Goal: Task Accomplishment & Management: Use online tool/utility

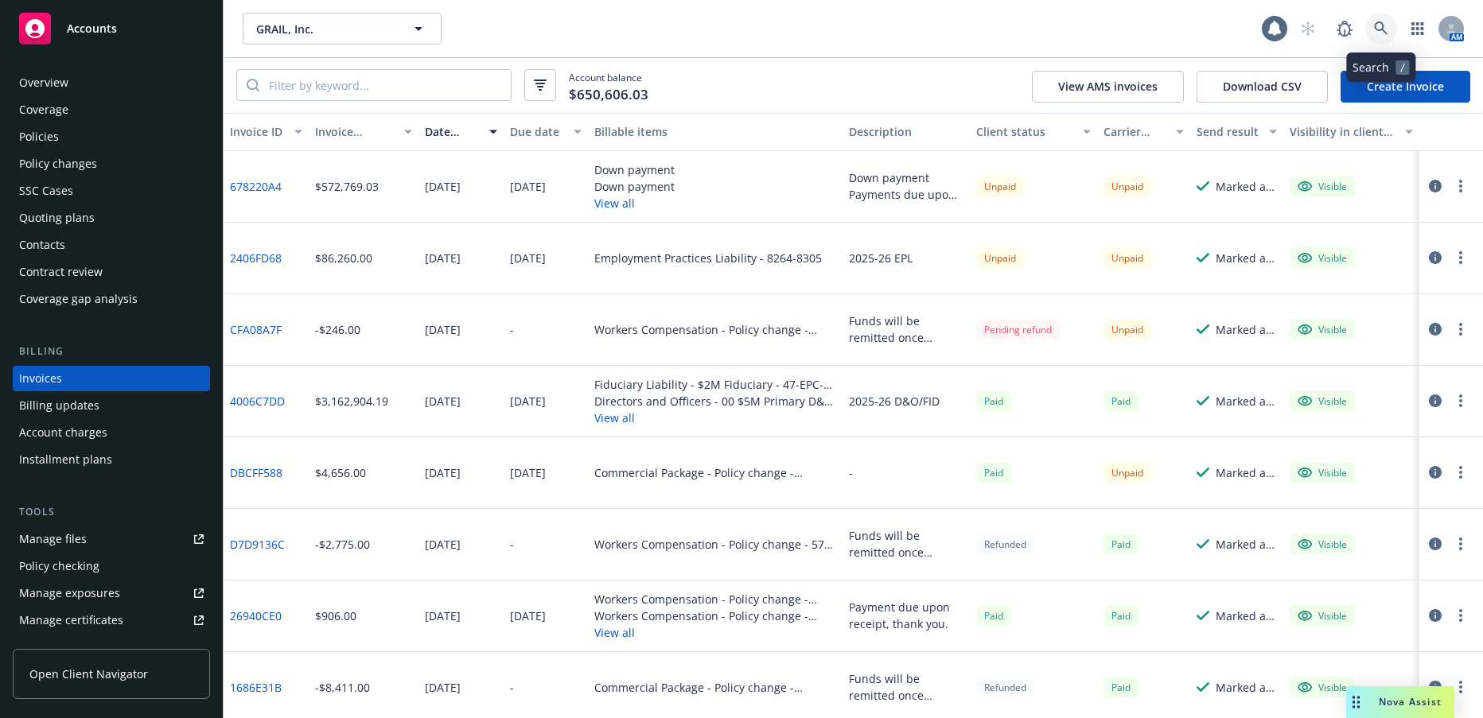
click at [1380, 25] on icon at bounding box center [1381, 28] width 14 height 14
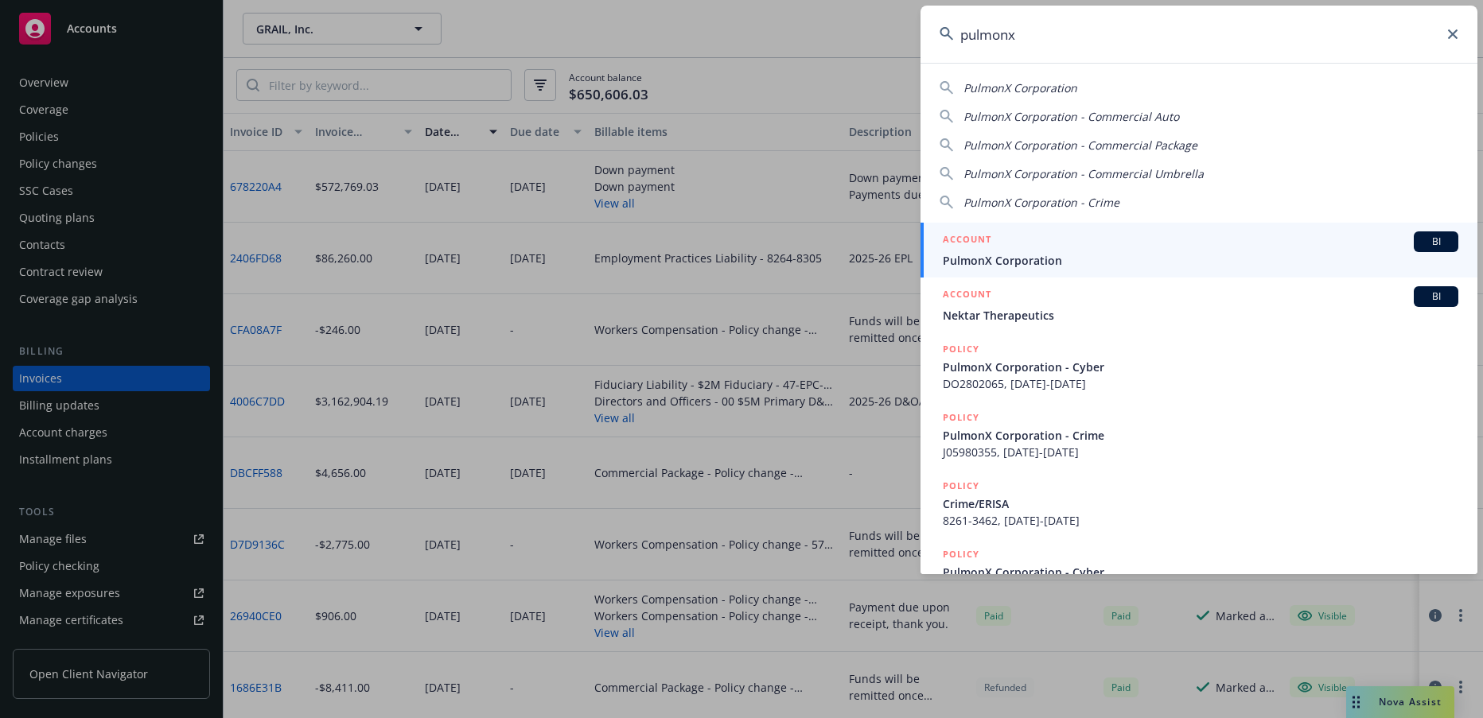
type input "pulmonx"
click at [1040, 260] on span "PulmonX Corporation" at bounding box center [1201, 260] width 516 height 17
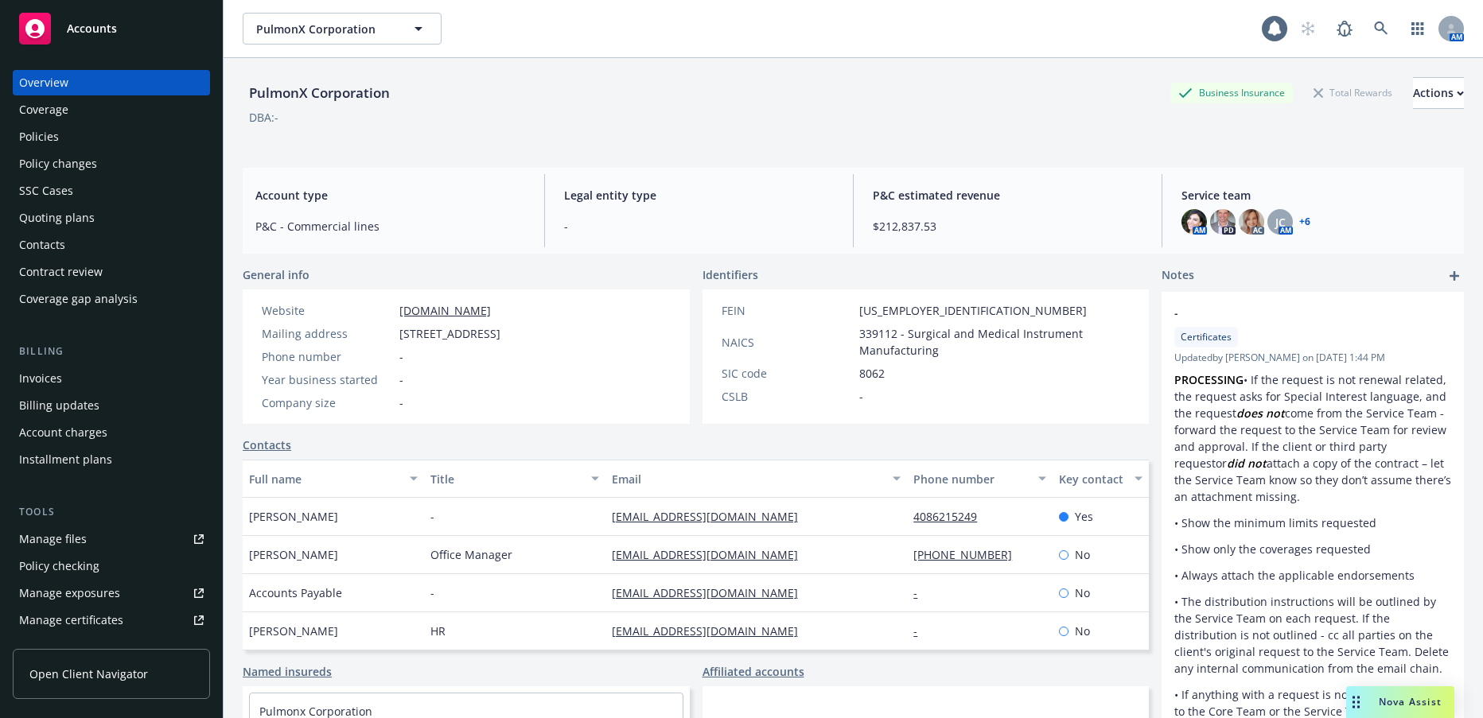
click at [74, 216] on div "Quoting plans" at bounding box center [57, 217] width 76 height 25
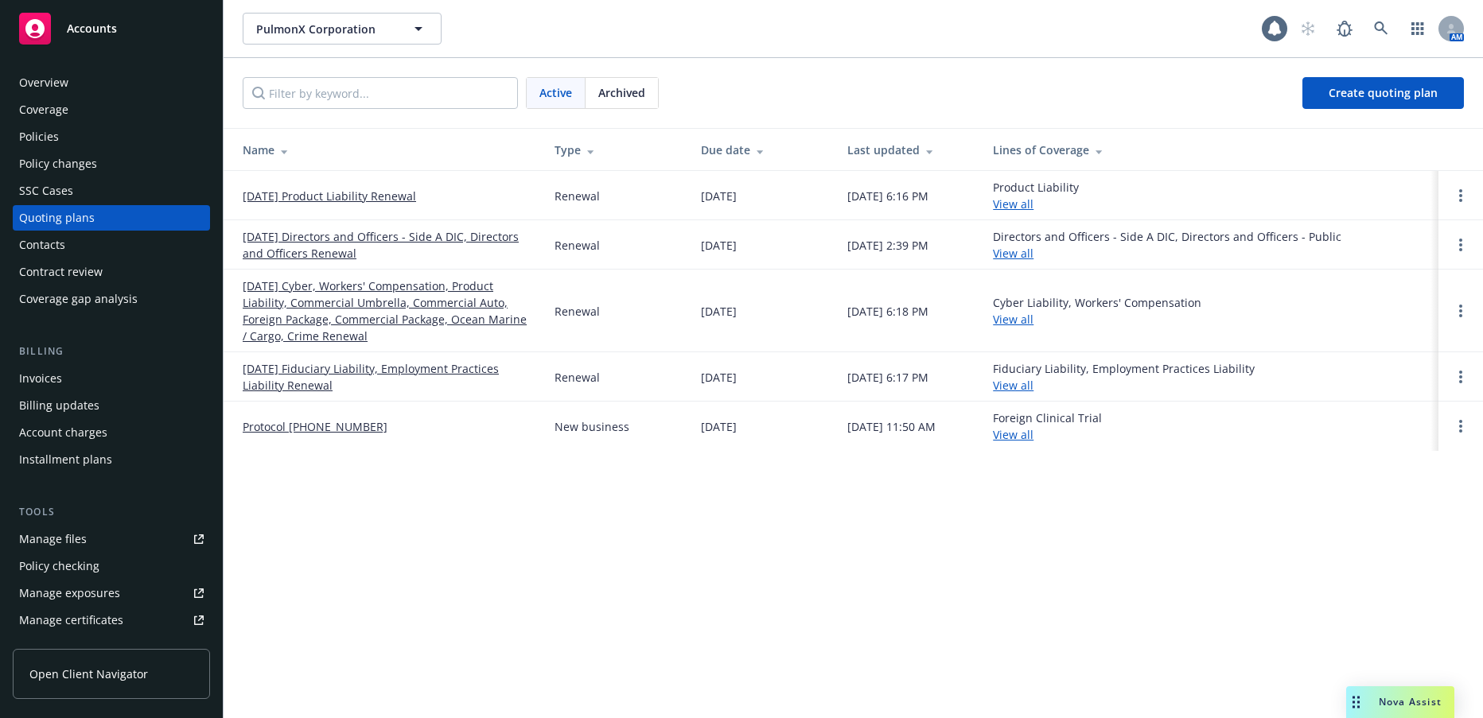
click at [309, 251] on link "09/30/25 Directors and Officers - Side A DIC, Directors and Officers Renewal" at bounding box center [386, 244] width 286 height 33
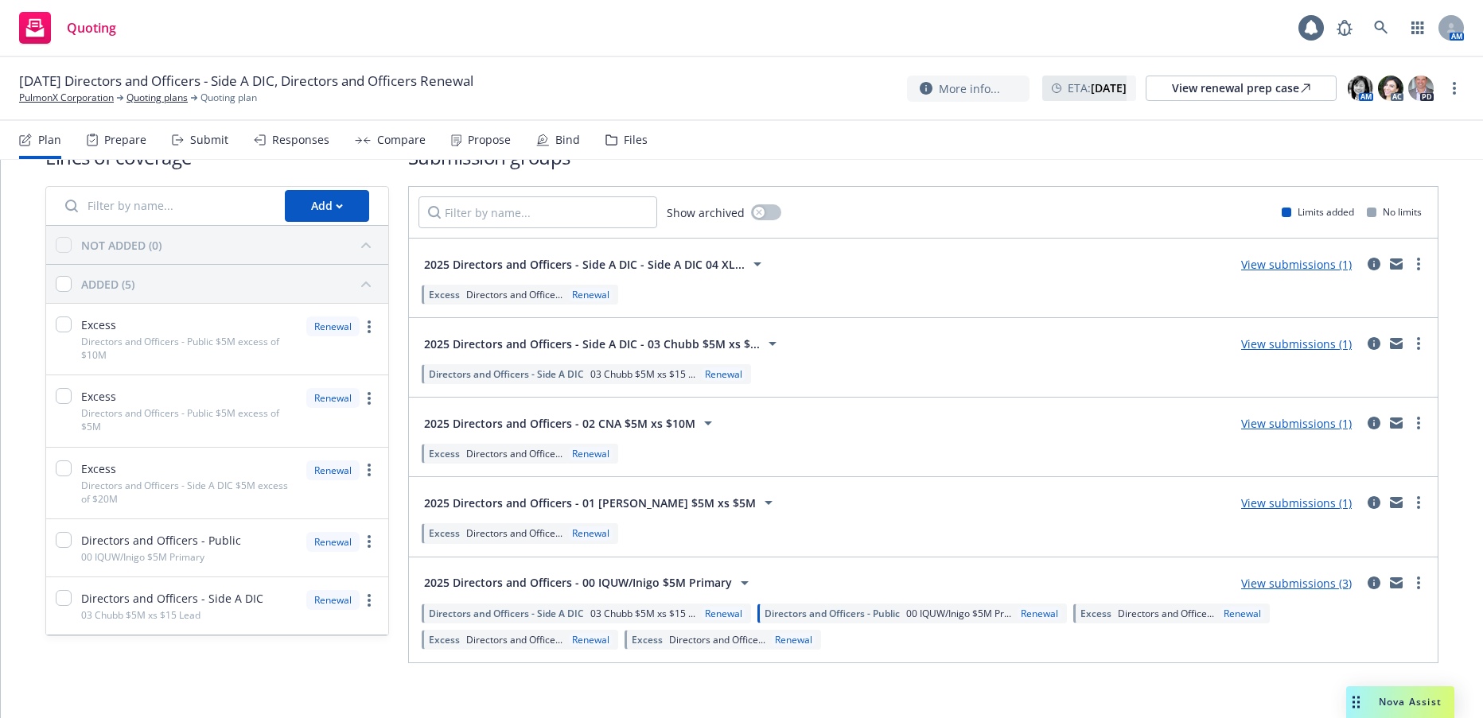
scroll to position [56, 0]
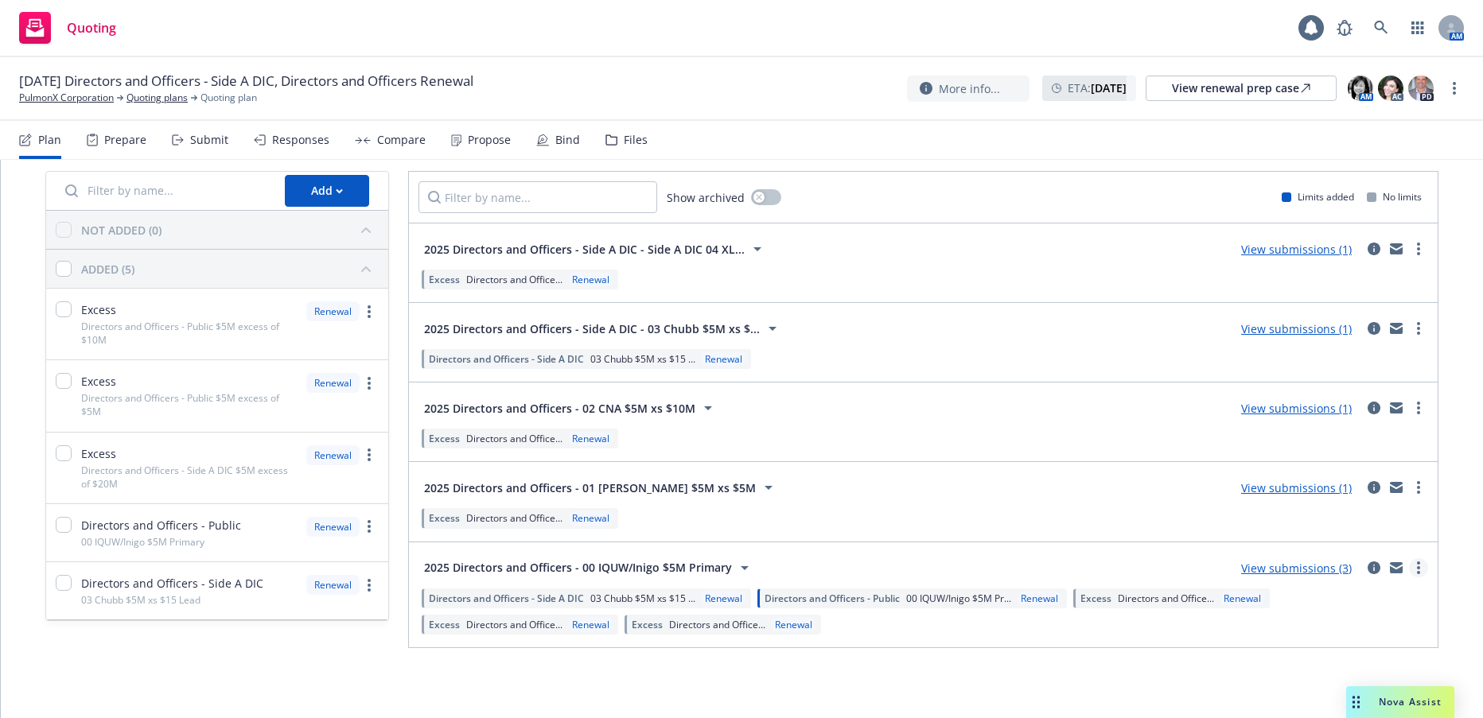
click at [1409, 569] on link "more" at bounding box center [1418, 568] width 19 height 19
click at [1095, 557] on div "2025 Directors and Officers - 00 IQUW/Inigo $5M Primary View submissions (3)" at bounding box center [923, 568] width 1010 height 32
click at [562, 142] on div "Bind" at bounding box center [567, 140] width 25 height 13
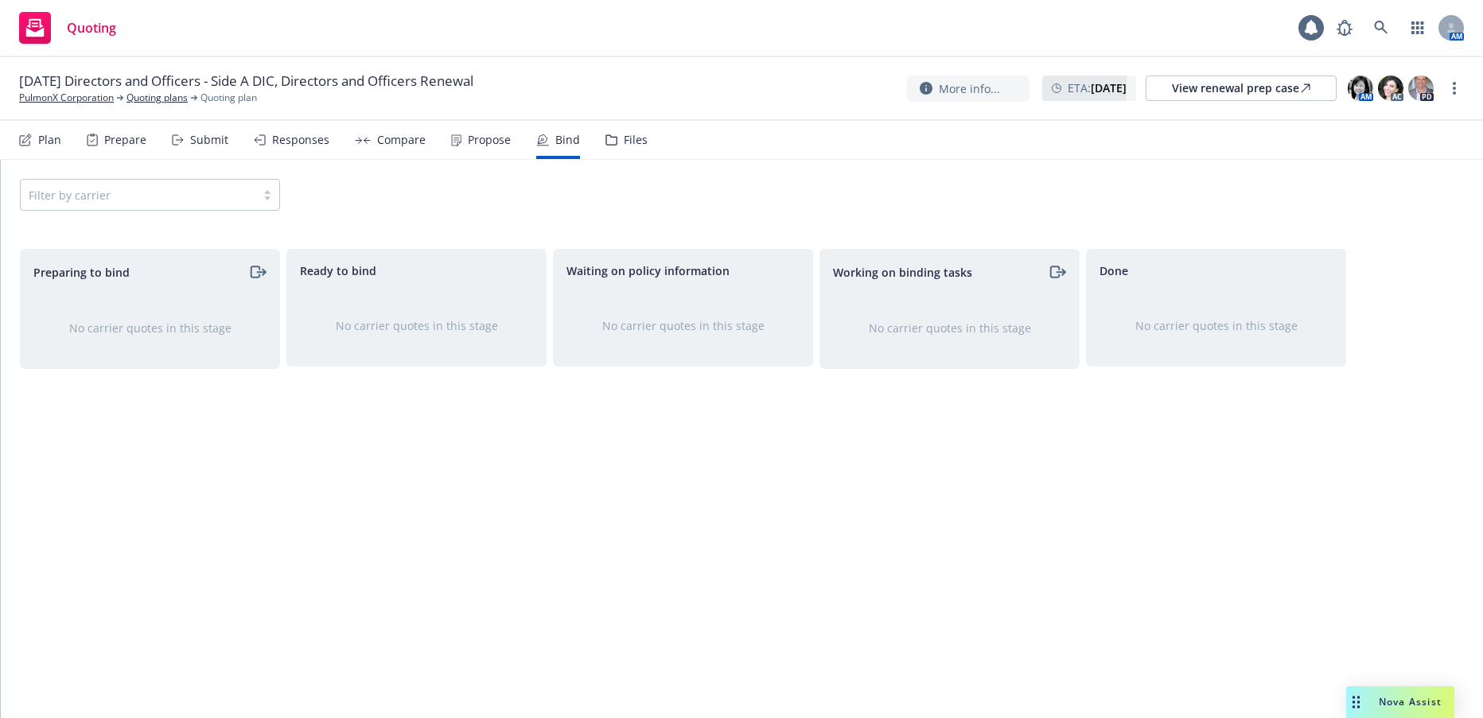
click at [624, 138] on div "Files" at bounding box center [636, 140] width 24 height 13
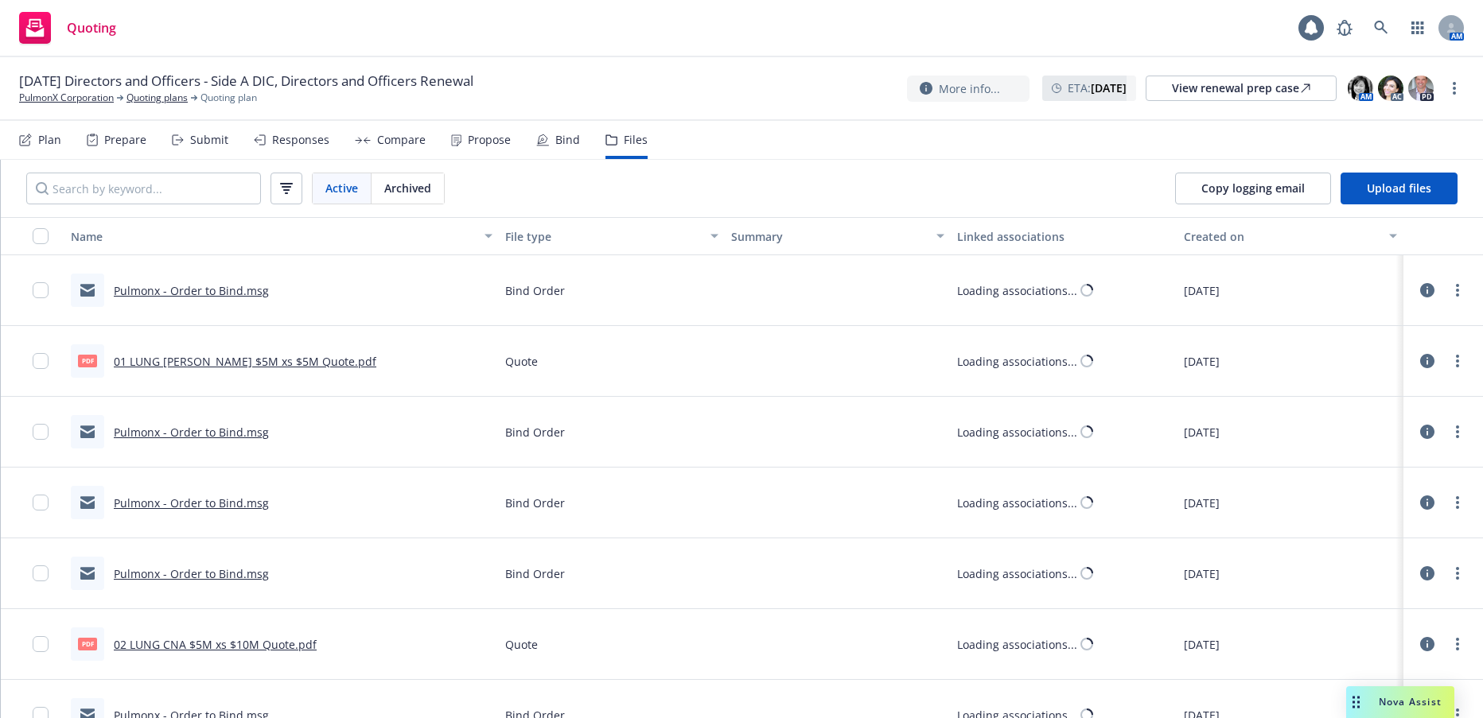
click at [473, 139] on div "Propose" at bounding box center [489, 140] width 43 height 13
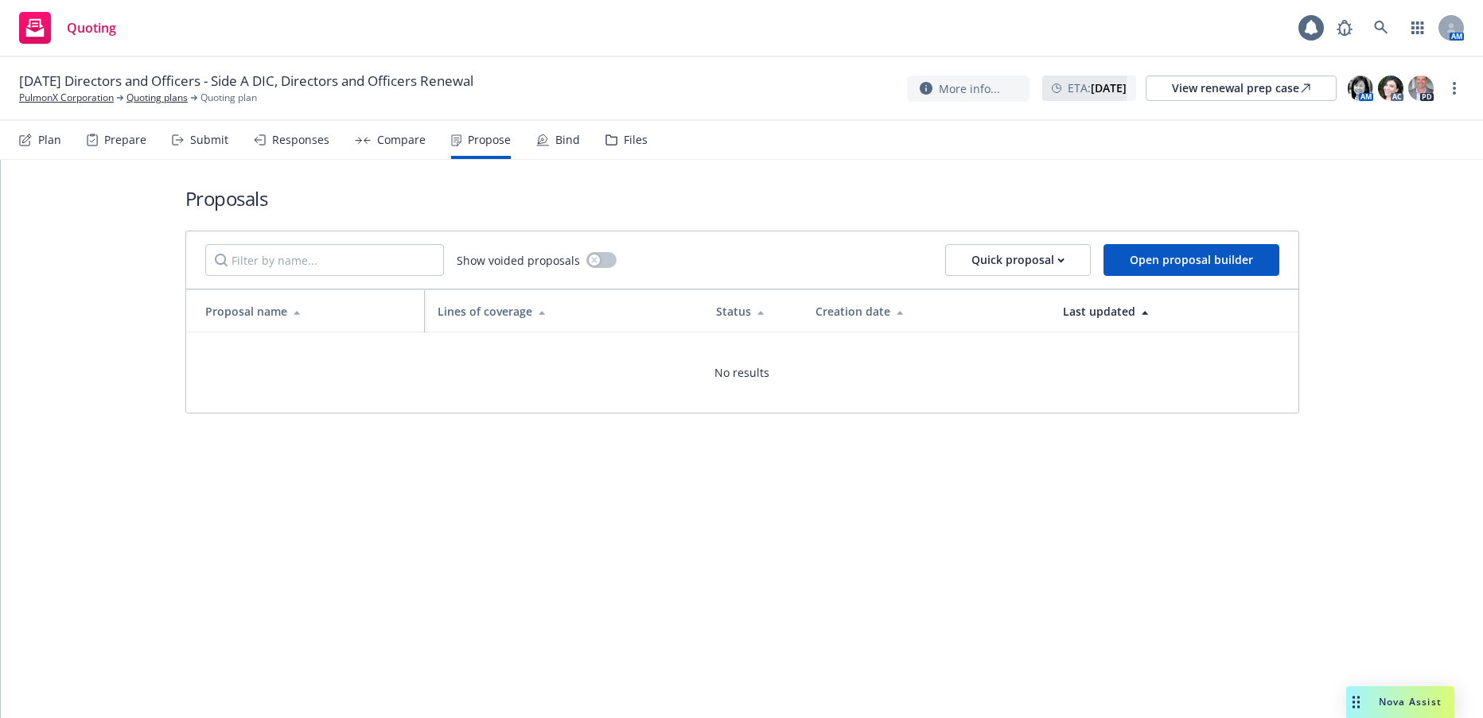
click at [397, 141] on div "Compare" at bounding box center [401, 140] width 49 height 13
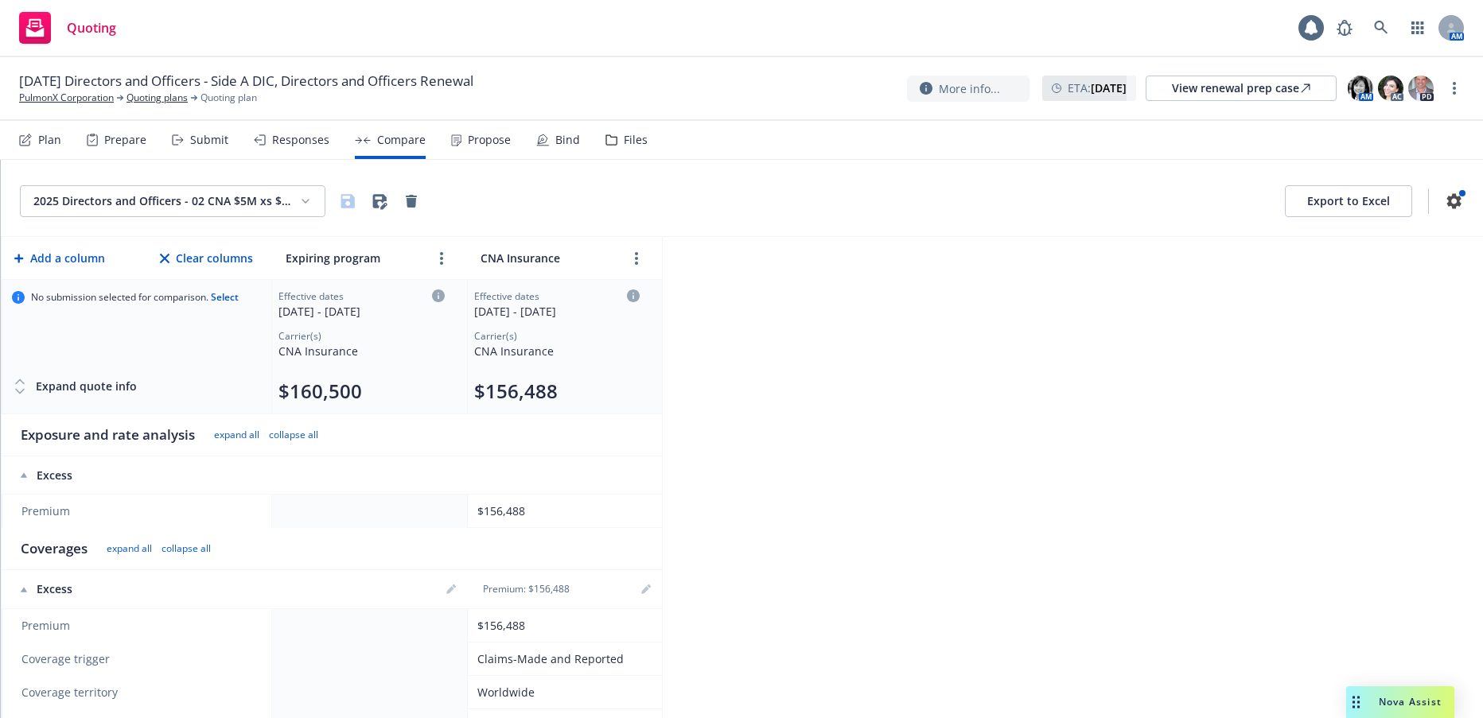
click at [302, 139] on div "Responses" at bounding box center [300, 140] width 57 height 13
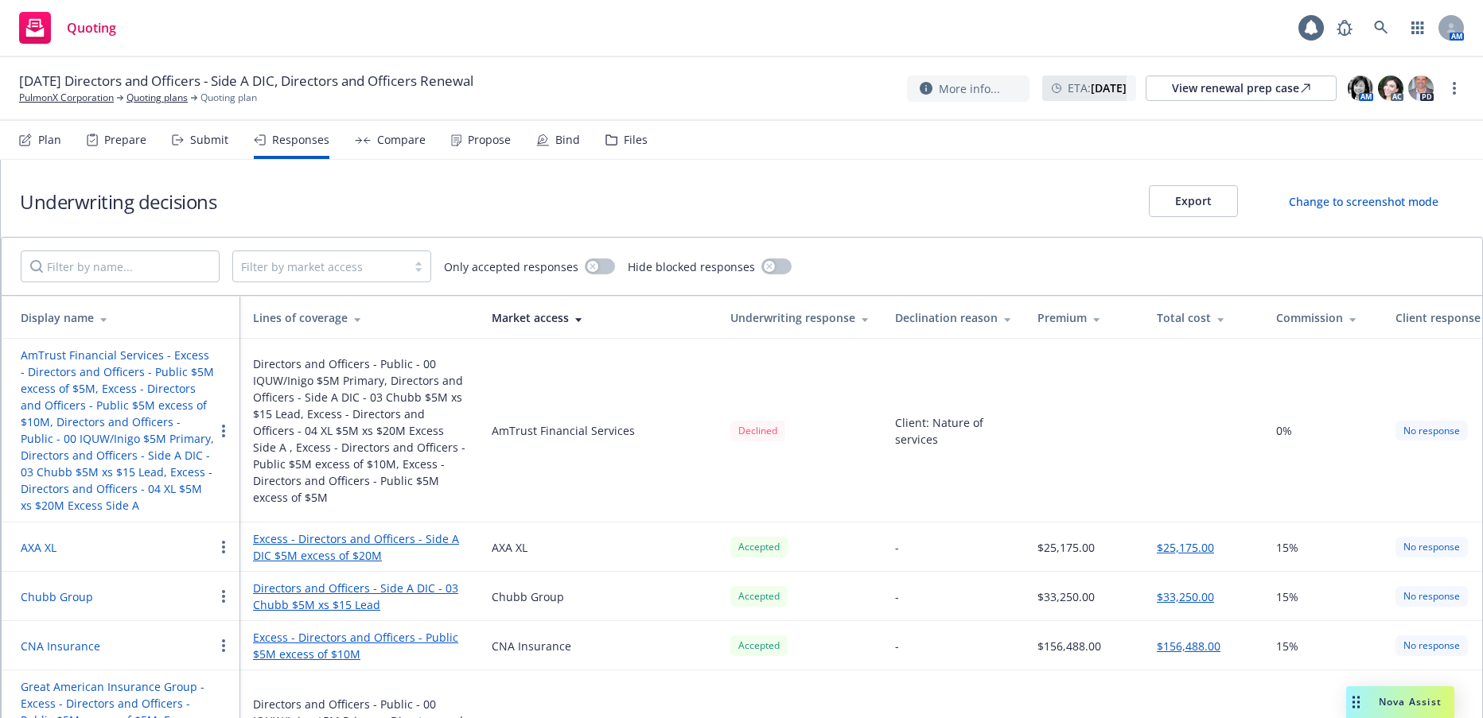
click at [206, 142] on div "Submit" at bounding box center [209, 140] width 38 height 13
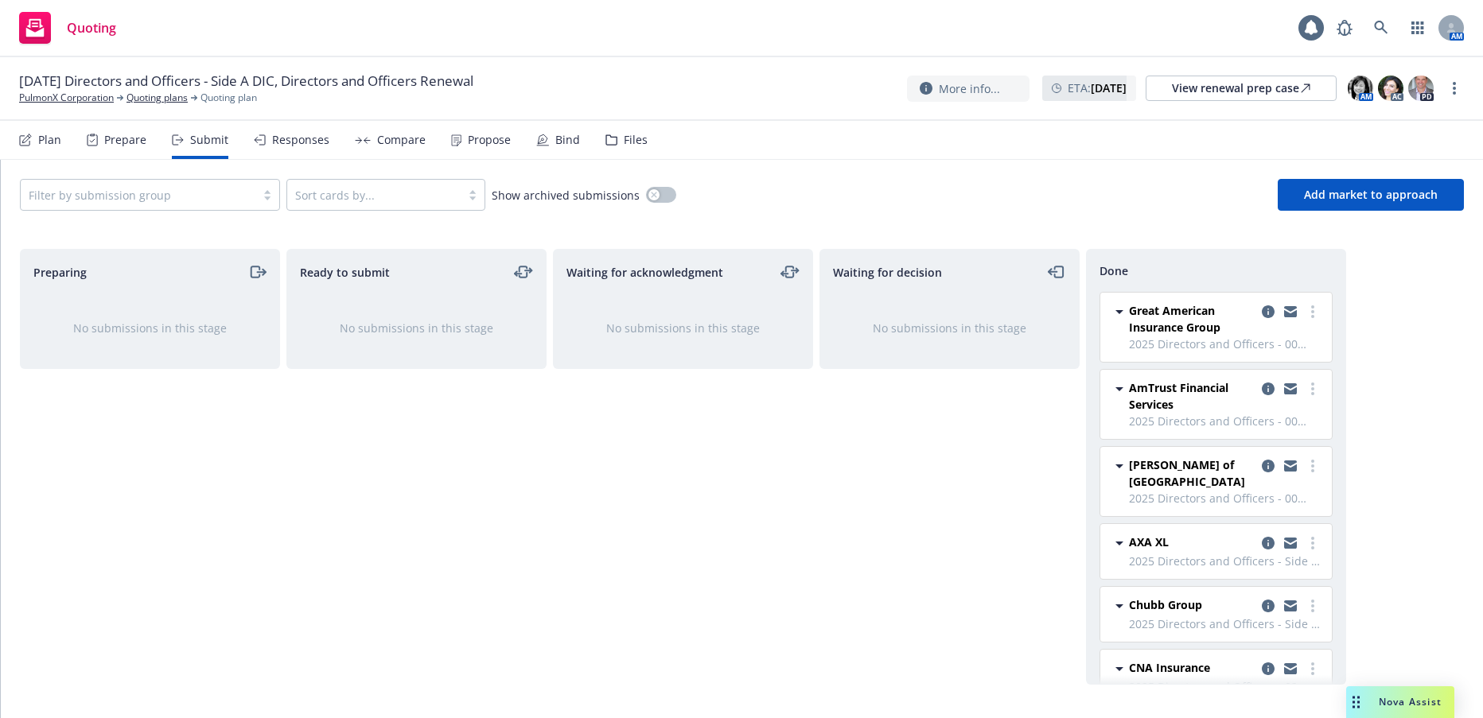
click at [119, 139] on div "Prepare" at bounding box center [125, 140] width 42 height 13
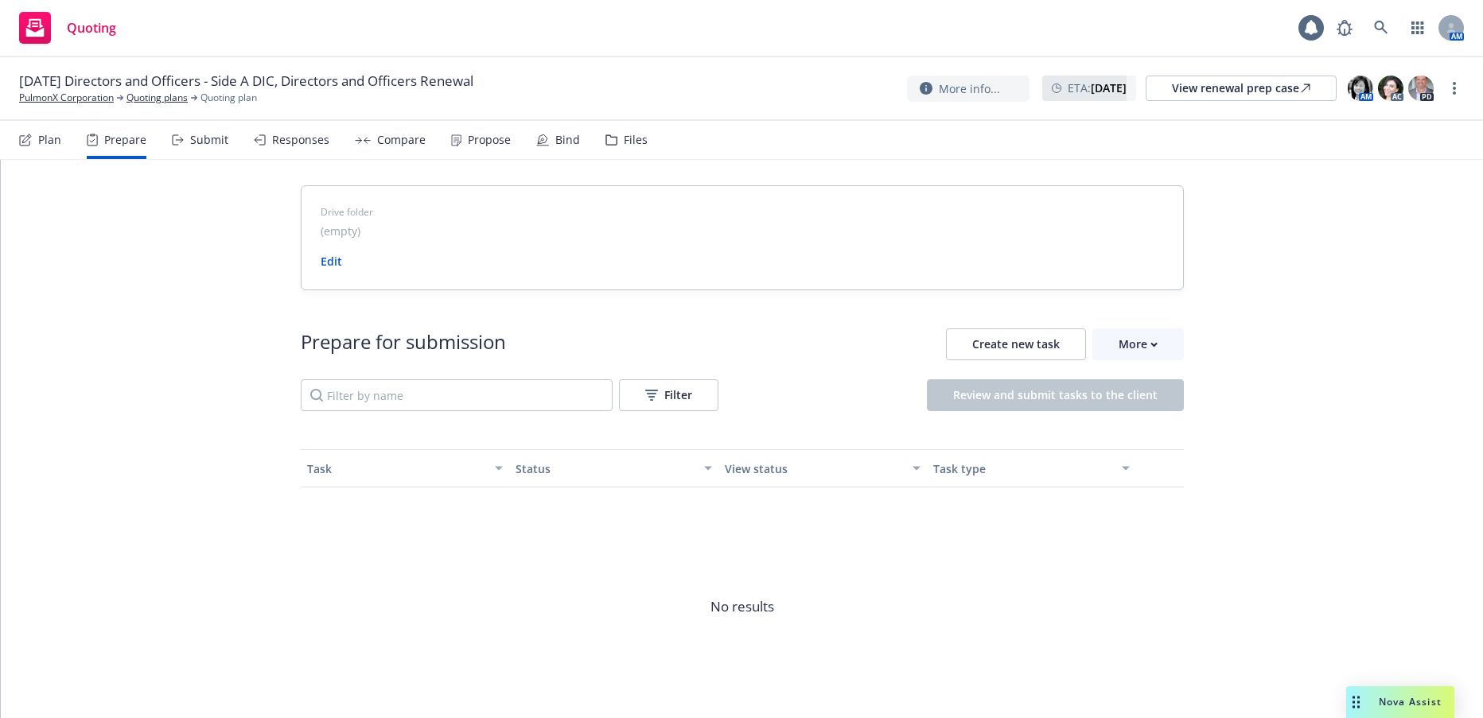
click at [210, 137] on div "Submit" at bounding box center [209, 140] width 38 height 13
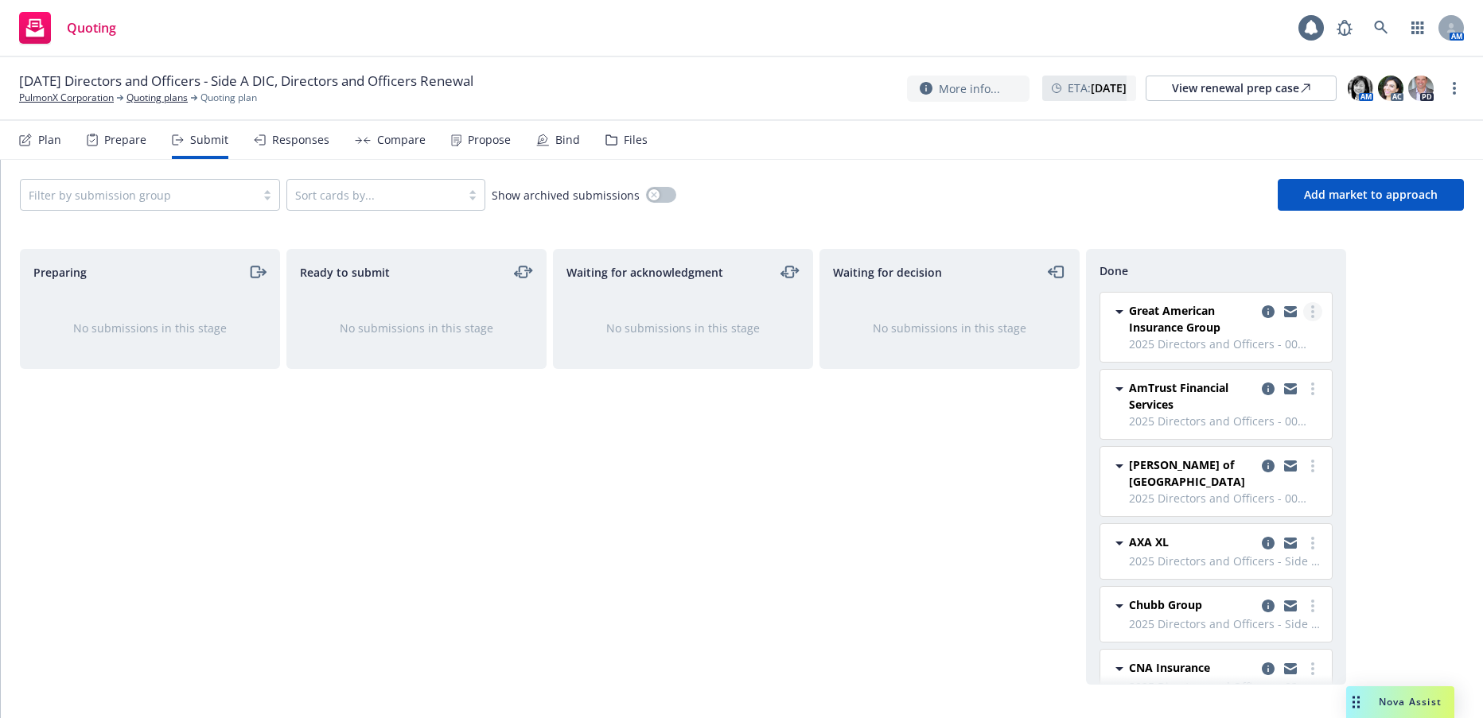
click at [1311, 310] on icon "more" at bounding box center [1312, 312] width 3 height 13
click at [1311, 310] on circle "more" at bounding box center [1312, 311] width 3 height 3
click at [165, 97] on link "Quoting plans" at bounding box center [156, 98] width 61 height 14
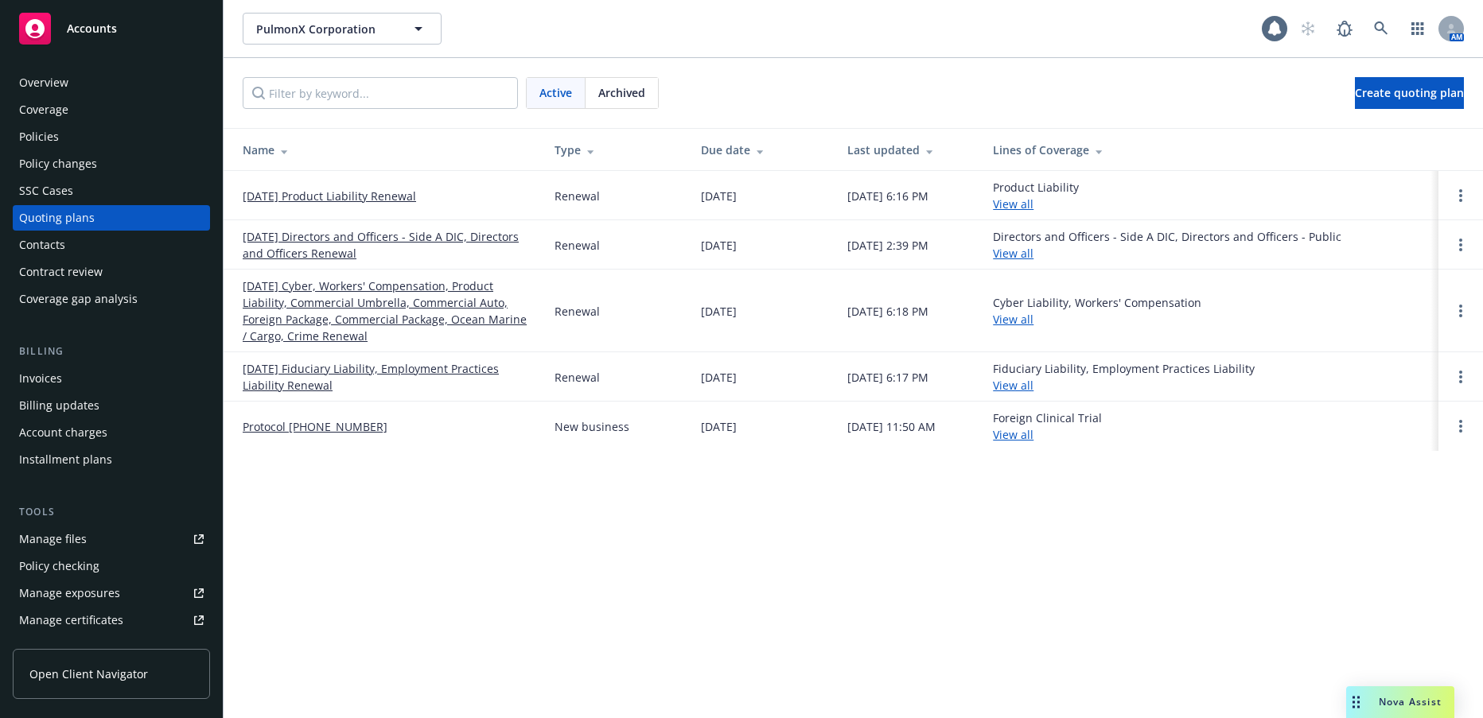
click at [319, 251] on link "[DATE] Directors and Officers - Side A DIC, Directors and Officers Renewal" at bounding box center [386, 244] width 286 height 33
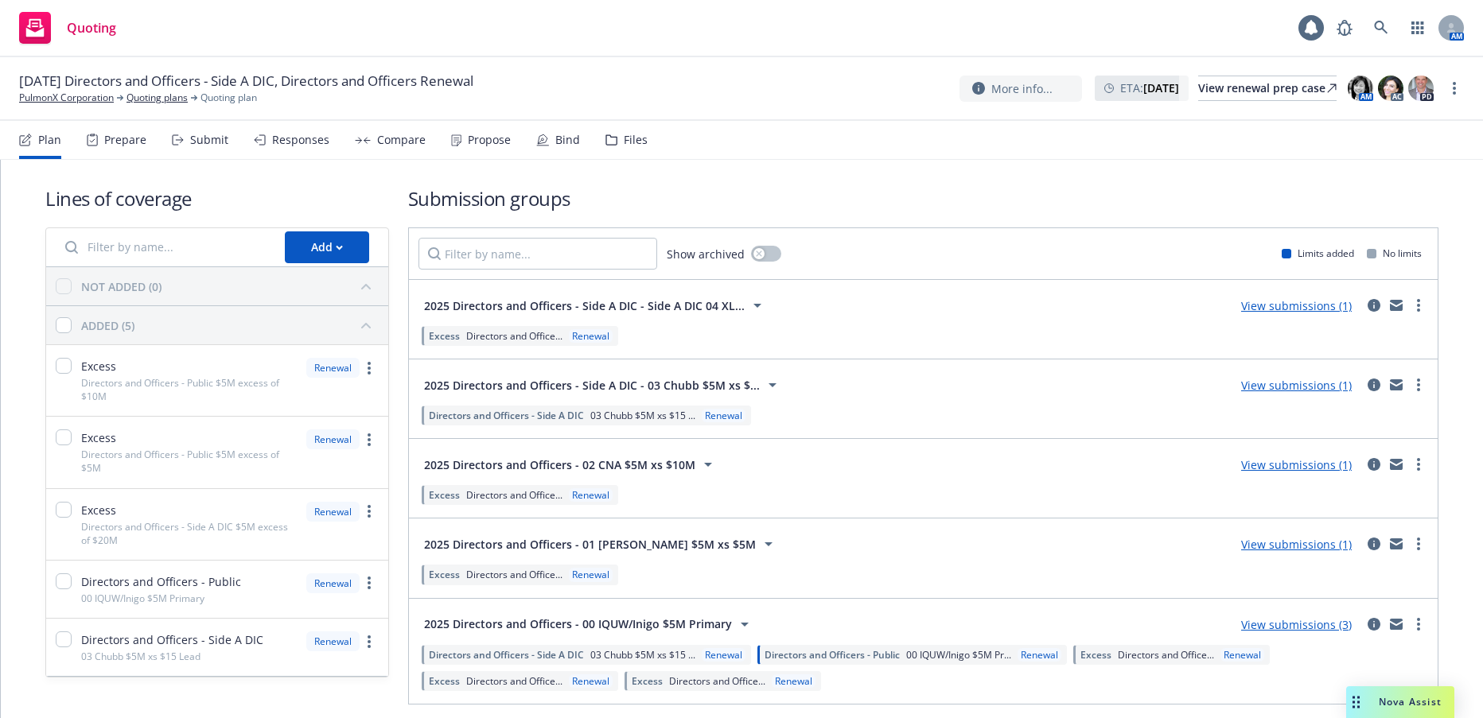
scroll to position [56, 0]
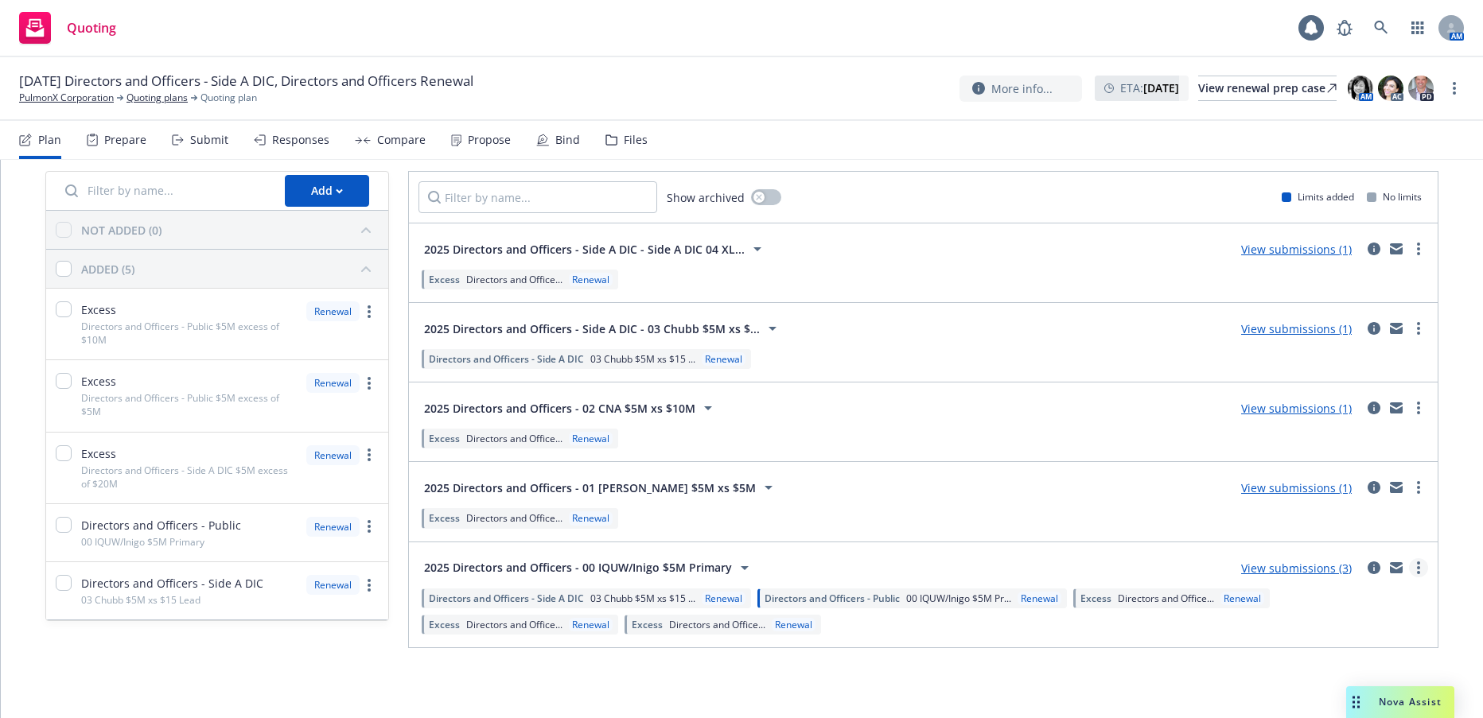
click at [1417, 569] on circle "more" at bounding box center [1418, 567] width 3 height 3
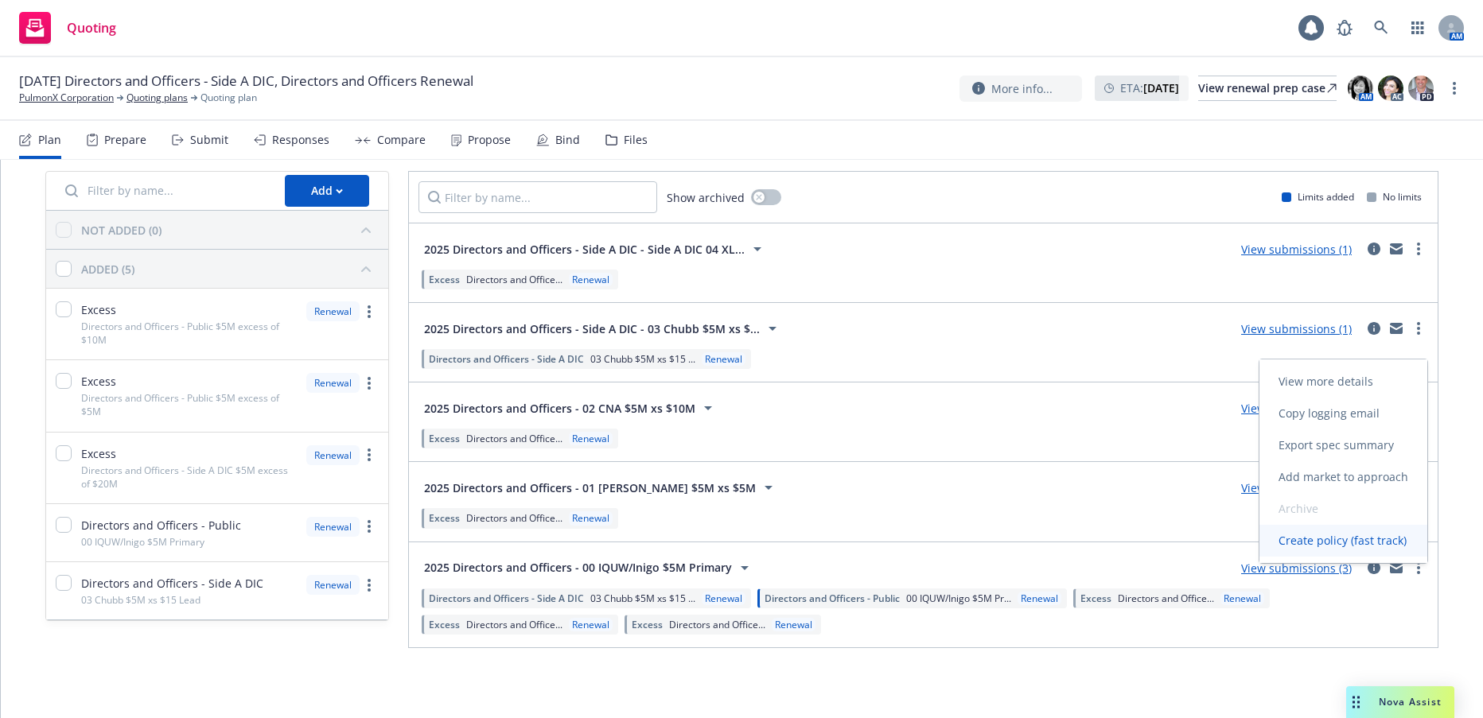
click at [1301, 541] on span "Create policy (fast track)" at bounding box center [1342, 540] width 166 height 15
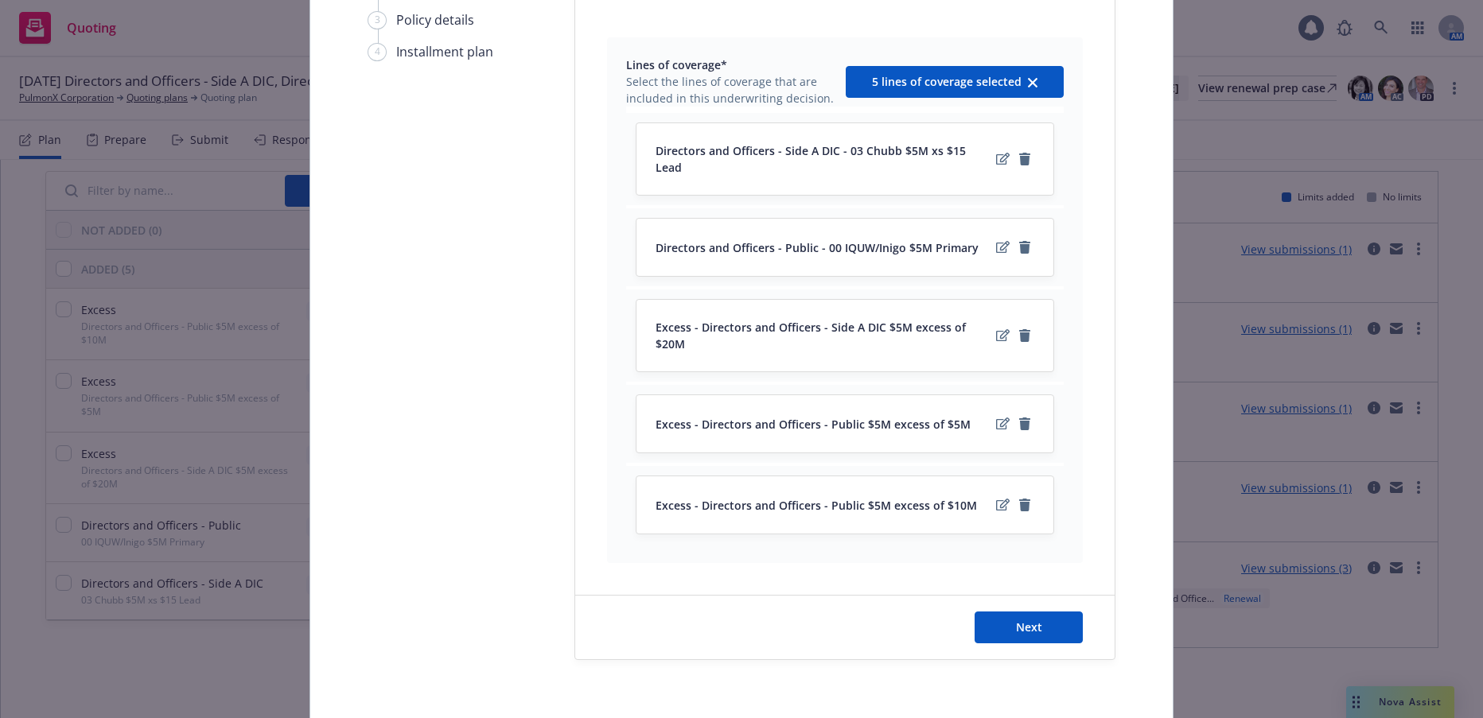
scroll to position [239, 0]
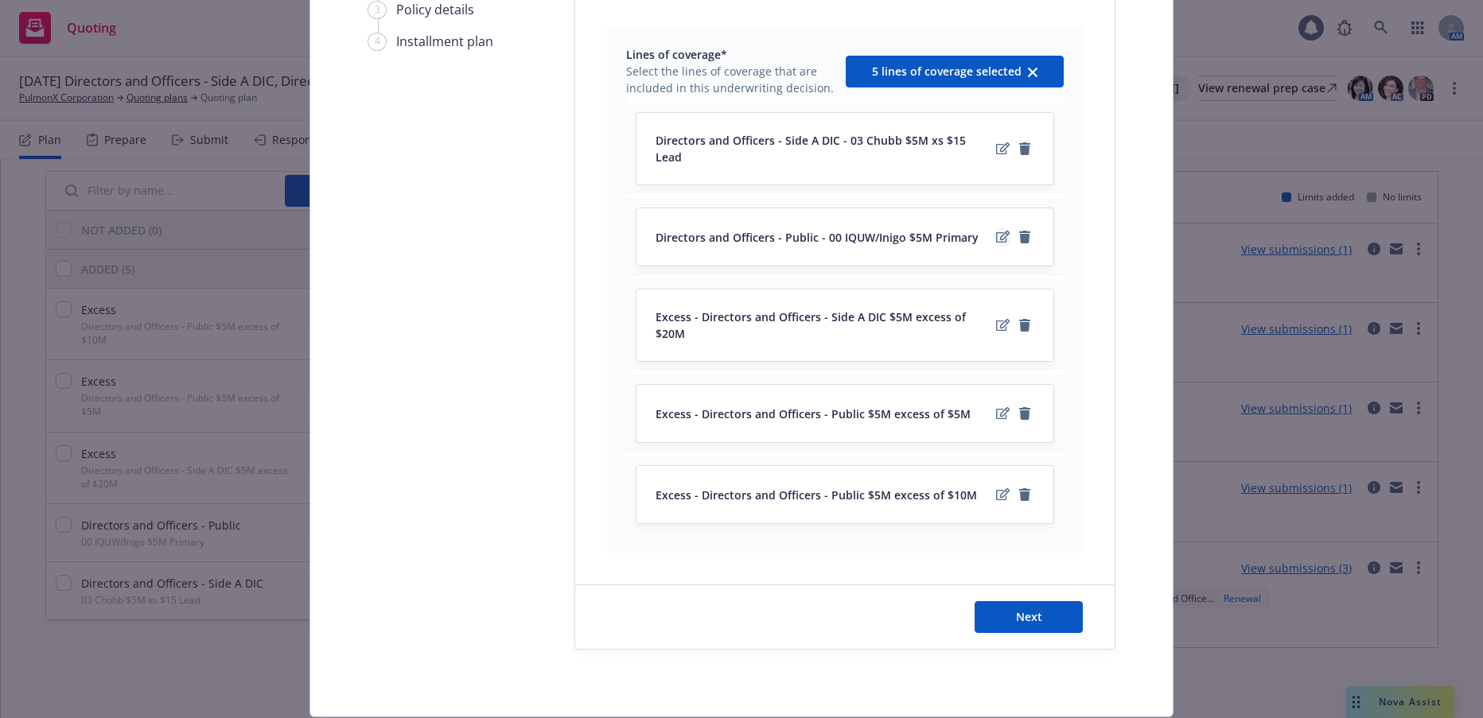
click at [996, 231] on icon "edit" at bounding box center [1003, 237] width 14 height 13
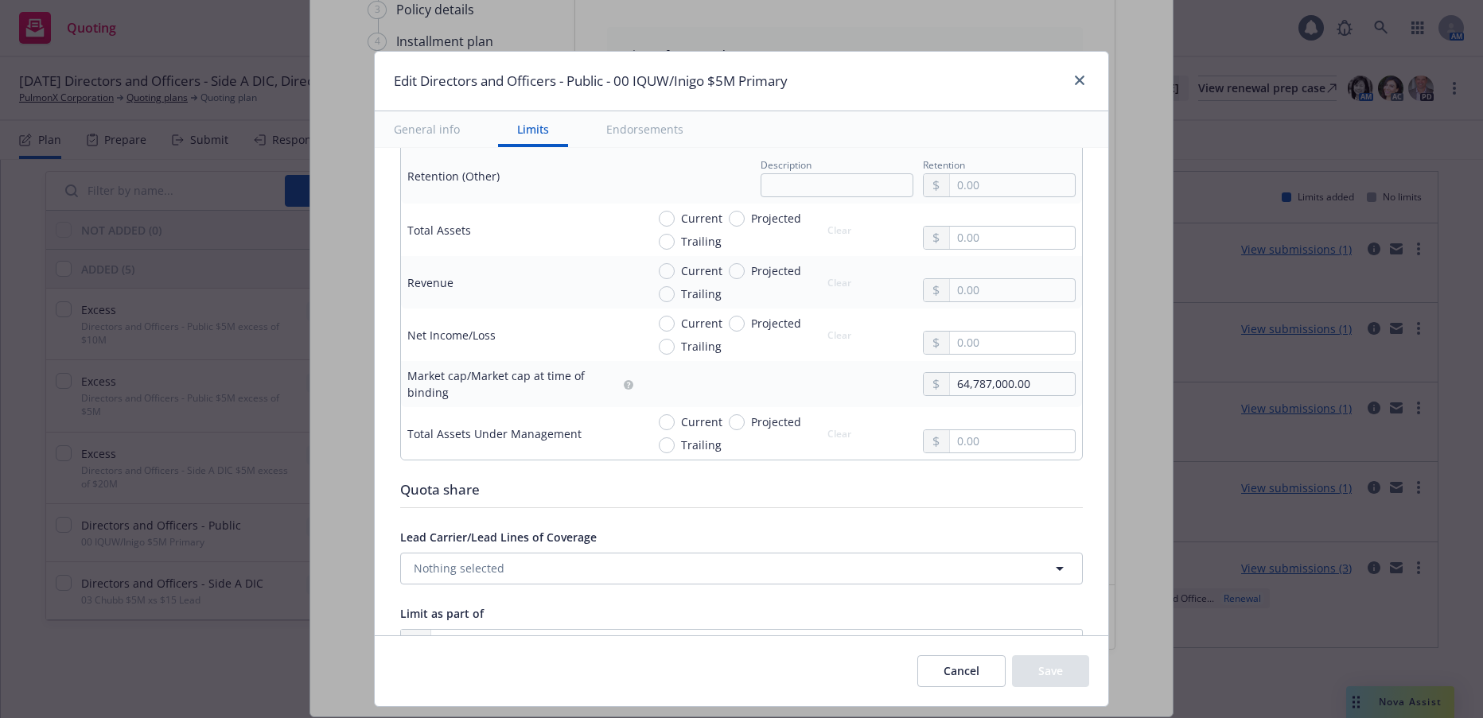
scroll to position [796, 0]
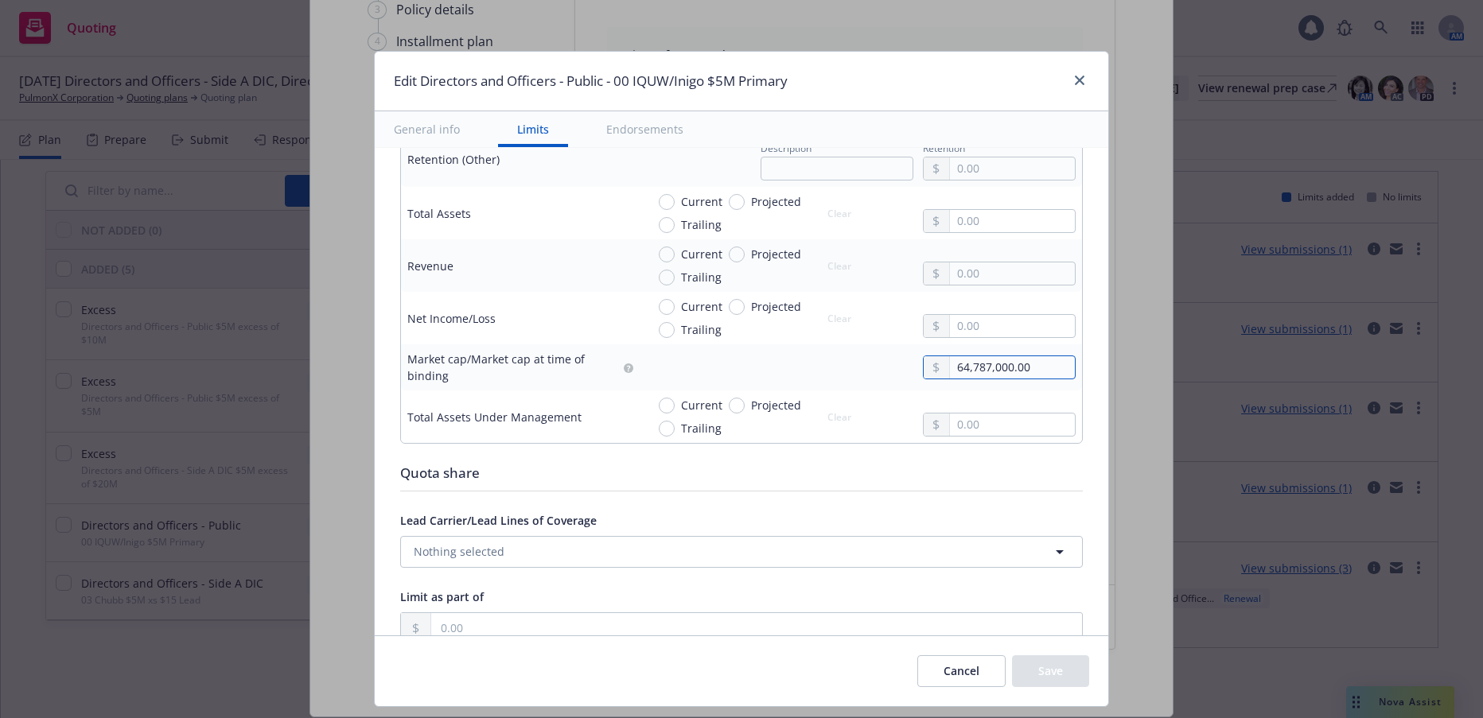
click at [954, 366] on input "64,787,000.00" at bounding box center [1012, 367] width 125 height 22
drag, startPoint x: 948, startPoint y: 365, endPoint x: 1004, endPoint y: 430, distance: 85.8
click at [950, 367] on input "64,787,000.00" at bounding box center [1012, 367] width 125 height 22
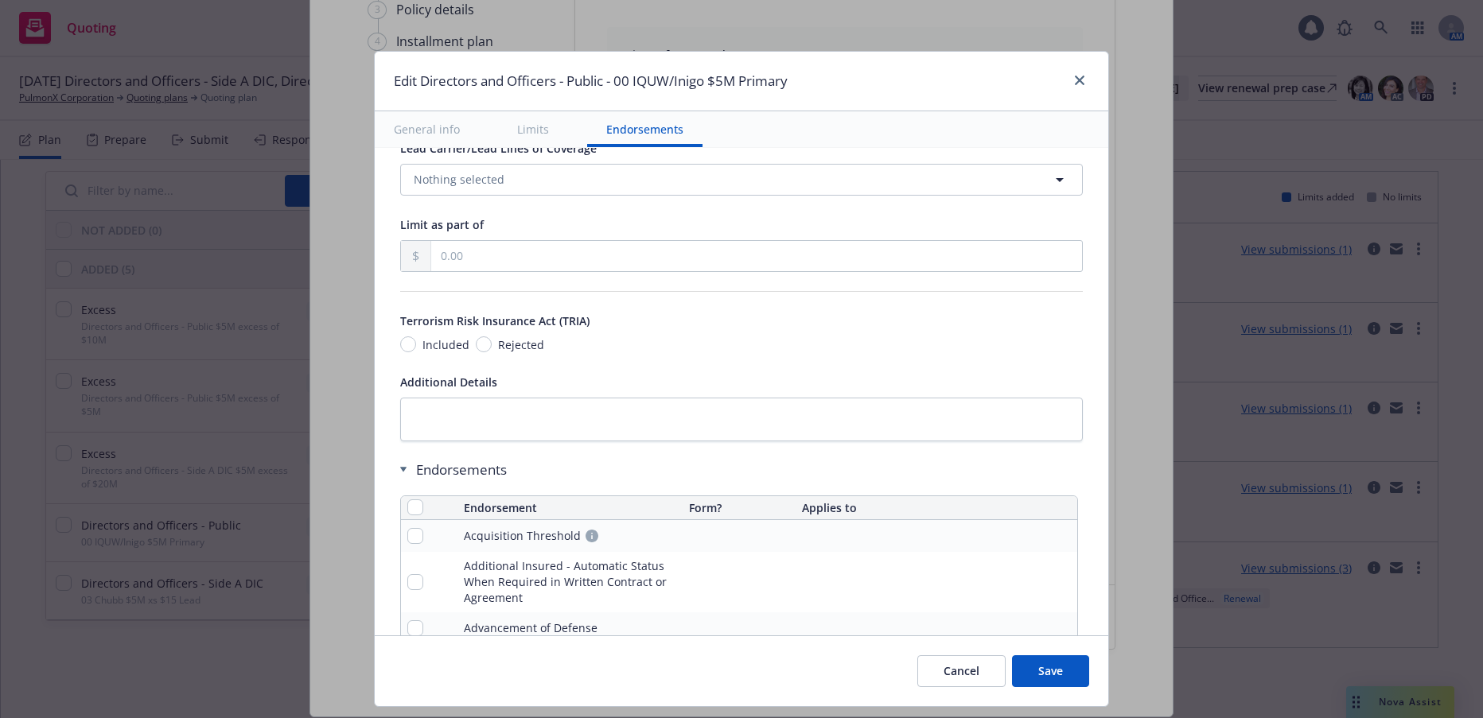
scroll to position [1273, 0]
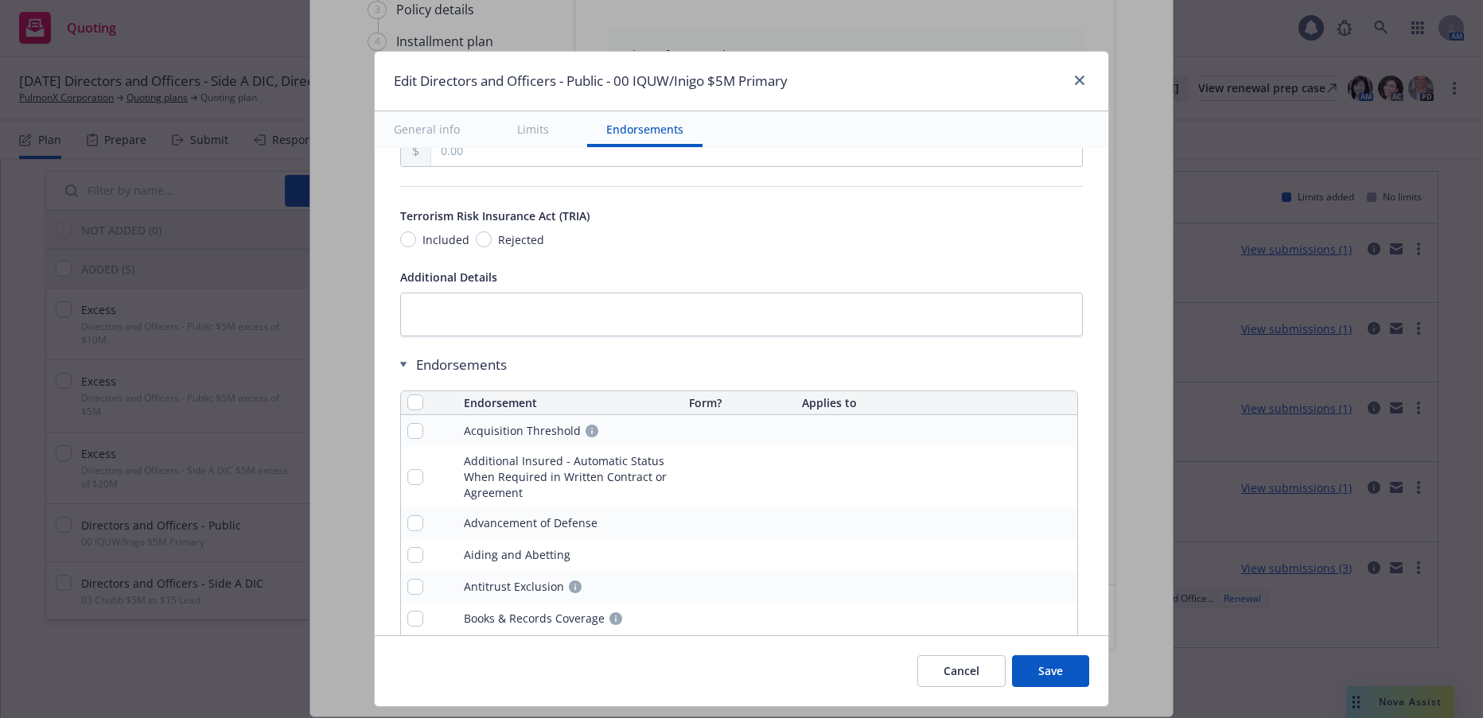
type input "74,974,000.00"
click at [1041, 671] on button "Save" at bounding box center [1050, 672] width 77 height 32
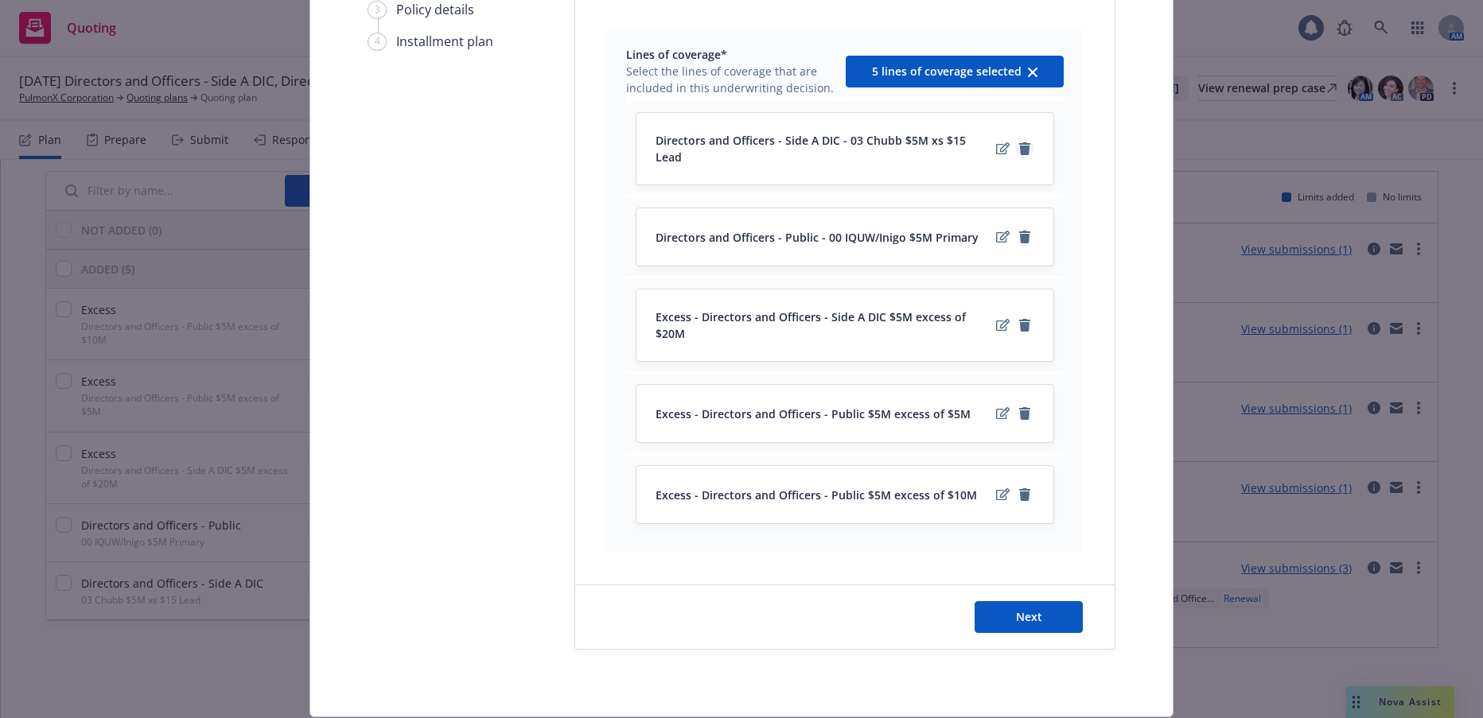
click at [1020, 142] on icon "remove" at bounding box center [1024, 148] width 11 height 13
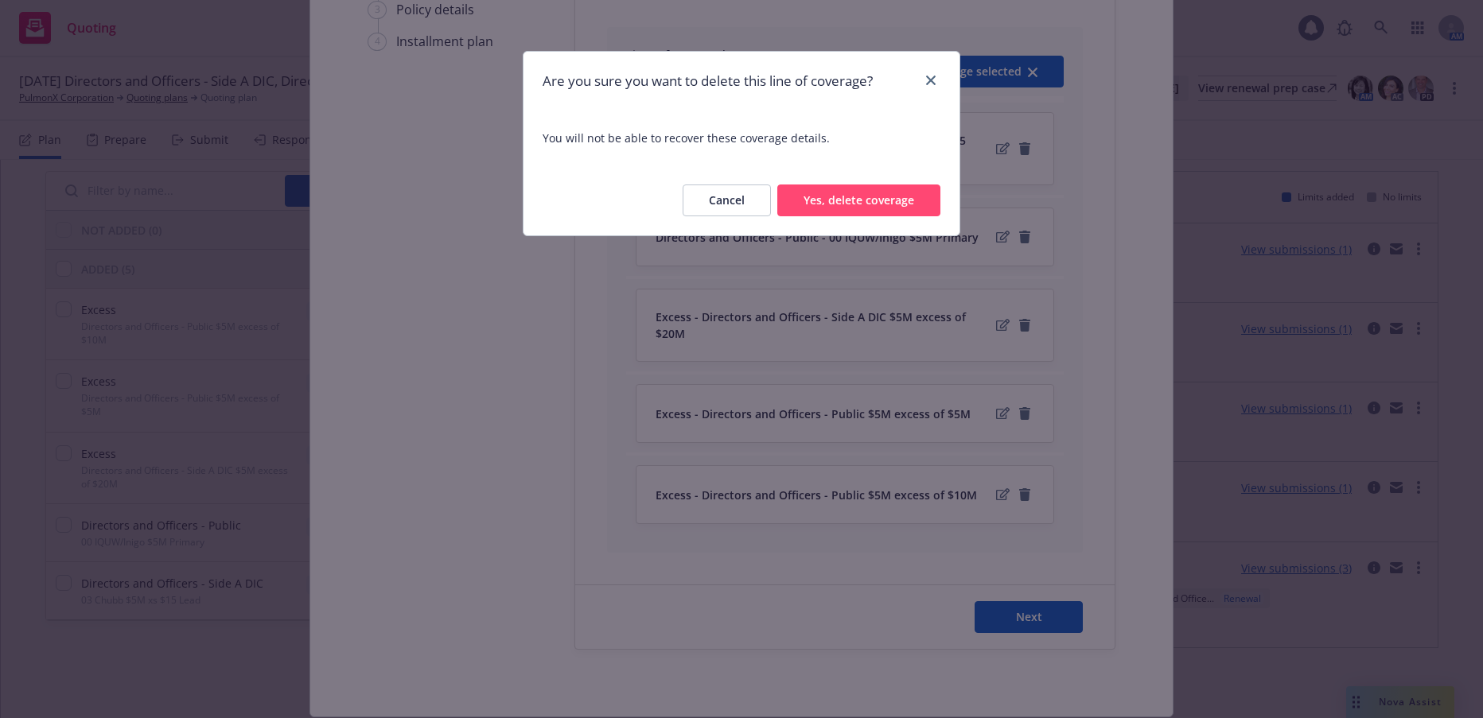
click at [843, 200] on button "Yes, delete coverage" at bounding box center [858, 201] width 163 height 32
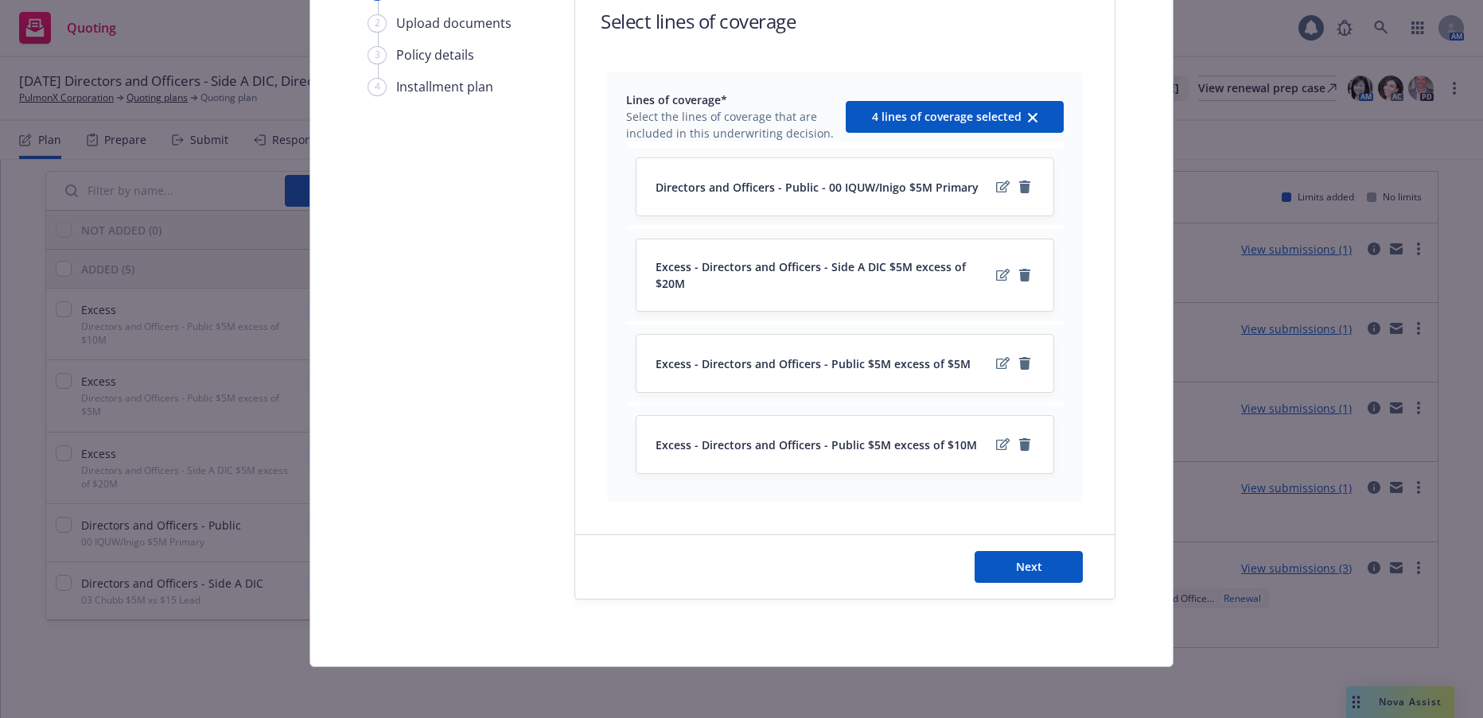
scroll to position [179, 0]
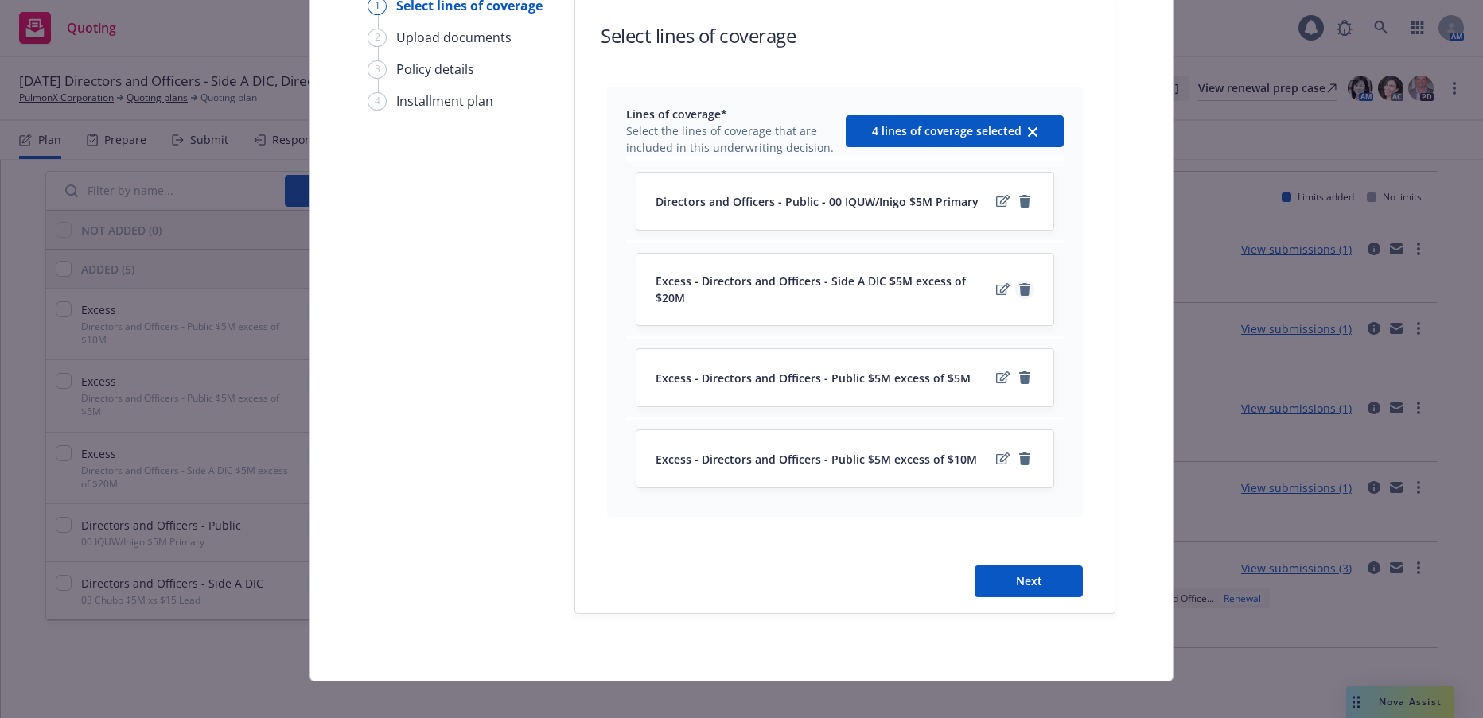
click at [1019, 285] on icon "remove" at bounding box center [1024, 289] width 11 height 13
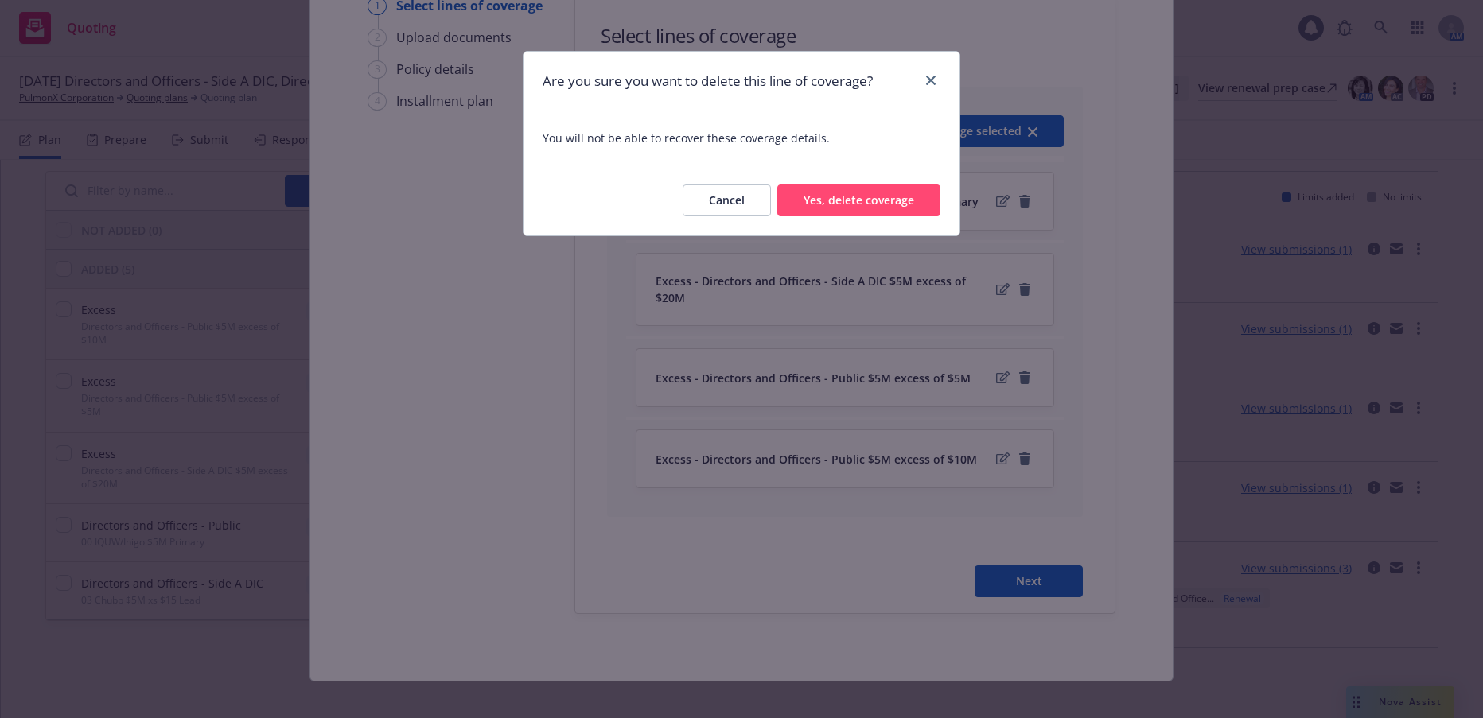
click at [899, 200] on button "Yes, delete coverage" at bounding box center [858, 201] width 163 height 32
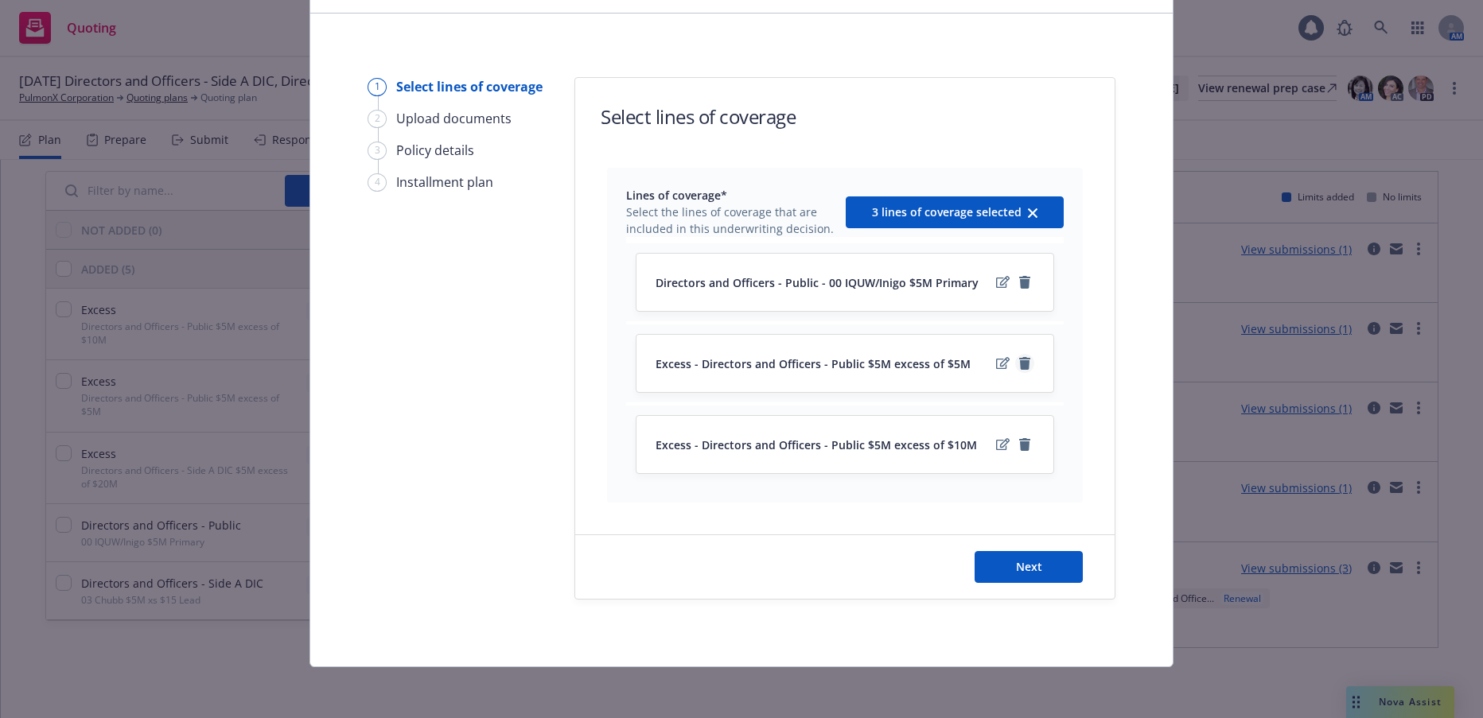
click at [1020, 361] on icon "remove" at bounding box center [1024, 363] width 11 height 13
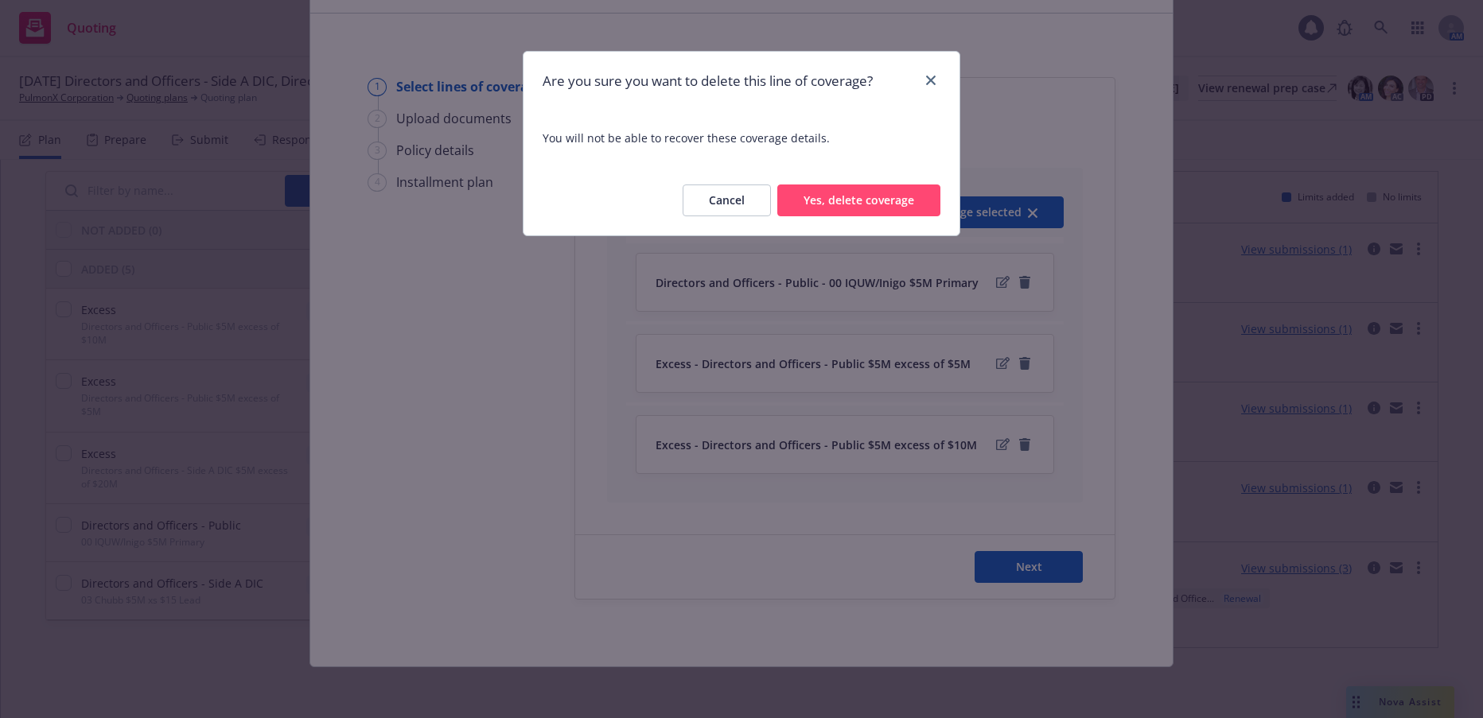
click at [874, 199] on button "Yes, delete coverage" at bounding box center [858, 201] width 163 height 32
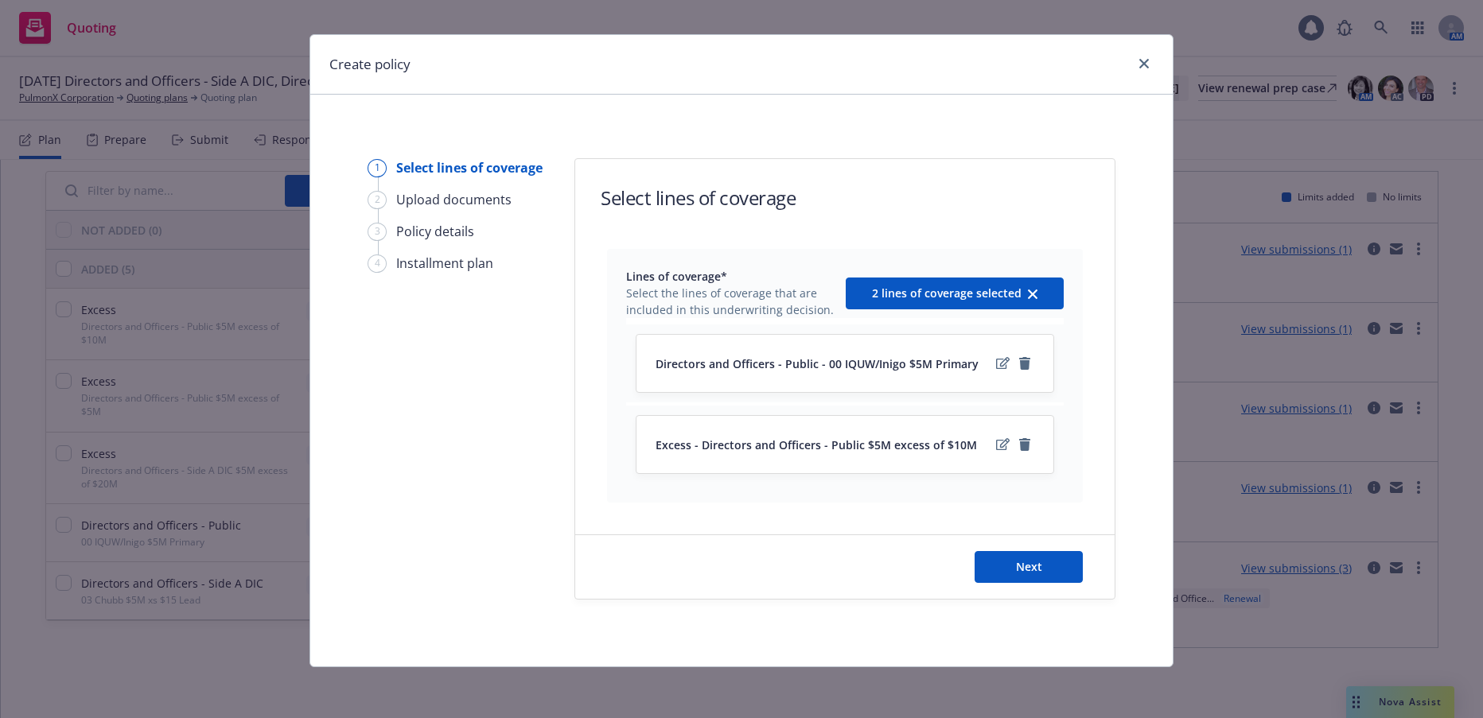
scroll to position [17, 0]
click at [1019, 443] on icon "remove" at bounding box center [1024, 444] width 11 height 13
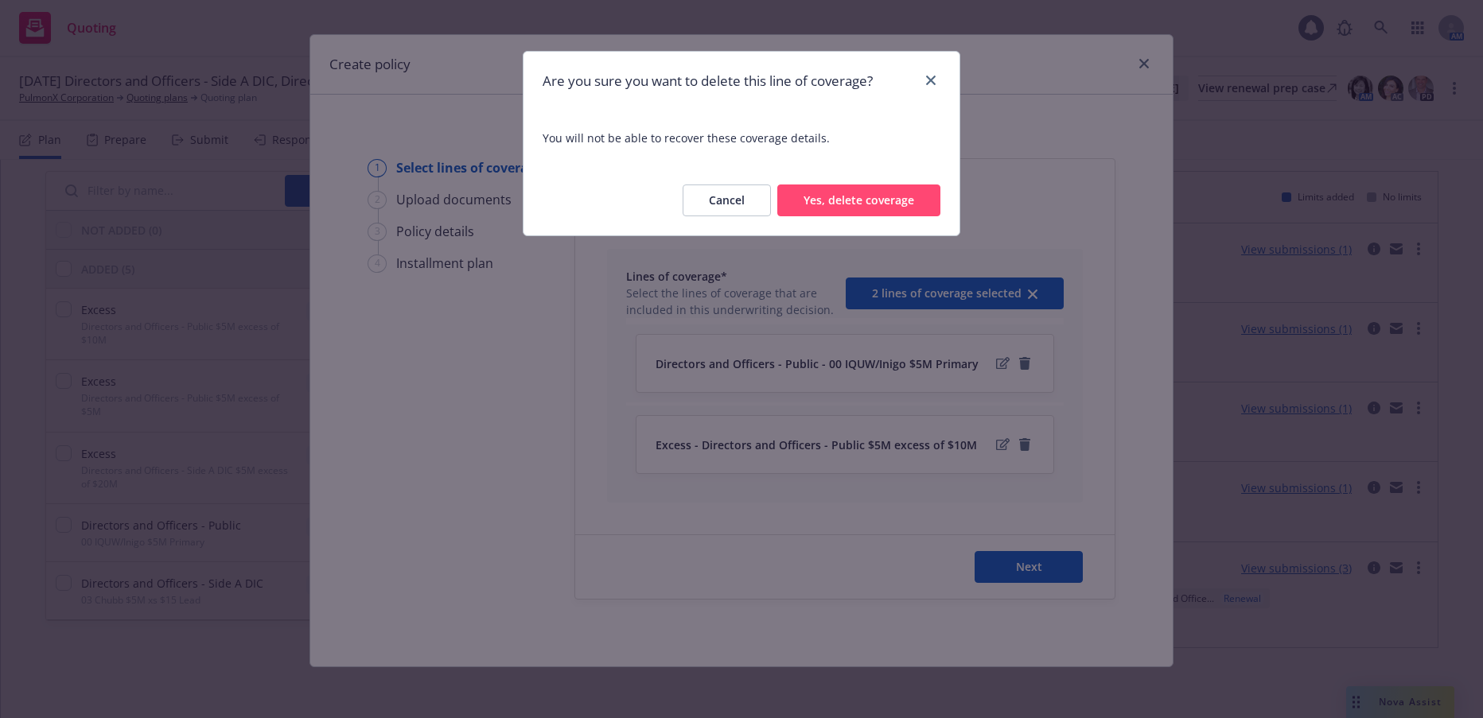
click at [882, 204] on button "Yes, delete coverage" at bounding box center [858, 201] width 163 height 32
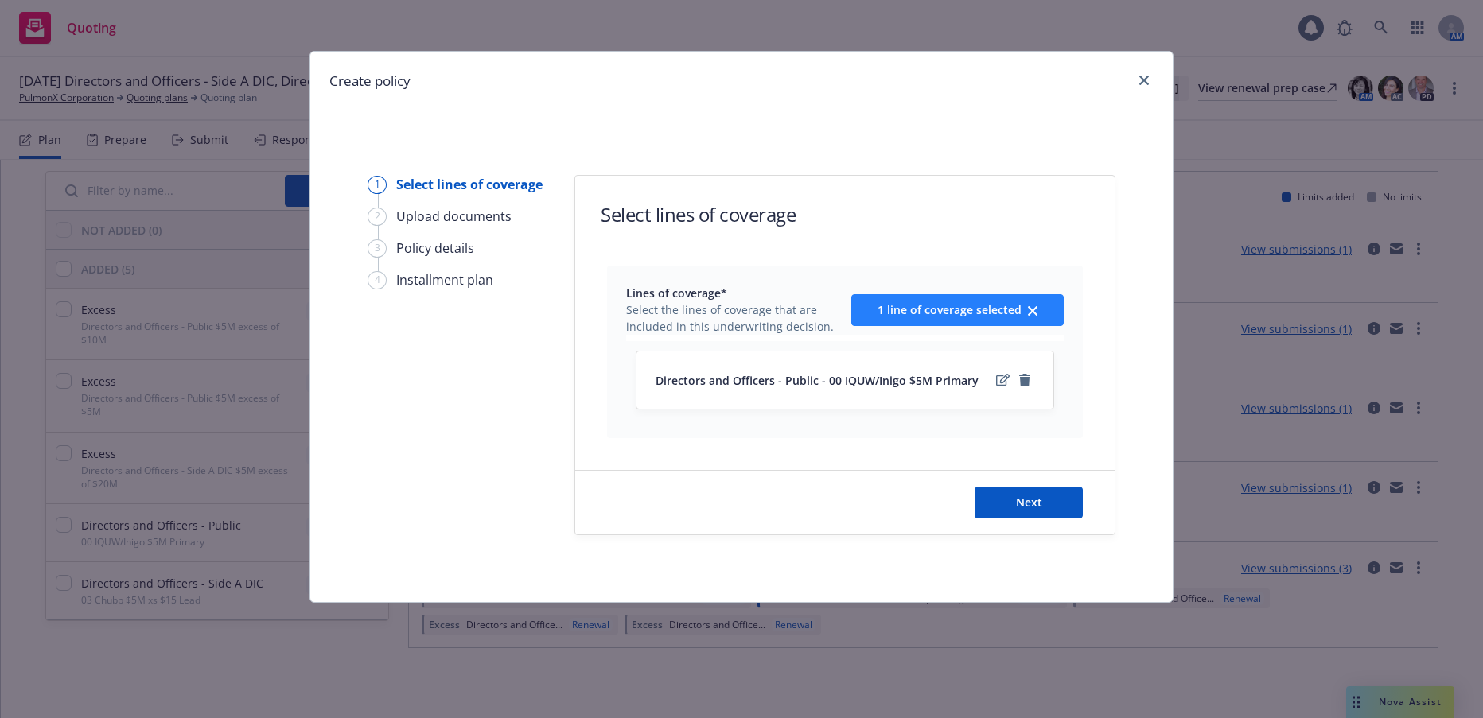
scroll to position [0, 0]
click at [1002, 378] on icon "edit" at bounding box center [1003, 380] width 14 height 13
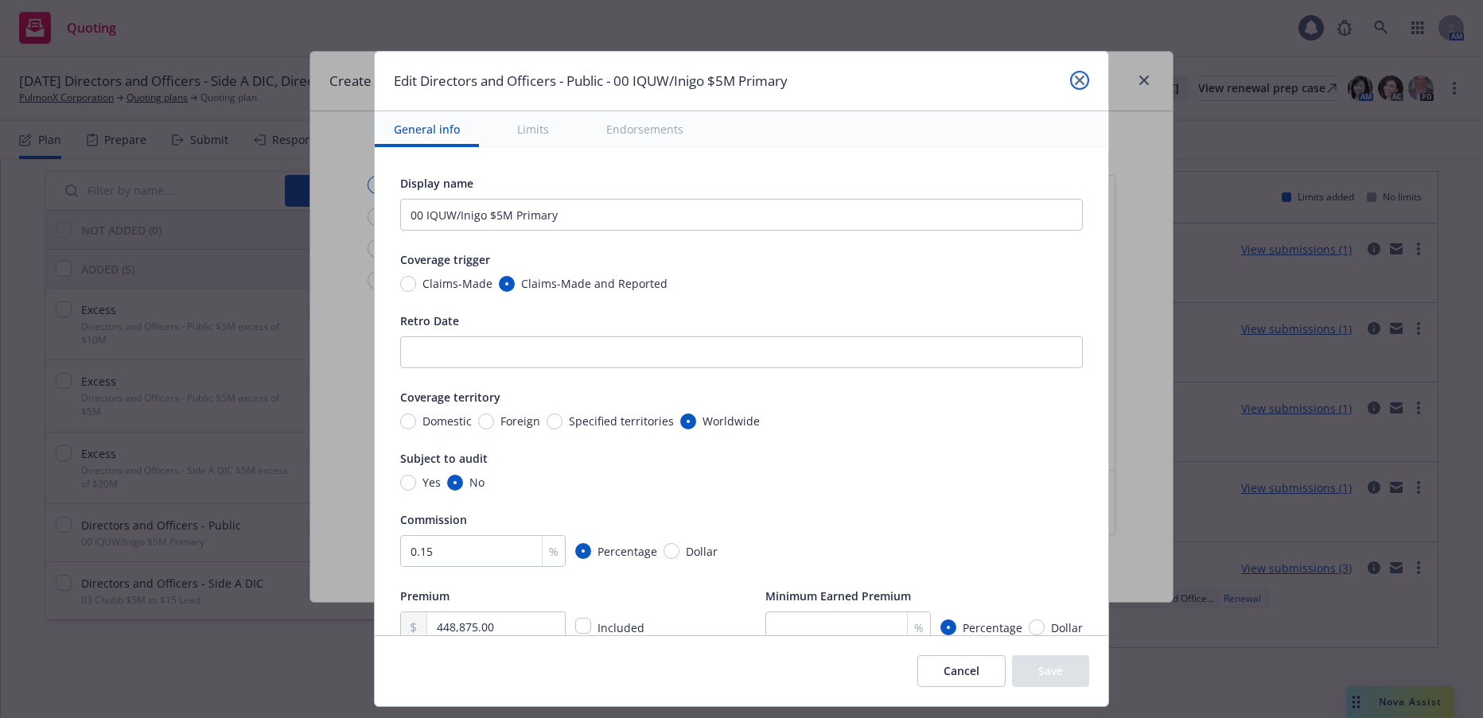
click at [1076, 80] on icon "close" at bounding box center [1080, 81] width 10 height 10
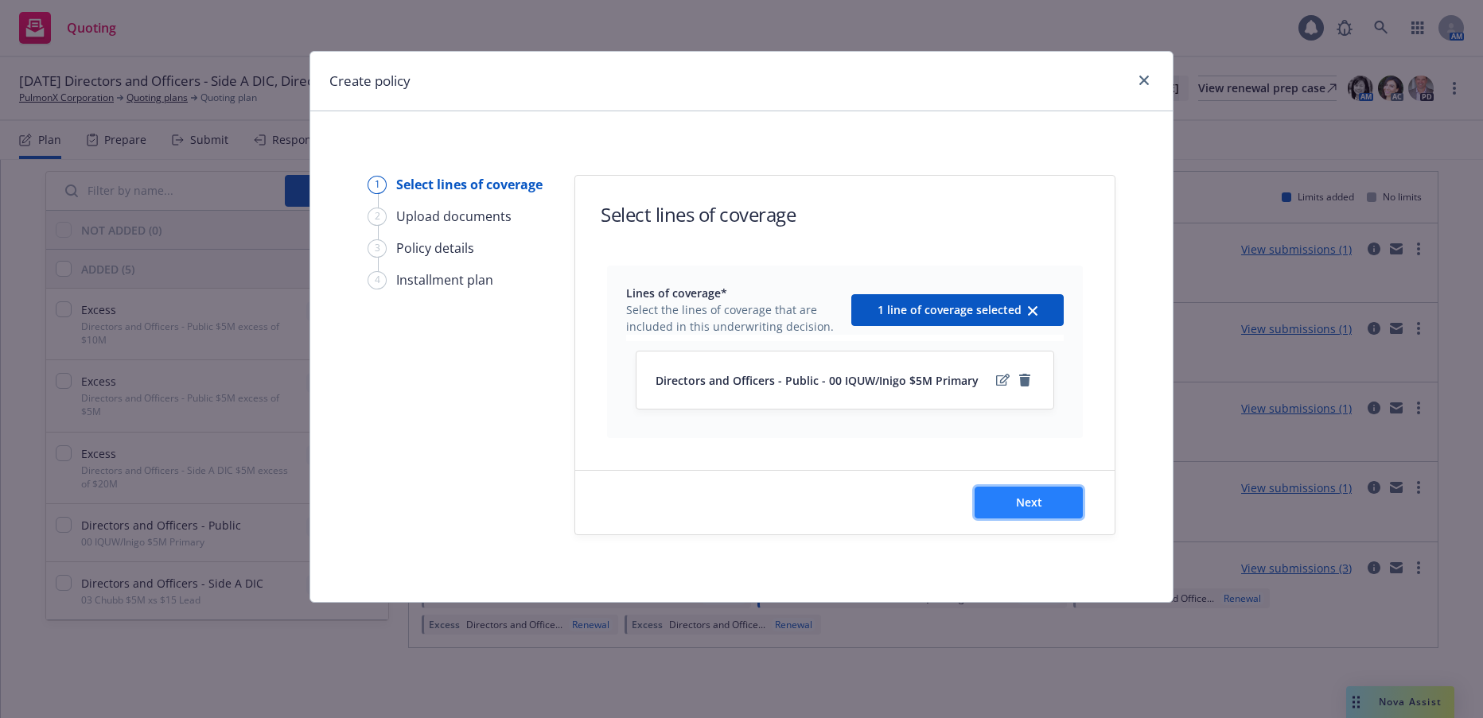
click at [1027, 503] on span "Next" at bounding box center [1029, 502] width 26 height 15
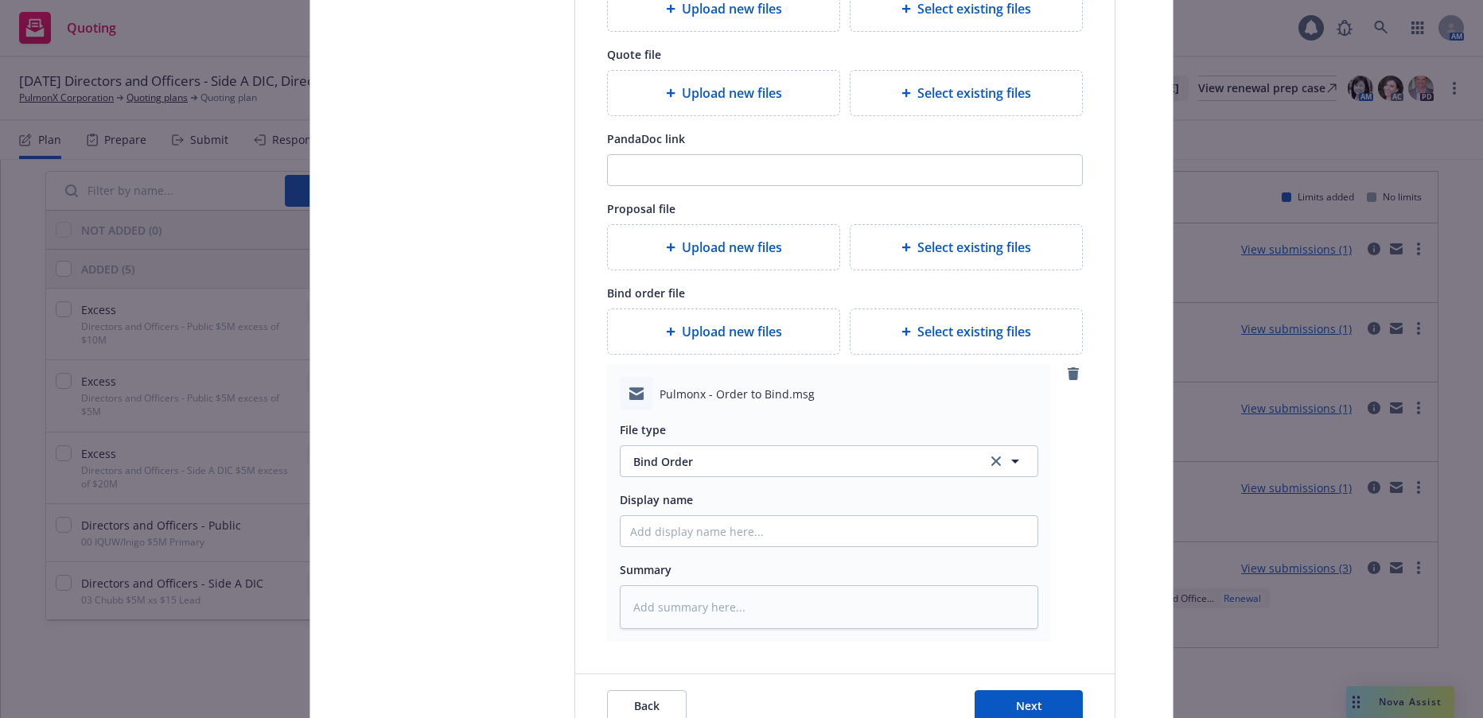
scroll to position [318, 0]
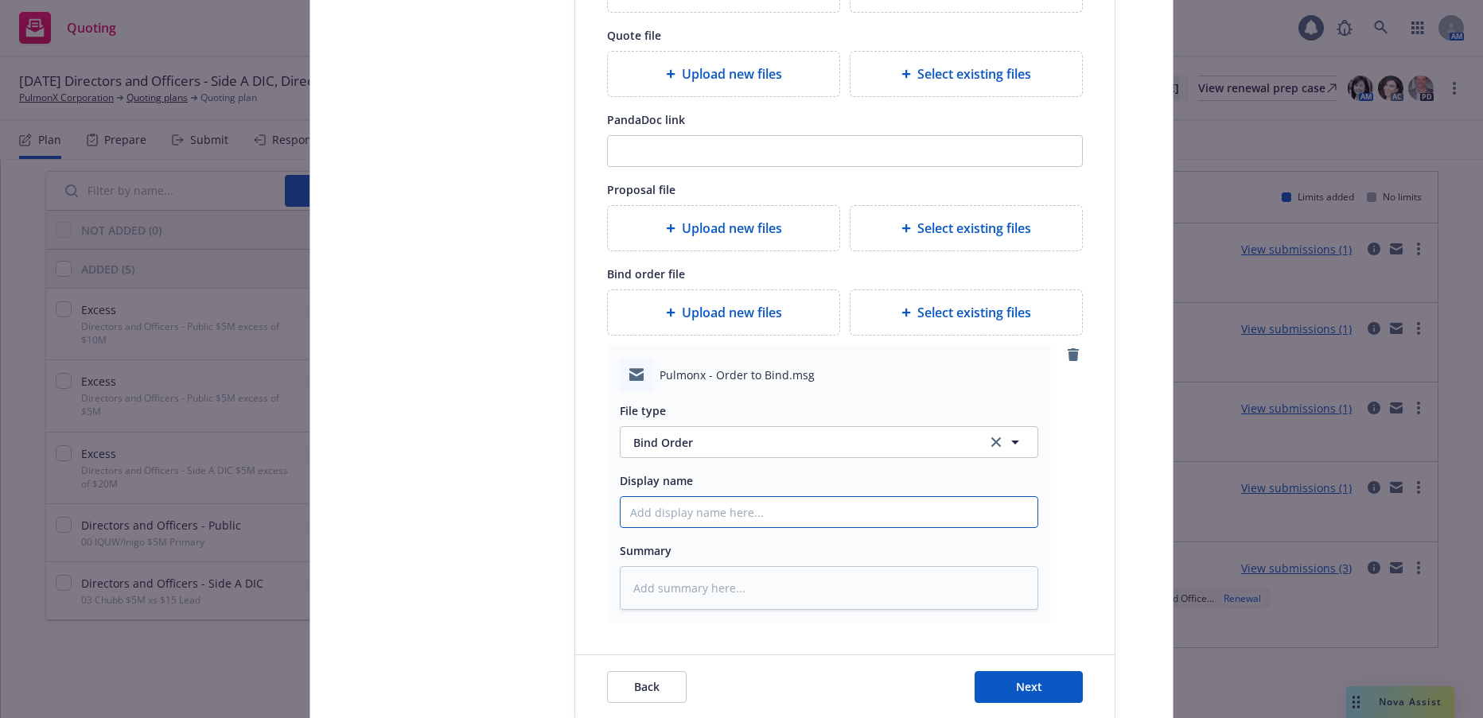
click at [676, 520] on input "Display name" at bounding box center [829, 512] width 417 height 30
type textarea "x"
type input "$"
type textarea "x"
type input "$5"
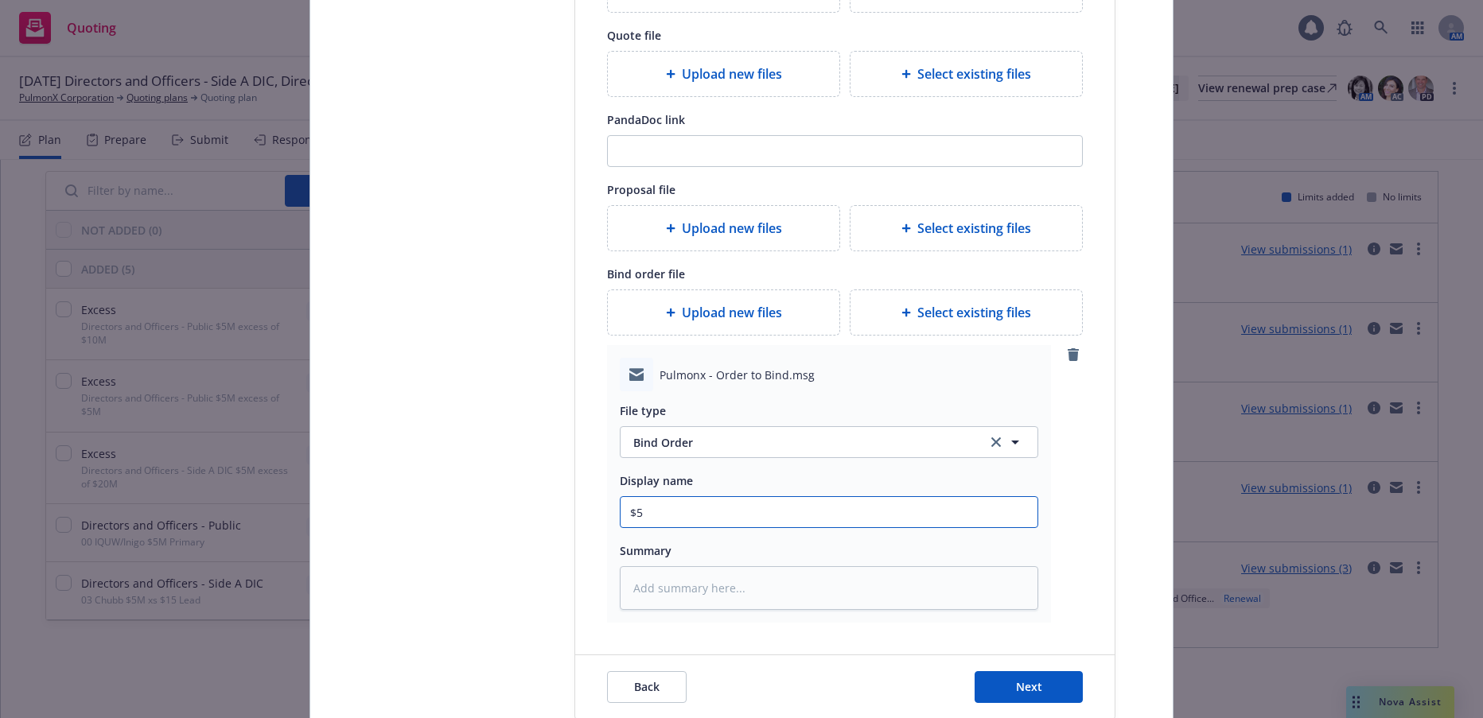
type textarea "x"
type input "$5M"
type textarea "x"
type input "$5M"
type textarea "x"
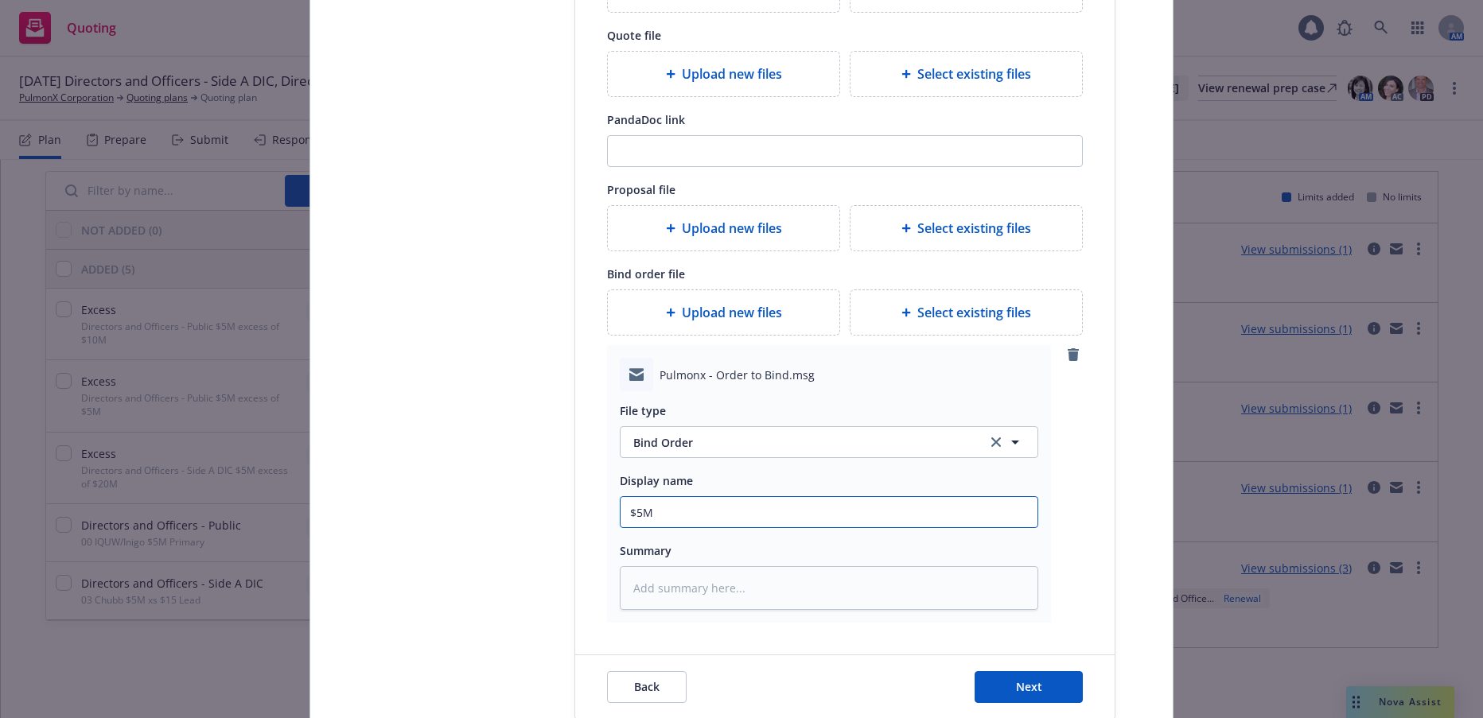
type input "$5M P"
type textarea "x"
type input "$5M PR"
type textarea "x"
type input "$5M PRi"
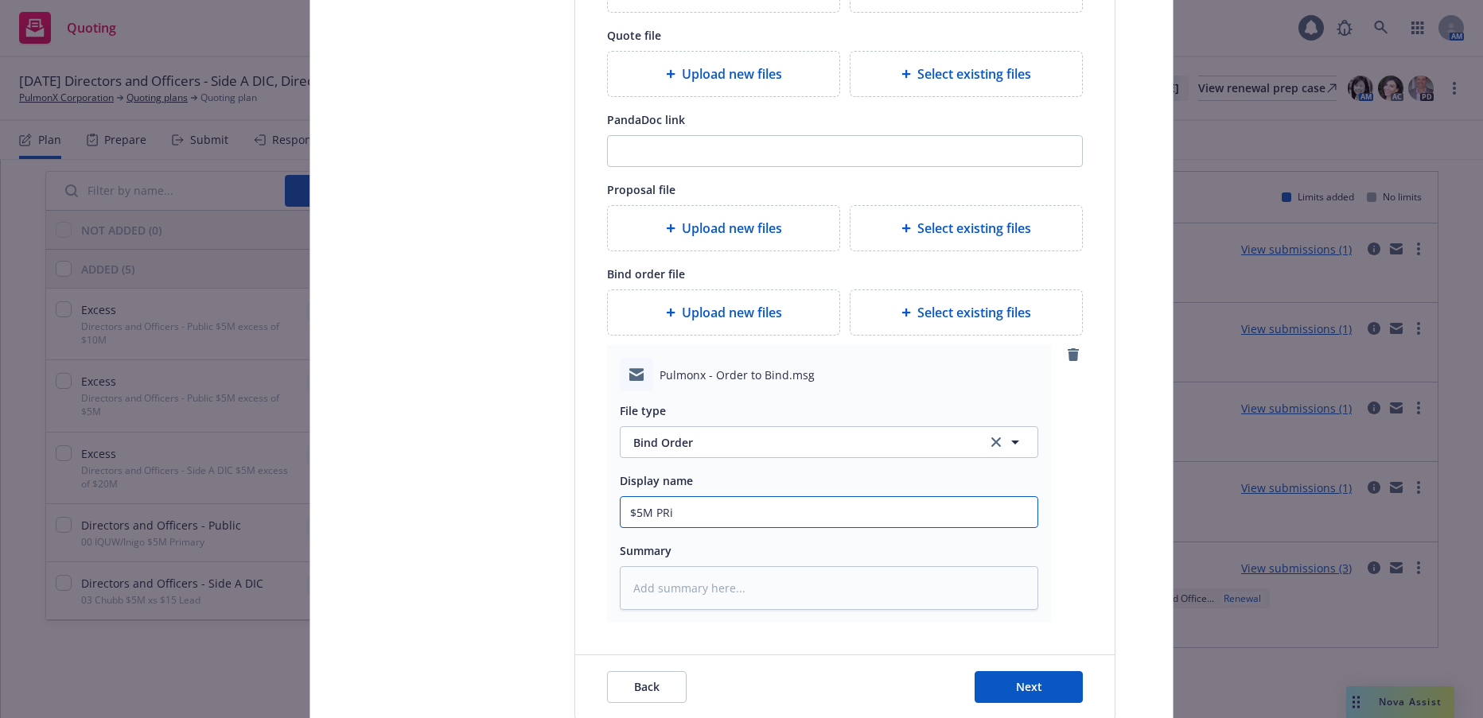
type textarea "x"
type input "$5M PRim"
type textarea "x"
type input "$5M PRima"
type textarea "x"
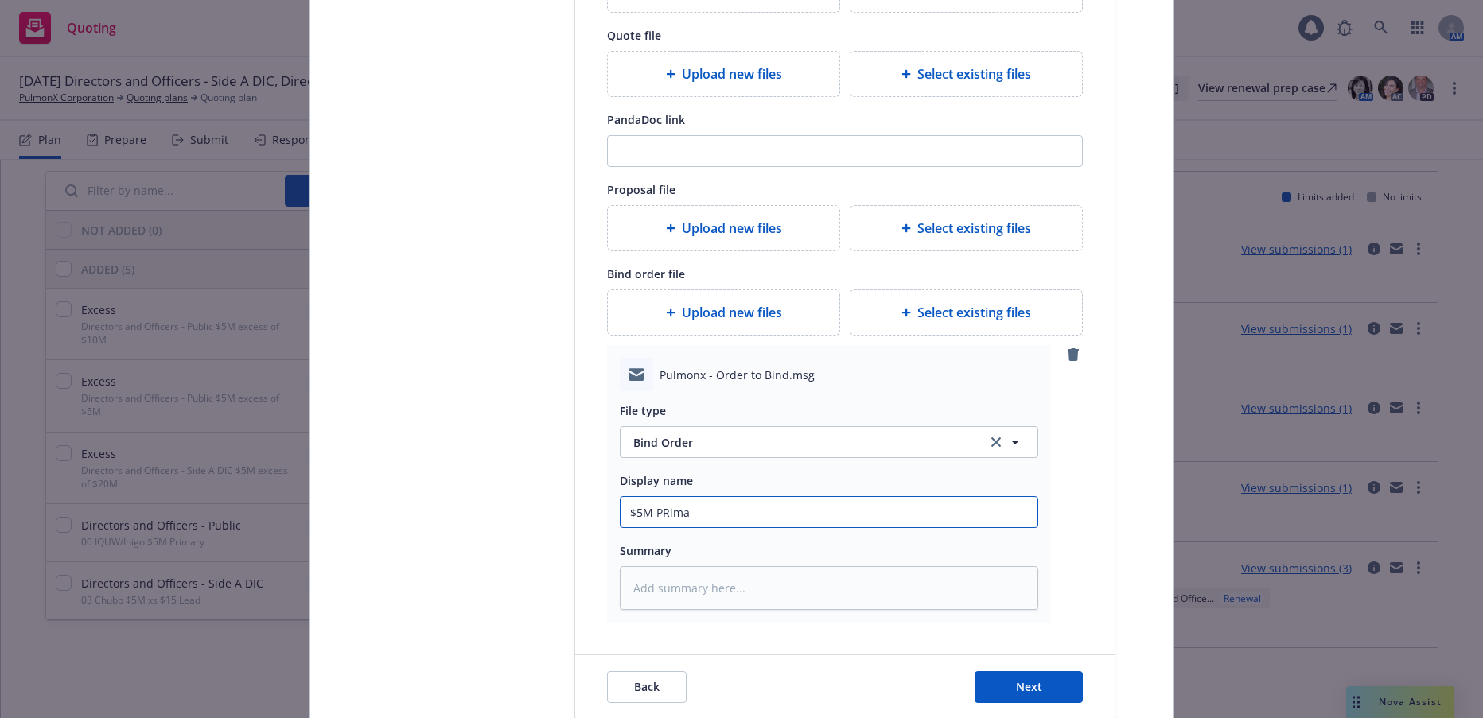
type input "$5M PRimar"
type textarea "x"
type input "$5M PRimary"
type textarea "x"
type input "$5M PRimary"
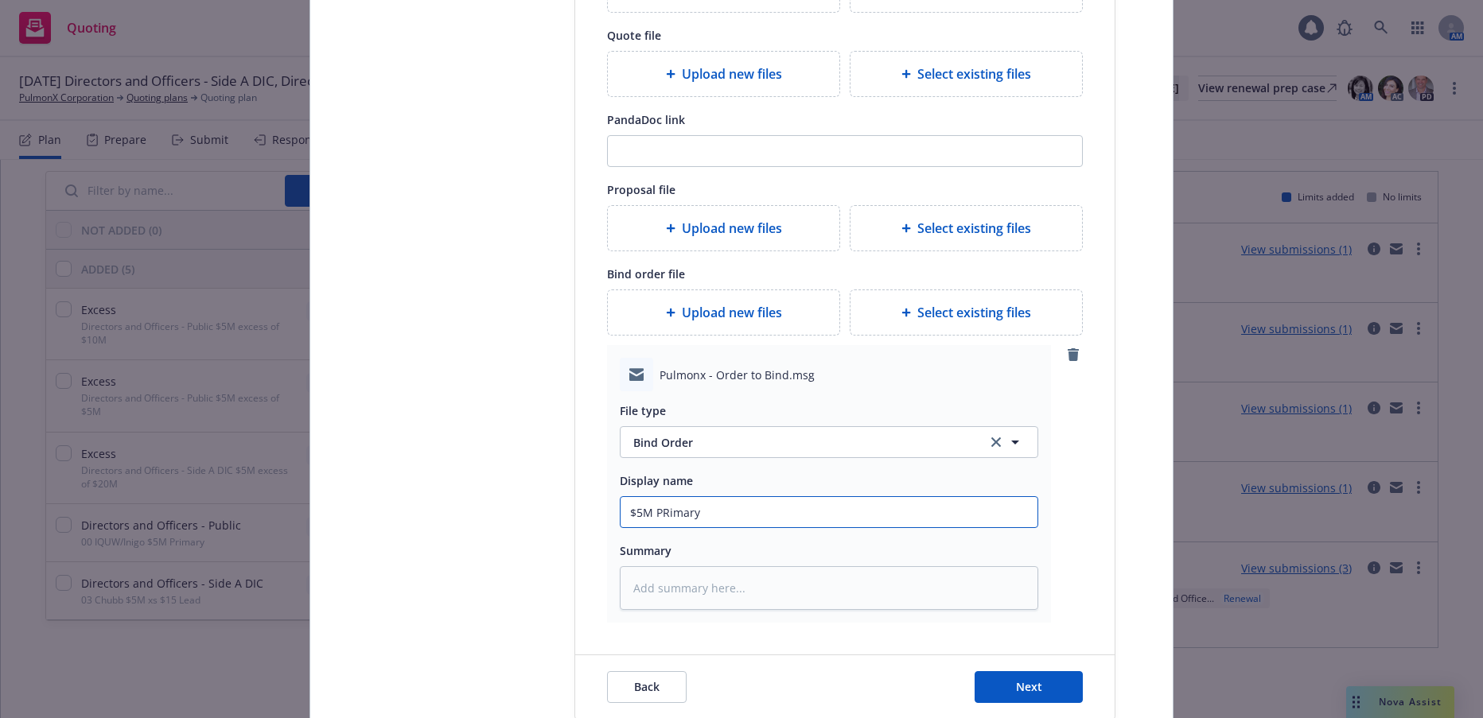
type textarea "x"
type input "$5M PRimary B"
type textarea "x"
type input "$5M PRimary Bi"
type textarea "x"
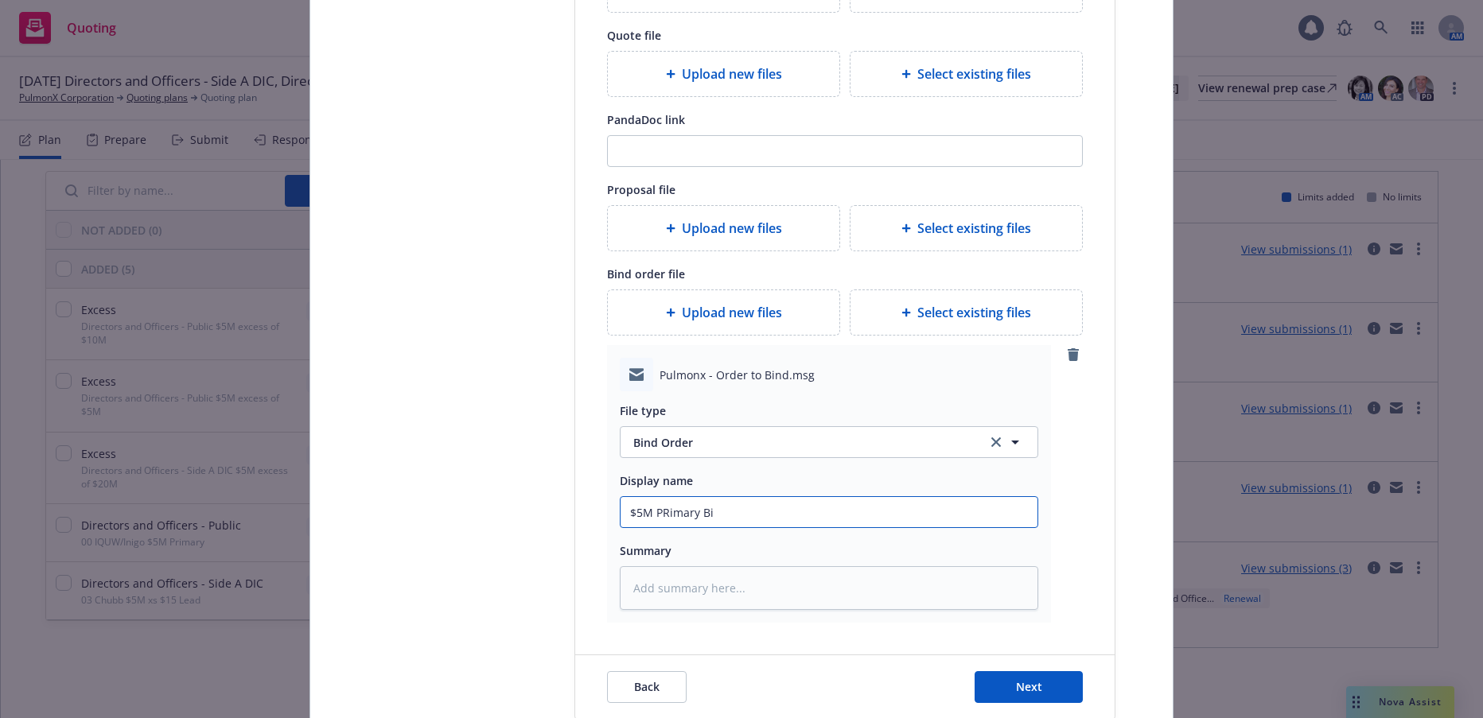
type input "$5M PRimary Bid"
type textarea "x"
type input "$5M PRimary Bidn"
type textarea "x"
type input "$5M PRimary Bidn"
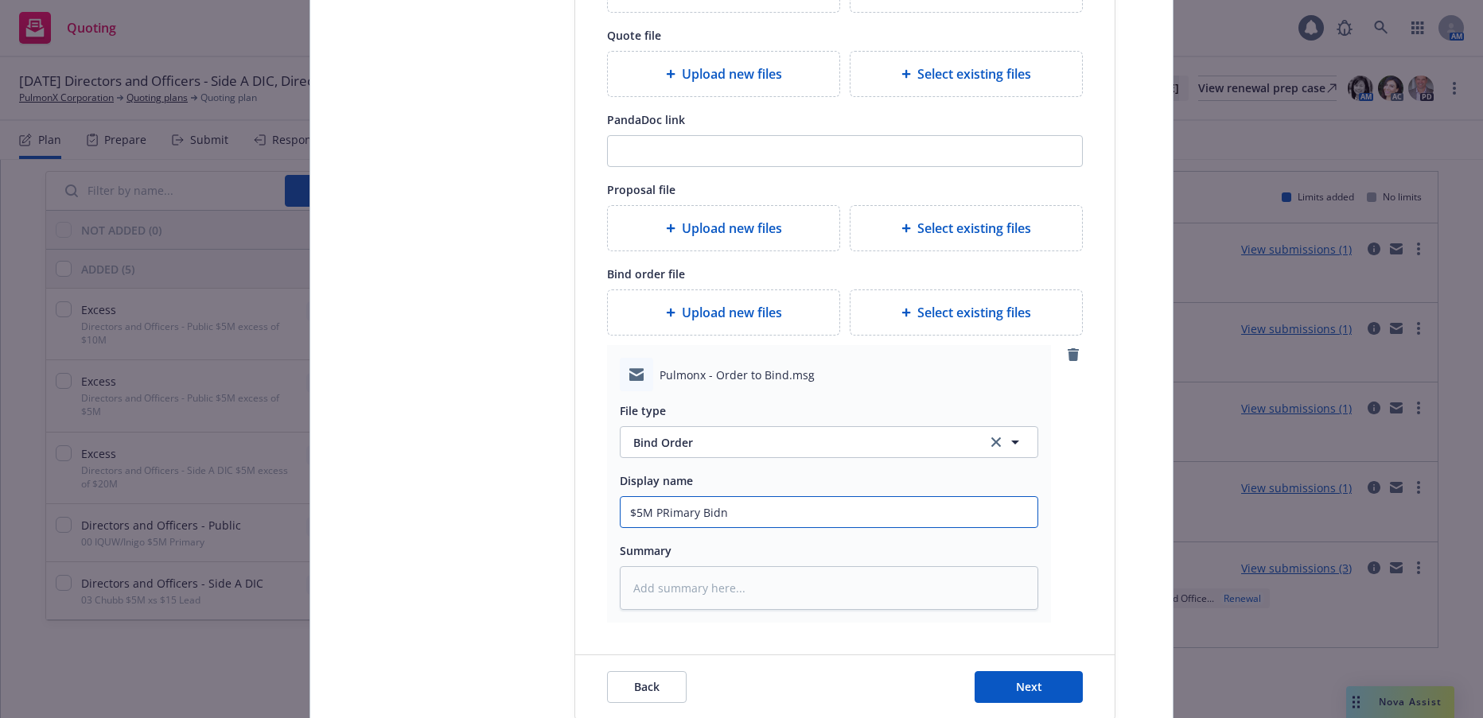
type textarea "x"
type input "$5M PRimary Bidn"
type textarea "x"
type input "$5M PRimary Bid"
type textarea "x"
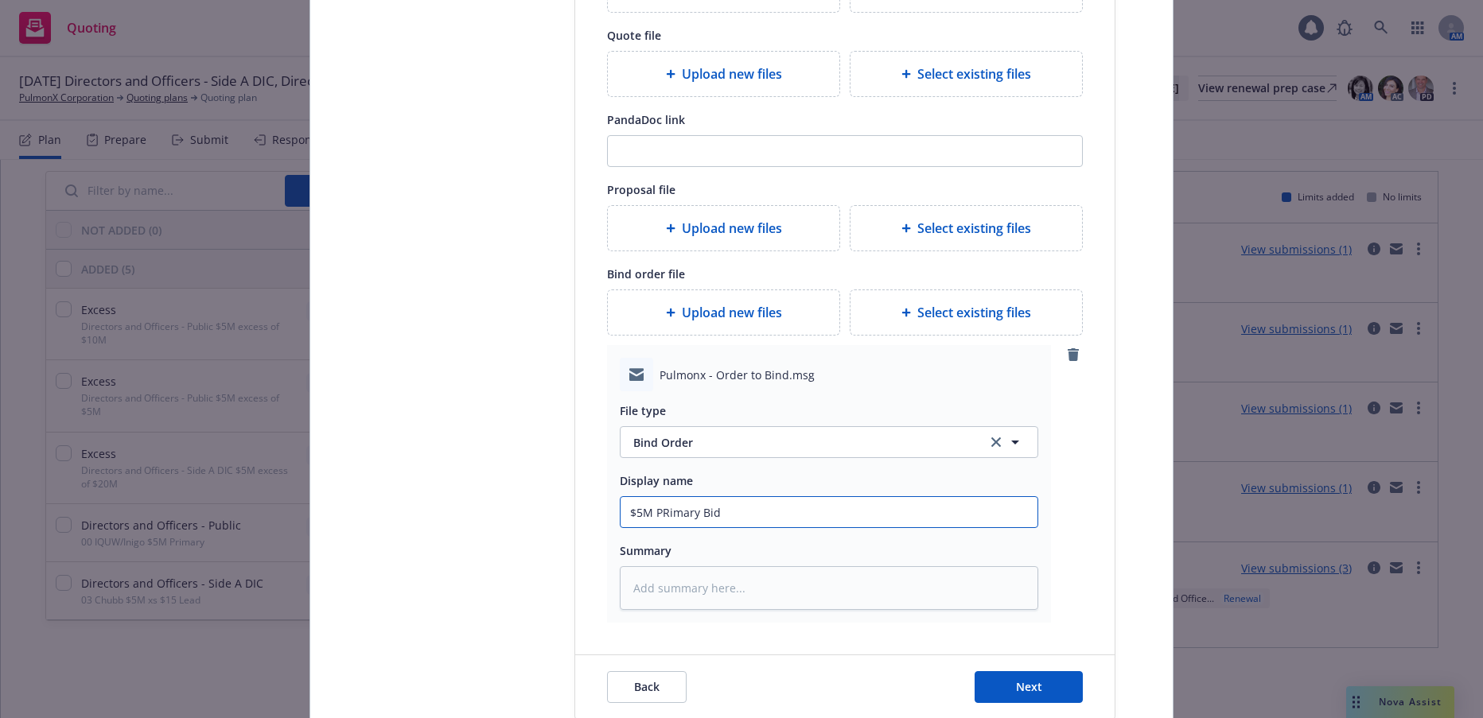
type input "$5M PRimary Bi"
type textarea "x"
type input "$5M PRimary Bin"
type textarea "x"
type input "$5M PRimary Bind"
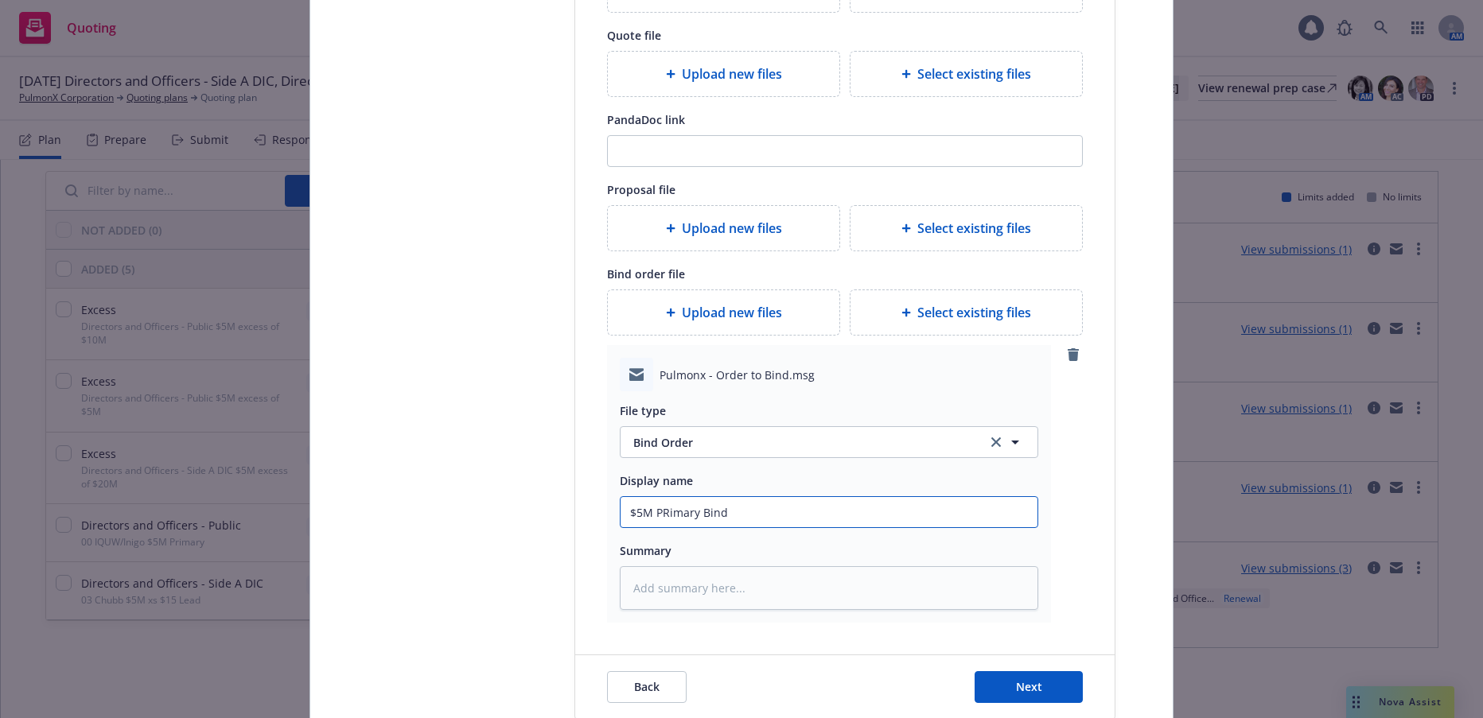
type textarea "x"
type input "$5M PRimary Bind O"
type textarea "x"
type input "$5M PRimary Bind Or"
type textarea "x"
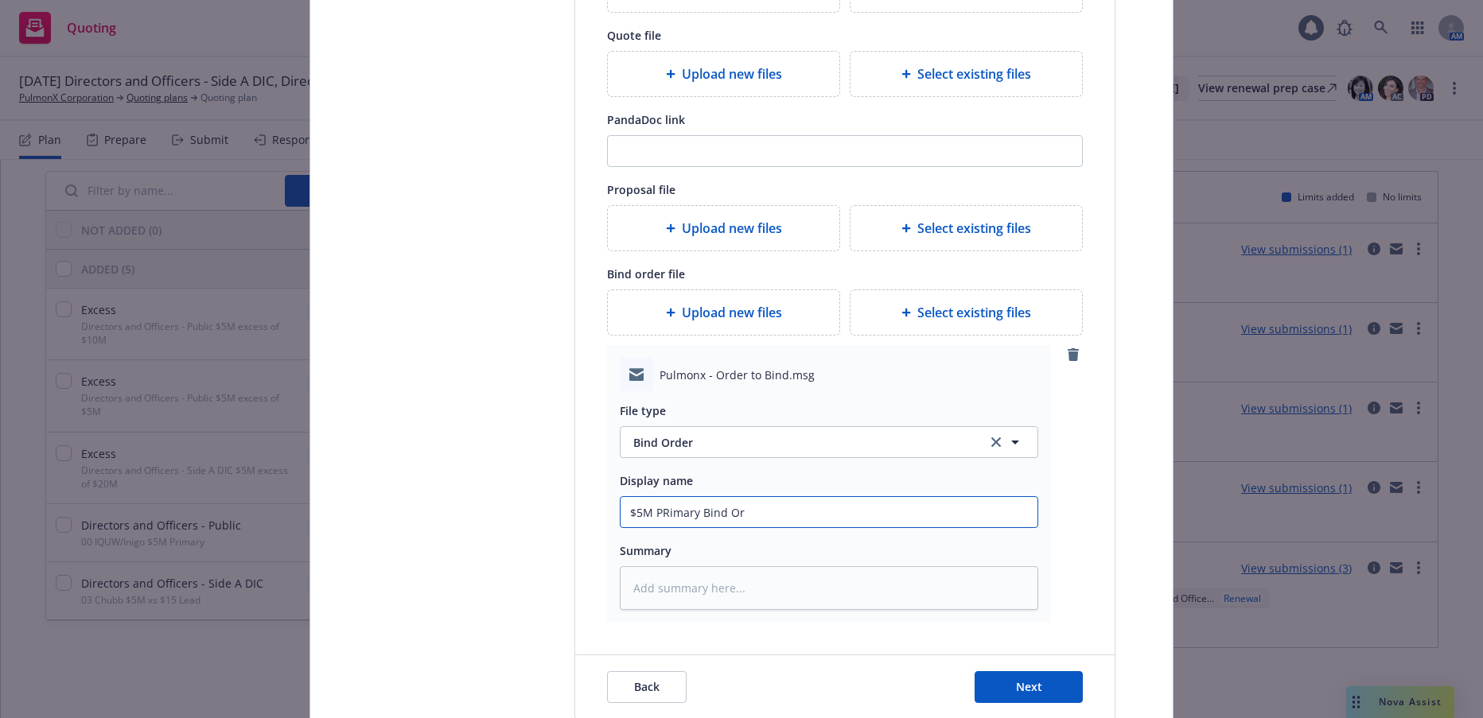
type input "$5M PRimary Bind Ord"
type textarea "x"
type input "$5M PRimary Bind Orde"
type textarea "x"
type input "$5M PRimary Bind Order"
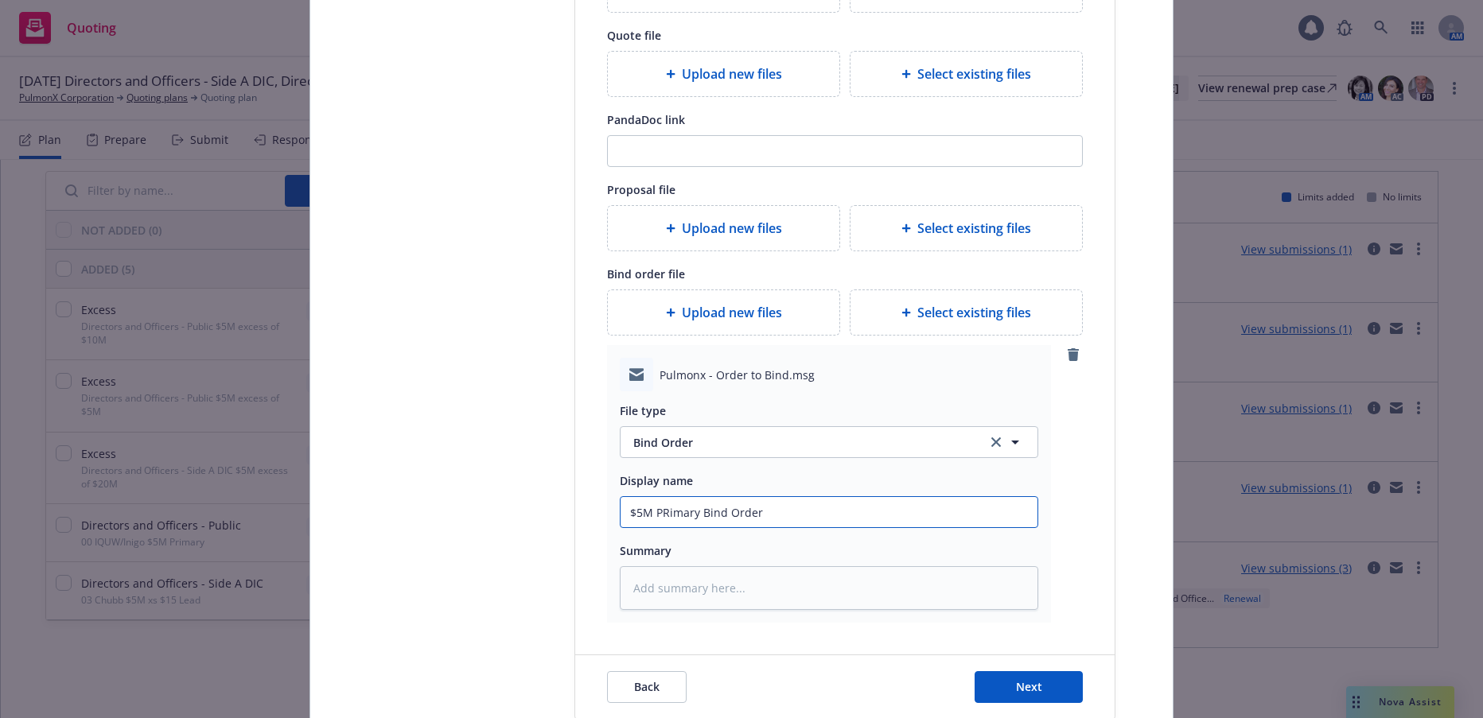
type textarea "x"
type input "$5M PRimary Bind Order"
type textarea "x"
type input "$5M PRimary Bind Order t"
type textarea "x"
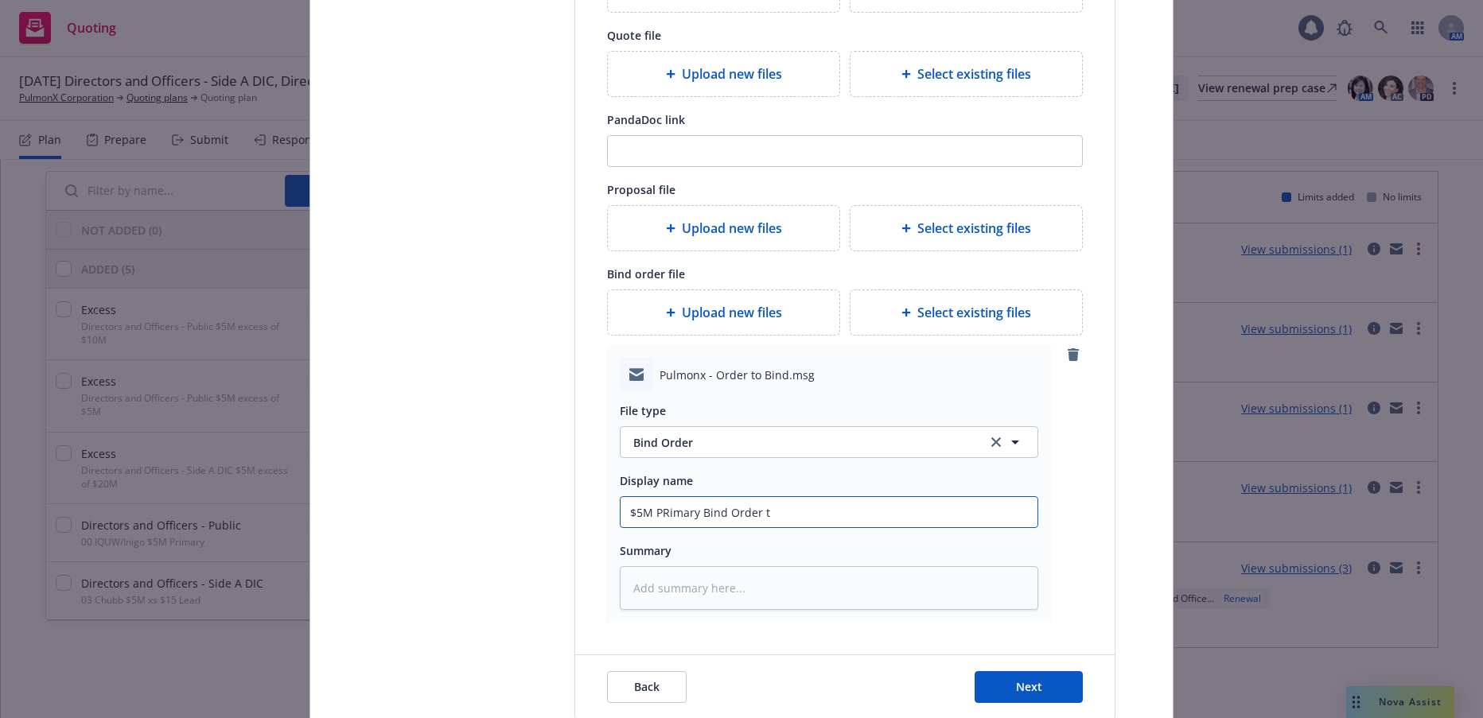
type input "$5M PRimary Bind Order to"
type textarea "x"
type input "$5M PRimary Bind Order to"
type textarea "x"
type input "$5M PRimary Bind Order to I"
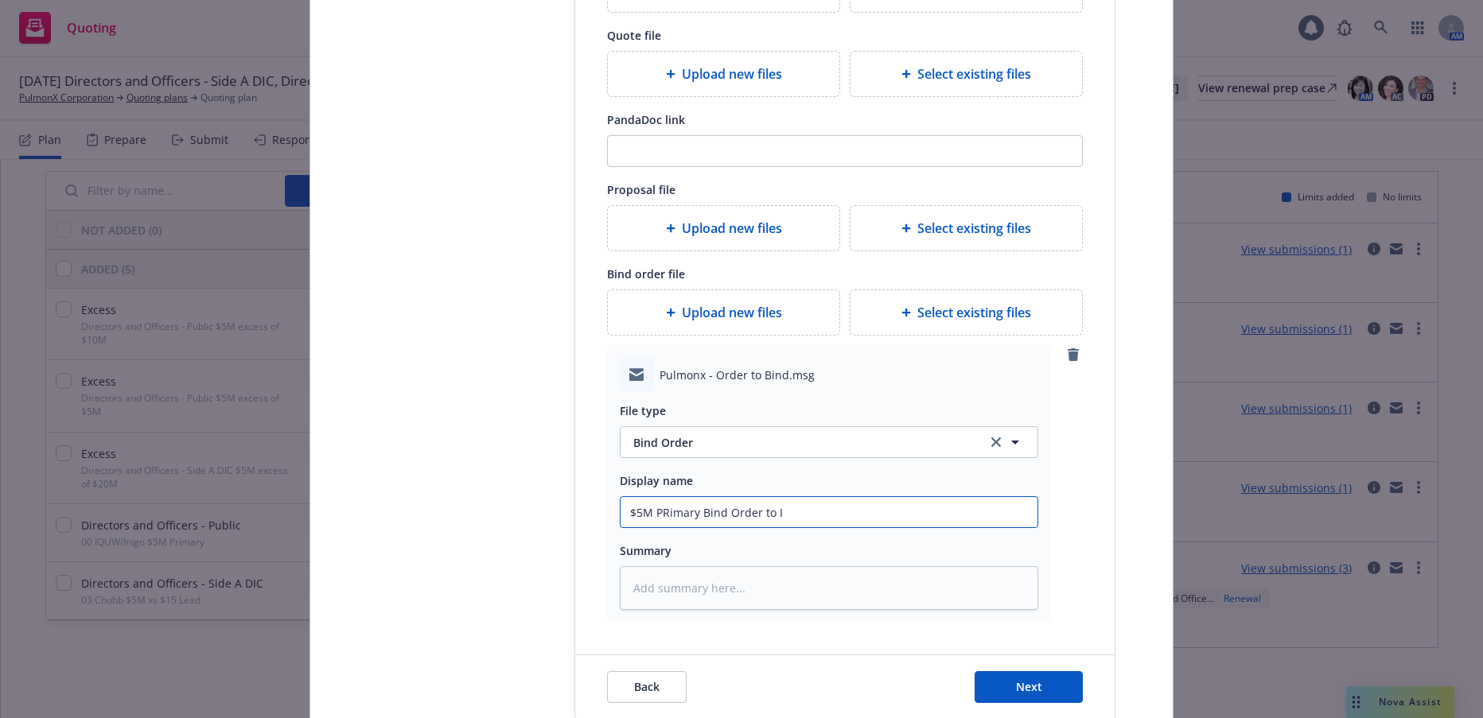
type textarea "x"
type input "$5M PRimary Bind Order to IQ"
type textarea "x"
type input "$5M PRimary Bind Order to IQU"
type textarea "x"
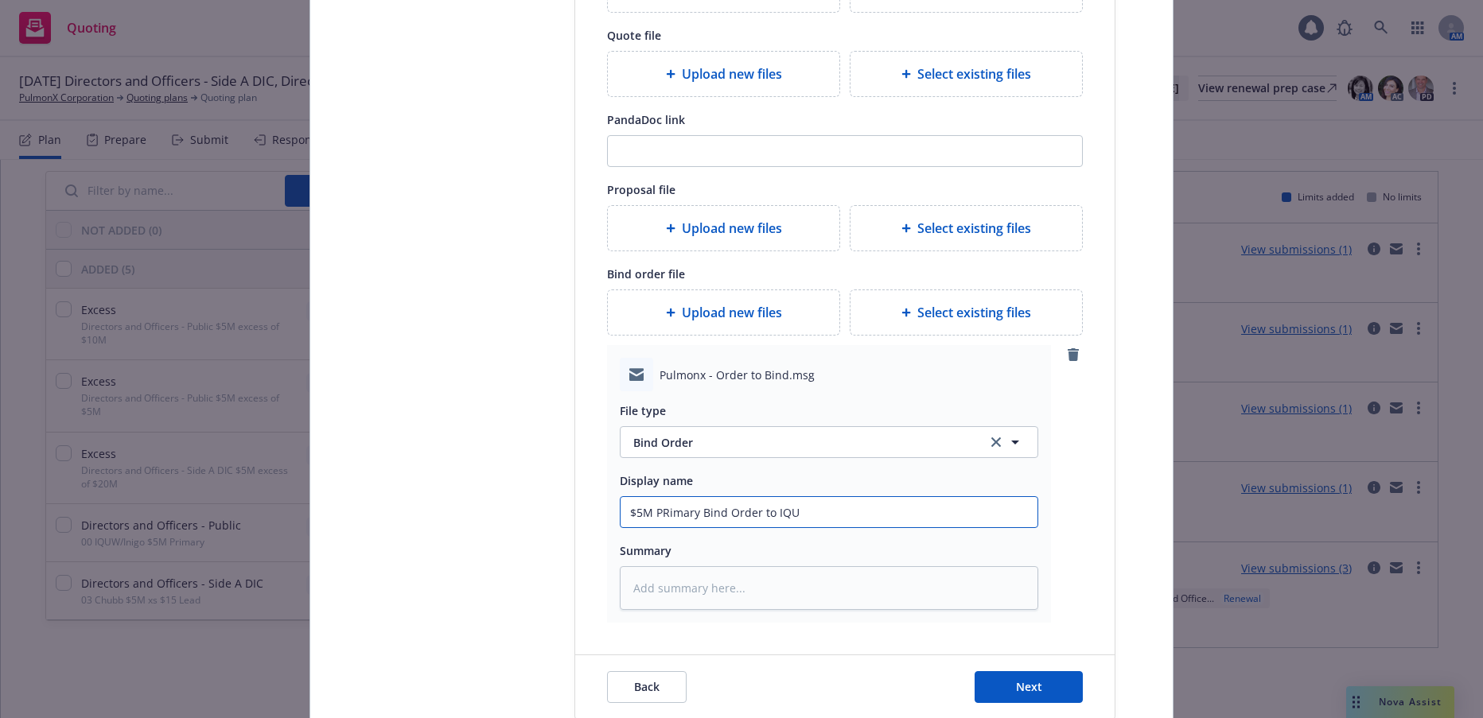
type input "$5M PRimary Bind Order to IQUW"
type textarea "x"
type input "$5M PRimary Bind Order to IQUW/"
type textarea "x"
type input "$5M PRimary Bind Order to IQUW/I"
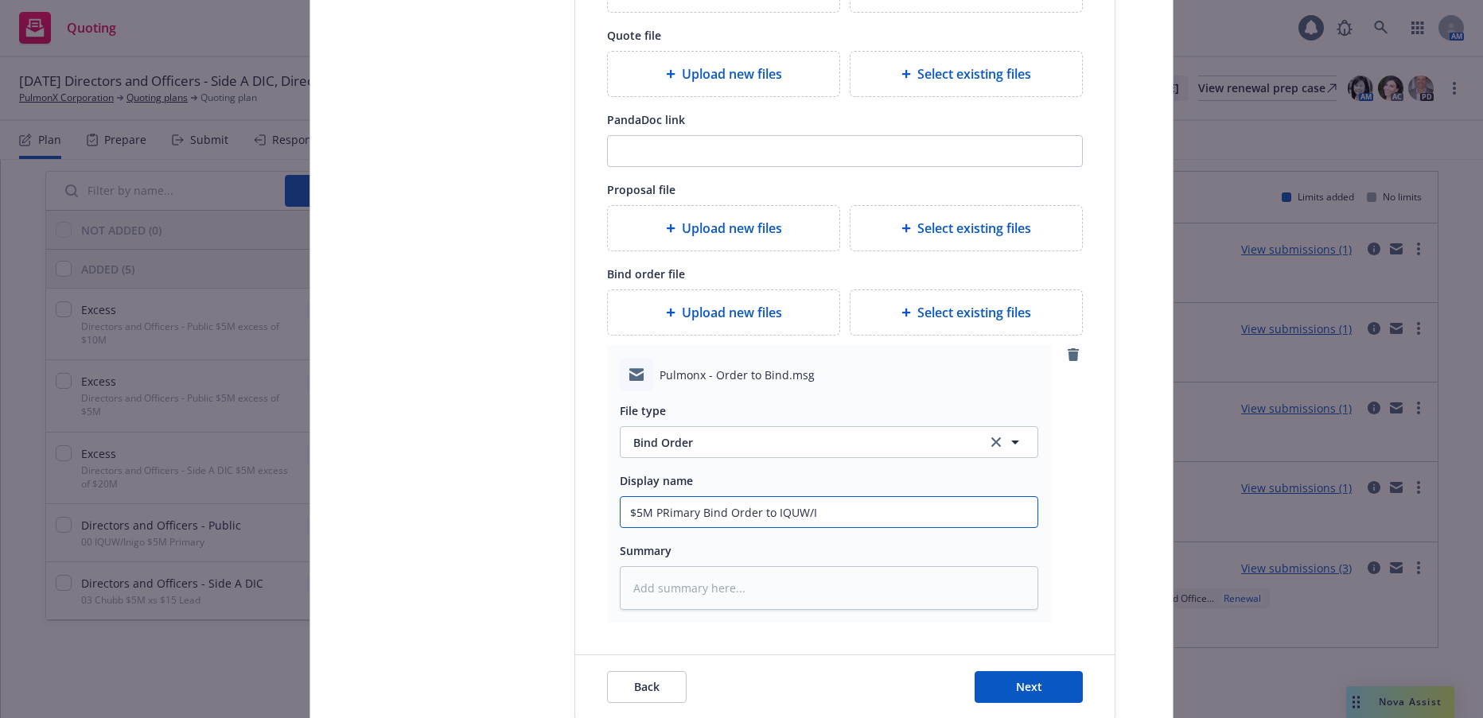
type textarea "x"
type input "$5M PRimary Bind Order to IQUW/In"
type textarea "x"
type input "$5M PRimary Bind Order to IQUW/Ini"
type textarea "x"
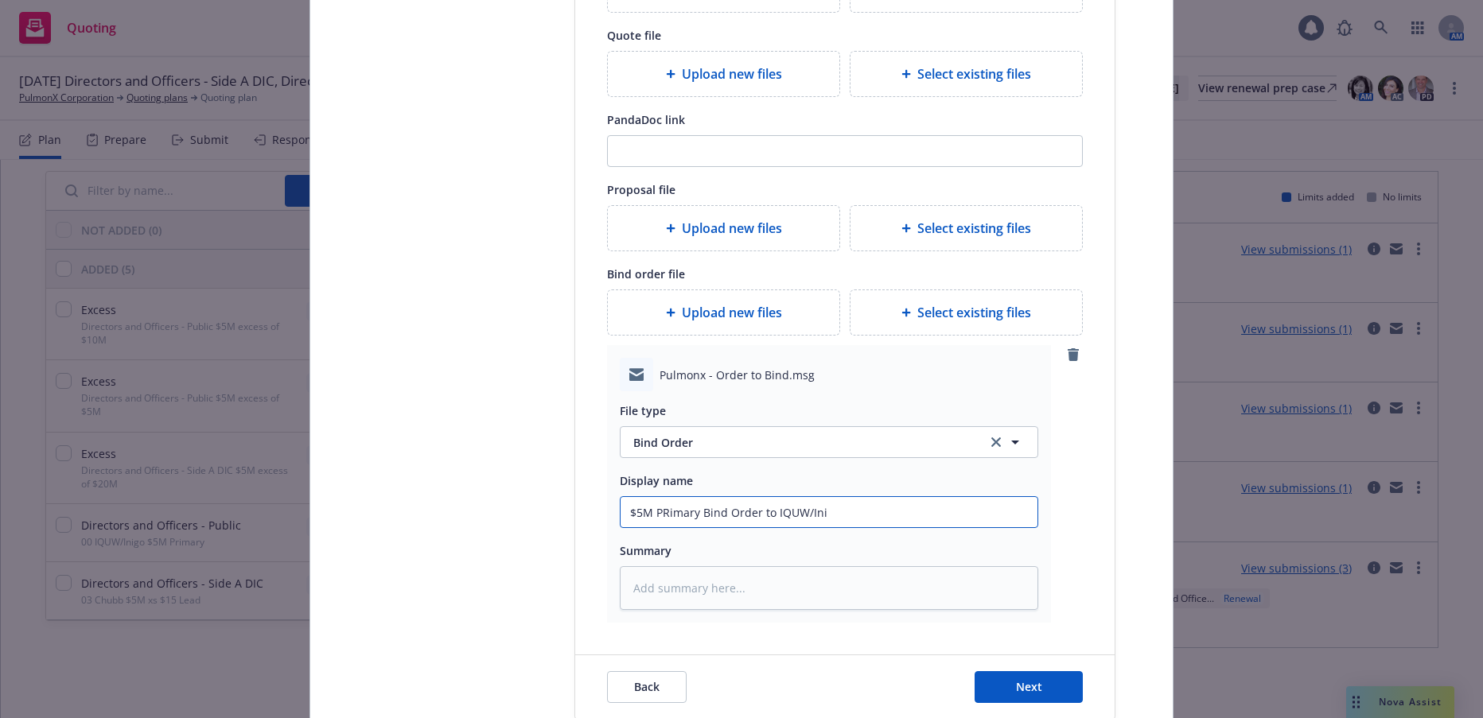
type input "$5M PRimary Bind Order to IQUW/Inig"
type textarea "x"
type input "$5M PRimary Bind Order to IQUW/Inigo"
type textarea "x"
type input "$5M Pimary Bind Order to IQUW/Inigo"
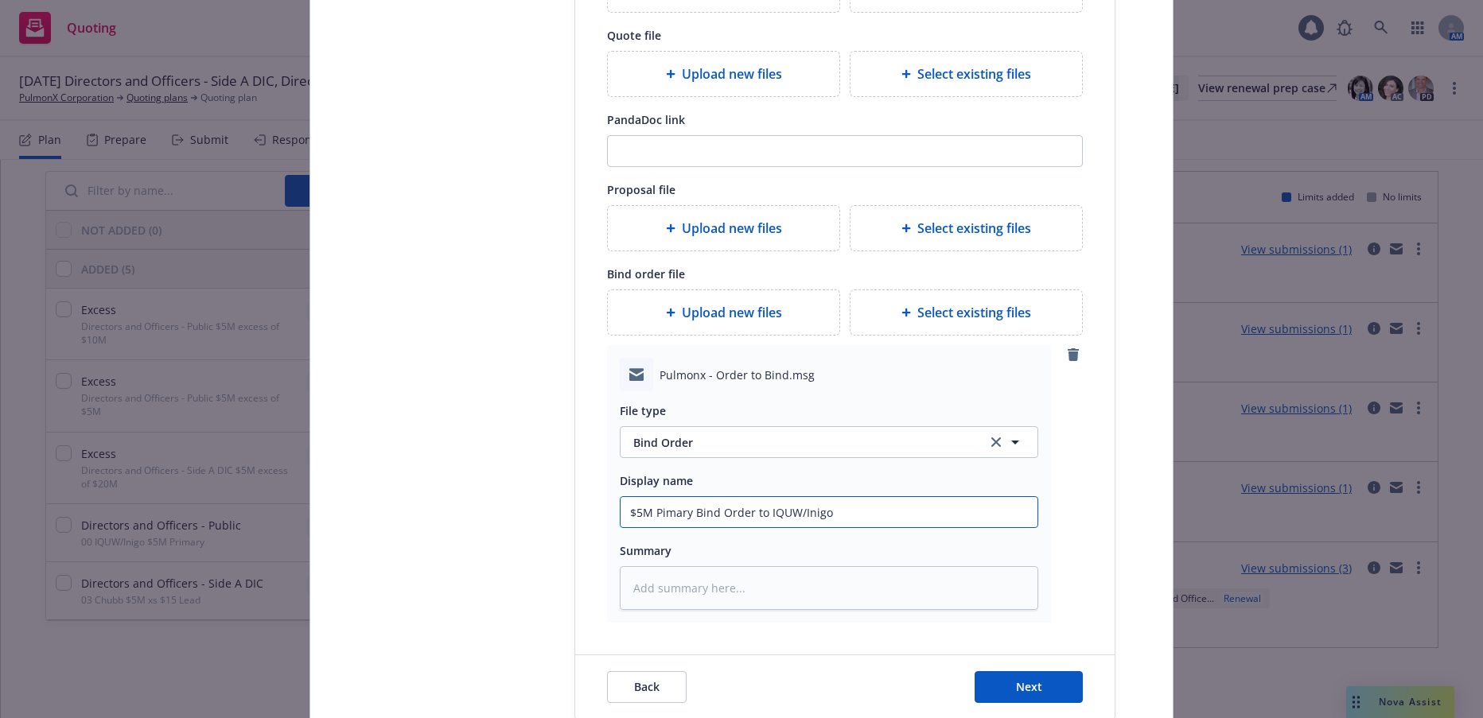
type textarea "x"
type input "$5M Primary Bind Order to IQUW/Inigo"
click at [1022, 685] on span "Next" at bounding box center [1029, 686] width 26 height 15
type textarea "x"
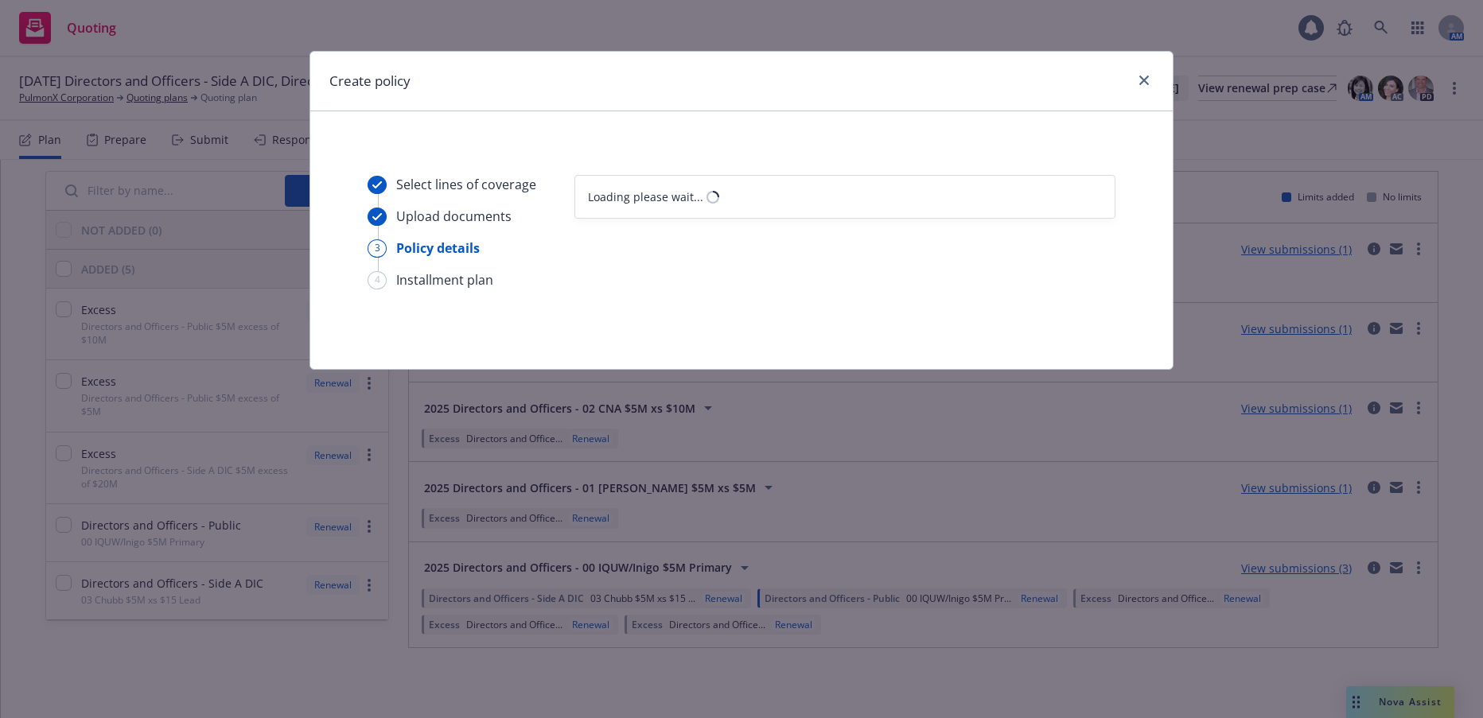
scroll to position [0, 0]
select select "12"
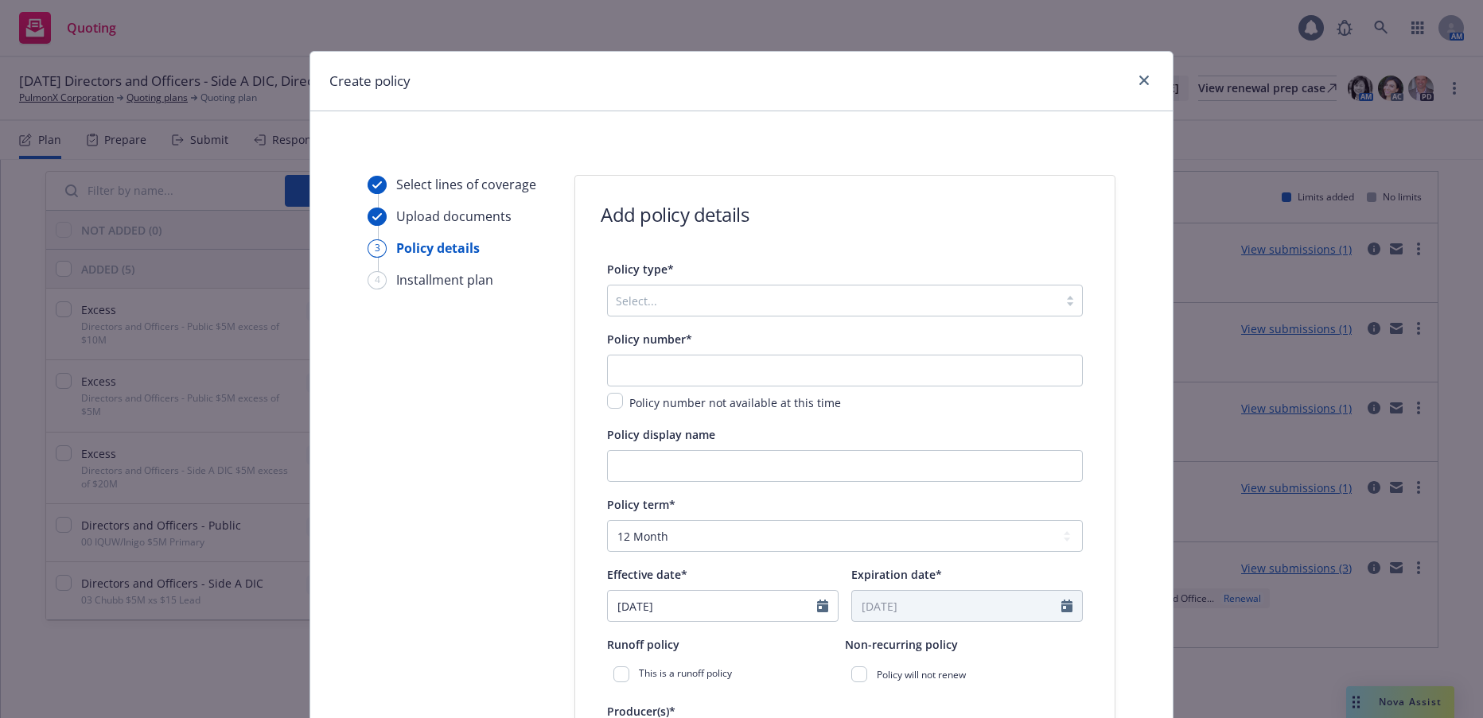
click at [636, 298] on div at bounding box center [833, 300] width 434 height 19
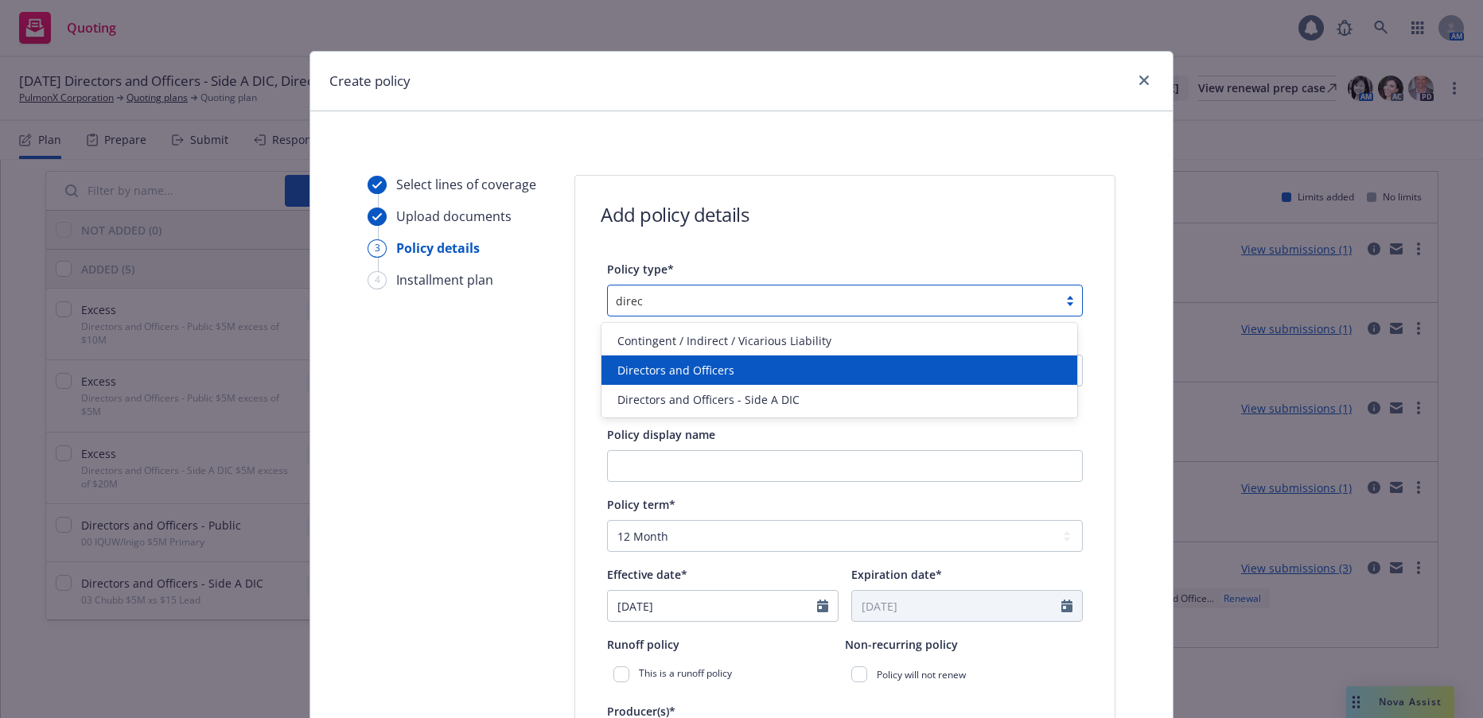
click at [696, 376] on span "Directors and Officers" at bounding box center [675, 370] width 117 height 17
type input "direc"
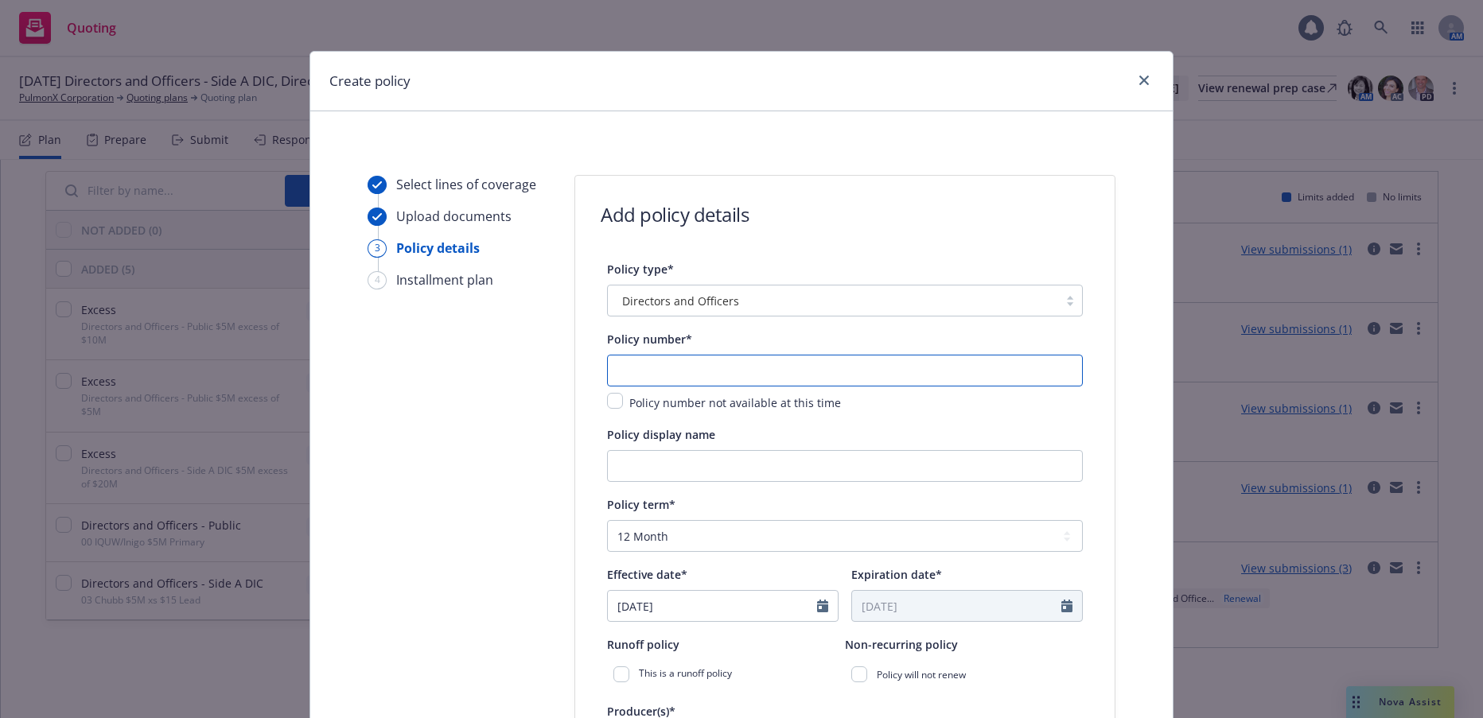
click at [704, 372] on input "text" at bounding box center [845, 371] width 476 height 32
click at [671, 368] on input "text" at bounding box center [845, 371] width 476 height 32
paste input "B0180FN2506061"
type input "B0180FN2506061"
click at [723, 467] on input "Policy display name" at bounding box center [845, 466] width 476 height 32
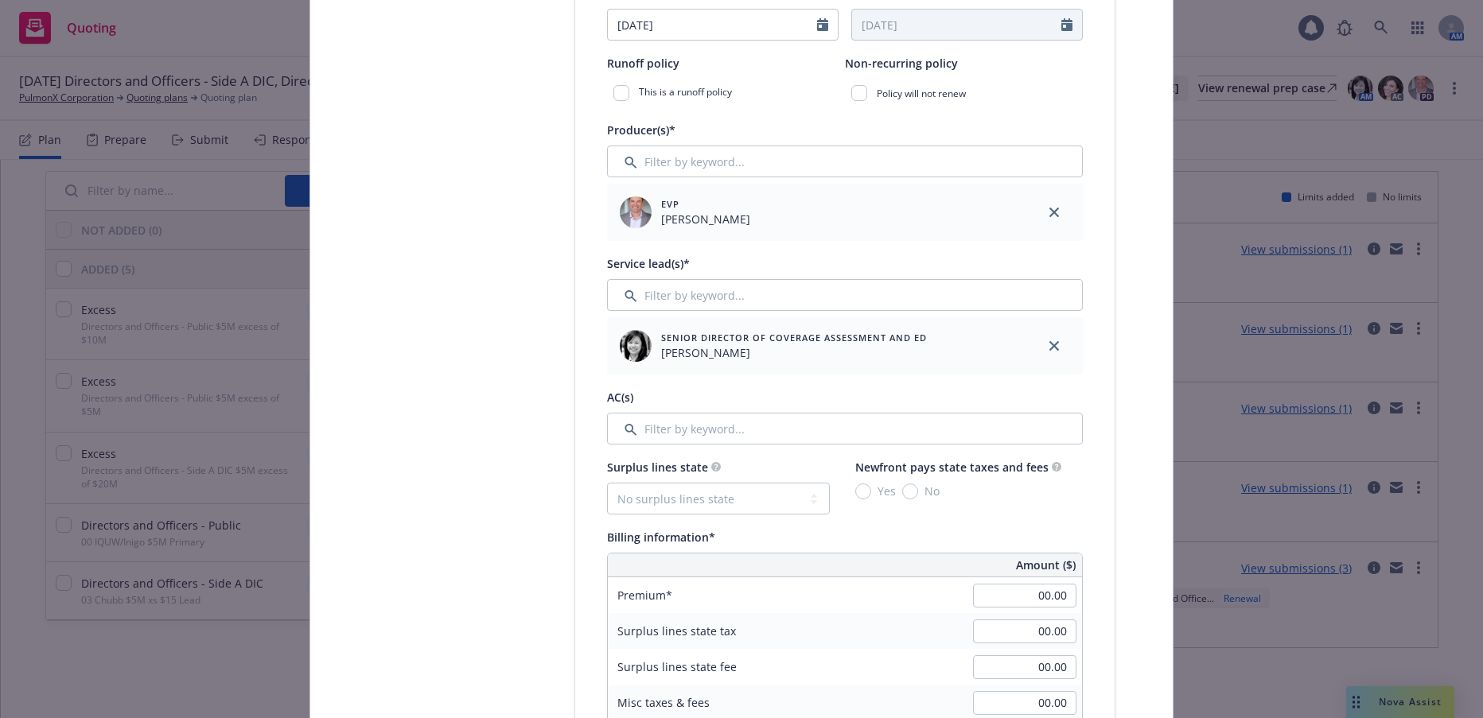
scroll to position [636, 0]
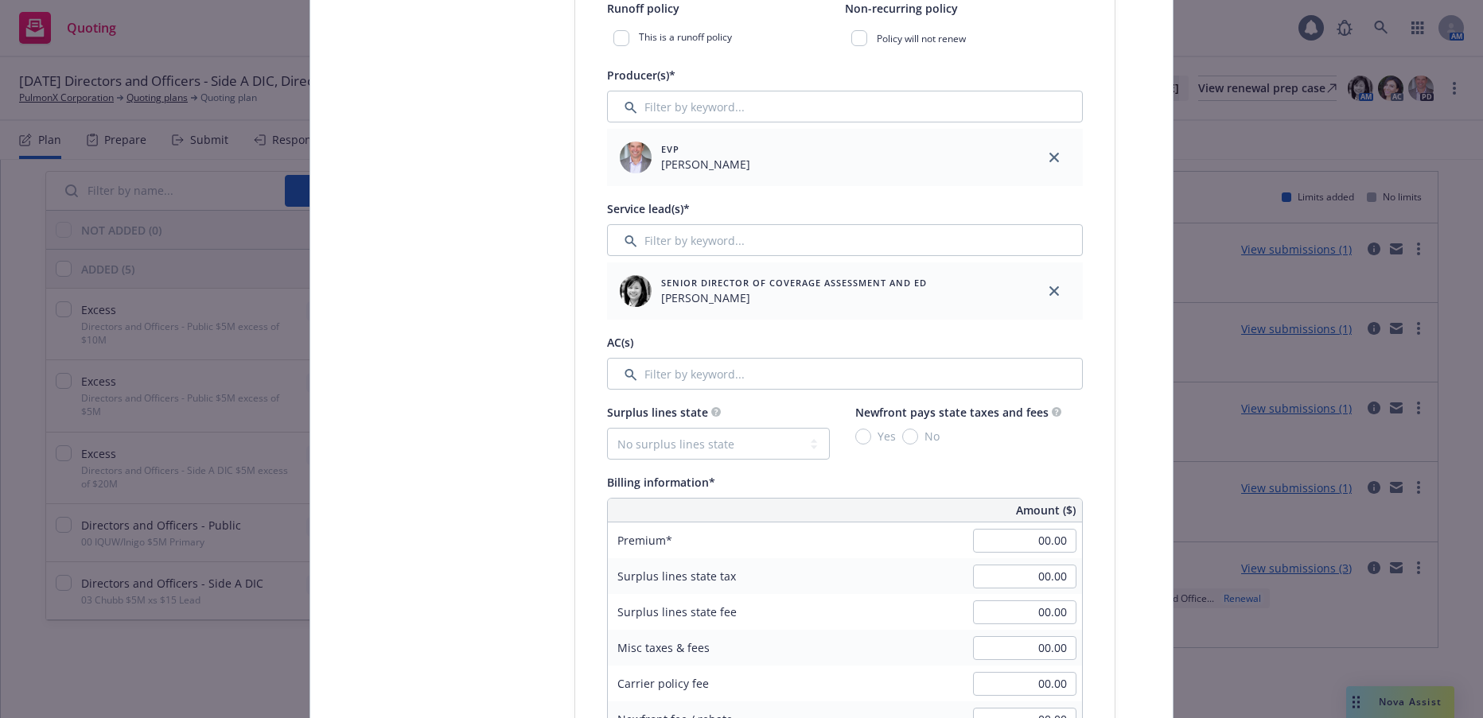
type input "00 $5M Primary"
click at [710, 372] on input "Filter by keyword..." at bounding box center [845, 374] width 476 height 32
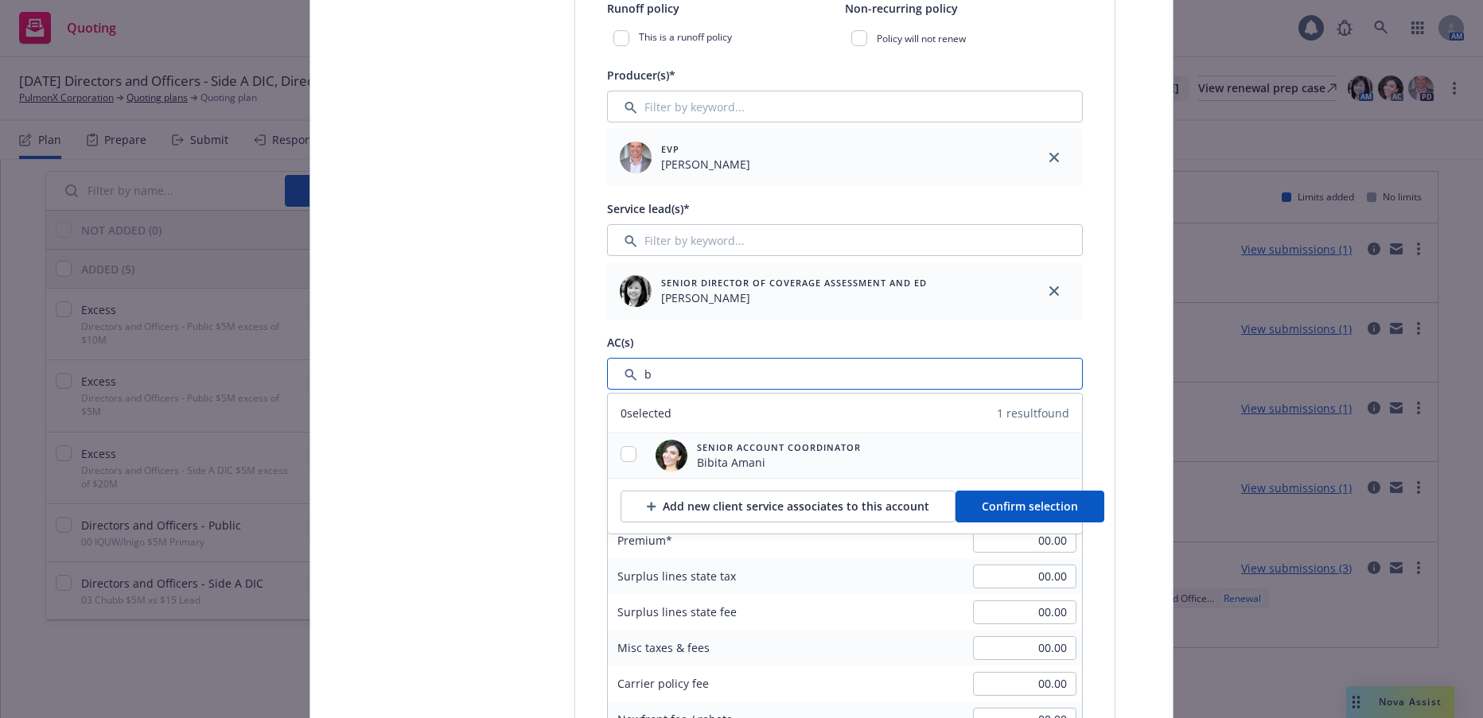
type input "b"
click at [628, 459] on input "checkbox" at bounding box center [629, 454] width 16 height 16
checkbox input "true"
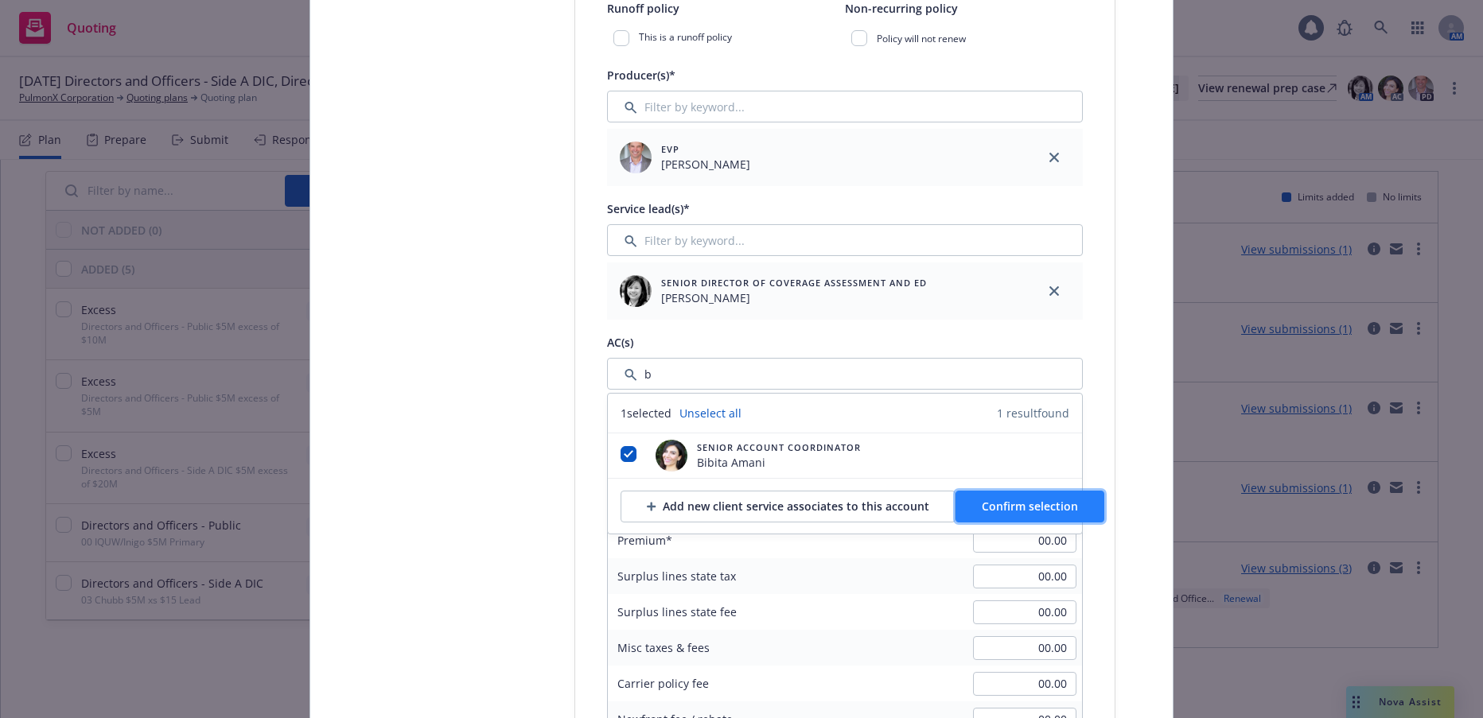
click at [1027, 507] on span "Confirm selection" at bounding box center [1030, 506] width 96 height 15
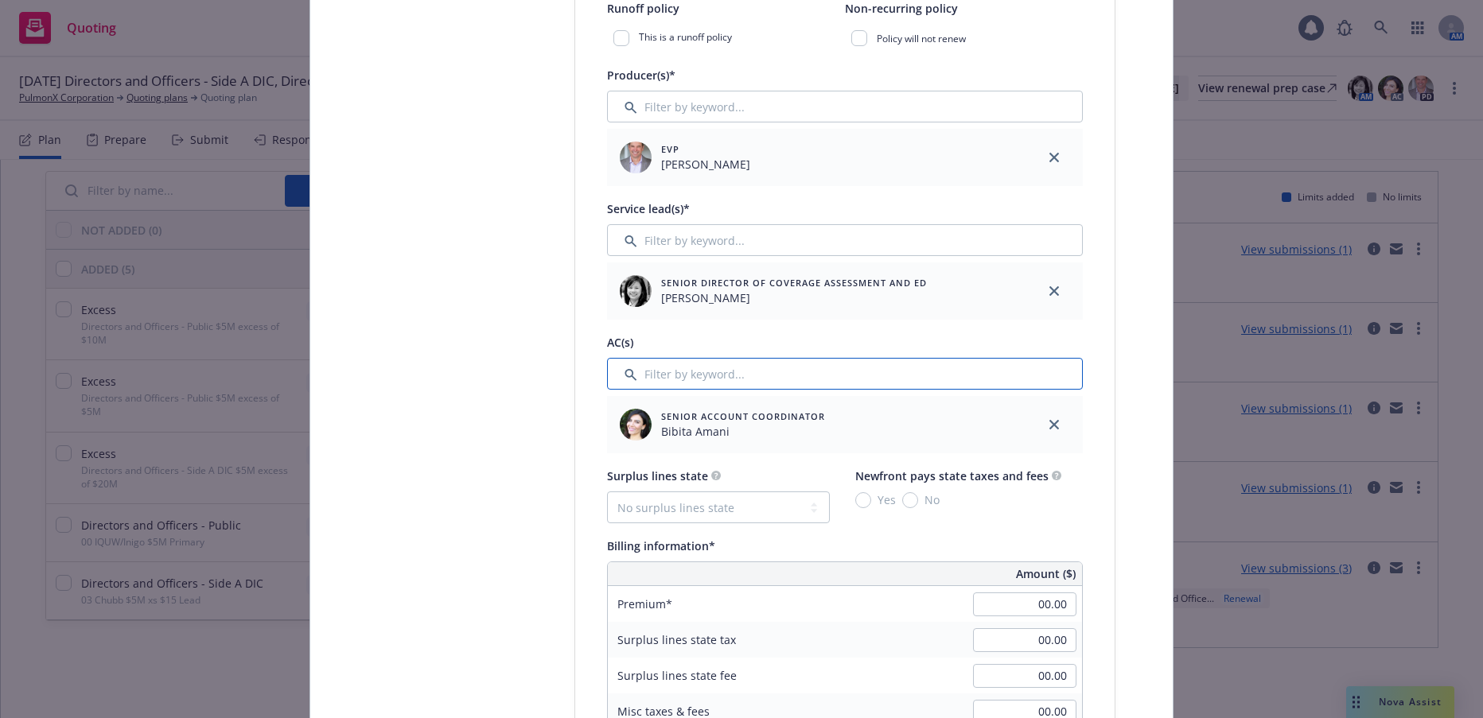
click at [733, 378] on input "Filter by keyword..." at bounding box center [845, 374] width 476 height 32
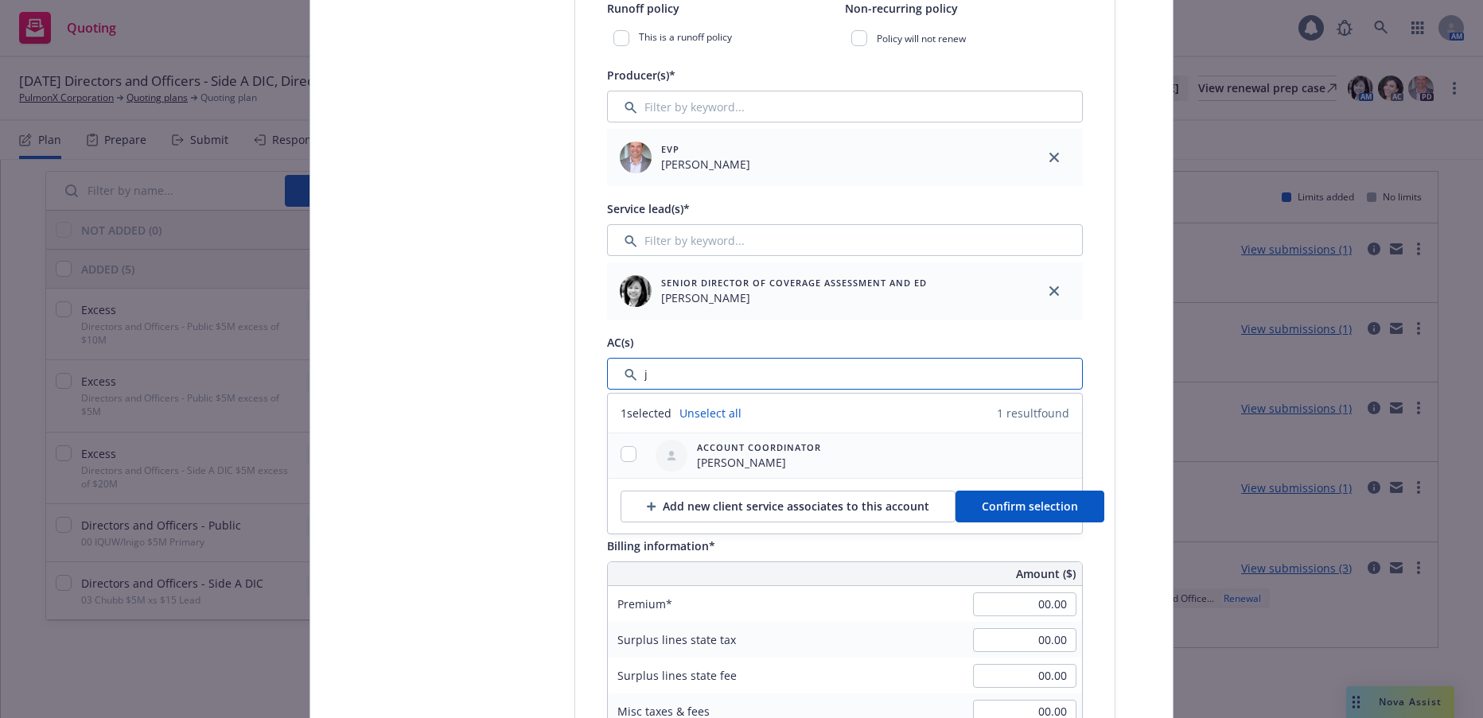
type input "j"
click at [624, 453] on input "checkbox" at bounding box center [629, 454] width 16 height 16
checkbox input "true"
click at [1014, 508] on span "Confirm selection" at bounding box center [1030, 506] width 96 height 15
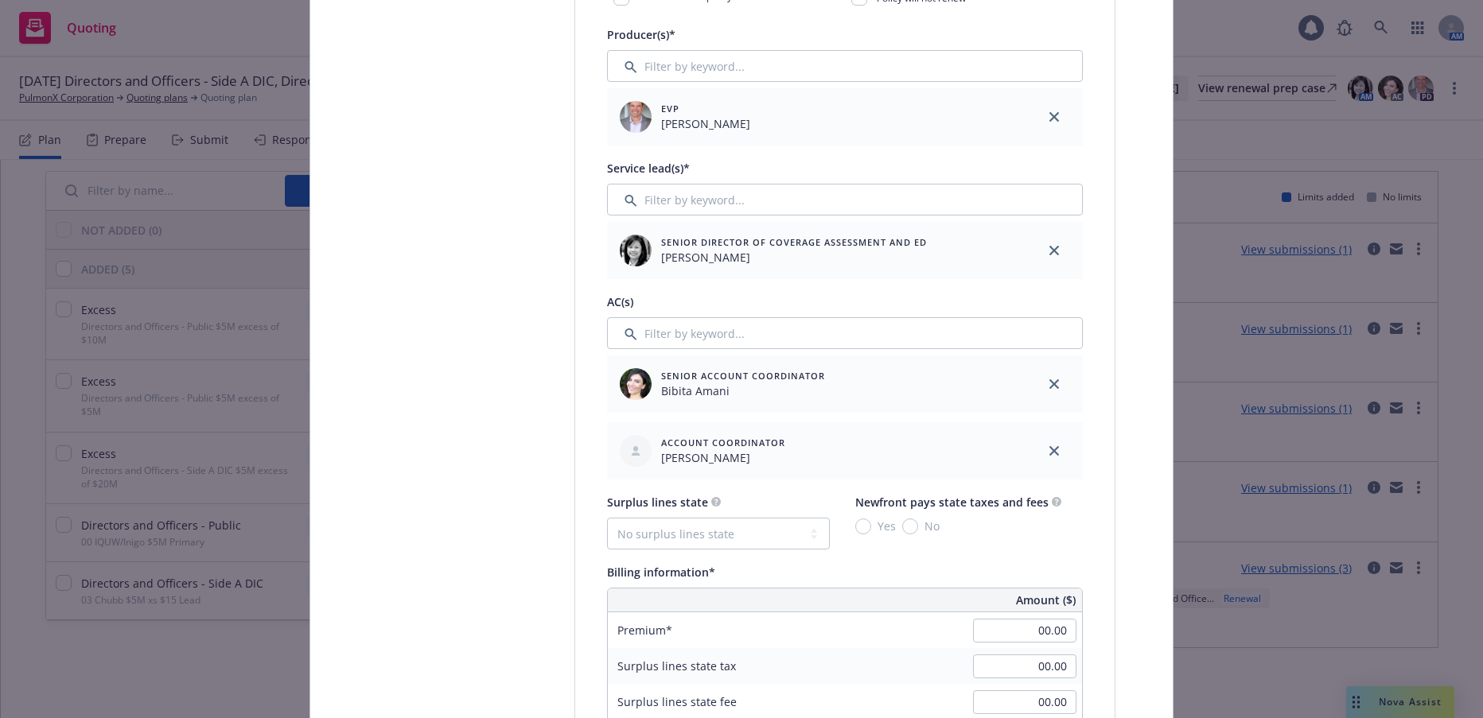
scroll to position [796, 0]
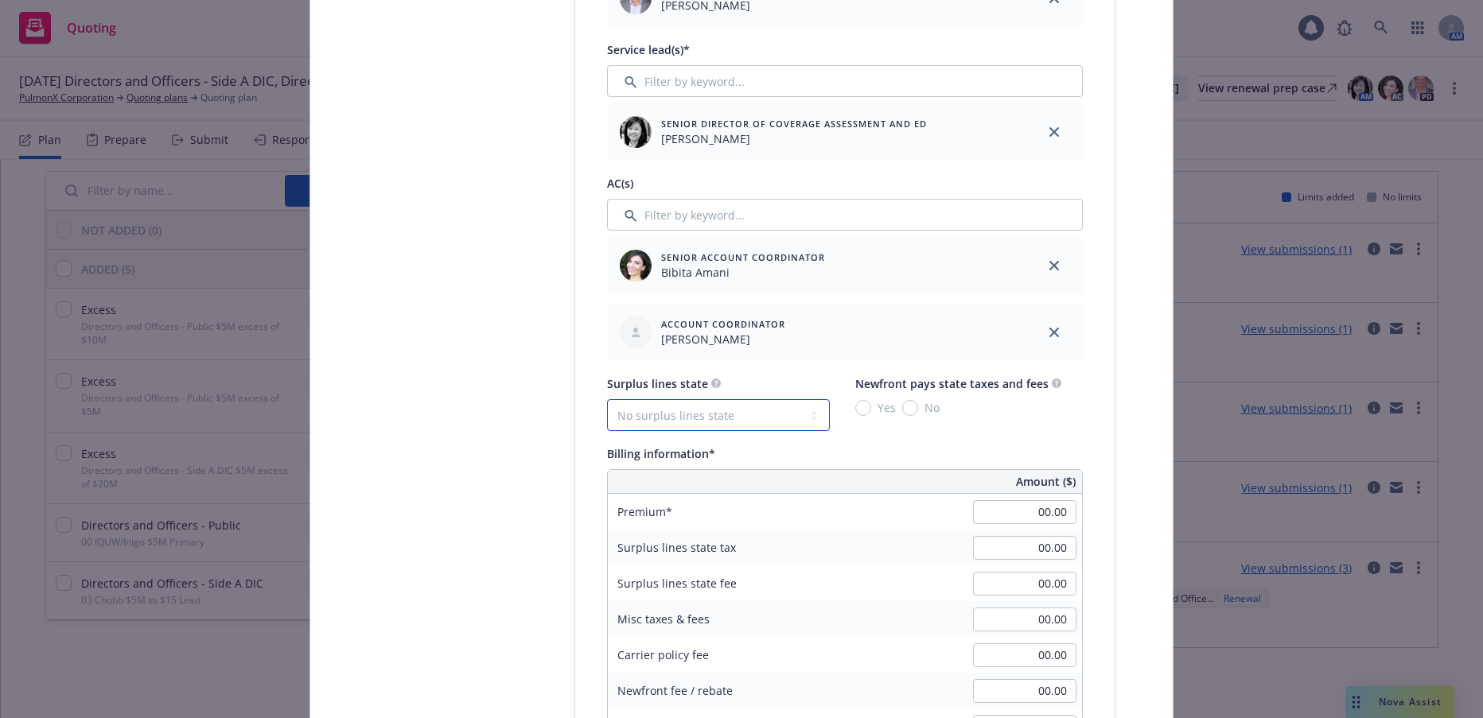
click at [811, 415] on select "No surplus lines state Alaska Alabama Arkansas Arizona California Colorado Conn…" at bounding box center [718, 415] width 223 height 32
select select "CA"
click at [607, 399] on select "No surplus lines state Alaska Alabama Arkansas Arizona California Colorado Conn…" at bounding box center [718, 415] width 223 height 32
click at [859, 413] on input "Yes" at bounding box center [863, 408] width 16 height 16
radio input "true"
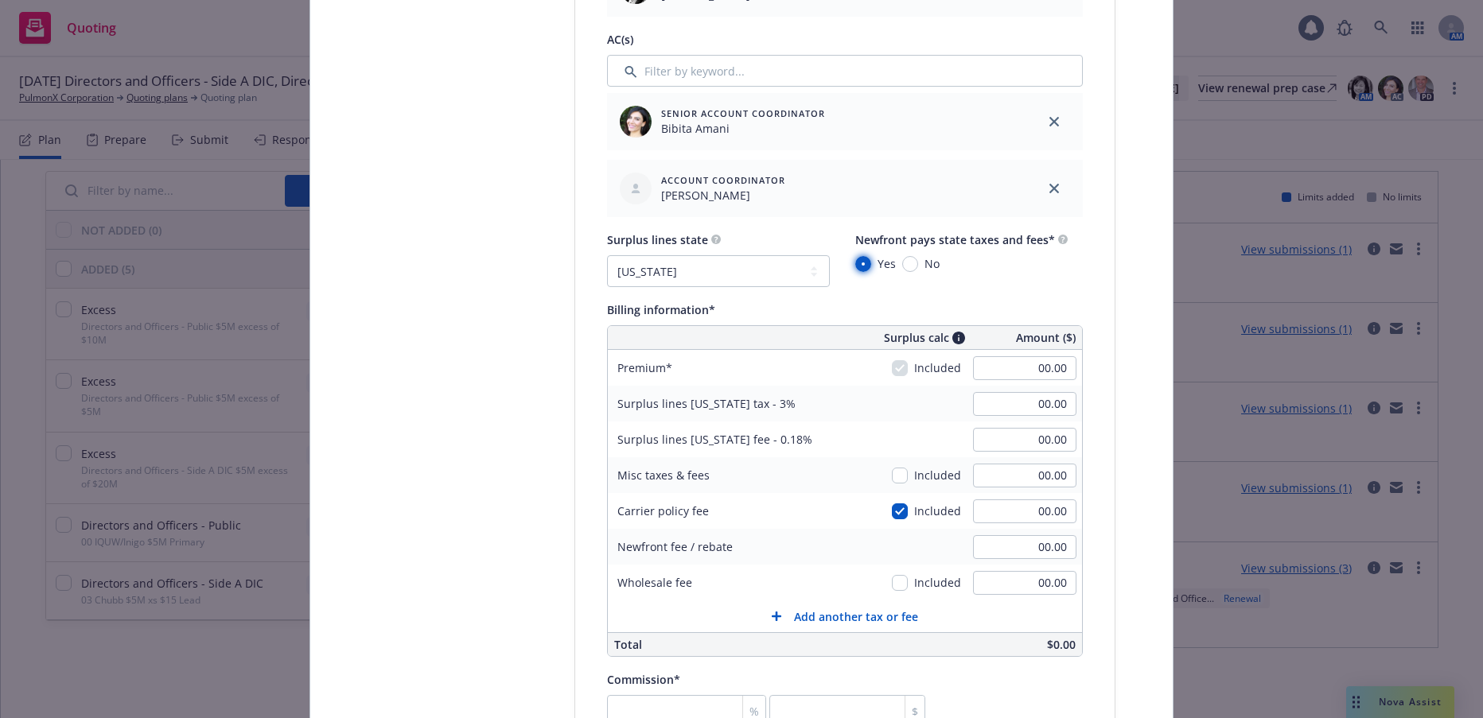
scroll to position [955, 0]
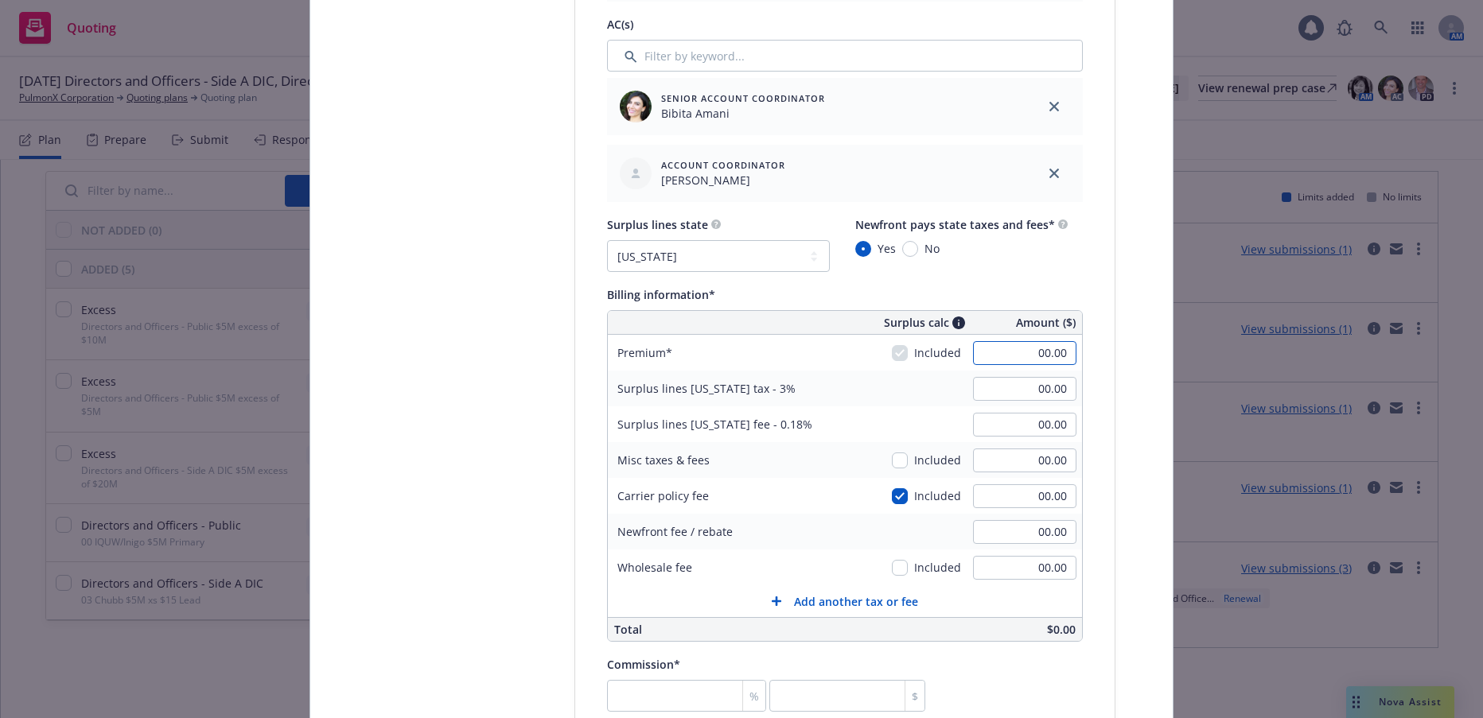
click at [1032, 352] on input "00.00" at bounding box center [1024, 353] width 103 height 24
type input "448,875.00"
type input "13,466.25"
type input "807.98"
click at [680, 694] on input "number" at bounding box center [686, 696] width 159 height 32
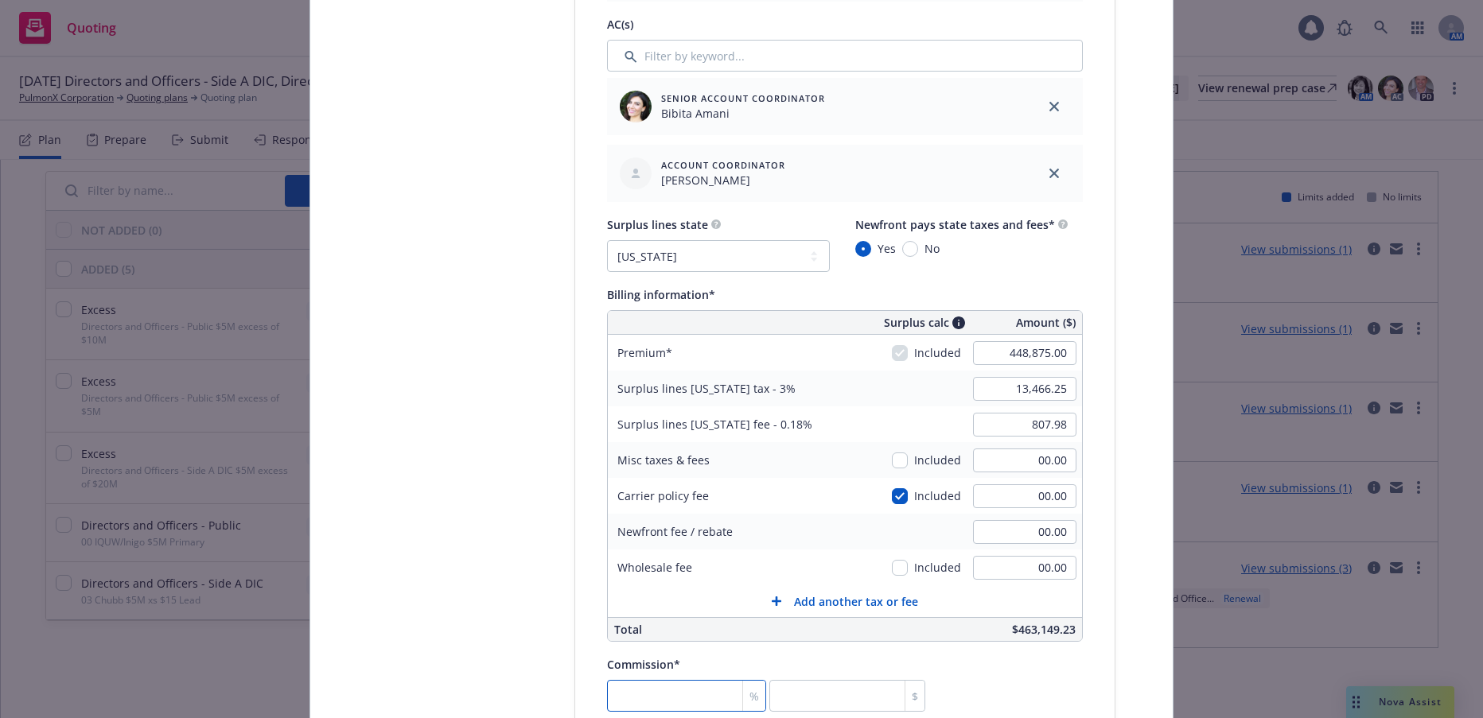
type input "1"
type input "4488.75"
type input "15"
type input "67331.25"
type input "15"
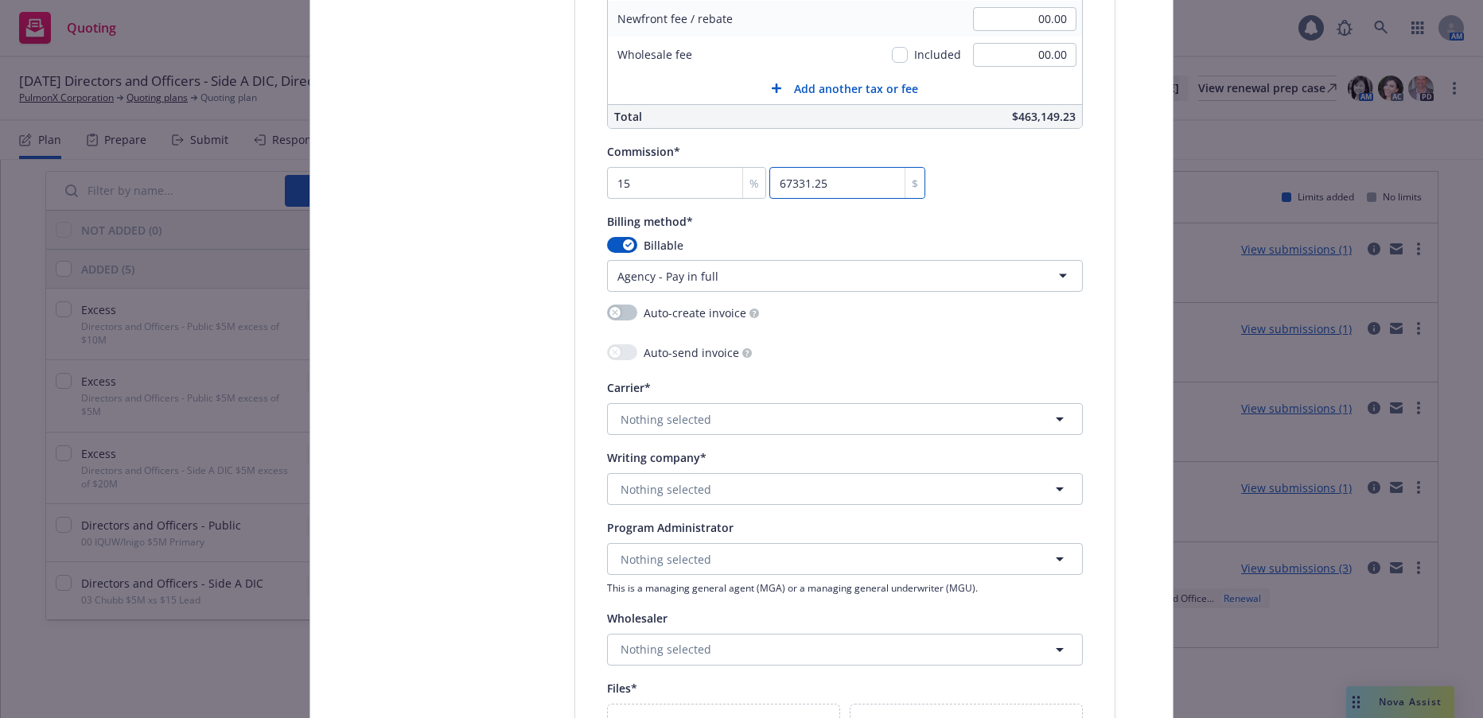
scroll to position [1512, 0]
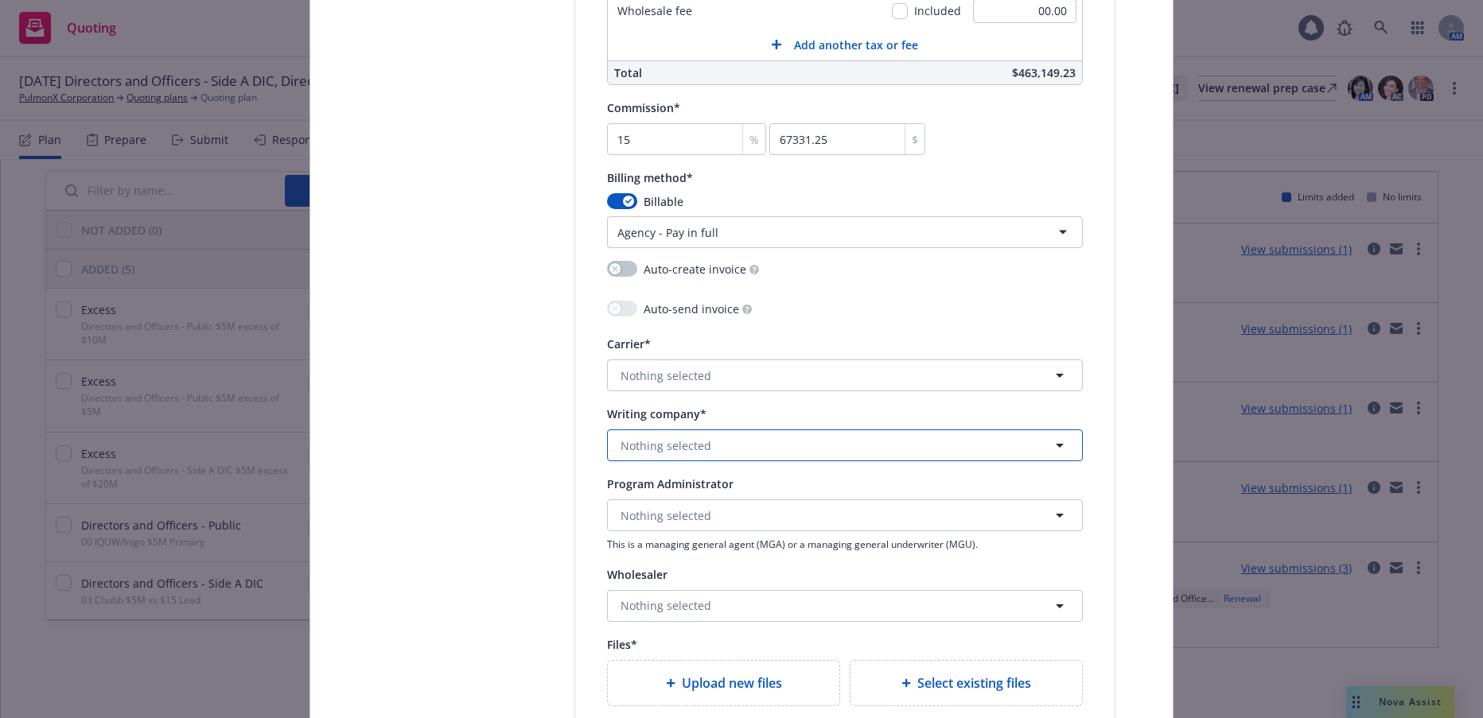
click at [694, 449] on span "Nothing selected" at bounding box center [666, 446] width 91 height 17
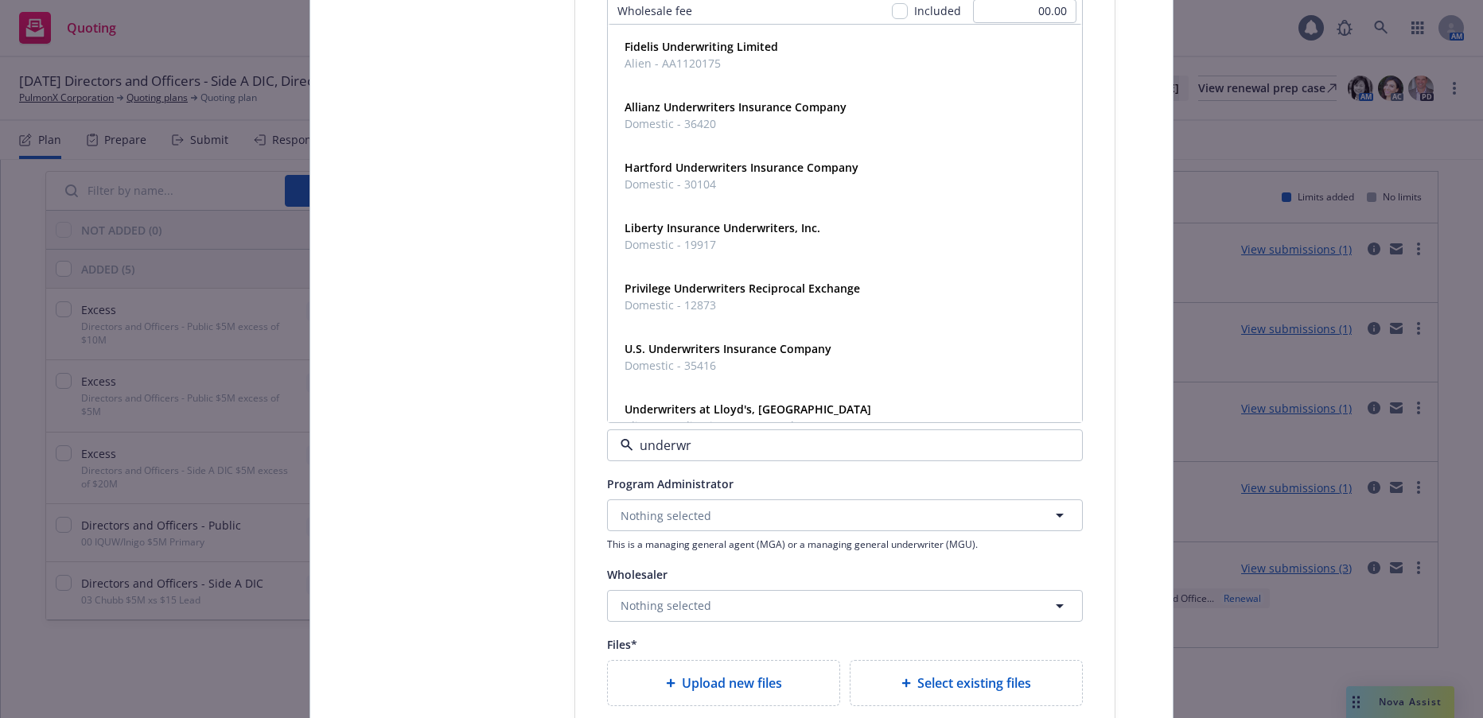
type input "underwri"
click at [721, 411] on strong "Underwriters at Lloyd's, London" at bounding box center [748, 409] width 247 height 15
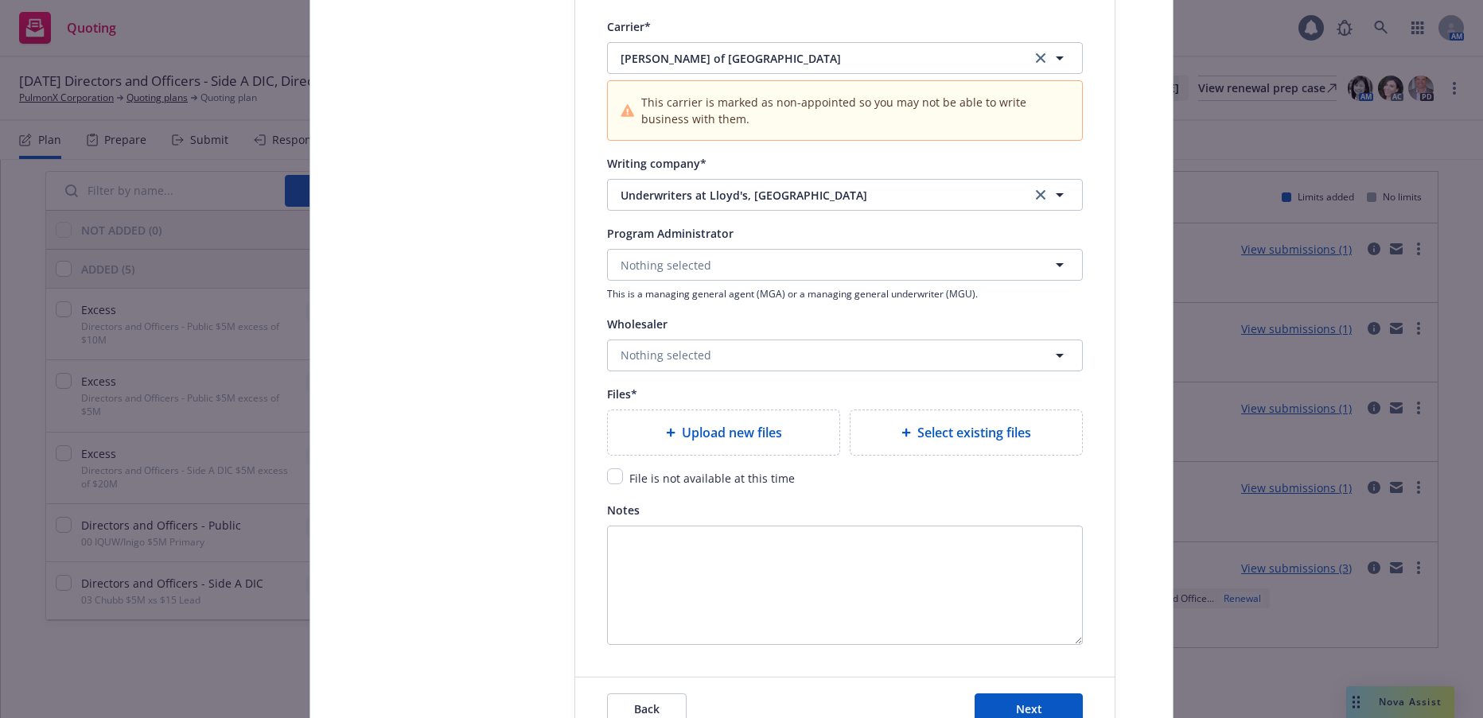
scroll to position [1830, 0]
click at [686, 259] on span "Nothing selected" at bounding box center [666, 264] width 91 height 17
type input "h"
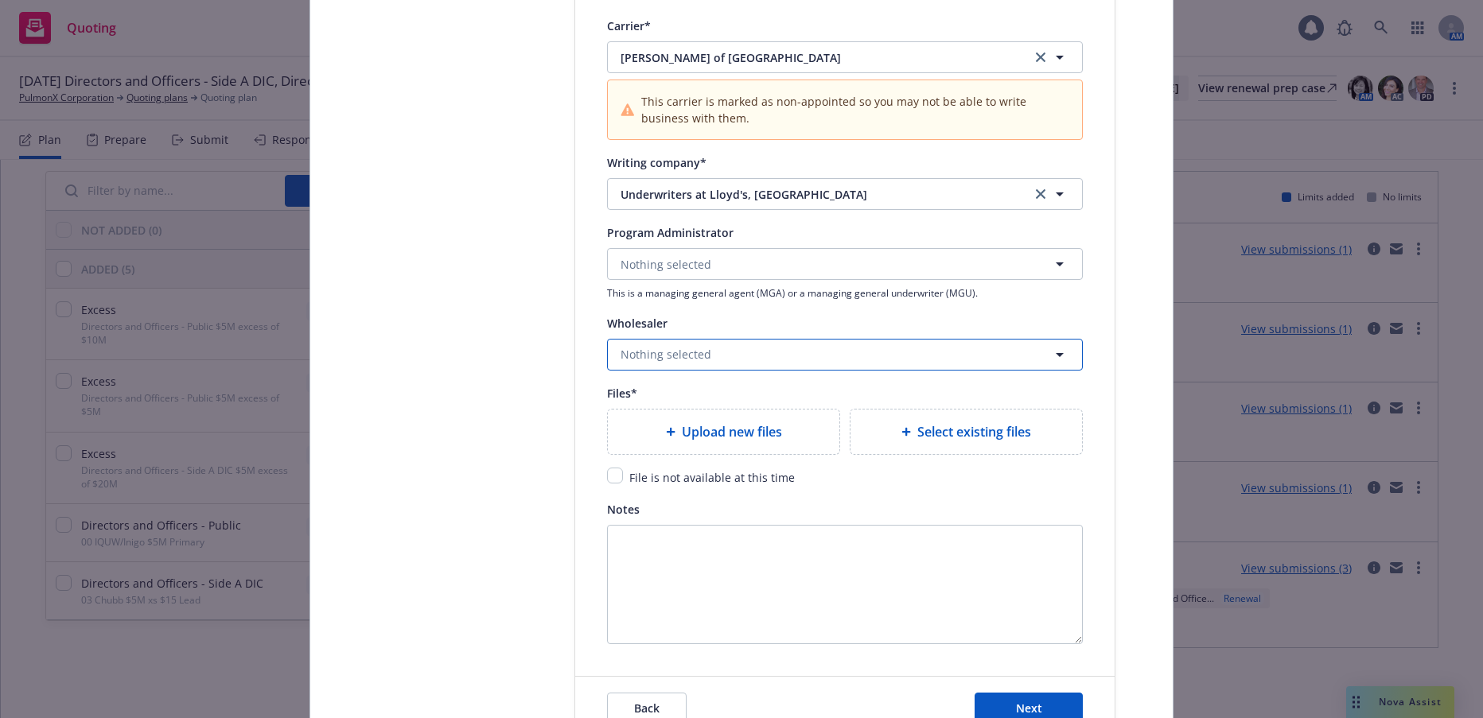
click at [705, 354] on button "Nothing selected" at bounding box center [845, 355] width 476 height 32
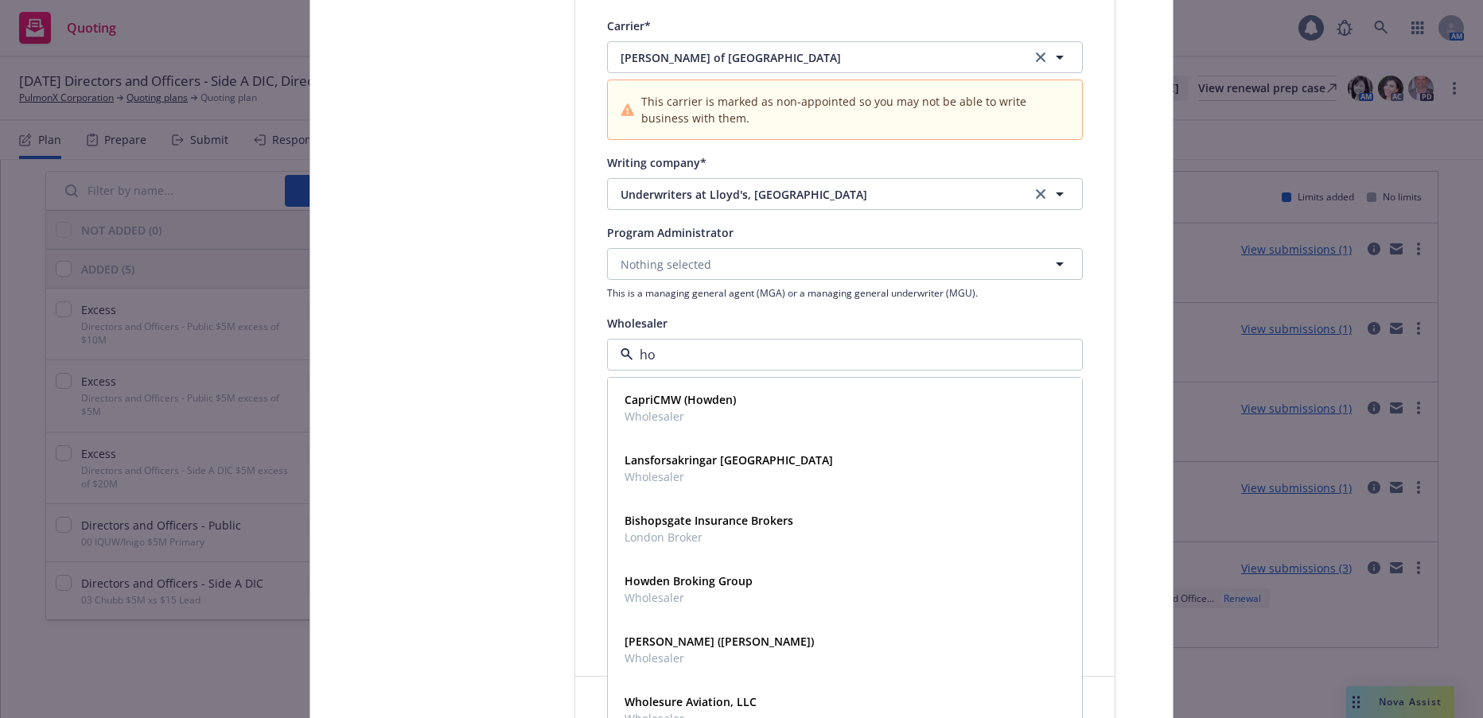
type input "how"
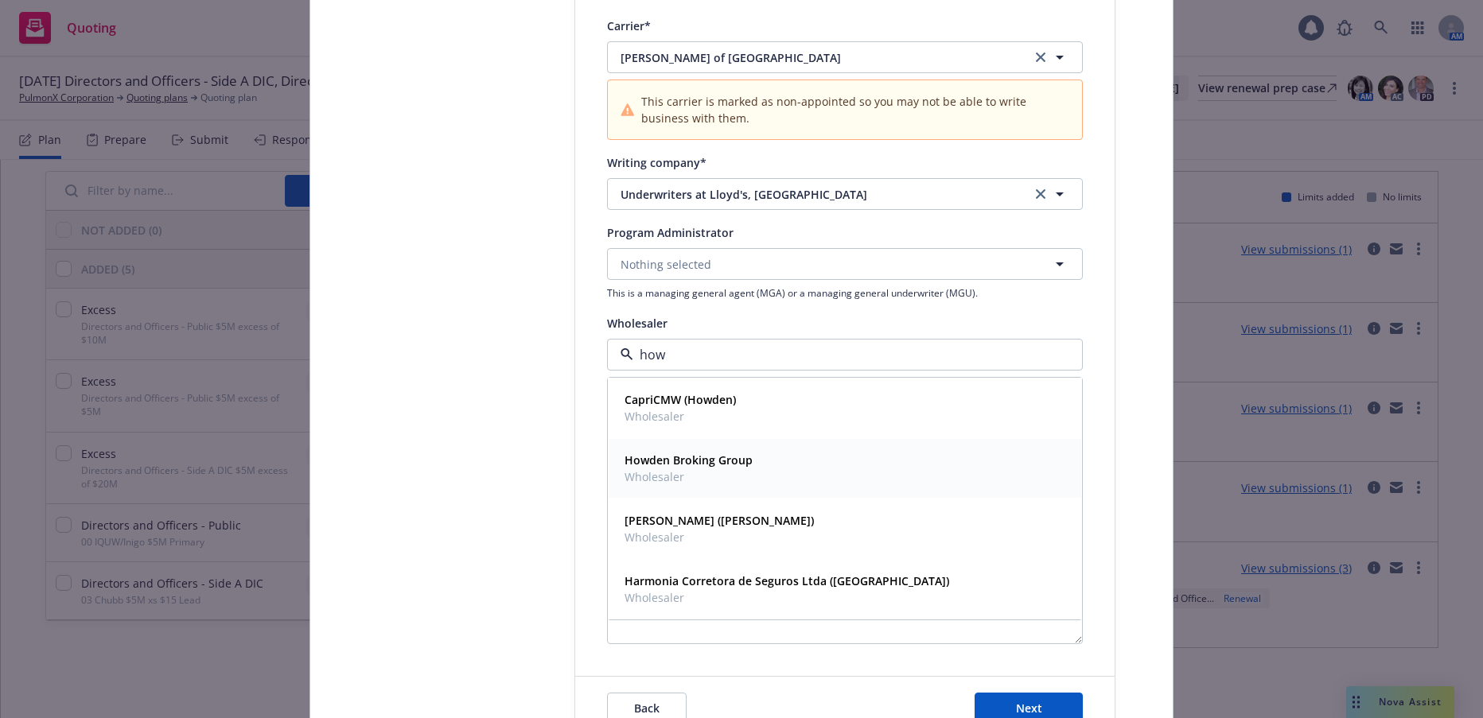
click at [658, 483] on span "Wholesaler" at bounding box center [689, 477] width 128 height 17
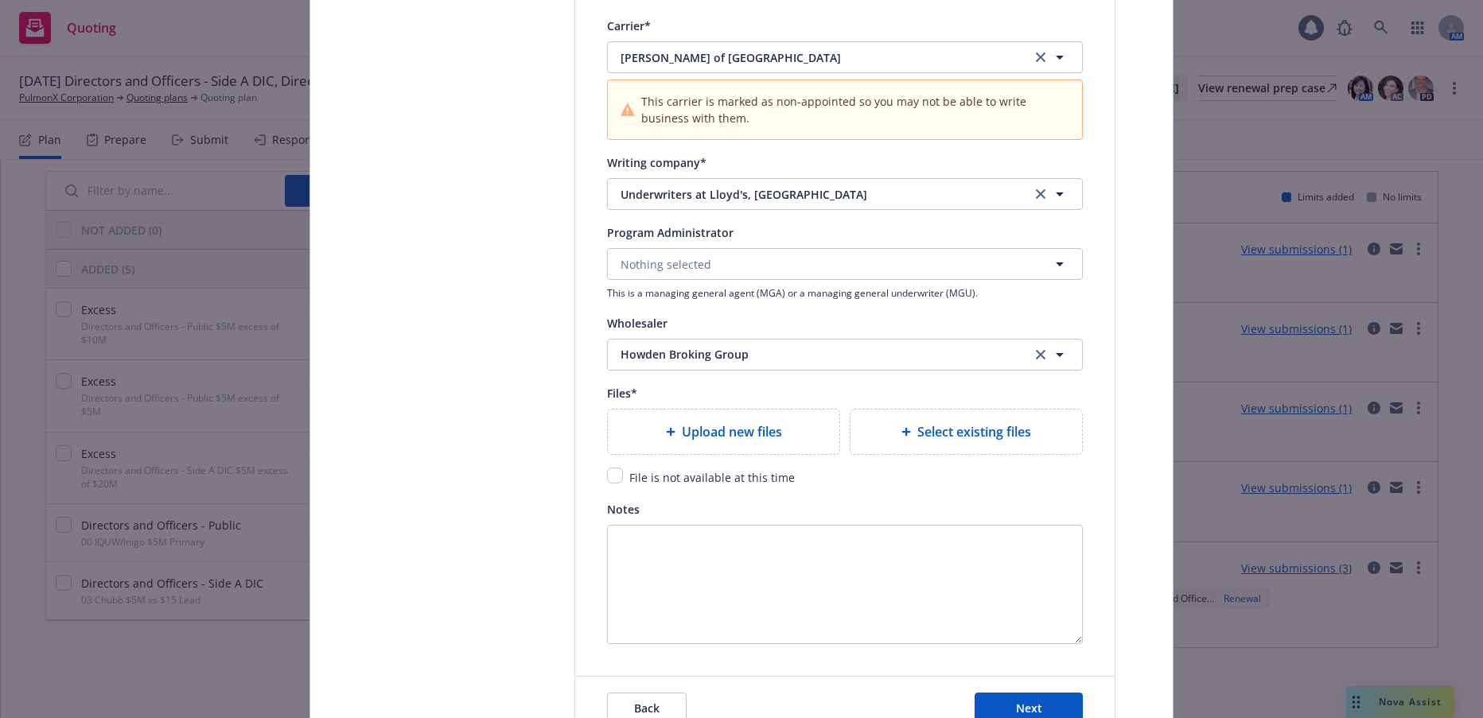
click at [748, 435] on span "Upload new files" at bounding box center [732, 431] width 100 height 19
type textarea "x"
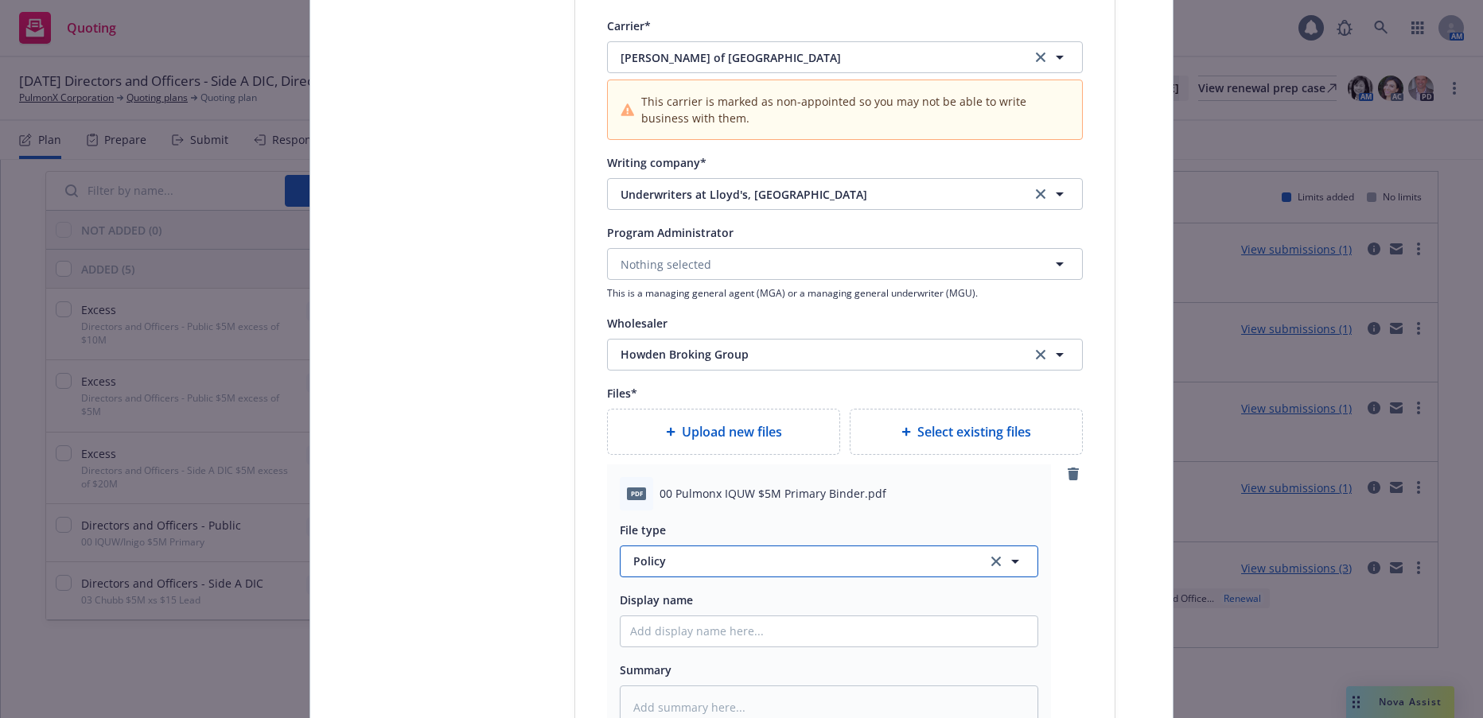
click at [652, 563] on span "Policy" at bounding box center [800, 561] width 335 height 17
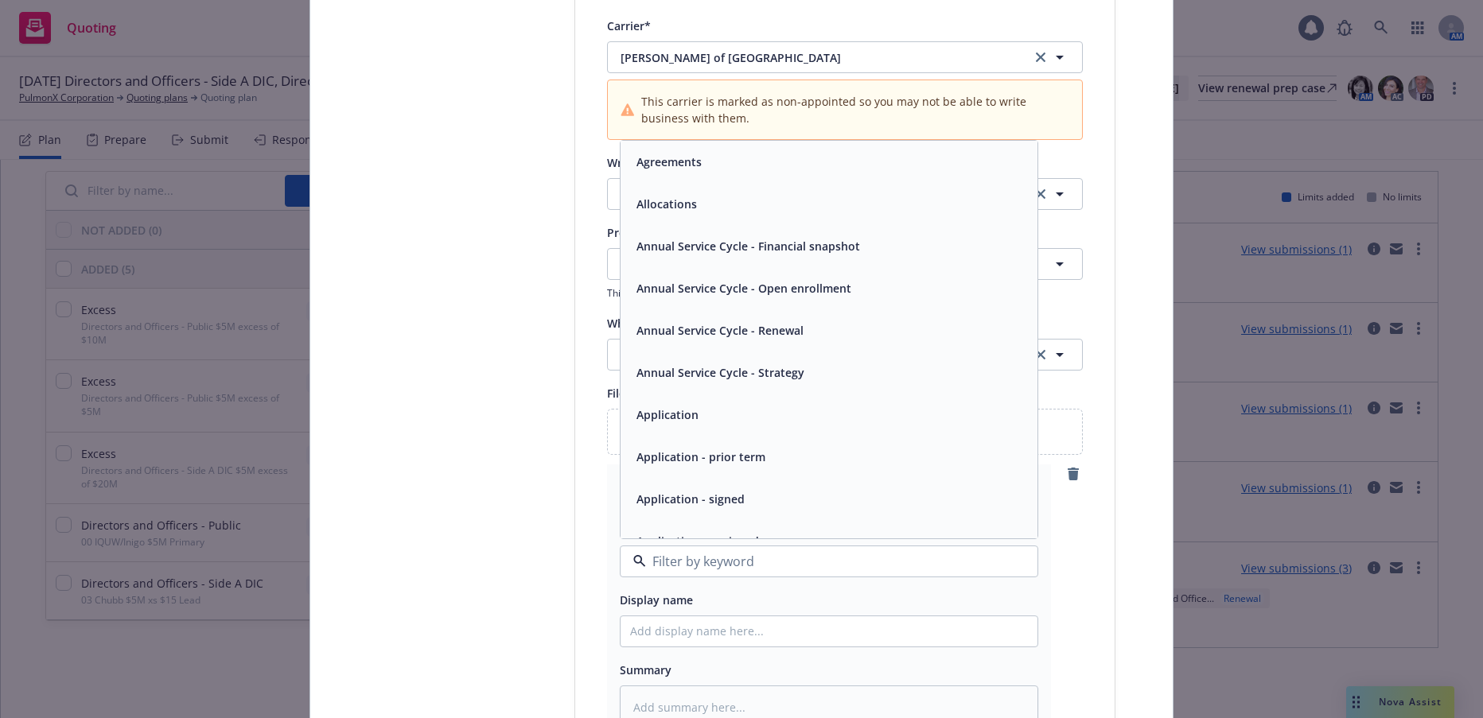
type input "b"
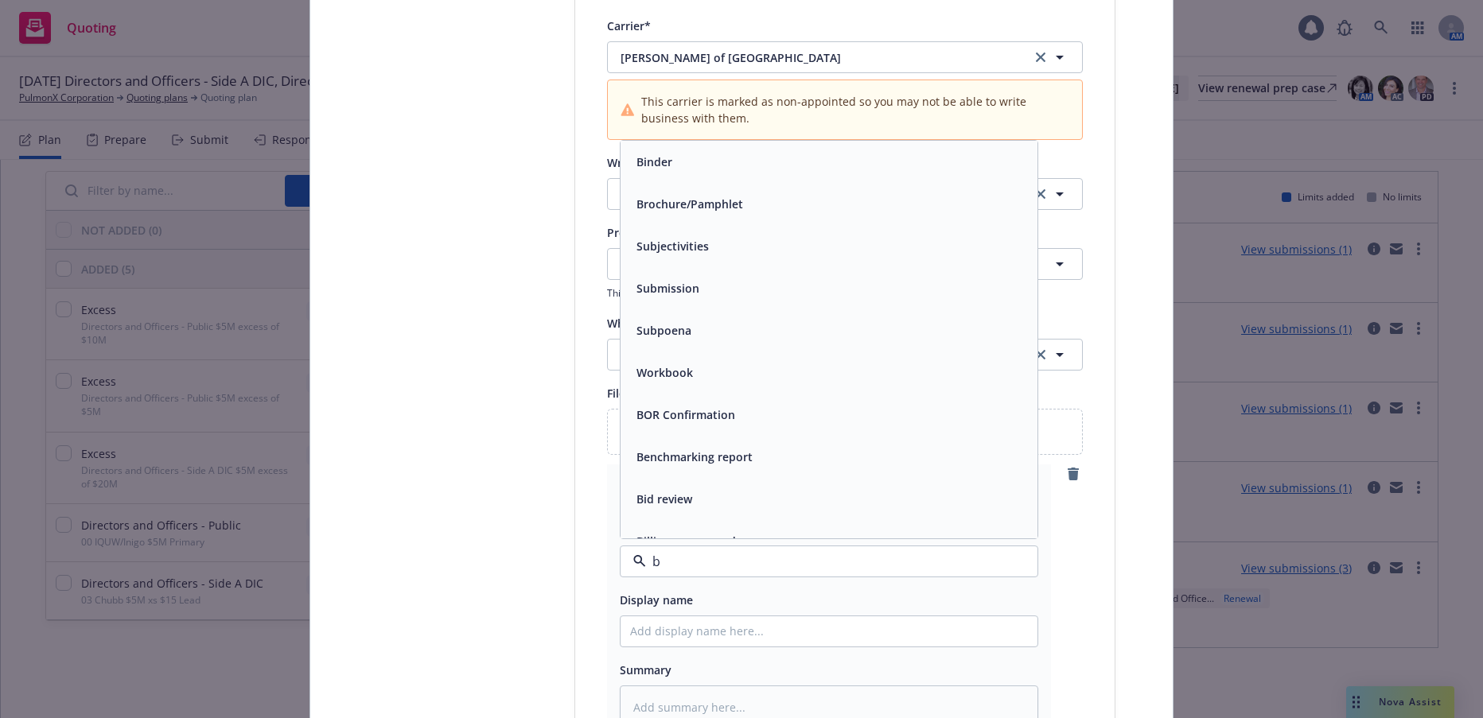
click at [654, 160] on span "Binder" at bounding box center [654, 162] width 36 height 17
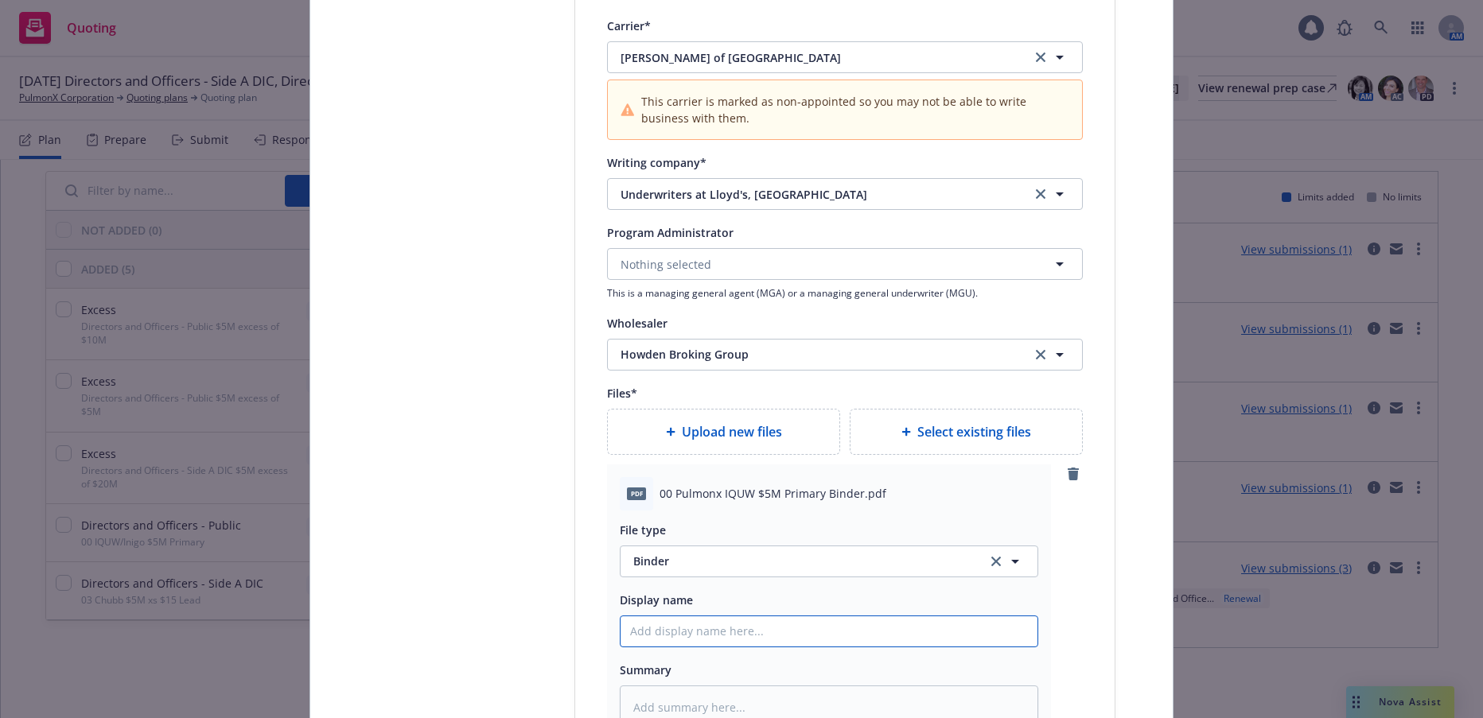
click at [739, 629] on input "Policy display name" at bounding box center [829, 632] width 417 height 30
type textarea "x"
type input "0"
type textarea "x"
type input "00"
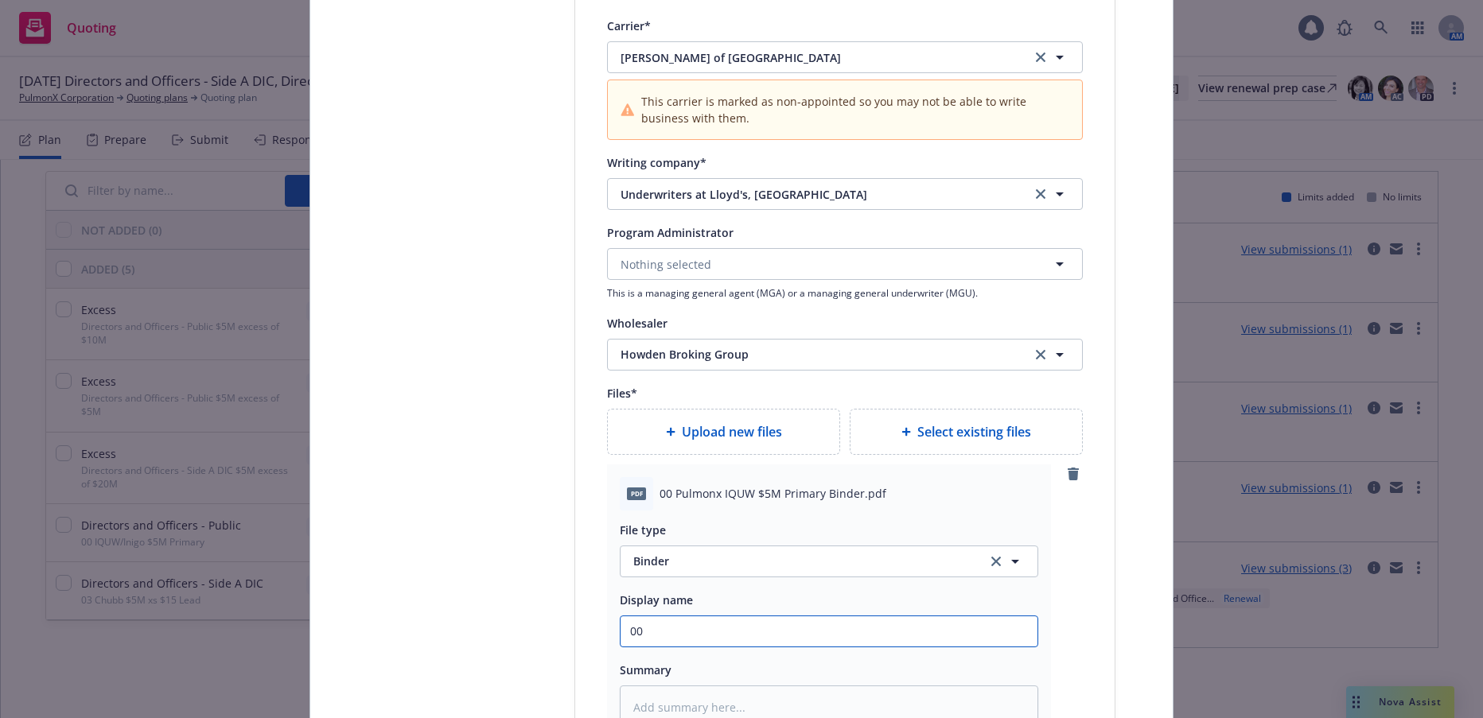
type textarea "x"
type input "00"
type textarea "x"
type input "00 I"
type textarea "x"
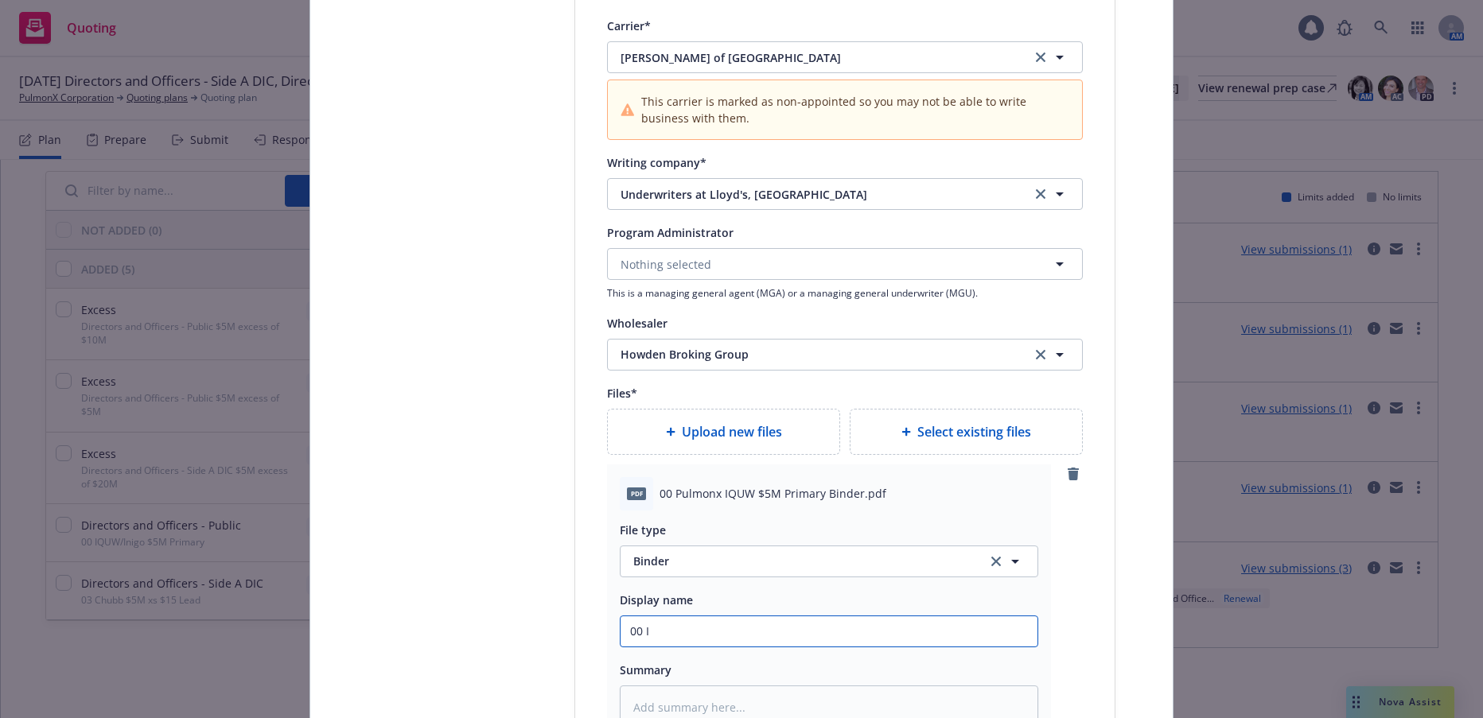
type input "00 IQ"
type textarea "x"
type input "00 IQU"
type textarea "x"
type input "00 IQUW"
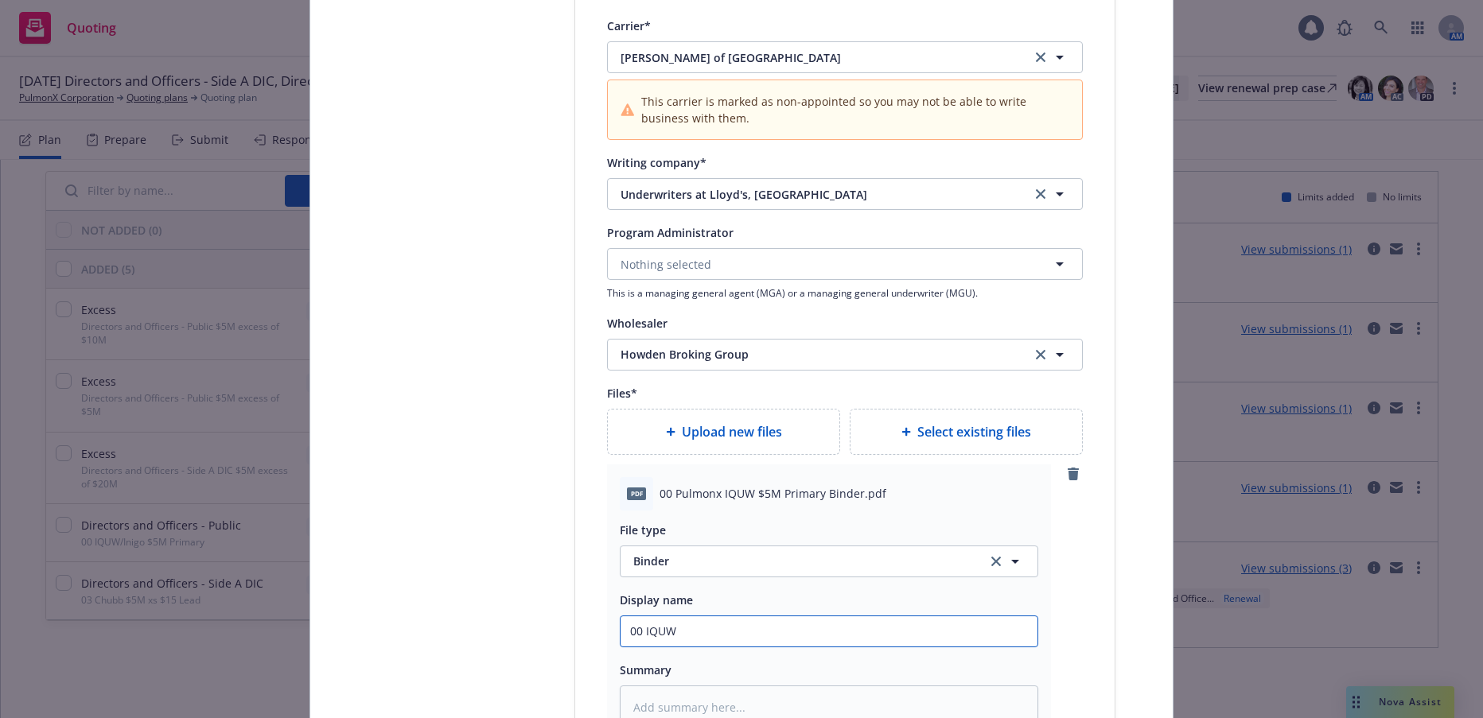
type textarea "x"
type input "00 IQUW/"
type textarea "x"
type input "00 IQUW/I"
type textarea "x"
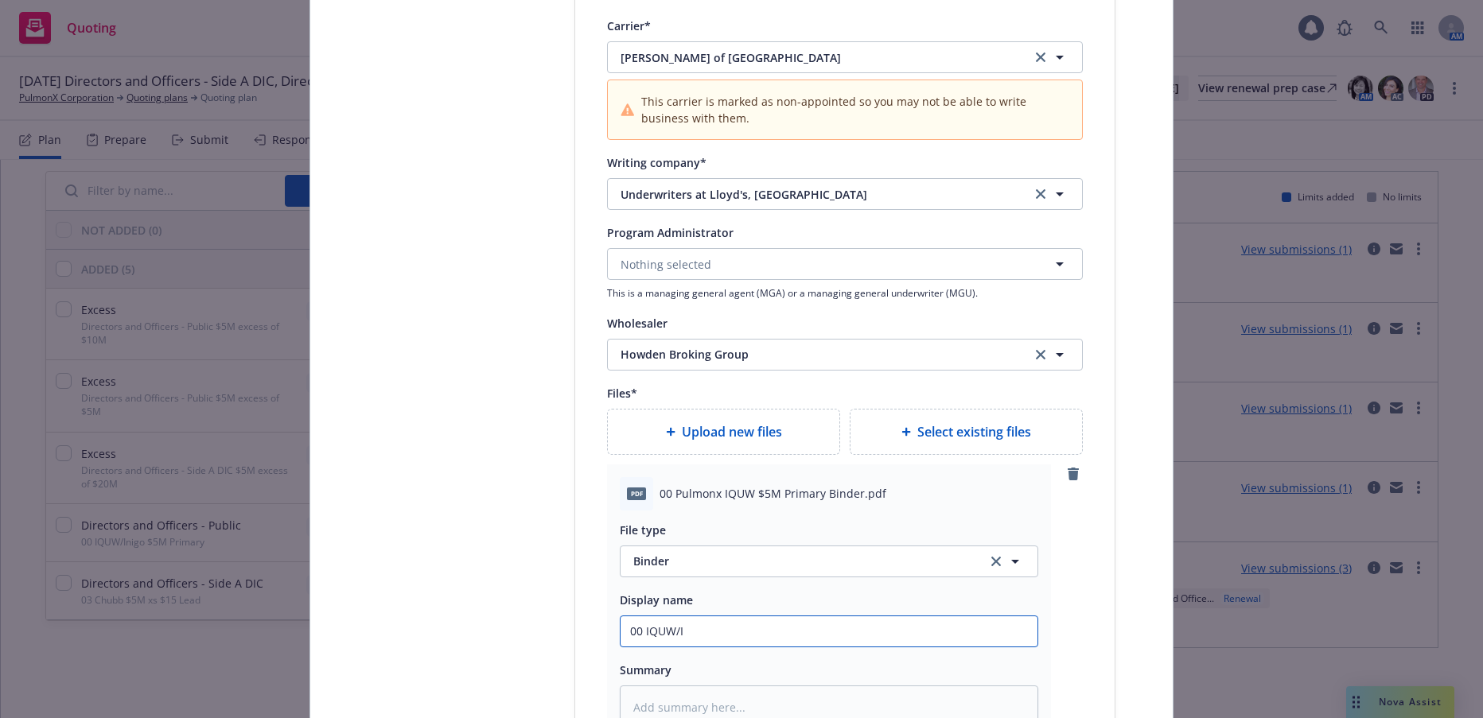
type input "00 IQUW/In"
type textarea "x"
type input "00 IQUW/Ini"
type textarea "x"
type input "00 IQUW/Inigo"
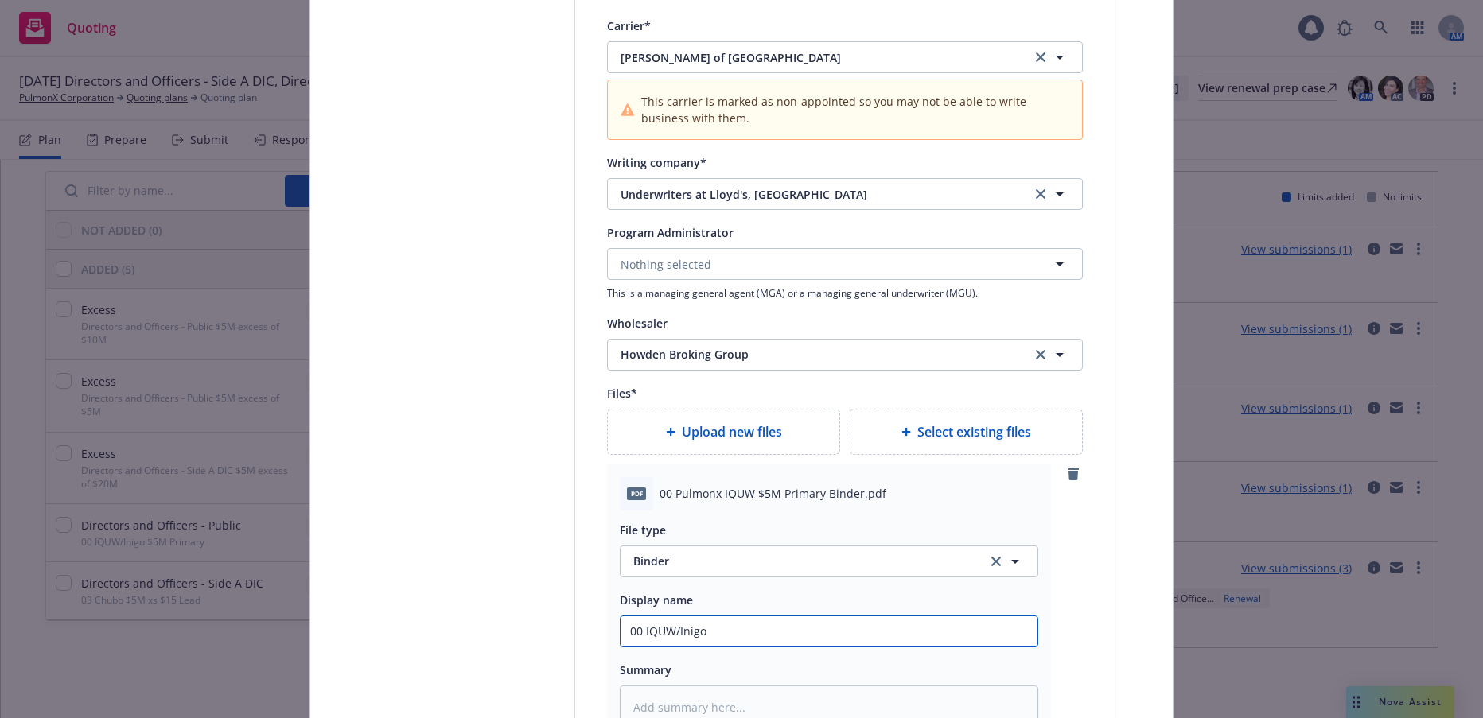
type textarea "x"
type input "00 IQUW/Inigo"
type textarea "x"
type input "00 IQUW/Inigo $"
type textarea "x"
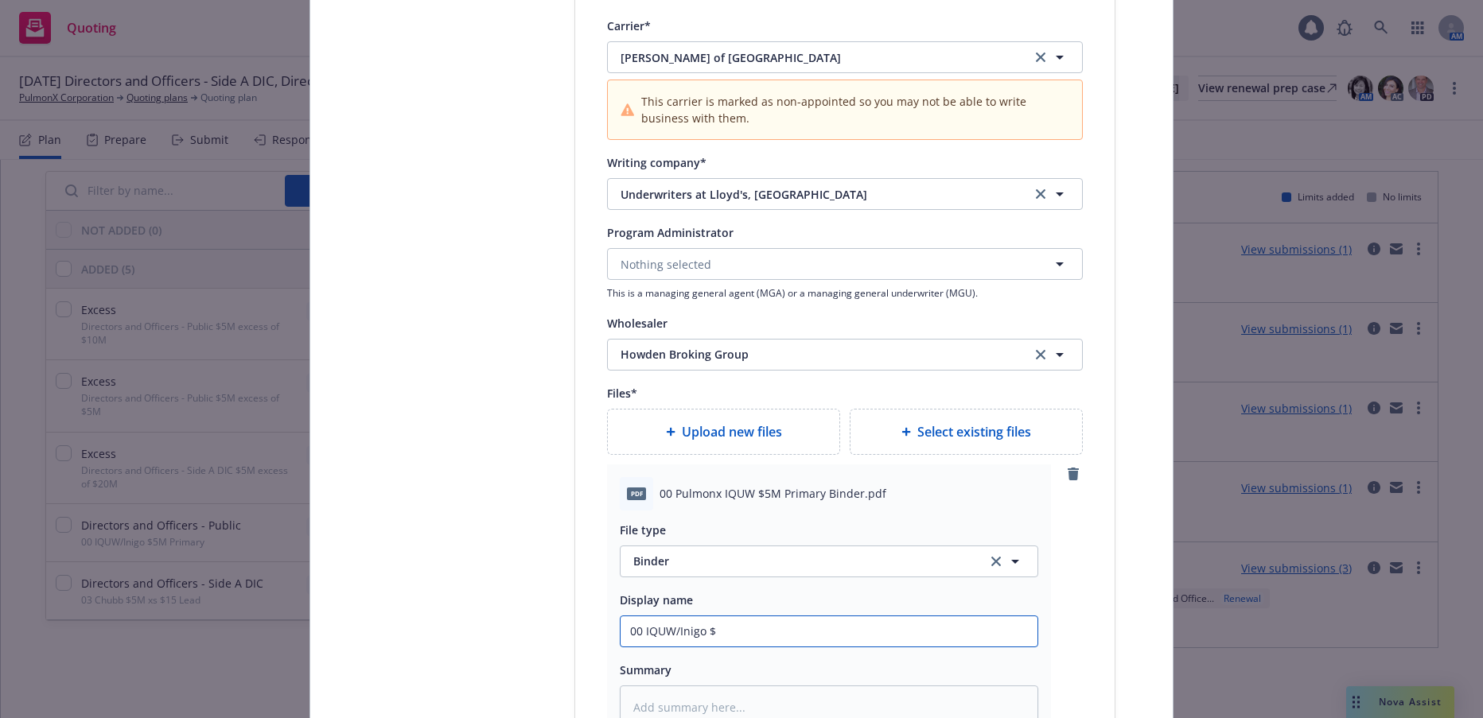
type input "00 IQUW/Inigo $5"
type textarea "x"
type input "00 IQUW/Inigo $5M"
type textarea "x"
type input "00 IQUW/Inigo $5M"
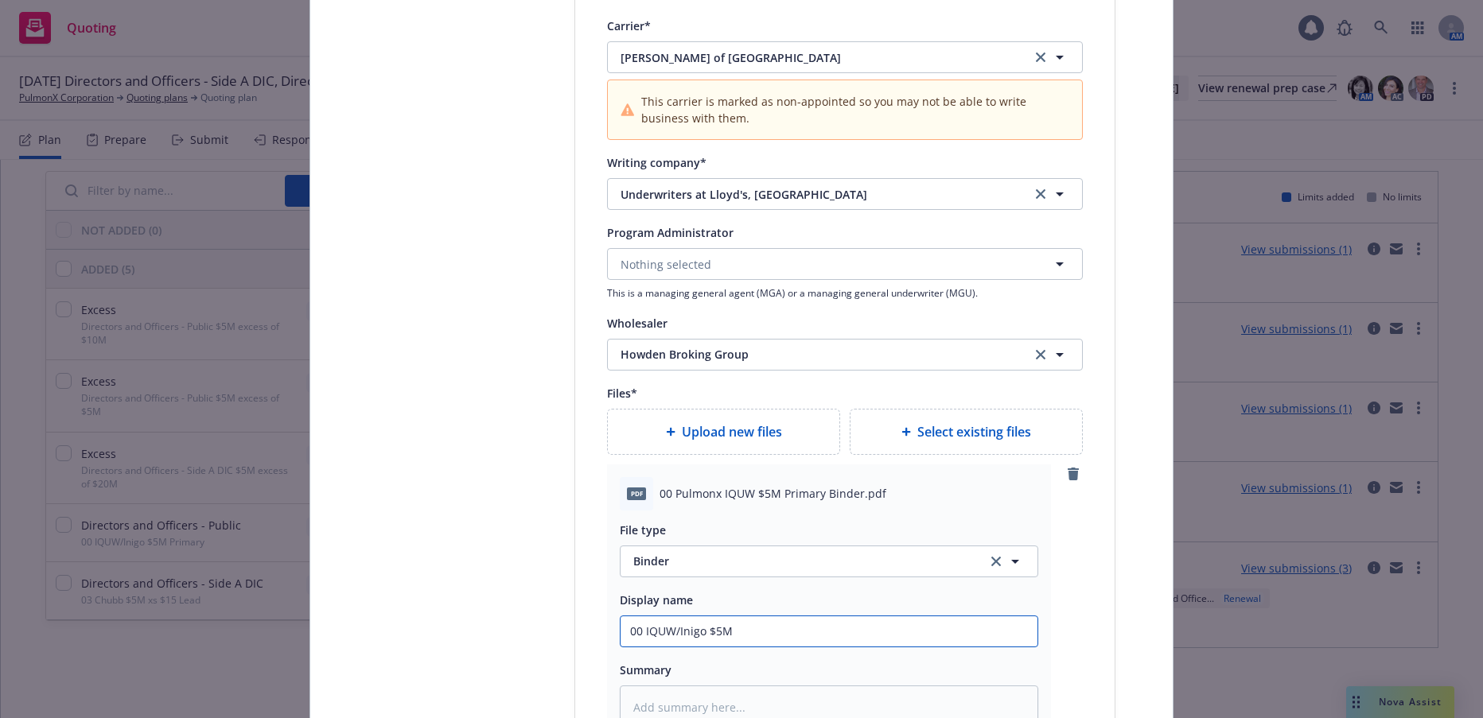
type textarea "x"
type input "00 IQUW/Inigo $5M P"
type textarea "x"
type input "00 IQUW/Inigo $5M Pr"
type textarea "x"
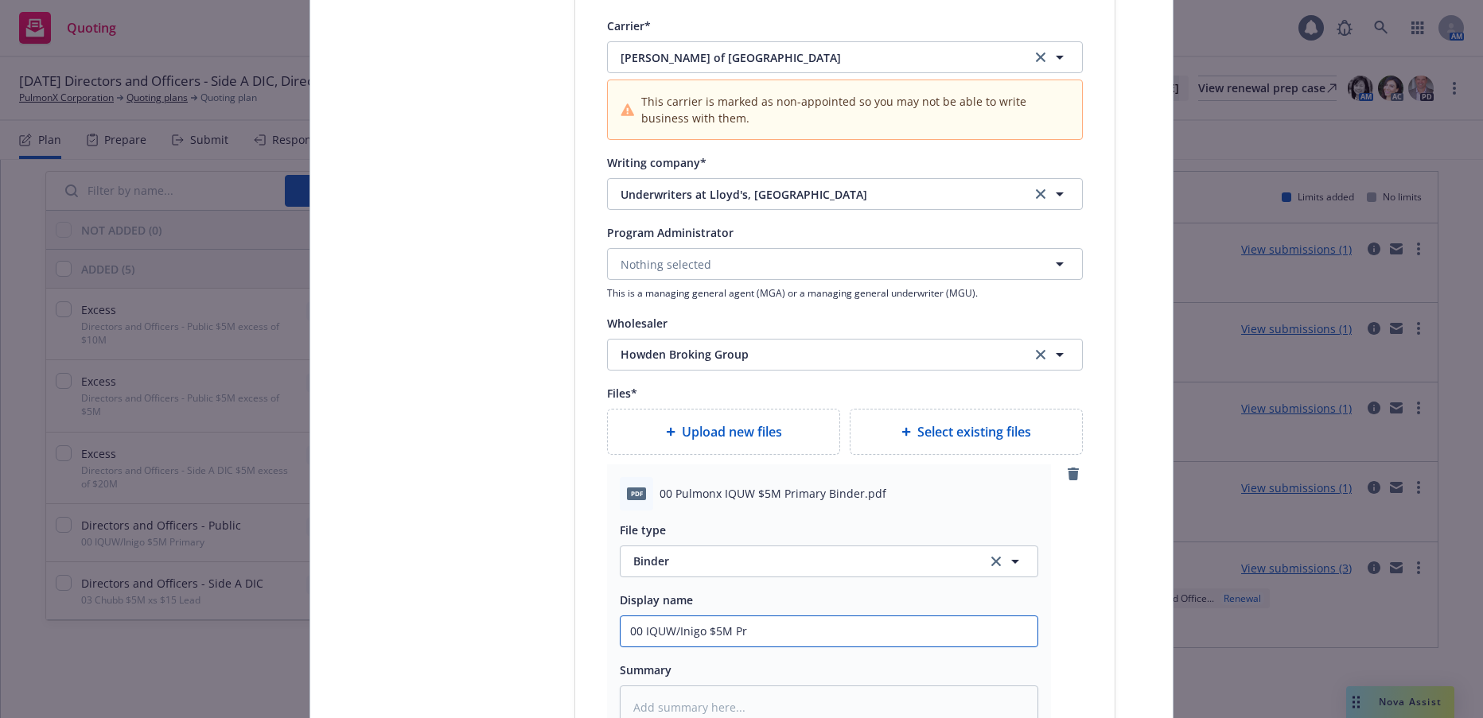
type input "00 IQUW/Inigo $5M Pri"
type textarea "x"
type input "00 IQUW/Inigo $5M Prim"
type textarea "x"
type input "00 IQUW/Inigo $5M Prima"
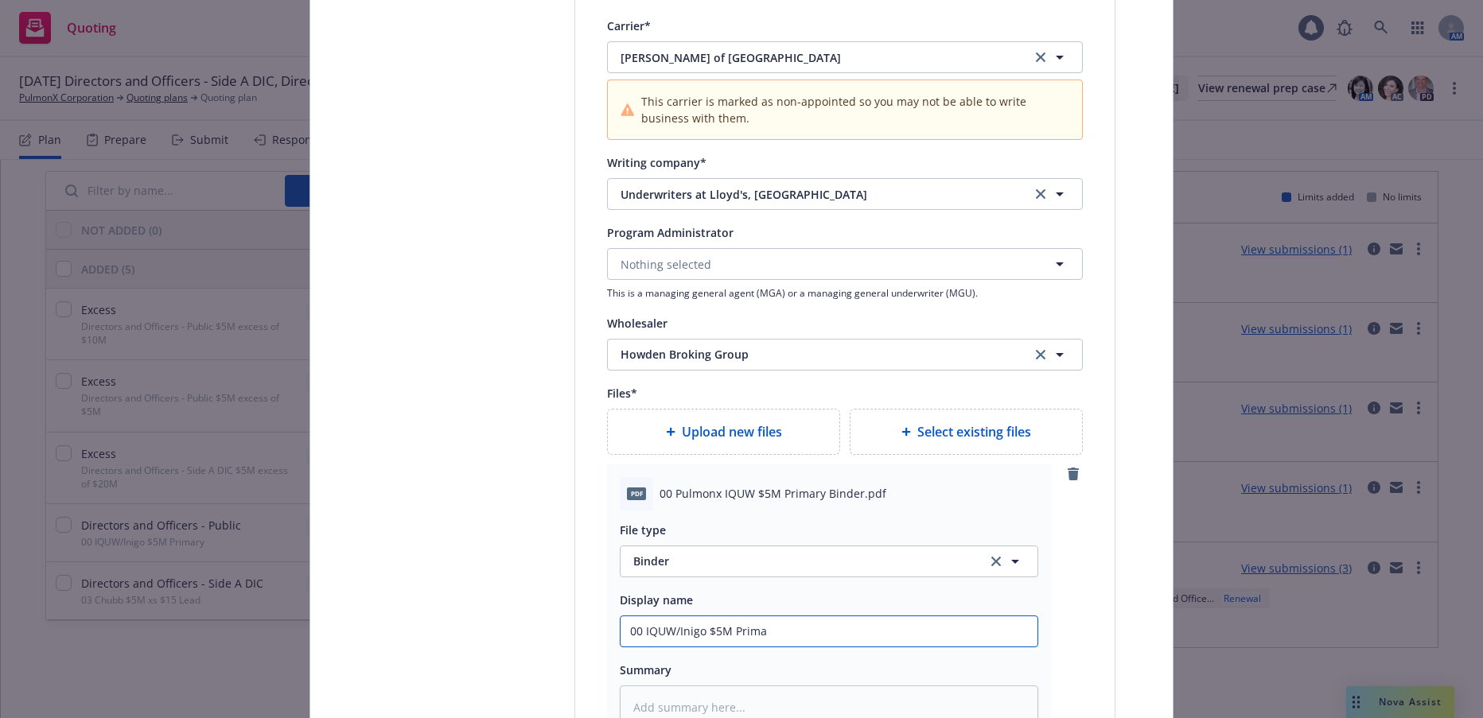
type textarea "x"
type input "00 IQUW/Inigo $5M Primar"
type textarea "x"
type input "00 IQUW/Inigo $5M Primary"
type textarea "x"
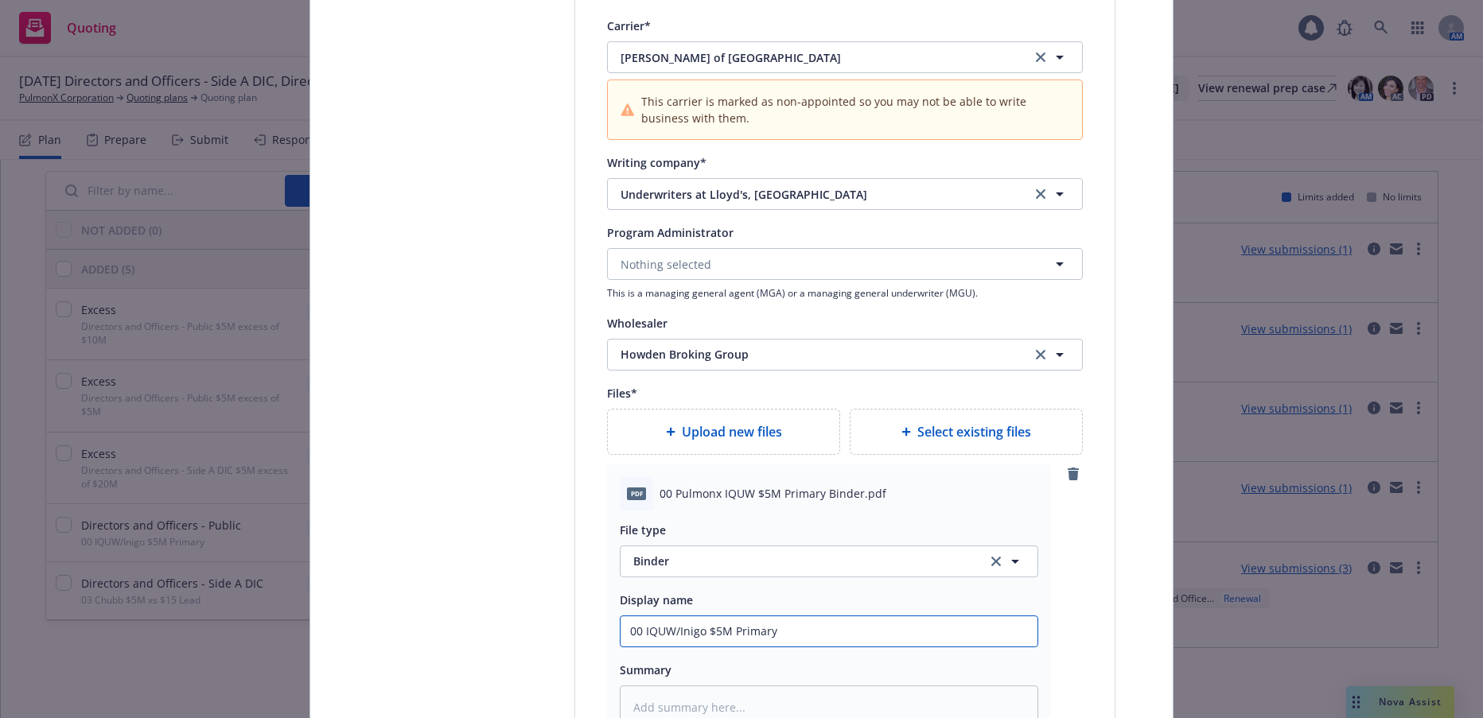
type input "00 IQUW/Inigo $5M Primary"
type textarea "x"
type input "00 IQUW/Inigo $5M Primary B"
type textarea "x"
type input "00 IQUW/Inigo $5M Primary Bi"
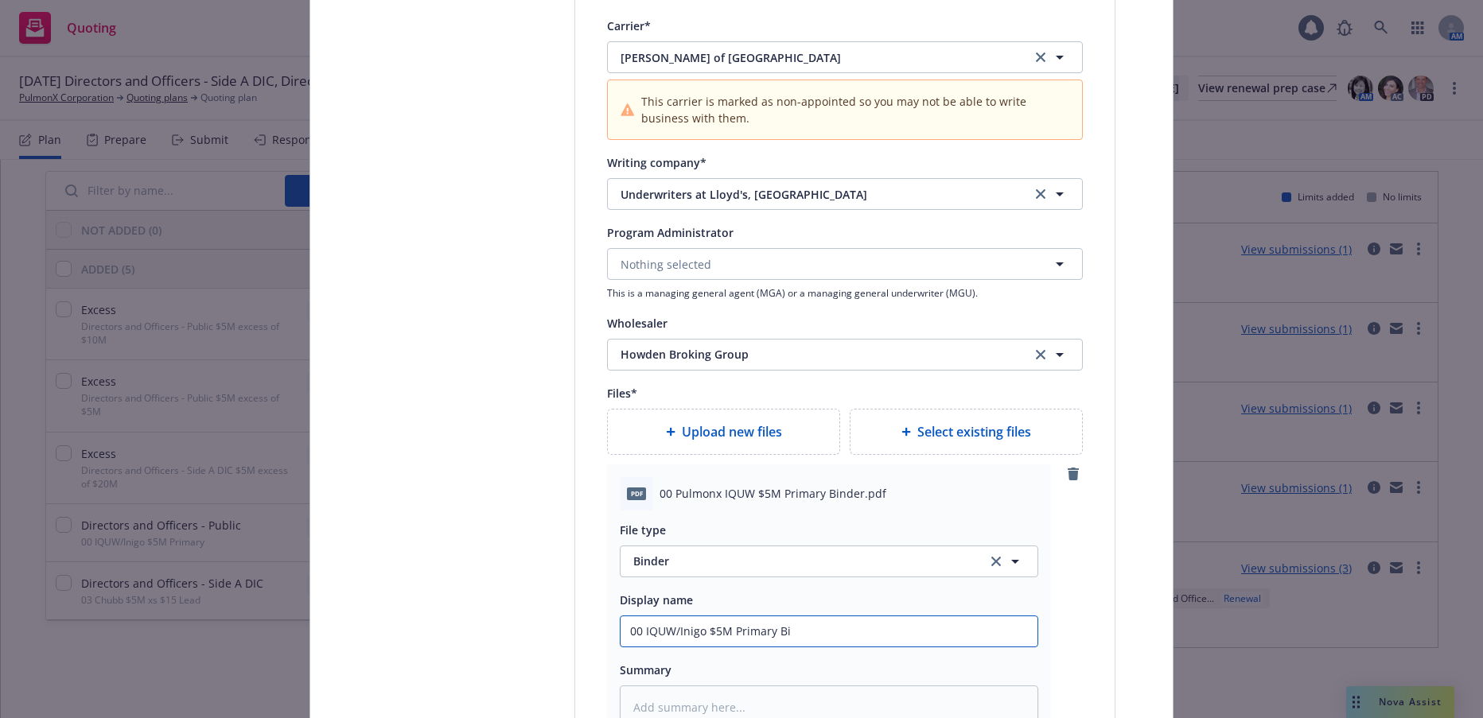
type textarea "x"
type input "00 IQUW/Inigo $5M Primary Bind"
type textarea "x"
type input "00 IQUW/Inigo $5M Primary Binde"
type textarea "x"
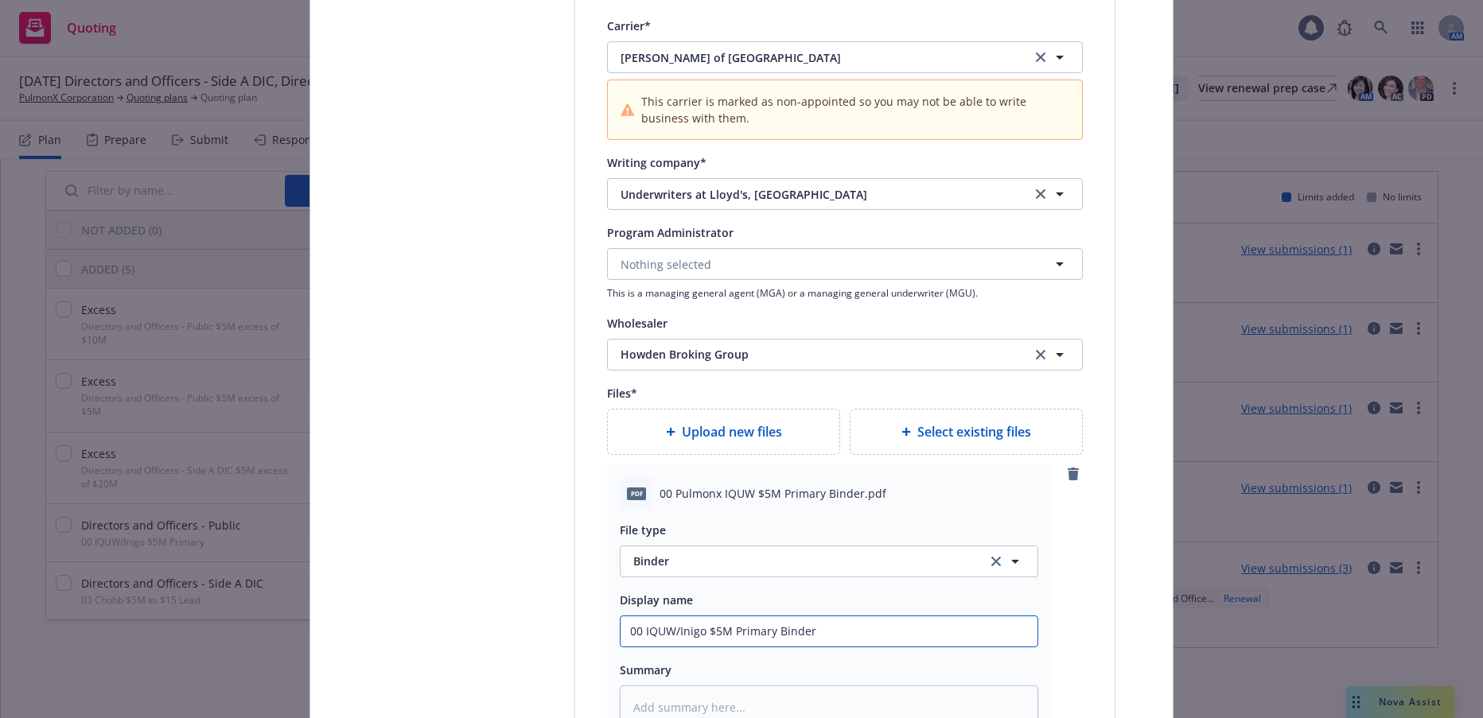
type input "00 IQUW/Inigo $5M Primary Binder"
type textarea "x"
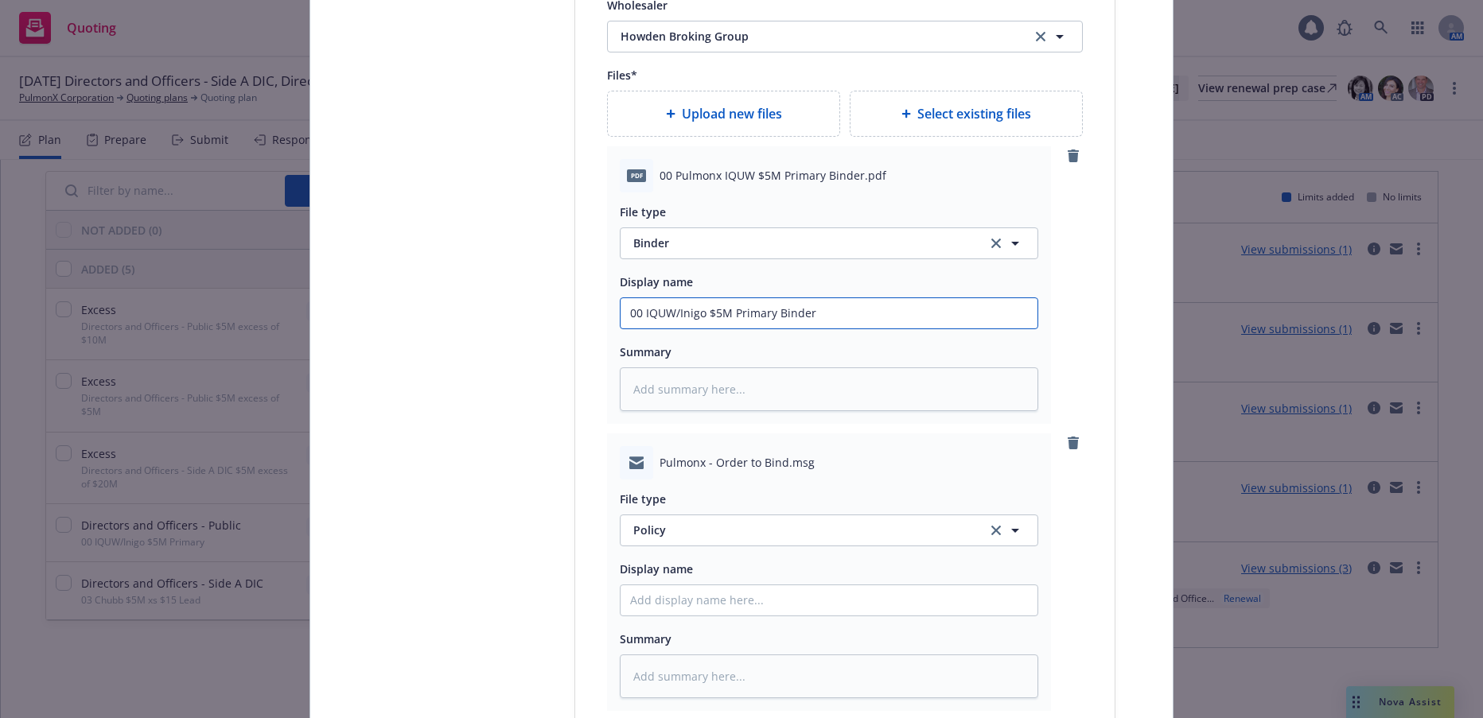
scroll to position [2228, 0]
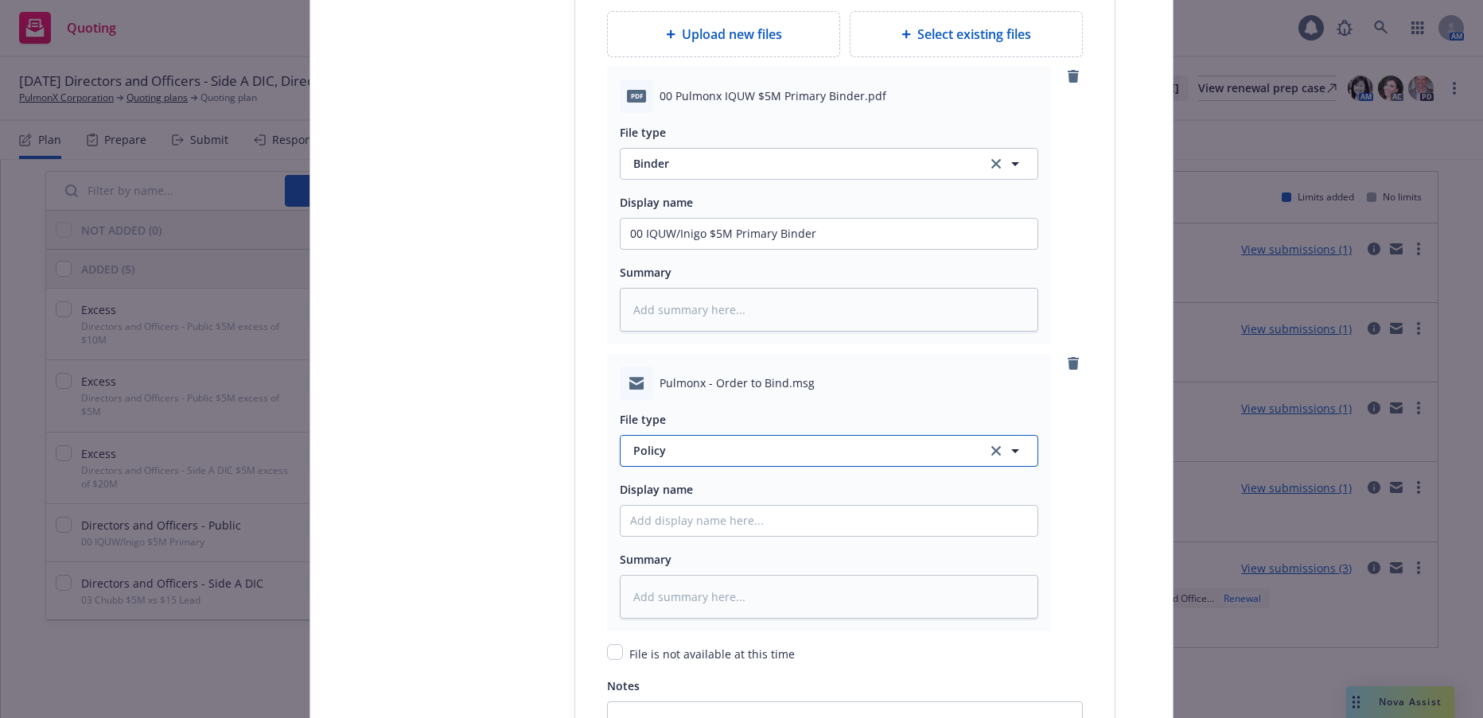
click at [653, 453] on span "Policy" at bounding box center [800, 450] width 335 height 17
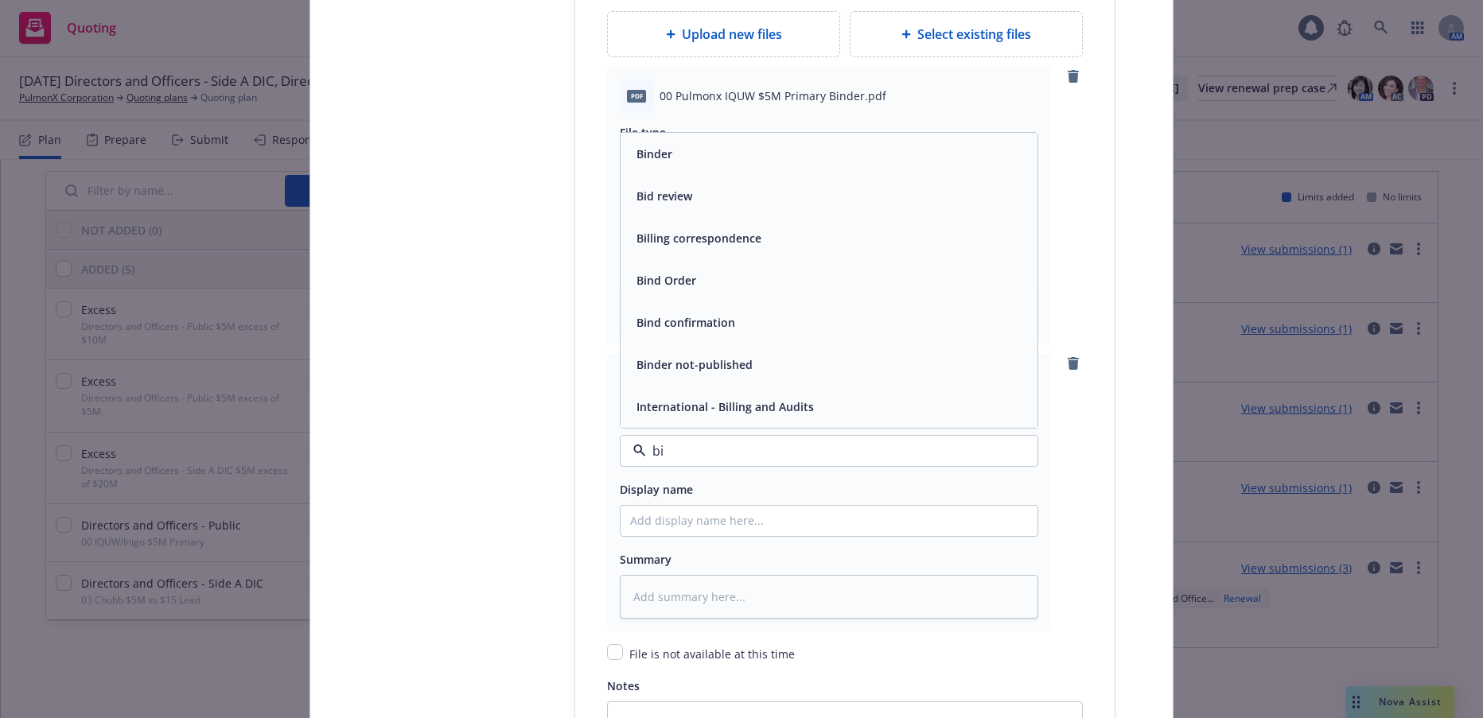
type input "bin"
click at [664, 319] on span "Bind Order" at bounding box center [666, 322] width 60 height 17
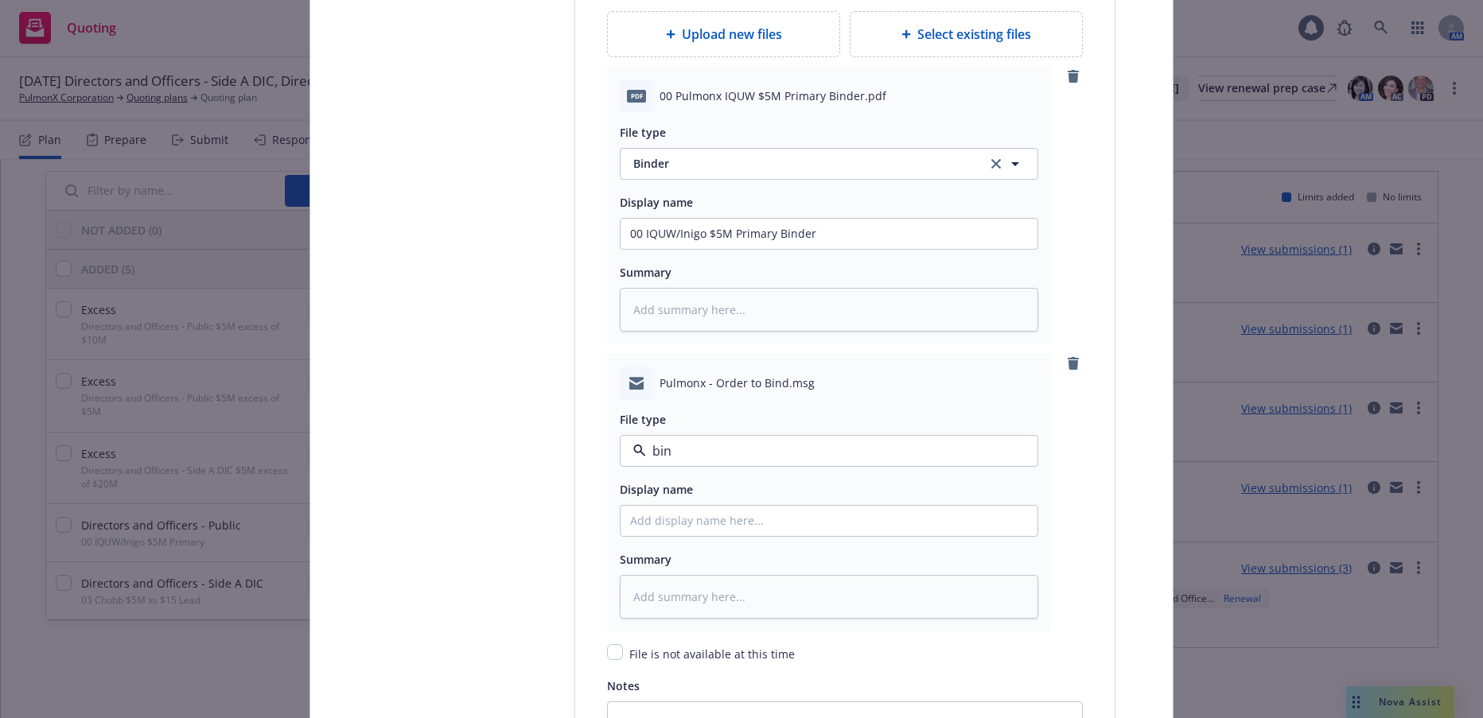
type textarea "x"
click at [700, 451] on span "Bind Order" at bounding box center [800, 450] width 335 height 17
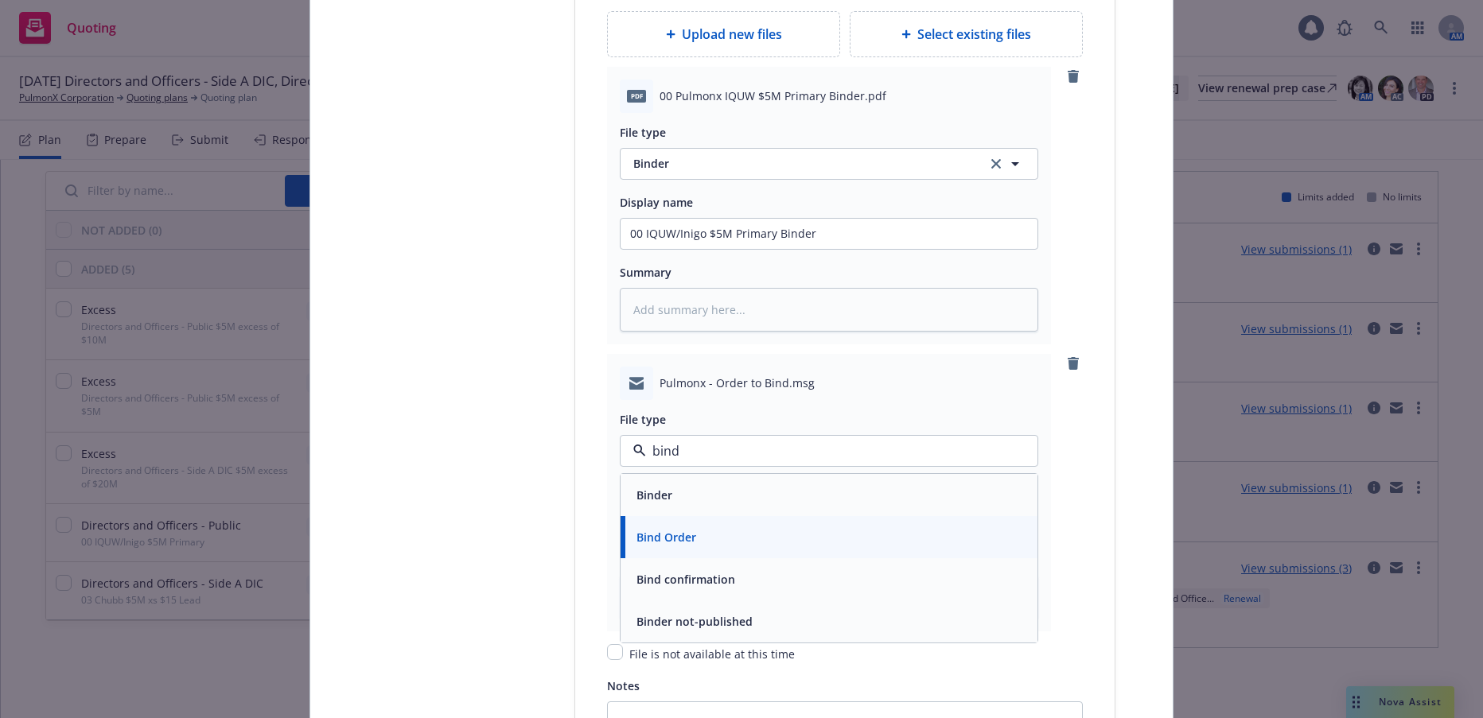
type input "bind"
click at [692, 530] on span "Bind confirmation" at bounding box center [685, 537] width 99 height 17
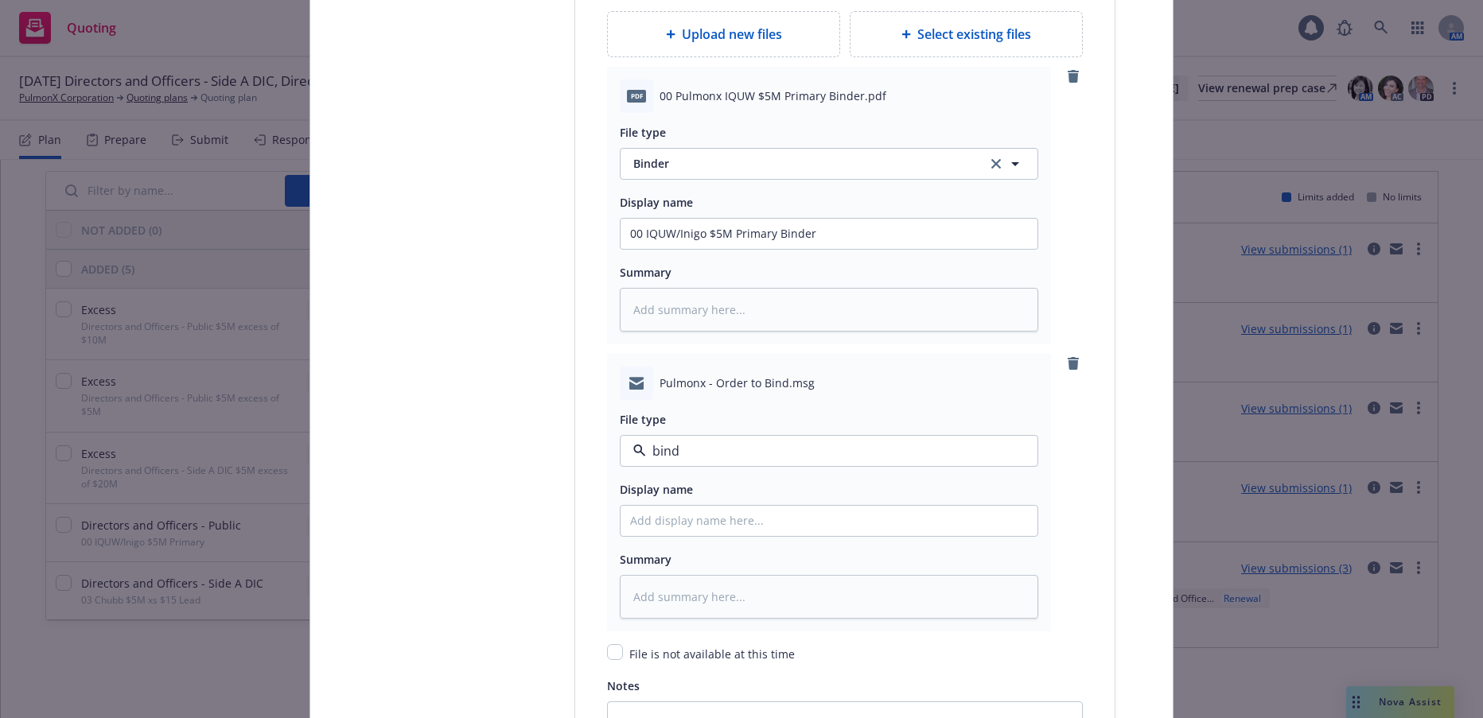
type textarea "x"
click at [691, 531] on input "Policy display name" at bounding box center [829, 521] width 417 height 30
type input "0"
type textarea "x"
type input "00"
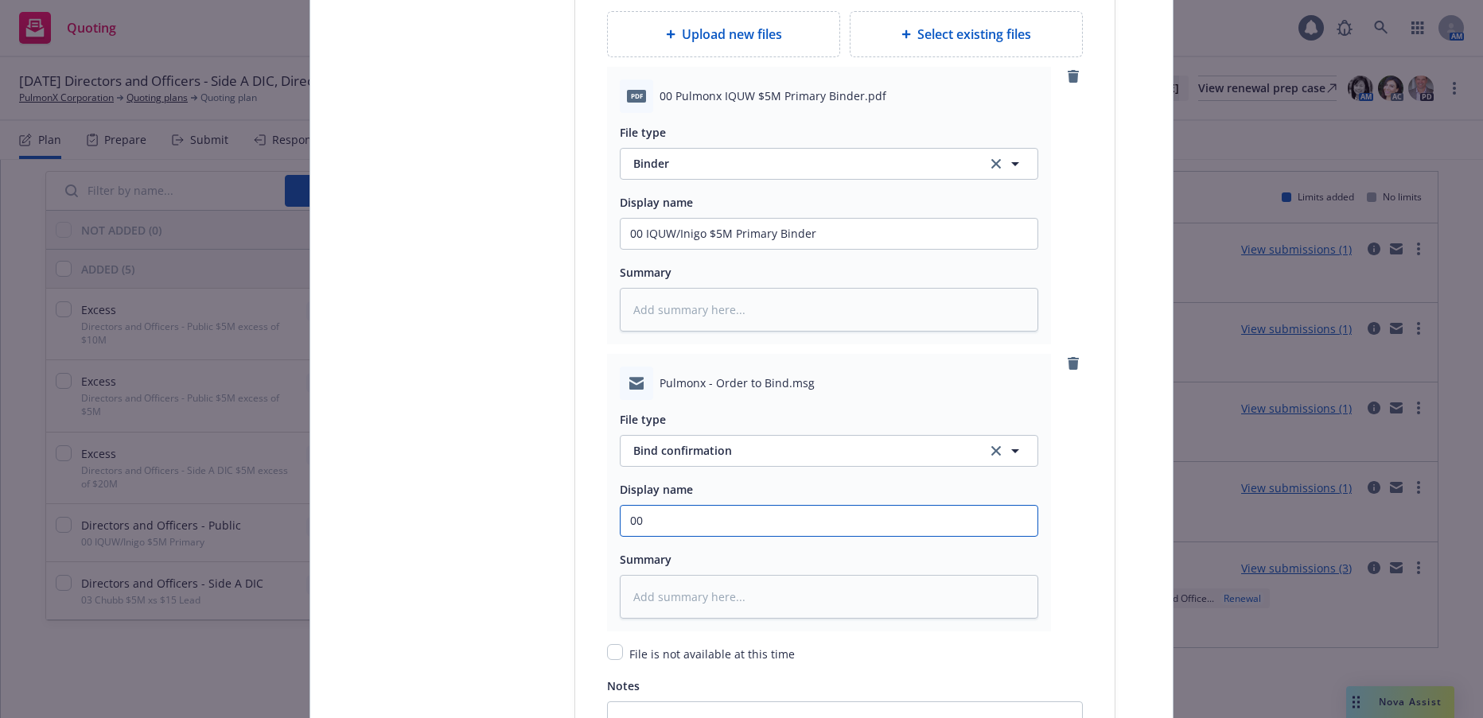
type textarea "x"
type input "00"
type textarea "x"
type input "00 $"
type textarea "x"
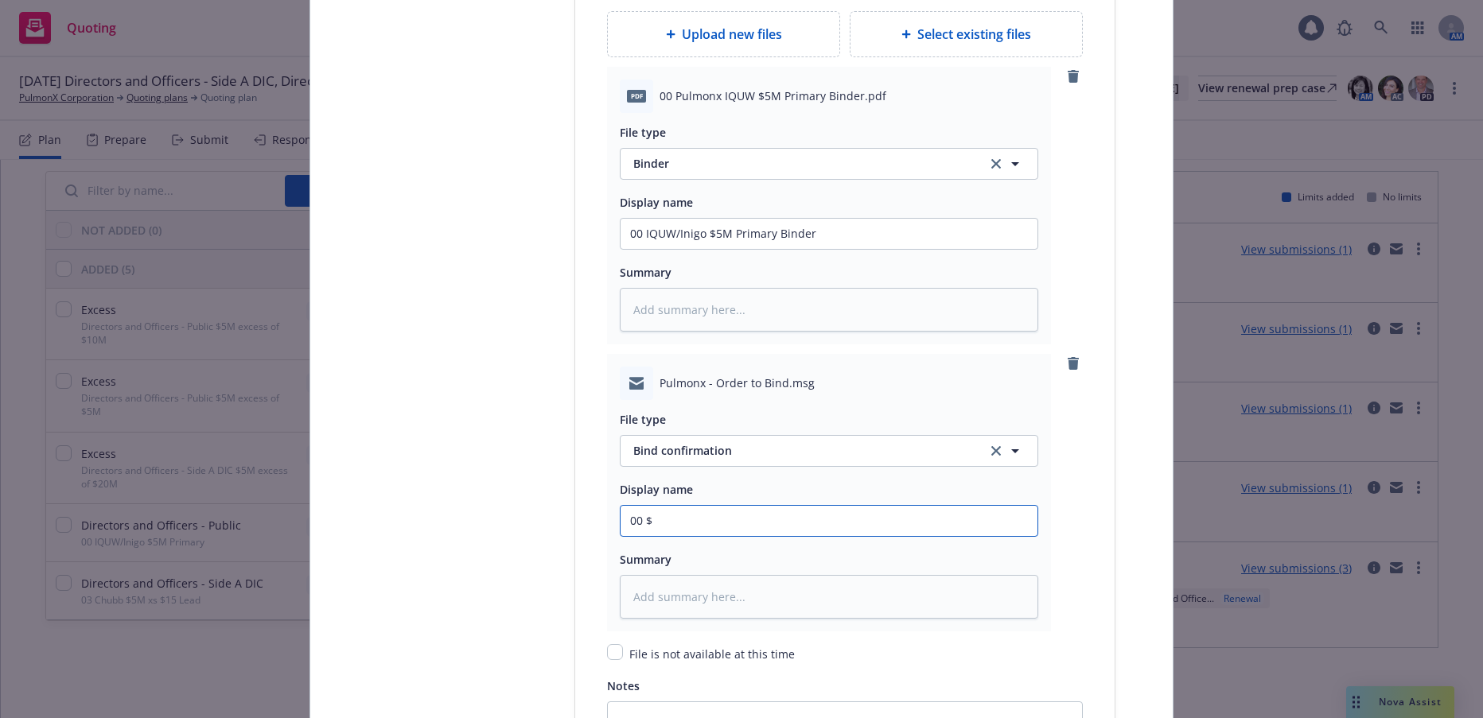
type input "00 $5"
type textarea "x"
type input "00 $5M"
type textarea "x"
type input "00 $5M"
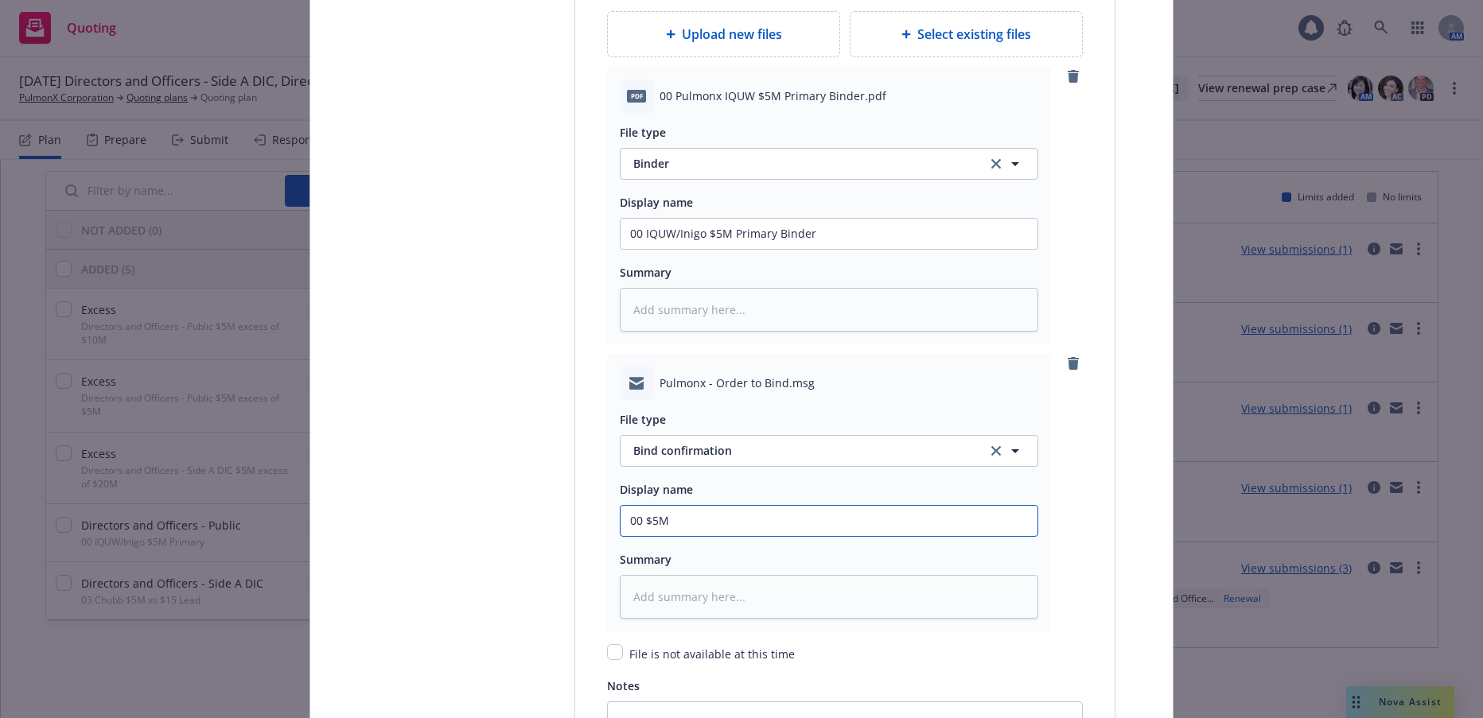
type textarea "x"
type input "00 $5M P"
type textarea "x"
type input "00 $5M Pr"
type textarea "x"
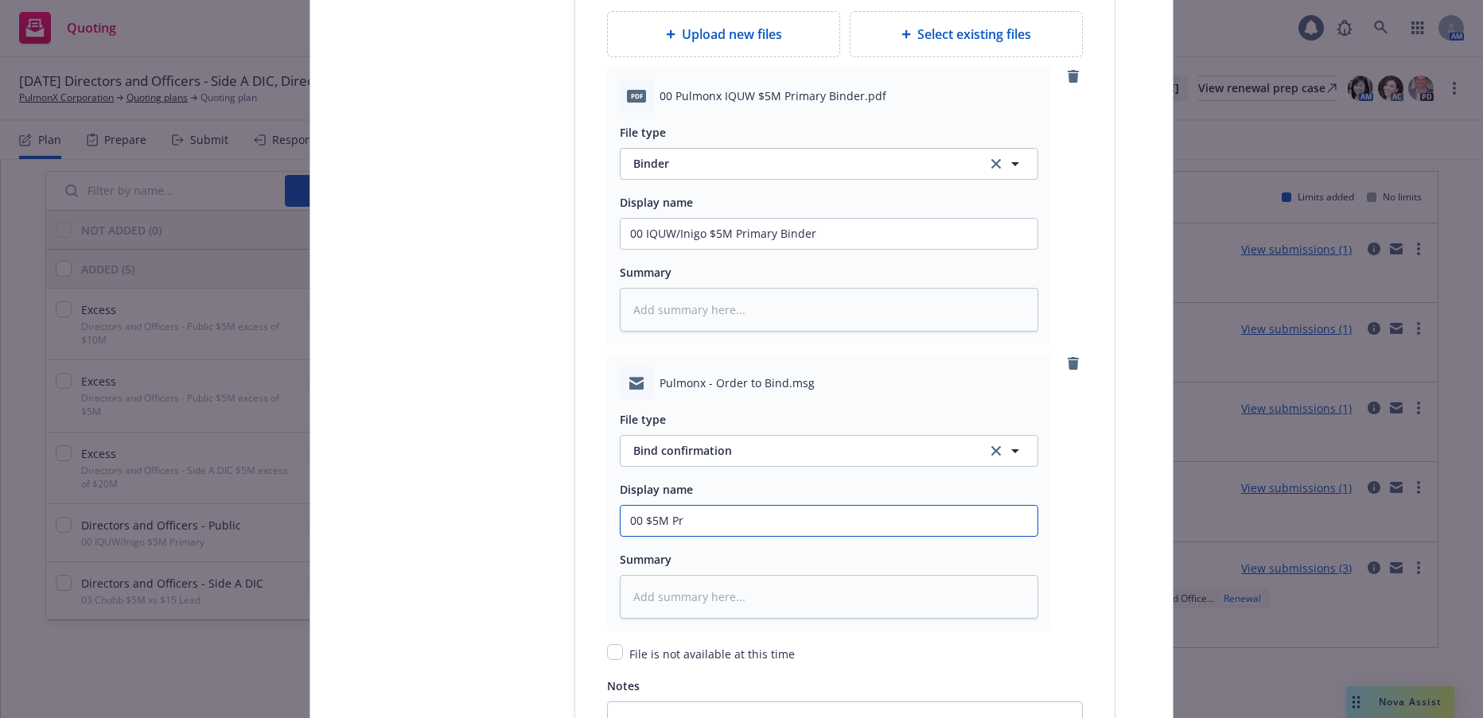
type input "00 $5M Pri"
type textarea "x"
type input "00 $5M Prima"
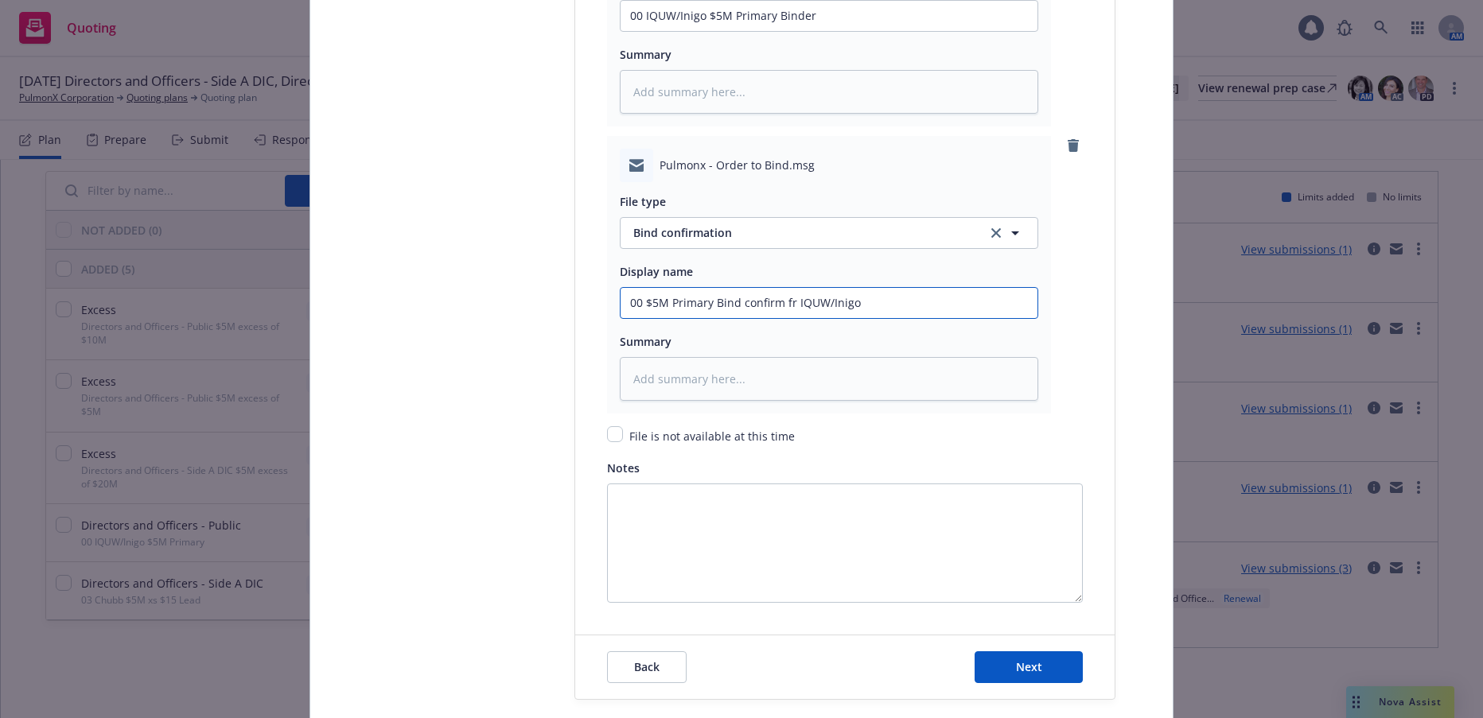
scroll to position [2466, 0]
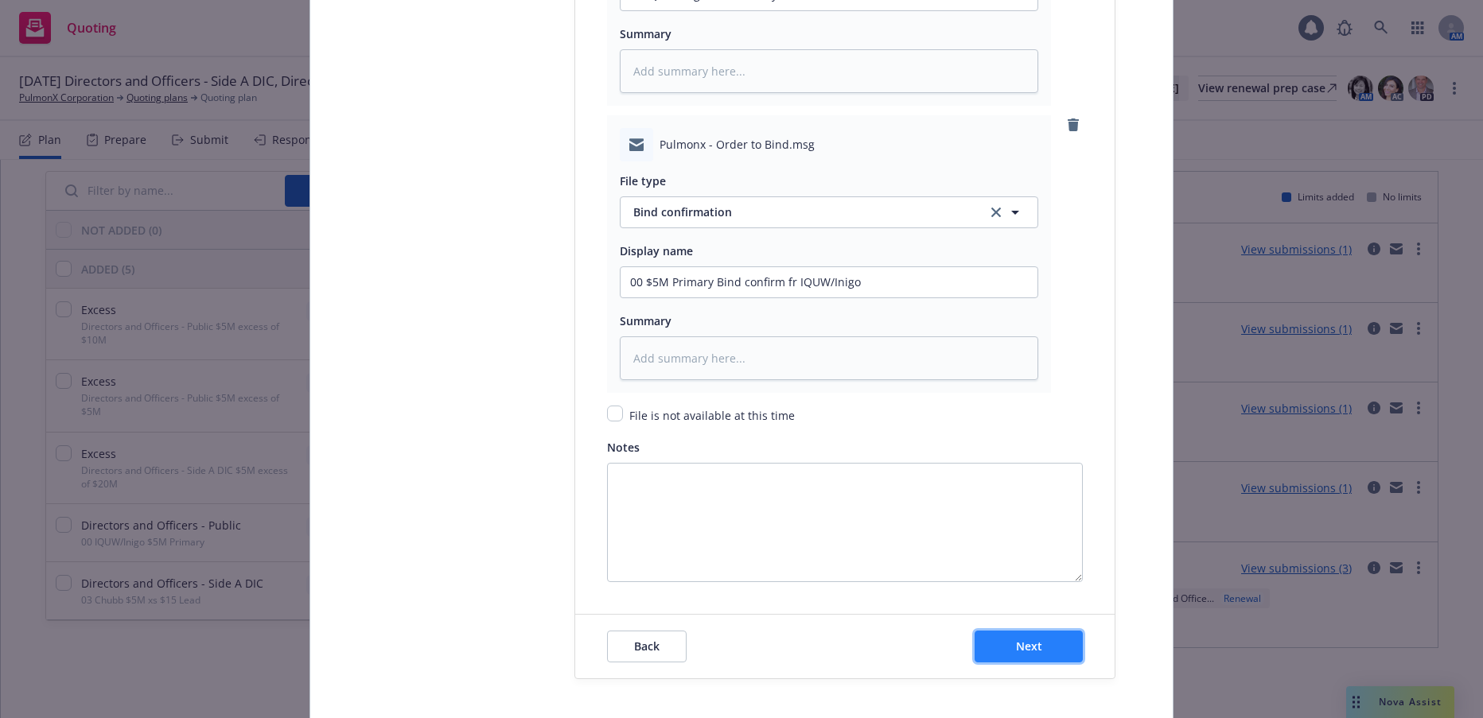
click at [1026, 644] on span "Next" at bounding box center [1029, 646] width 26 height 15
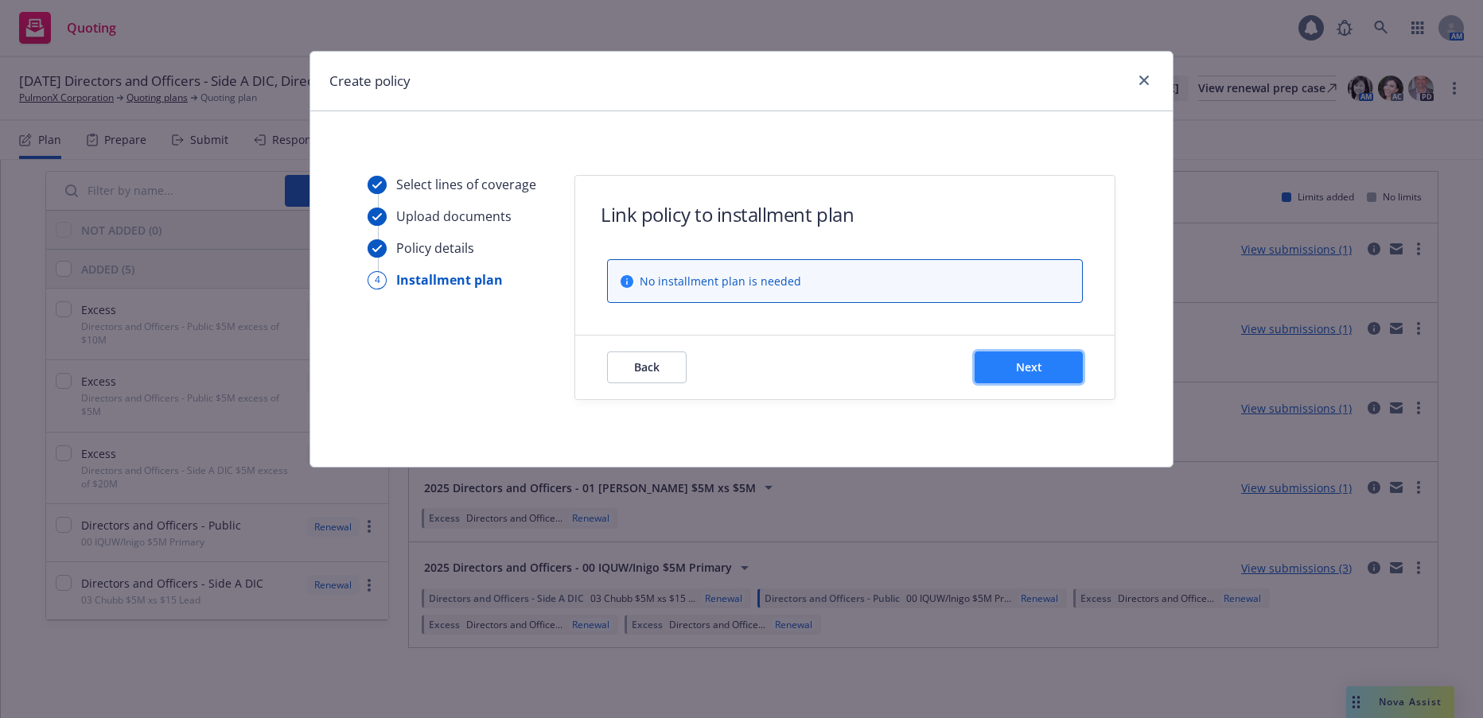
click at [1034, 364] on span "Next" at bounding box center [1029, 367] width 26 height 15
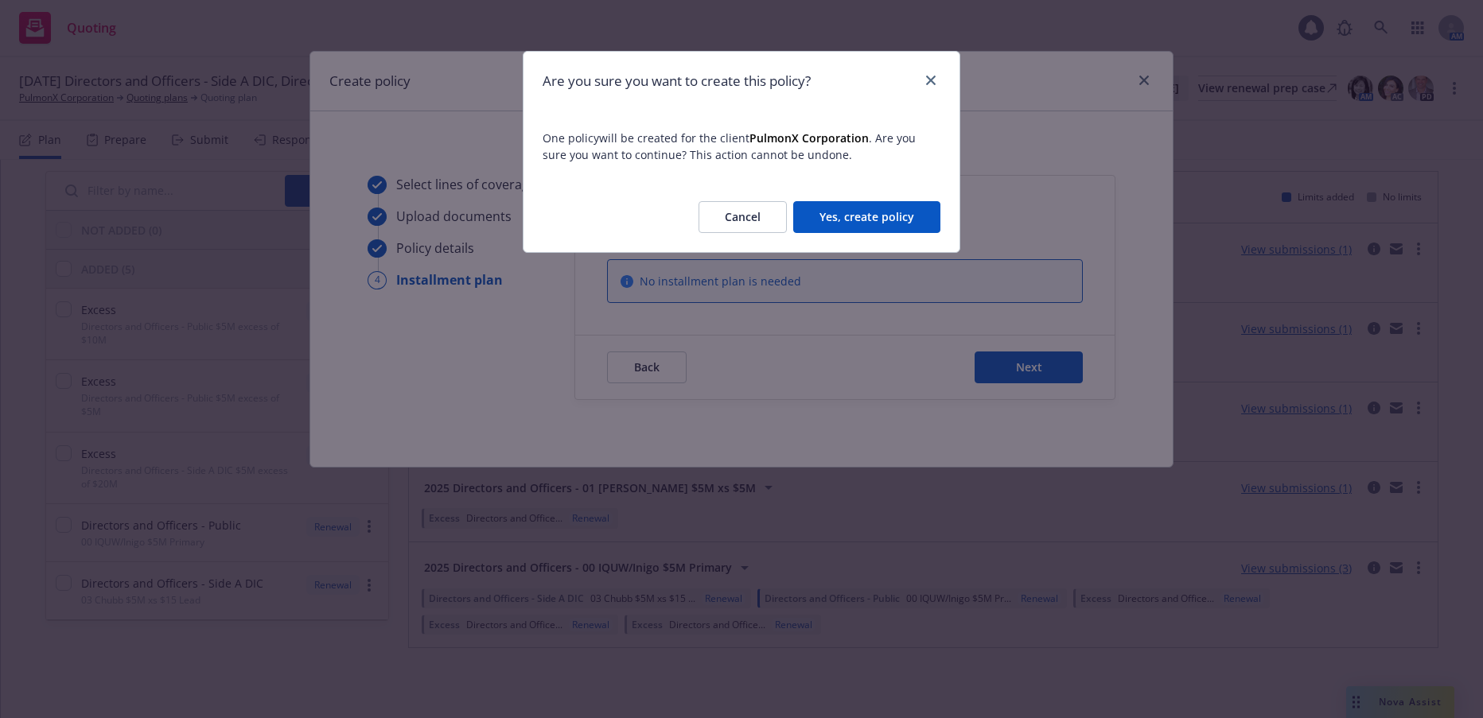
click at [879, 220] on button "Yes, create policy" at bounding box center [866, 217] width 147 height 32
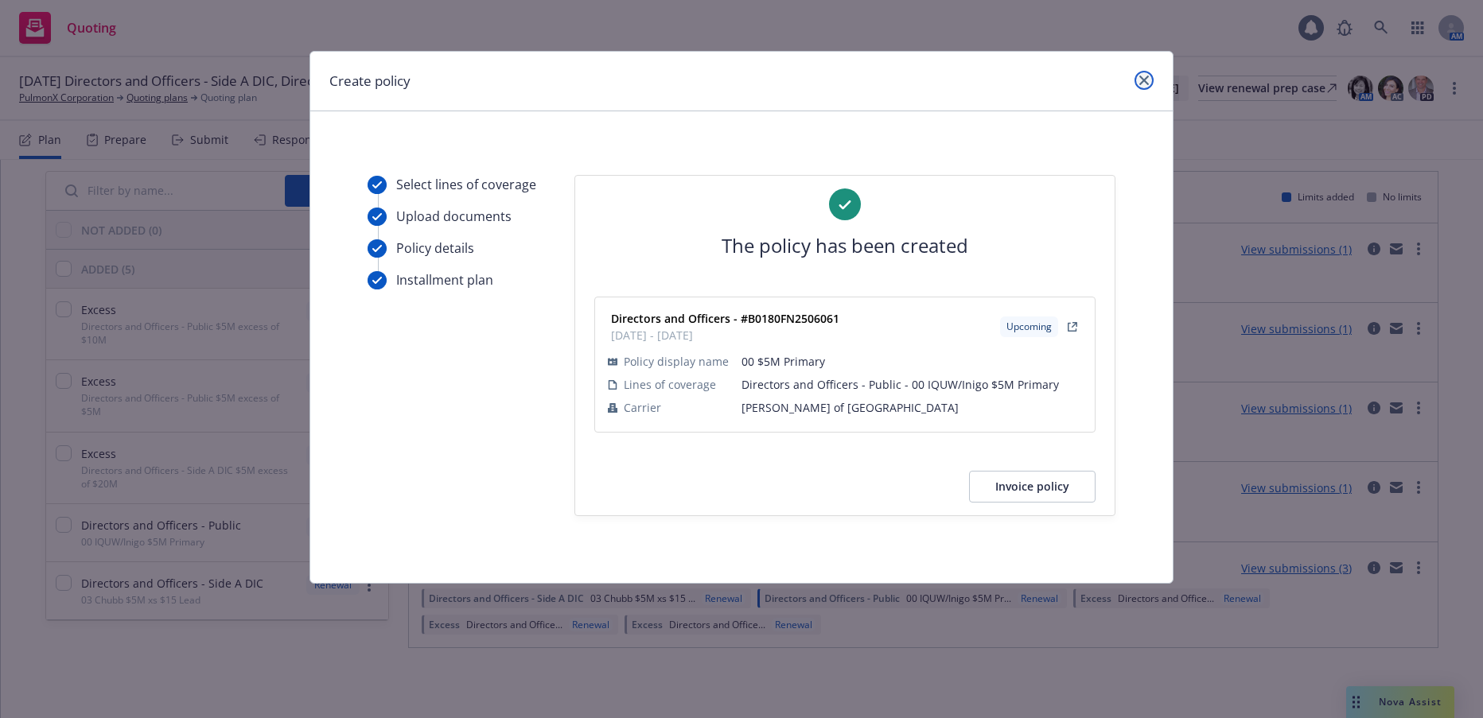
click at [1146, 76] on icon "close" at bounding box center [1144, 81] width 10 height 10
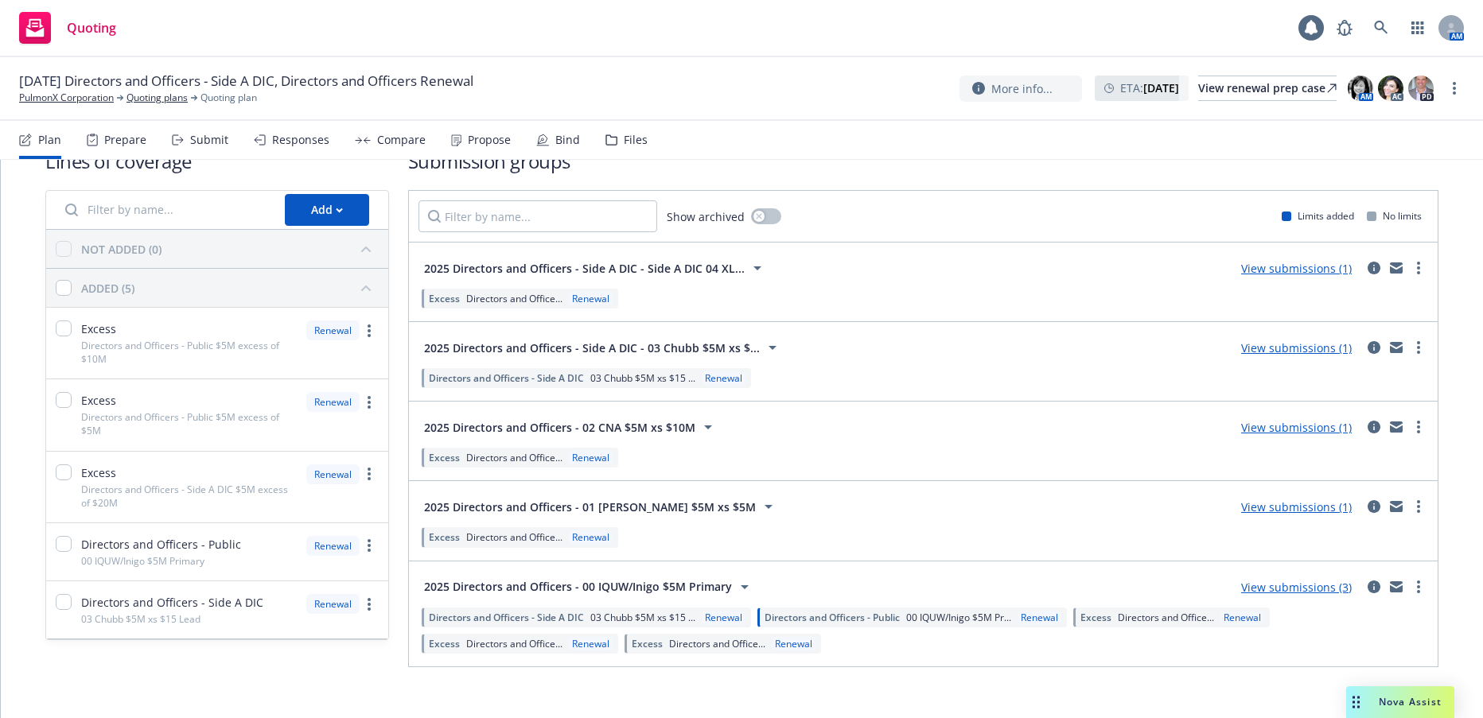
scroll to position [56, 0]
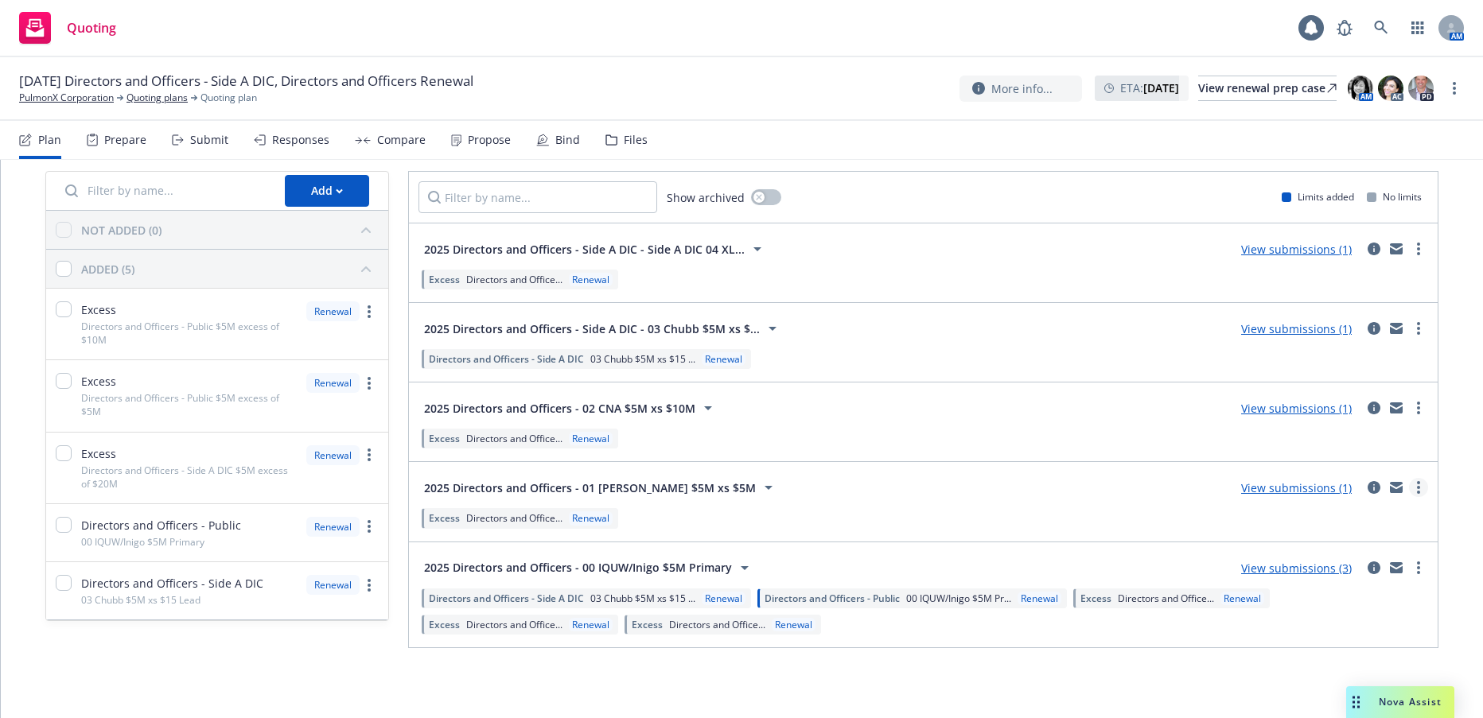
click at [1417, 492] on circle "more" at bounding box center [1418, 492] width 3 height 3
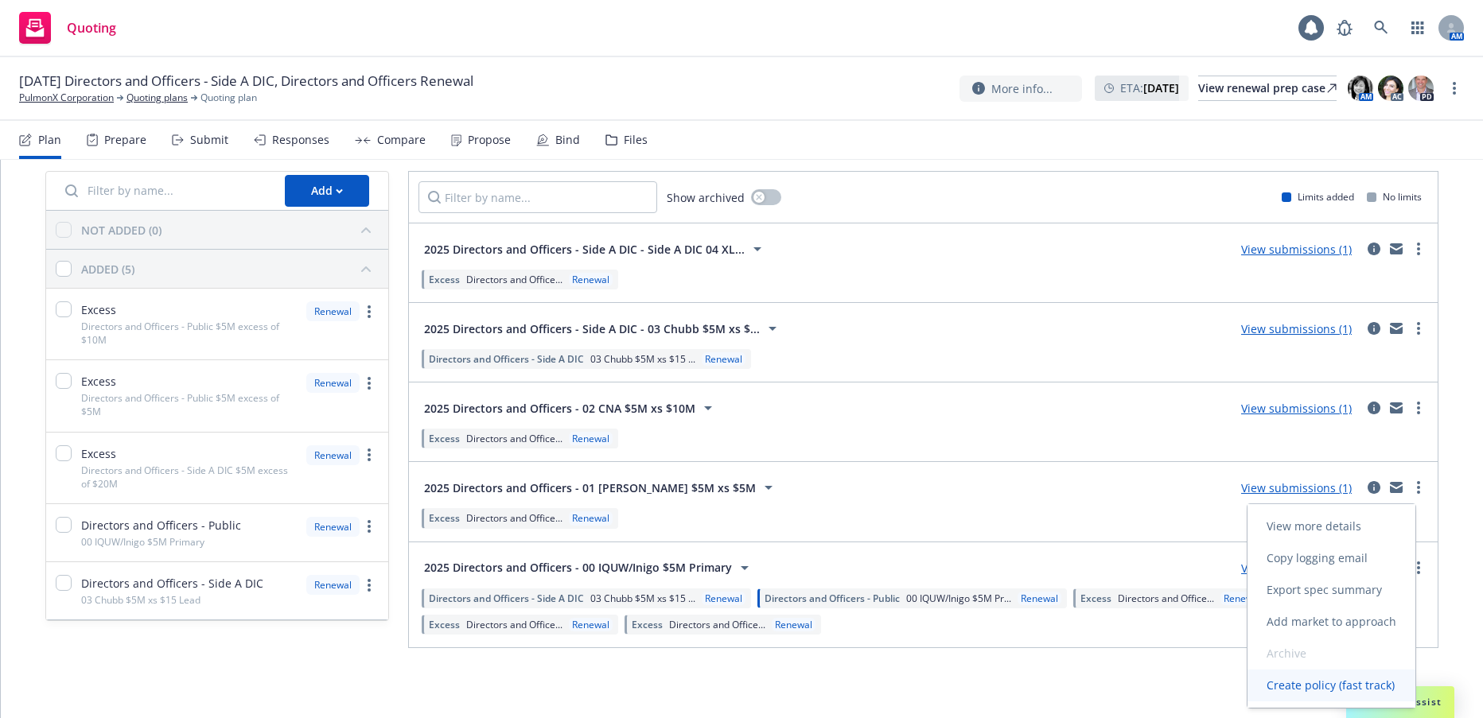
click at [1314, 682] on span "Create policy (fast track)" at bounding box center [1330, 685] width 166 height 15
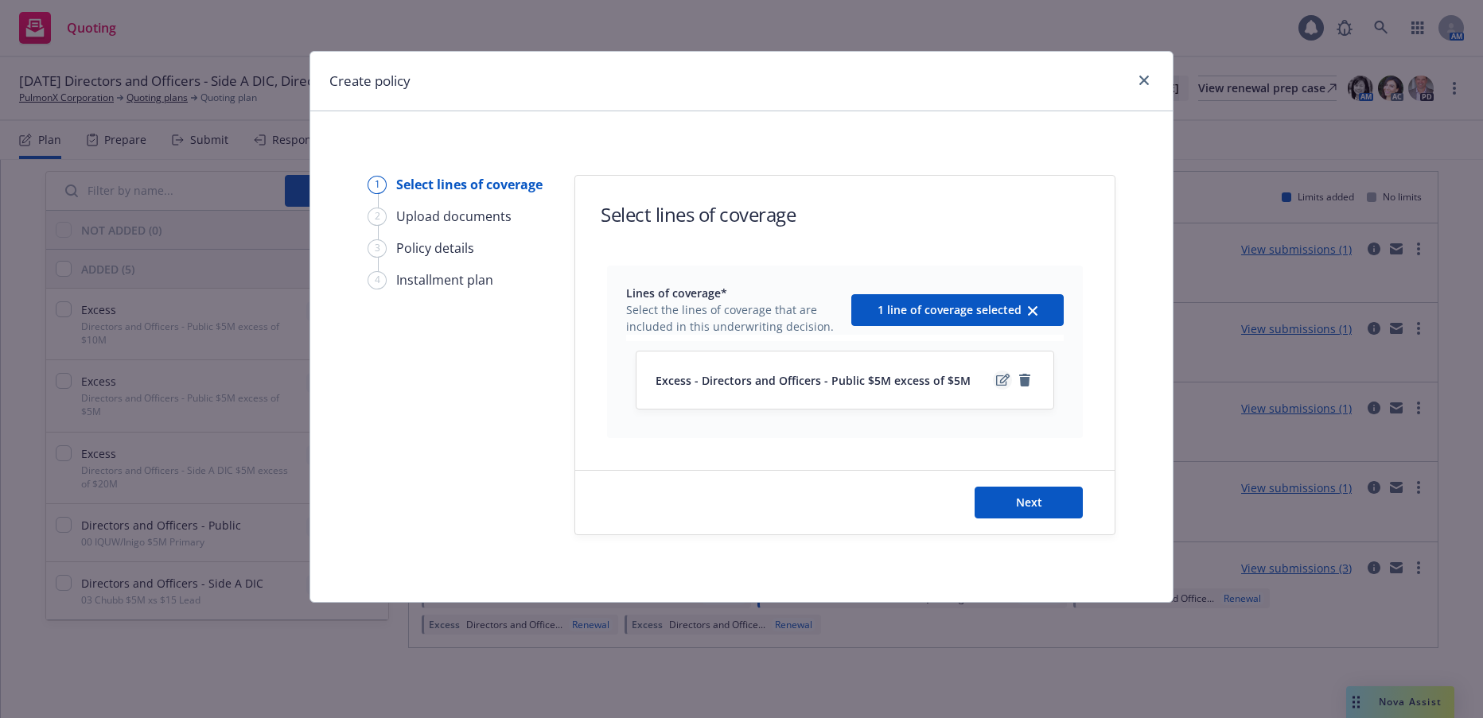
click at [1003, 381] on icon "edit" at bounding box center [1003, 380] width 14 height 13
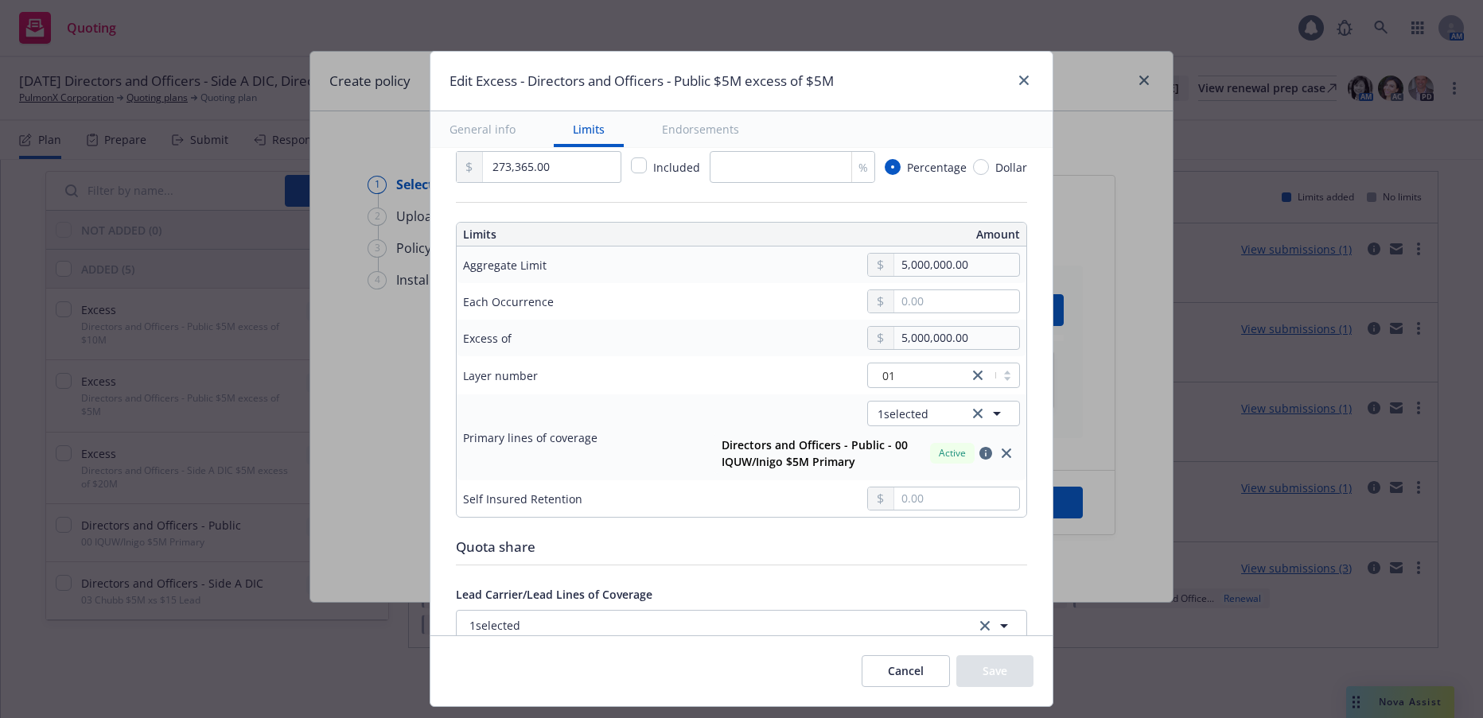
scroll to position [477, 0]
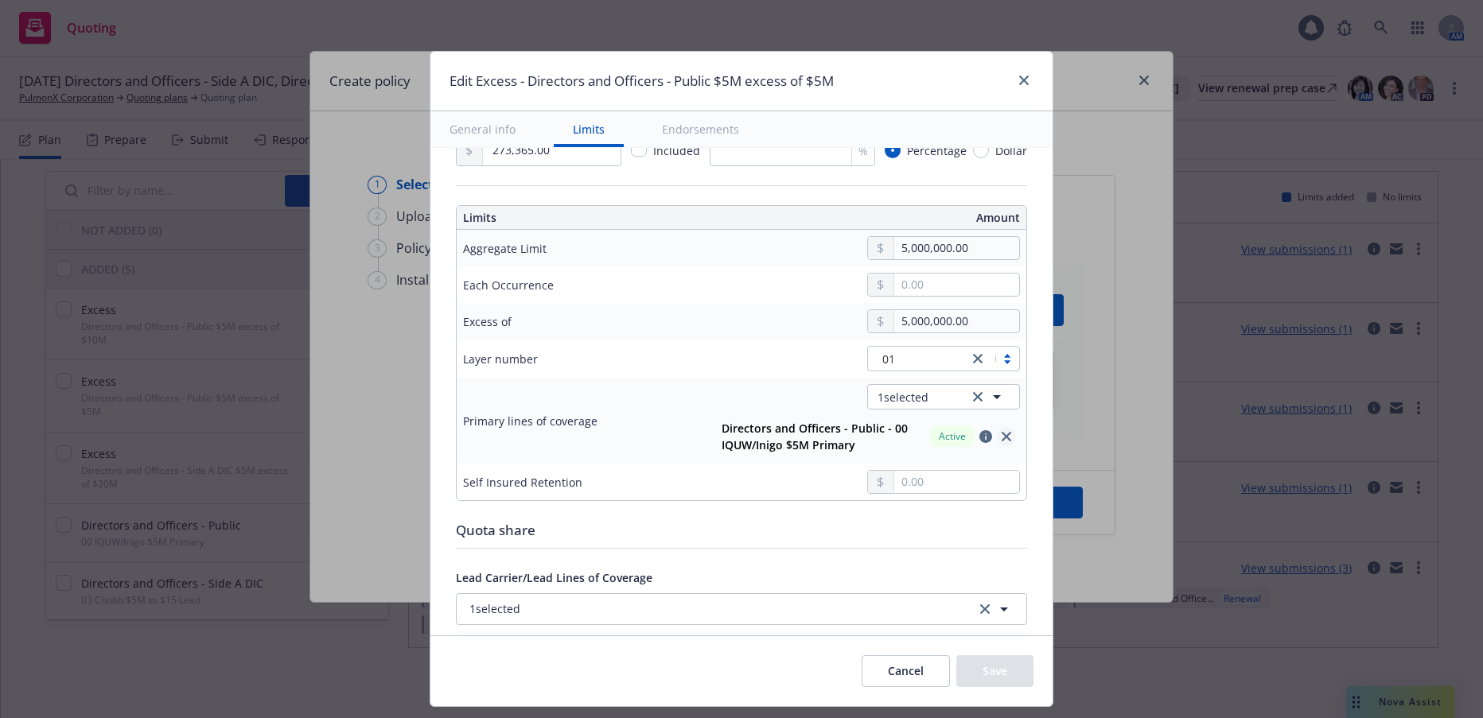
click at [1002, 436] on icon "close" at bounding box center [1007, 437] width 10 height 10
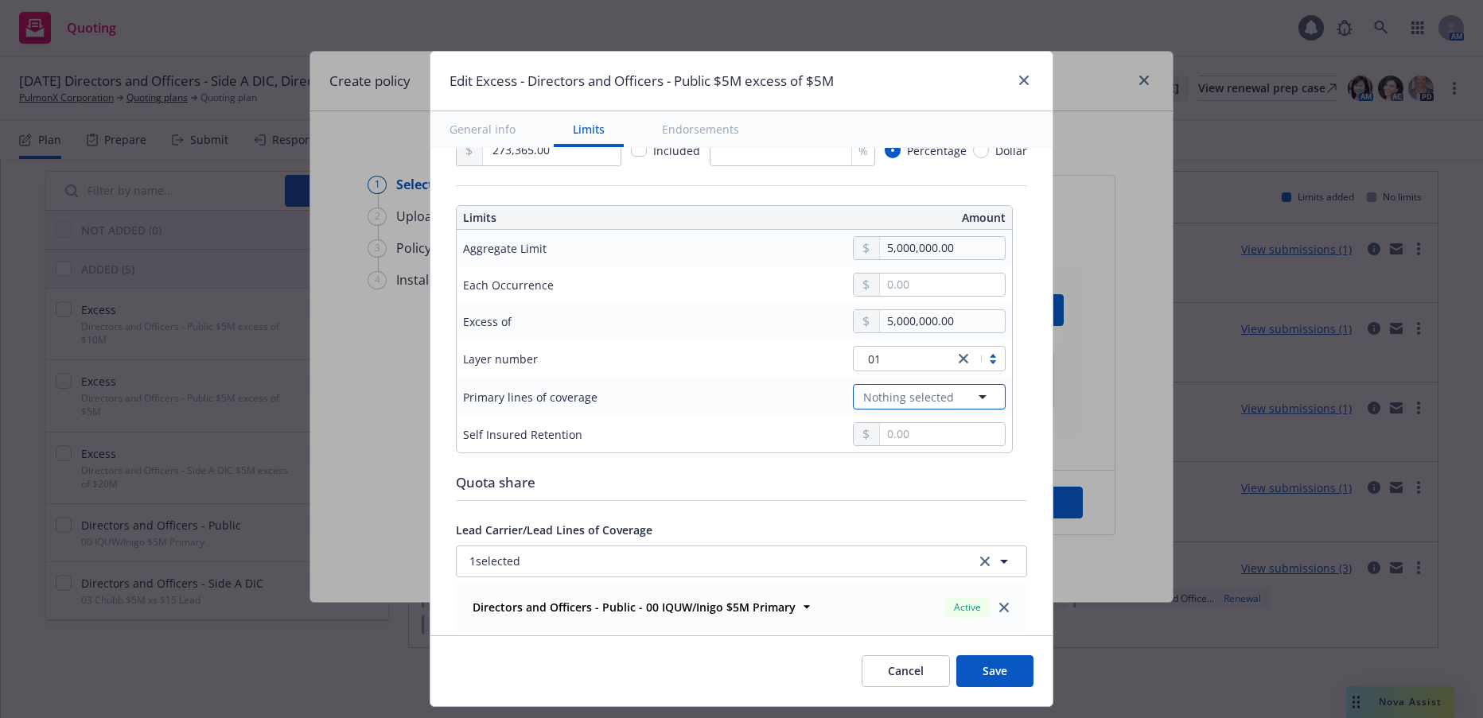
click at [973, 393] on icon "button" at bounding box center [982, 396] width 19 height 19
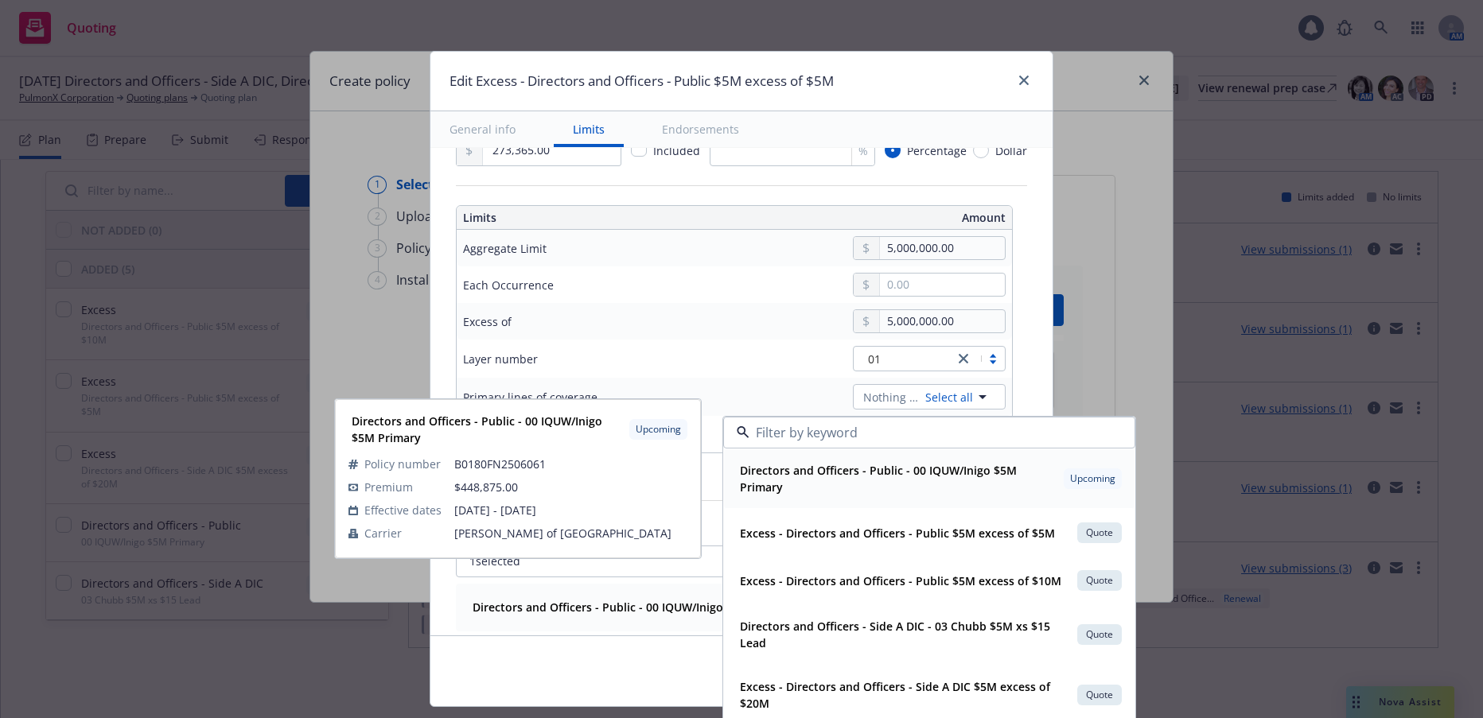
click at [933, 470] on strong "Directors and Officers - Public - 00 IQUW/Inigo $5M Primary" at bounding box center [878, 479] width 277 height 32
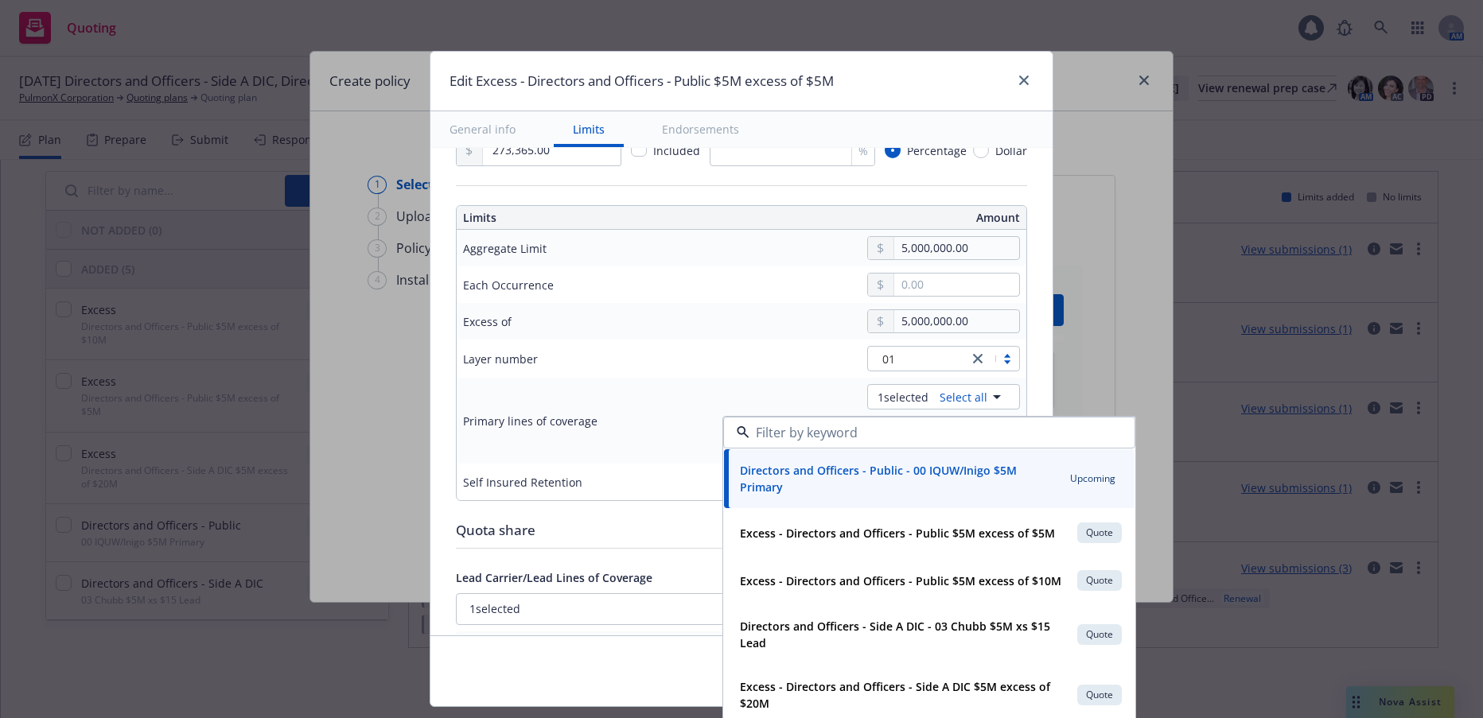
click at [831, 345] on td "01" at bounding box center [860, 359] width 331 height 38
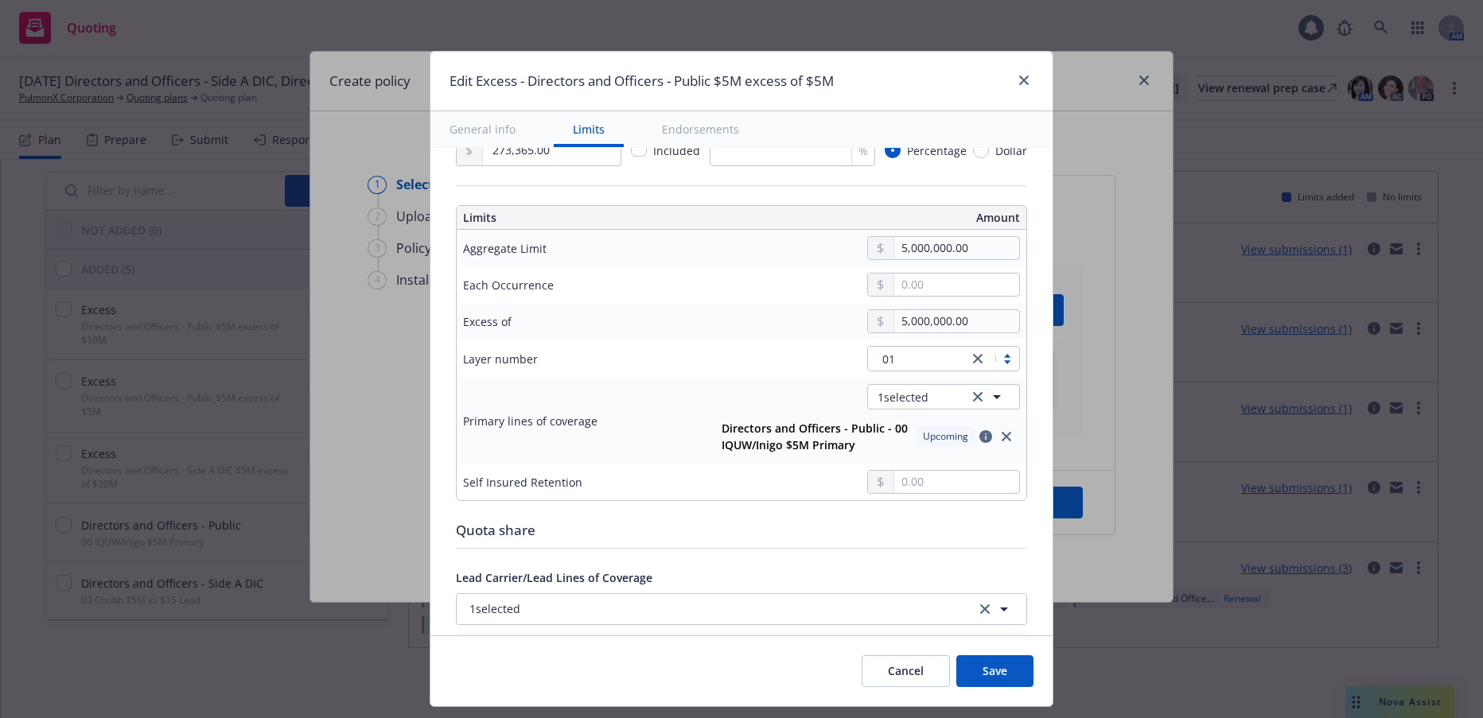
click at [1008, 668] on button "Save" at bounding box center [994, 672] width 77 height 32
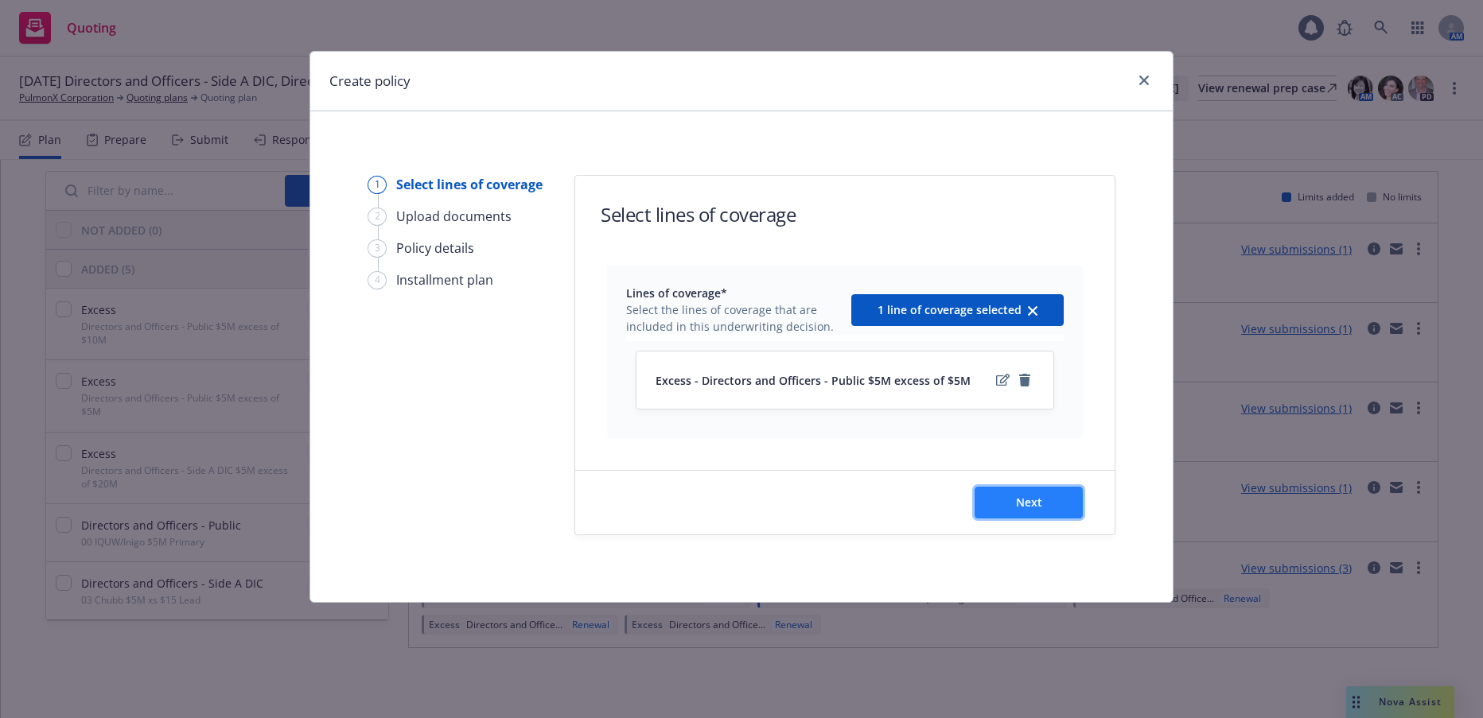
click at [1029, 502] on span "Next" at bounding box center [1029, 502] width 26 height 15
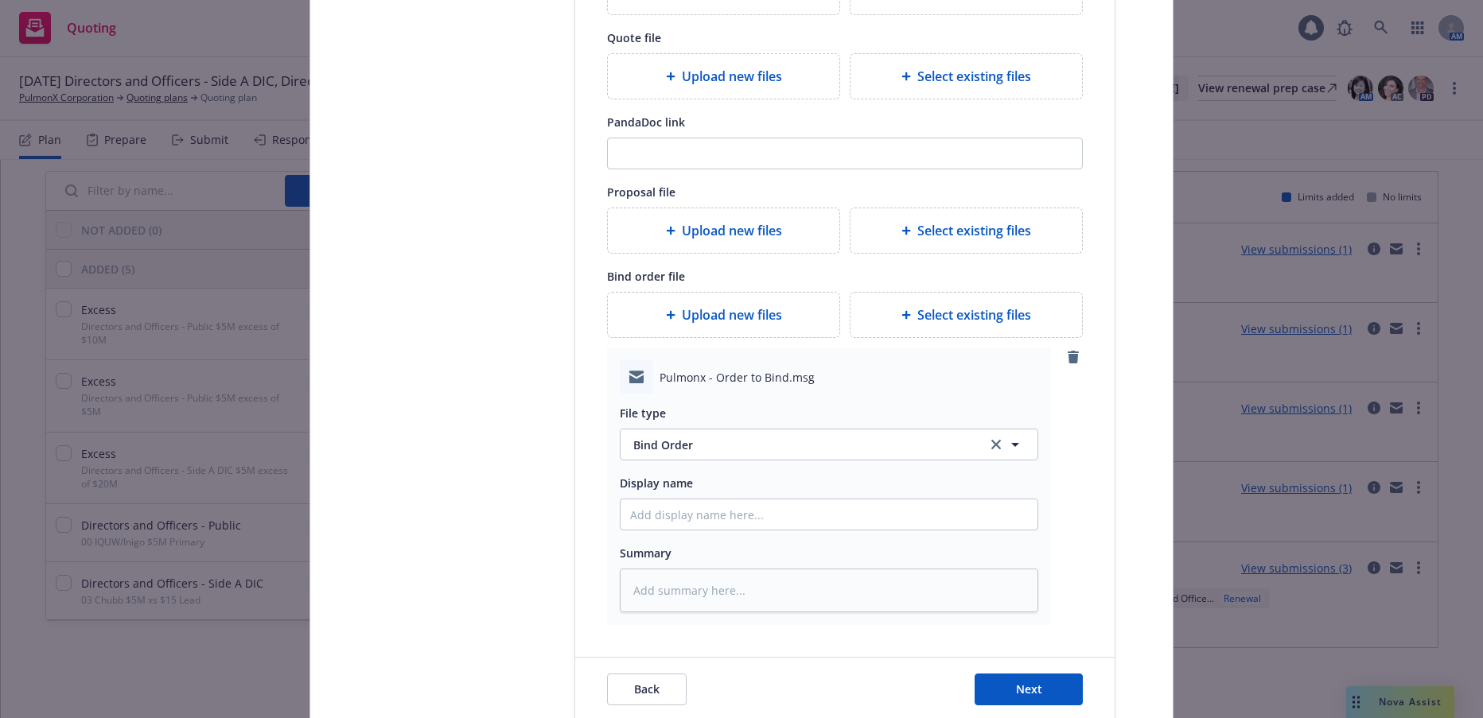
scroll to position [398, 0]
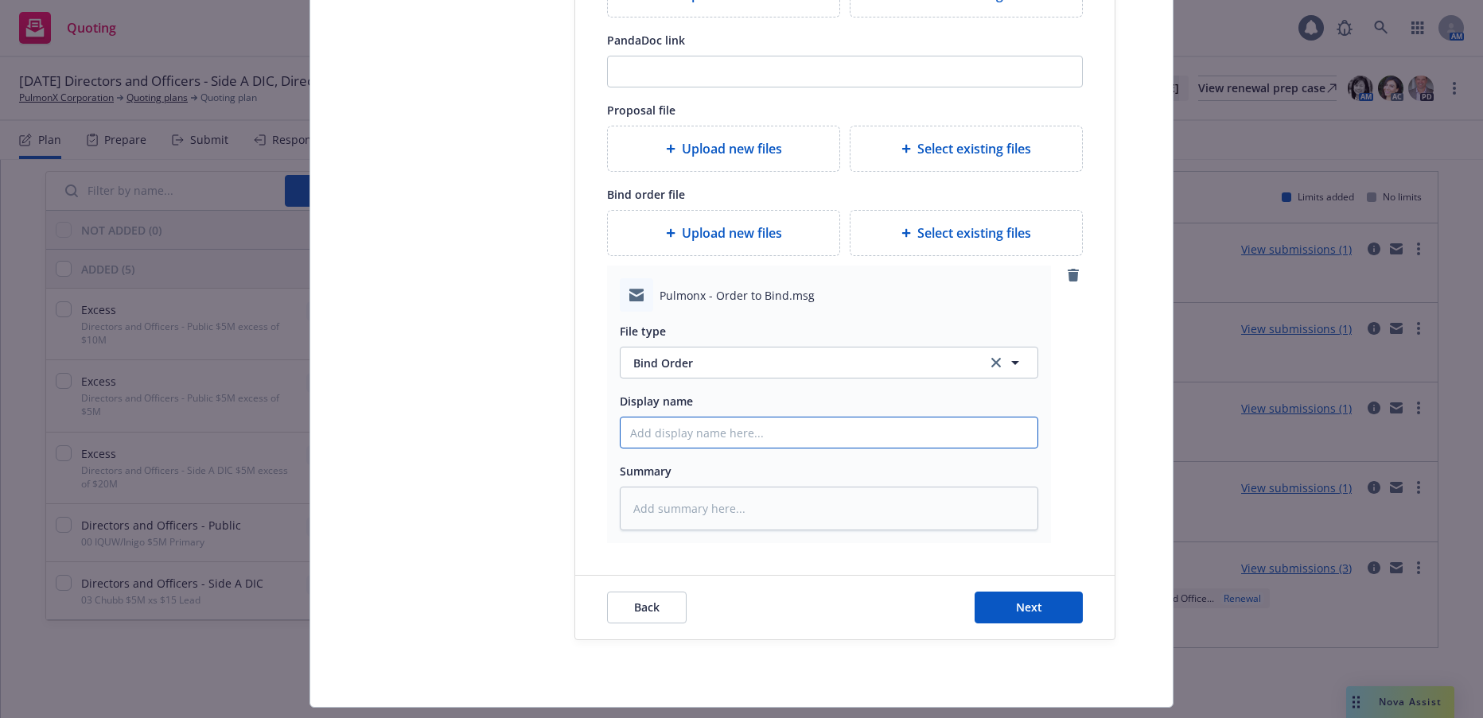
click at [708, 435] on input "Display name" at bounding box center [829, 433] width 417 height 30
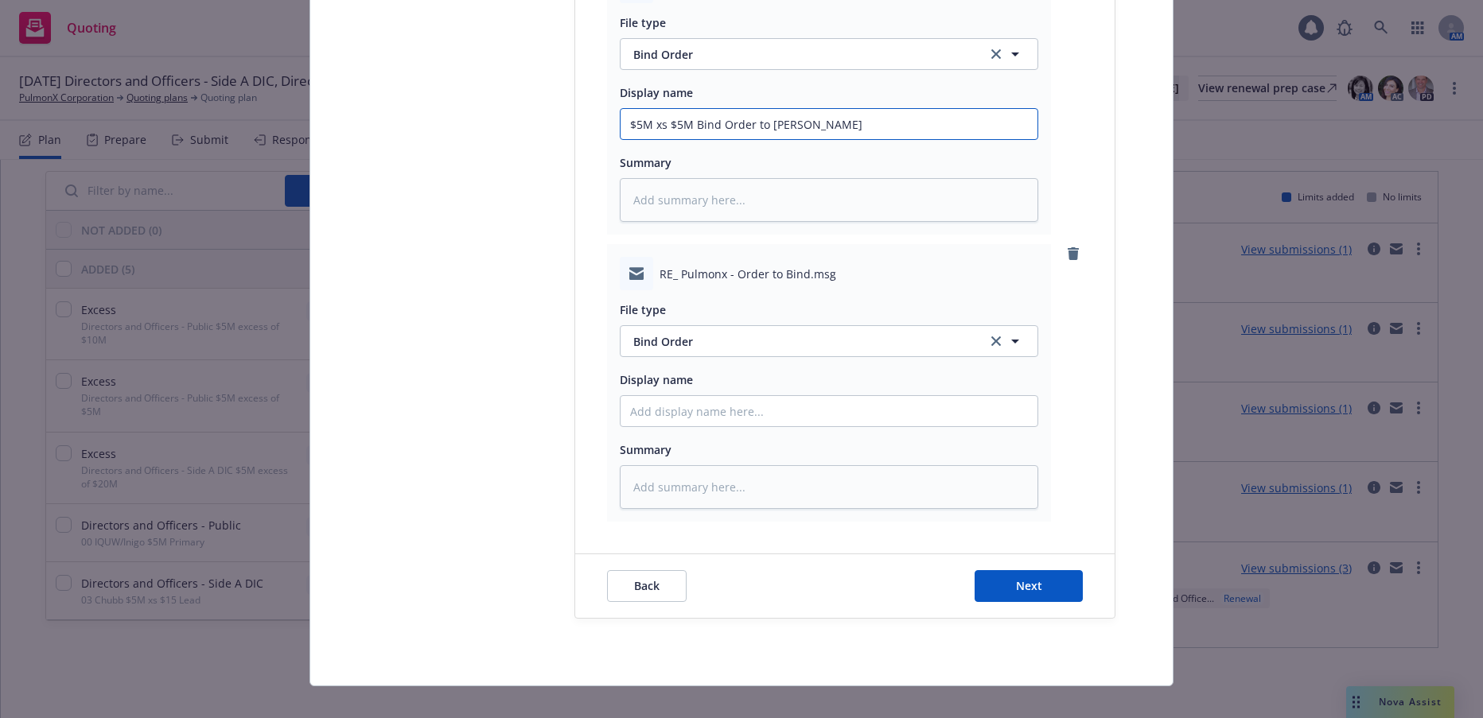
scroll to position [716, 0]
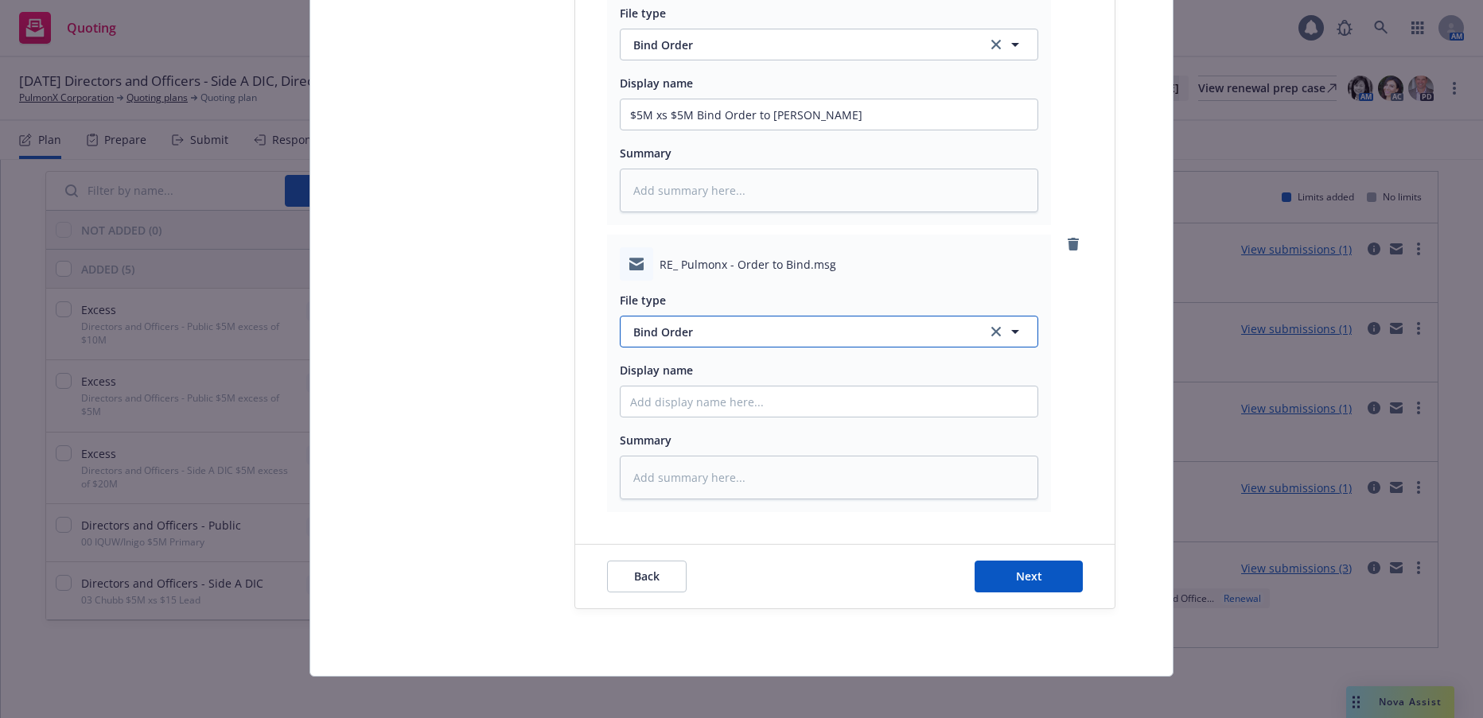
click at [679, 331] on span "Bind Order" at bounding box center [800, 332] width 335 height 17
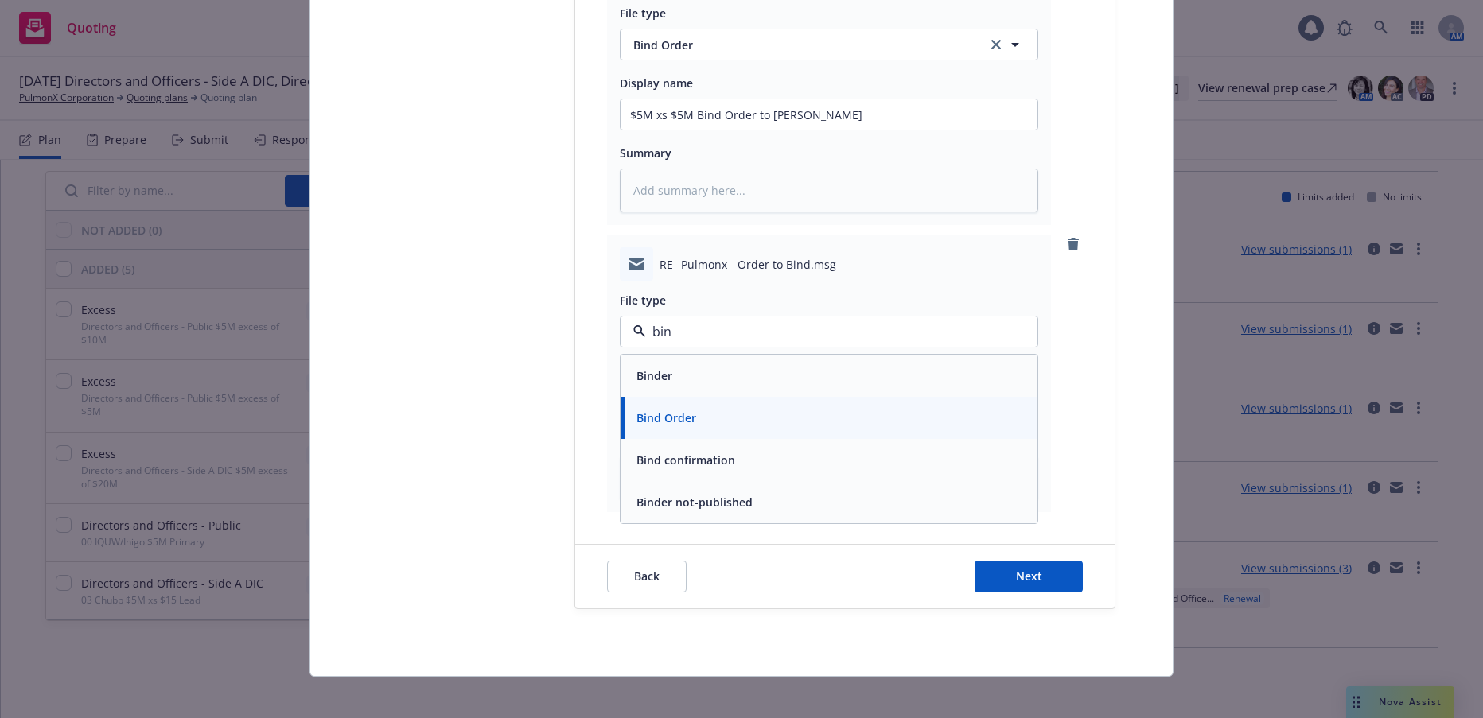
click at [667, 460] on span "Bind confirmation" at bounding box center [685, 460] width 99 height 17
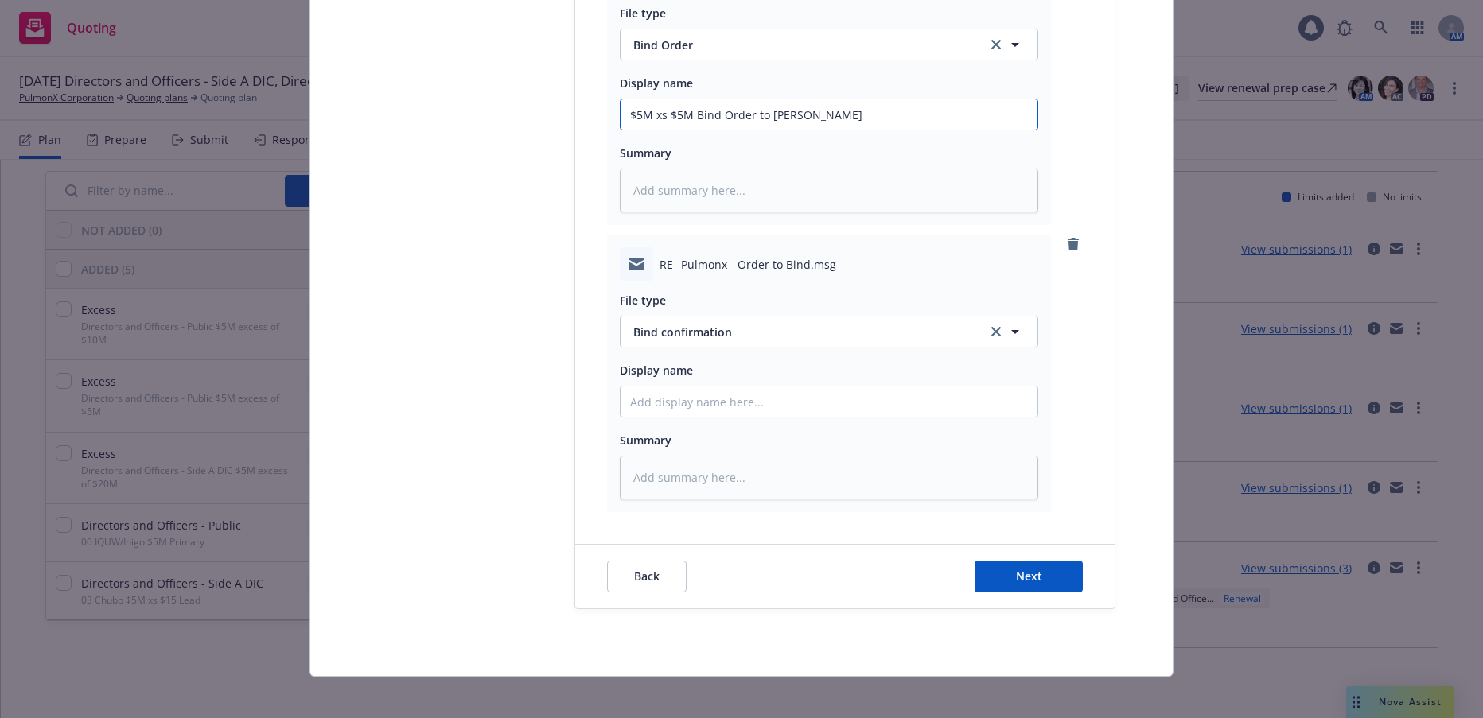
drag, startPoint x: 815, startPoint y: 111, endPoint x: 617, endPoint y: 111, distance: 198.1
click at [621, 111] on input "$5M xs $5M Bind Order to Hudson" at bounding box center [829, 114] width 417 height 30
click at [668, 400] on input "Display name" at bounding box center [829, 402] width 417 height 30
paste input "$5M xs $5M Bind Order to Hudson"
click at [1023, 578] on span "Next" at bounding box center [1029, 576] width 26 height 15
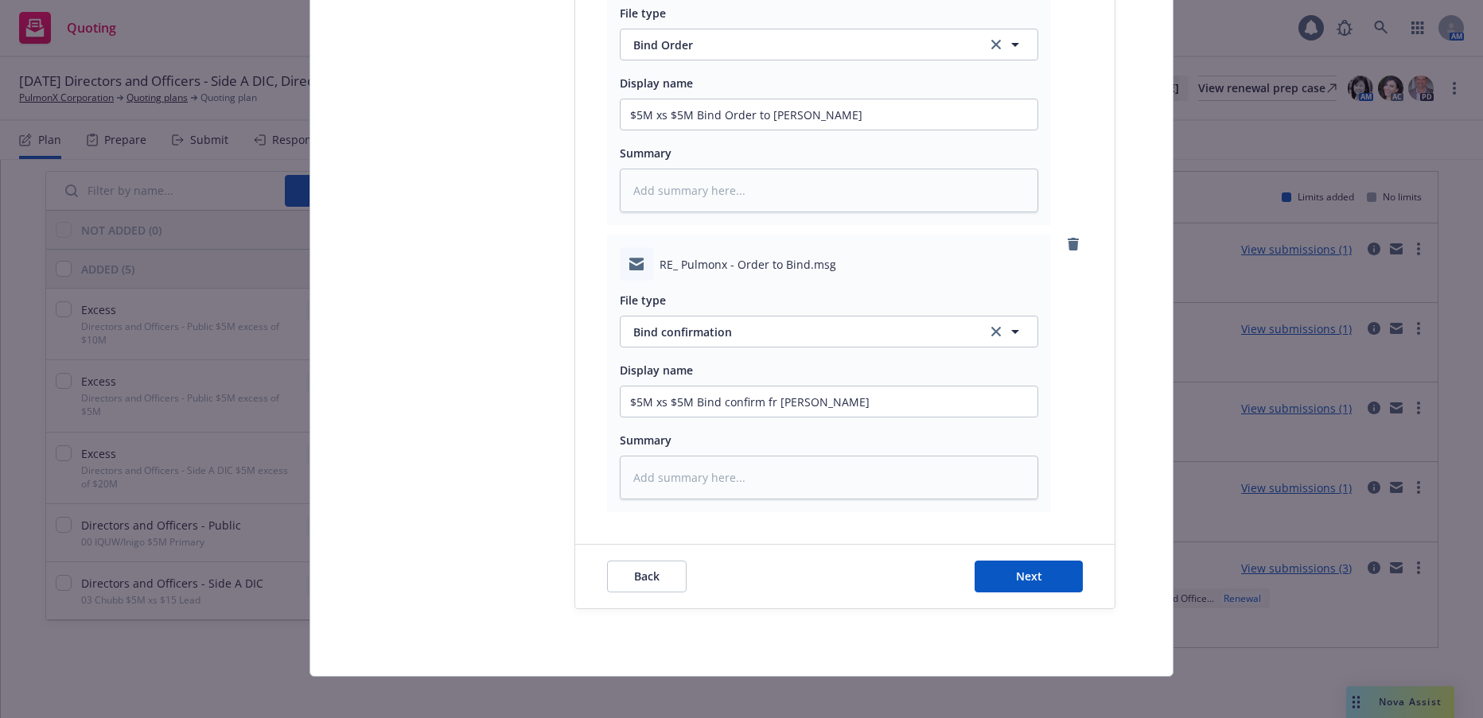
scroll to position [0, 0]
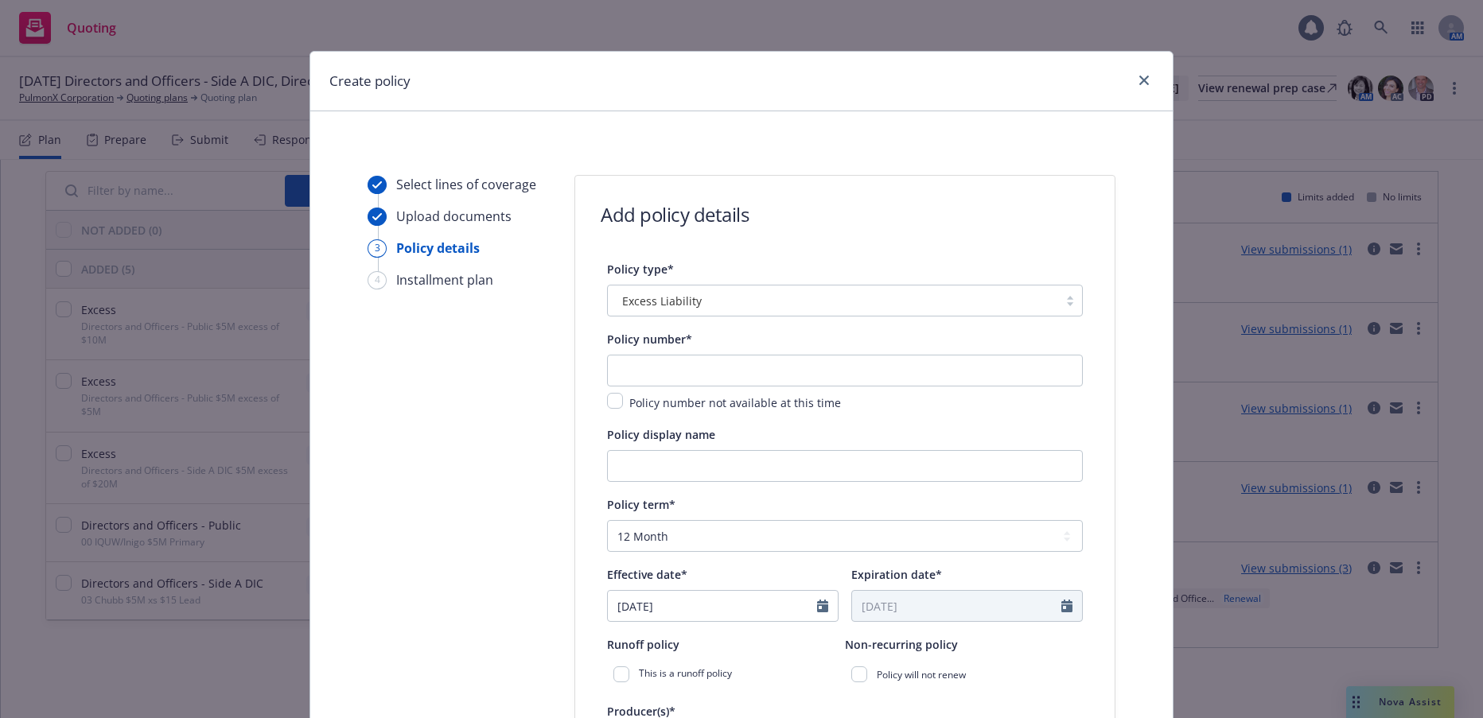
click at [1062, 302] on div at bounding box center [1070, 300] width 24 height 13
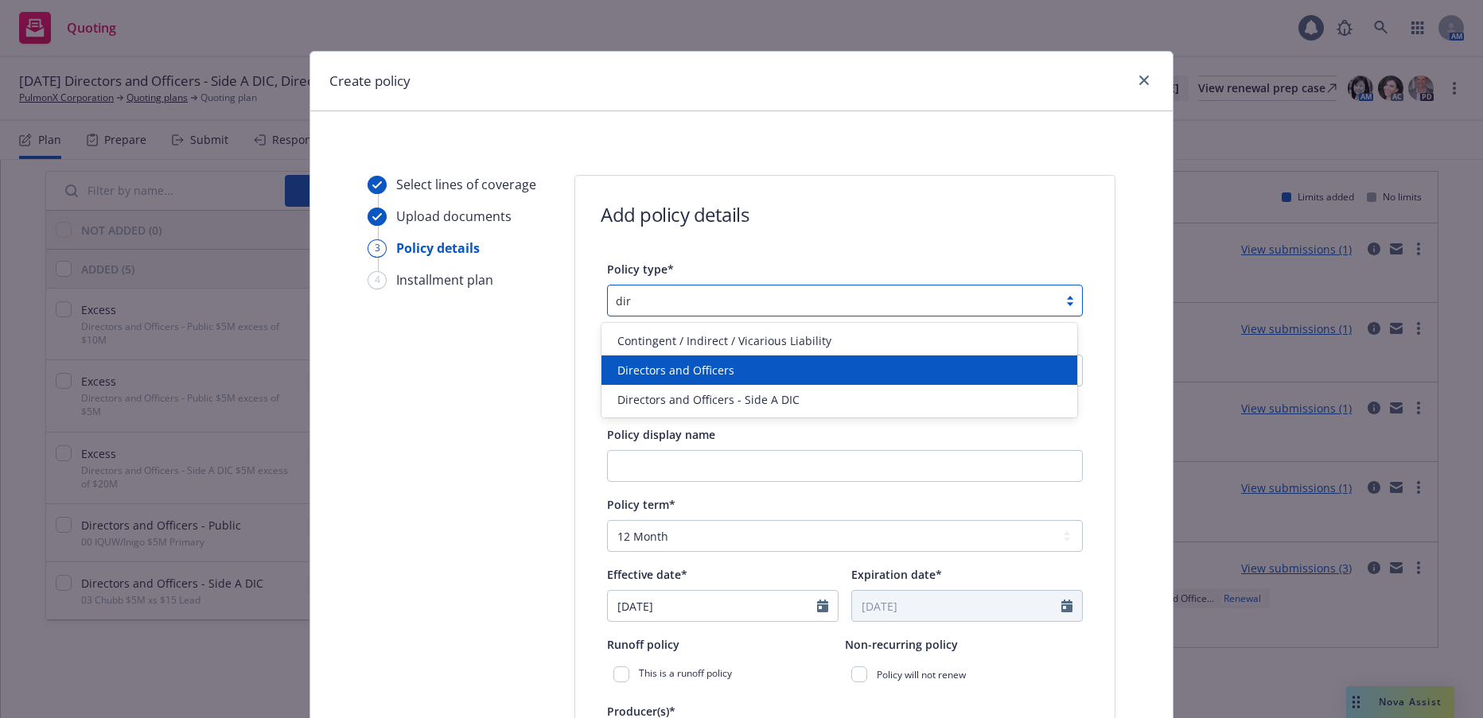
click at [681, 368] on span "Directors and Officers" at bounding box center [675, 370] width 117 height 17
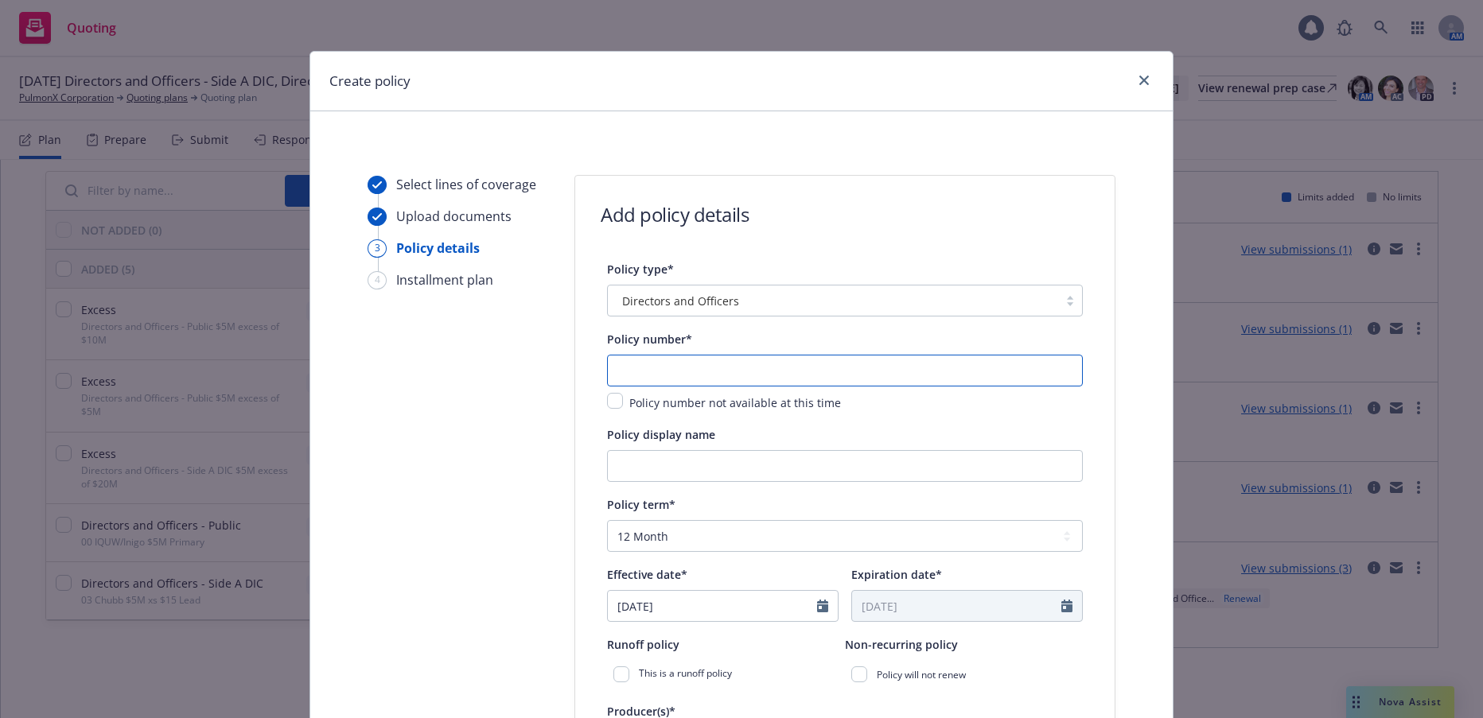
click at [680, 371] on input "text" at bounding box center [845, 371] width 476 height 32
click at [688, 368] on input "text" at bounding box center [845, 371] width 476 height 32
paste input "HN-0303-6829-093025"
click at [735, 462] on input "Policy display name" at bounding box center [845, 466] width 476 height 32
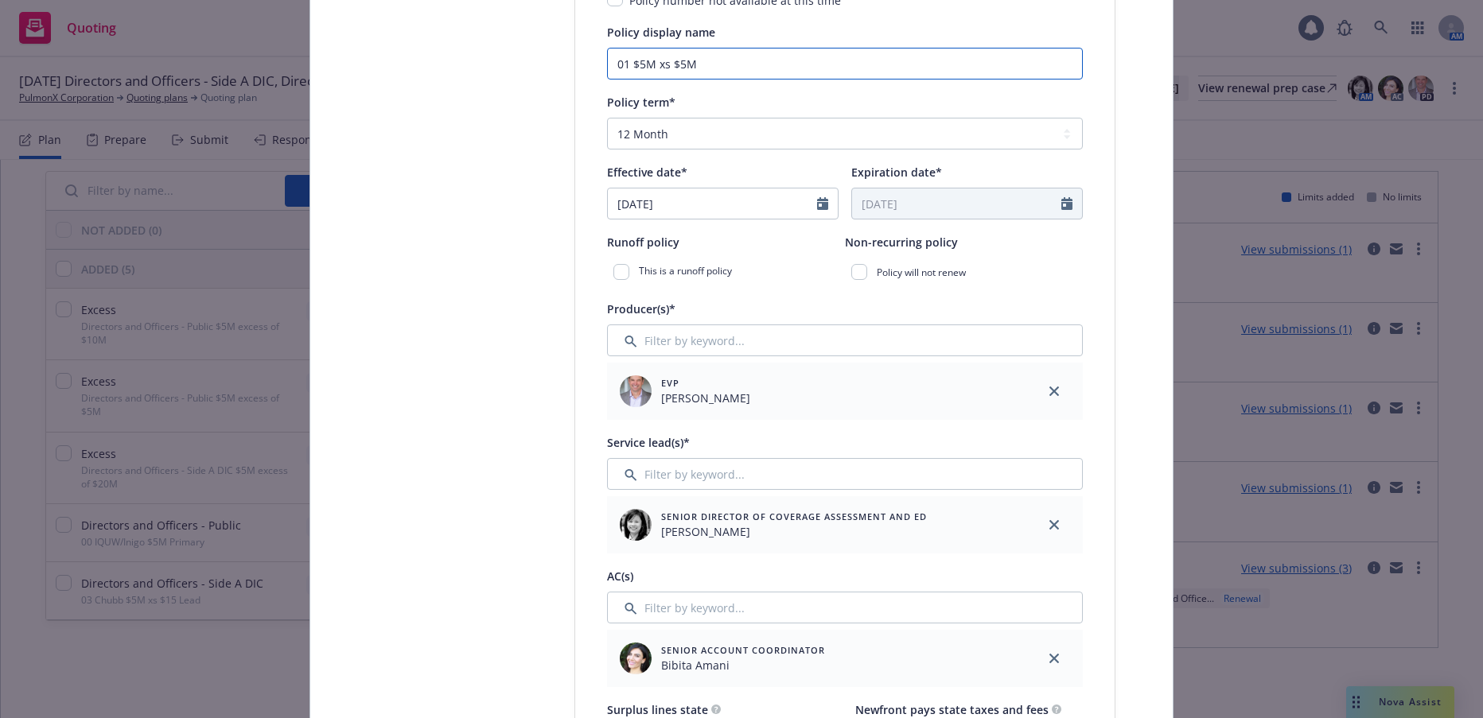
scroll to position [557, 0]
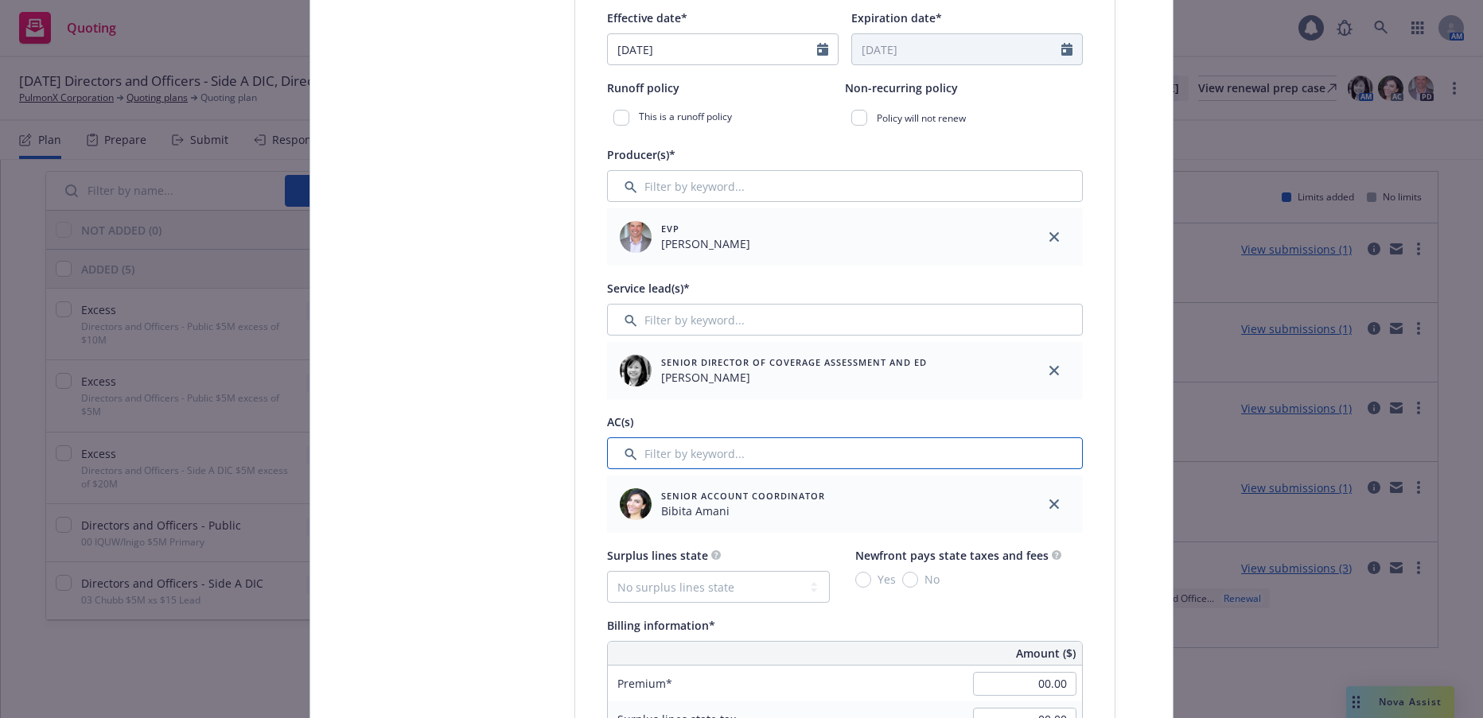
click at [694, 451] on input "Filter by keyword..." at bounding box center [845, 454] width 476 height 32
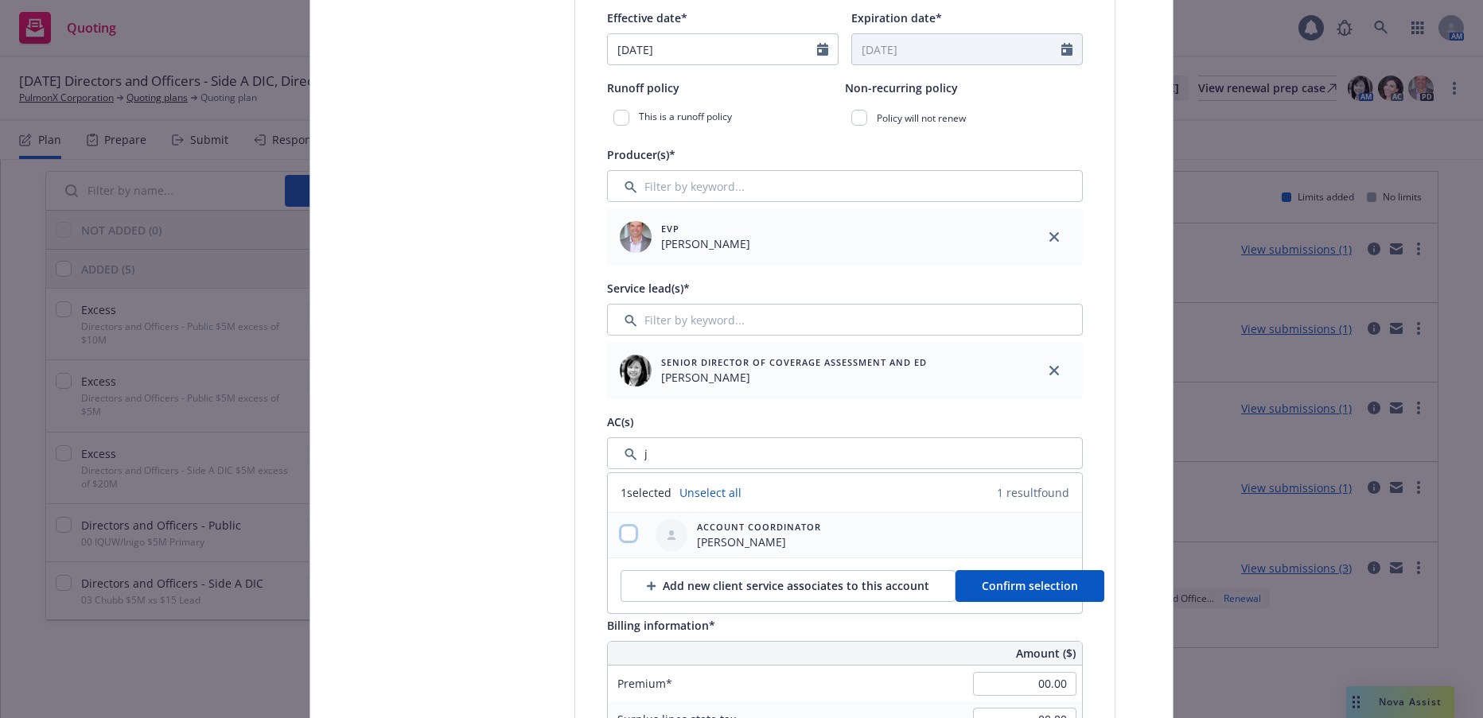
click at [622, 535] on input "checkbox" at bounding box center [629, 534] width 16 height 16
click at [1036, 587] on span "Confirm selection" at bounding box center [1030, 585] width 96 height 15
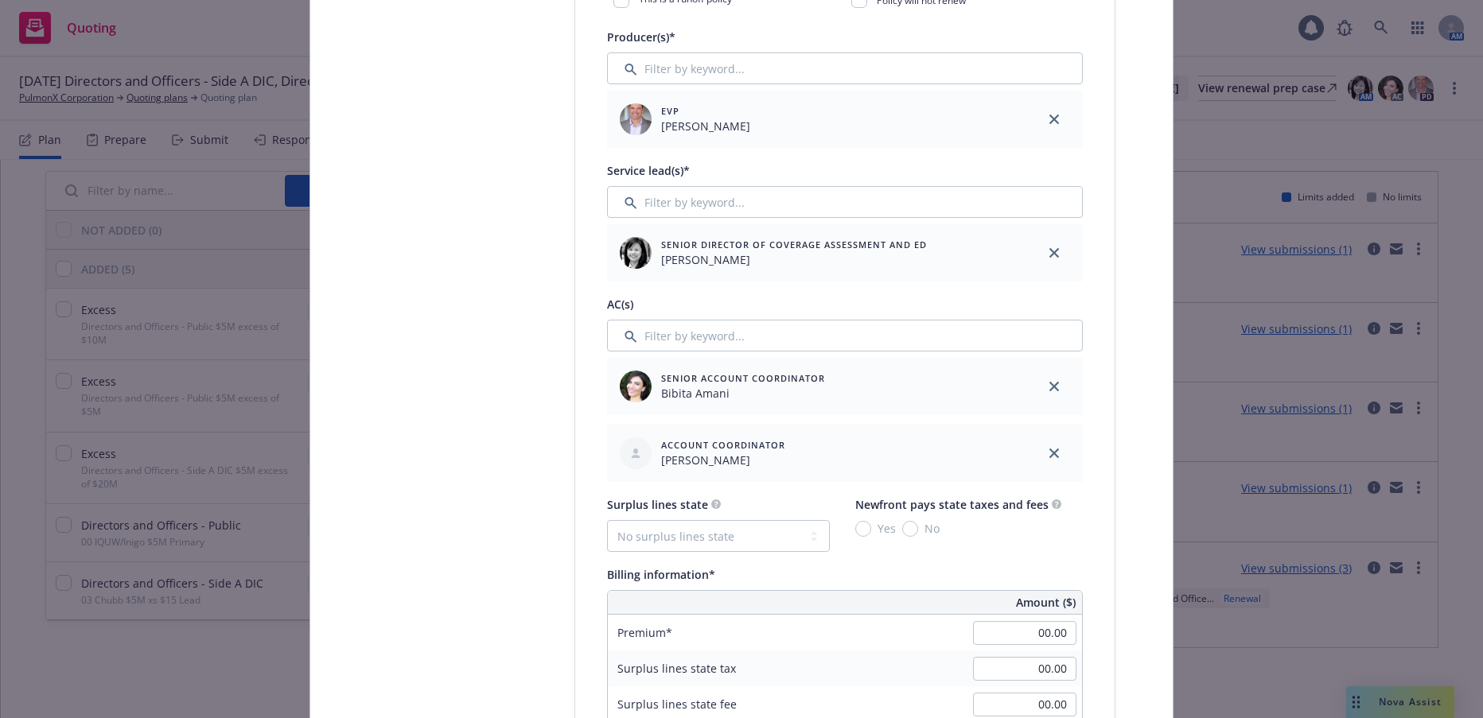
scroll to position [875, 0]
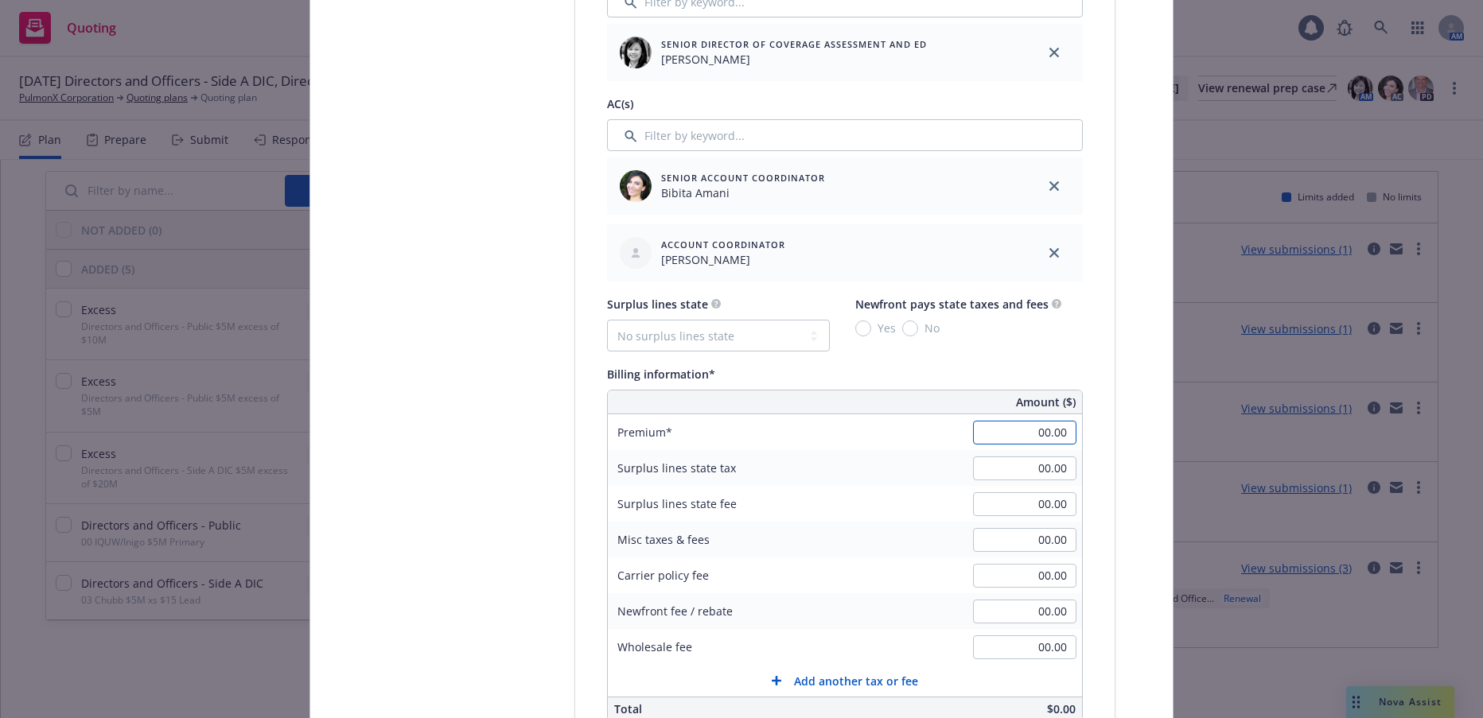
click at [988, 434] on input "00.00" at bounding box center [1024, 433] width 103 height 24
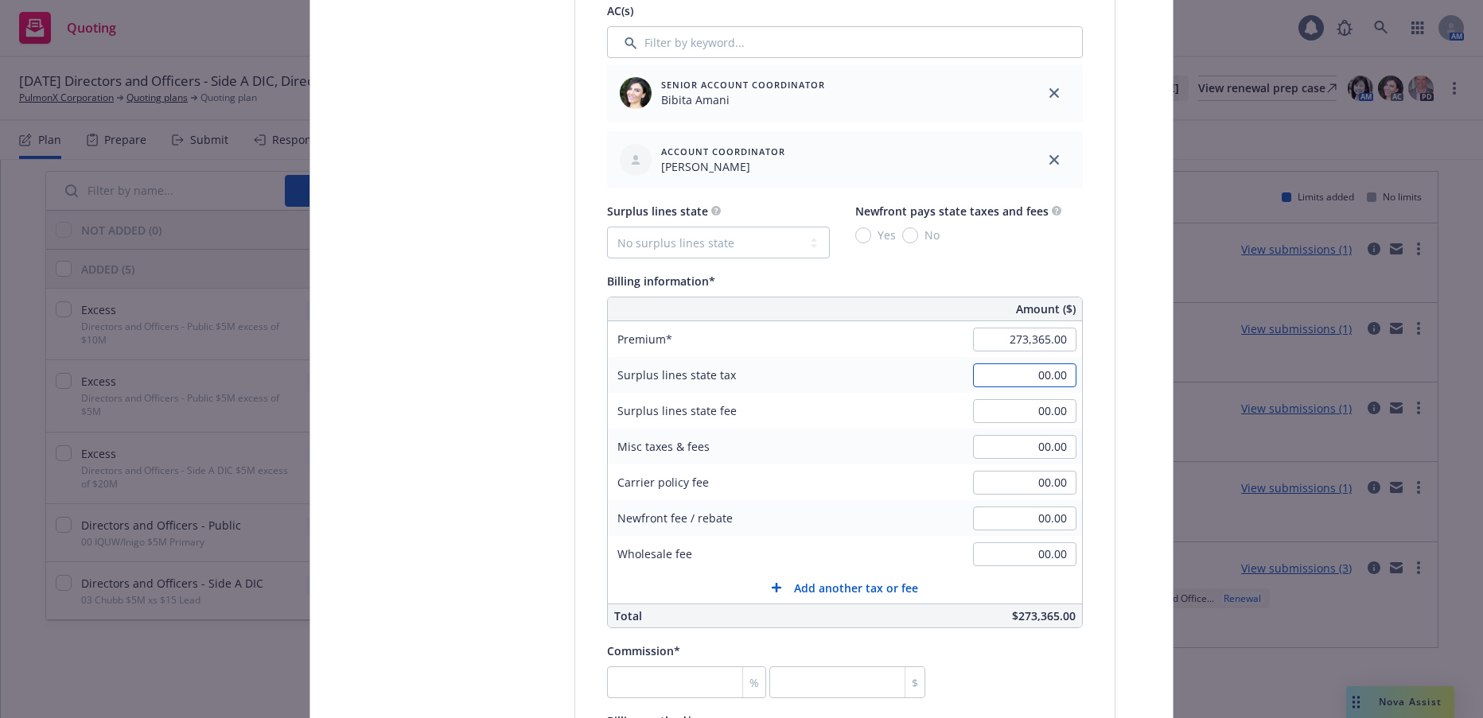
scroll to position [1114, 0]
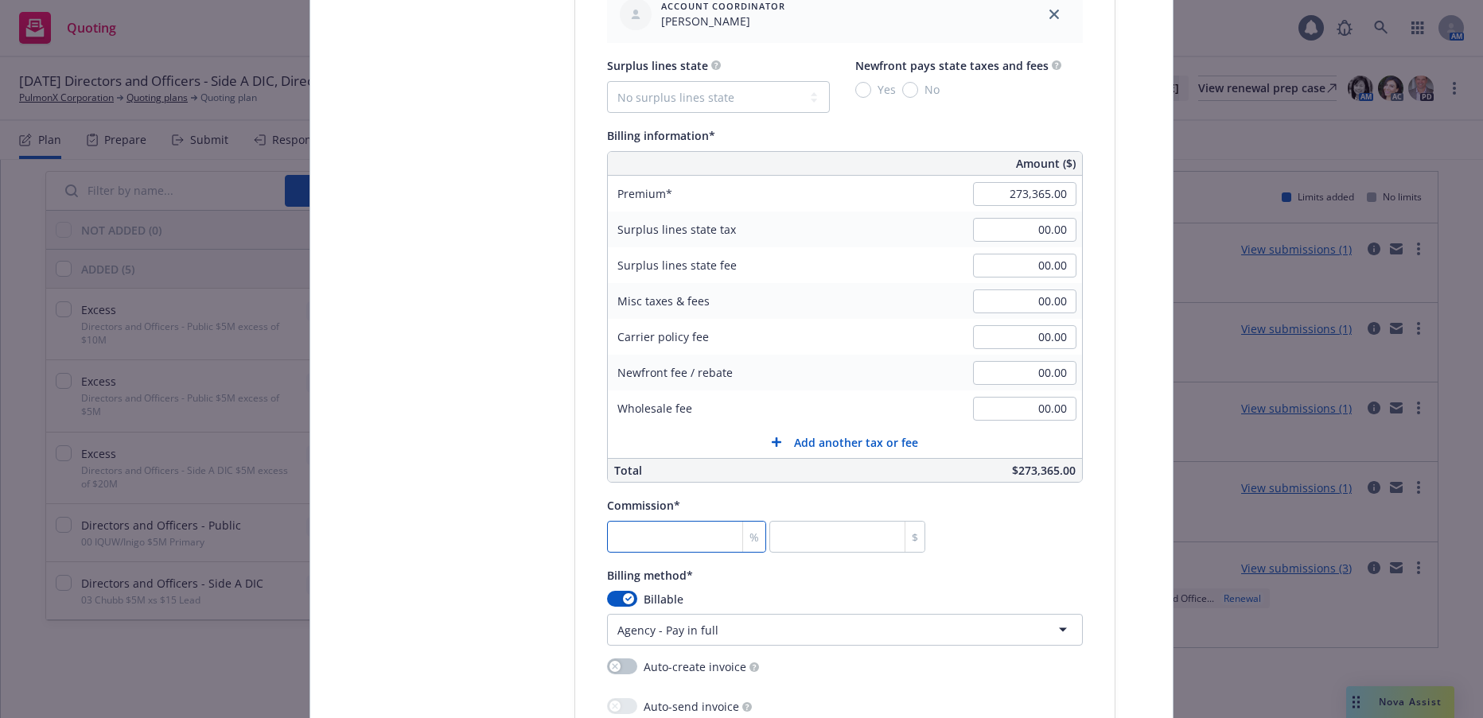
click at [686, 531] on input "number" at bounding box center [686, 537] width 159 height 32
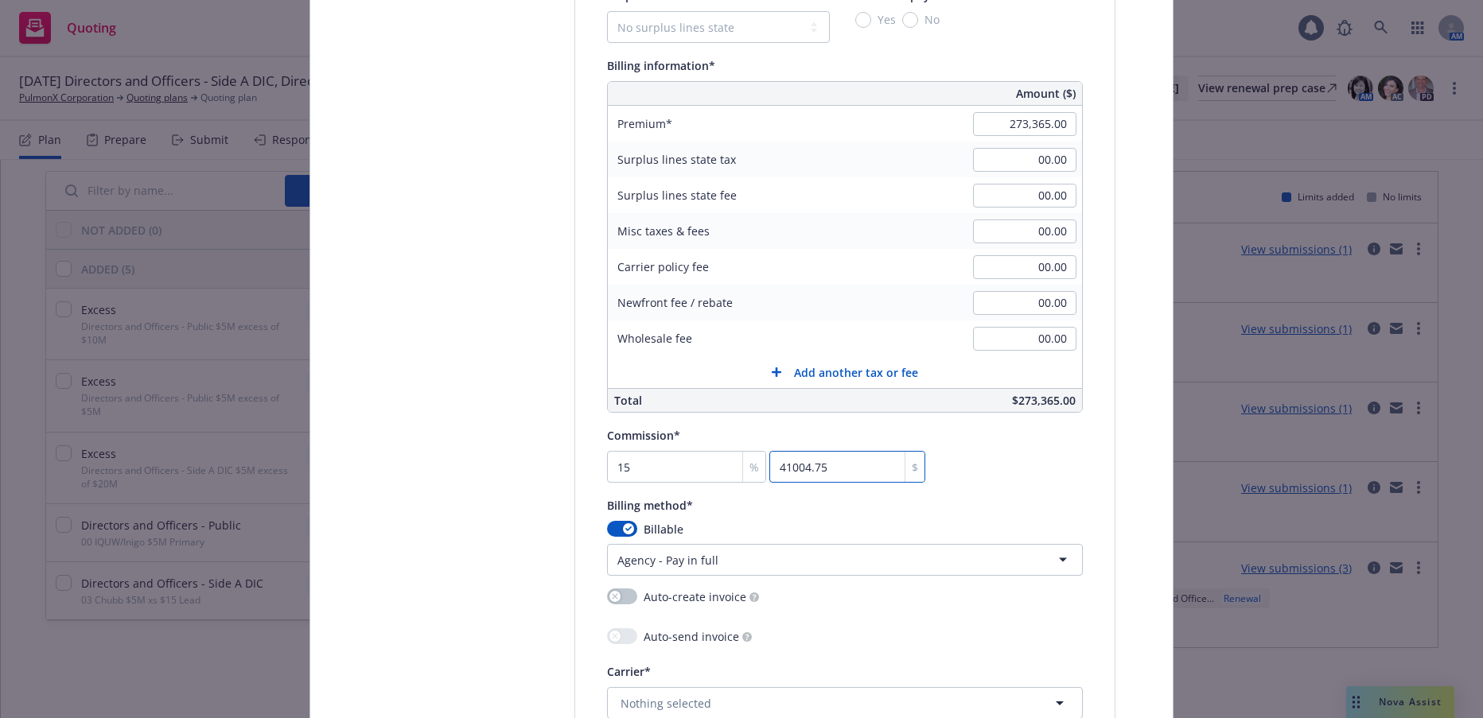
scroll to position [1512, 0]
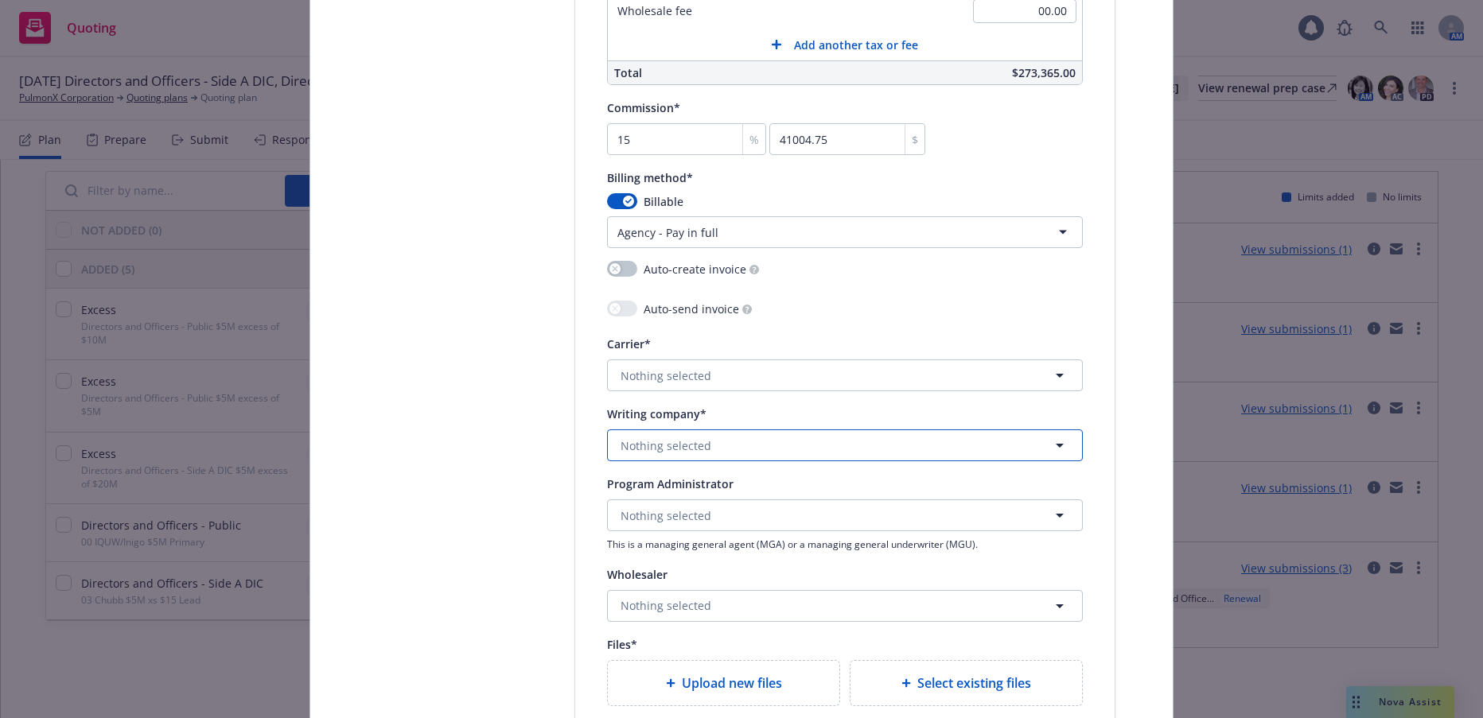
click at [695, 448] on span "Nothing selected" at bounding box center [666, 446] width 91 height 17
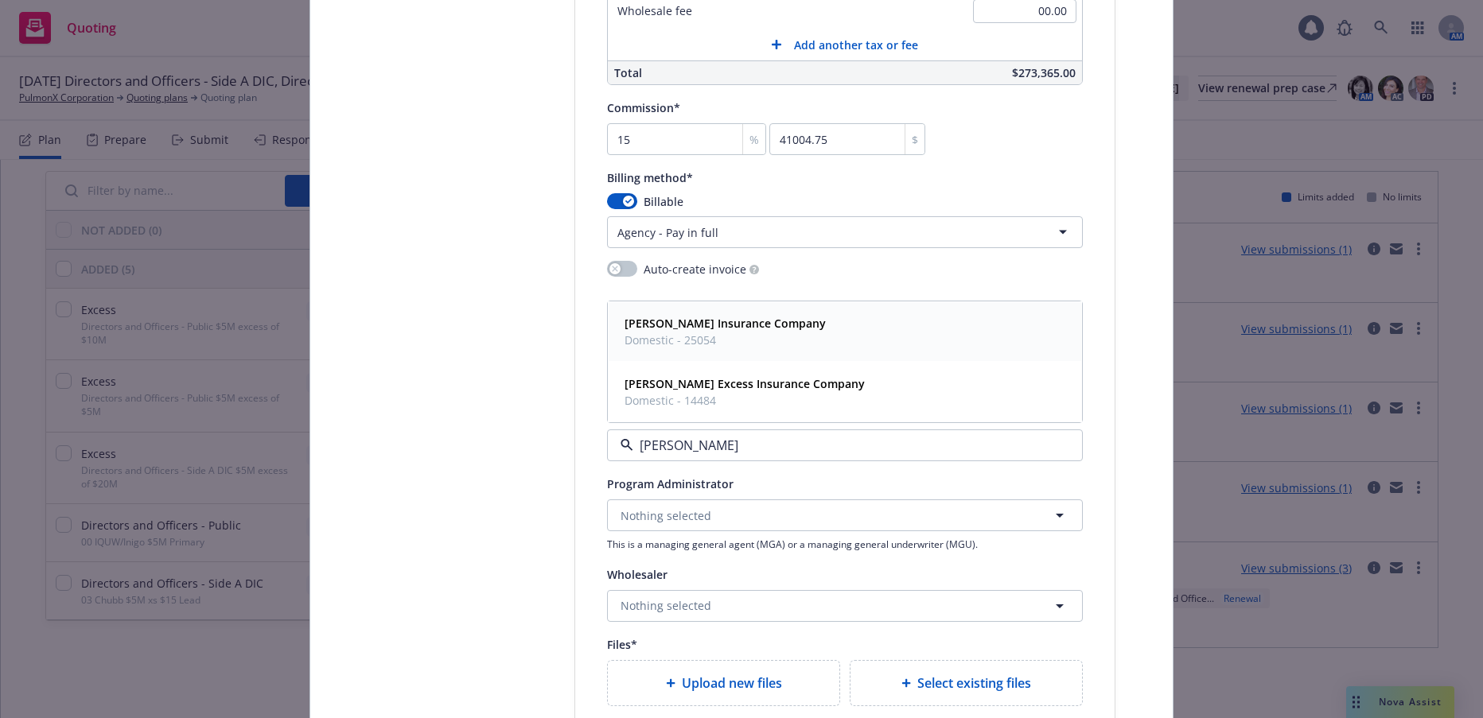
click at [691, 333] on span "Domestic - 25054" at bounding box center [725, 340] width 201 height 17
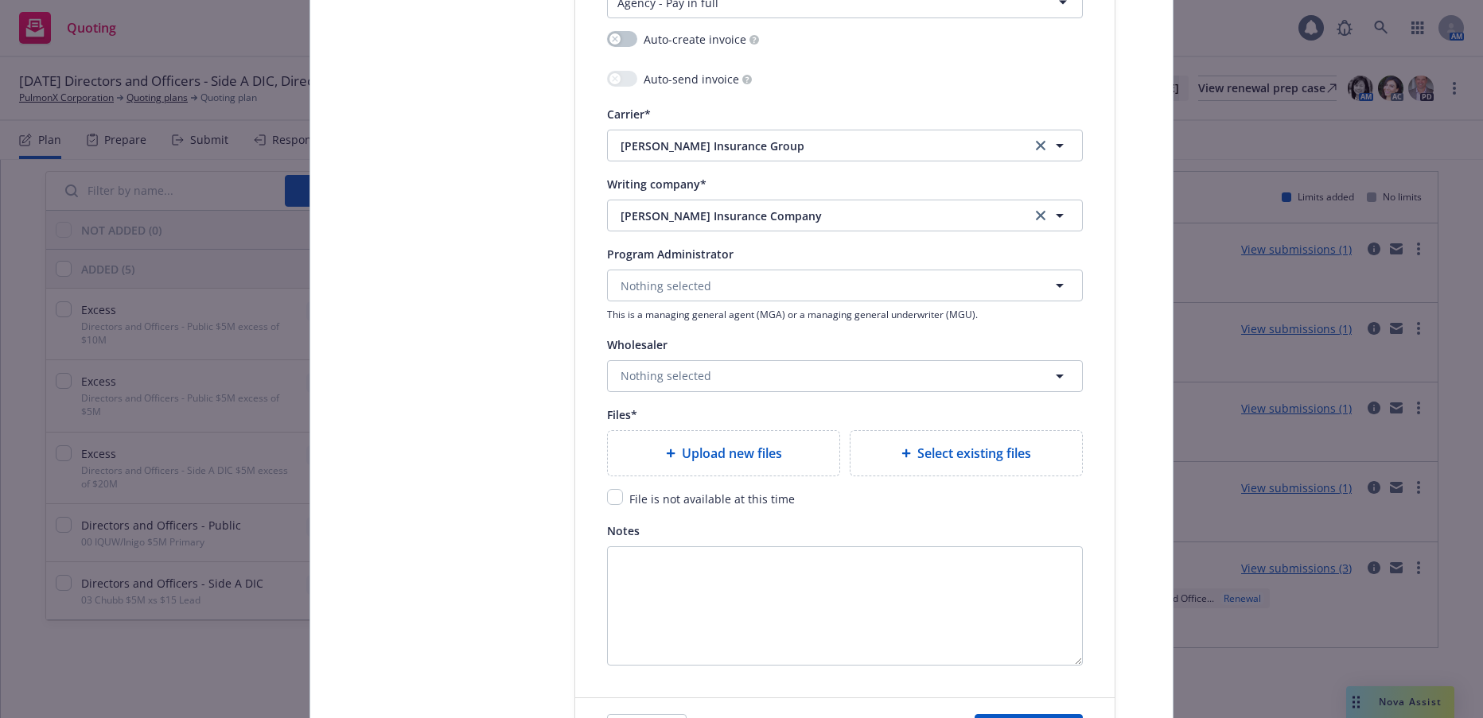
scroll to position [1750, 0]
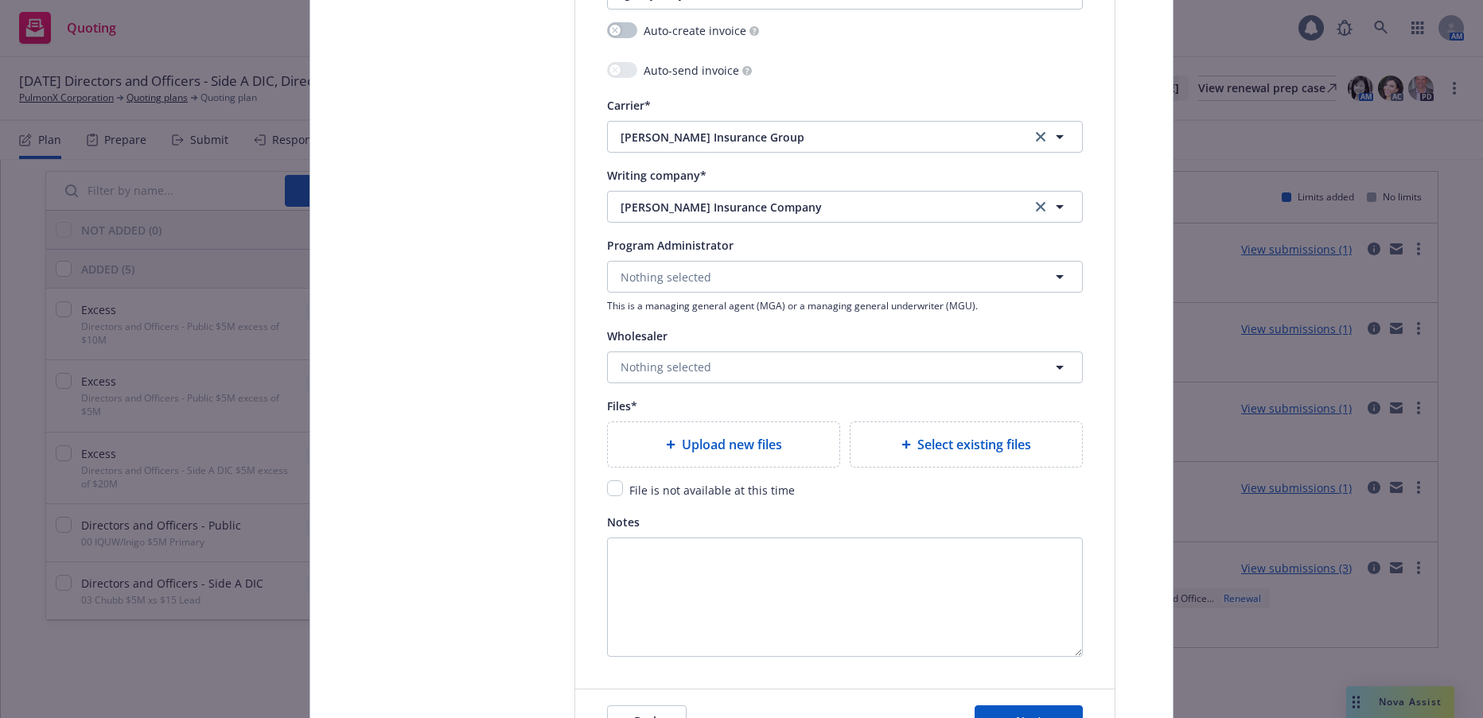
click at [746, 440] on span "Upload new files" at bounding box center [732, 444] width 100 height 19
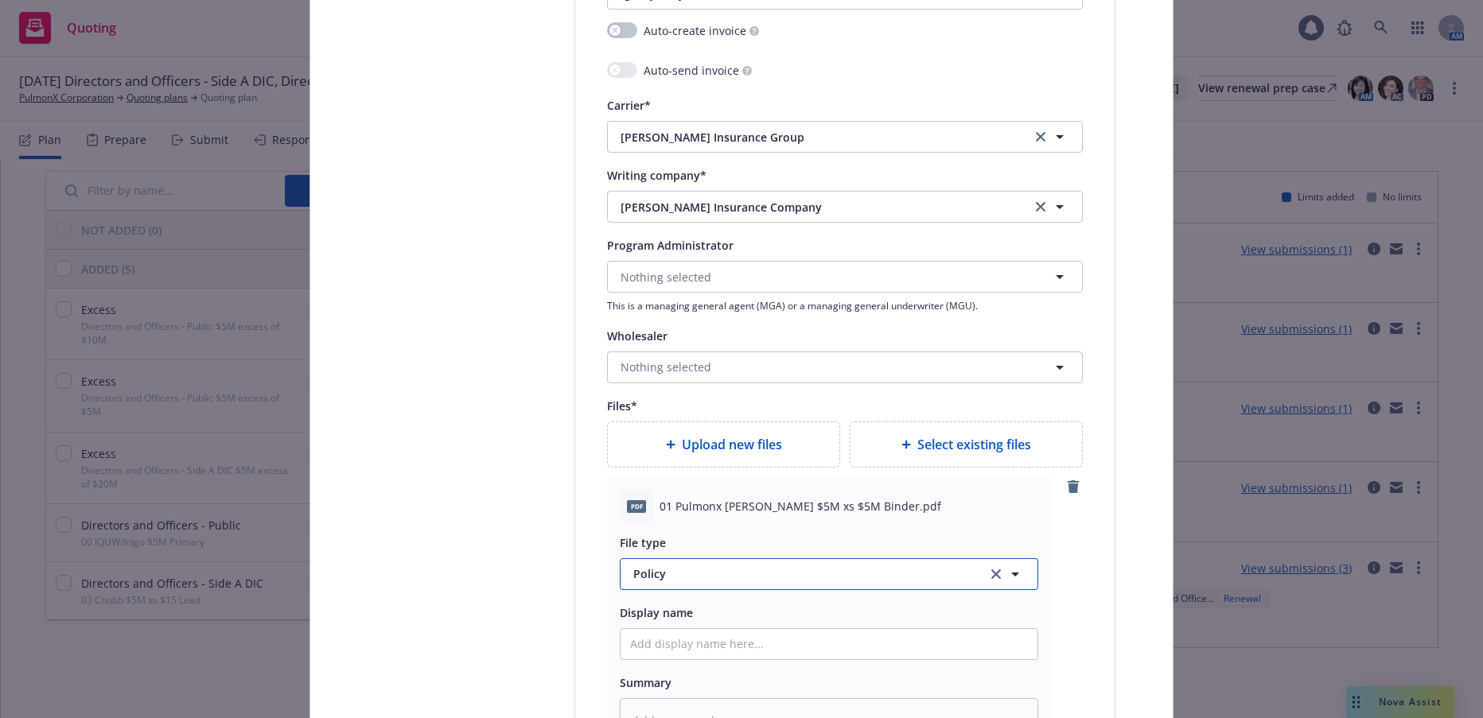
click at [644, 574] on span "Policy" at bounding box center [800, 574] width 335 height 17
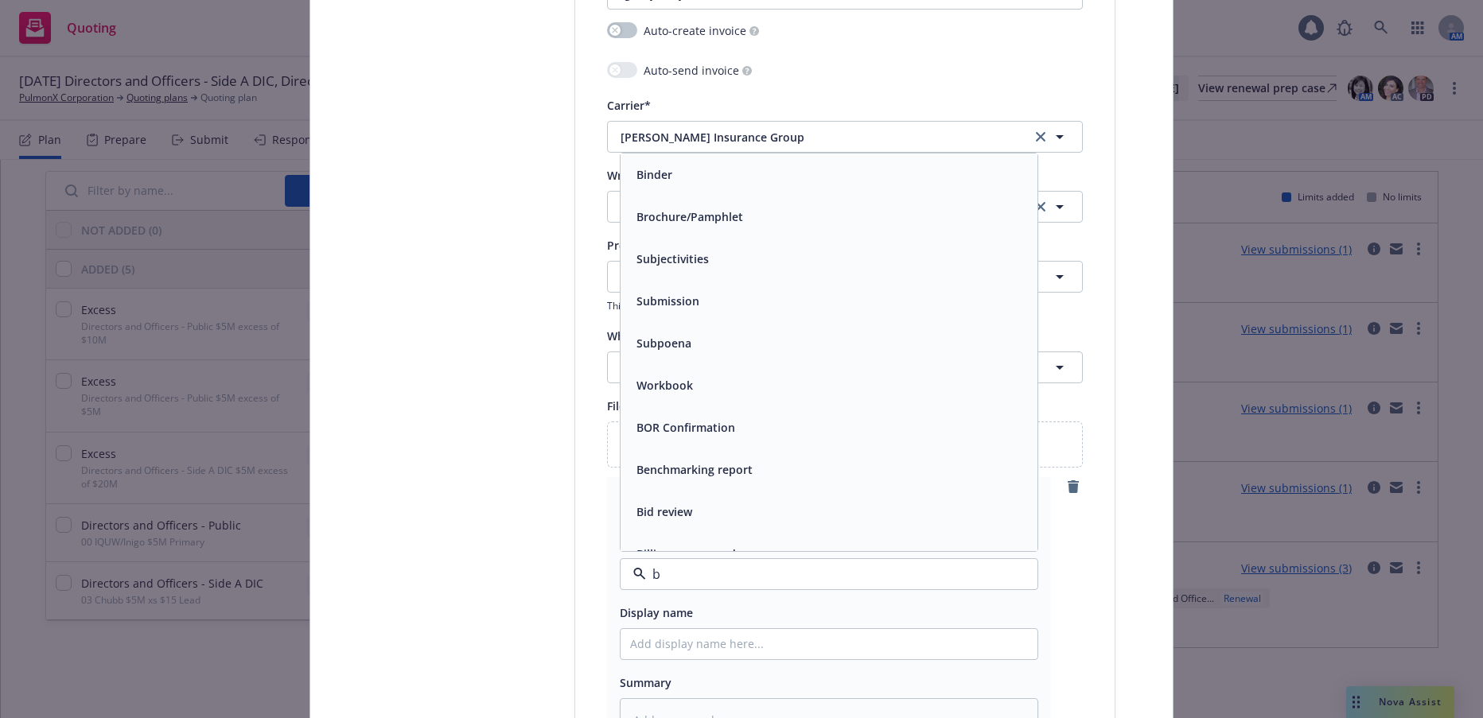
click at [656, 171] on span "Binder" at bounding box center [654, 174] width 36 height 17
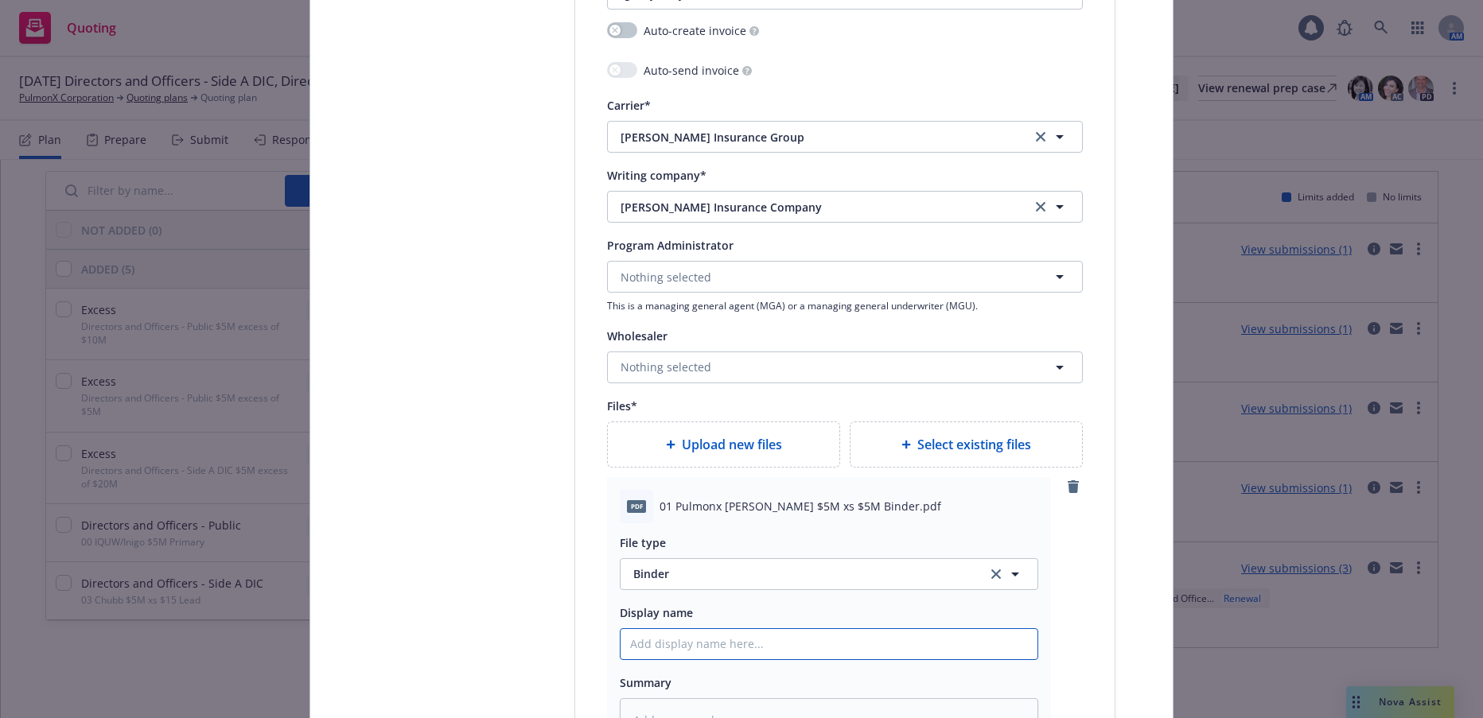
click at [718, 641] on input "Policy display name" at bounding box center [829, 644] width 417 height 30
click at [750, 449] on span "Upload new files" at bounding box center [732, 444] width 100 height 19
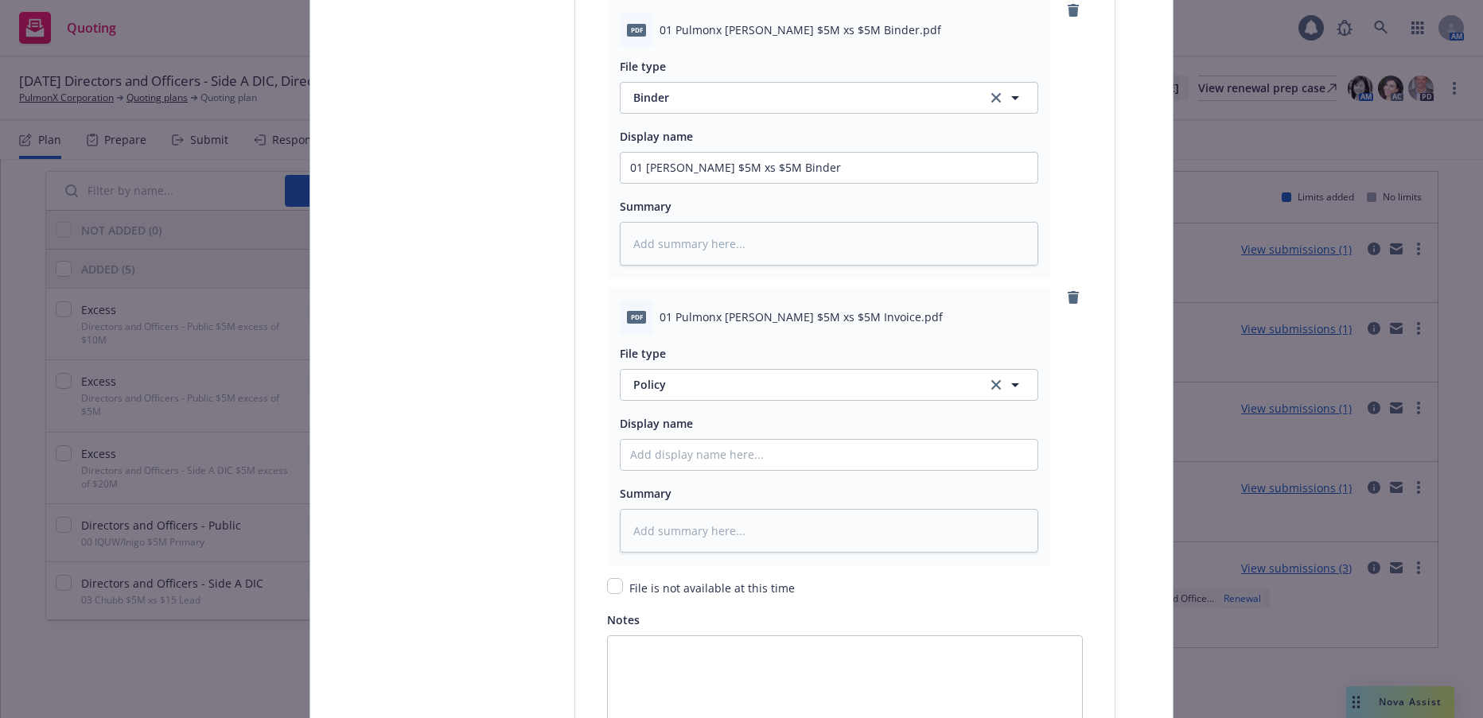
scroll to position [2228, 0]
click at [649, 381] on span "Policy" at bounding box center [800, 384] width 335 height 17
click at [690, 475] on span "Invoice - Third Party" at bounding box center [691, 470] width 110 height 17
drag, startPoint x: 792, startPoint y: 166, endPoint x: 621, endPoint y: 165, distance: 171.1
click at [621, 165] on input "01 Hudson $5M xs $5M Binder" at bounding box center [829, 167] width 417 height 30
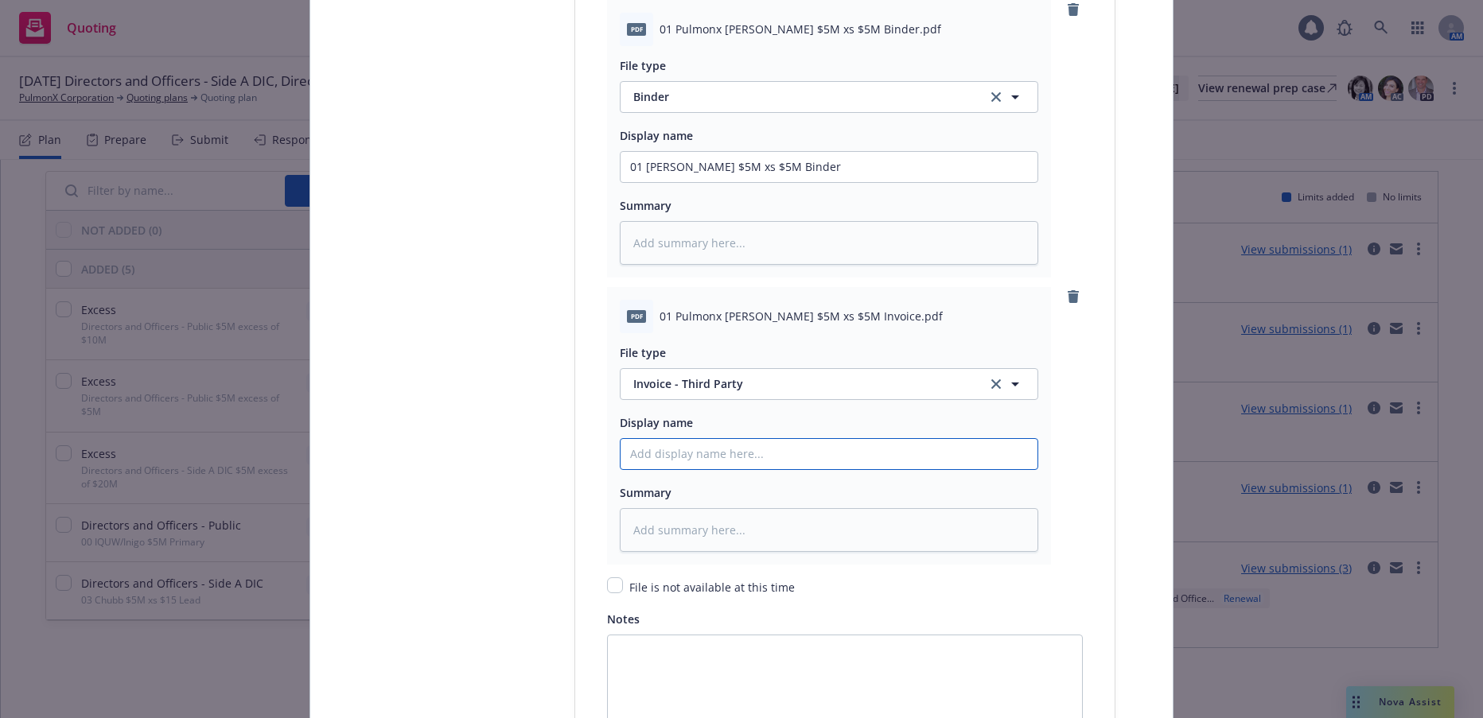
click at [691, 444] on input "Policy display name" at bounding box center [829, 454] width 417 height 30
paste input "01 Hudson $5M xs $5M Binder"
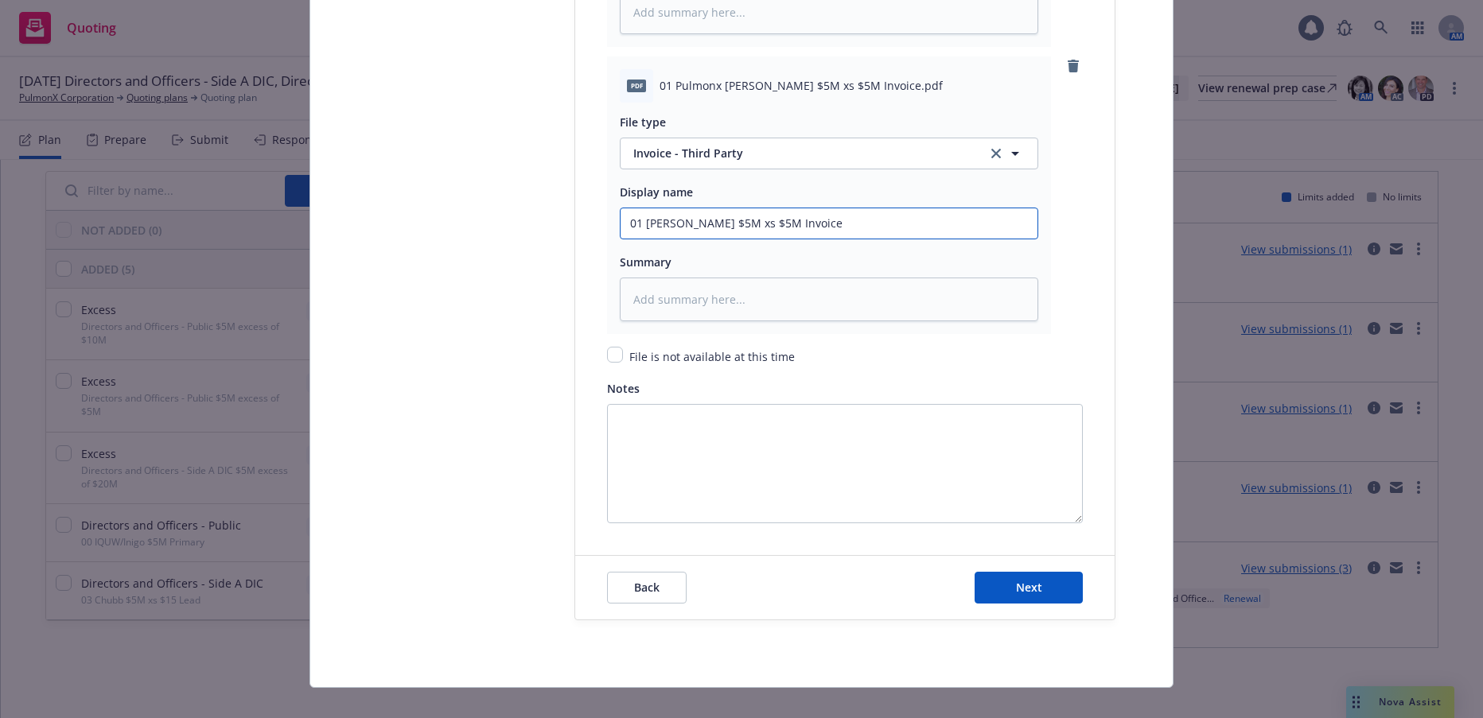
scroll to position [2479, 0]
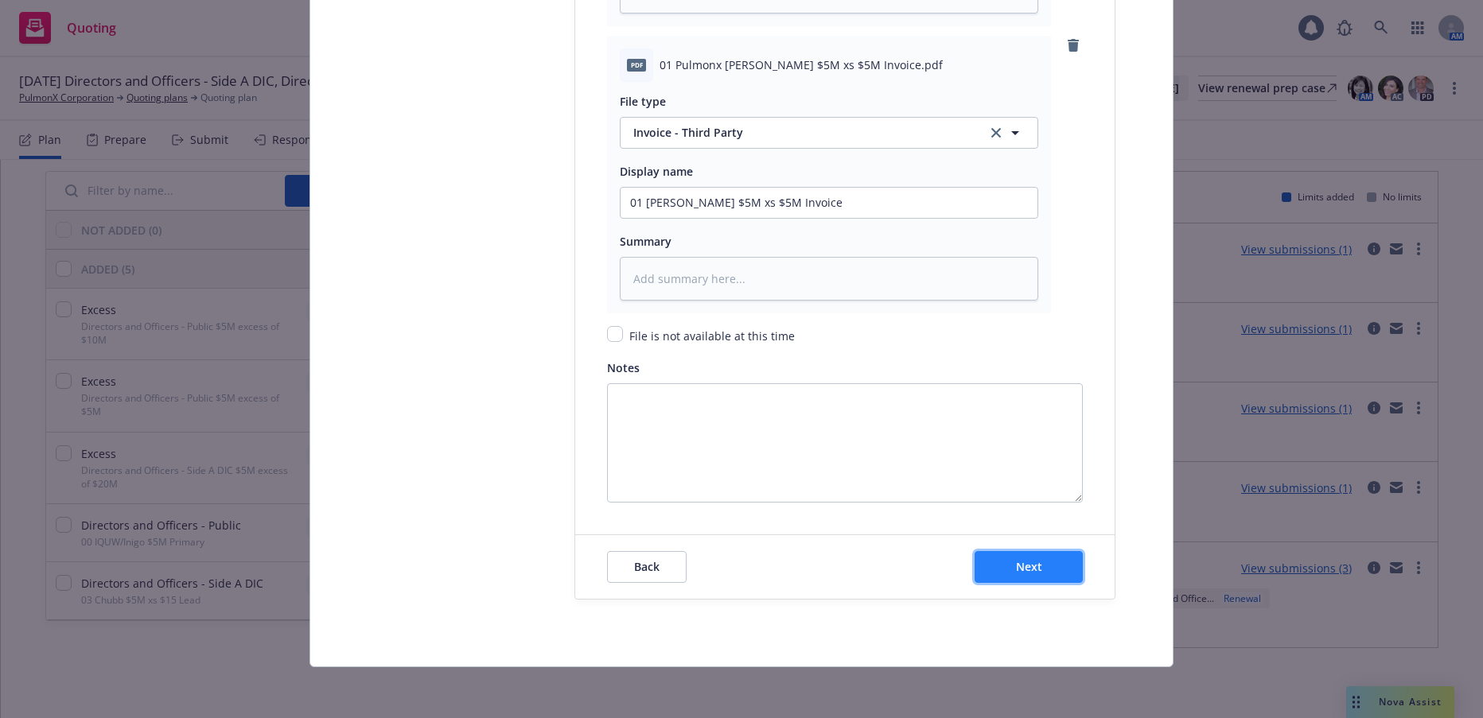
click at [1016, 562] on span "Next" at bounding box center [1029, 566] width 26 height 15
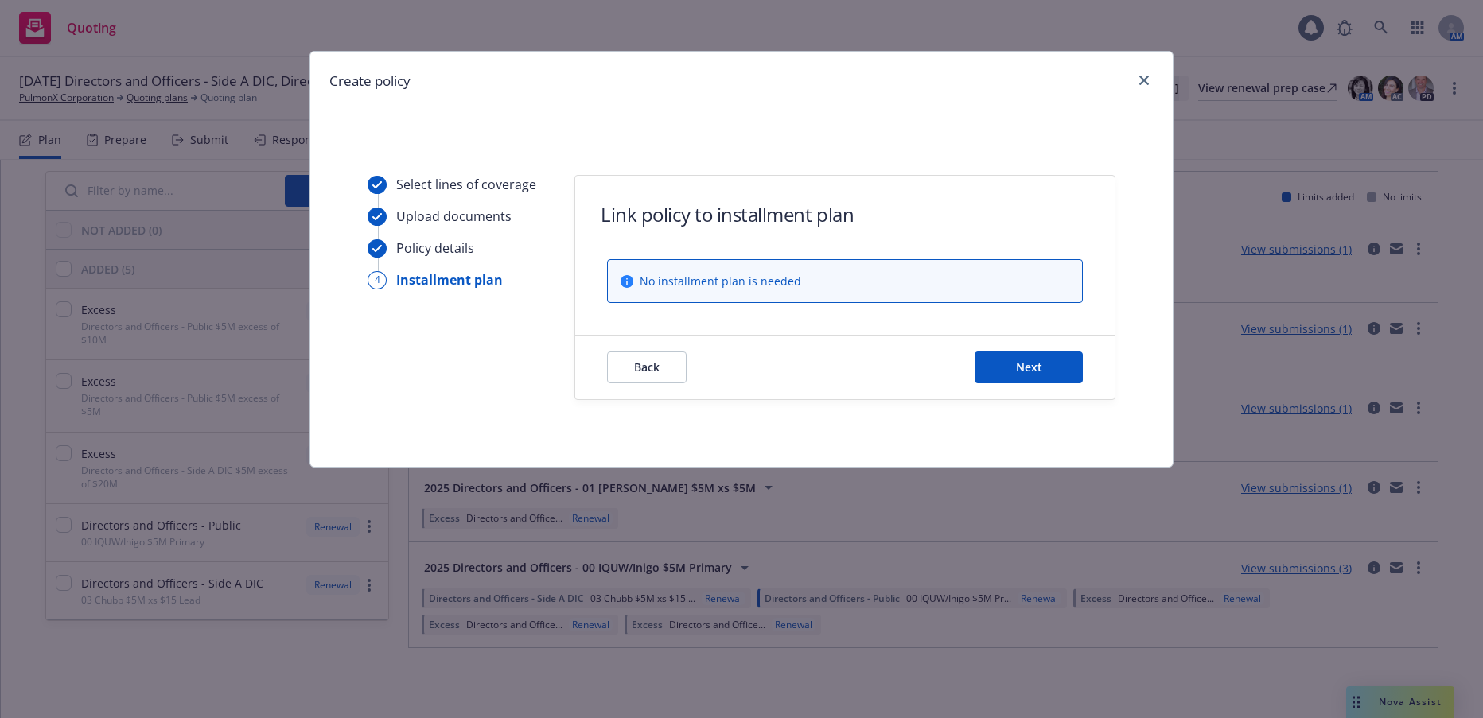
scroll to position [0, 0]
click at [1076, 369] on button "Next" at bounding box center [1029, 368] width 108 height 32
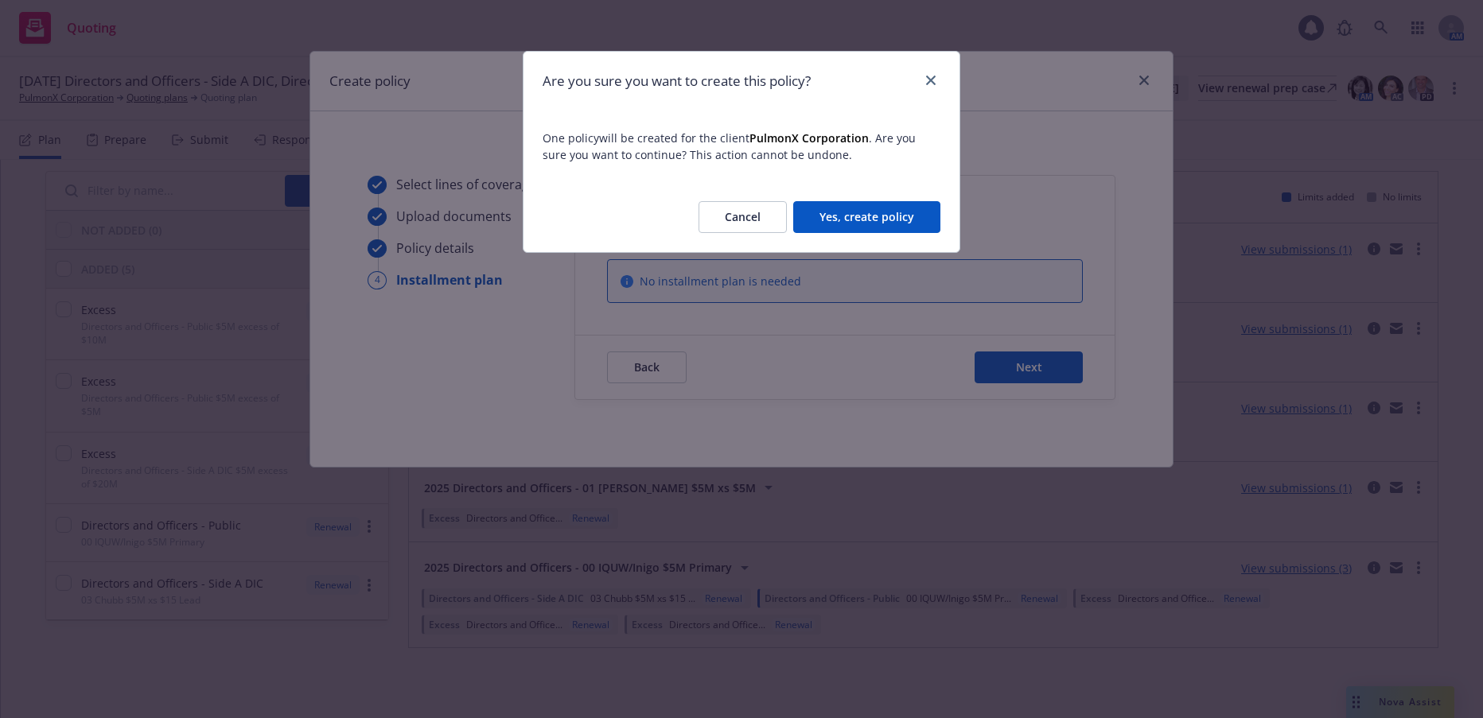
click at [895, 211] on button "Yes, create policy" at bounding box center [866, 217] width 147 height 32
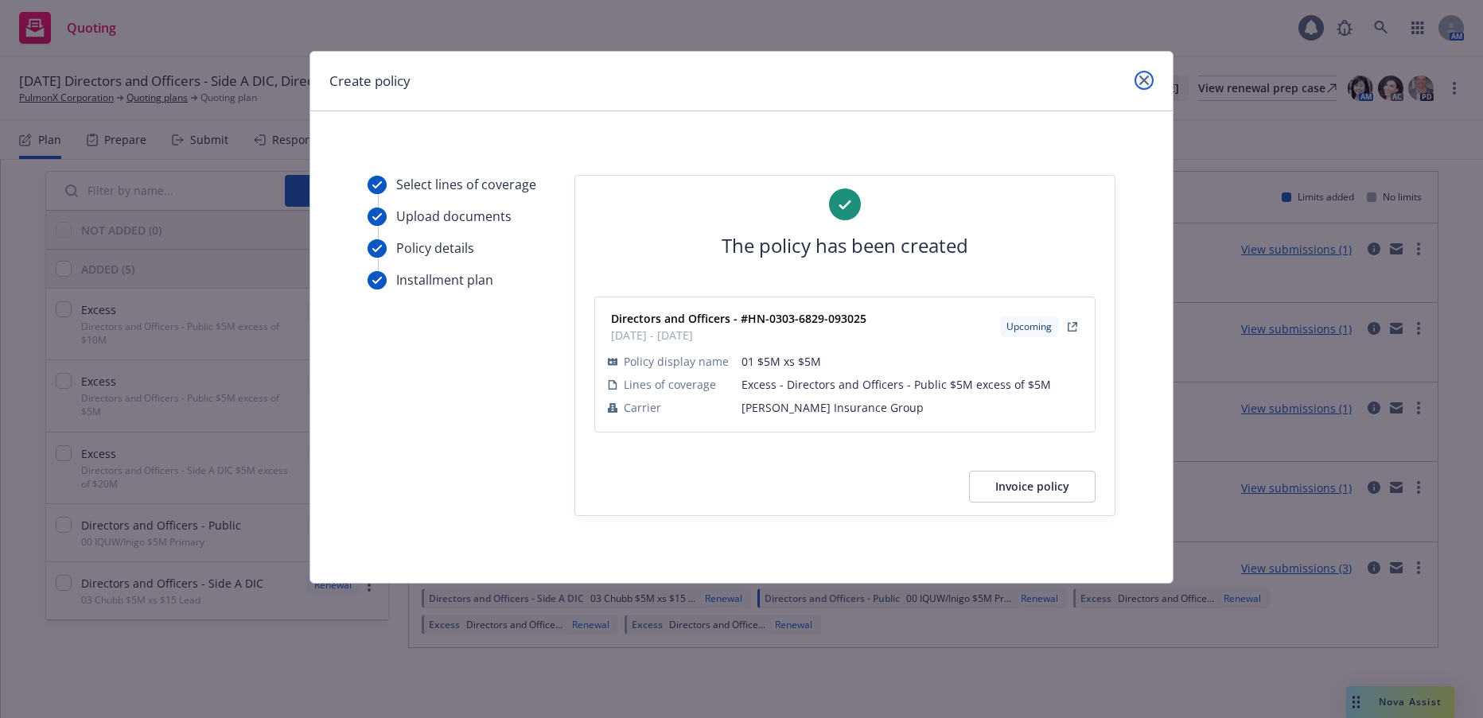
click at [1142, 80] on icon "close" at bounding box center [1144, 81] width 10 height 10
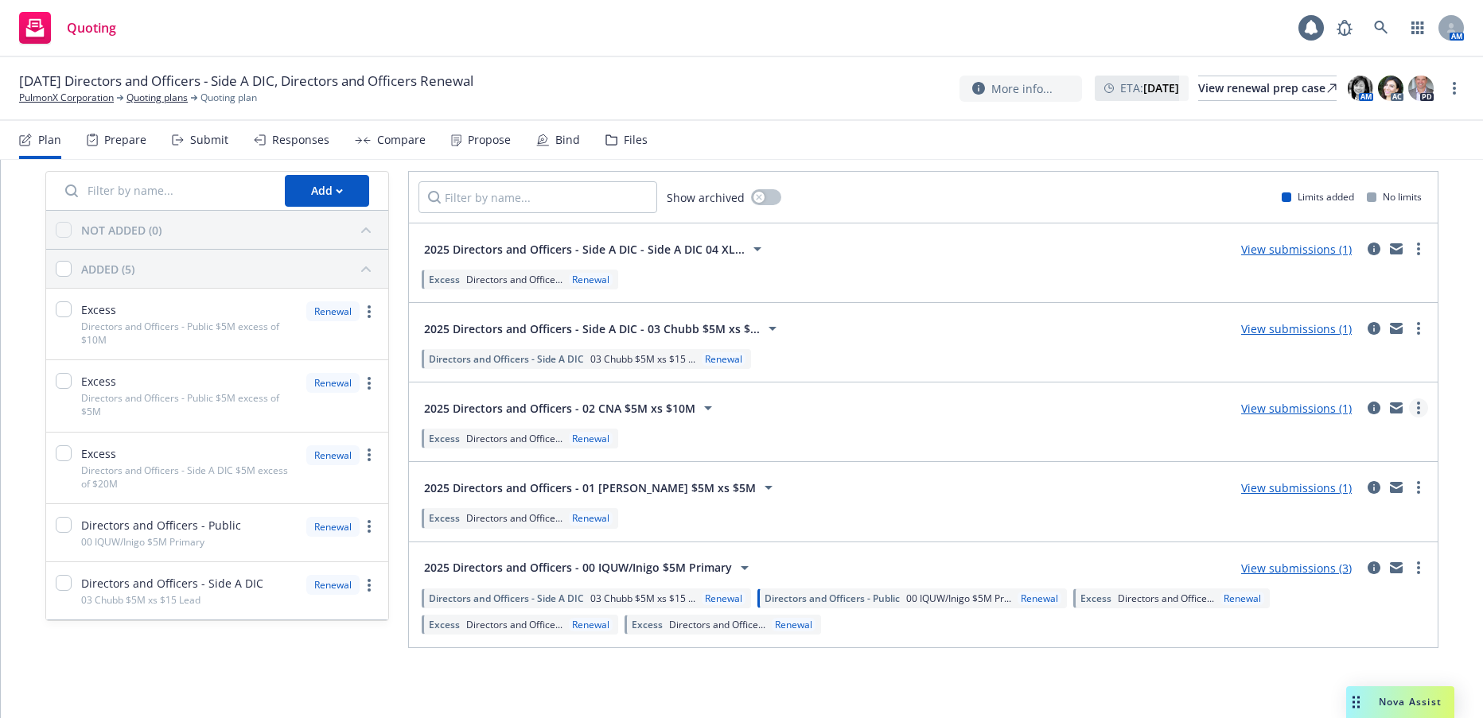
click at [1417, 408] on circle "more" at bounding box center [1418, 408] width 3 height 3
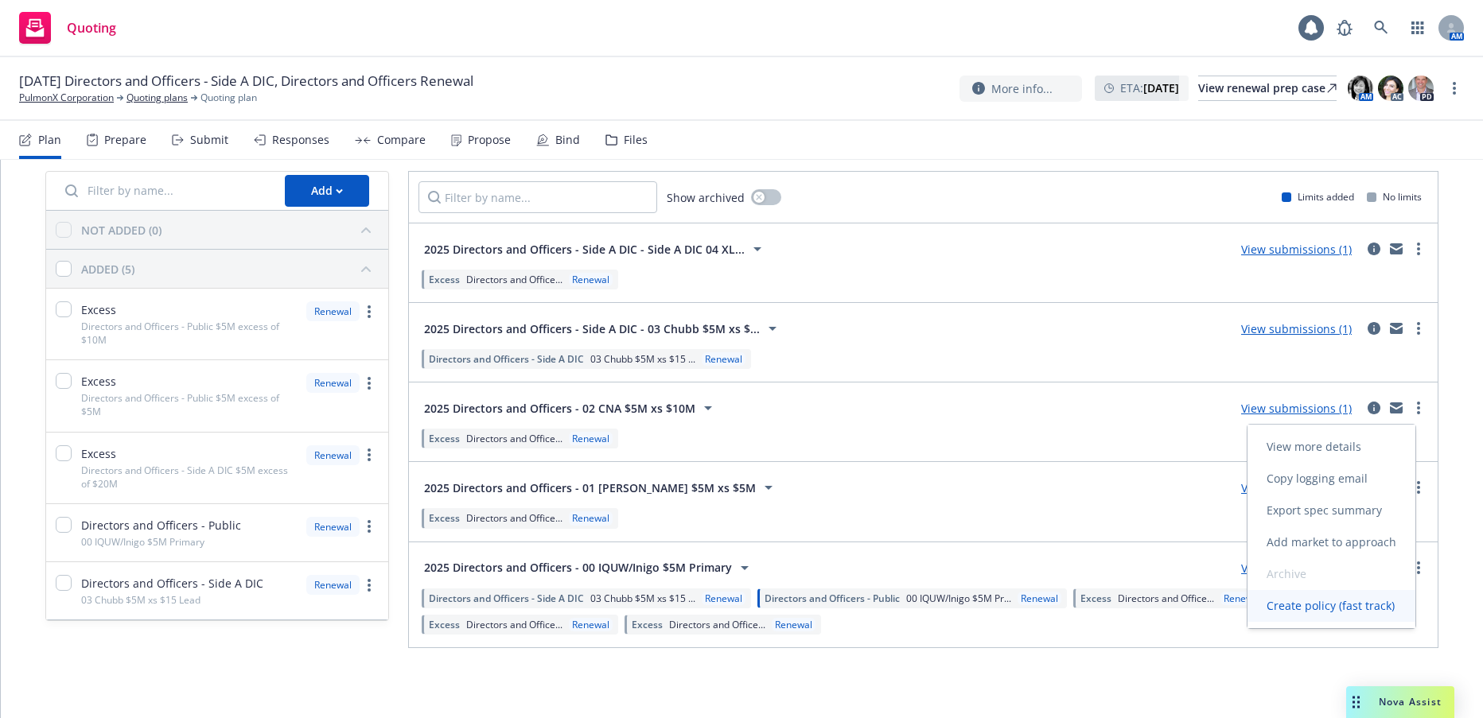
click at [1318, 606] on span "Create policy (fast track)" at bounding box center [1330, 605] width 166 height 15
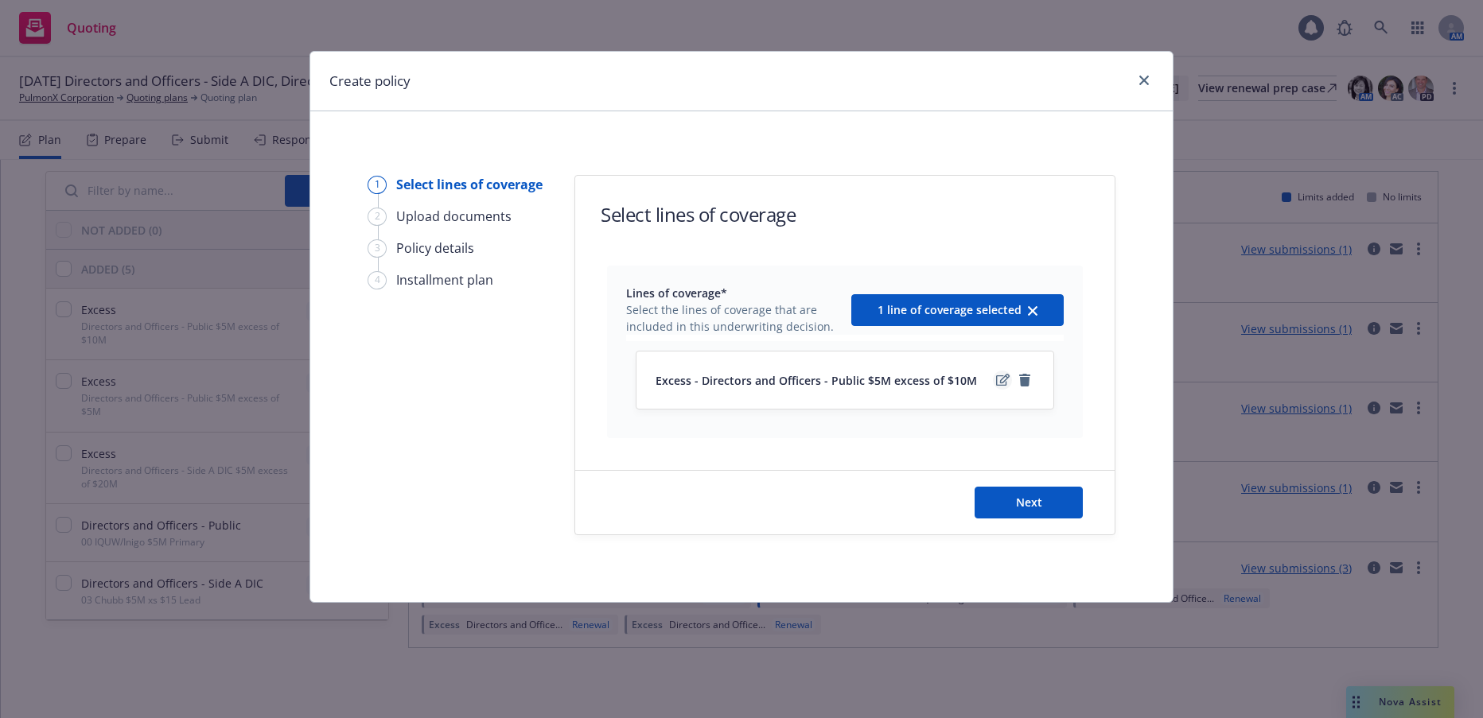
click at [1002, 379] on icon "edit" at bounding box center [1003, 380] width 14 height 12
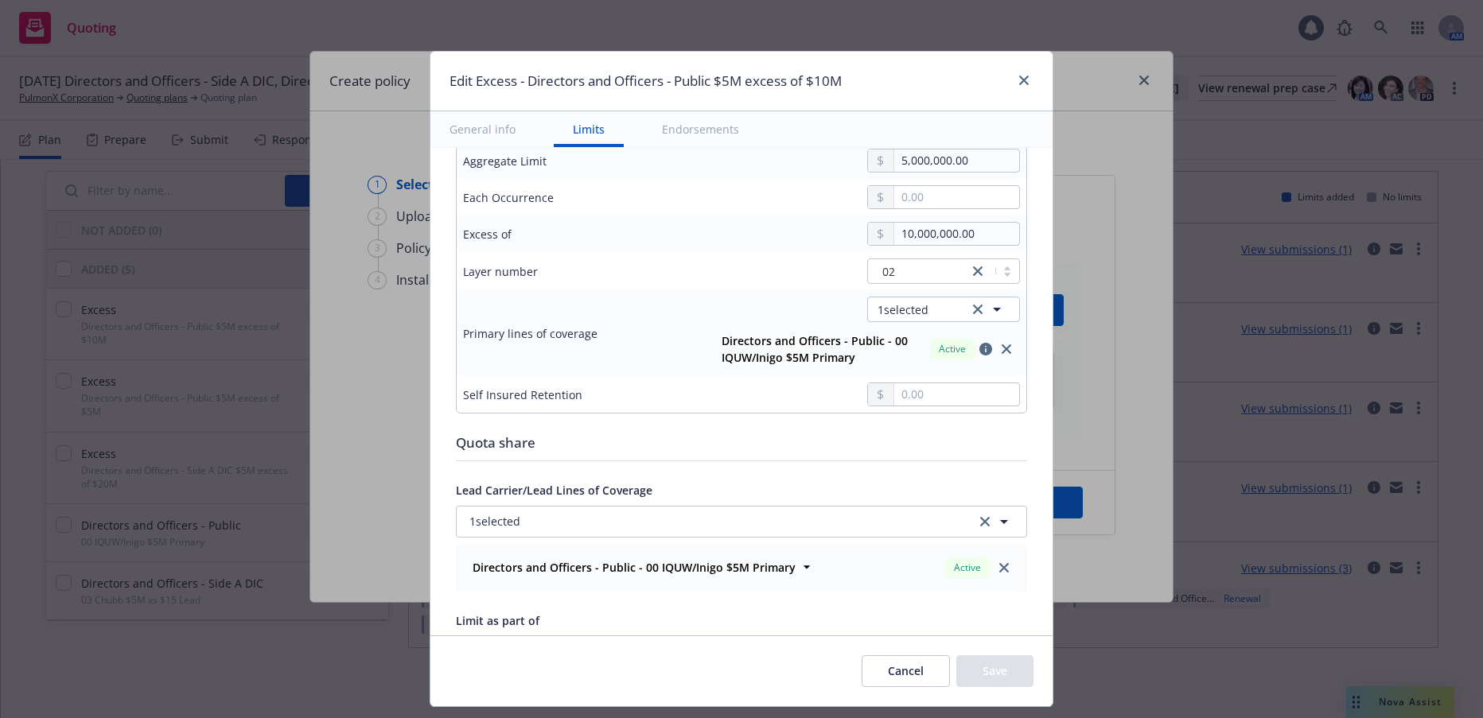
scroll to position [636, 0]
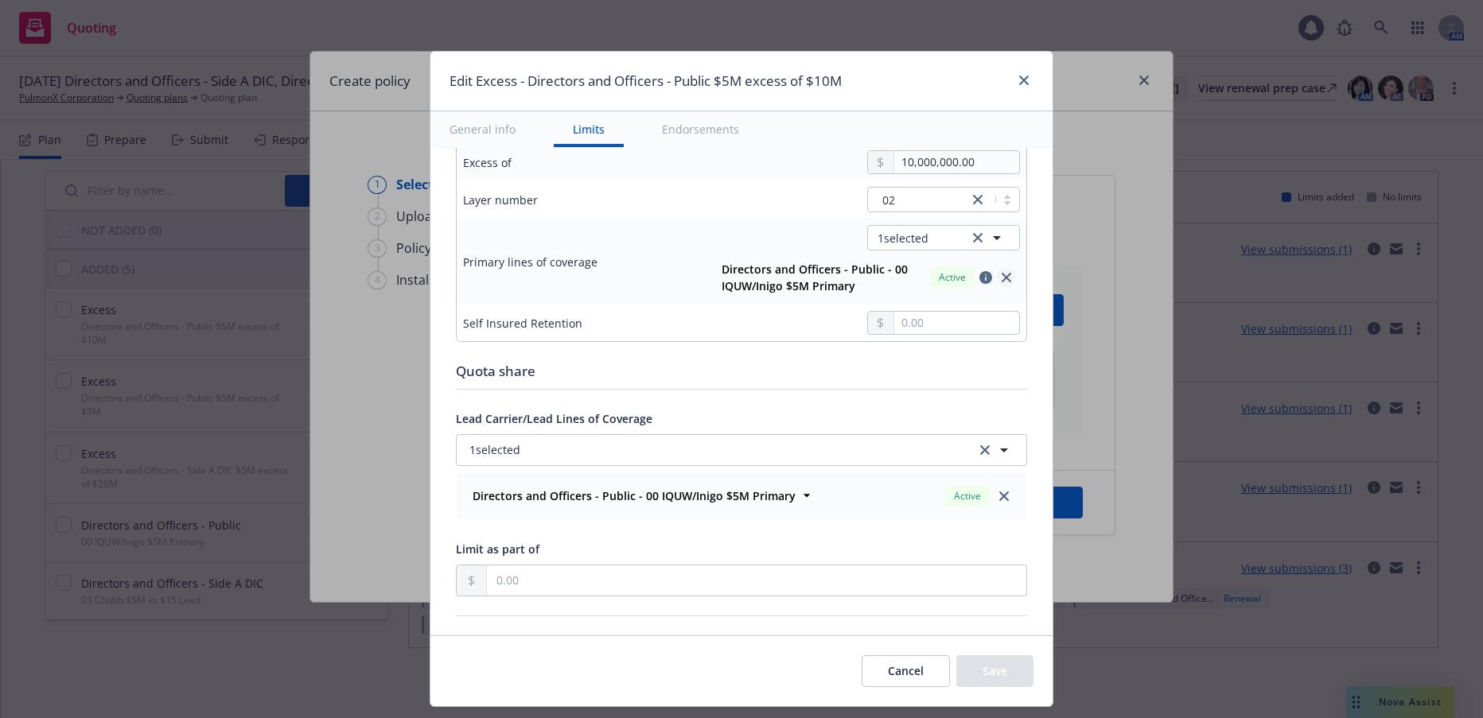
click at [1002, 274] on icon "close" at bounding box center [1007, 278] width 10 height 10
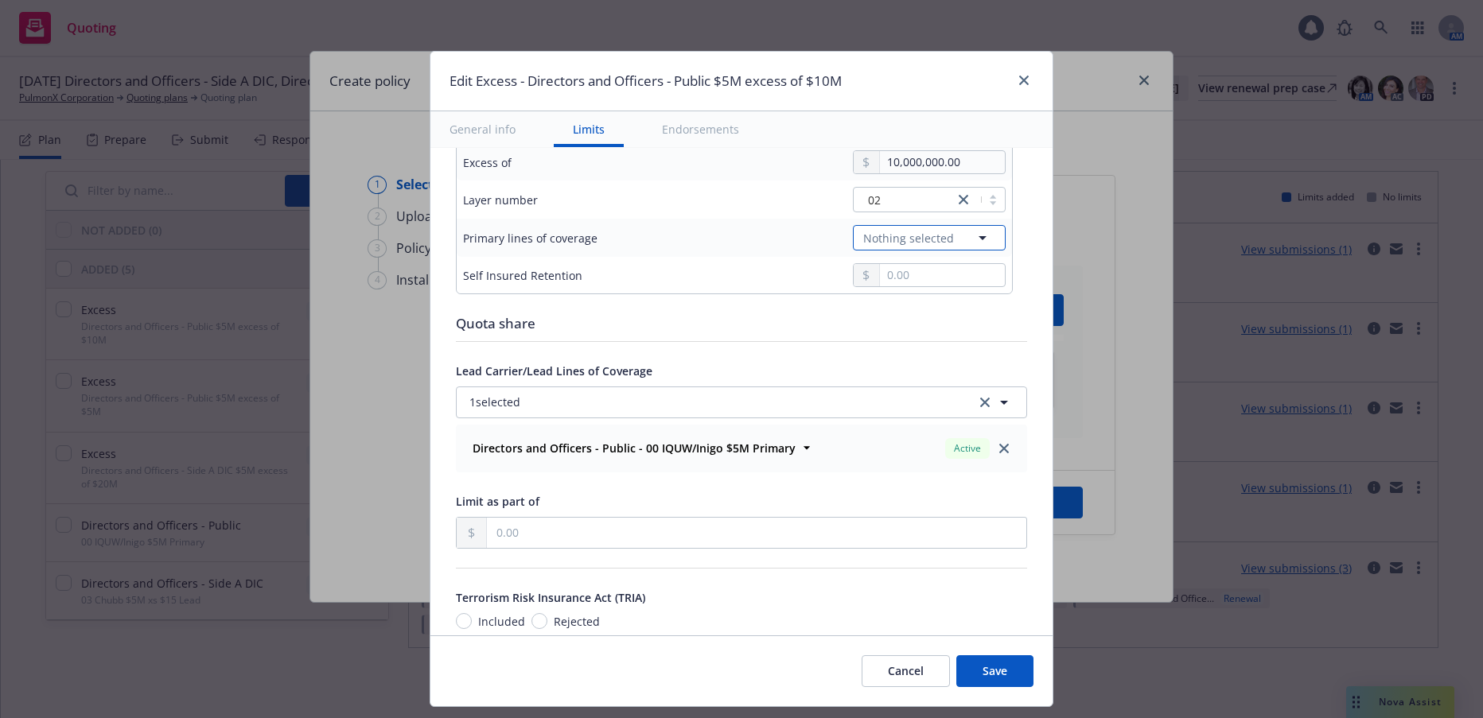
click at [979, 238] on icon "button" at bounding box center [983, 238] width 8 height 4
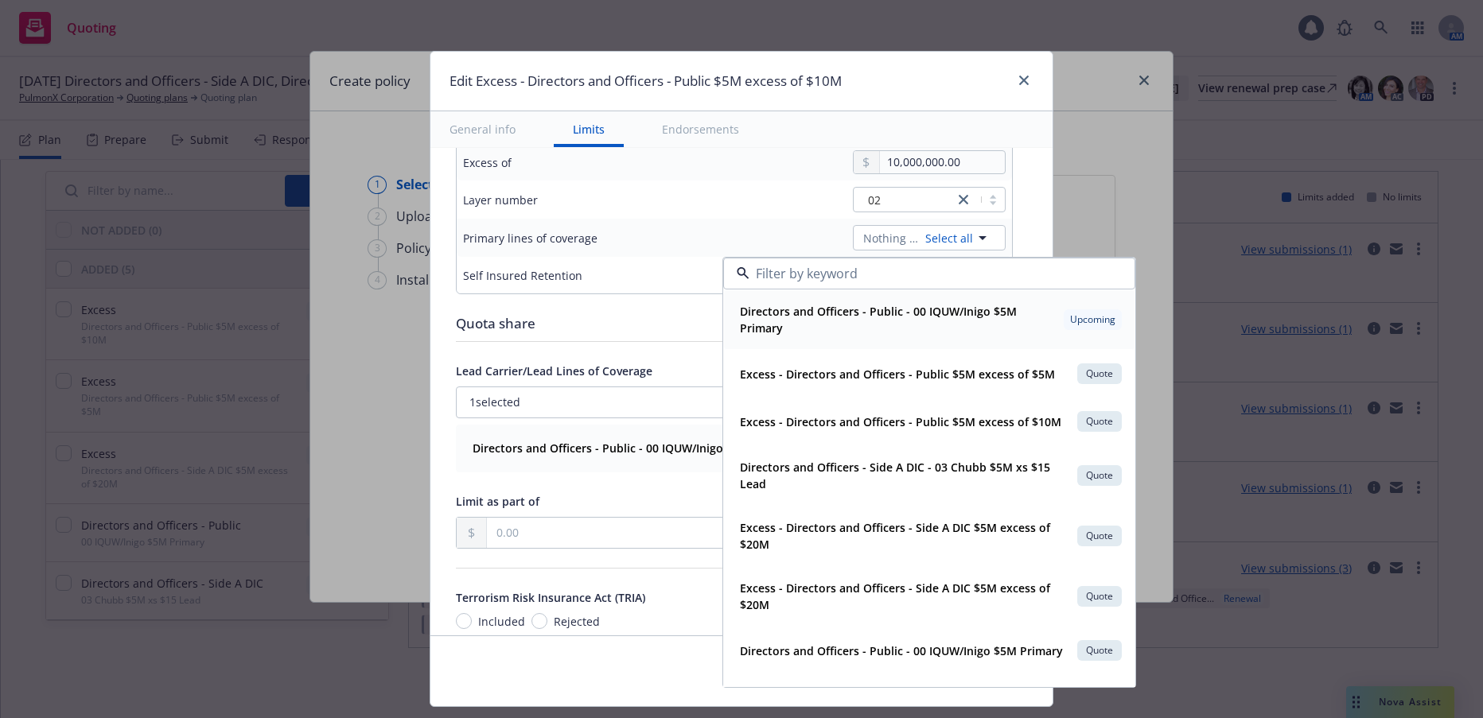
click at [882, 317] on strong "Directors and Officers - Public - 00 IQUW/Inigo $5M Primary" at bounding box center [878, 320] width 277 height 32
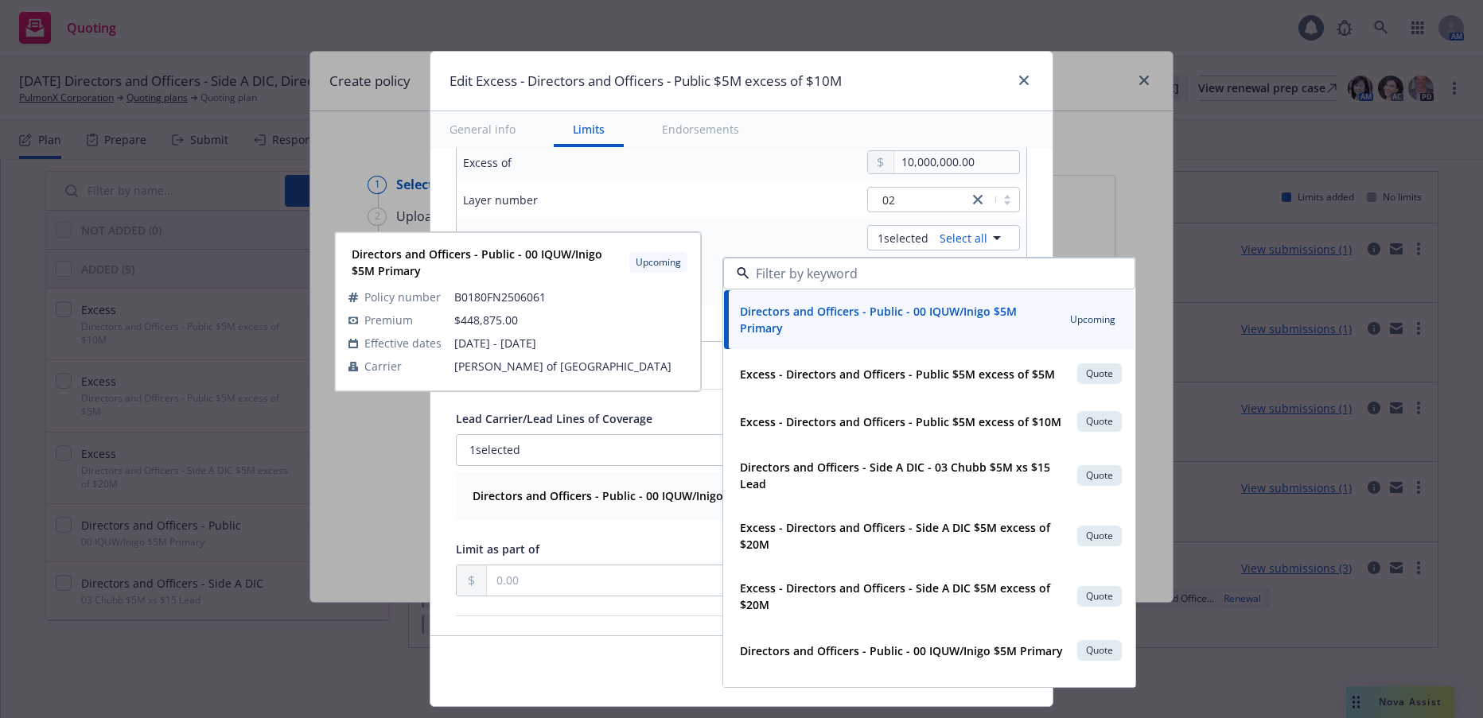
click at [808, 234] on div "1 selected Select all" at bounding box center [867, 237] width 306 height 25
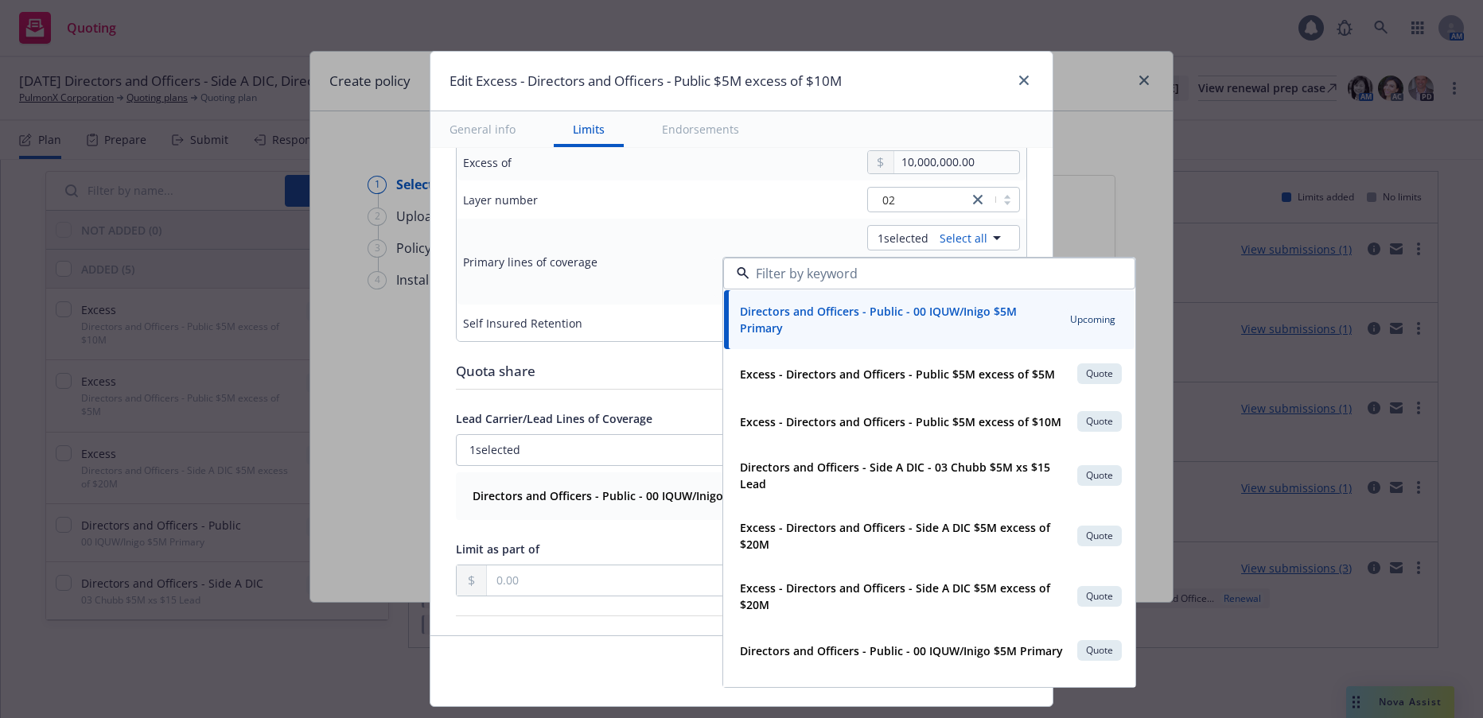
click at [695, 223] on td "1 selected Select all Directors and Officers - Public - 00 IQUW/Inigo $5M Prima…" at bounding box center [860, 262] width 331 height 86
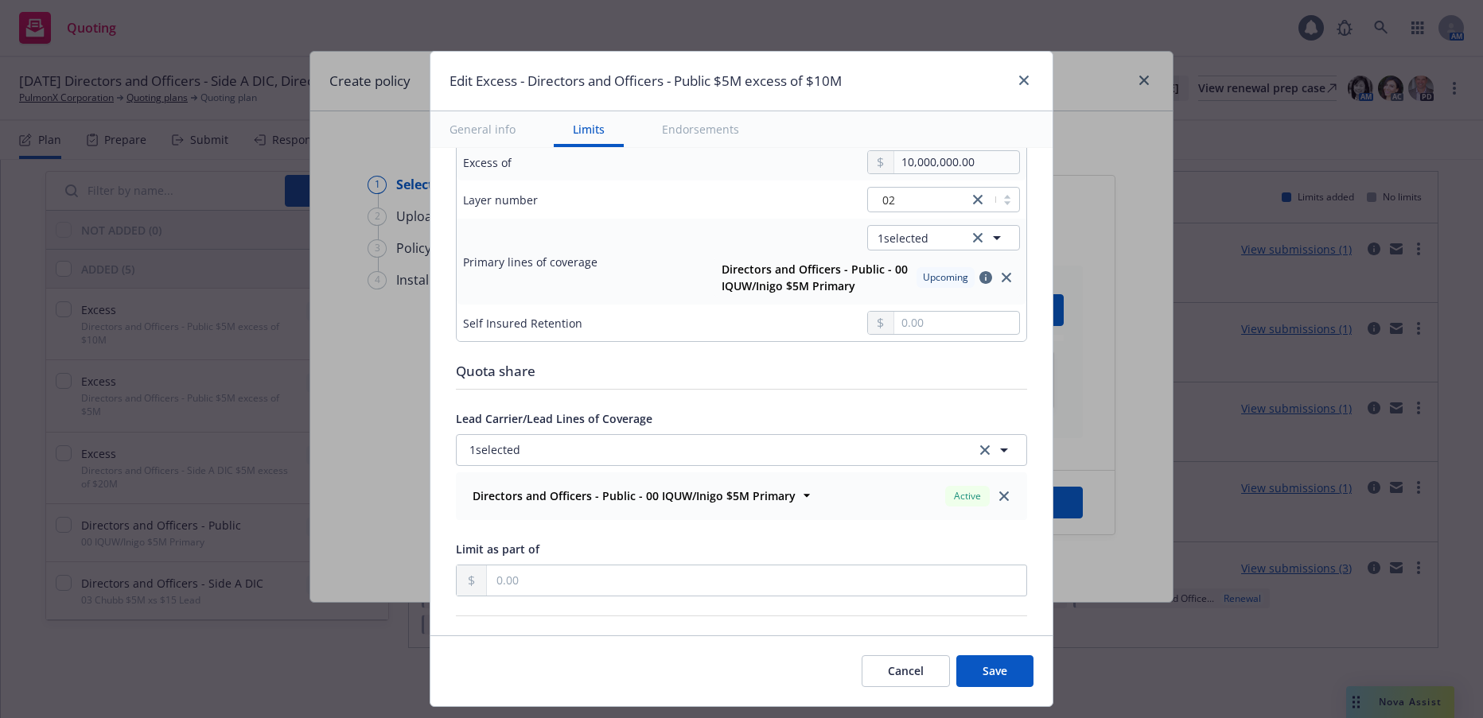
click at [991, 671] on button "Save" at bounding box center [994, 672] width 77 height 32
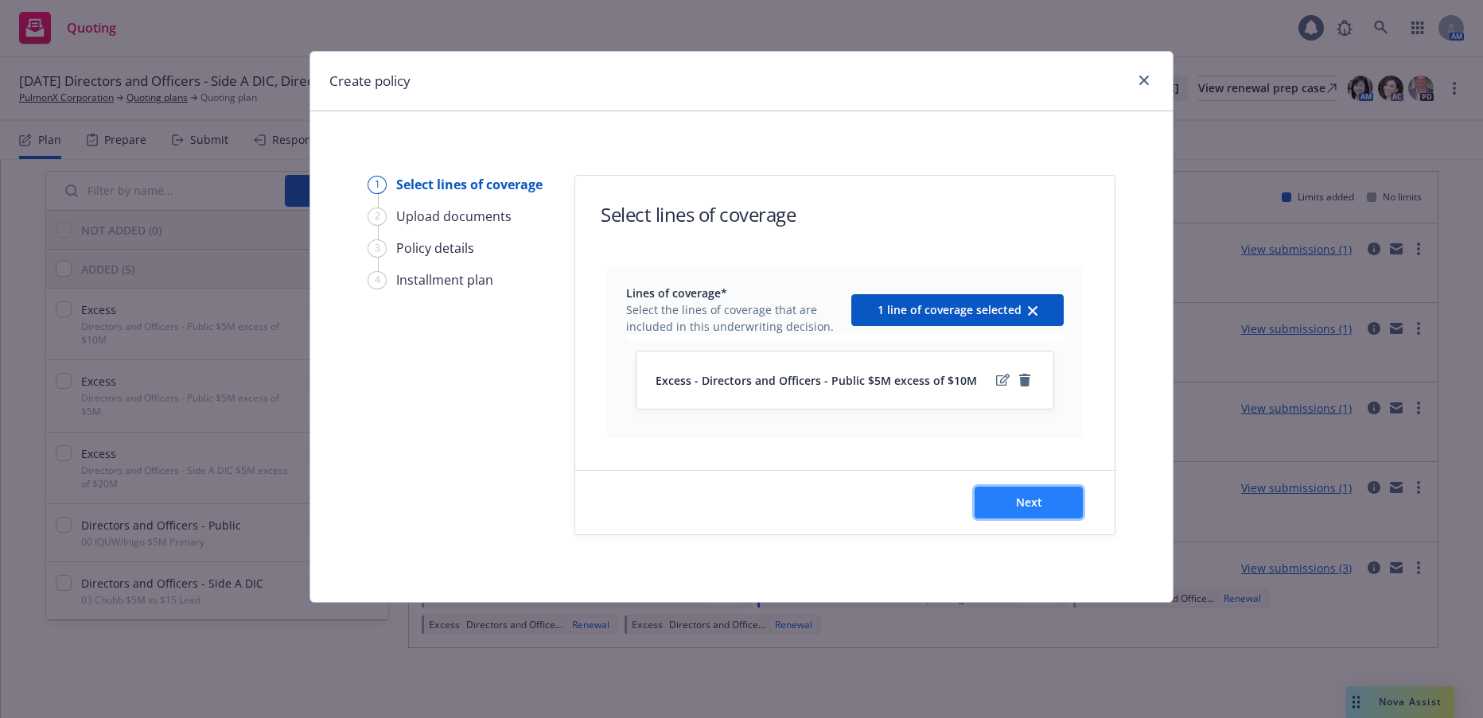
click at [1033, 502] on span "Next" at bounding box center [1029, 502] width 26 height 15
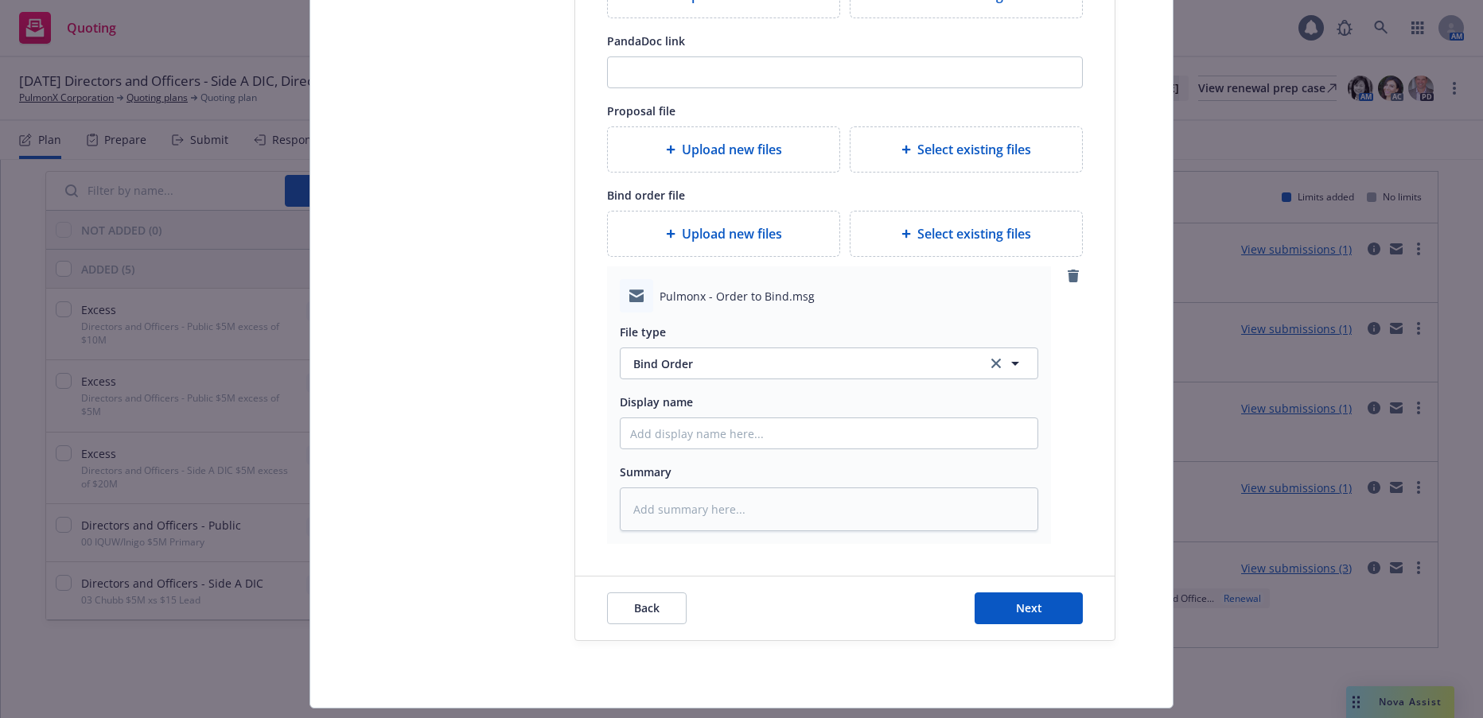
scroll to position [398, 0]
click at [673, 436] on input "Display name" at bounding box center [829, 433] width 417 height 30
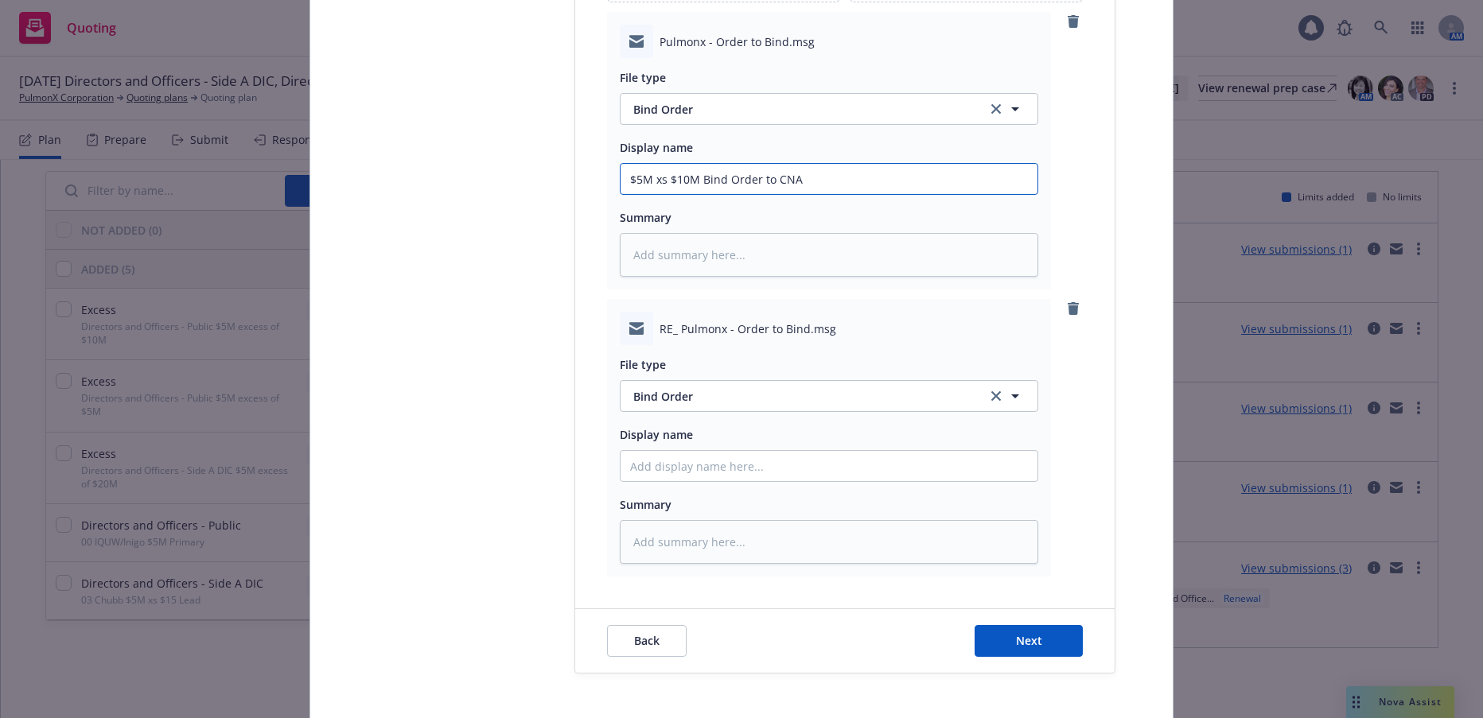
scroll to position [716, 0]
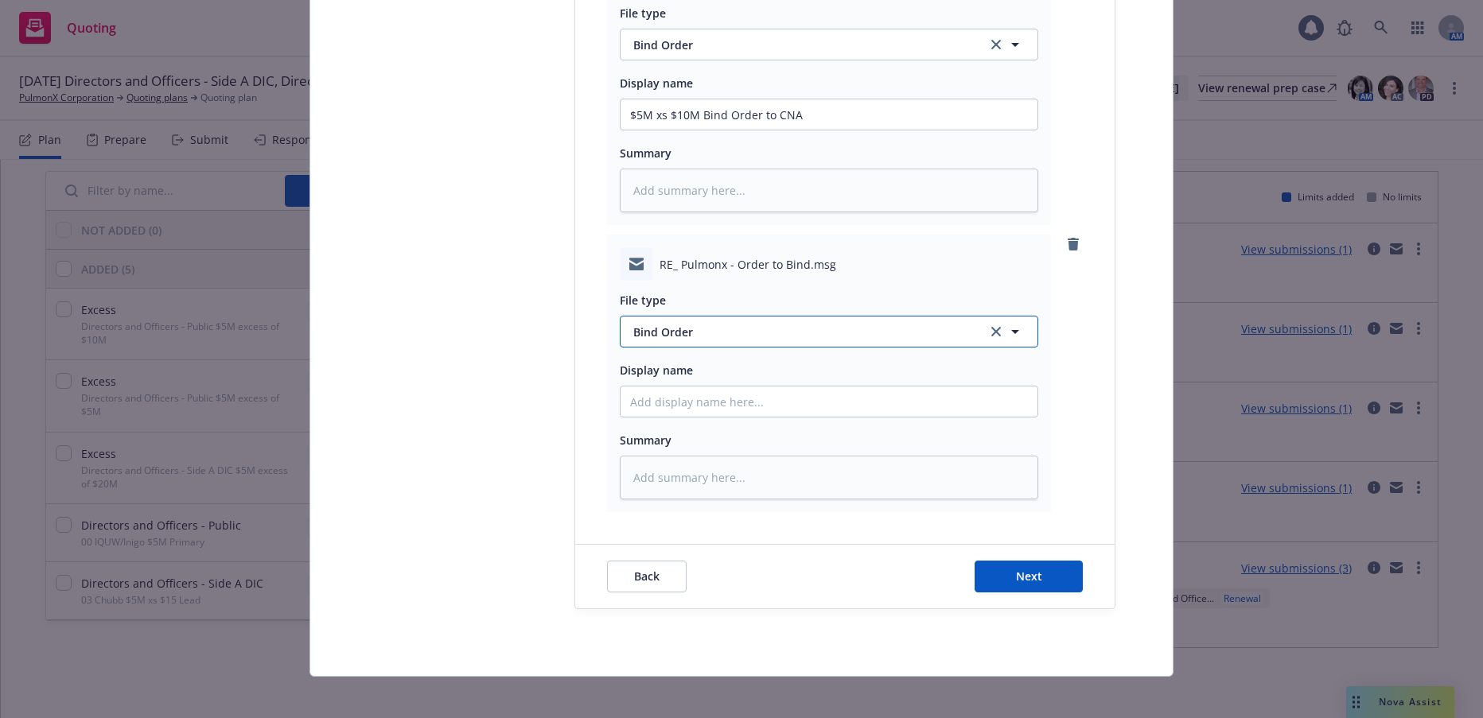
click at [676, 334] on span "Bind Order" at bounding box center [800, 332] width 335 height 17
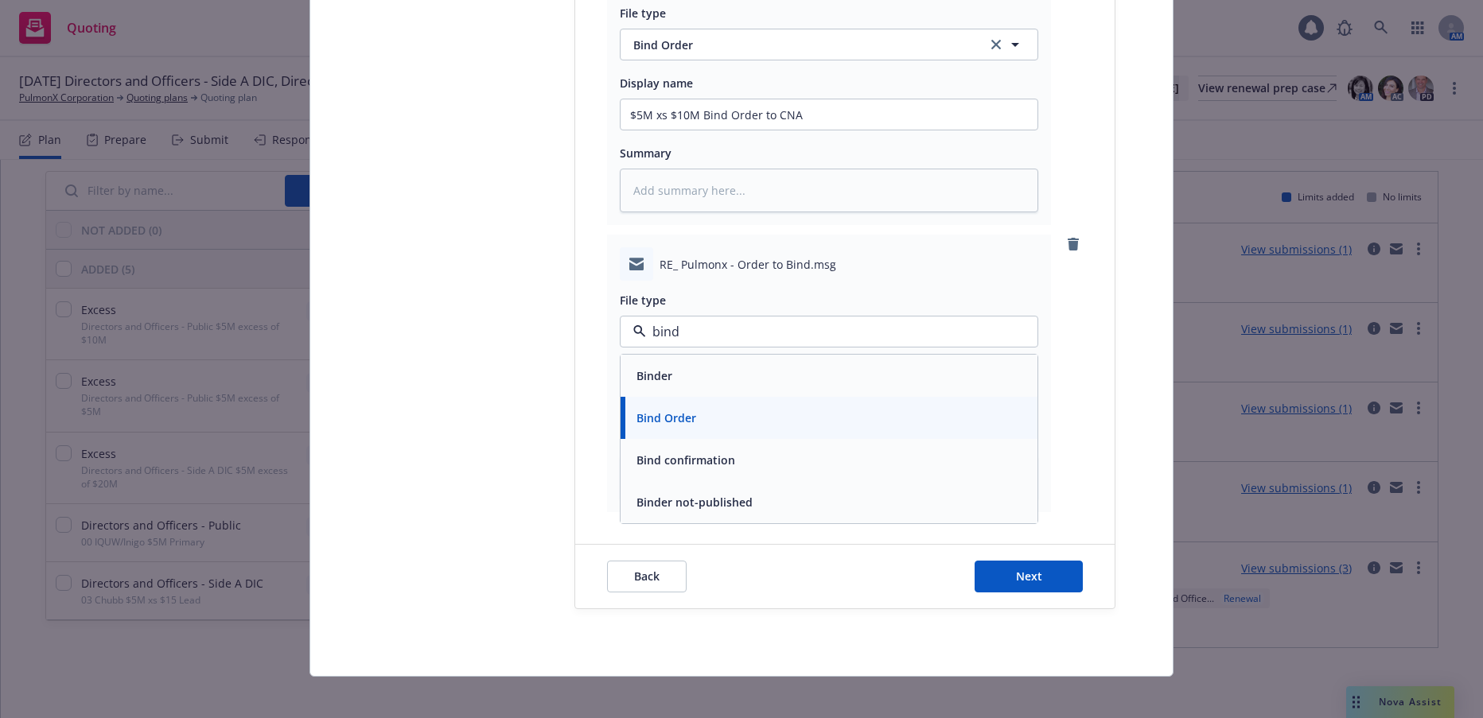
click at [696, 458] on span "Bind confirmation" at bounding box center [685, 460] width 99 height 17
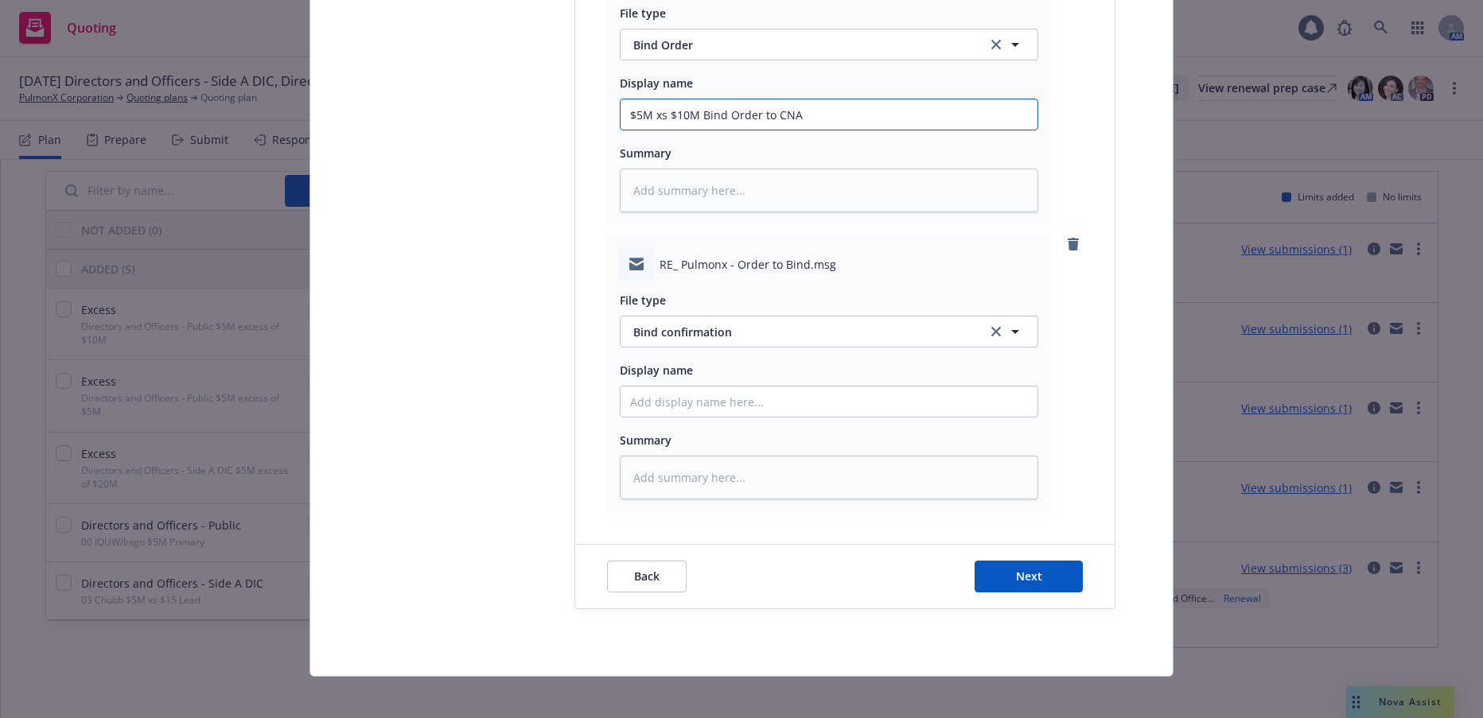
drag, startPoint x: 798, startPoint y: 112, endPoint x: 622, endPoint y: 117, distance: 175.9
click at [622, 117] on input "$5M xs $10M Bind Order to CNA" at bounding box center [829, 114] width 417 height 30
click at [685, 403] on input "Display name" at bounding box center [829, 402] width 417 height 30
paste input "$5M xs $10M Bind Order to CNA"
click at [1029, 575] on span "Next" at bounding box center [1029, 576] width 26 height 15
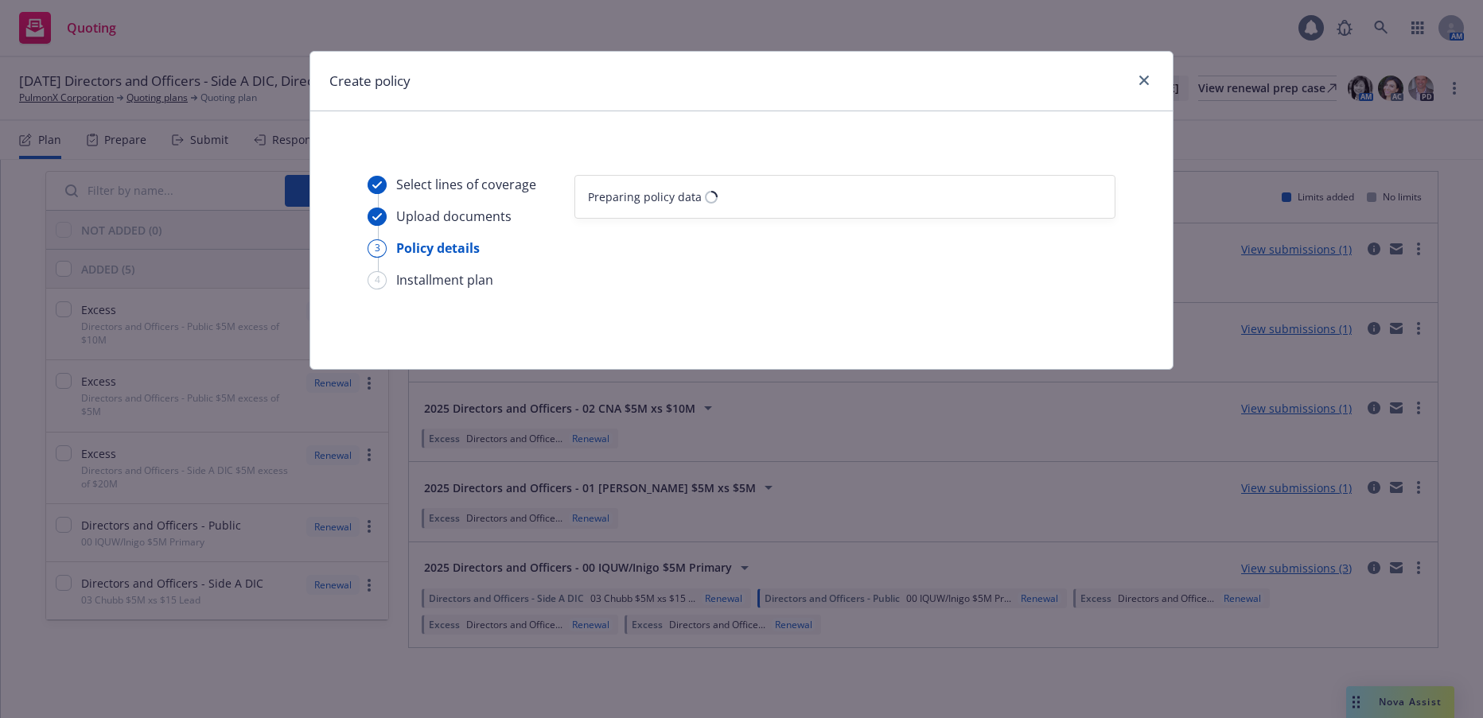
scroll to position [0, 0]
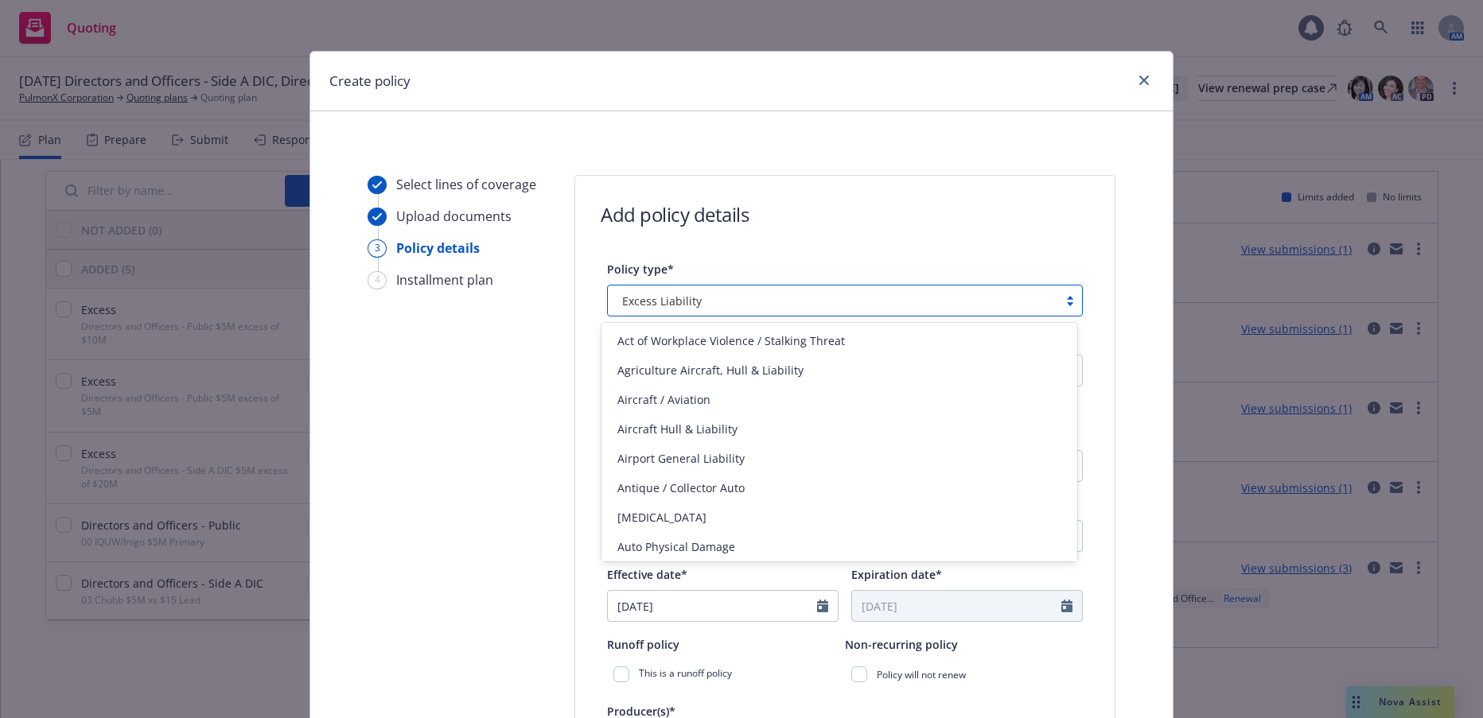
click at [1065, 299] on div at bounding box center [1070, 300] width 24 height 13
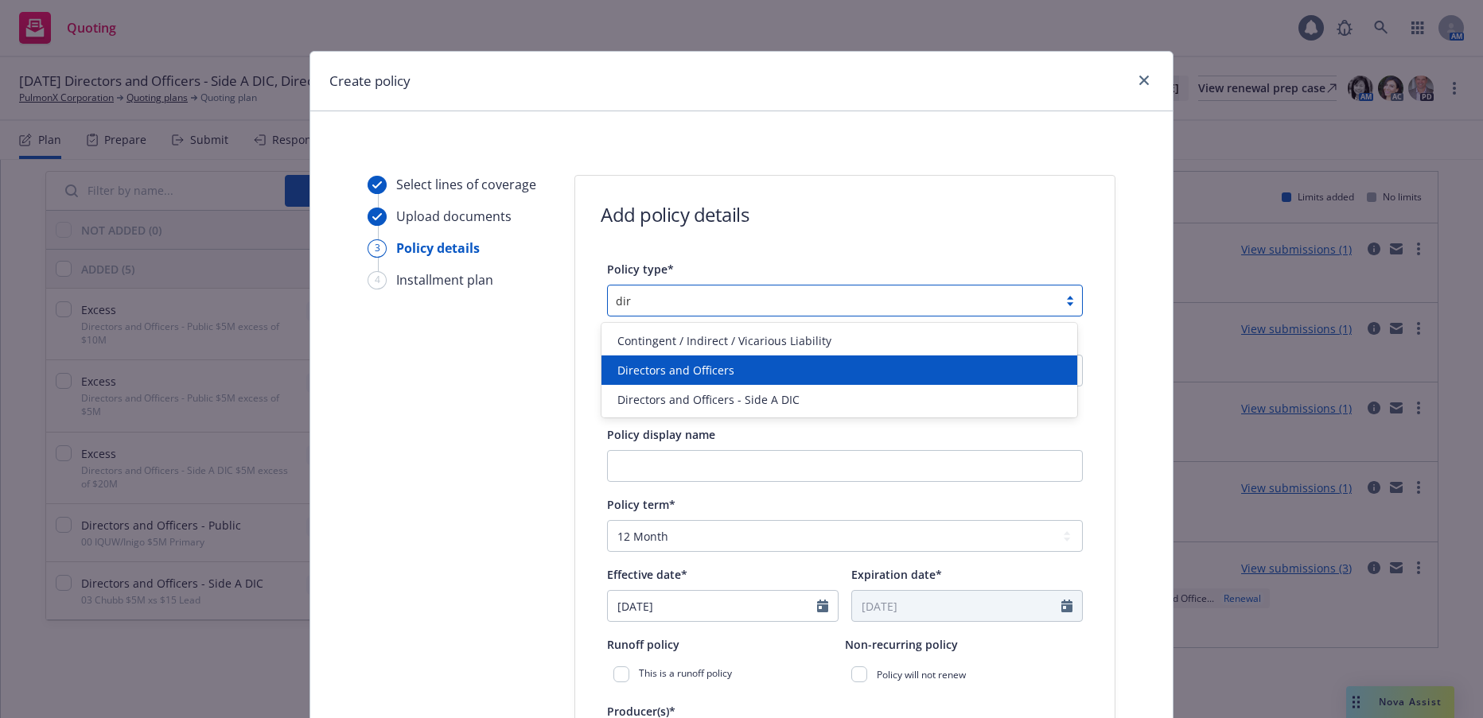
click at [717, 363] on span "Directors and Officers" at bounding box center [675, 370] width 117 height 17
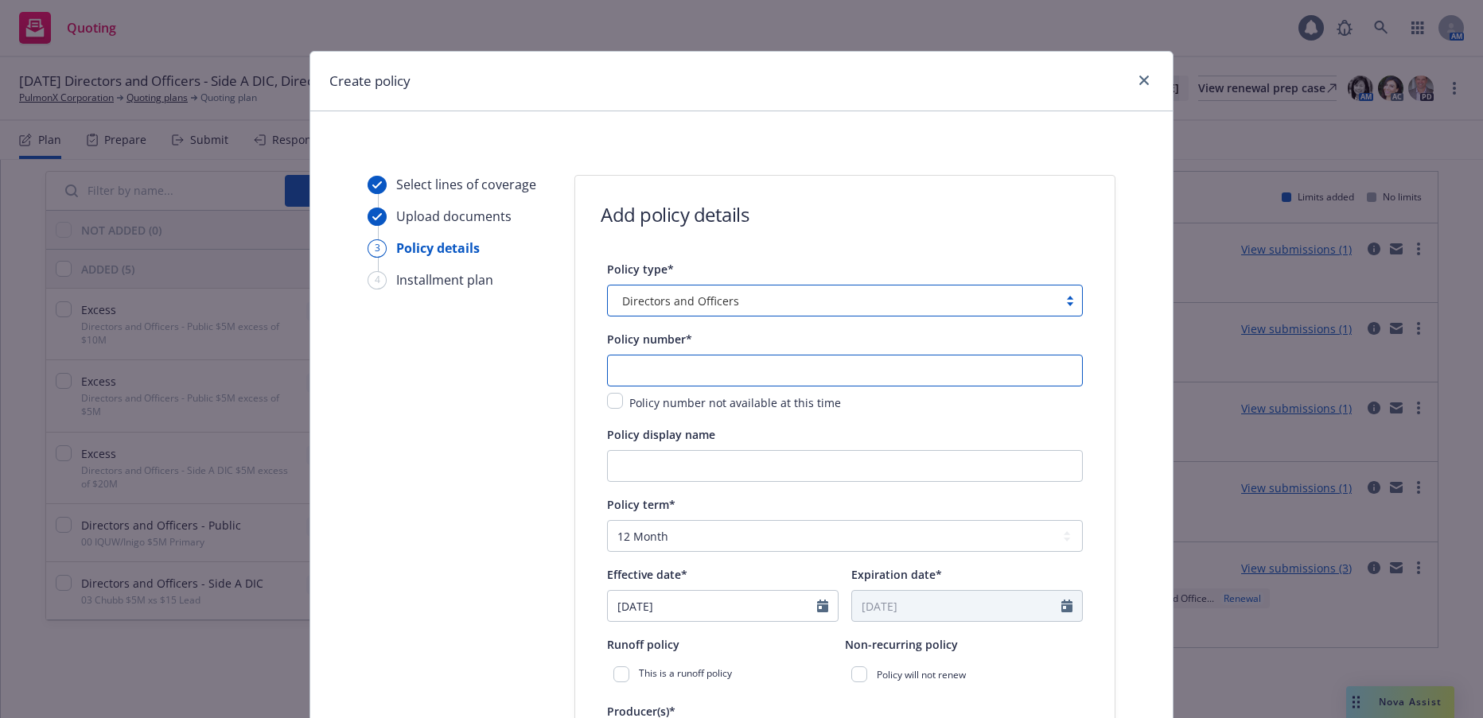
click at [717, 363] on input "text" at bounding box center [845, 371] width 476 height 32
click at [748, 372] on input "text" at bounding box center [845, 371] width 476 height 32
paste input "652373138"
click at [772, 458] on input "Policy display name" at bounding box center [845, 466] width 476 height 32
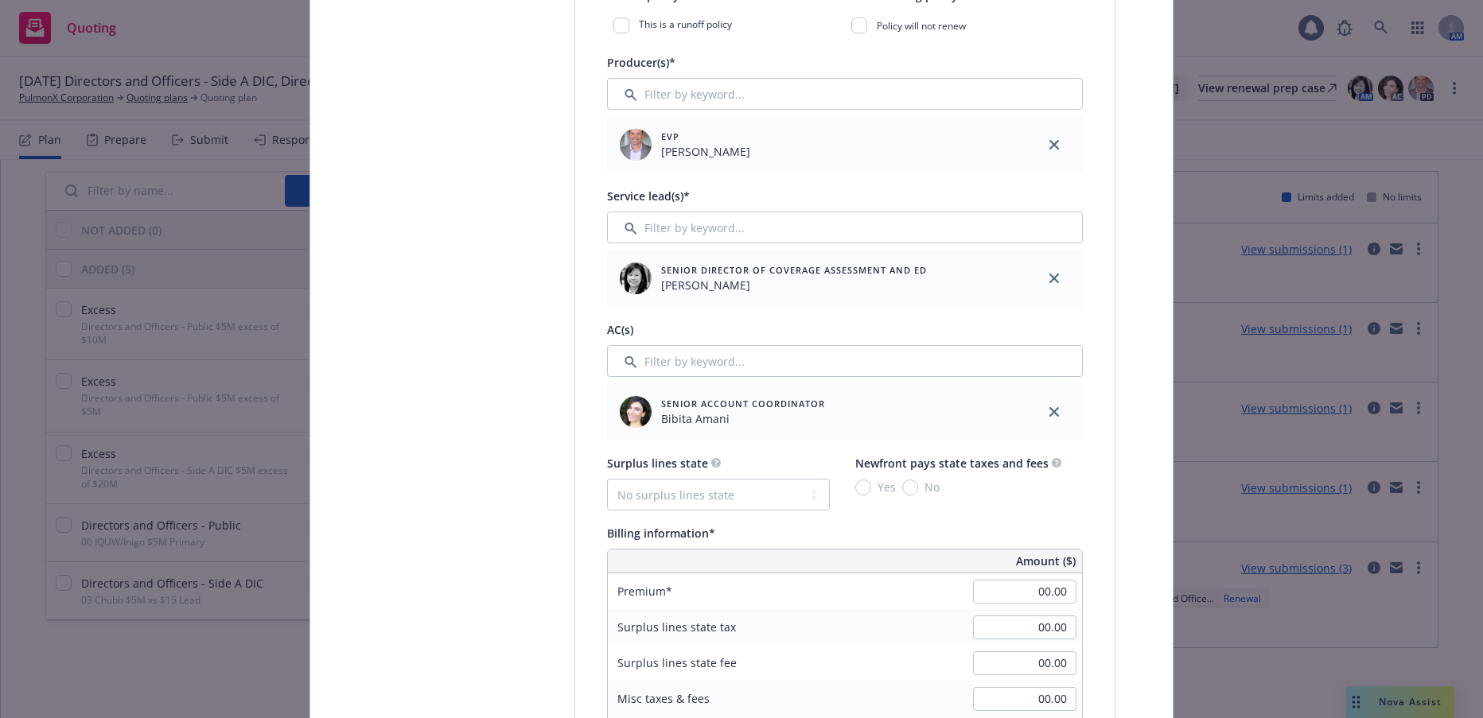
scroll to position [716, 0]
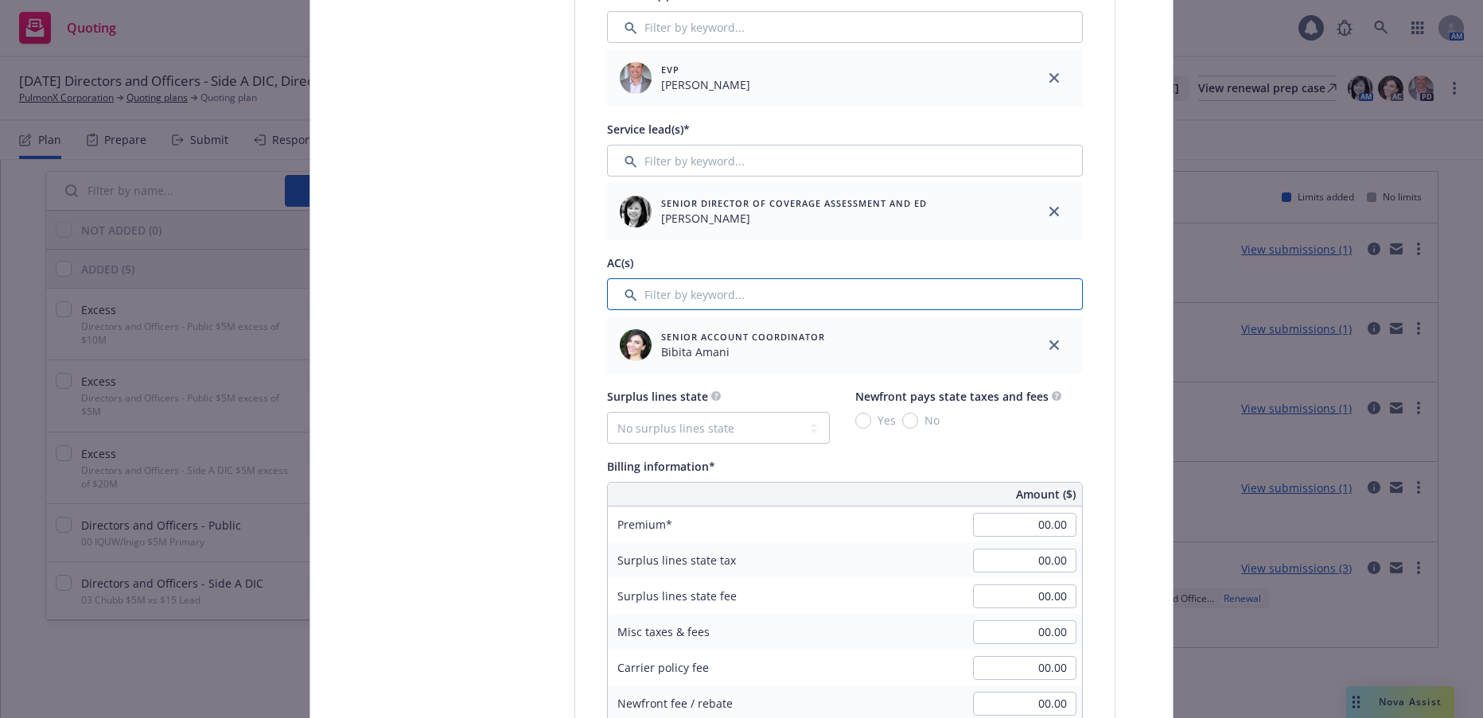
click at [714, 294] on input "Filter by keyword..." at bounding box center [845, 294] width 476 height 32
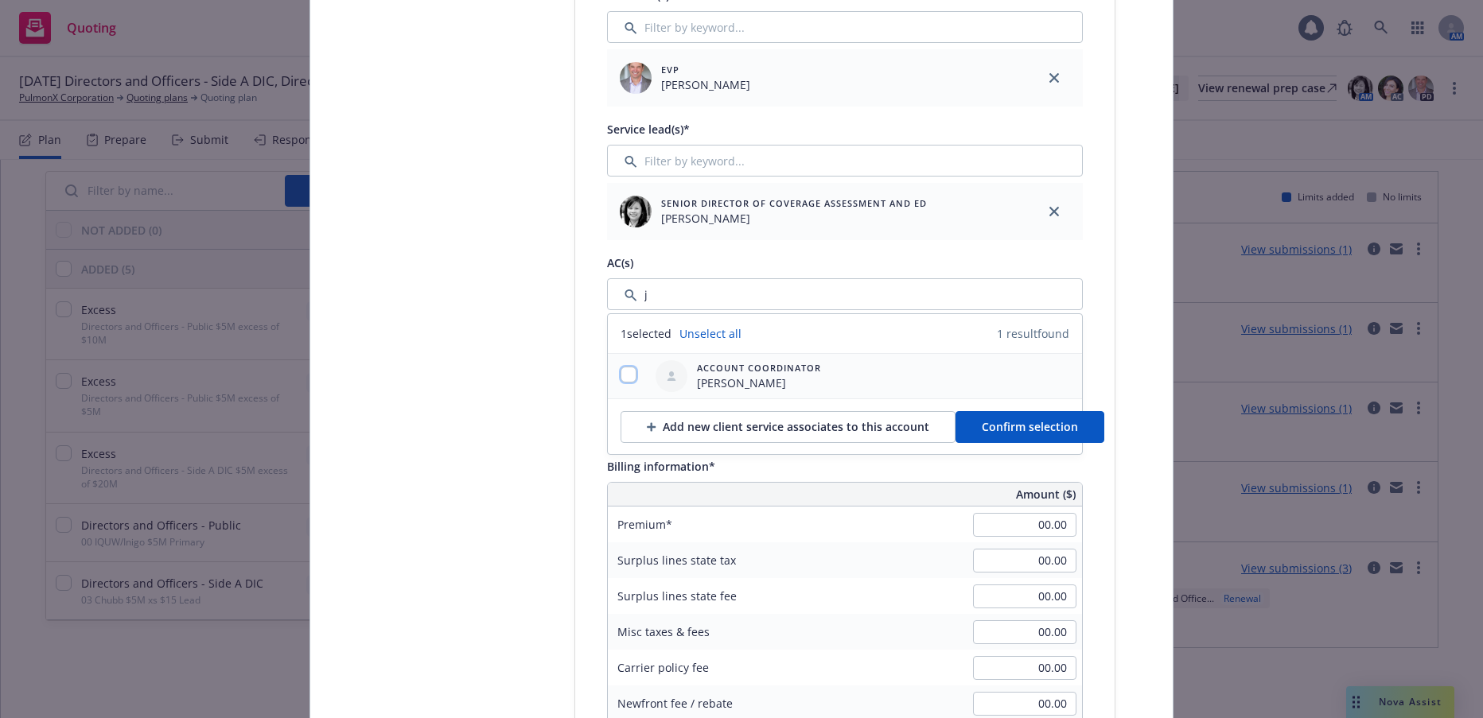
click at [624, 377] on input "checkbox" at bounding box center [629, 375] width 16 height 16
click at [1007, 428] on span "Confirm selection" at bounding box center [1030, 426] width 96 height 15
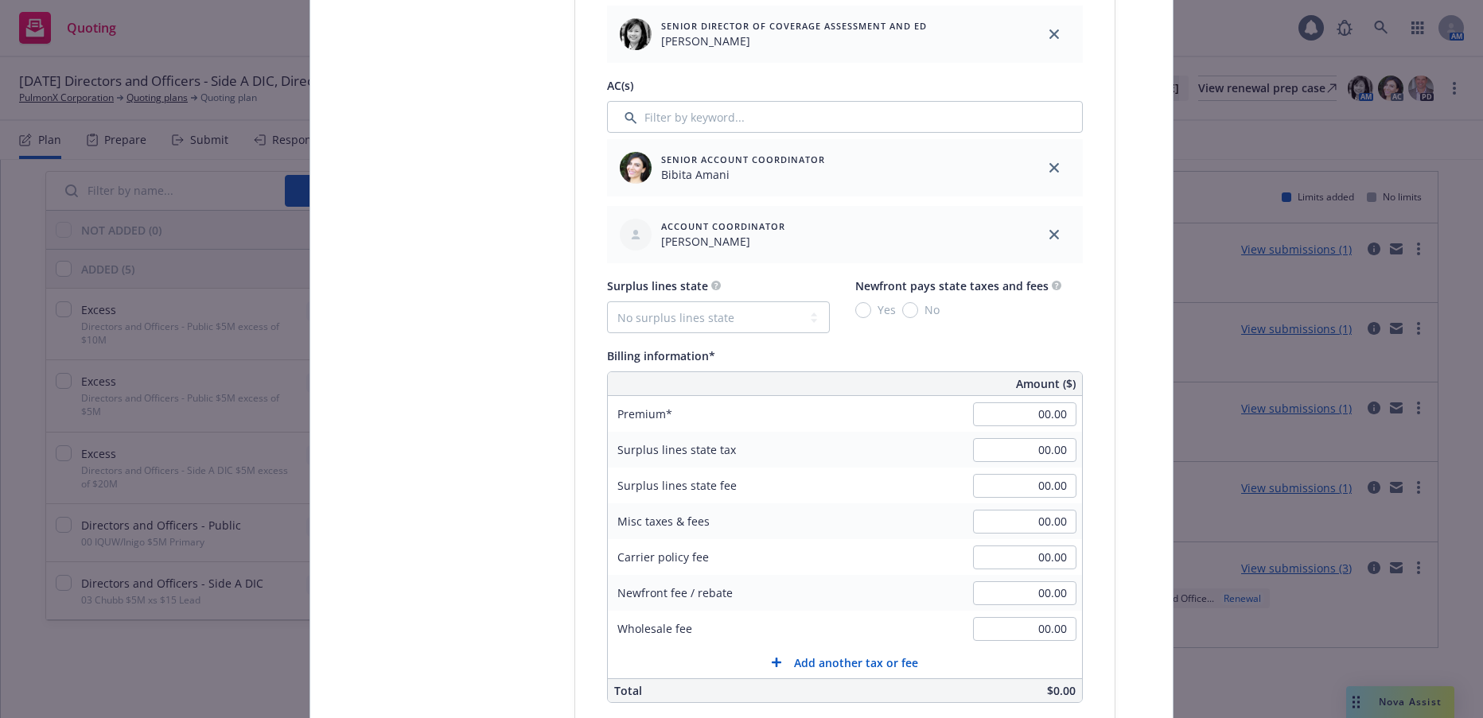
scroll to position [955, 0]
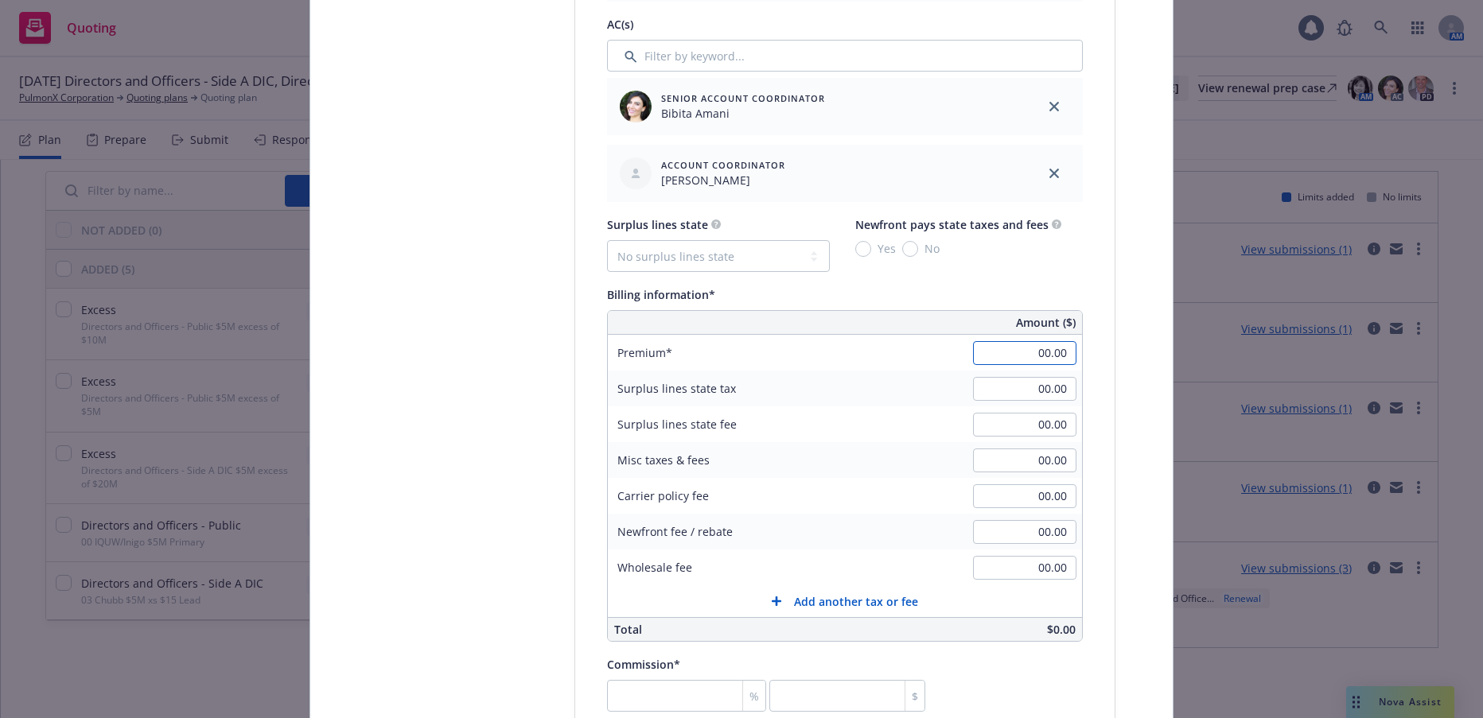
click at [1022, 353] on input "00.00" at bounding box center [1024, 353] width 103 height 24
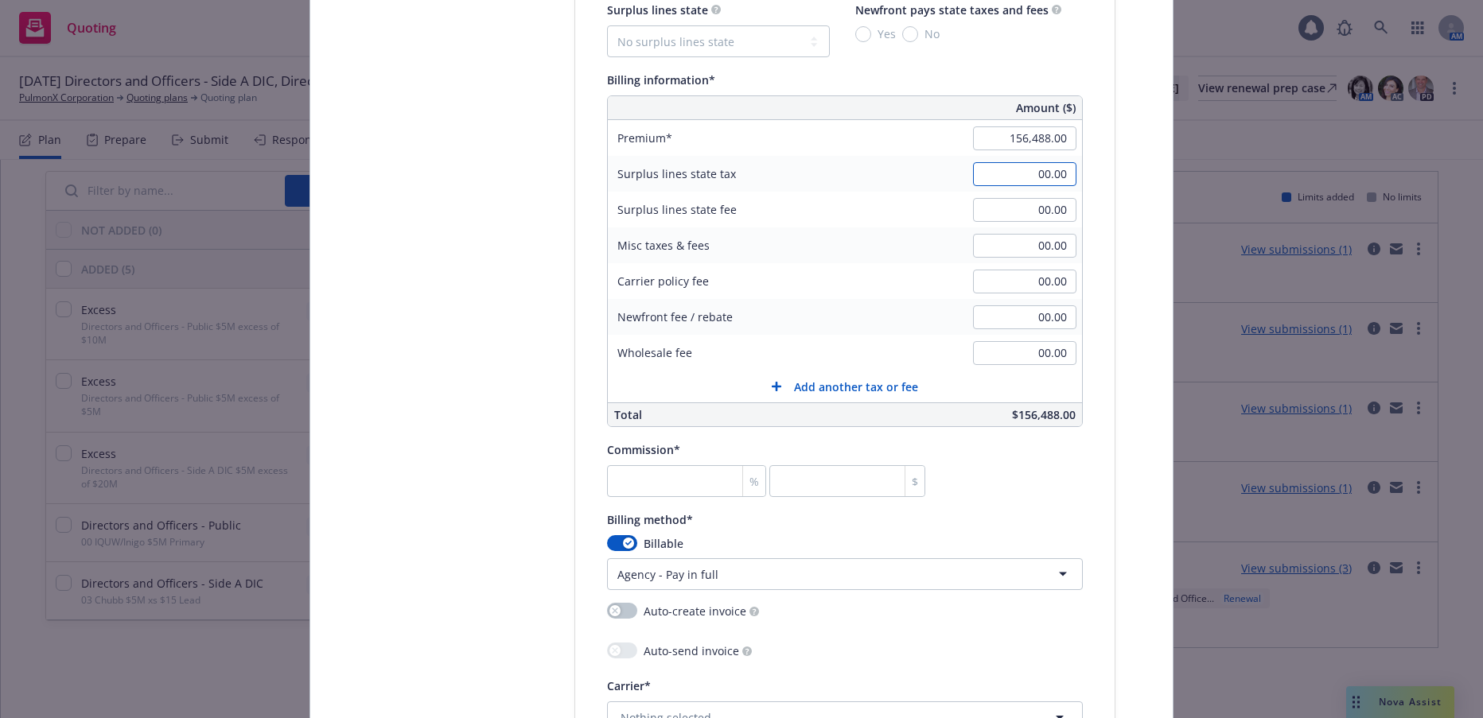
scroll to position [1193, 0]
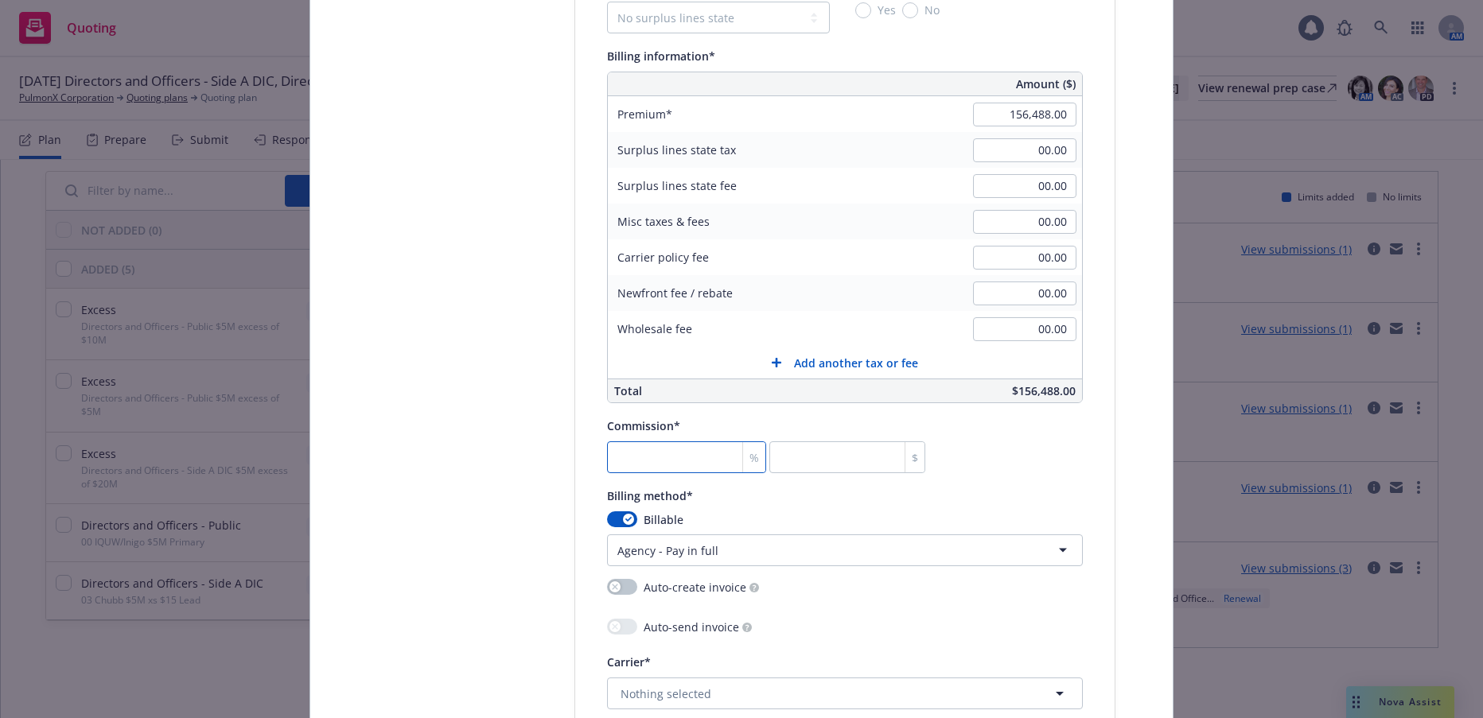
click at [702, 464] on input "number" at bounding box center [686, 458] width 159 height 32
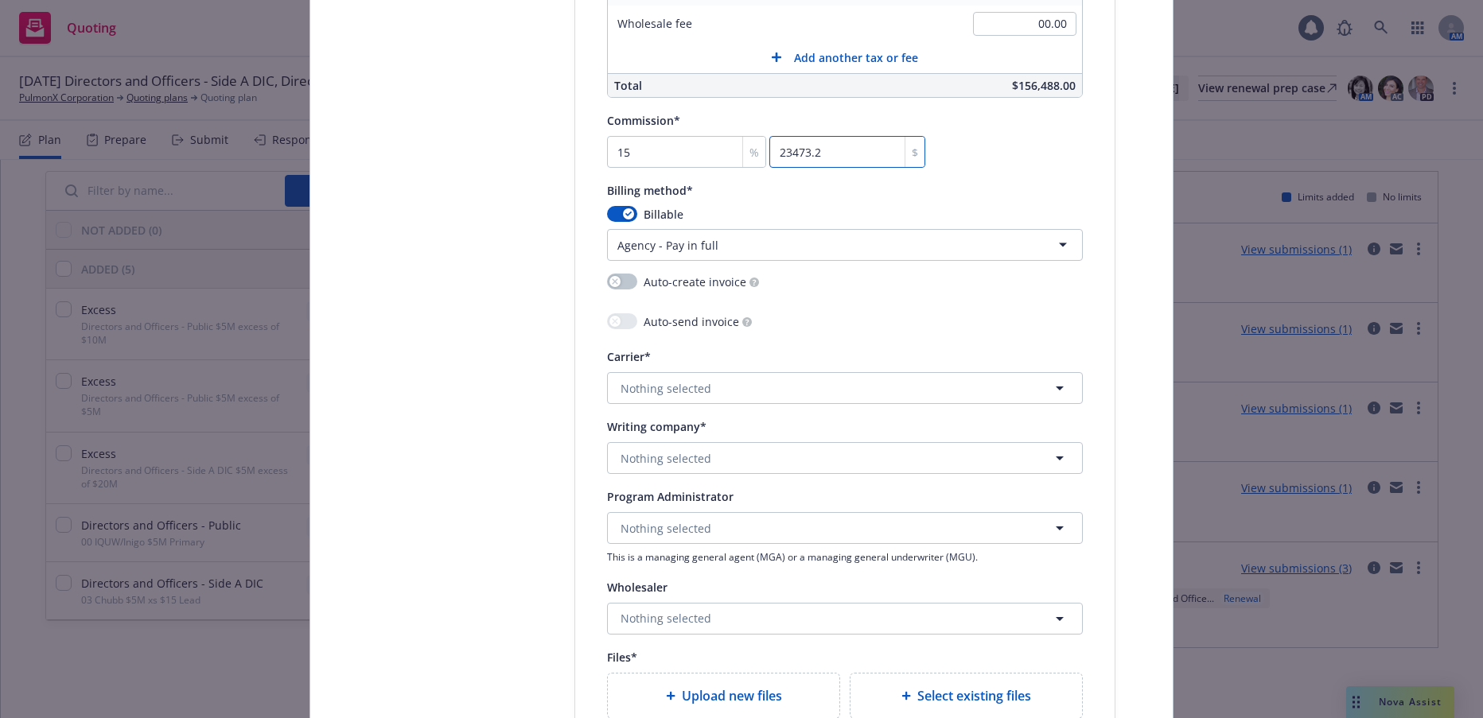
scroll to position [1512, 0]
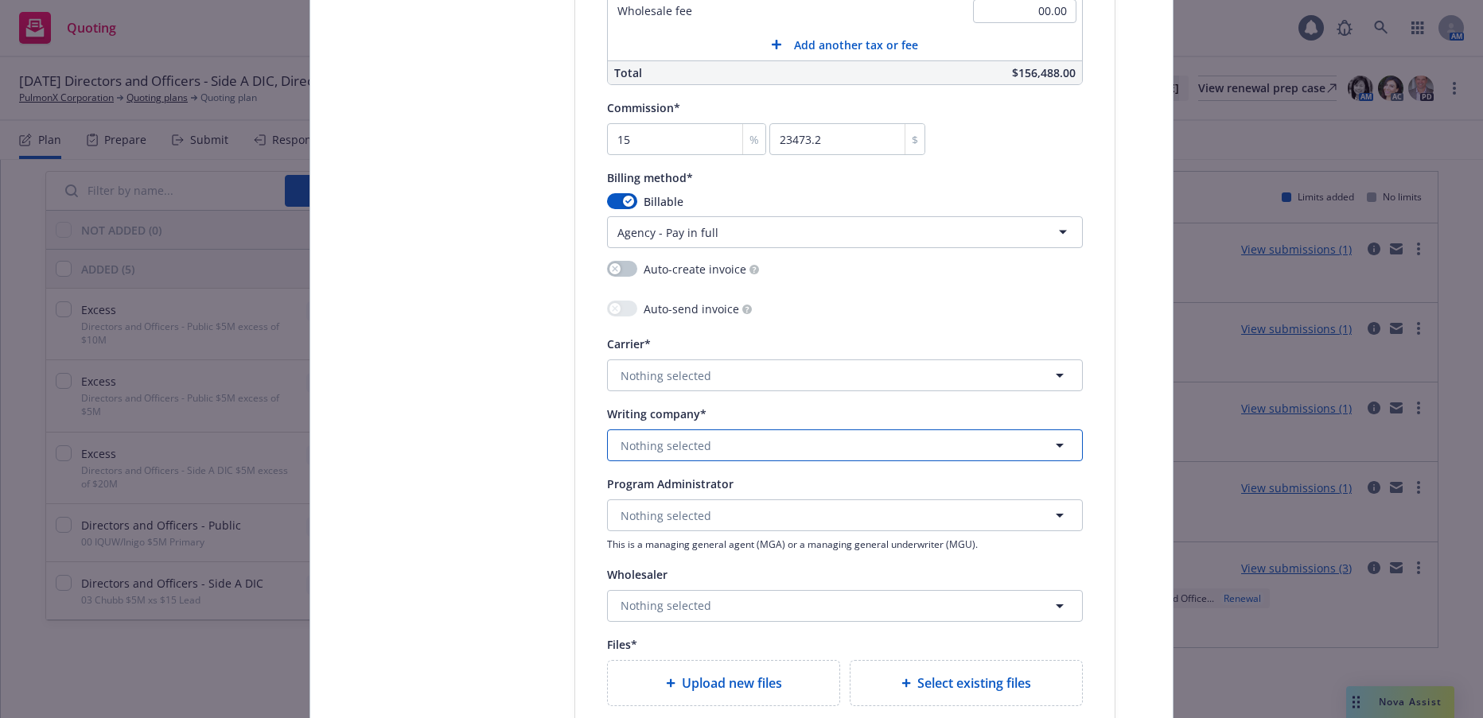
click at [691, 438] on span "Nothing selected" at bounding box center [666, 446] width 91 height 17
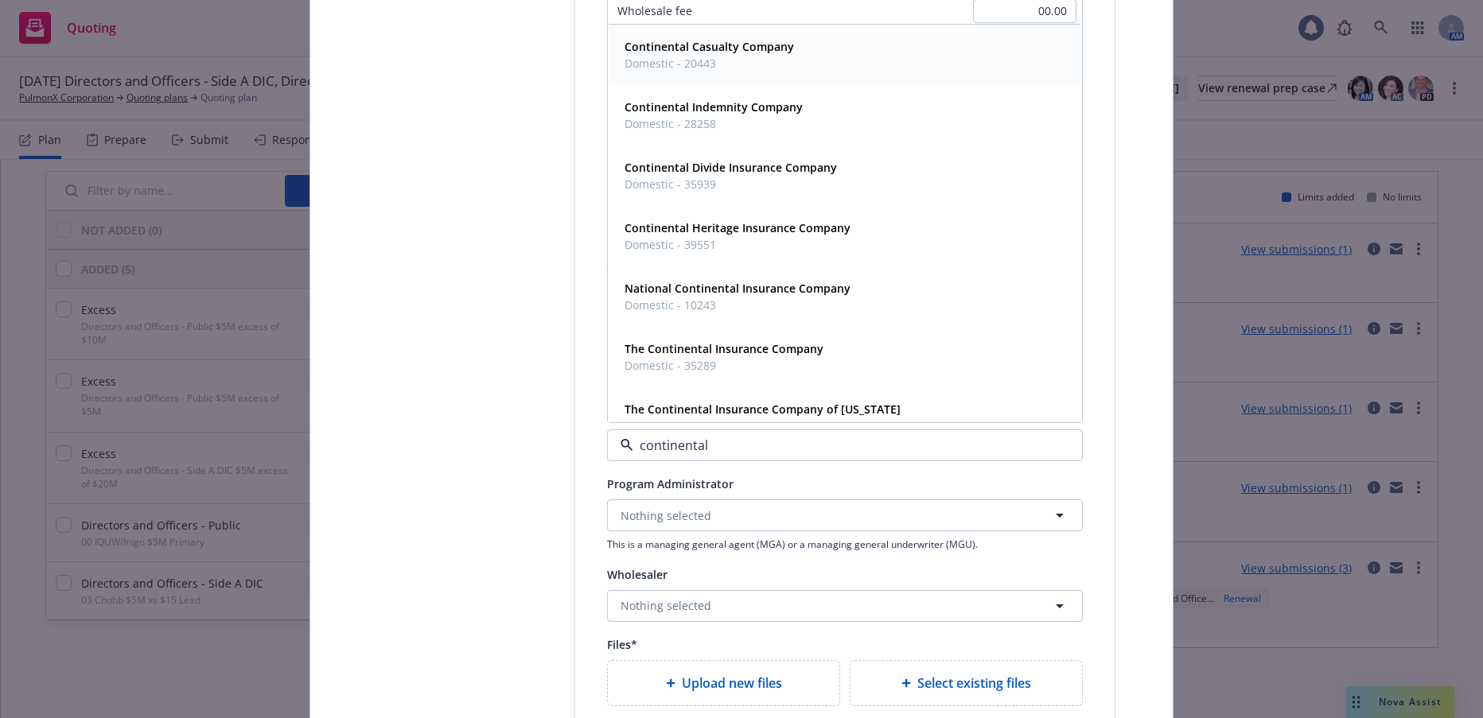
click at [710, 48] on strong "Continental Casualty Company" at bounding box center [709, 46] width 169 height 15
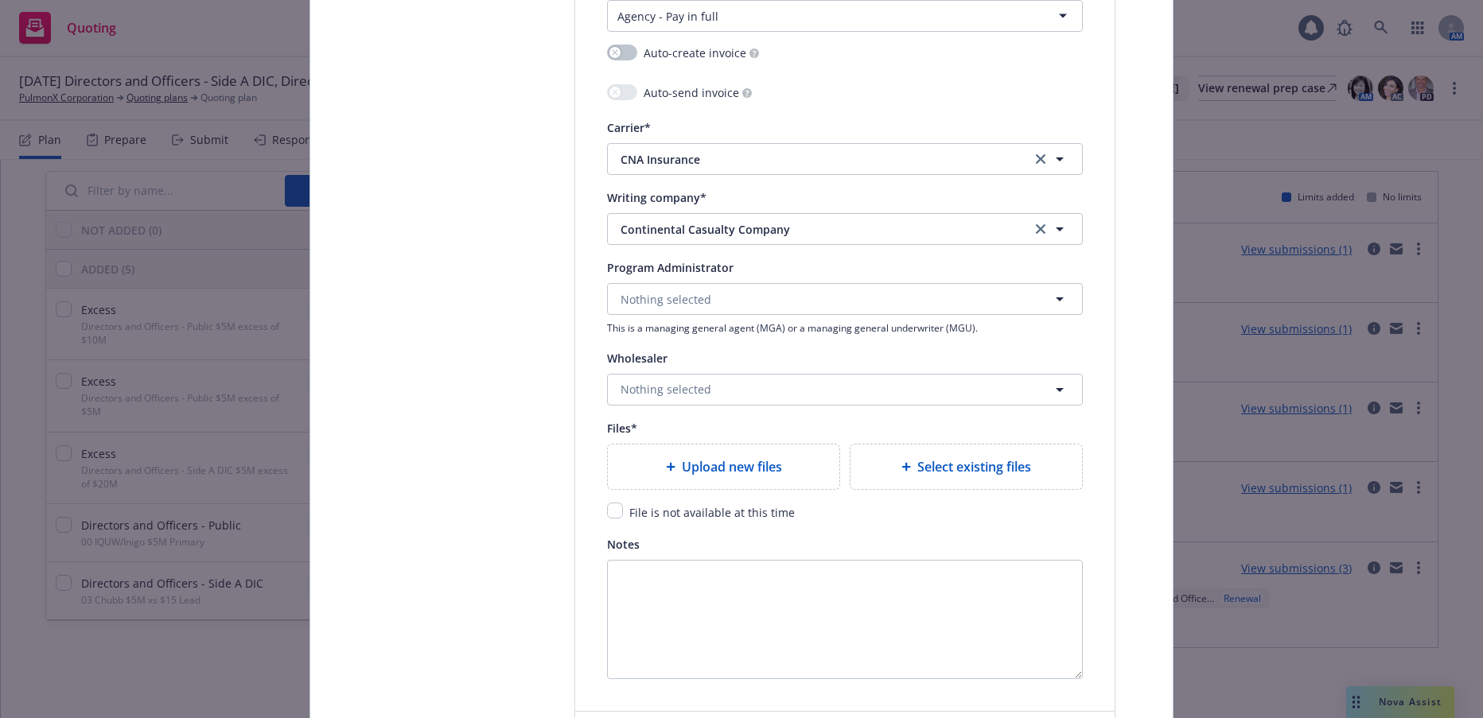
scroll to position [1750, 0]
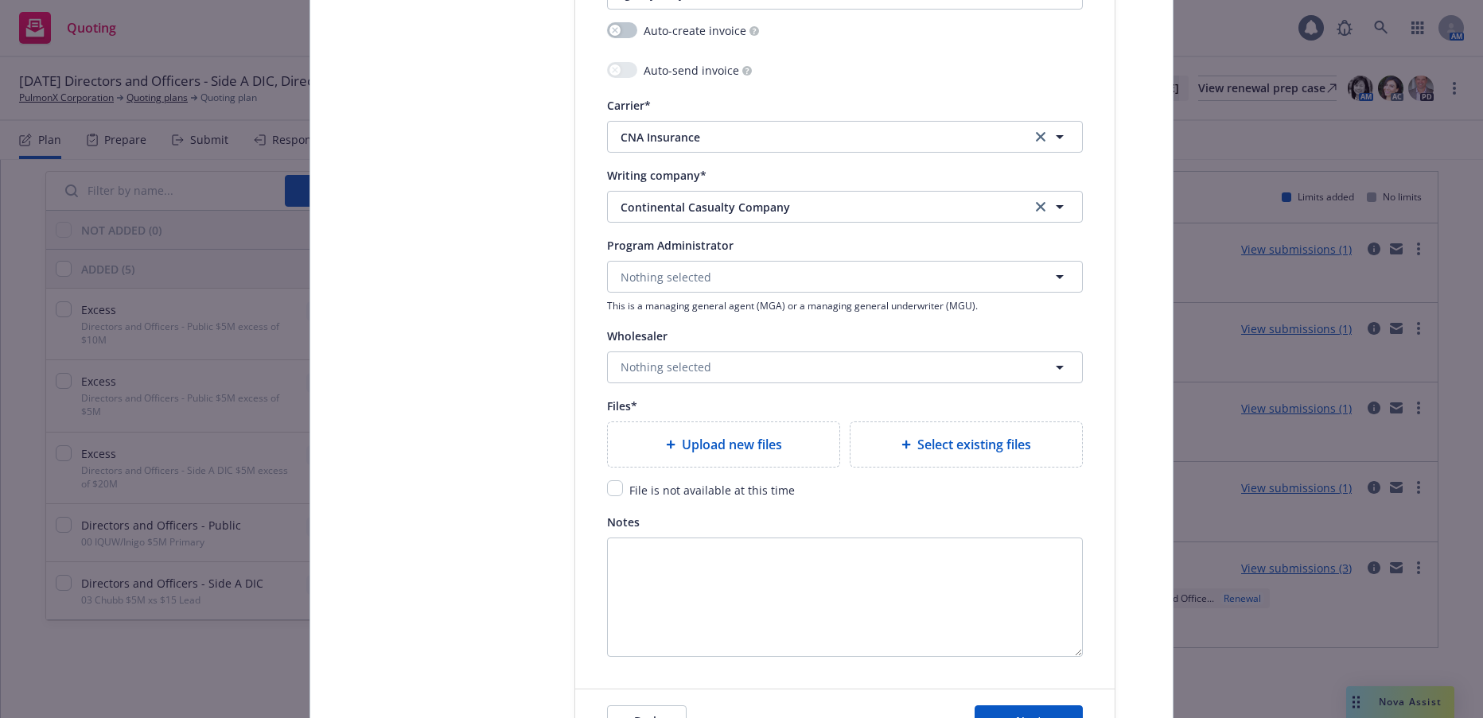
click at [766, 447] on span "Upload new files" at bounding box center [732, 444] width 100 height 19
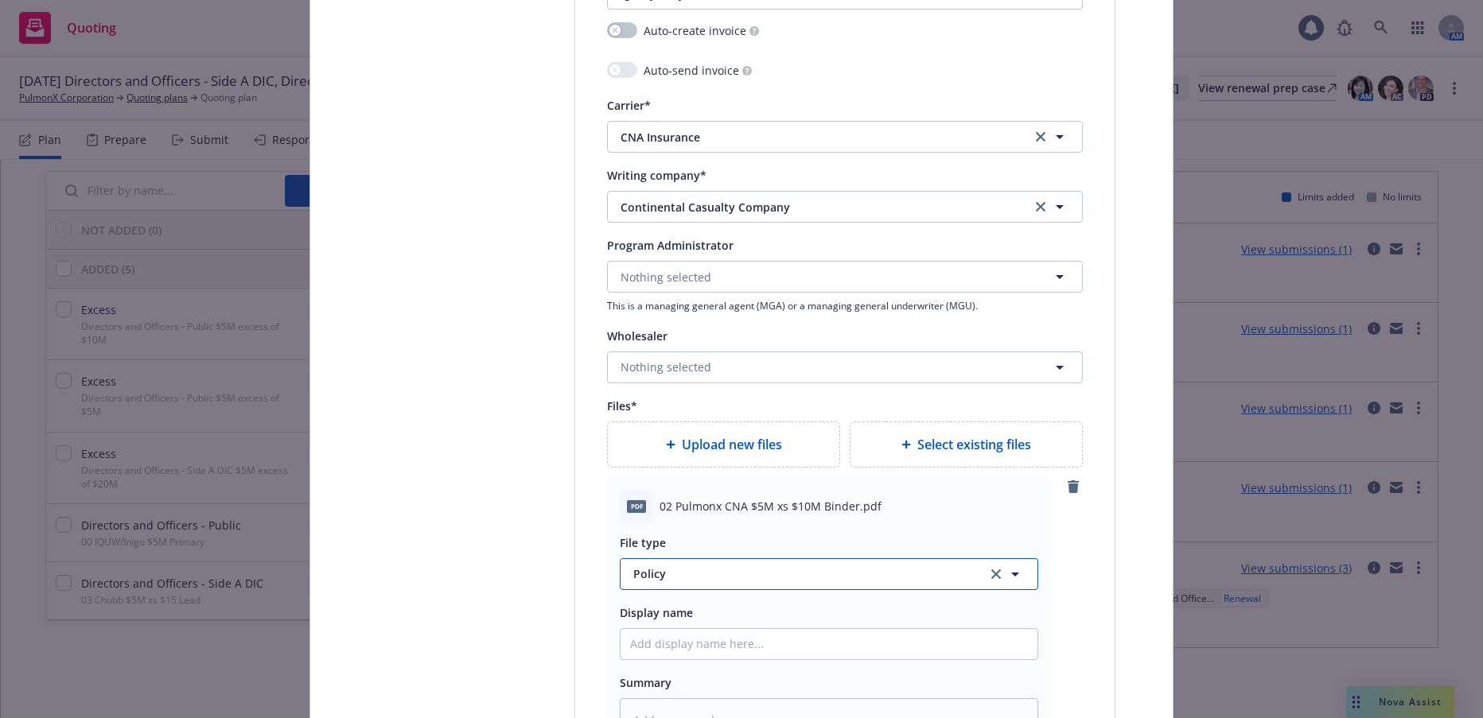
click at [658, 572] on span "Policy" at bounding box center [800, 574] width 335 height 17
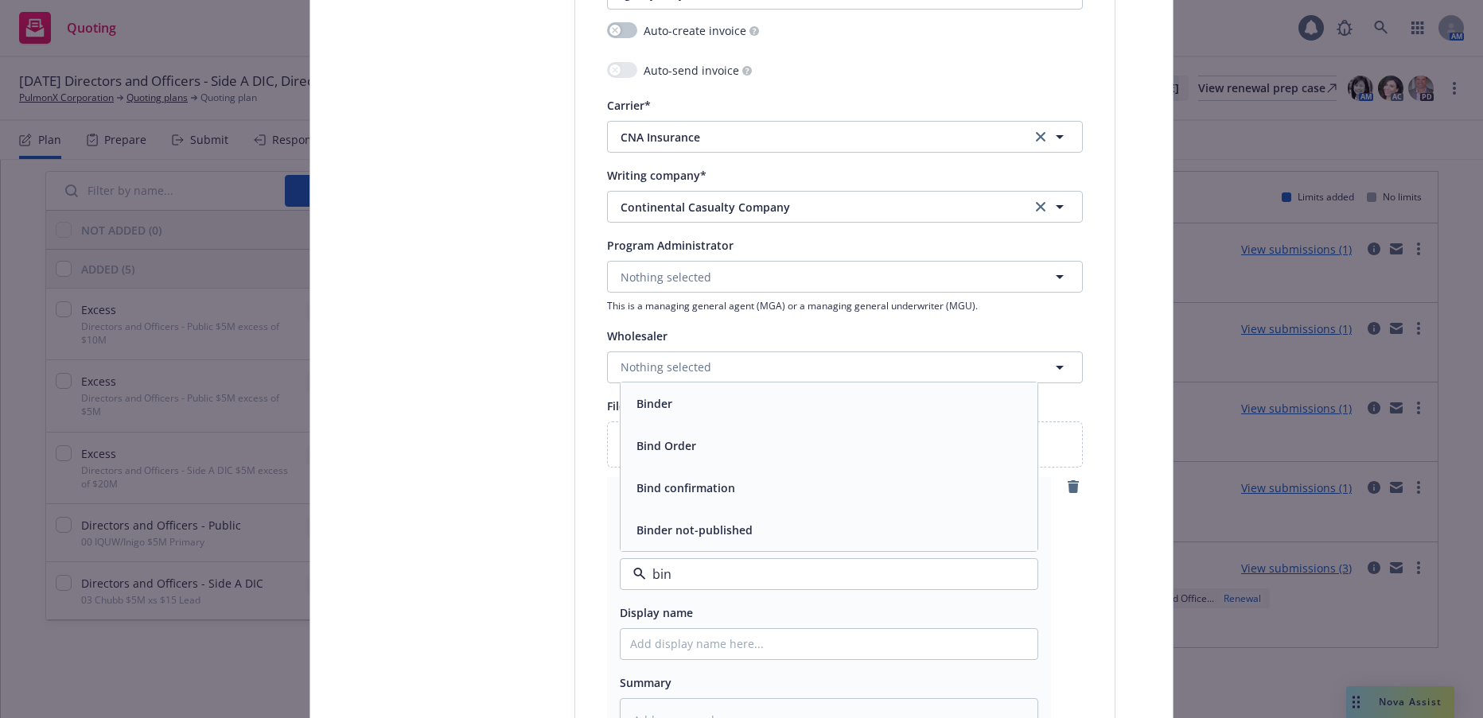
click at [640, 397] on span "Binder" at bounding box center [654, 403] width 36 height 17
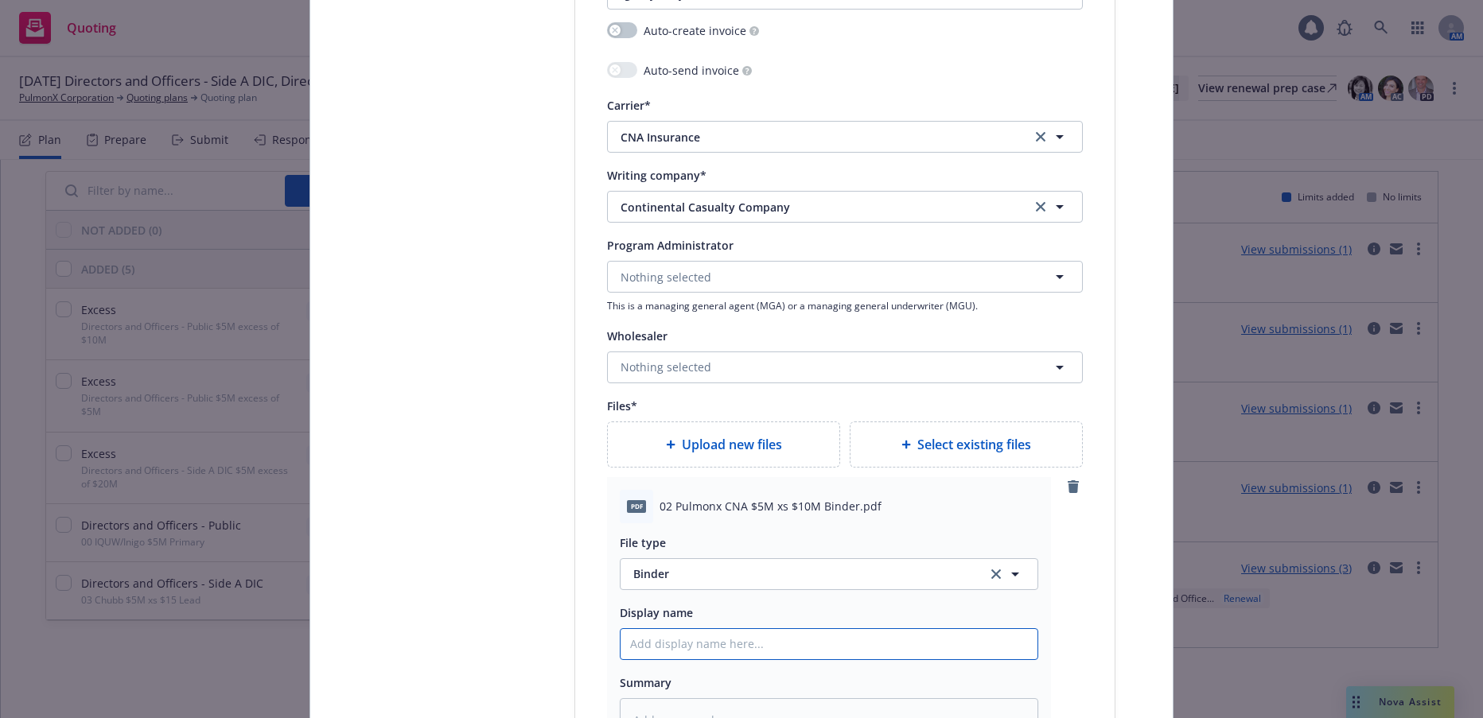
click at [738, 646] on input "Policy display name" at bounding box center [829, 644] width 417 height 30
click at [735, 446] on span "Upload new files" at bounding box center [732, 444] width 100 height 19
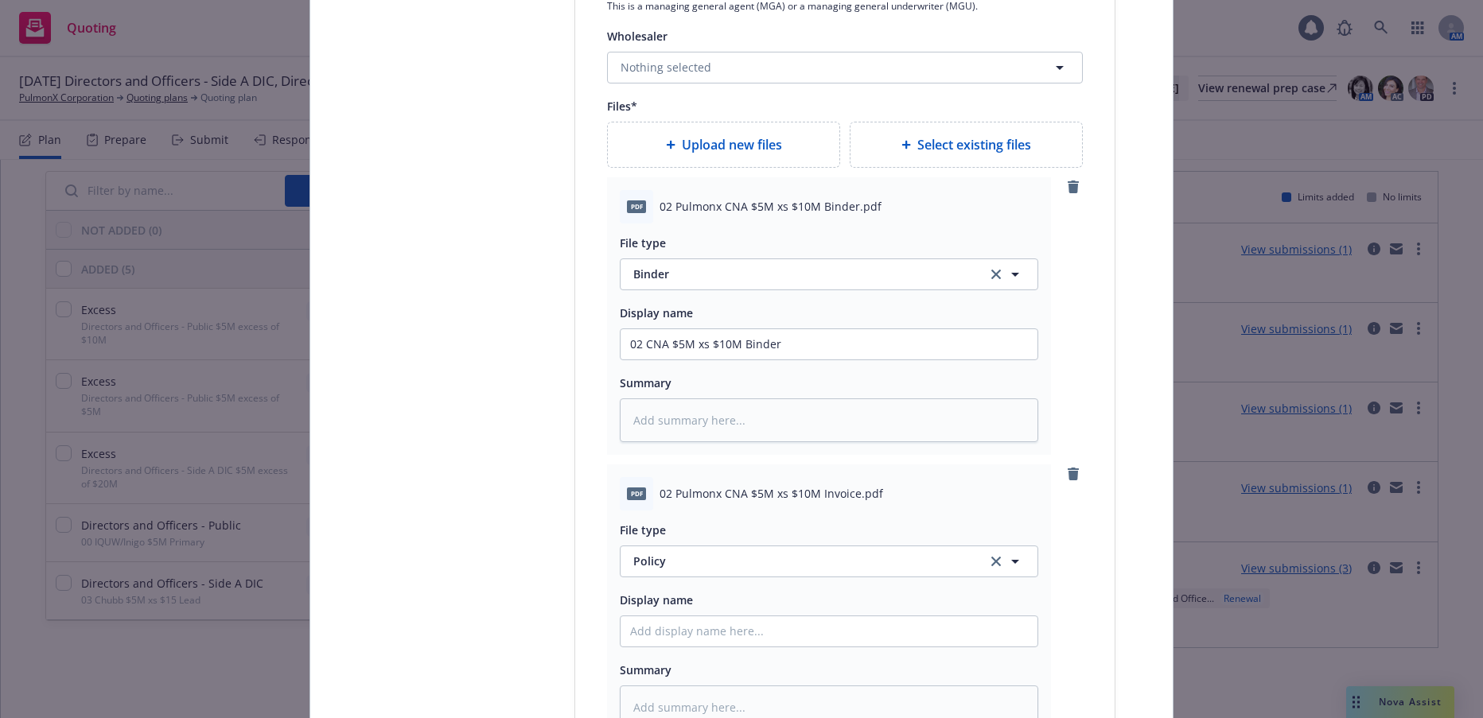
scroll to position [2228, 0]
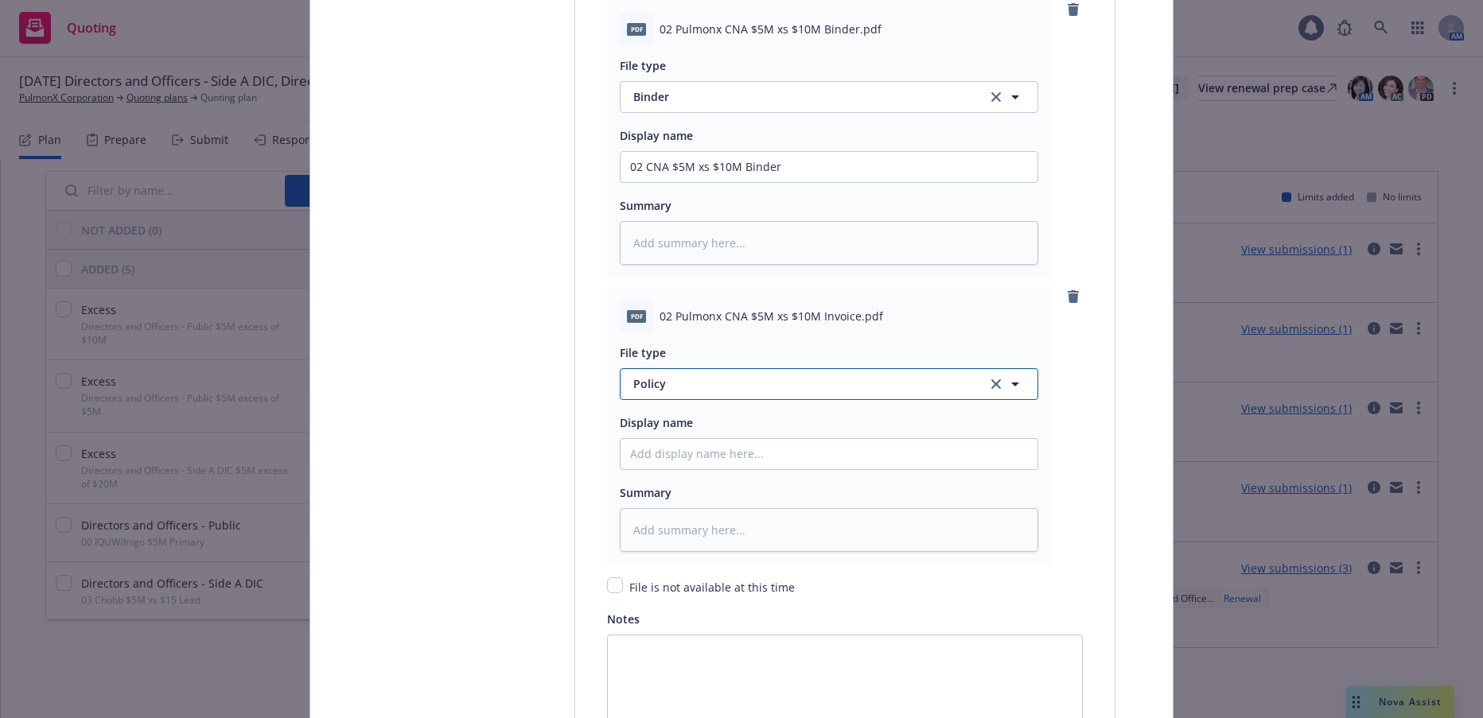
click at [640, 379] on span "Policy" at bounding box center [800, 384] width 335 height 17
click at [716, 468] on span "Invoice - Third Party" at bounding box center [691, 470] width 110 height 17
drag, startPoint x: 782, startPoint y: 167, endPoint x: 602, endPoint y: 169, distance: 179.8
click at [607, 169] on div "pdf 02 Pulmonx CNA $5M xs $10M Binder.pdf File type Binder Display name 02 CNA …" at bounding box center [829, 139] width 444 height 278
click at [727, 450] on input "Policy display name" at bounding box center [829, 454] width 417 height 30
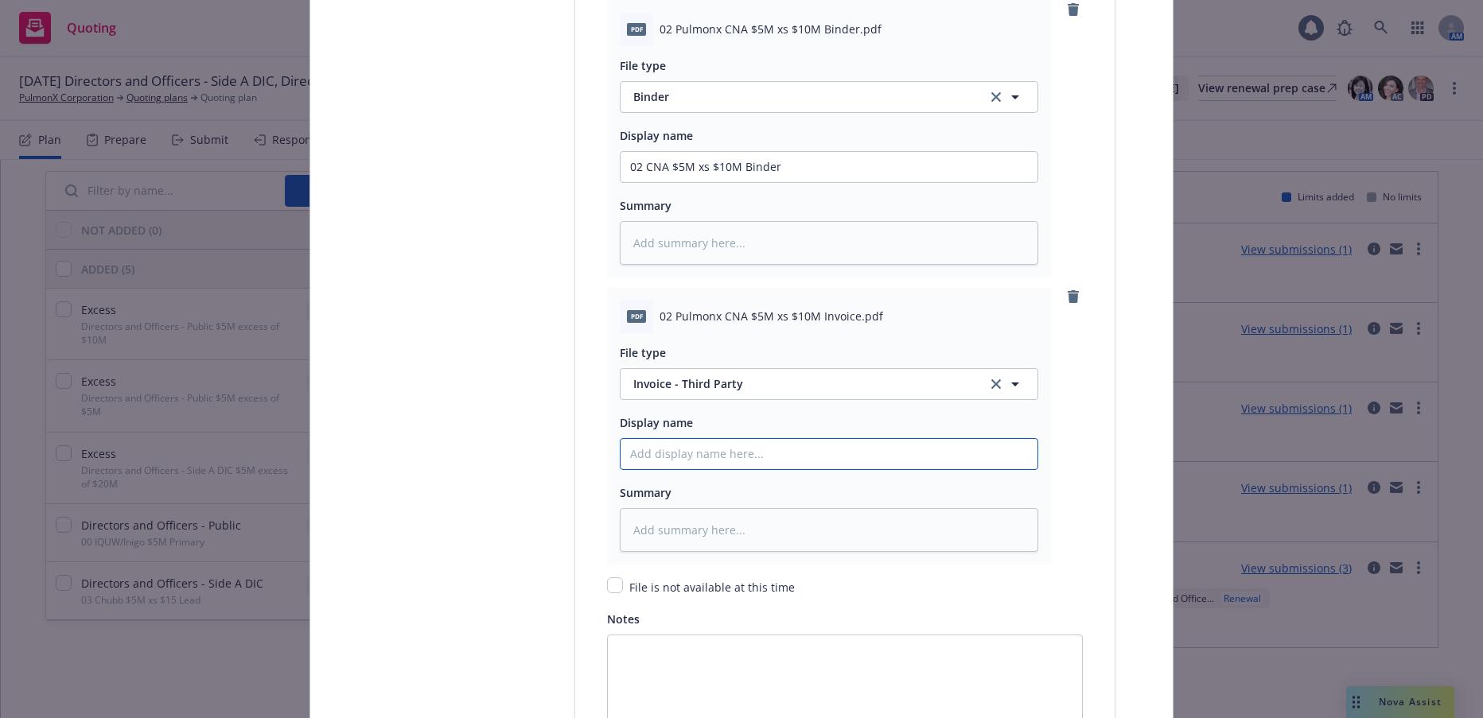
paste input "02 CNA $5M xs $10M Binder"
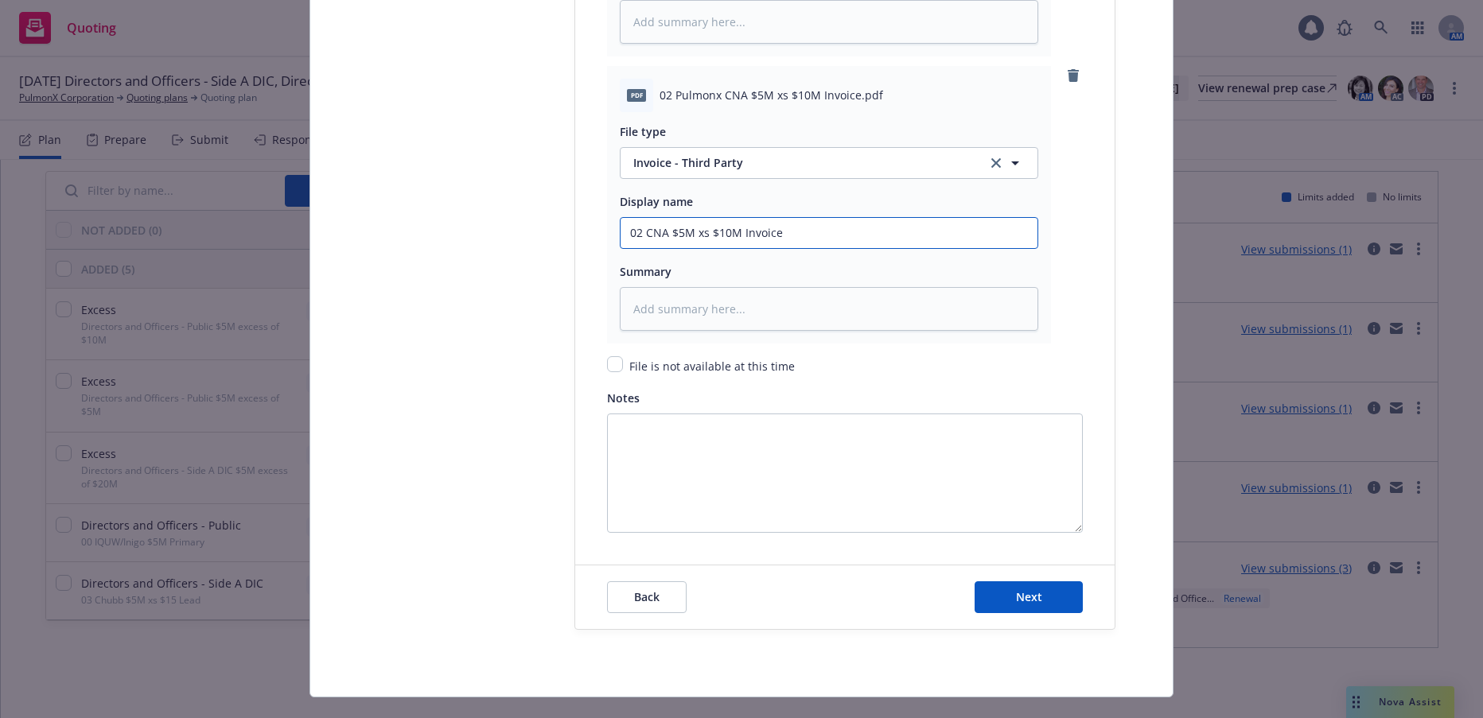
scroll to position [2466, 0]
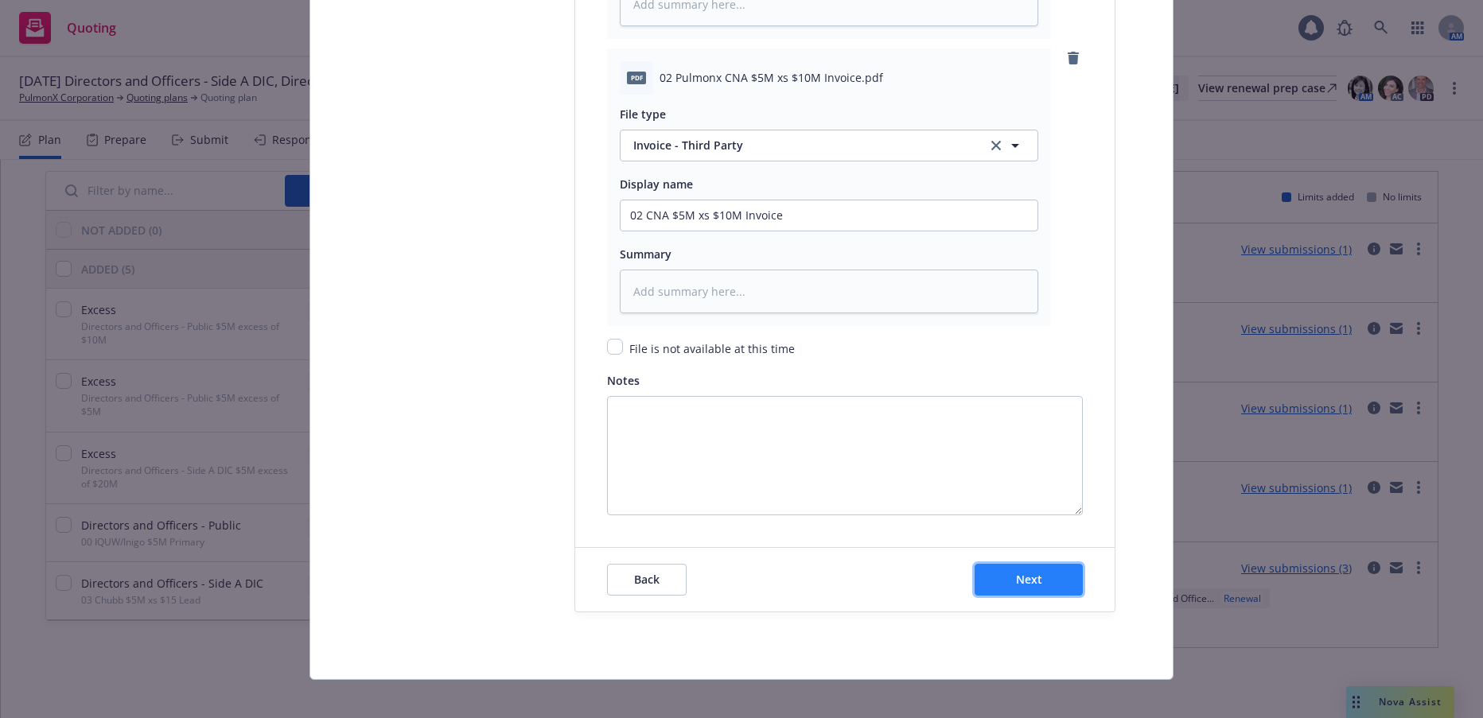
click at [1040, 573] on button "Next" at bounding box center [1029, 580] width 108 height 32
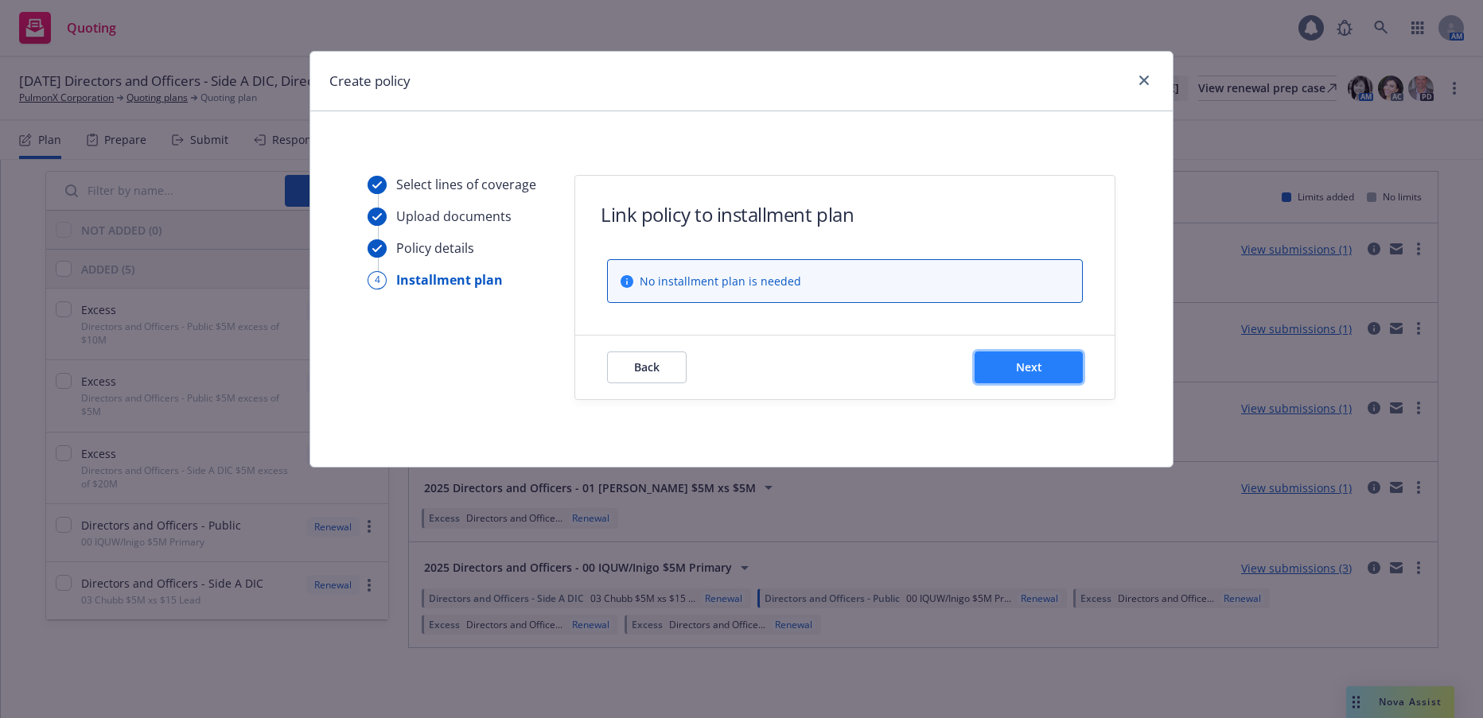
click at [1044, 373] on button "Next" at bounding box center [1029, 368] width 108 height 32
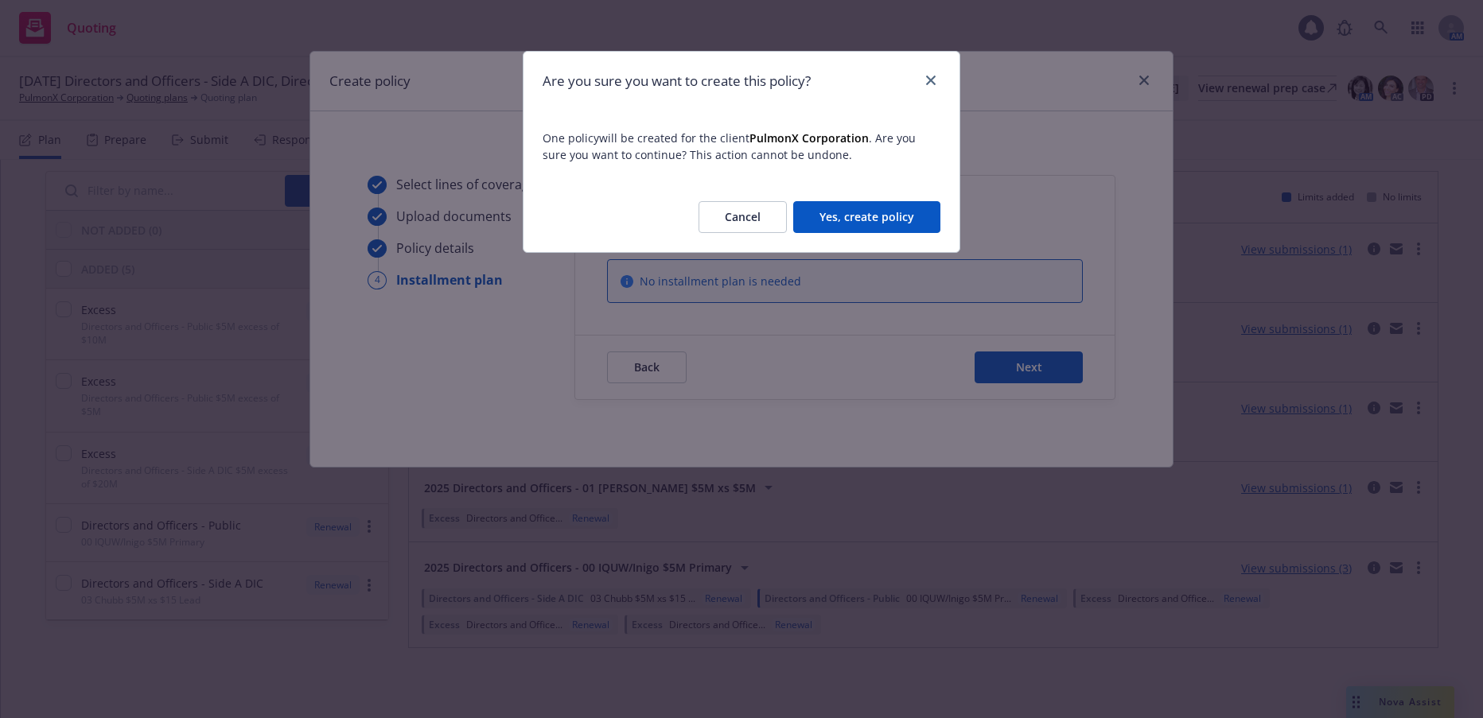
click at [875, 213] on button "Yes, create policy" at bounding box center [866, 217] width 147 height 32
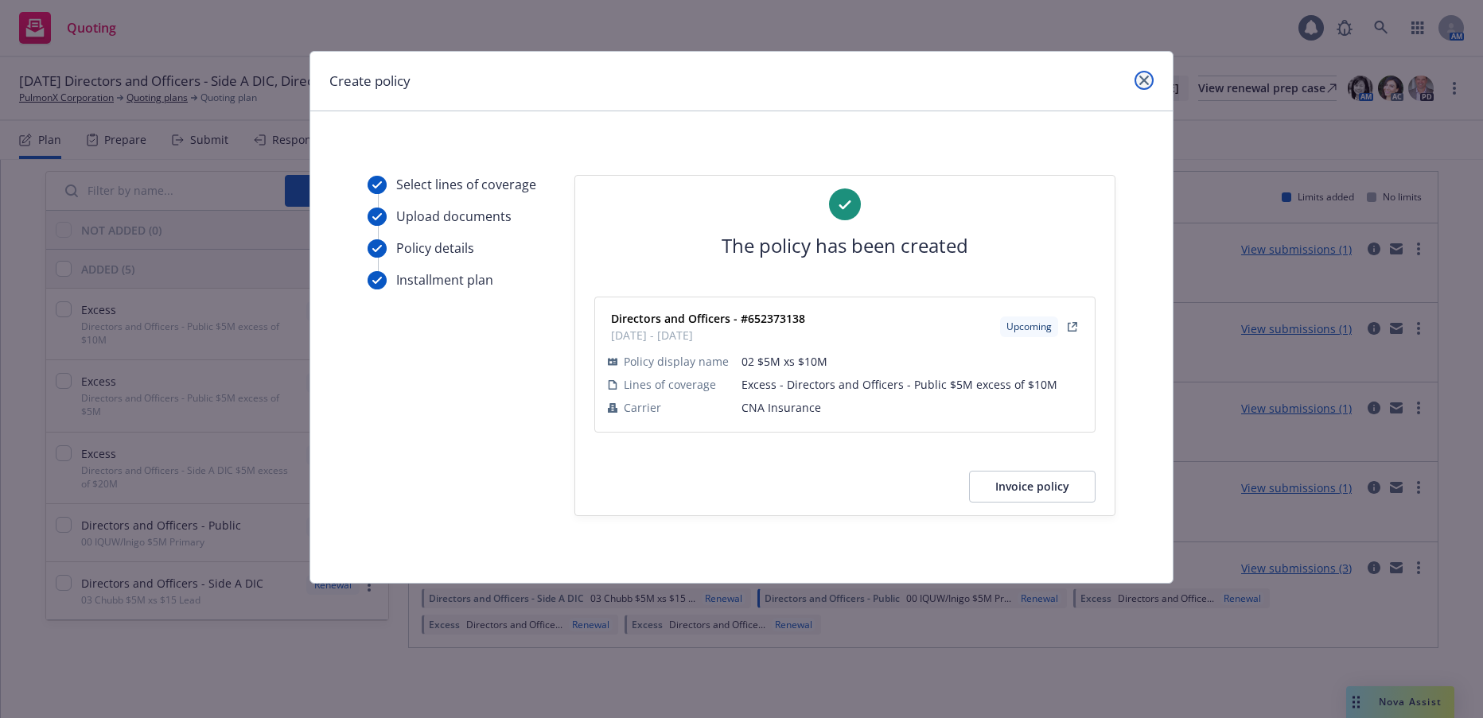
click at [1146, 81] on icon "close" at bounding box center [1144, 81] width 10 height 10
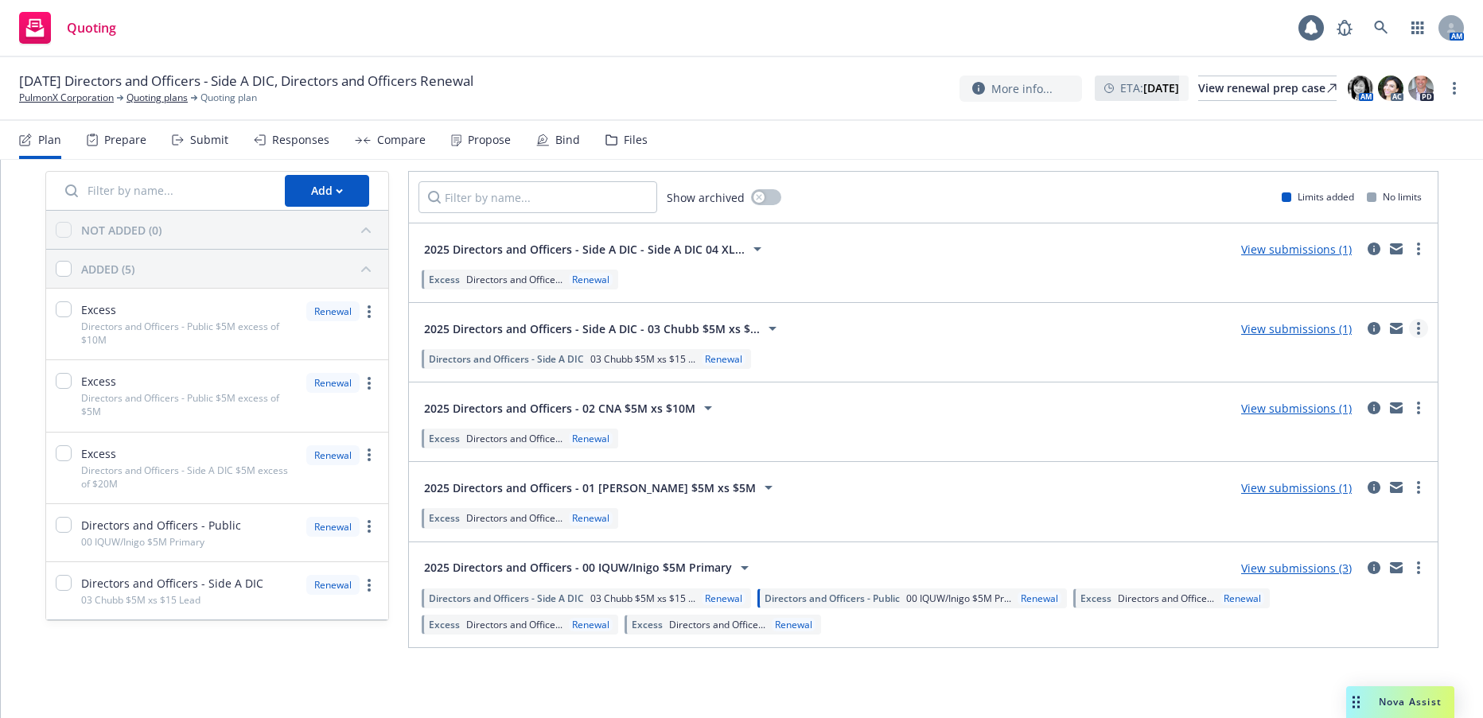
click at [1409, 329] on link "more" at bounding box center [1418, 328] width 19 height 19
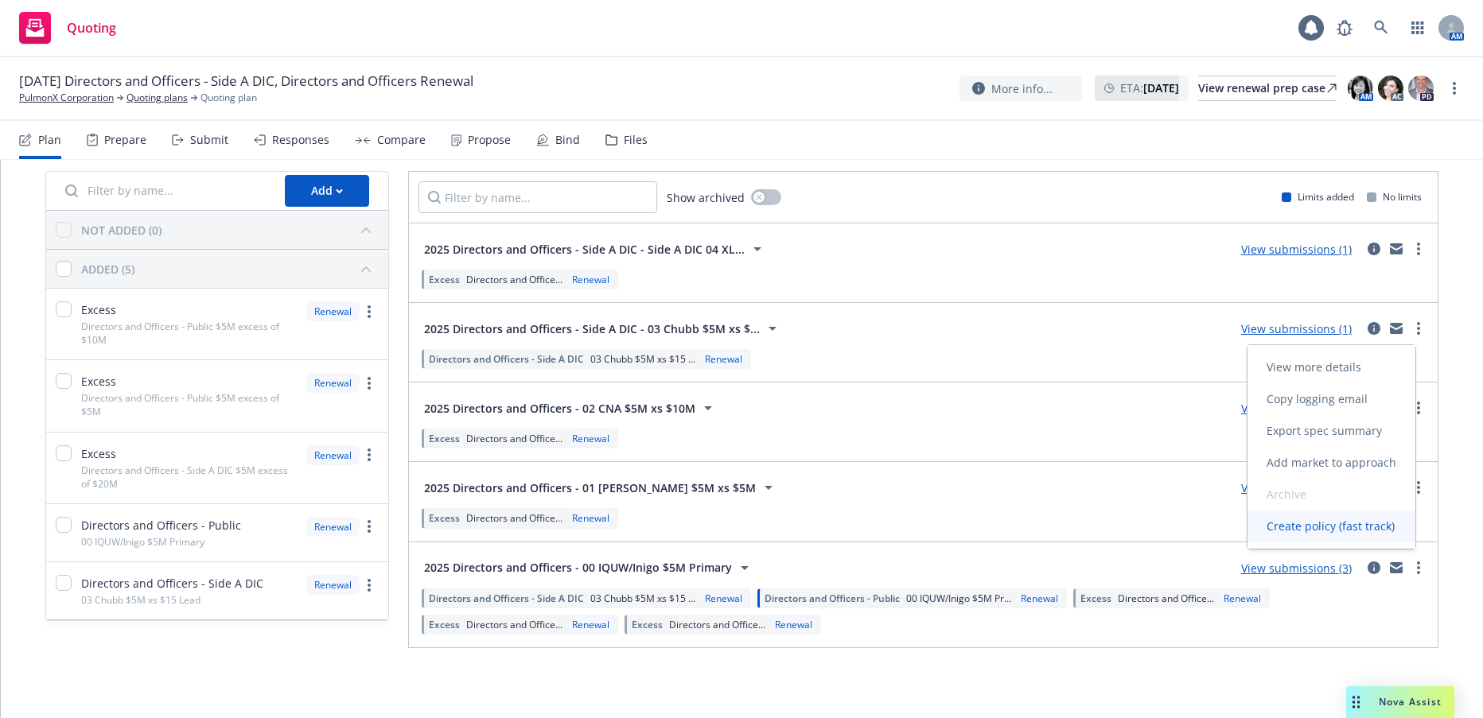
click at [1324, 527] on span "Create policy (fast track)" at bounding box center [1330, 526] width 166 height 15
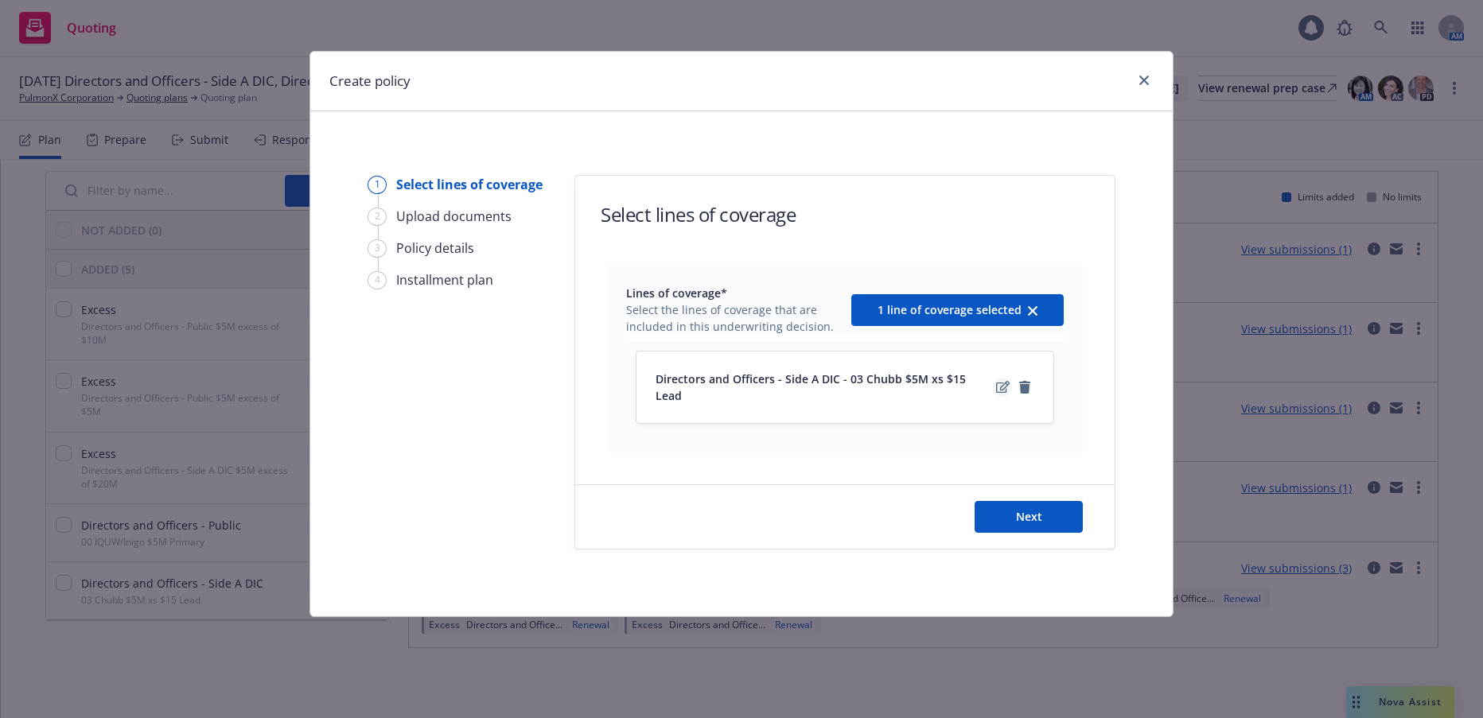
click at [998, 381] on icon "edit" at bounding box center [1003, 387] width 14 height 13
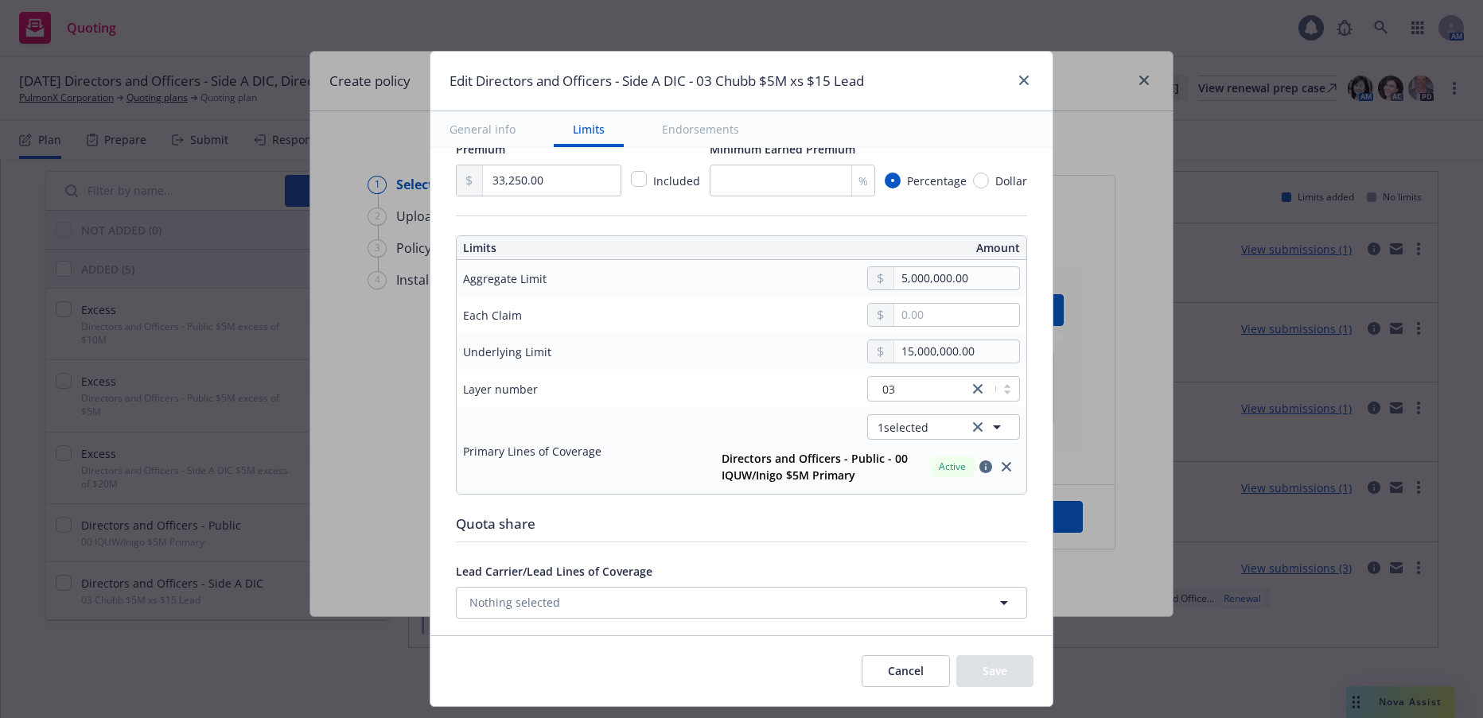
scroll to position [477, 0]
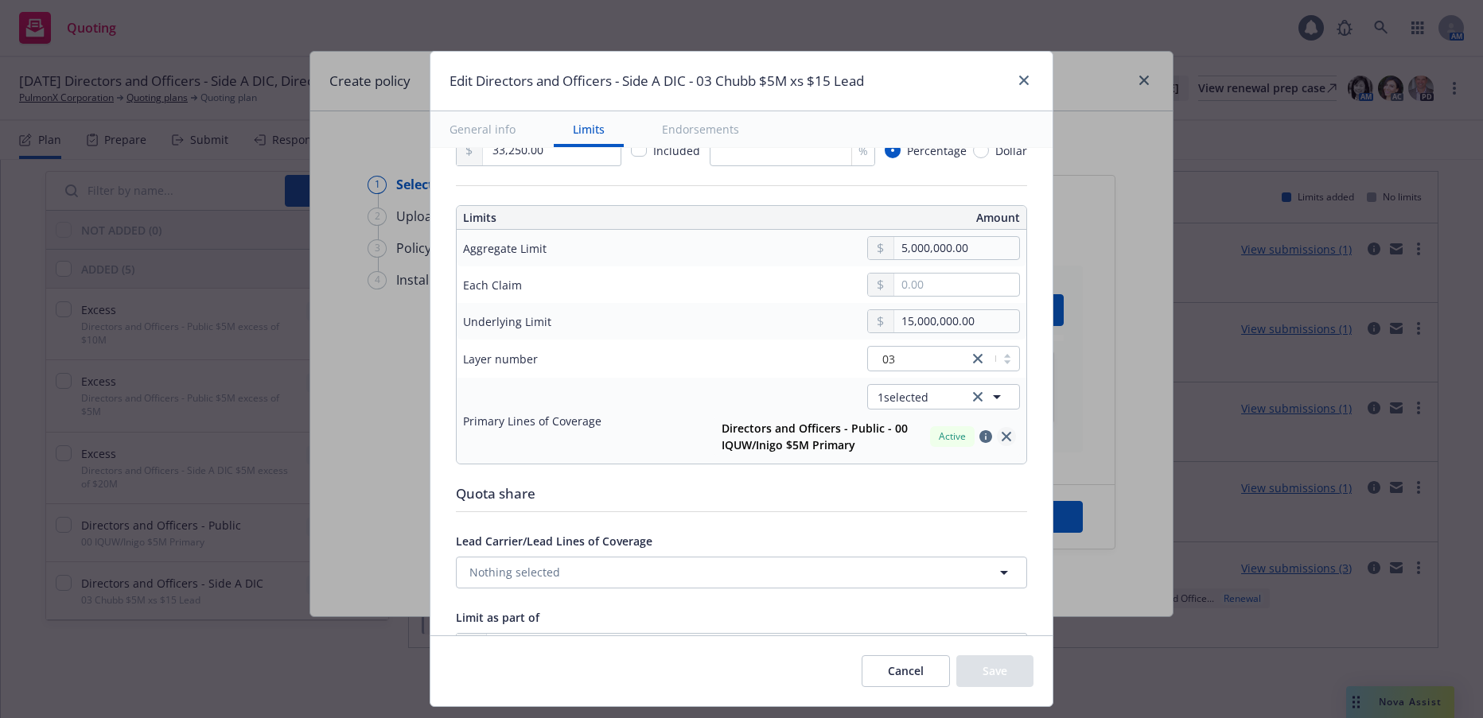
click at [1002, 438] on icon "close" at bounding box center [1007, 437] width 10 height 10
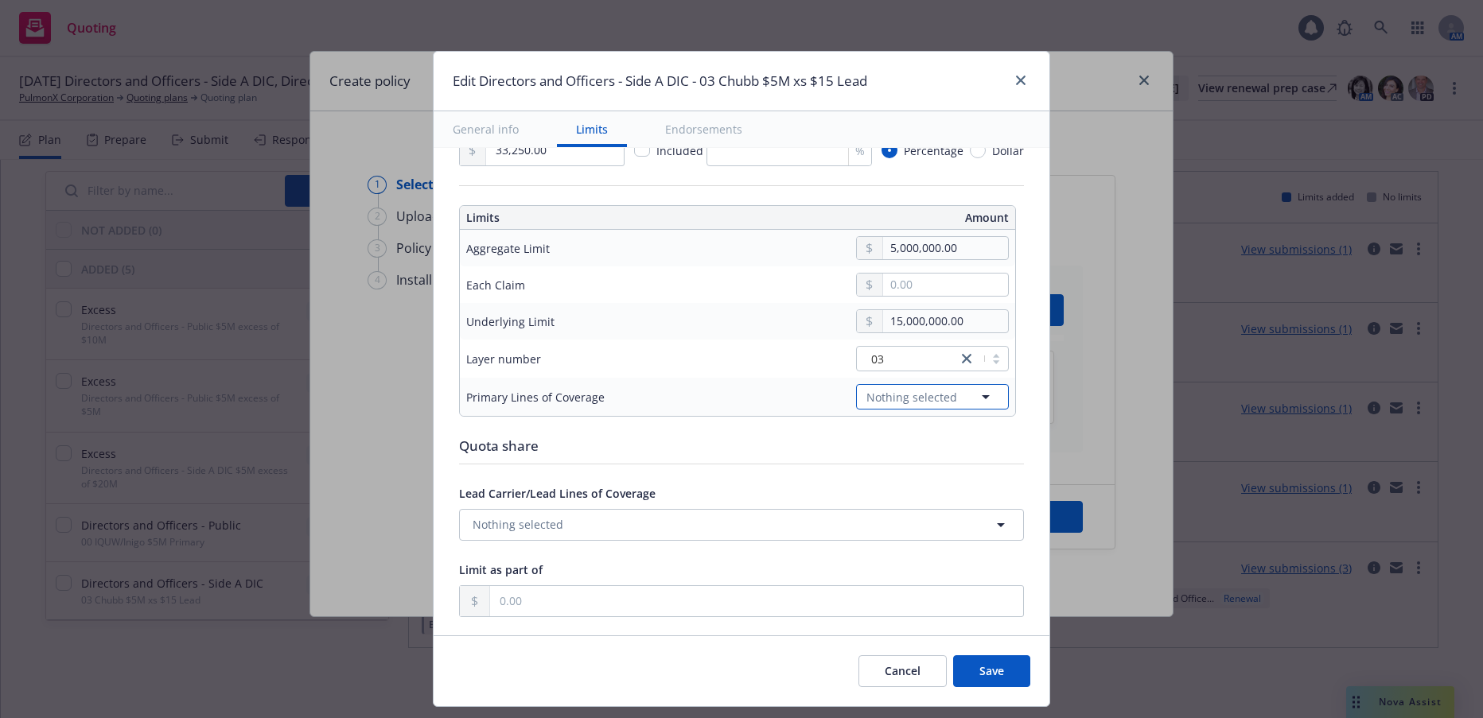
click at [982, 396] on icon "button" at bounding box center [986, 397] width 8 height 4
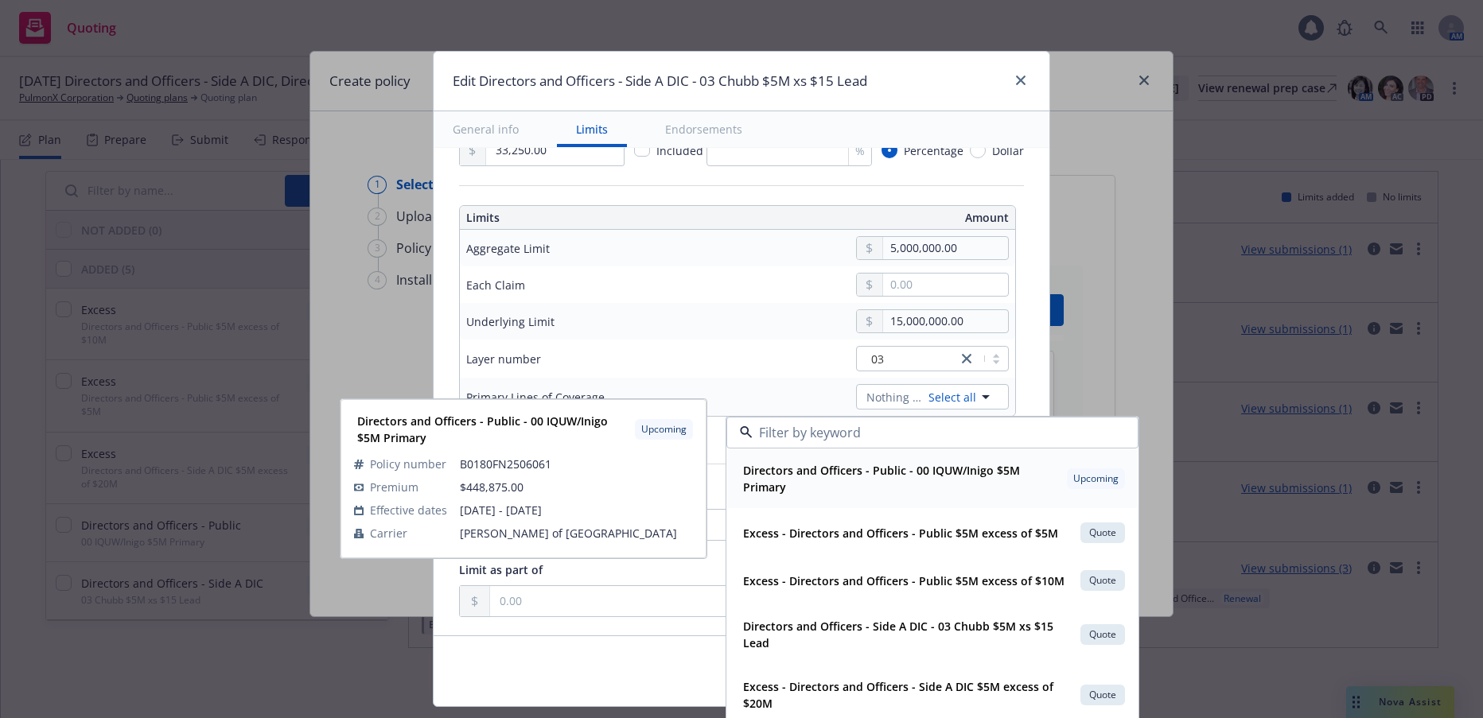
click at [872, 484] on span "Directors and Officers - Public - 00 IQUW/Inigo $5M Primary" at bounding box center [901, 478] width 317 height 33
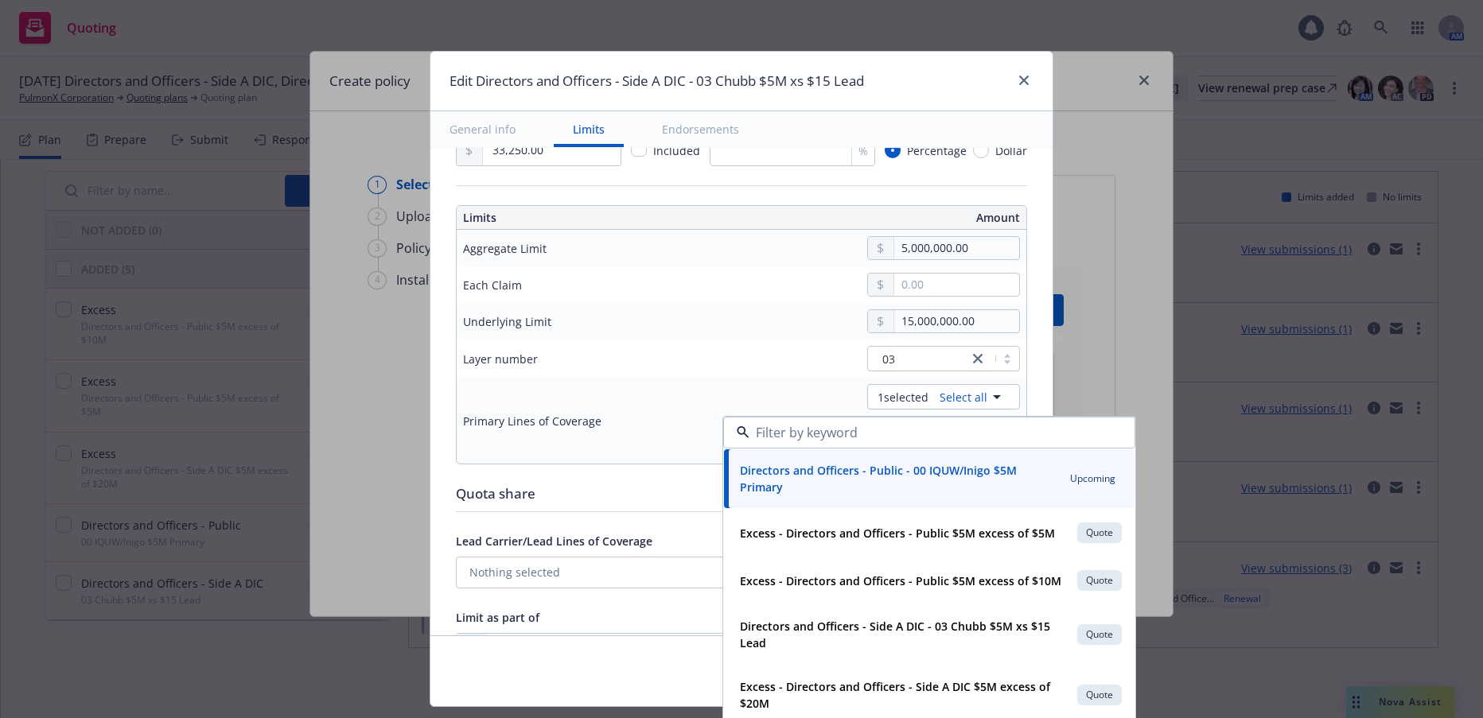
click at [772, 395] on div "1 selected Select all" at bounding box center [867, 396] width 306 height 25
click at [662, 418] on div "Primary Lines of Coverage" at bounding box center [576, 420] width 226 height 19
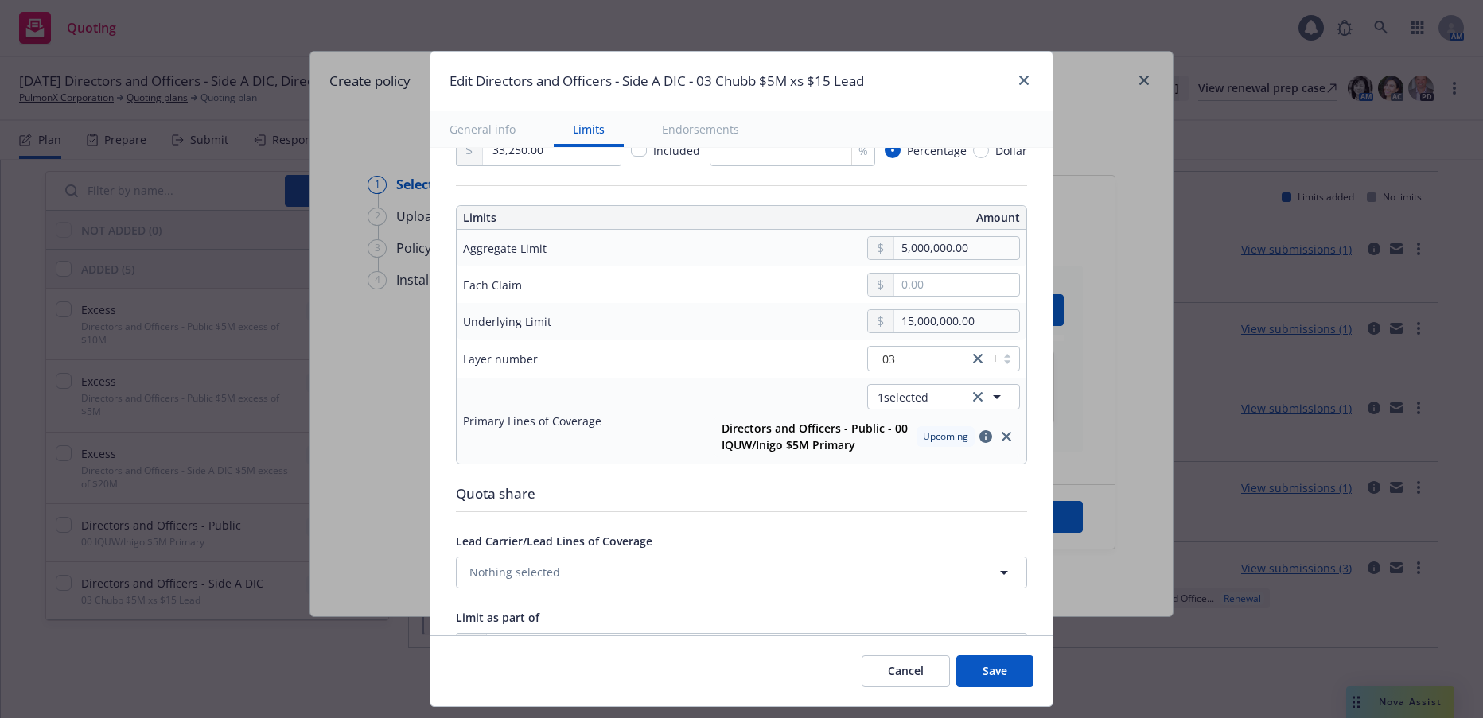
click at [1007, 670] on button "Save" at bounding box center [994, 672] width 77 height 32
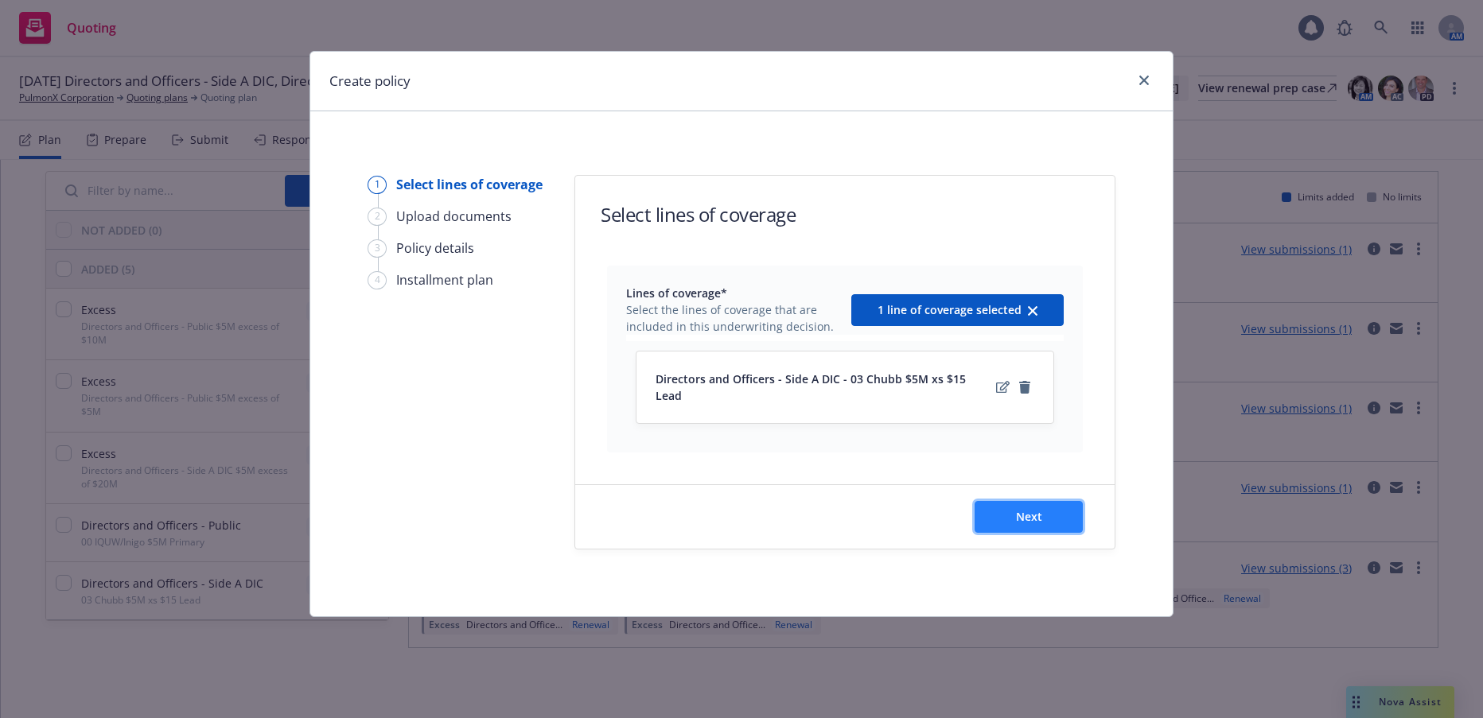
click at [1026, 511] on button "Next" at bounding box center [1029, 517] width 108 height 32
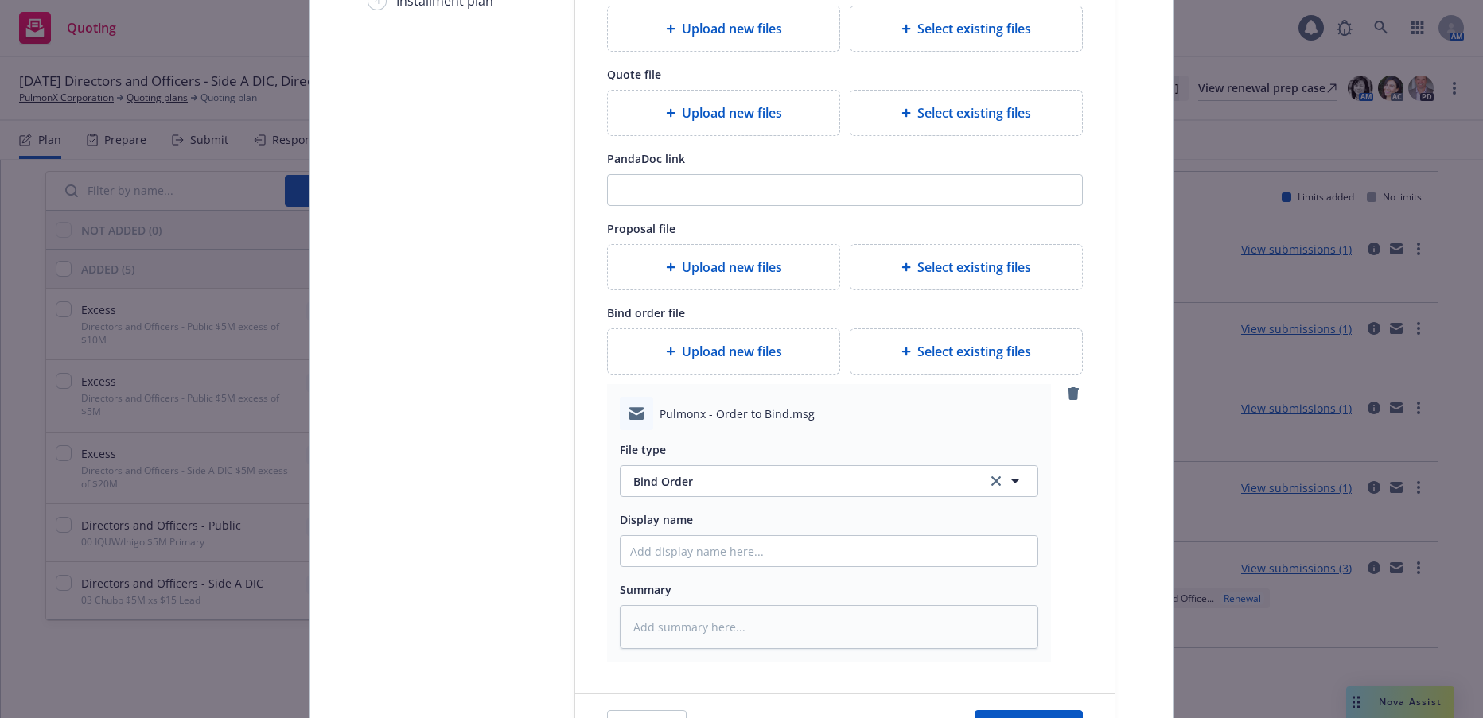
scroll to position [318, 0]
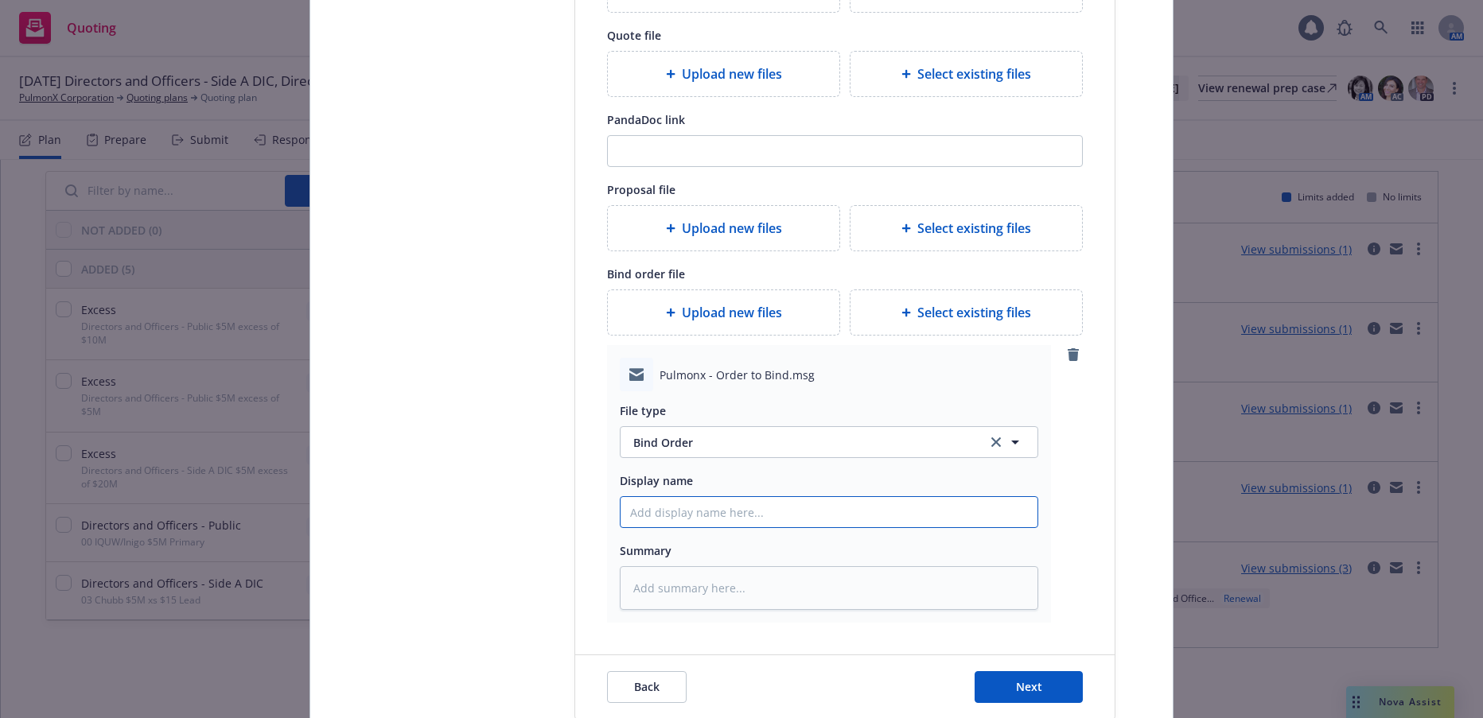
click at [695, 512] on input "Display name" at bounding box center [829, 512] width 417 height 30
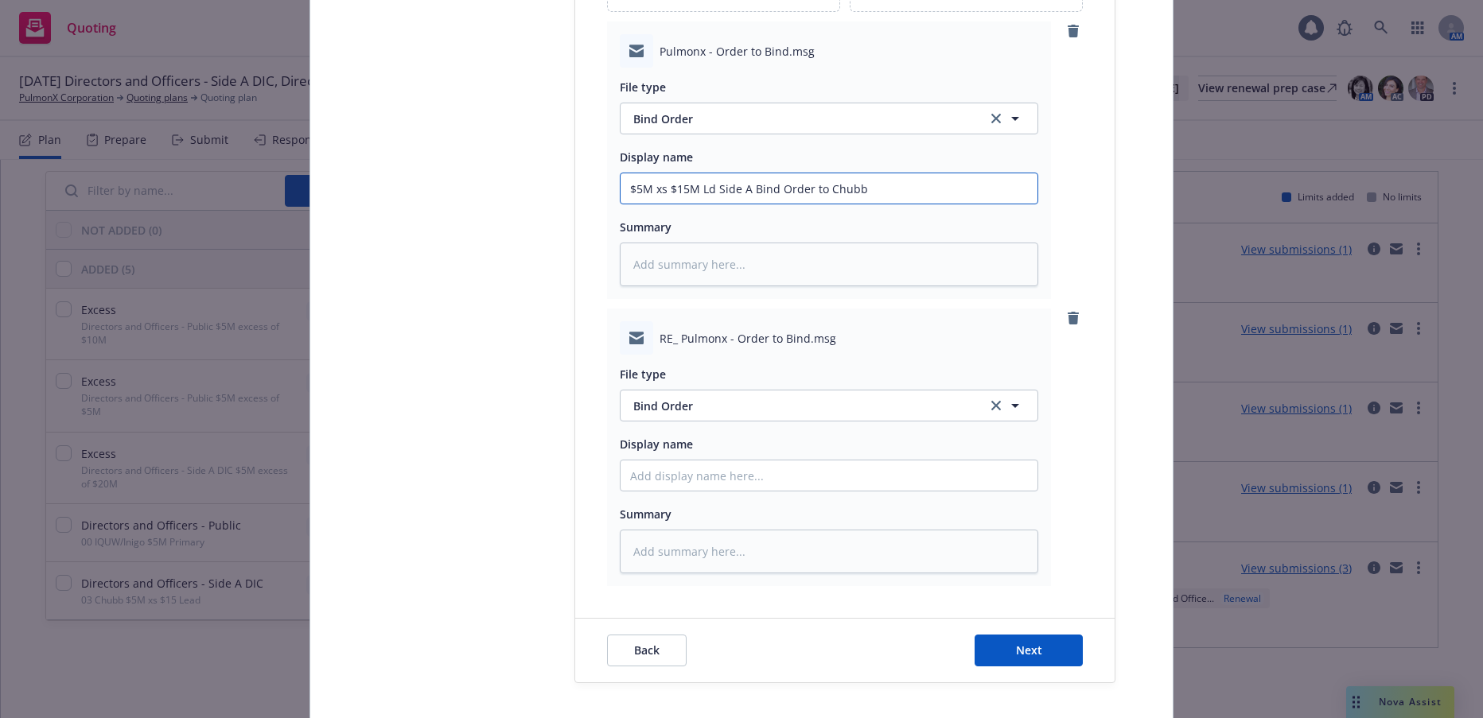
scroll to position [716, 0]
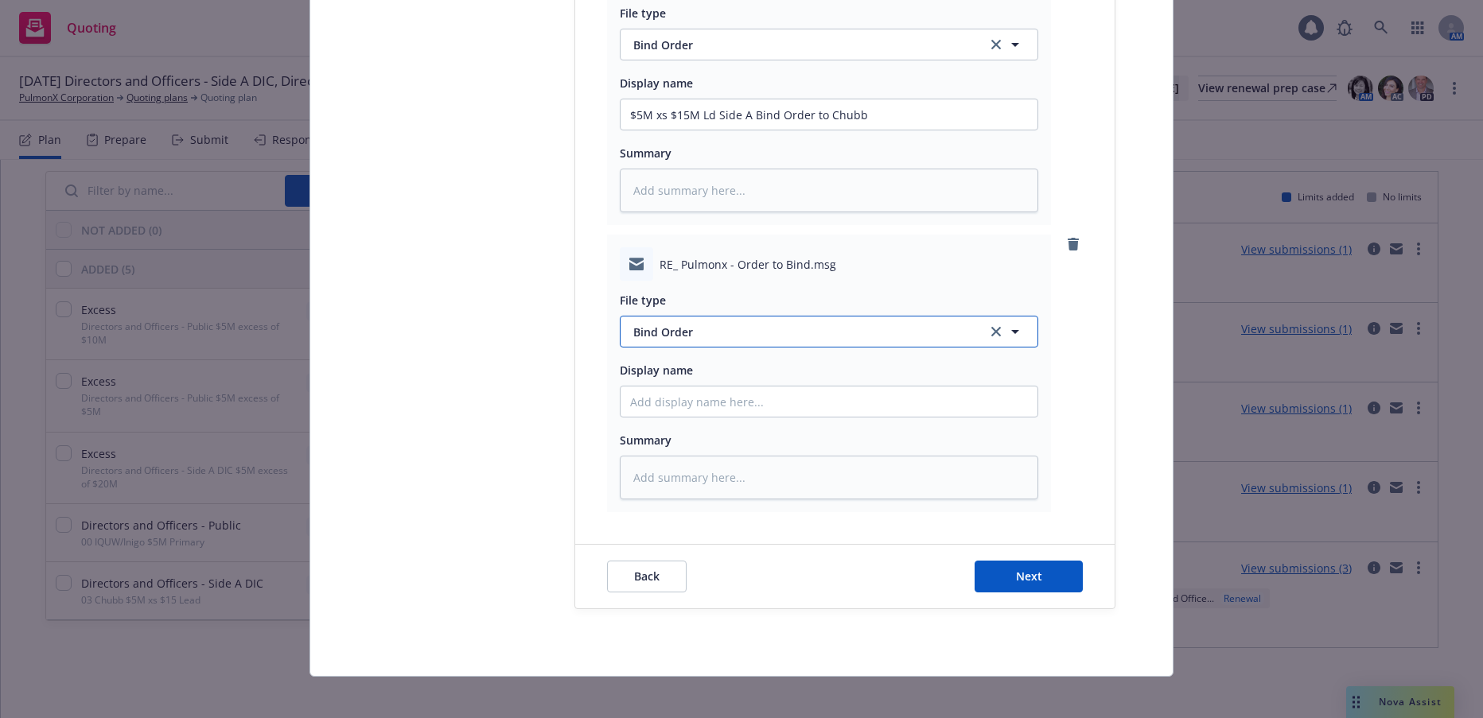
click at [683, 328] on span "Bind Order" at bounding box center [800, 332] width 335 height 17
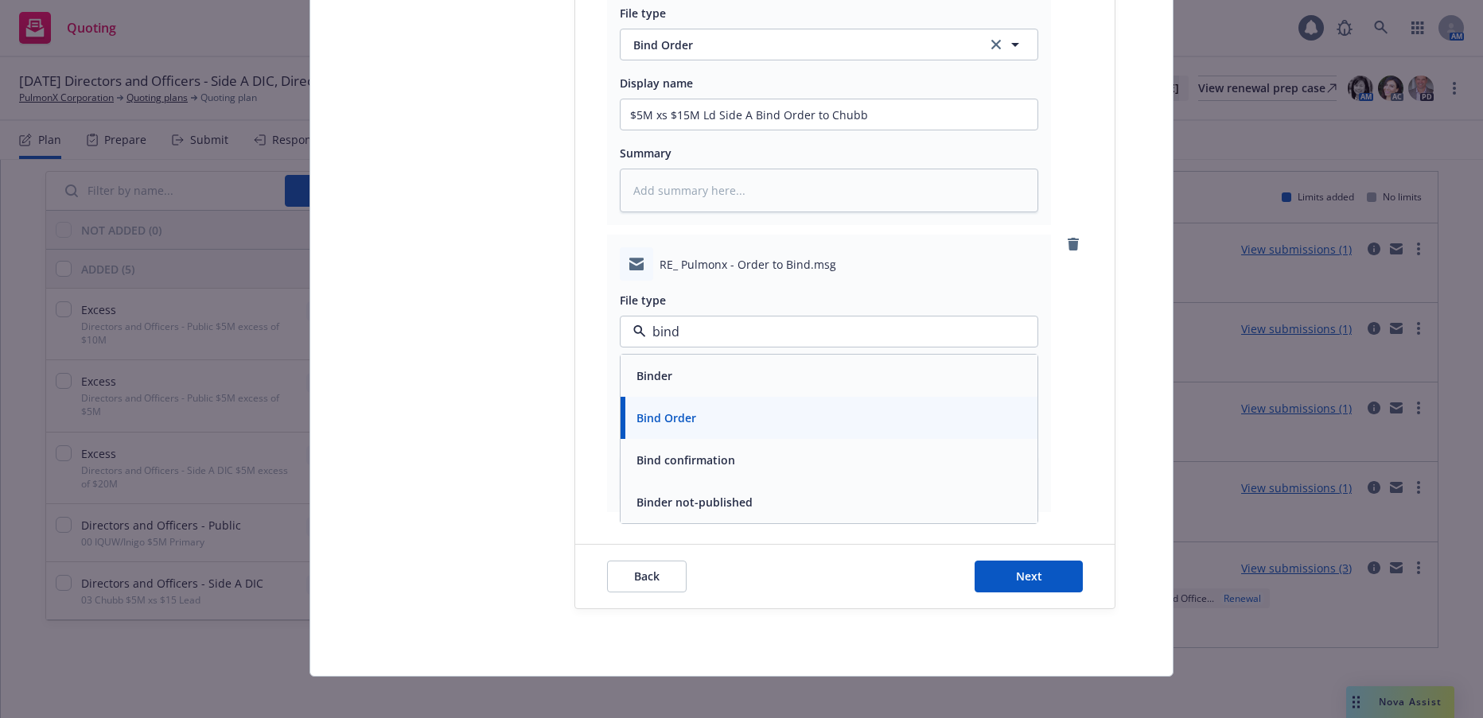
click at [669, 453] on span "Bind confirmation" at bounding box center [685, 460] width 99 height 17
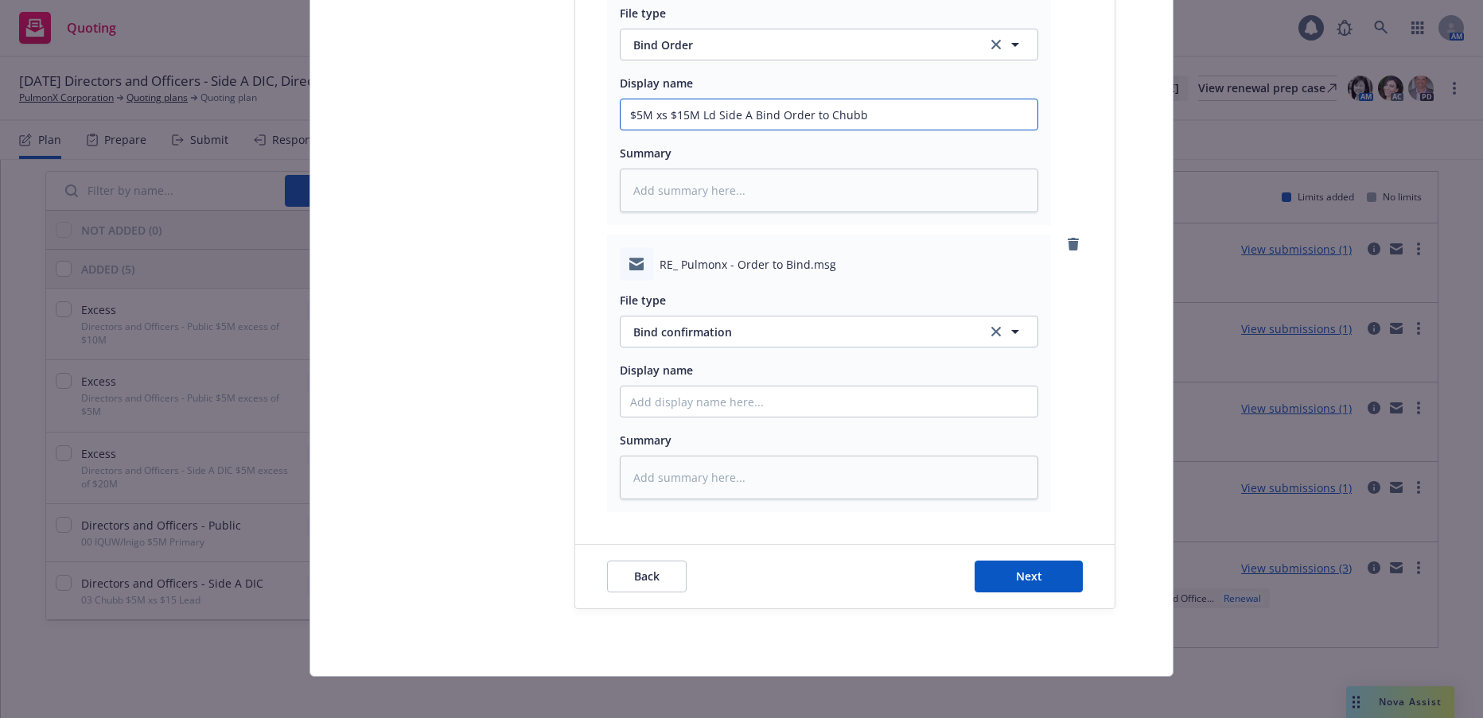
drag, startPoint x: 858, startPoint y: 111, endPoint x: 623, endPoint y: 119, distance: 234.8
click at [623, 119] on input "$5M xs $15M Ld Side A Bind Order to Chubb" at bounding box center [829, 114] width 417 height 30
click at [668, 402] on input "Display name" at bounding box center [829, 402] width 417 height 30
paste input "$5M xs $15M Ld Side A Bind Order to Chubb"
click at [815, 406] on input "$5M xs $15M Ld Side A Bind Order to Chubb" at bounding box center [829, 402] width 417 height 30
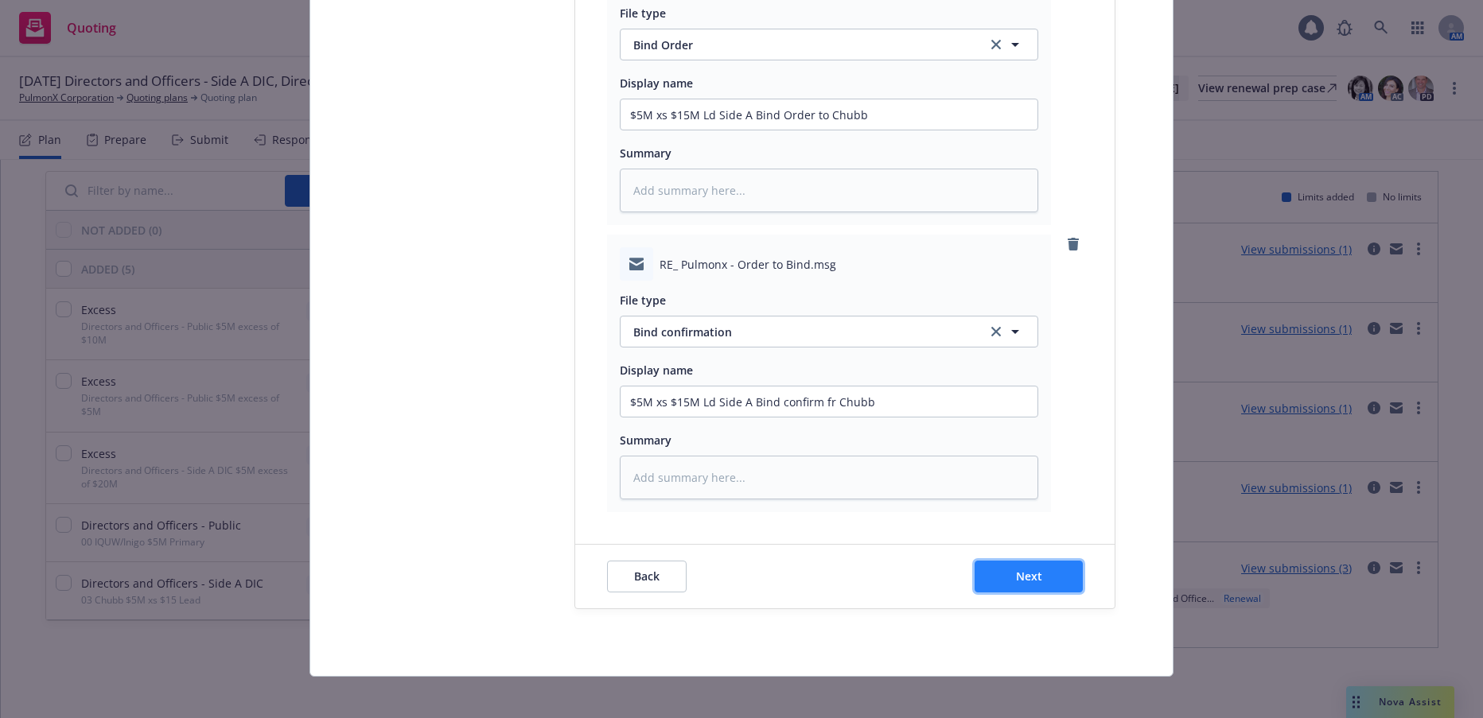
click at [1016, 574] on span "Next" at bounding box center [1029, 576] width 26 height 15
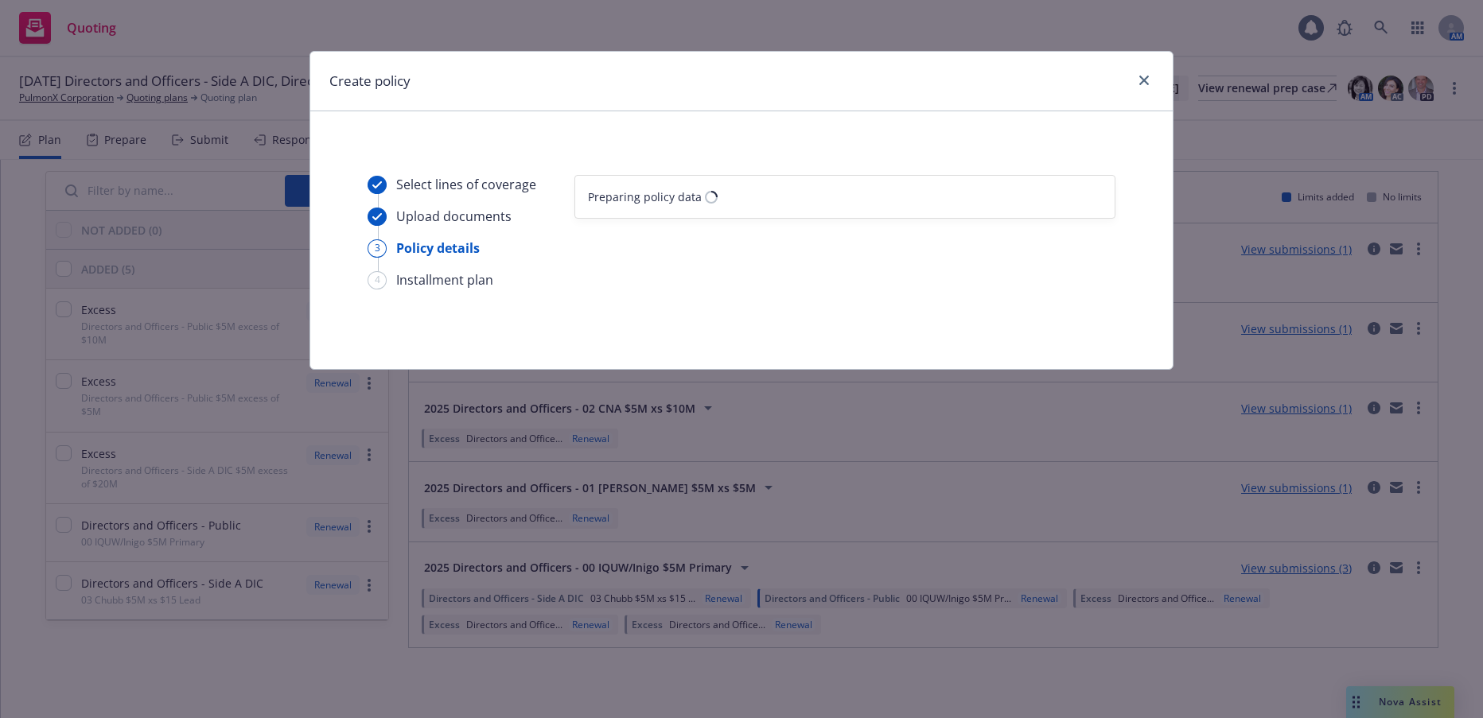
scroll to position [0, 0]
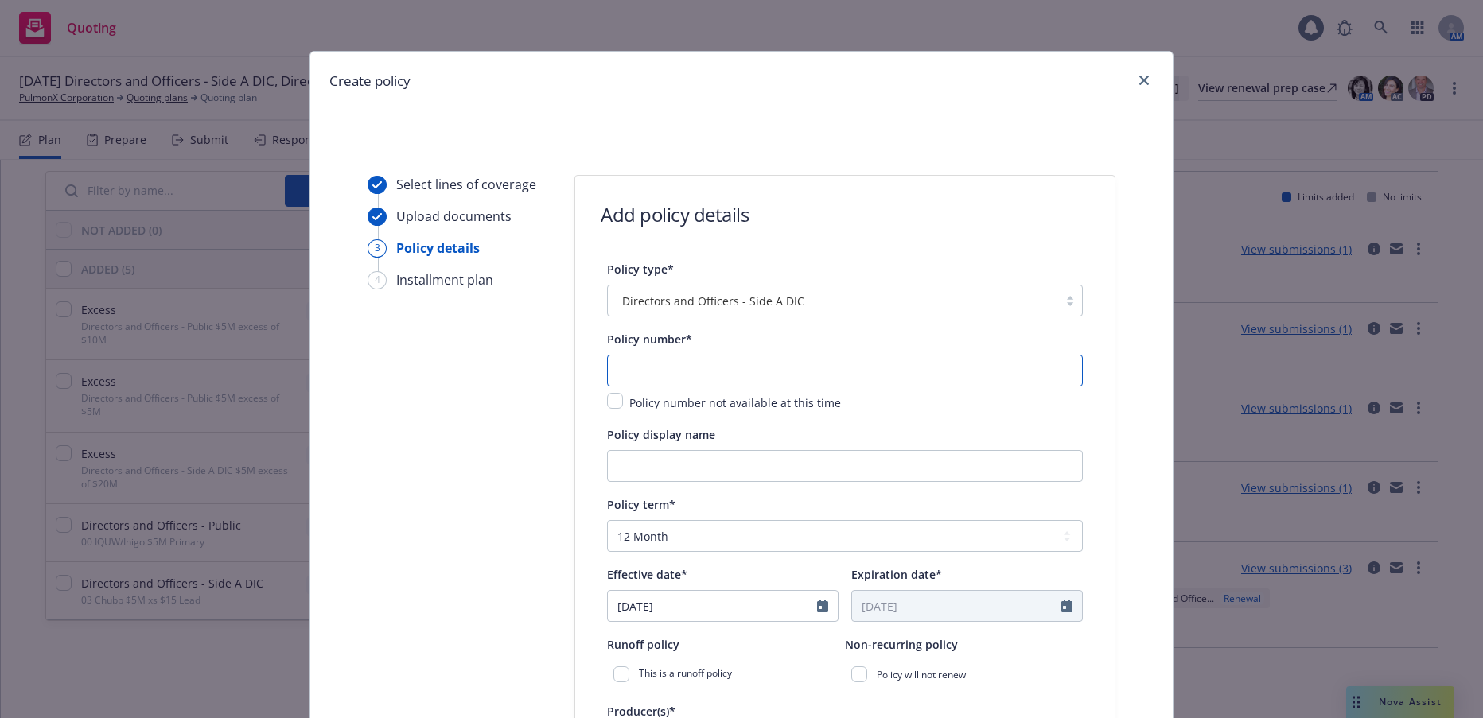
click at [847, 367] on input "text" at bounding box center [845, 371] width 476 height 32
click at [706, 372] on input "text" at bounding box center [845, 371] width 476 height 32
paste input "DOX G71456699 002"
click at [748, 453] on input "Policy display name" at bounding box center [845, 466] width 476 height 32
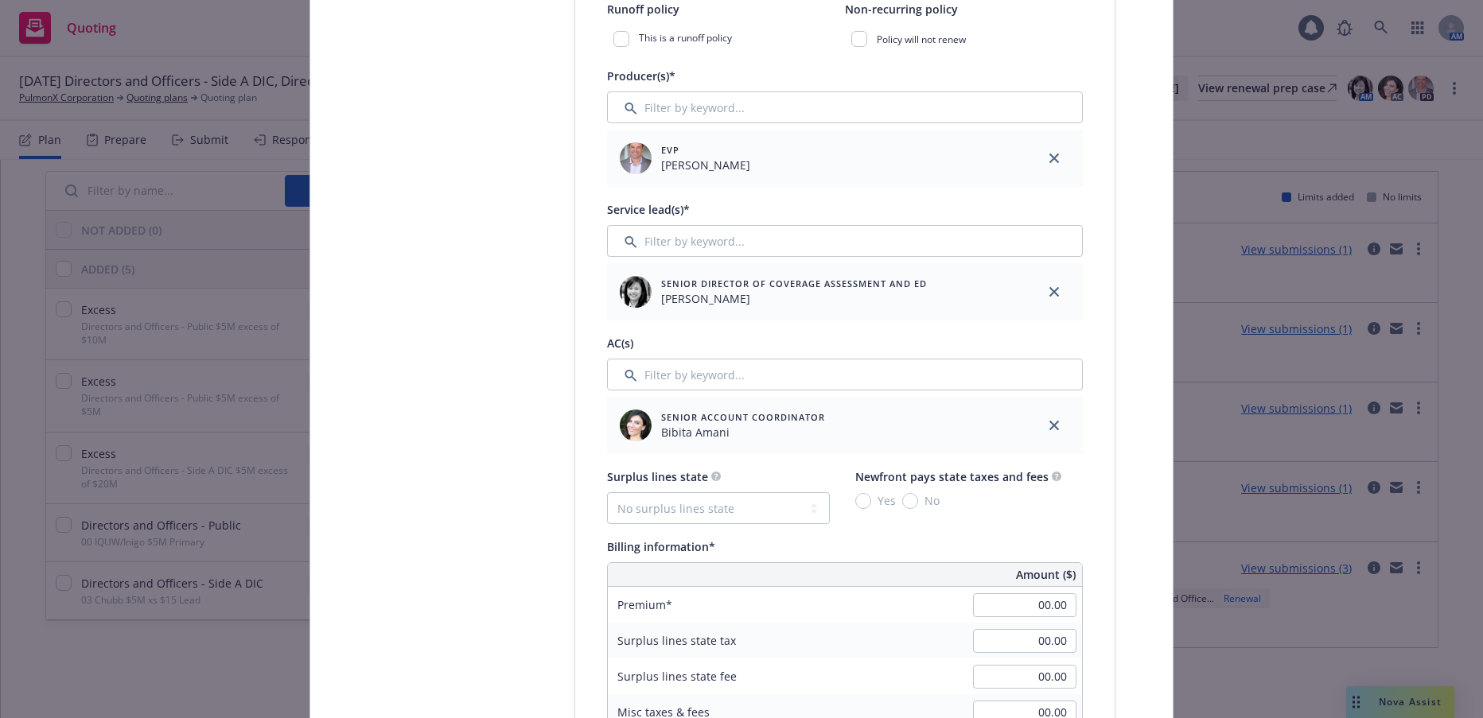
scroll to position [636, 0]
click at [706, 378] on input "Filter by keyword..." at bounding box center [845, 374] width 476 height 32
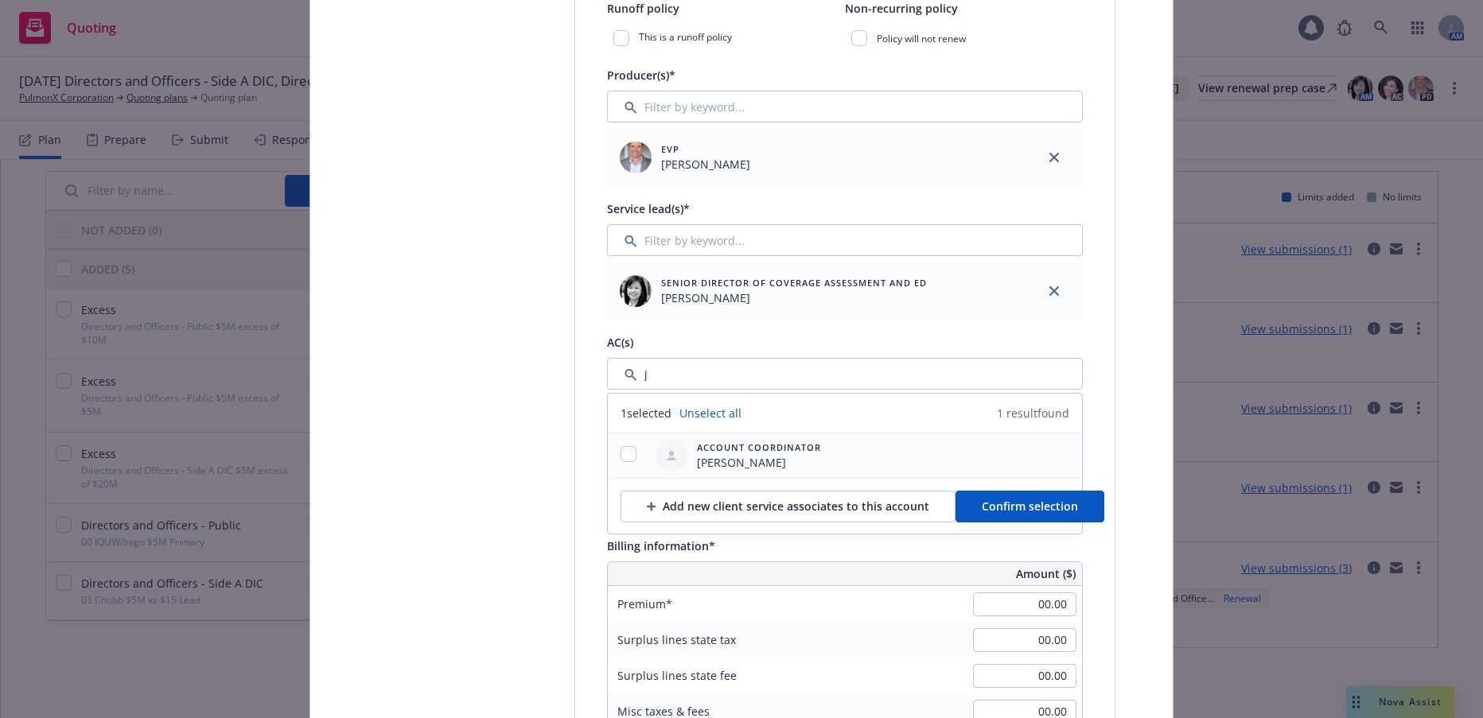
click at [631, 452] on div at bounding box center [628, 455] width 41 height 19
click at [621, 455] on input "checkbox" at bounding box center [629, 454] width 16 height 16
click at [1042, 500] on span "Confirm selection" at bounding box center [1030, 506] width 96 height 15
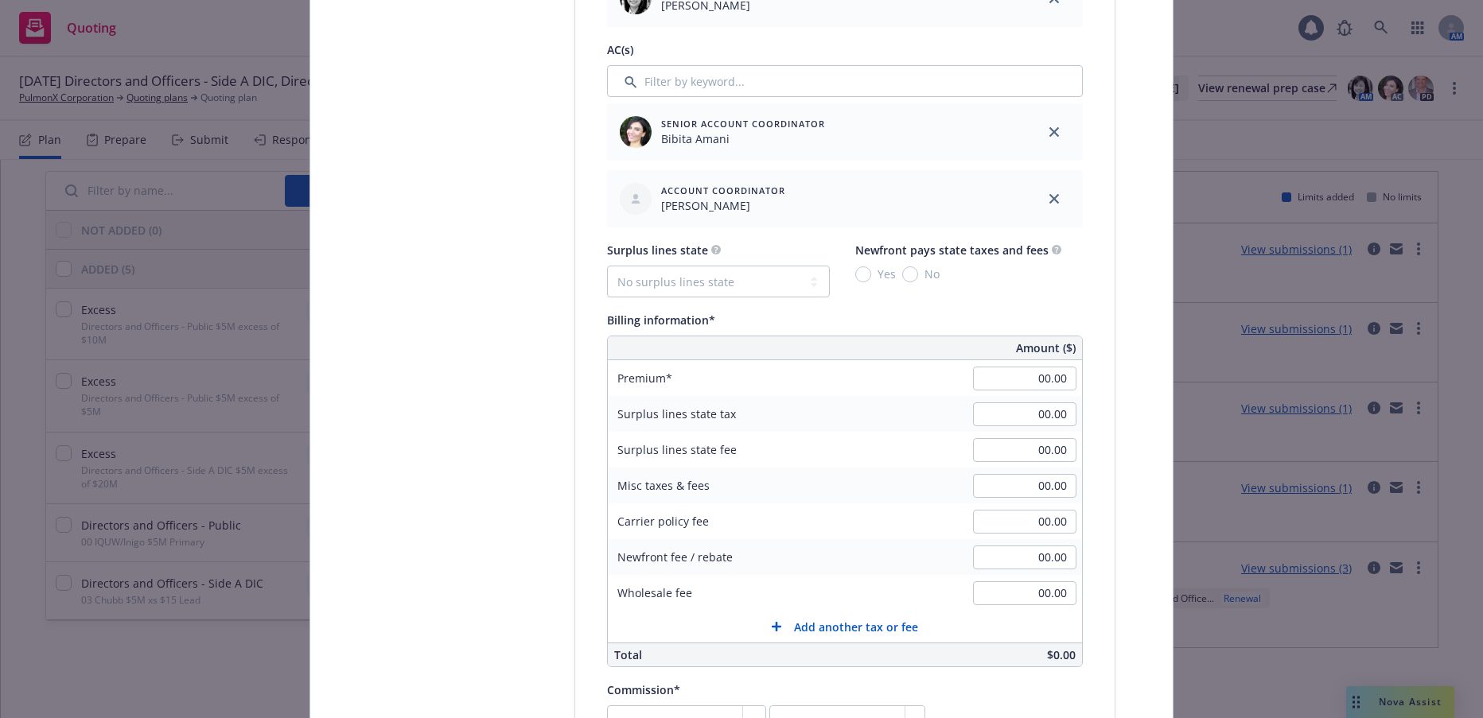
scroll to position [955, 0]
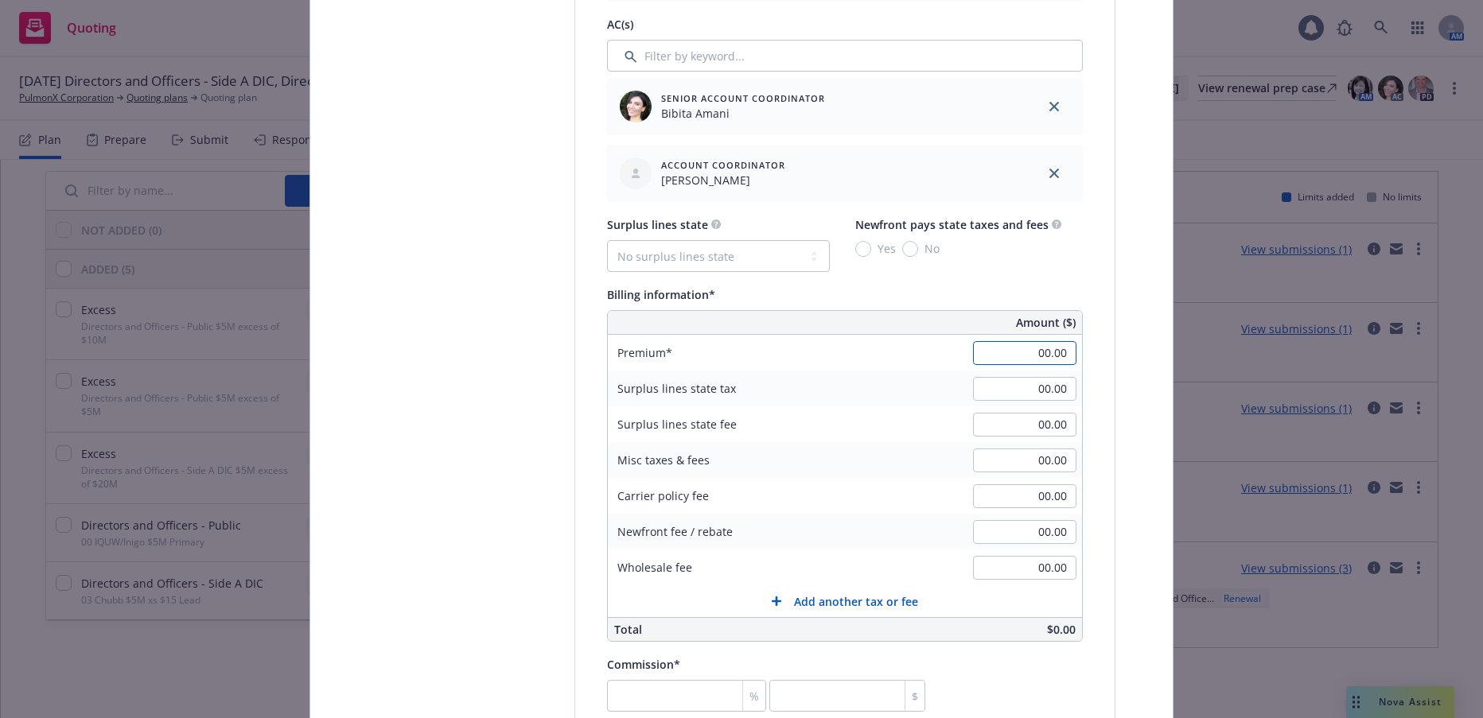
click at [1023, 357] on input "00.00" at bounding box center [1024, 353] width 103 height 24
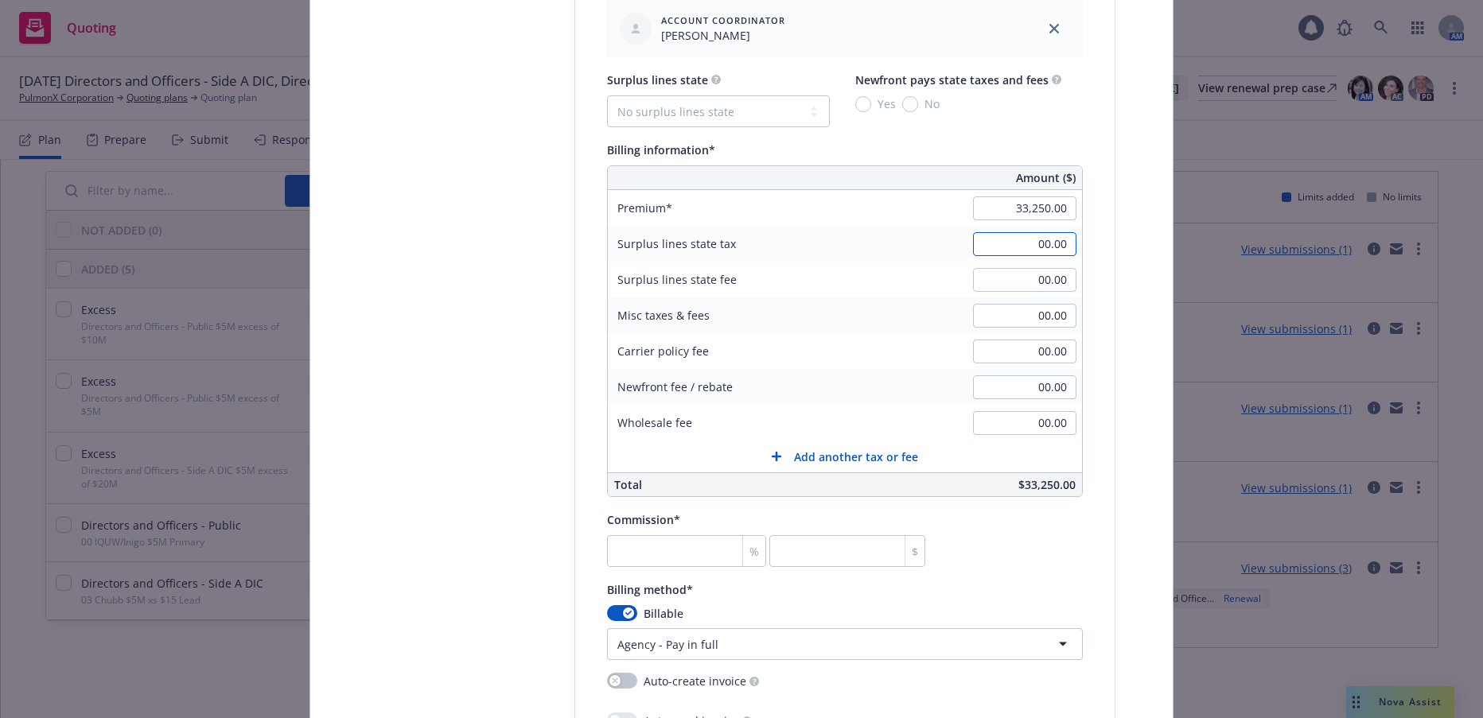
scroll to position [1114, 0]
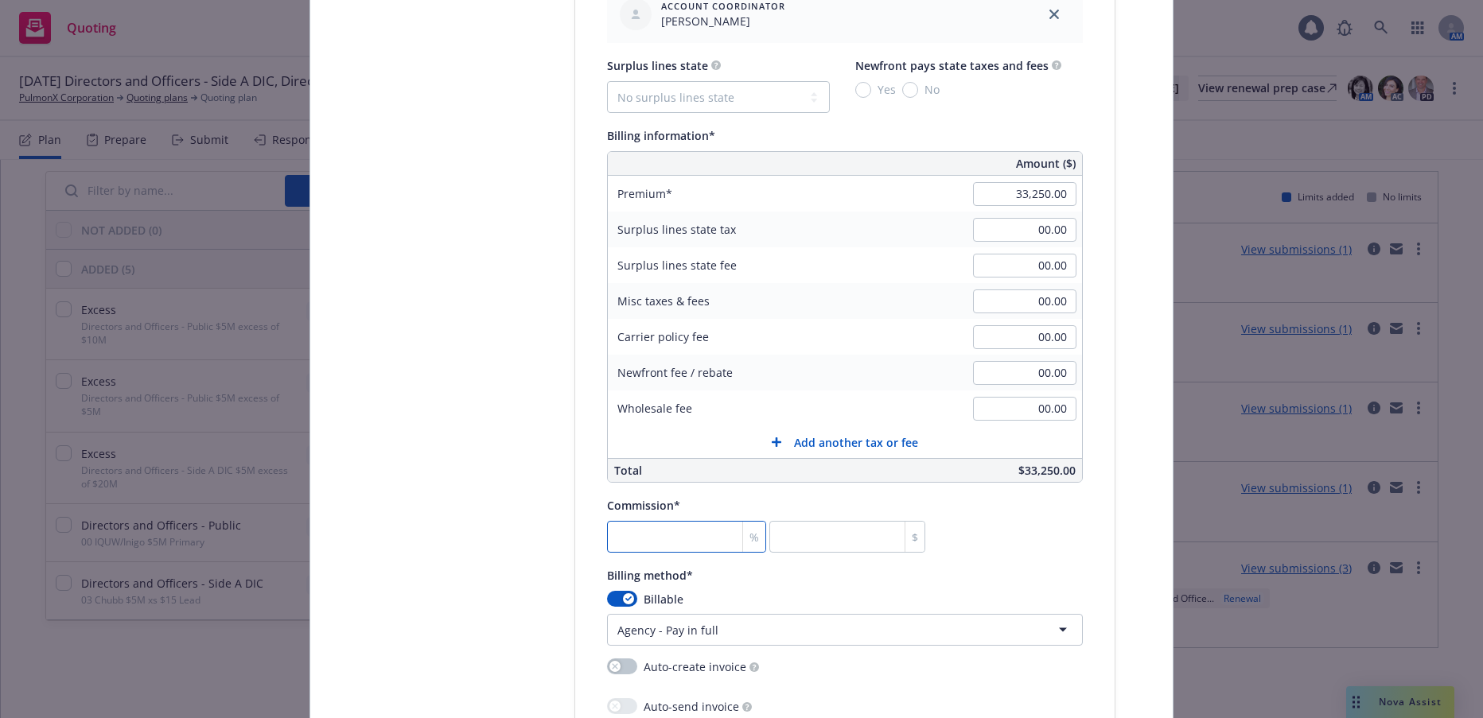
click at [662, 541] on input "number" at bounding box center [686, 537] width 159 height 32
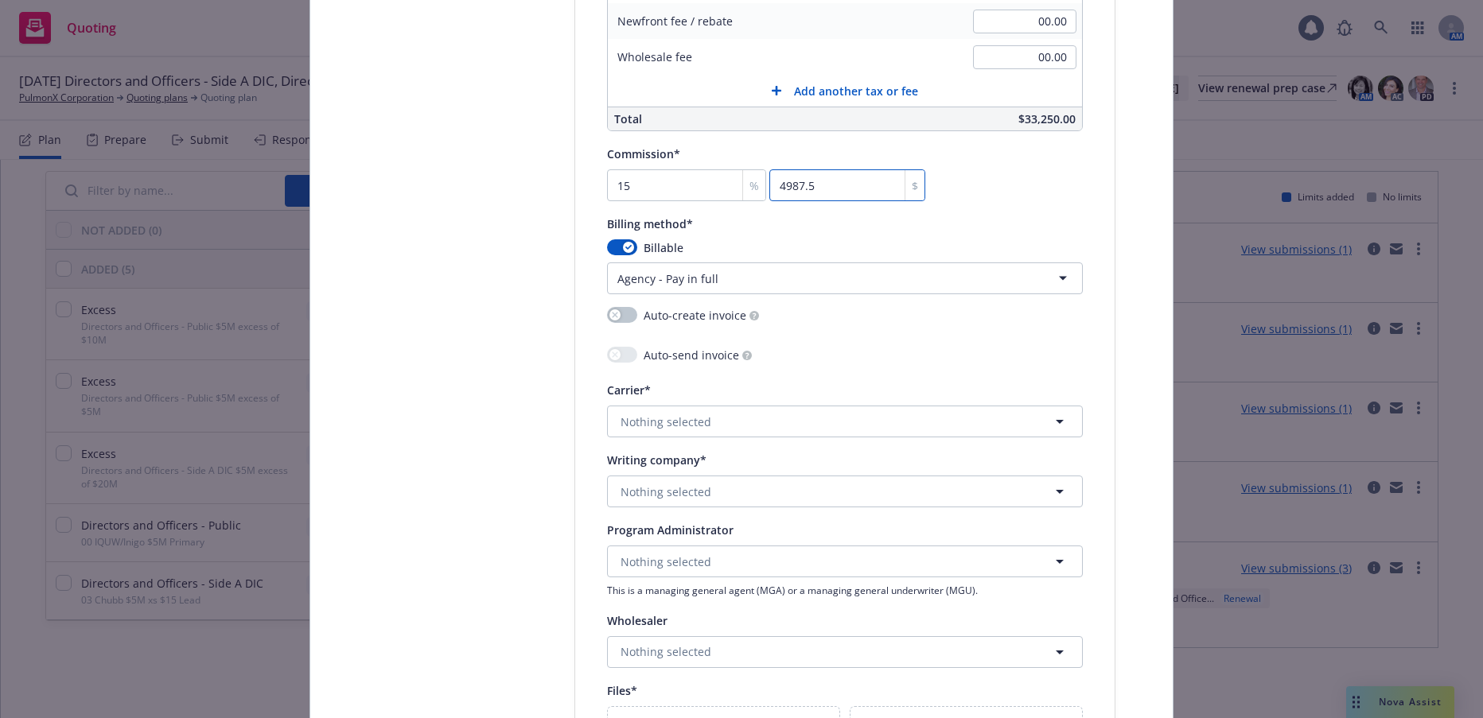
scroll to position [1591, 0]
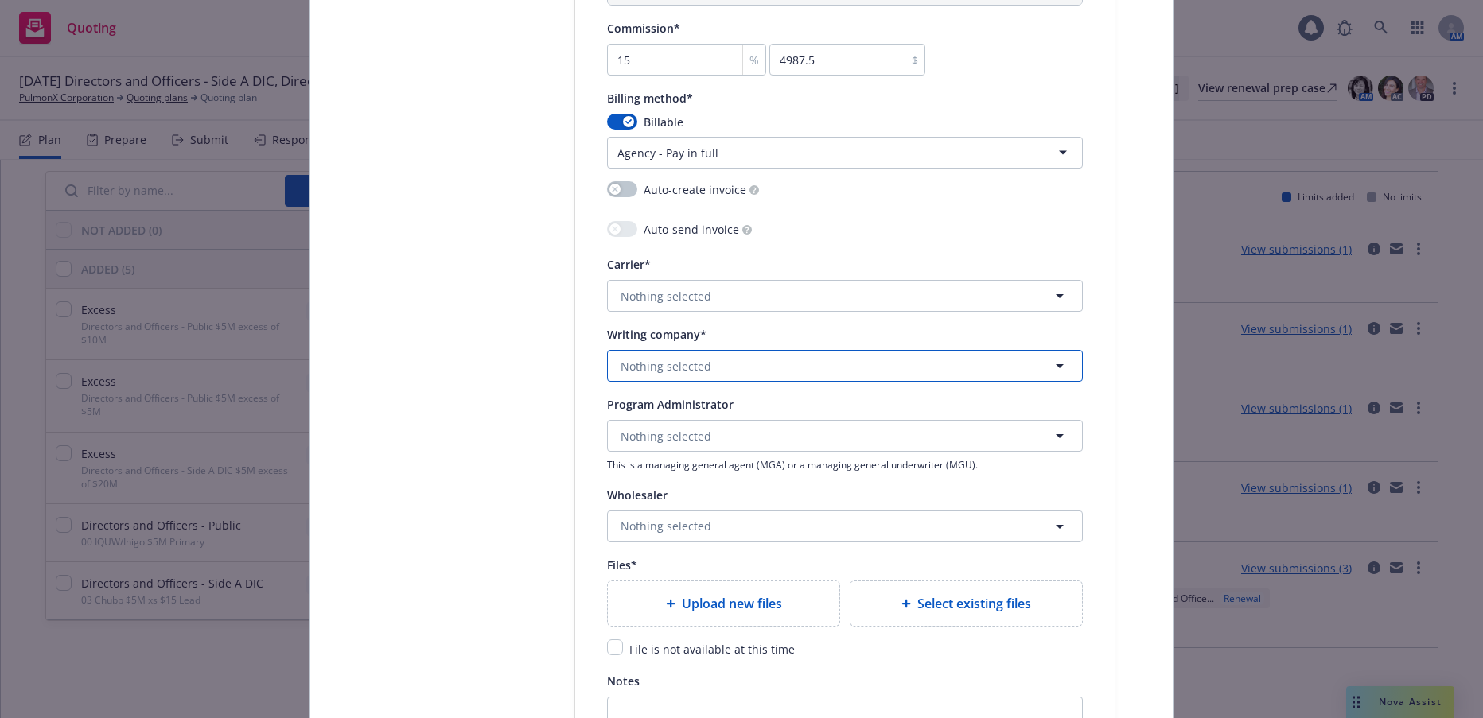
click at [691, 368] on span "Nothing selected" at bounding box center [666, 366] width 91 height 17
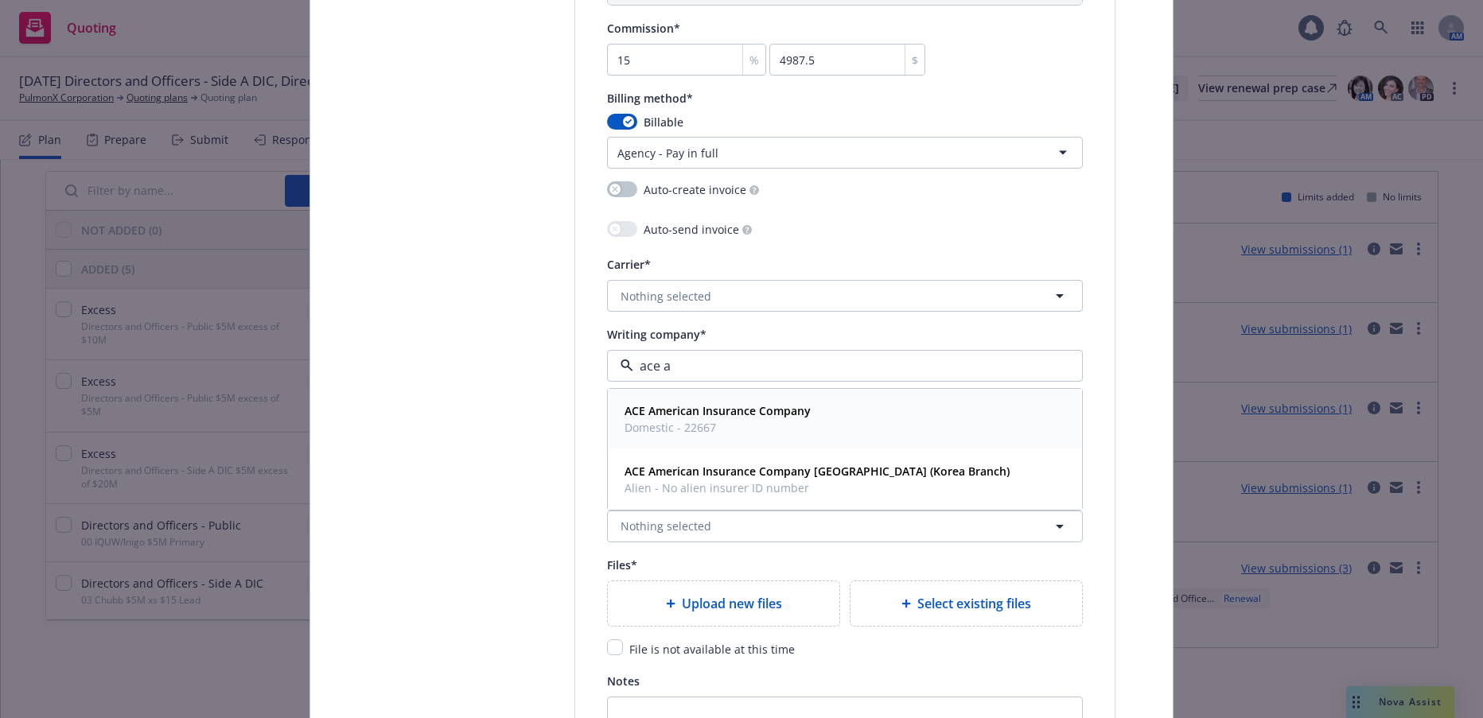
click at [698, 430] on span "Domestic - 22667" at bounding box center [718, 427] width 186 height 17
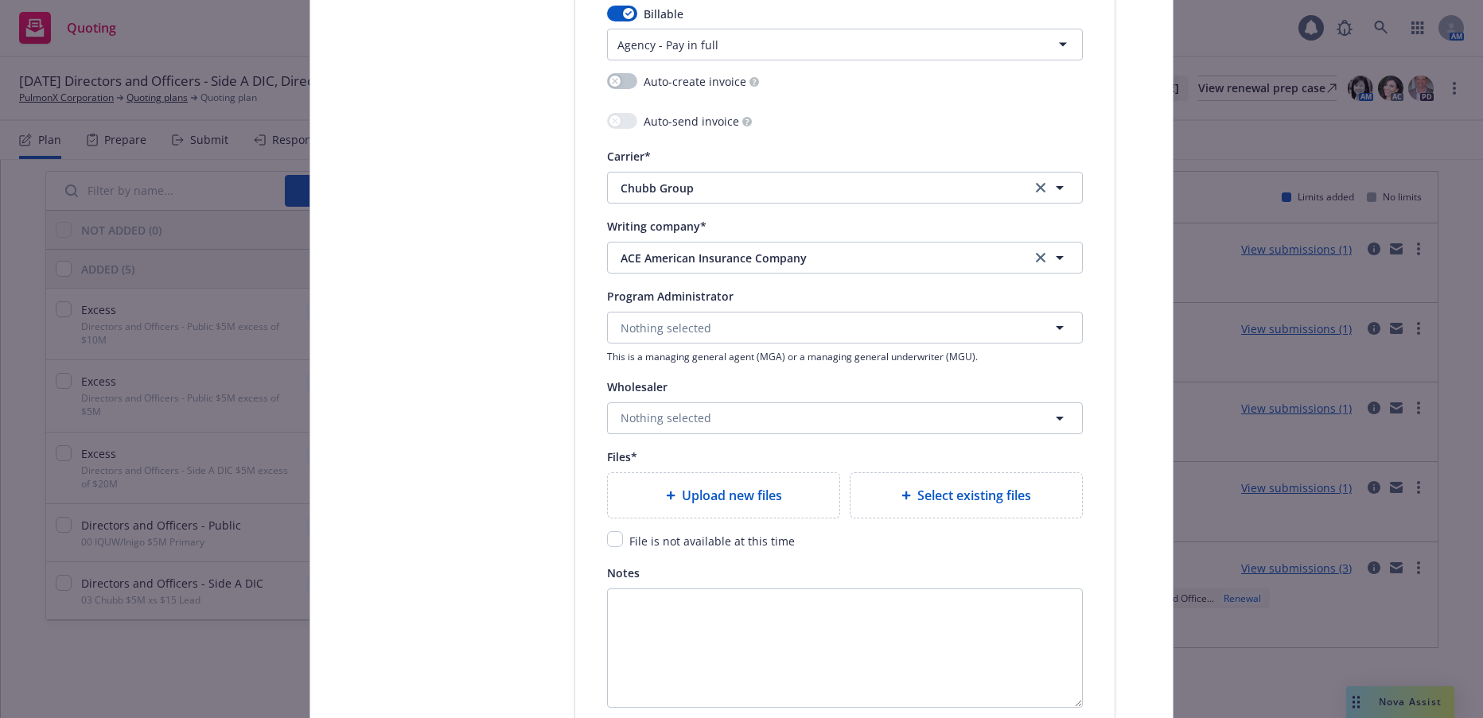
scroll to position [1830, 0]
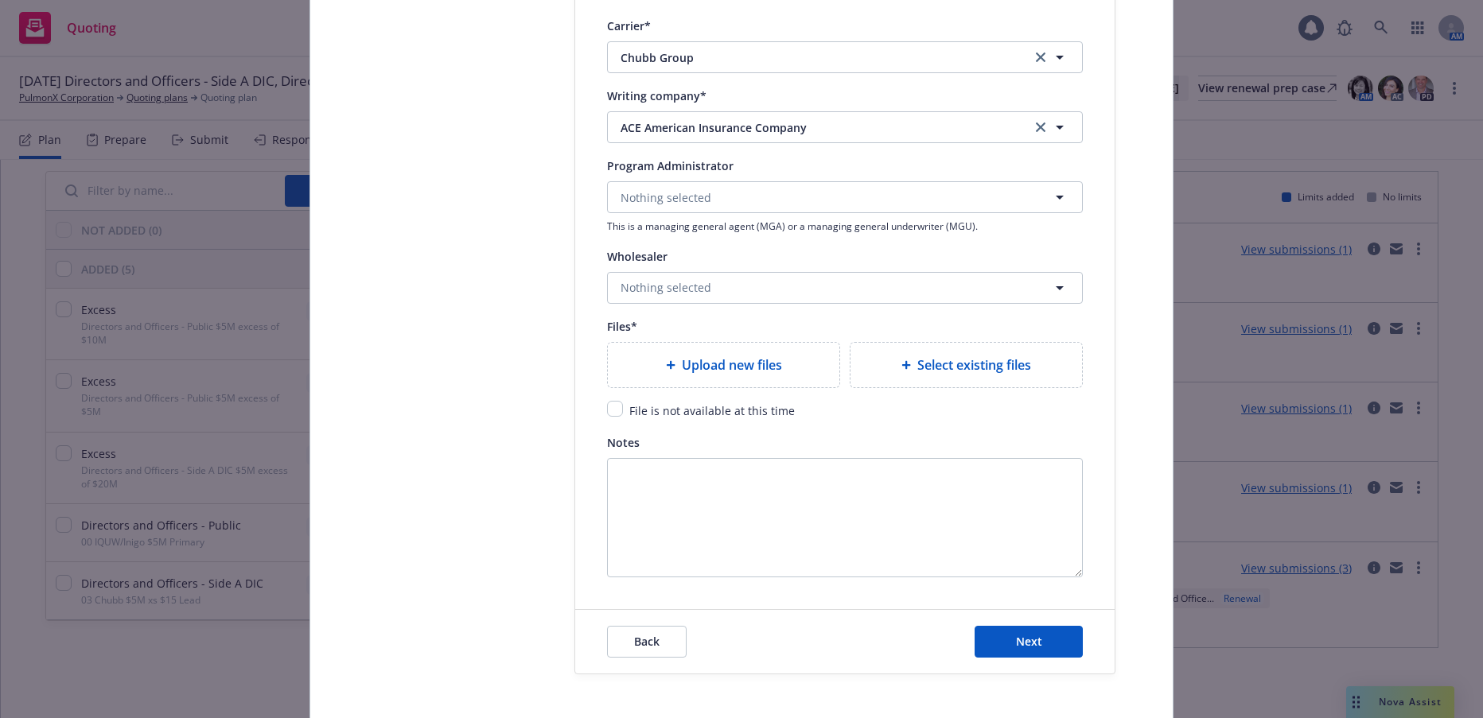
click at [761, 366] on span "Upload new files" at bounding box center [732, 365] width 100 height 19
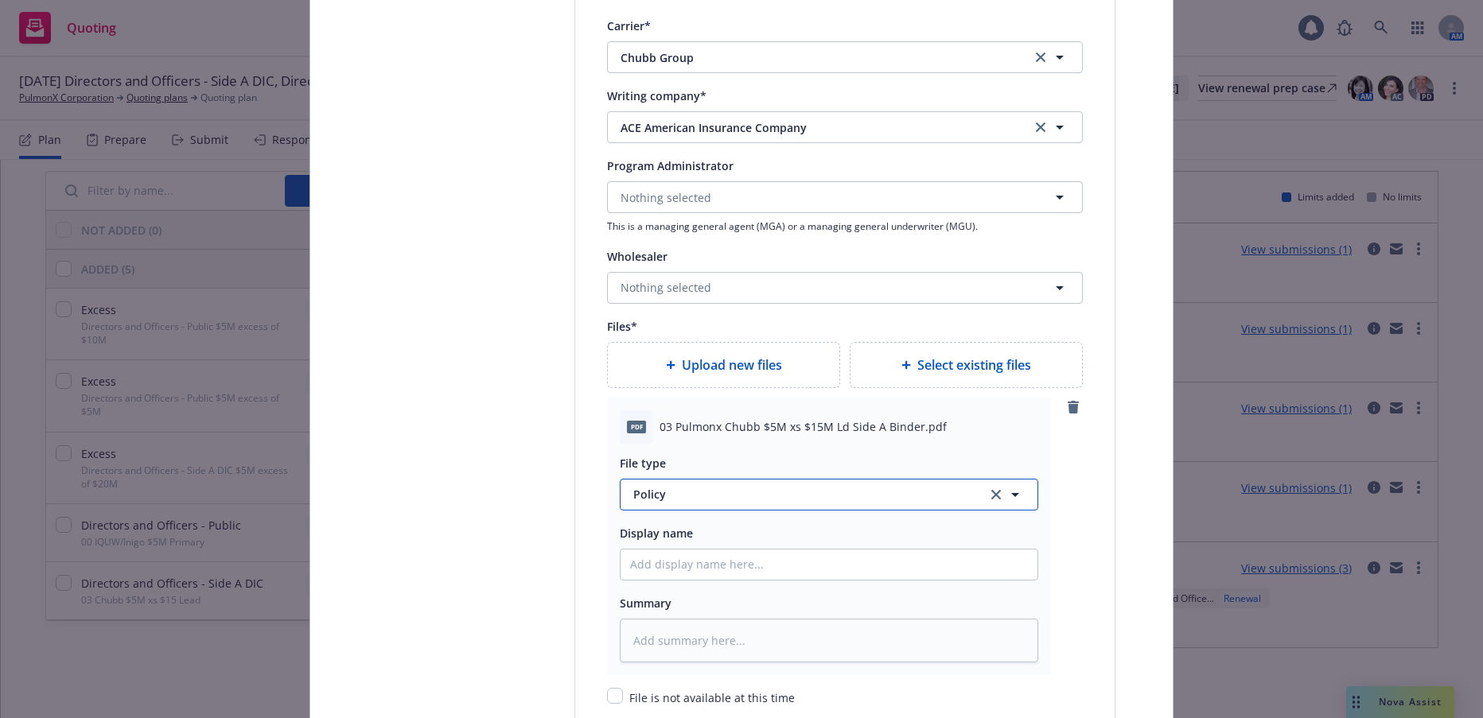
click at [633, 492] on span "Policy" at bounding box center [800, 494] width 335 height 17
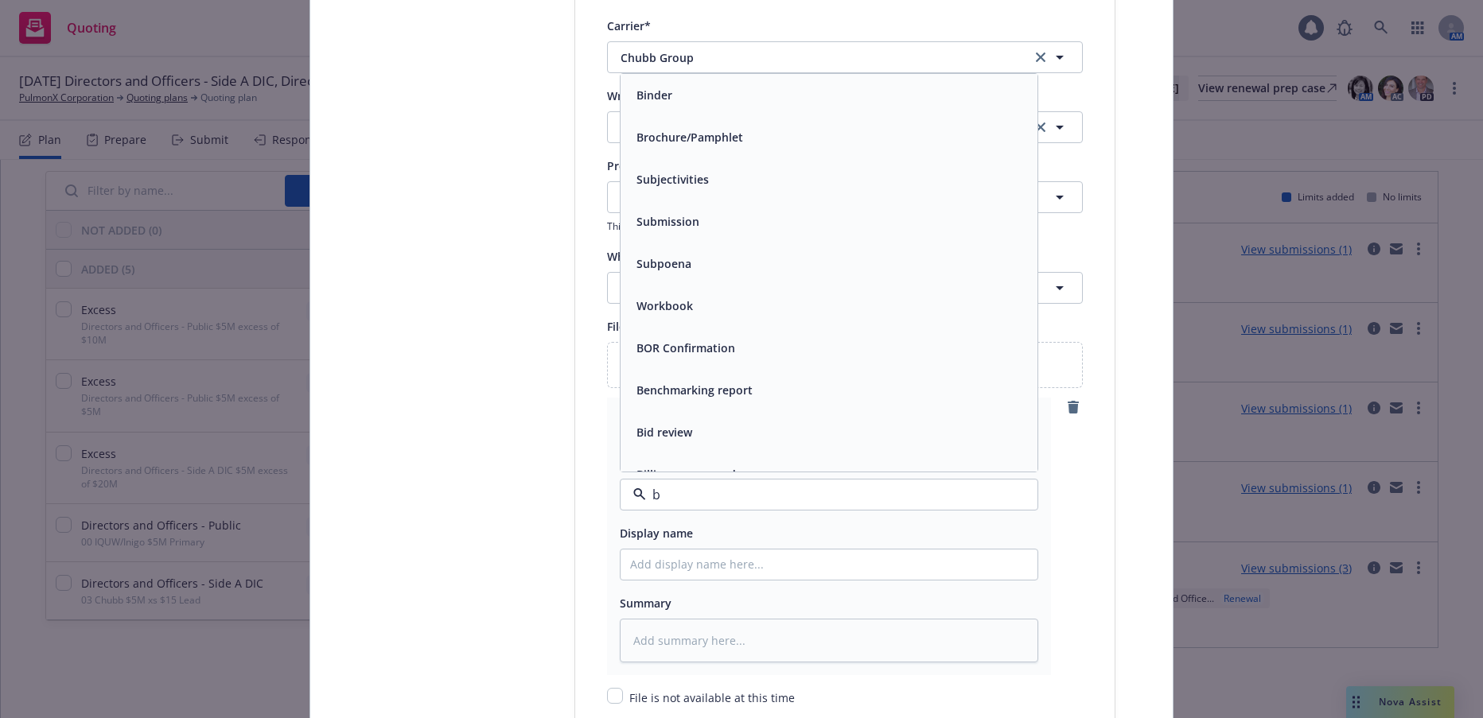
click at [664, 105] on div "Binder" at bounding box center [652, 95] width 45 height 23
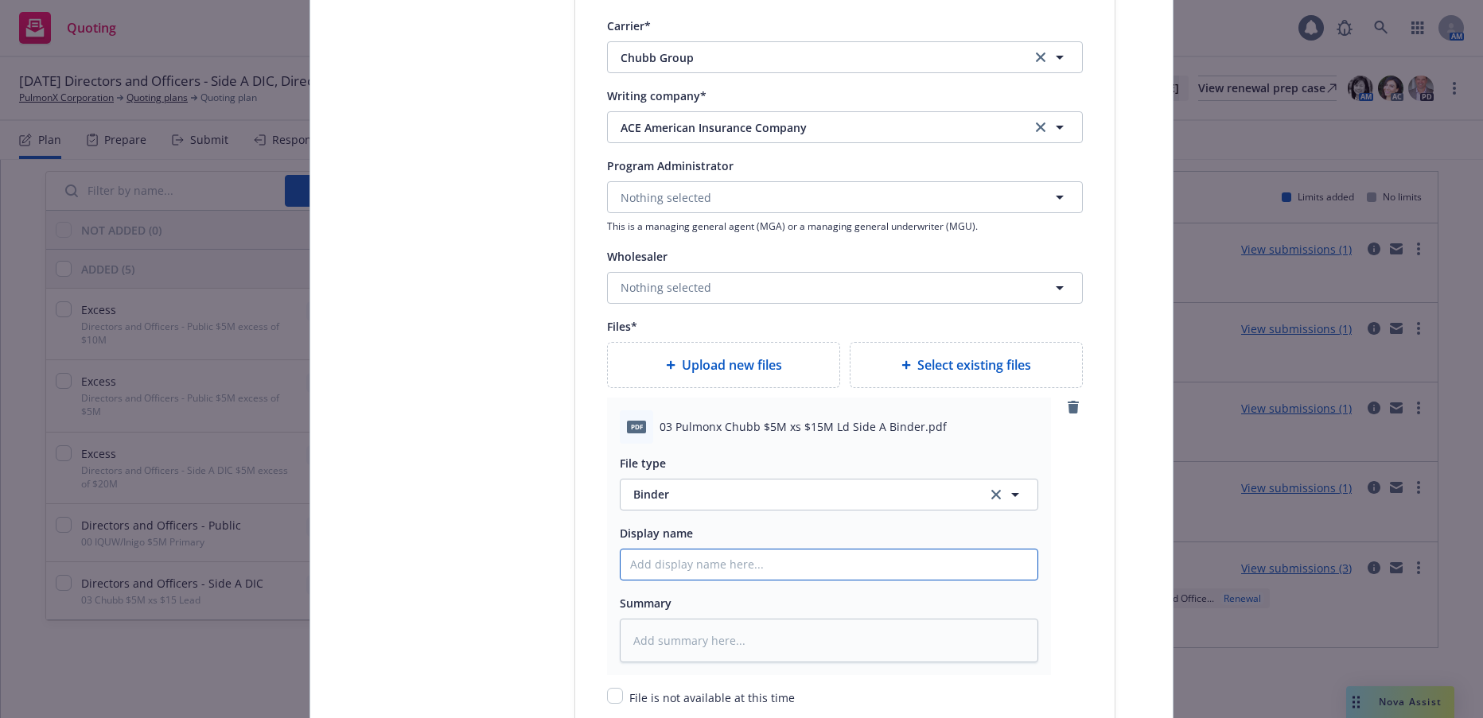
click at [658, 561] on input "Policy display name" at bounding box center [829, 565] width 417 height 30
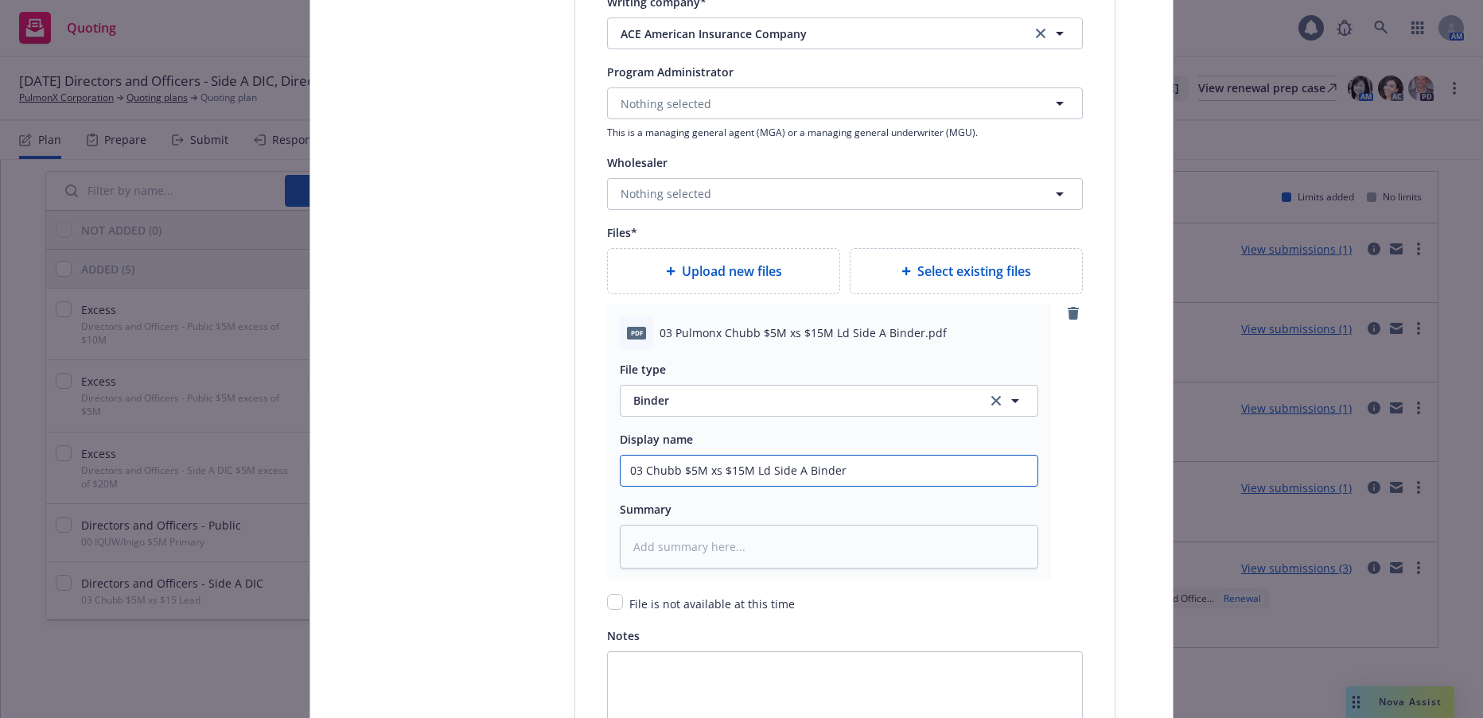
scroll to position [2069, 0]
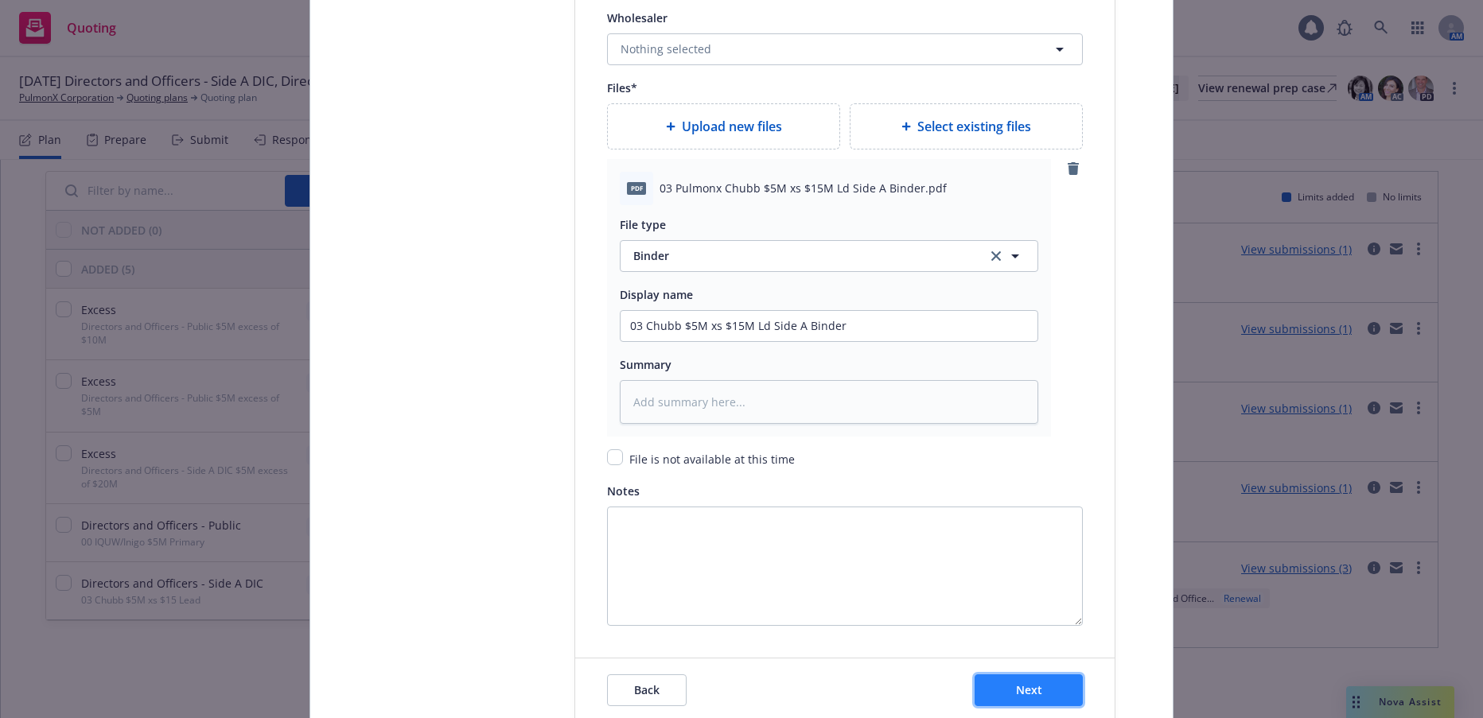
click at [1016, 687] on span "Next" at bounding box center [1029, 690] width 26 height 15
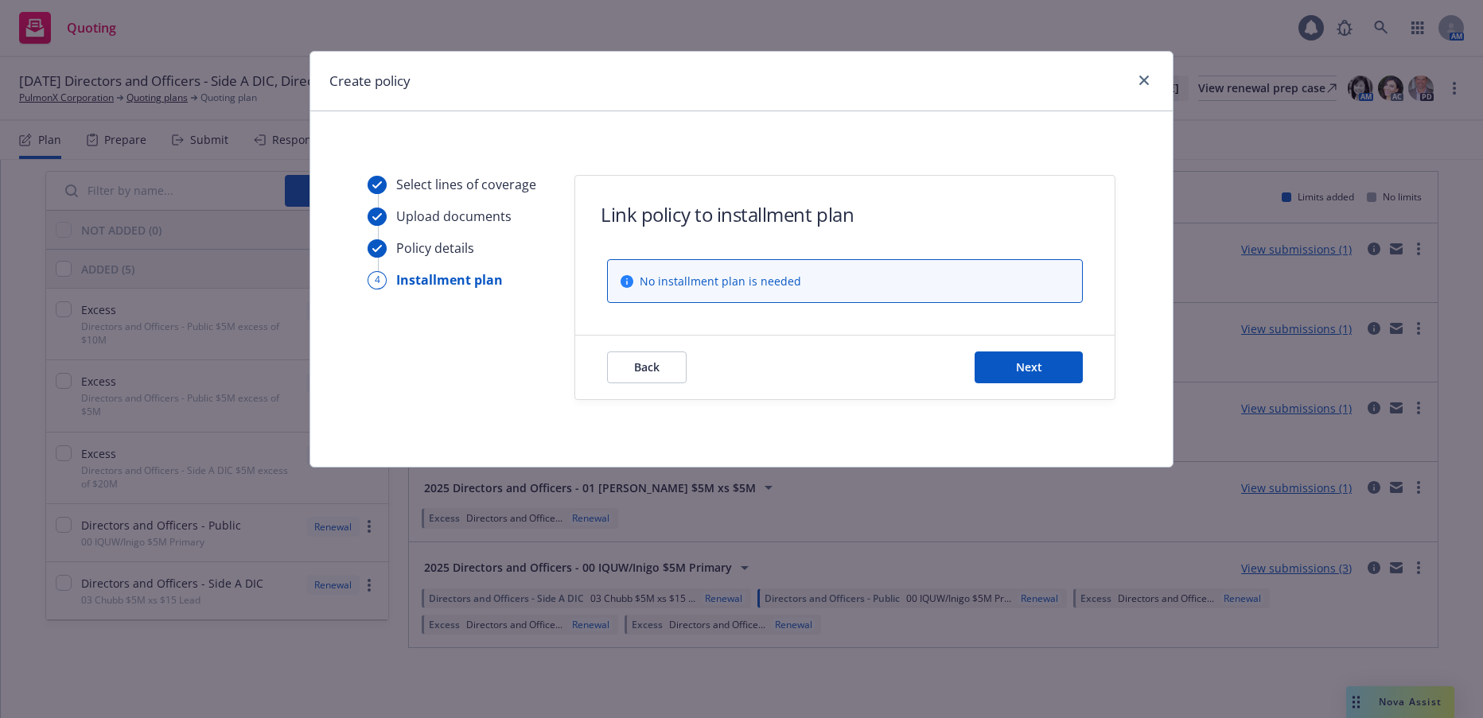
scroll to position [0, 0]
click at [1031, 369] on span "Next" at bounding box center [1029, 367] width 26 height 15
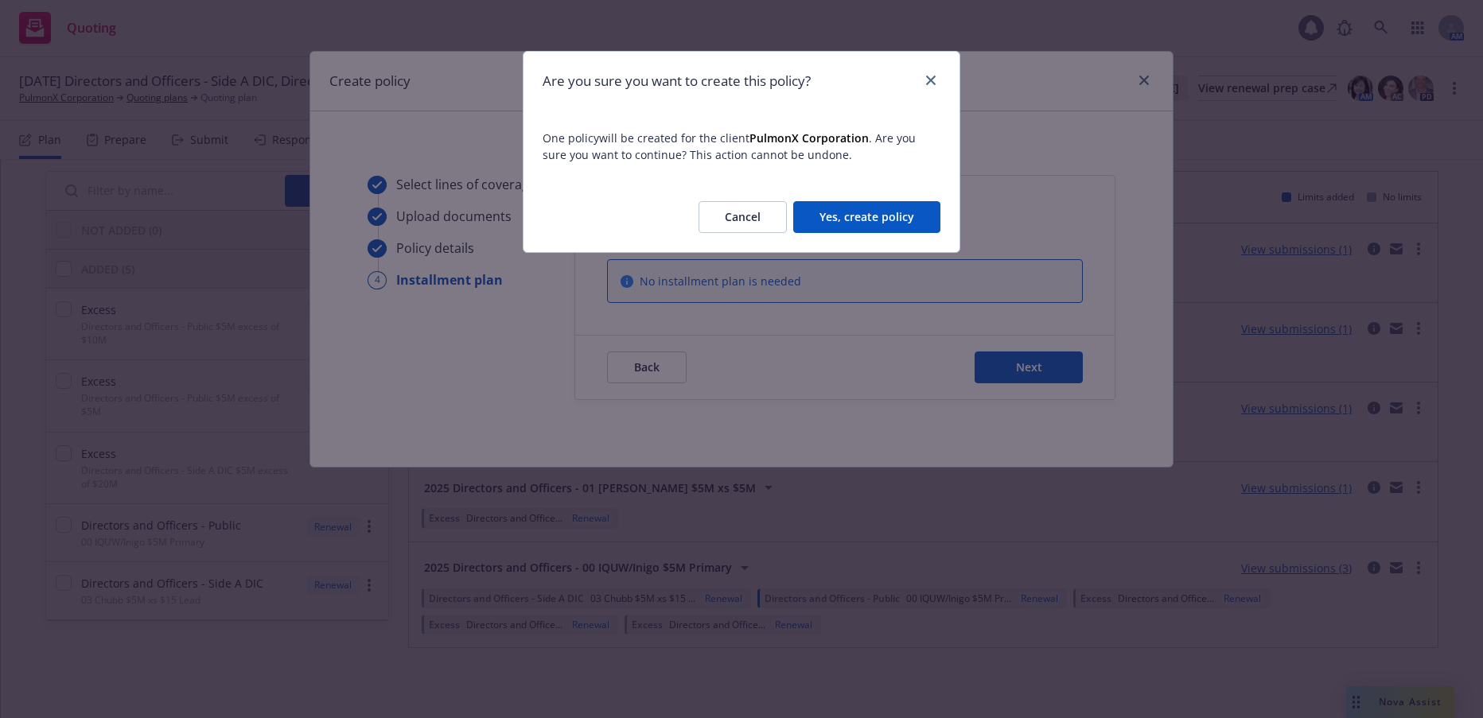
click at [888, 216] on button "Yes, create policy" at bounding box center [866, 217] width 147 height 32
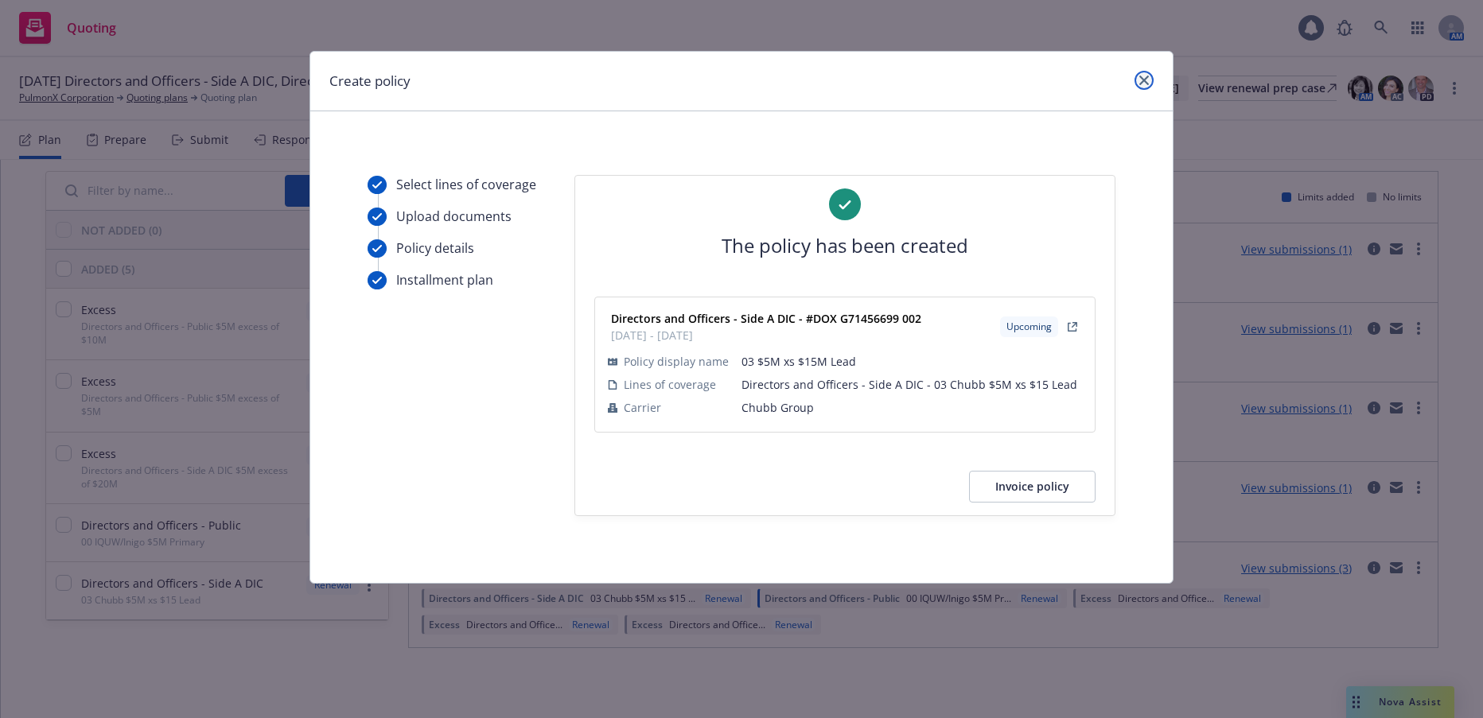
click at [1142, 80] on icon "close" at bounding box center [1144, 81] width 10 height 10
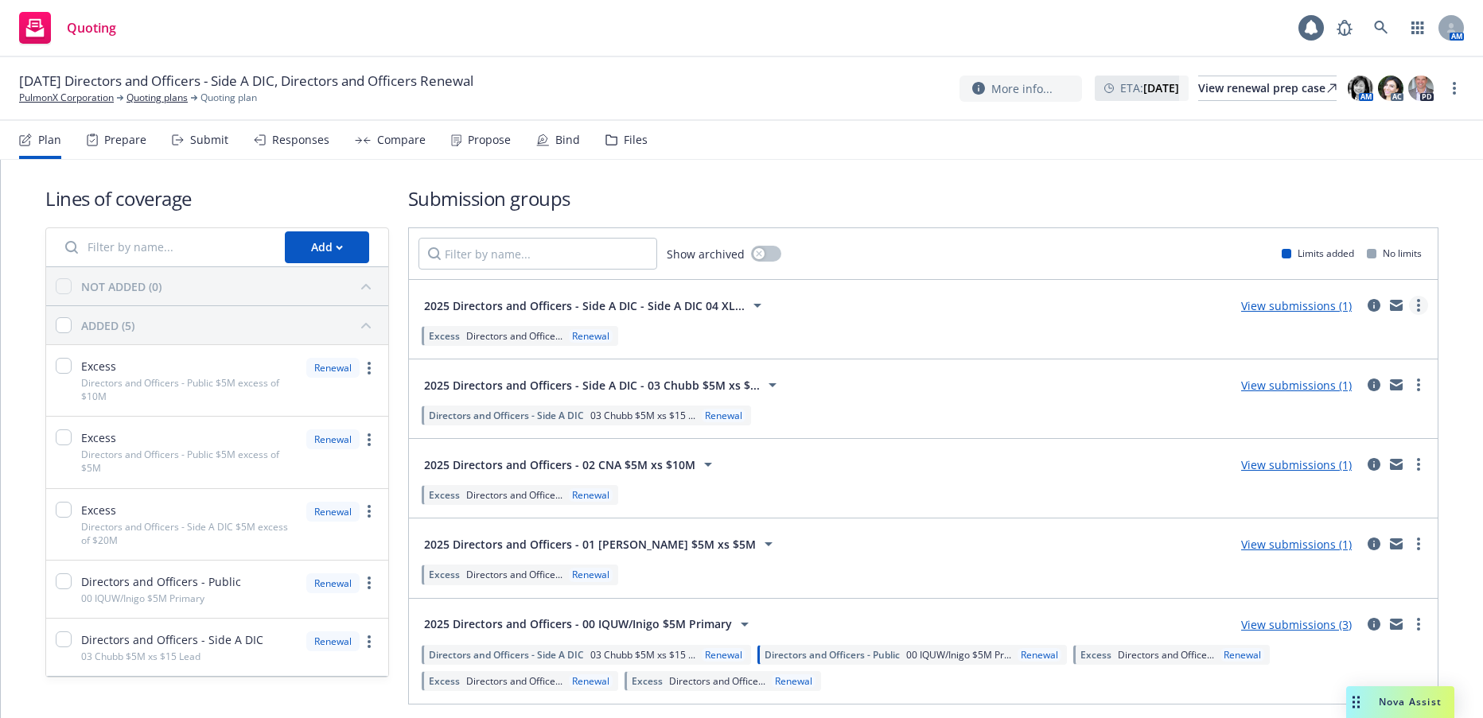
click at [1409, 305] on link "more" at bounding box center [1418, 305] width 19 height 19
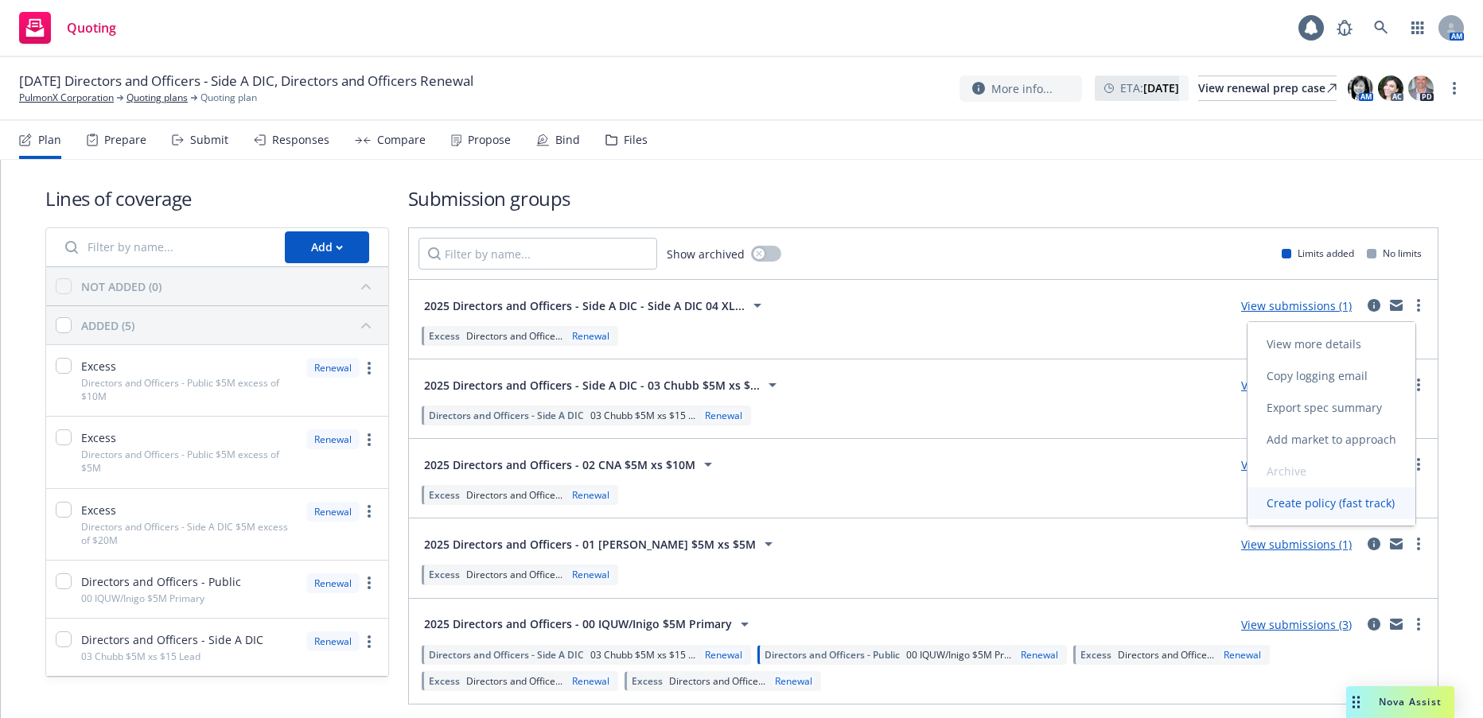
click at [1317, 506] on span "Create policy (fast track)" at bounding box center [1330, 503] width 166 height 15
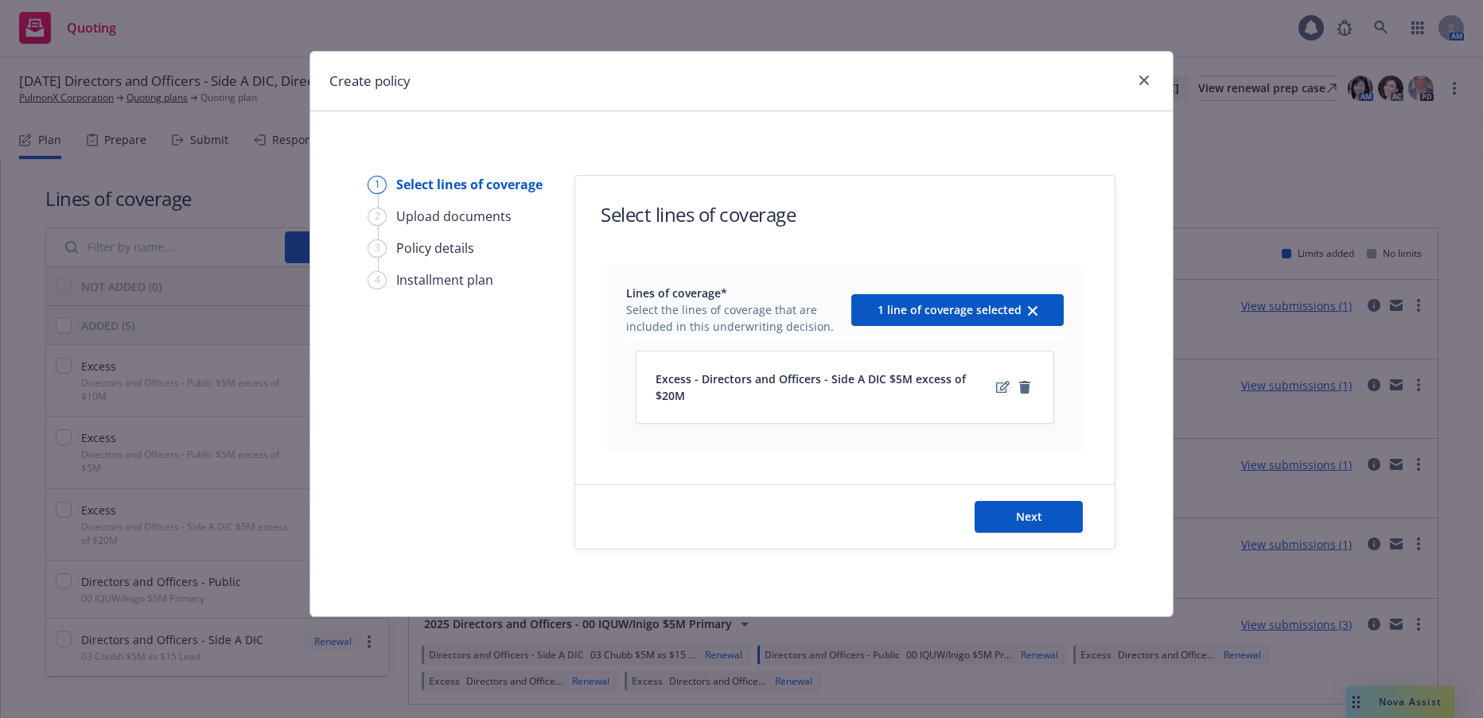
click at [1003, 381] on icon "edit" at bounding box center [1003, 387] width 14 height 13
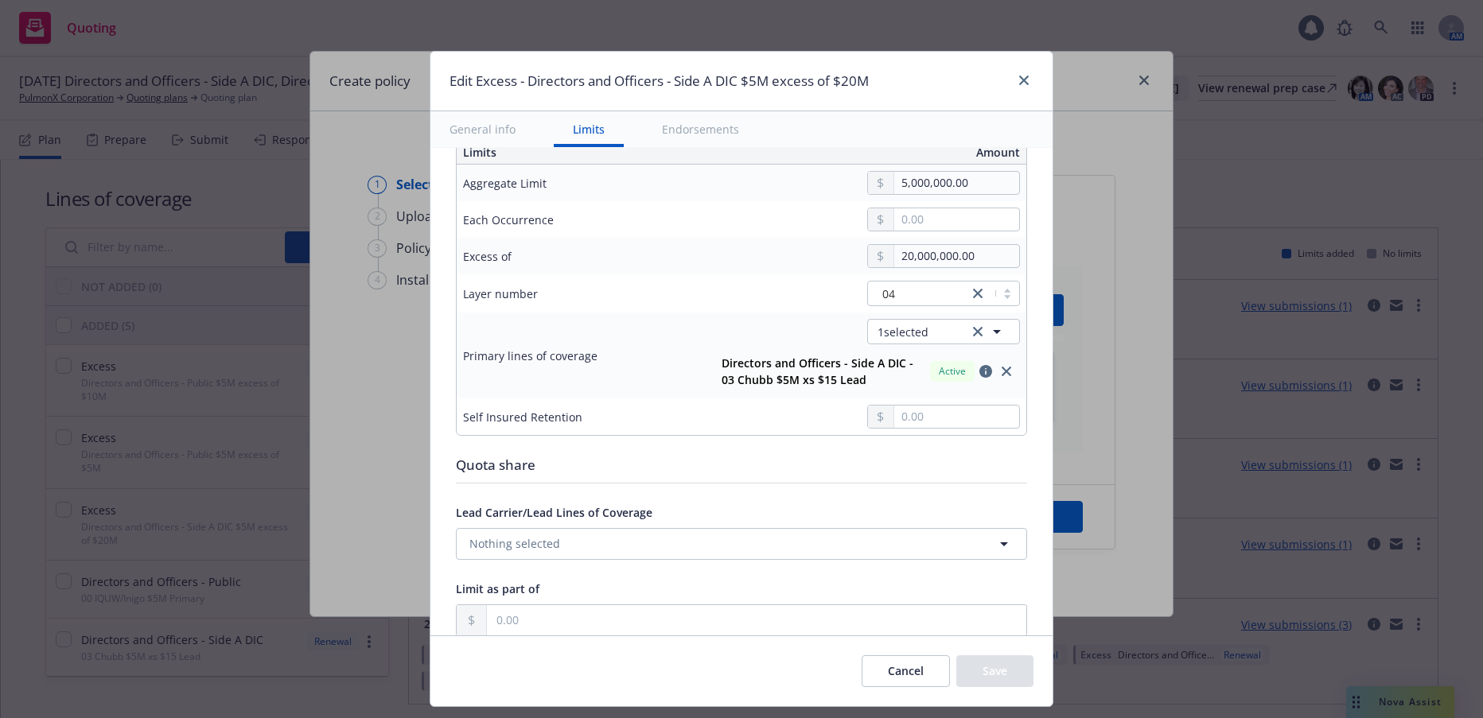
scroll to position [557, 0]
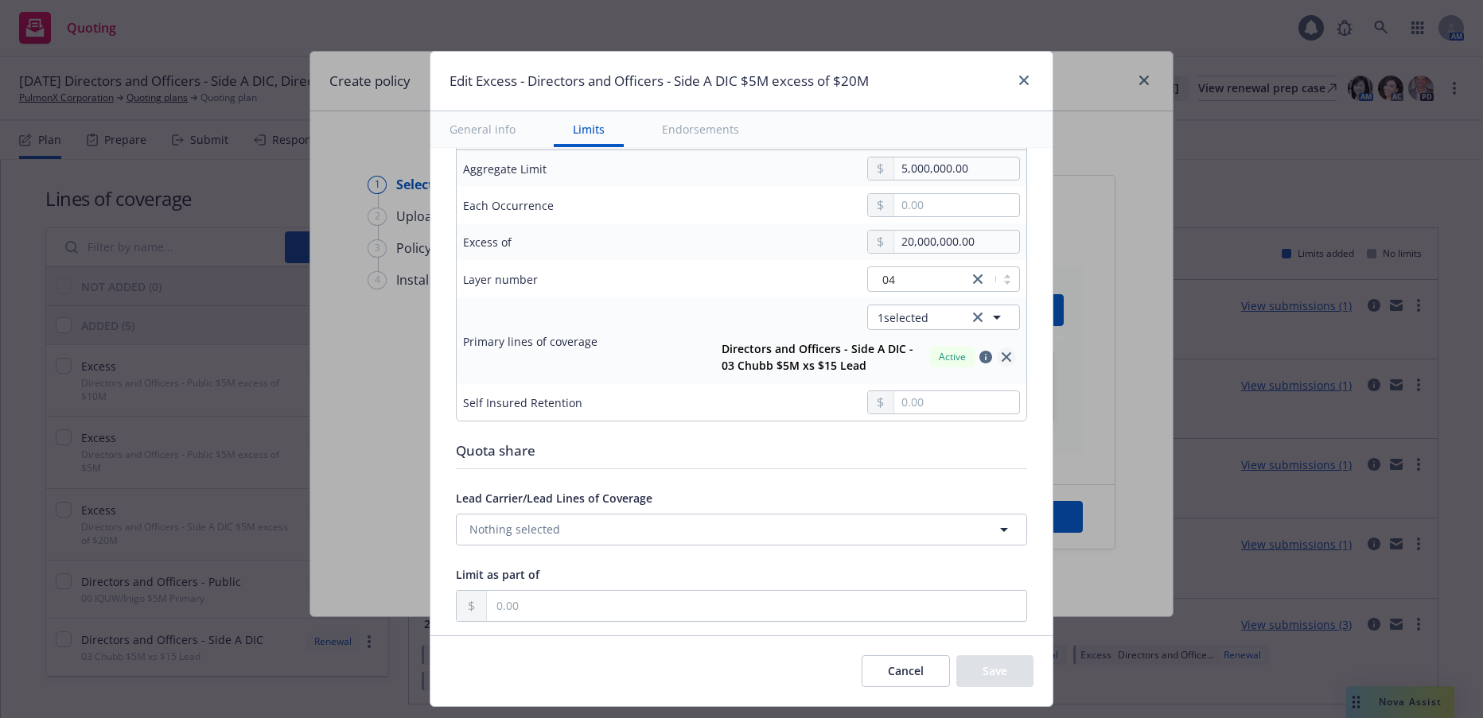
click at [1002, 357] on icon "close" at bounding box center [1007, 357] width 10 height 10
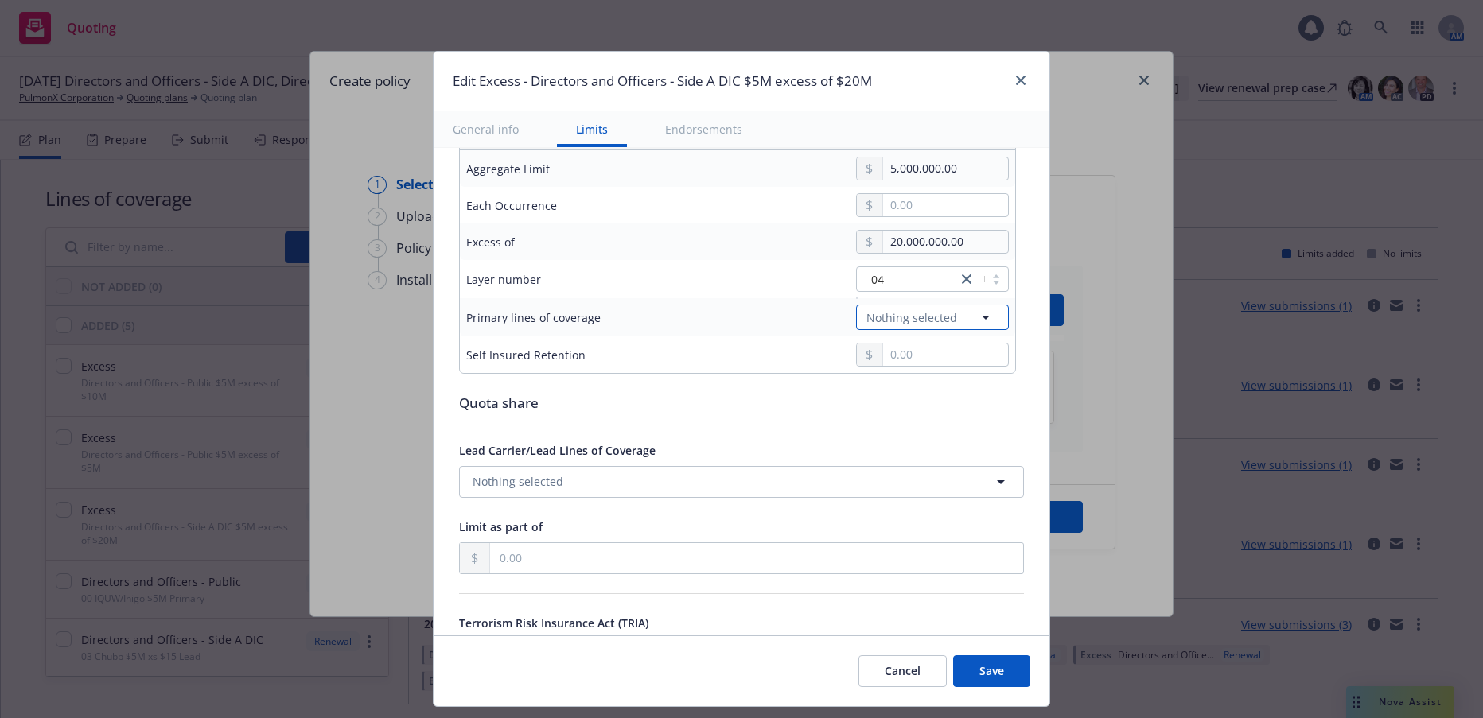
click at [977, 312] on icon "button" at bounding box center [985, 317] width 19 height 19
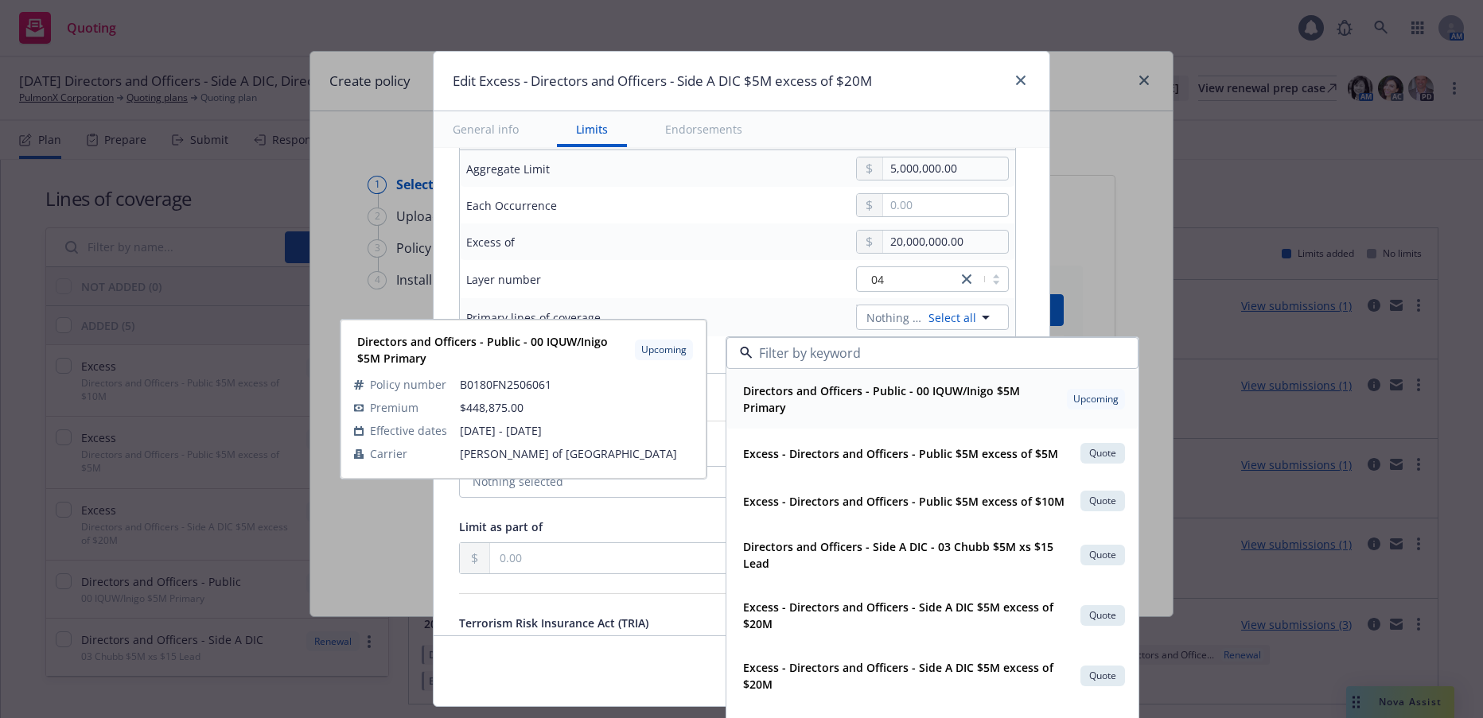
click at [842, 352] on input at bounding box center [929, 353] width 353 height 19
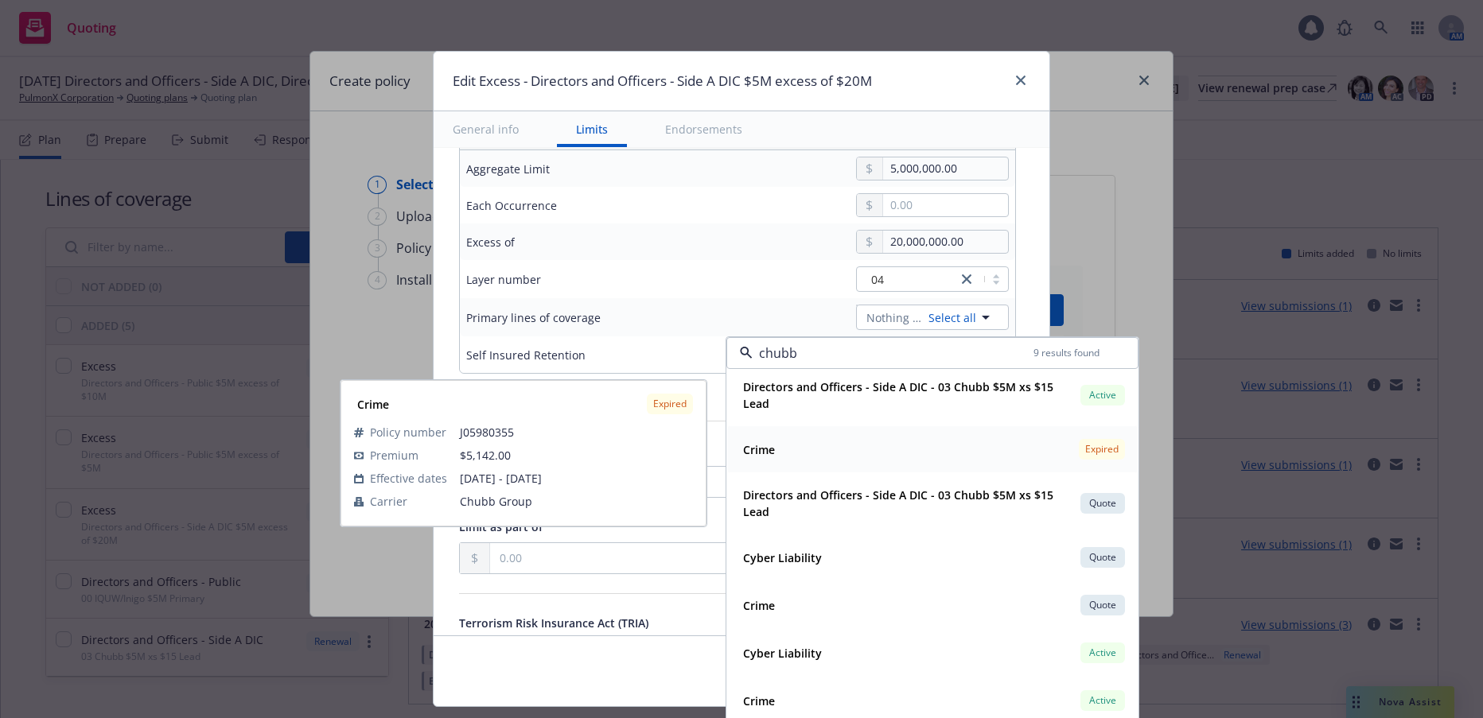
scroll to position [0, 0]
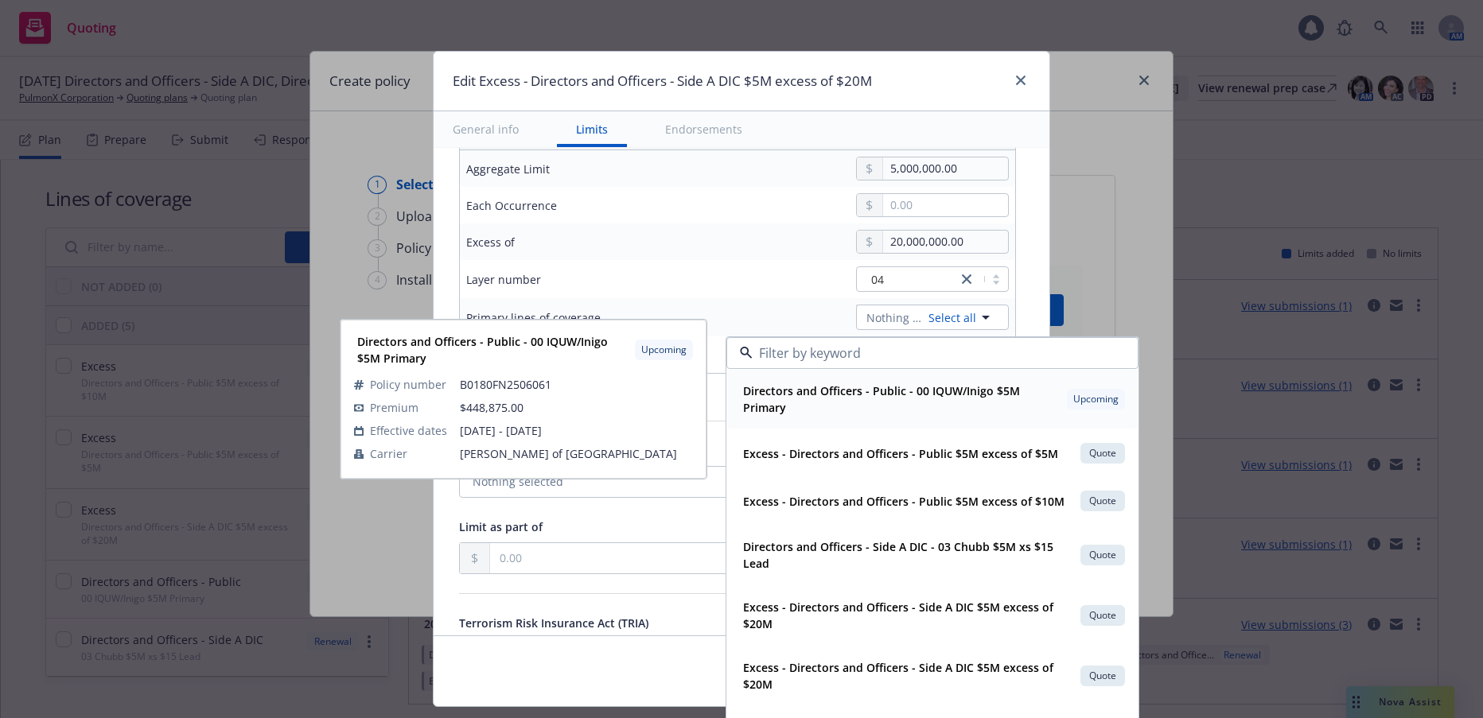
click at [915, 407] on span "Directors and Officers - Public - 00 IQUW/Inigo $5M Primary" at bounding box center [901, 399] width 317 height 33
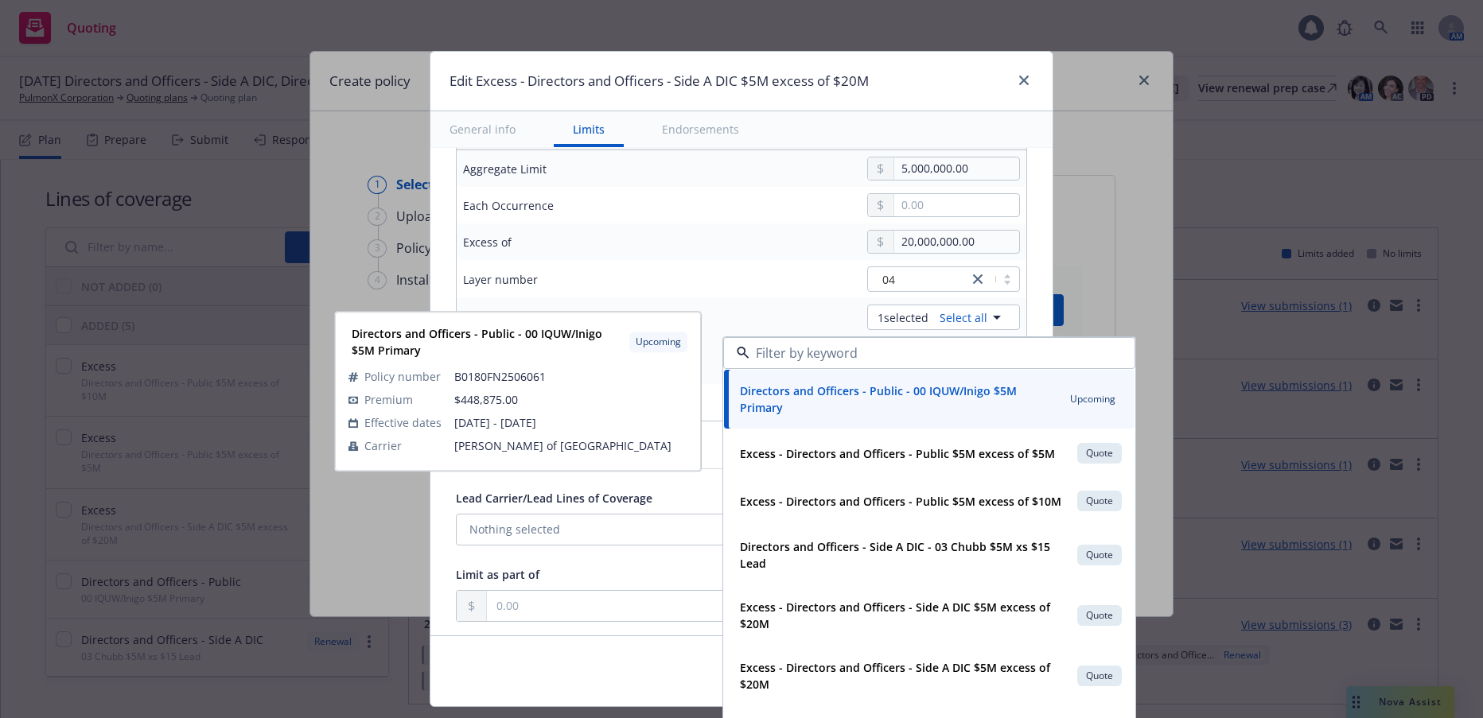
click at [706, 248] on div "20,000,000.00" at bounding box center [861, 242] width 318 height 24
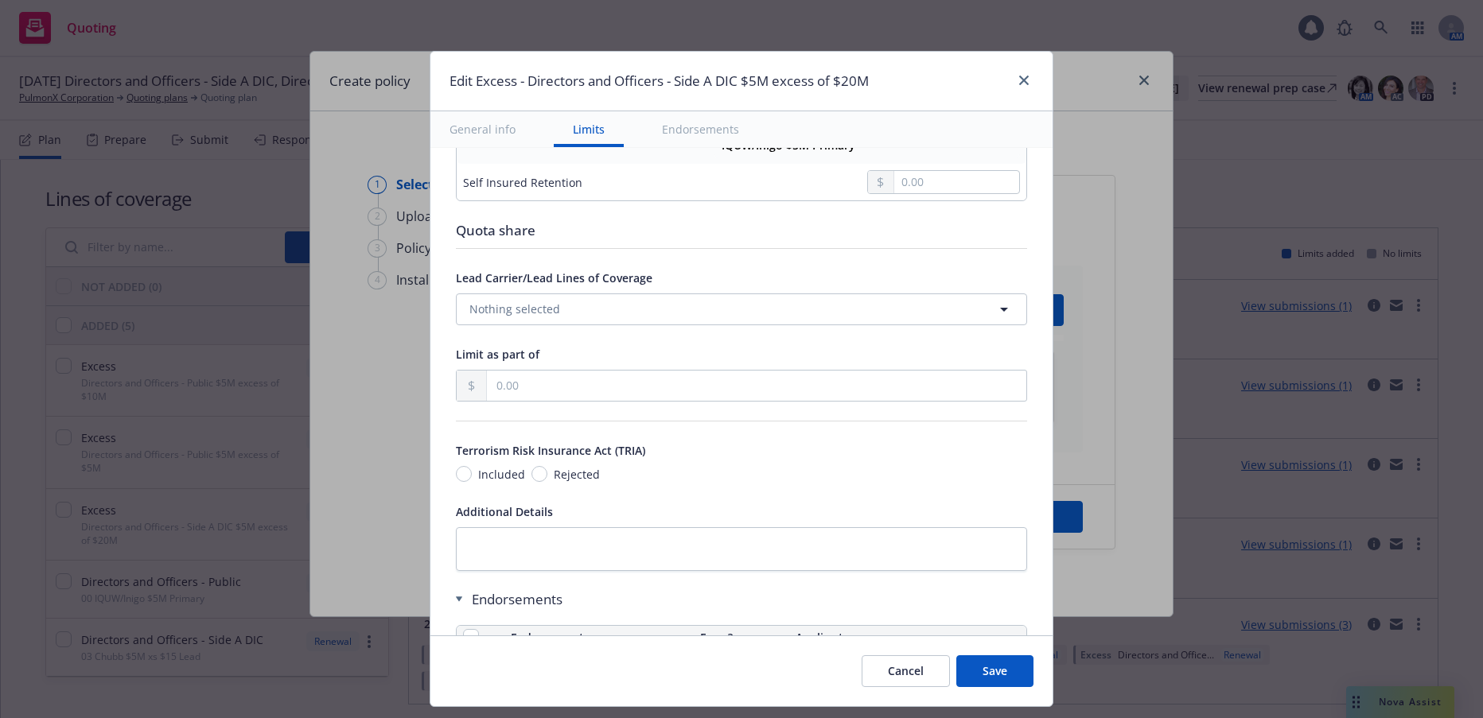
scroll to position [875, 0]
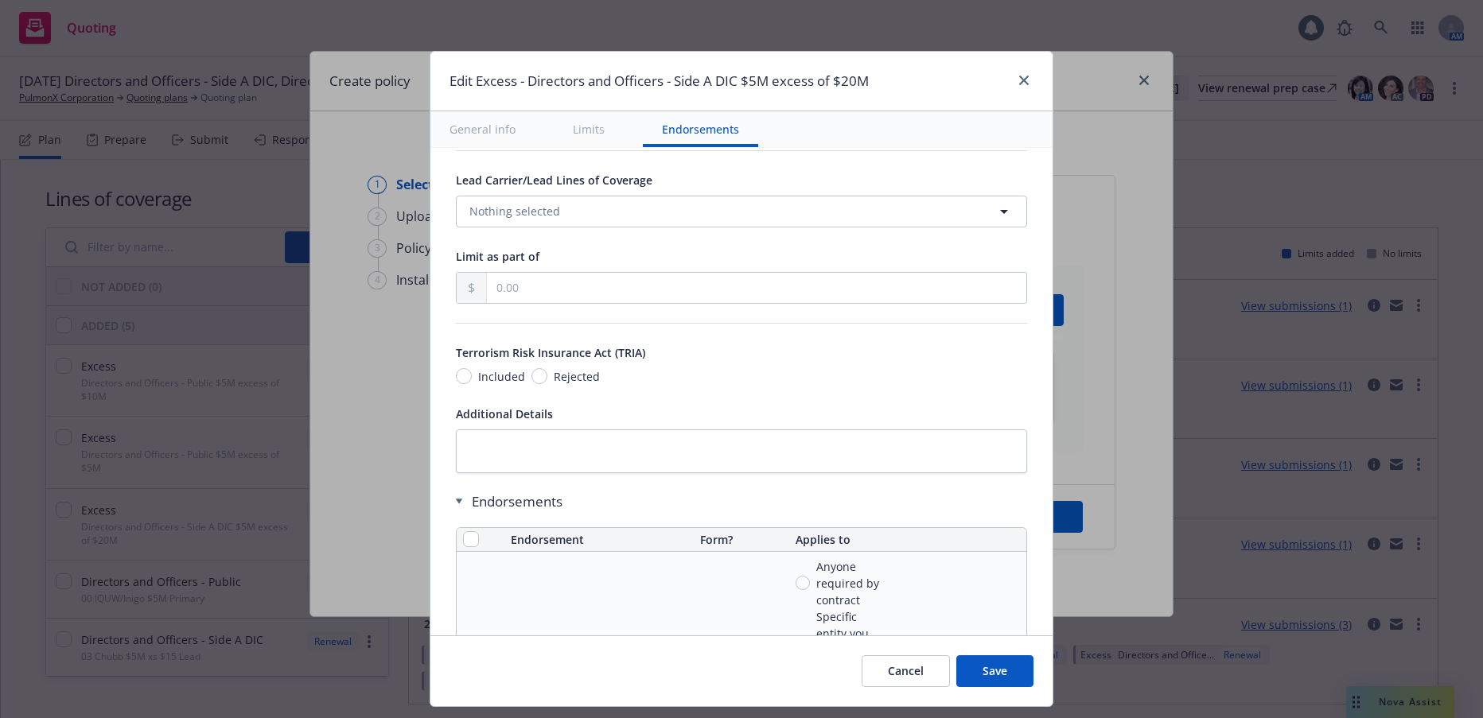
click at [995, 668] on button "Save" at bounding box center [994, 672] width 77 height 32
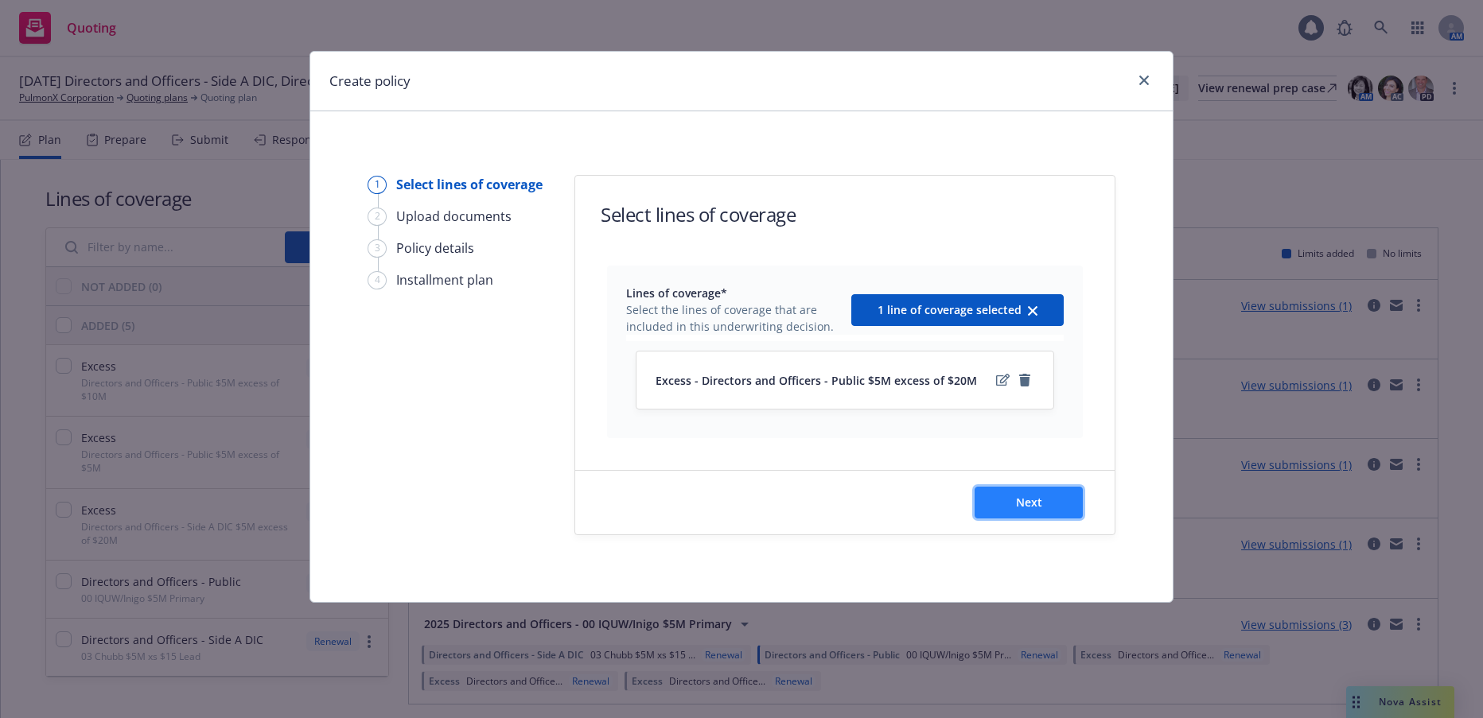
click at [1021, 504] on span "Next" at bounding box center [1029, 502] width 26 height 15
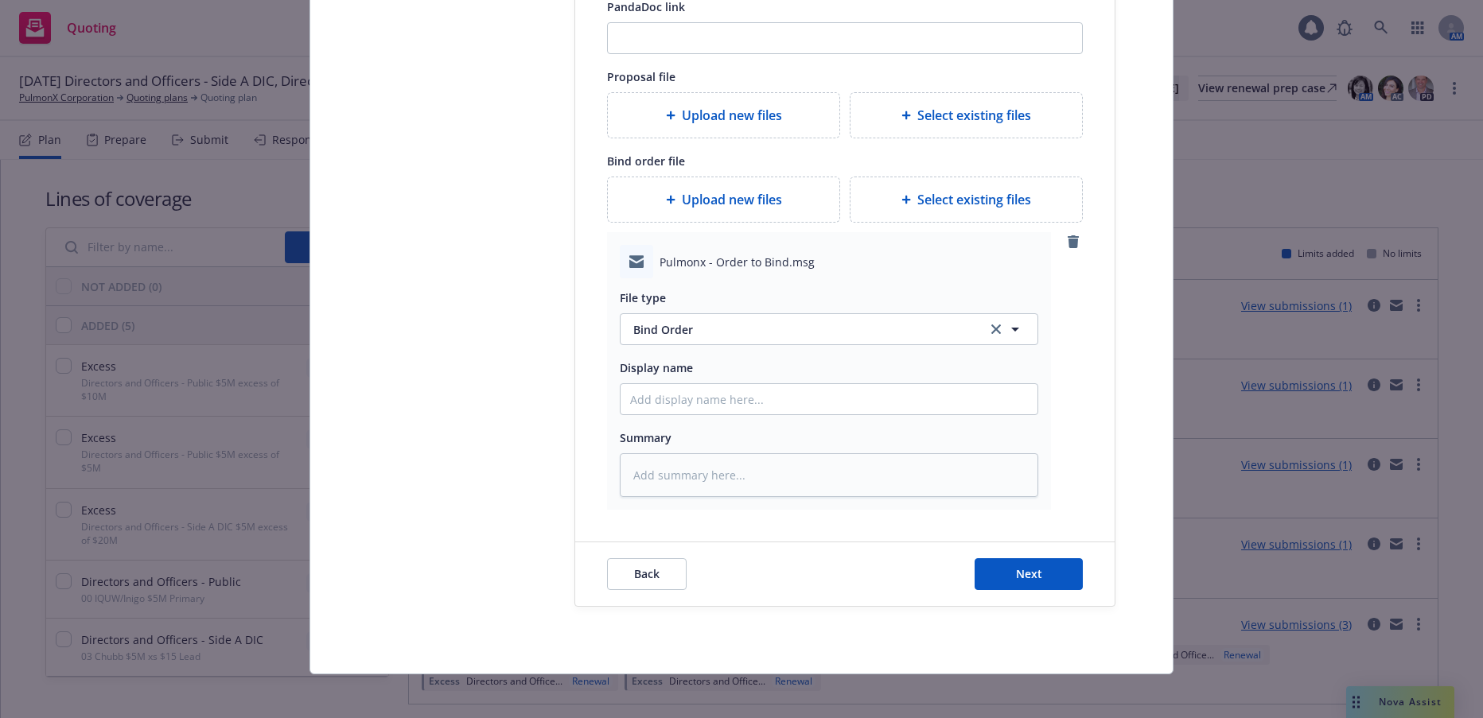
scroll to position [438, 0]
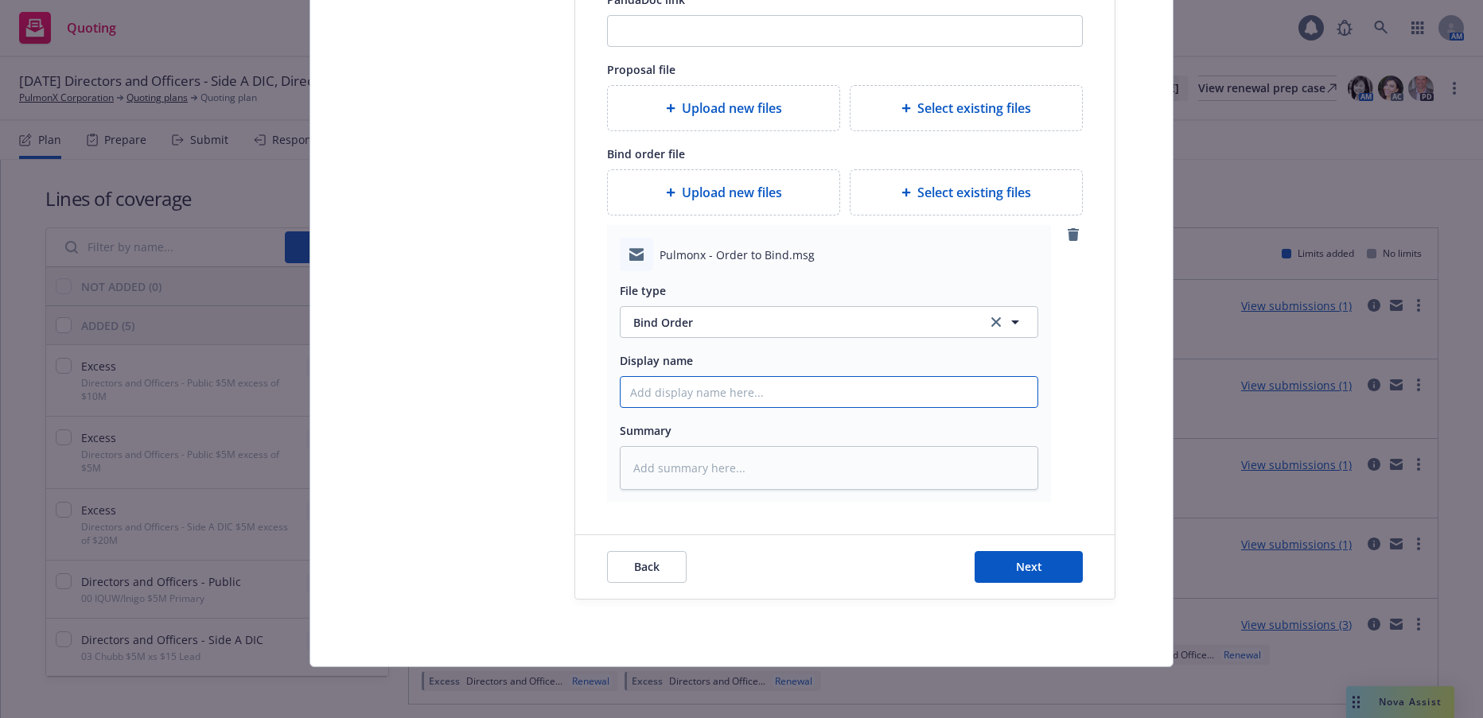
click at [656, 397] on input "Display name" at bounding box center [829, 392] width 417 height 30
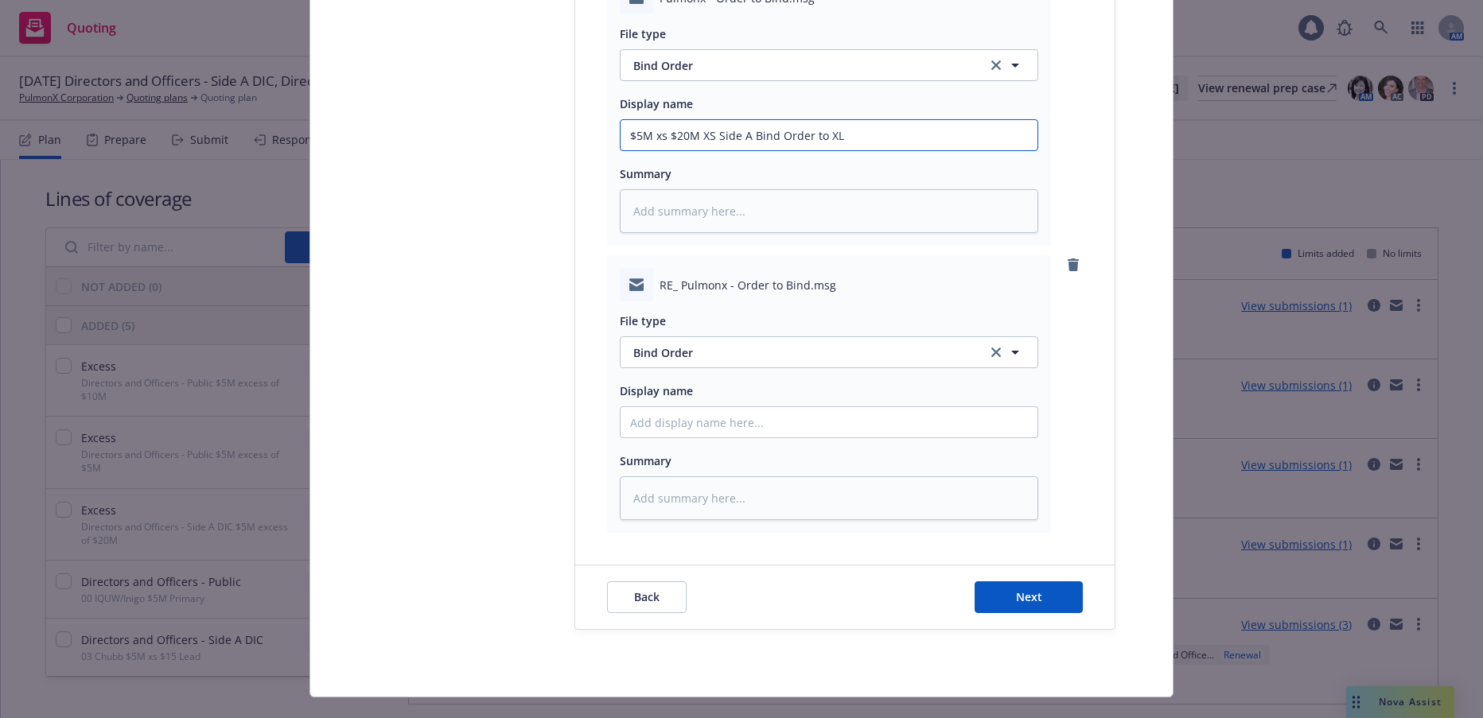
scroll to position [726, 0]
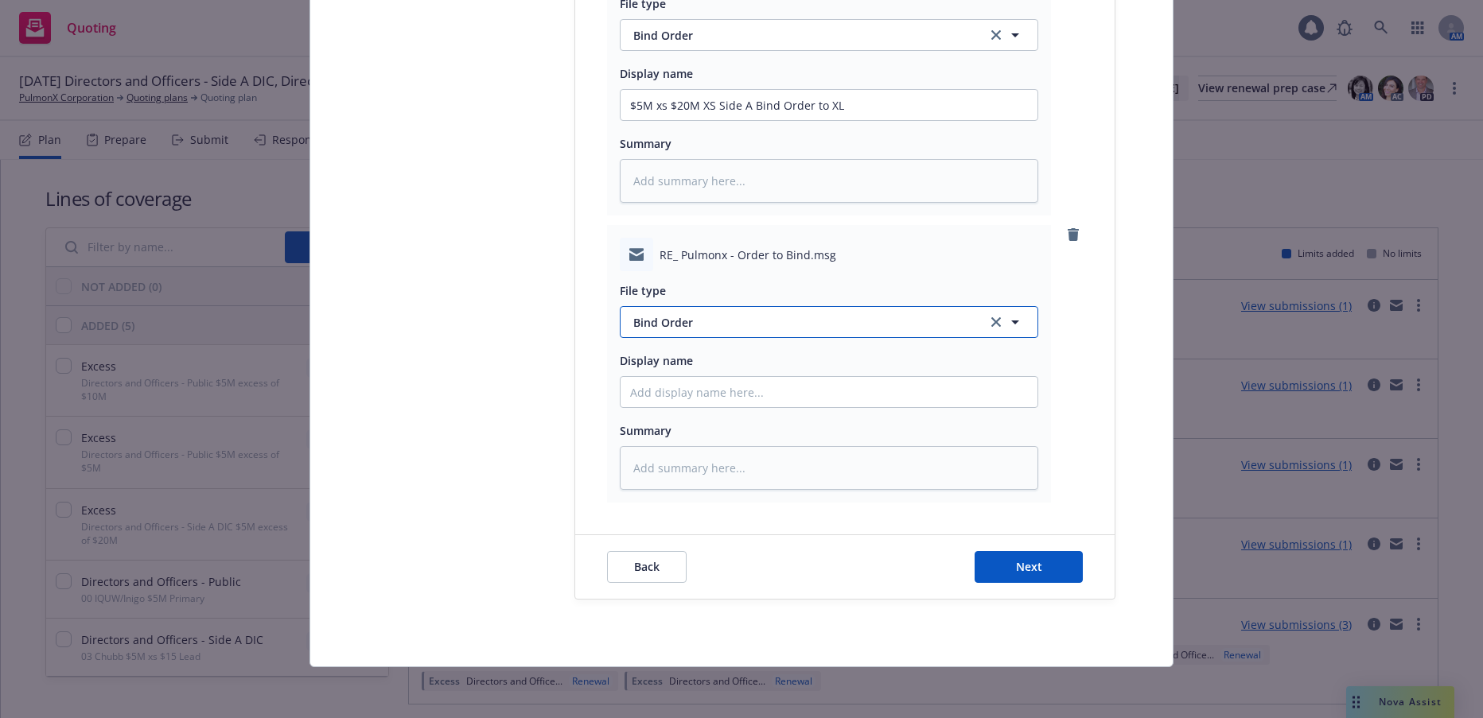
click at [664, 316] on span "Bind Order" at bounding box center [800, 322] width 335 height 17
click at [718, 453] on span "Bind confirmation" at bounding box center [685, 450] width 99 height 17
drag, startPoint x: 839, startPoint y: 101, endPoint x: 624, endPoint y: 113, distance: 215.9
click at [624, 113] on input "$5M xs $20M XS Side A Bind Order to XL" at bounding box center [829, 105] width 417 height 30
click at [695, 392] on input "Display name" at bounding box center [829, 392] width 417 height 30
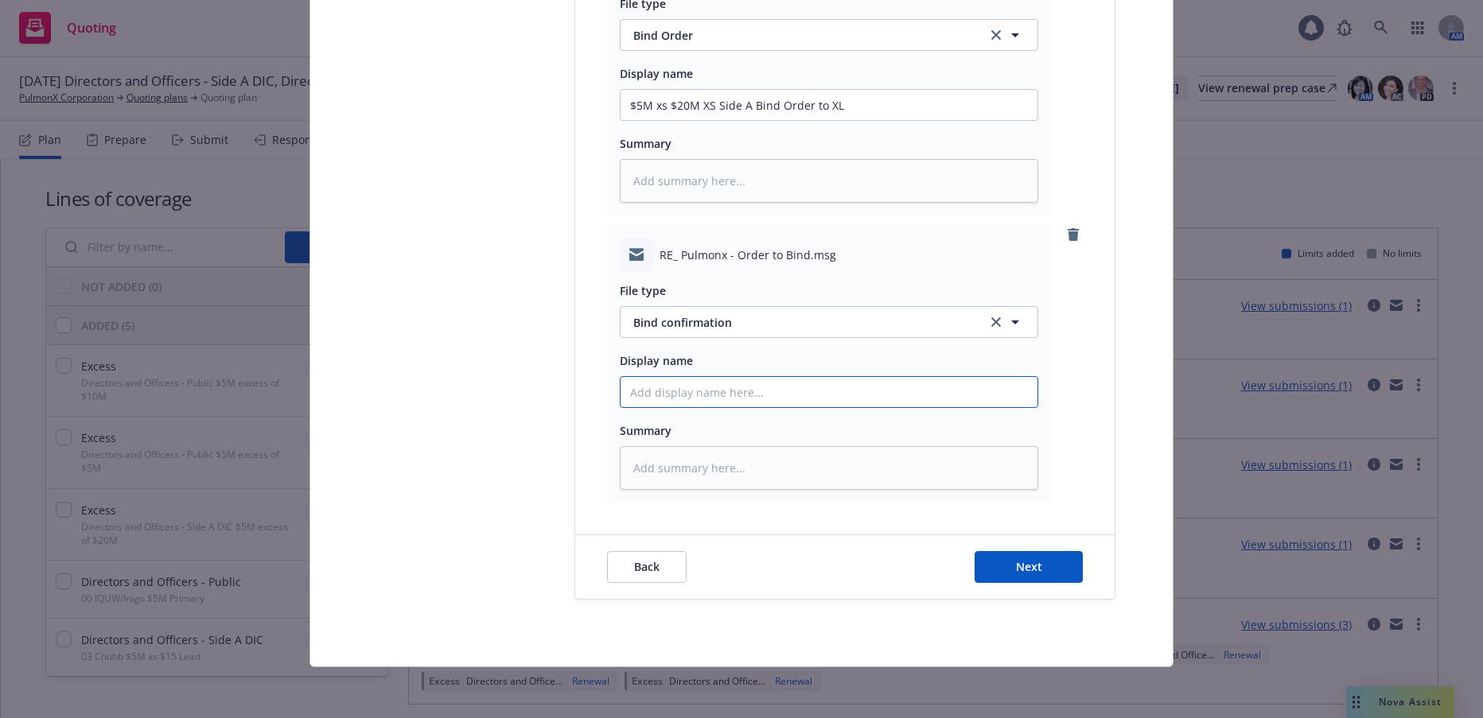
paste input "$5M xs $20M XS Side A Bind Order to XL"
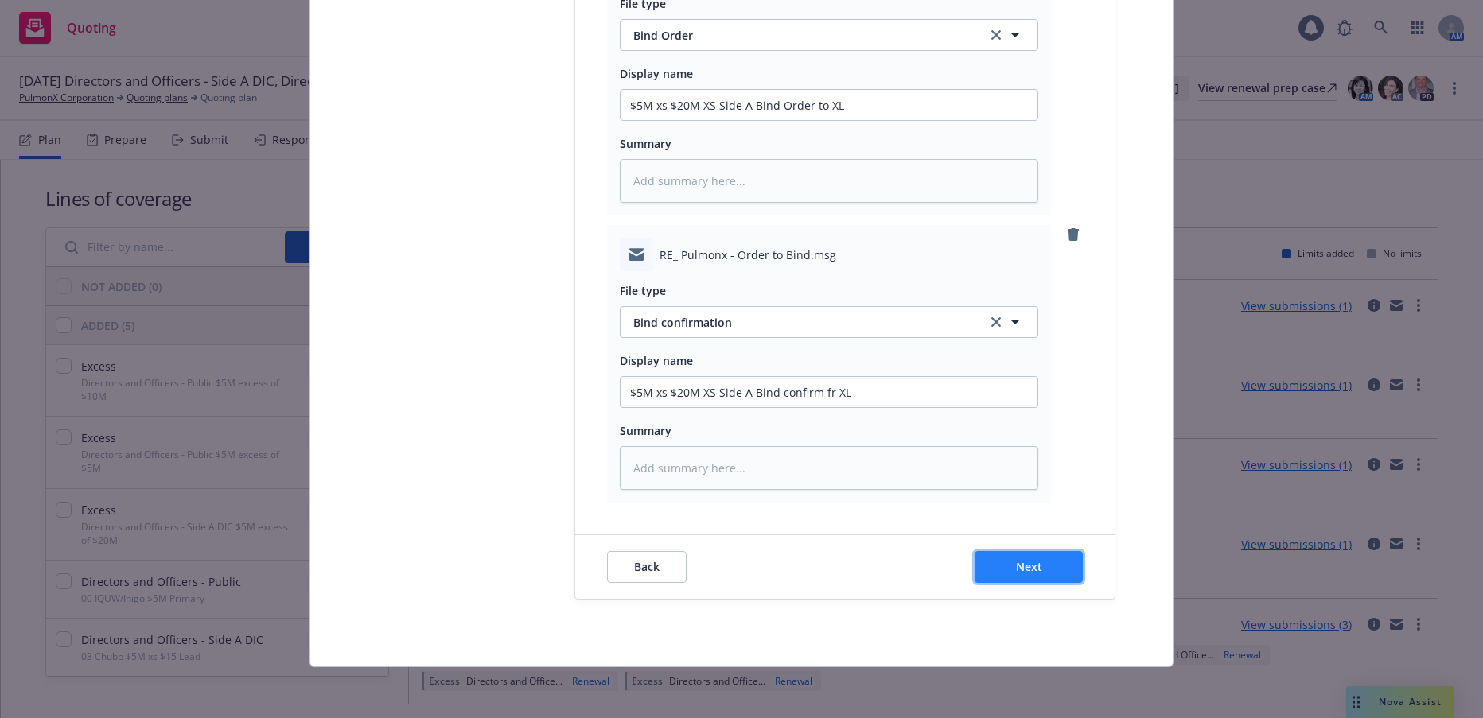
click at [1029, 560] on span "Next" at bounding box center [1029, 566] width 26 height 15
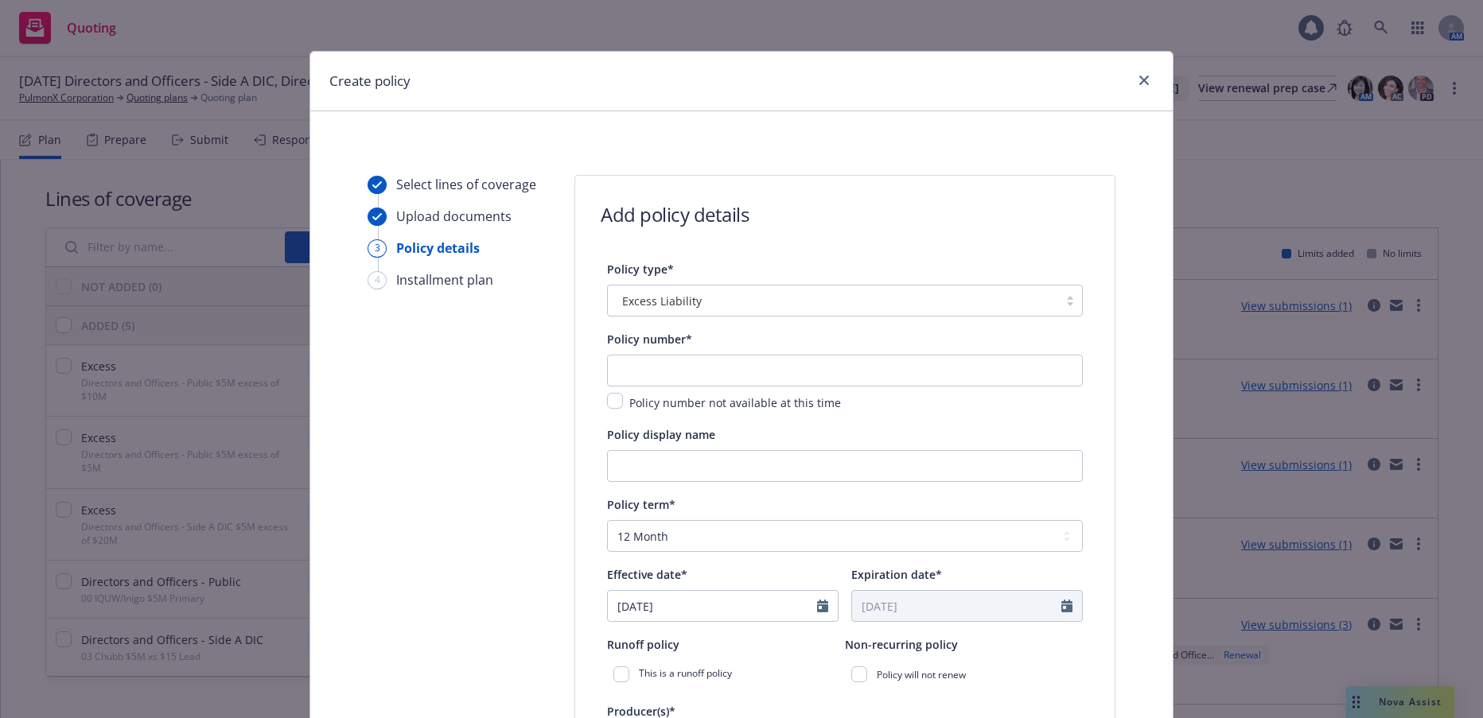
click at [1066, 303] on div at bounding box center [1070, 300] width 24 height 13
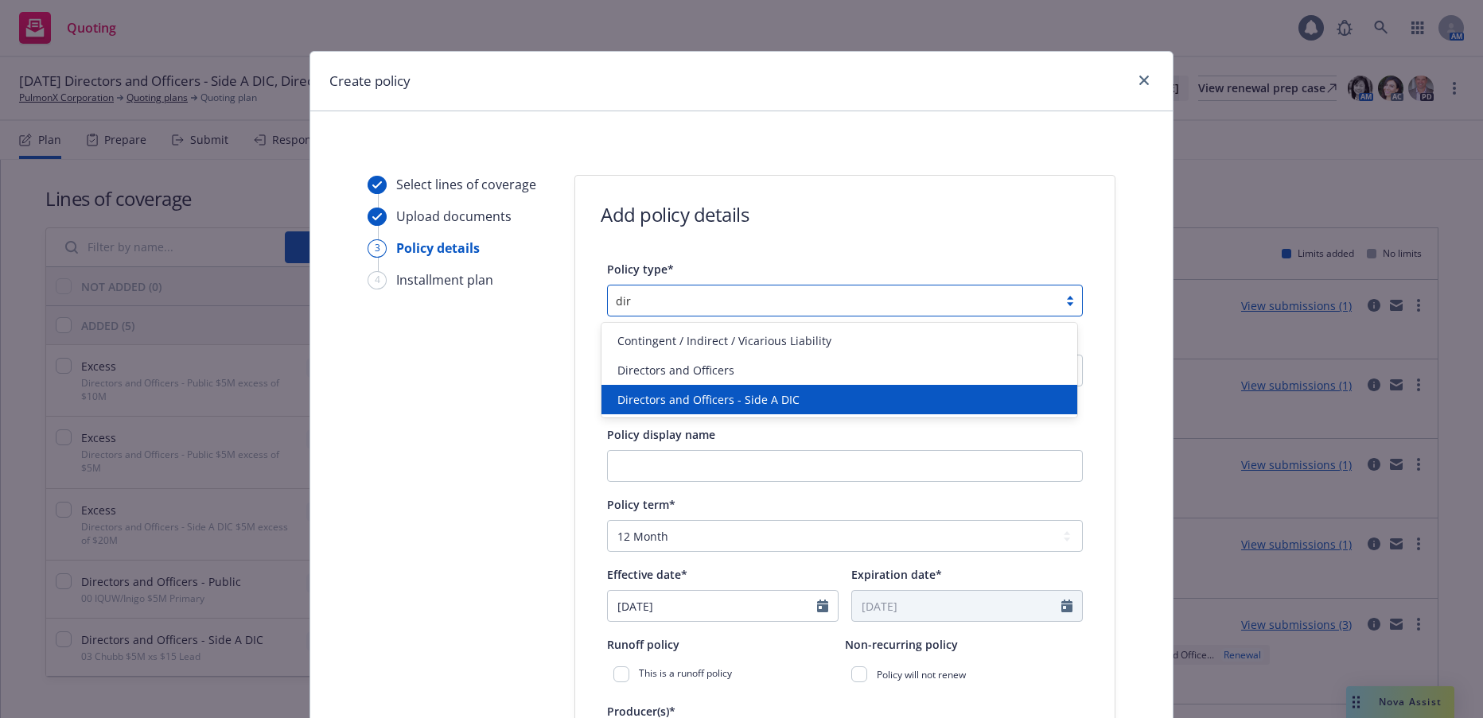
click at [758, 399] on span "Directors and Officers - Side A DIC" at bounding box center [708, 399] width 182 height 17
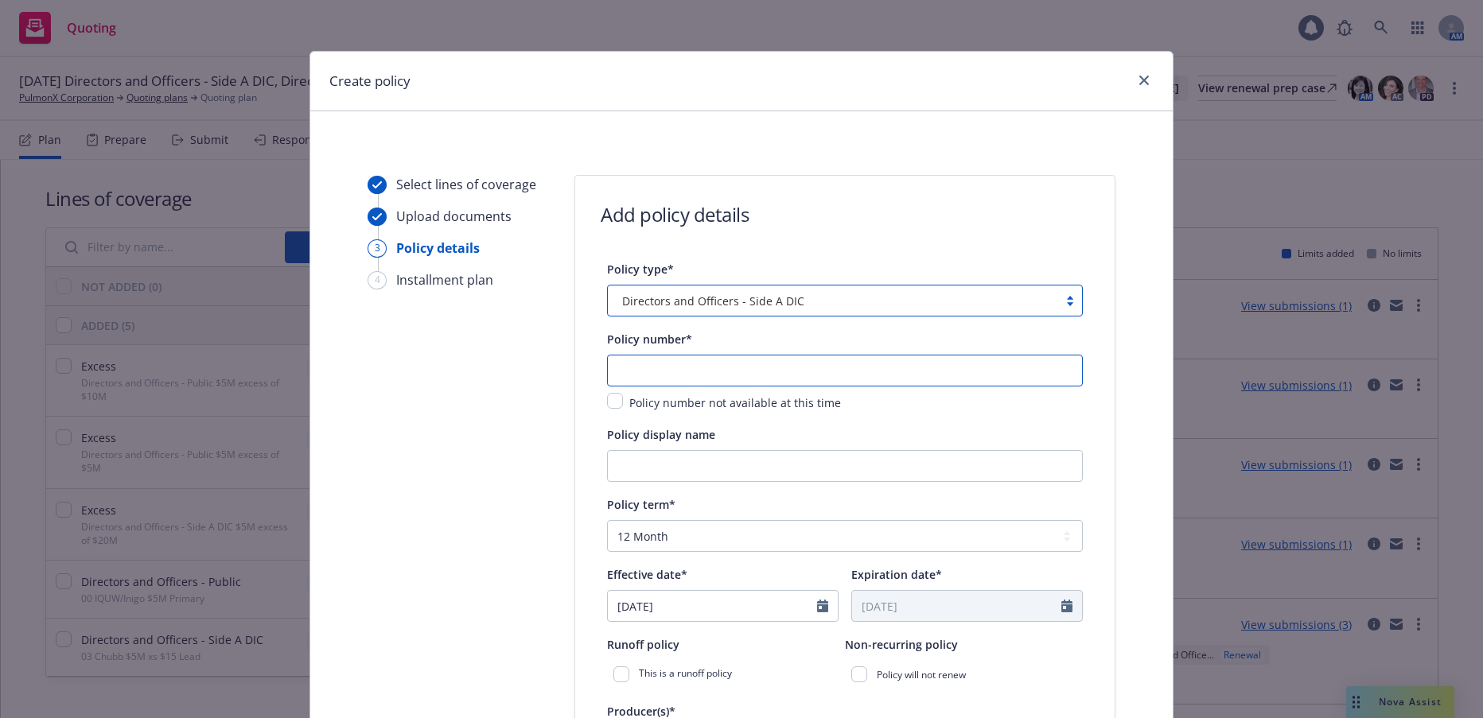
click at [774, 367] on input "text" at bounding box center [845, 371] width 476 height 32
click at [660, 365] on input "text" at bounding box center [845, 371] width 476 height 32
paste input "ELU206245-25"
click at [803, 465] on input "Policy display name" at bounding box center [845, 466] width 476 height 32
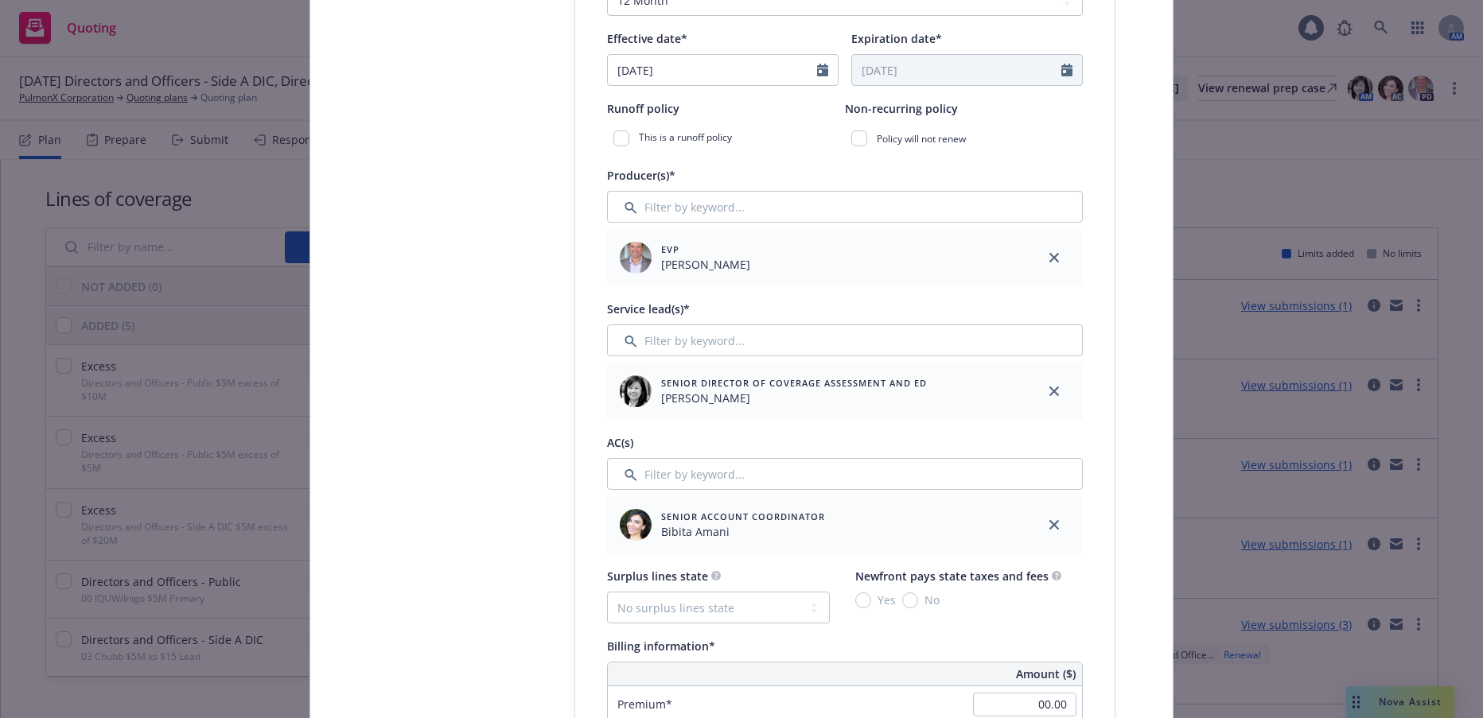
scroll to position [557, 0]
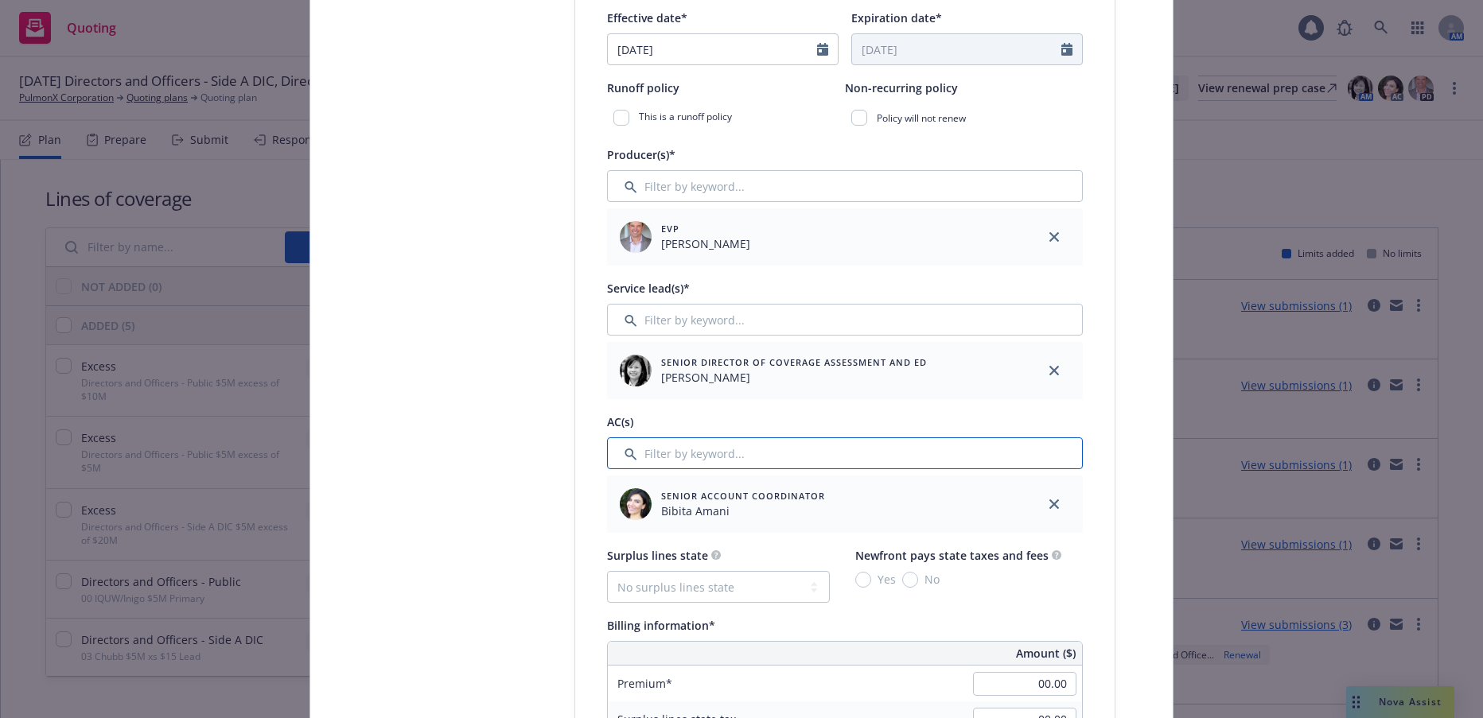
click at [694, 448] on input "Filter by keyword..." at bounding box center [845, 454] width 476 height 32
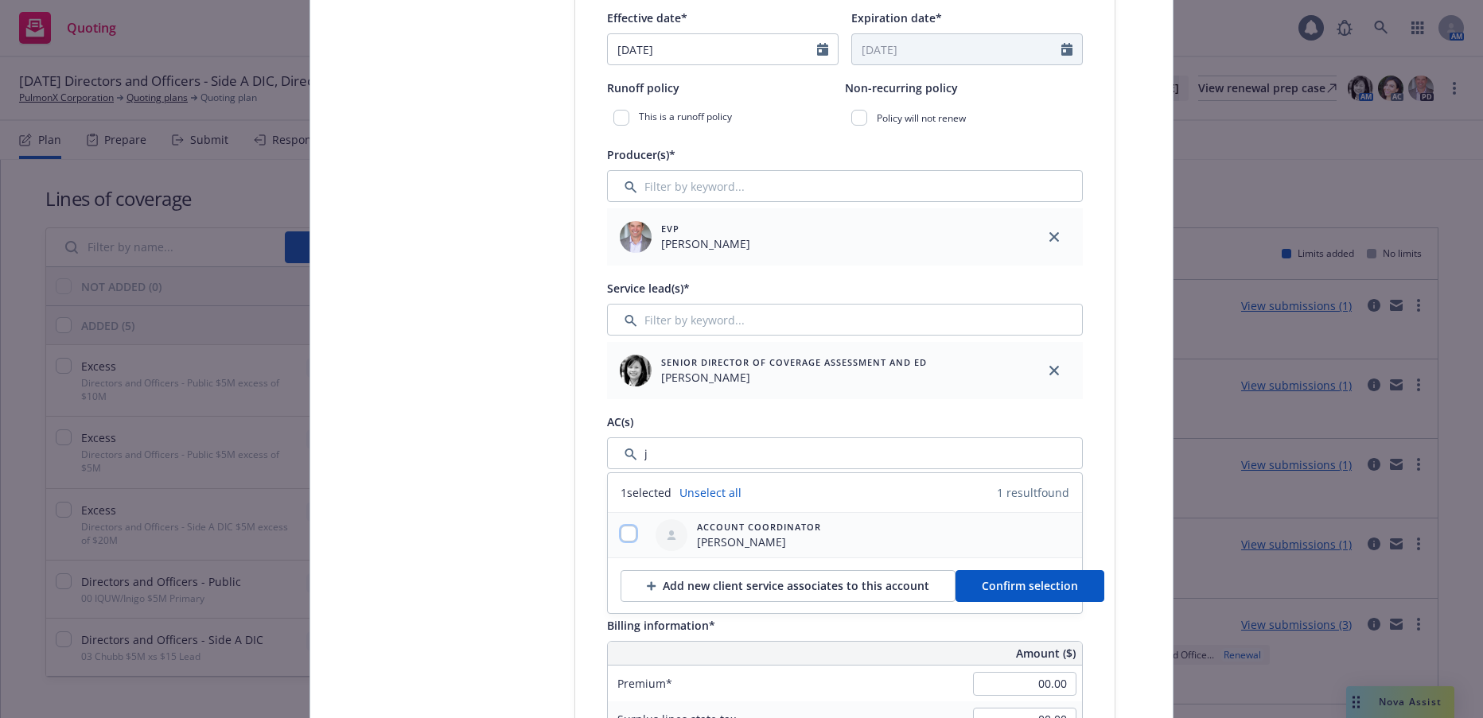
click at [622, 534] on input "checkbox" at bounding box center [629, 534] width 16 height 16
click at [986, 586] on span "Confirm selection" at bounding box center [1030, 585] width 96 height 15
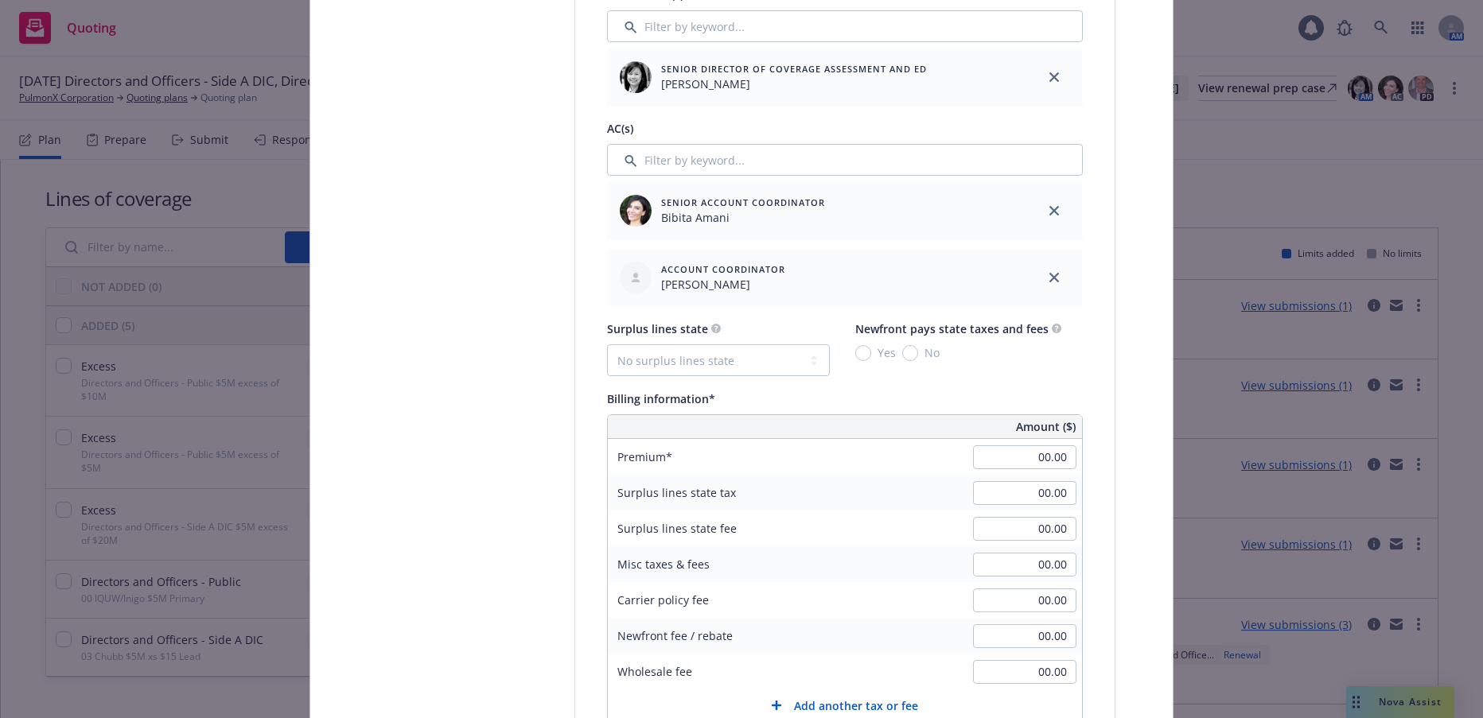
scroll to position [955, 0]
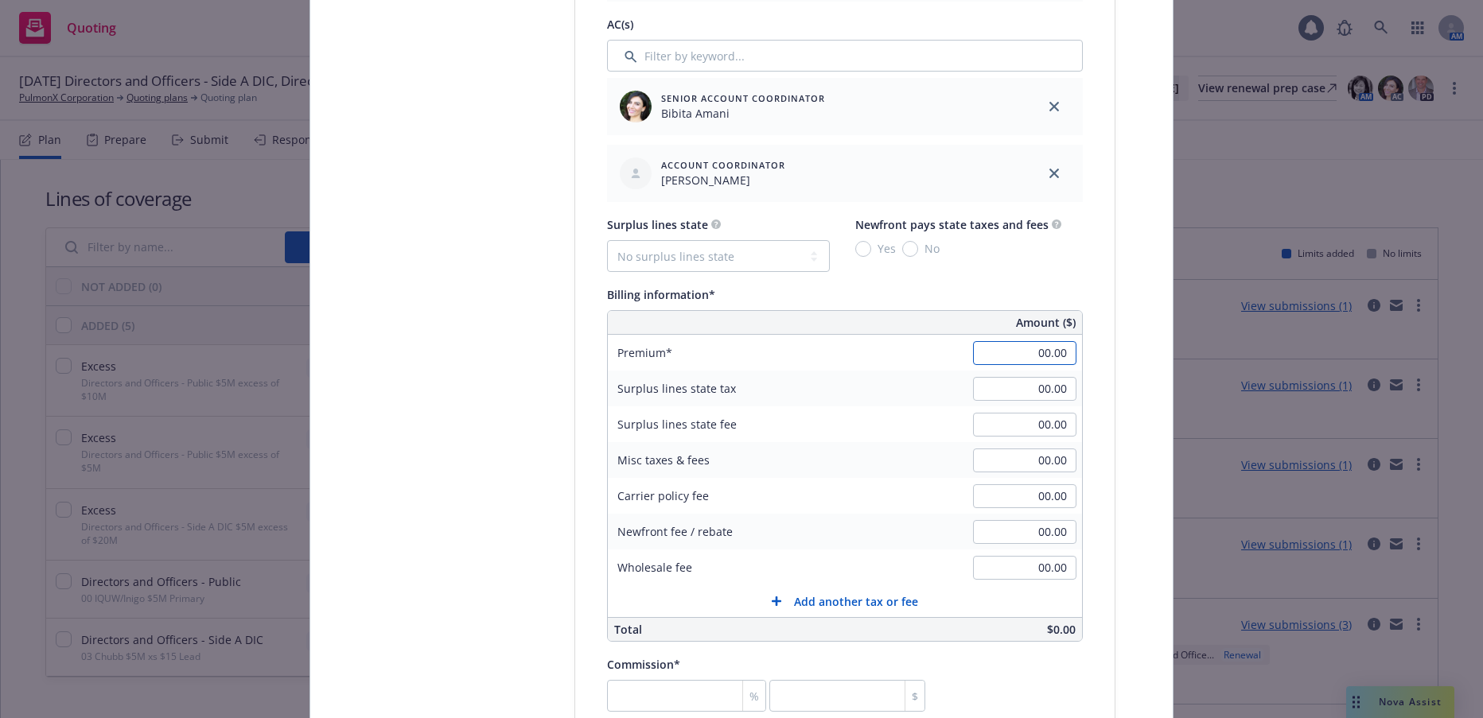
click at [1010, 351] on input "00.00" at bounding box center [1024, 353] width 103 height 24
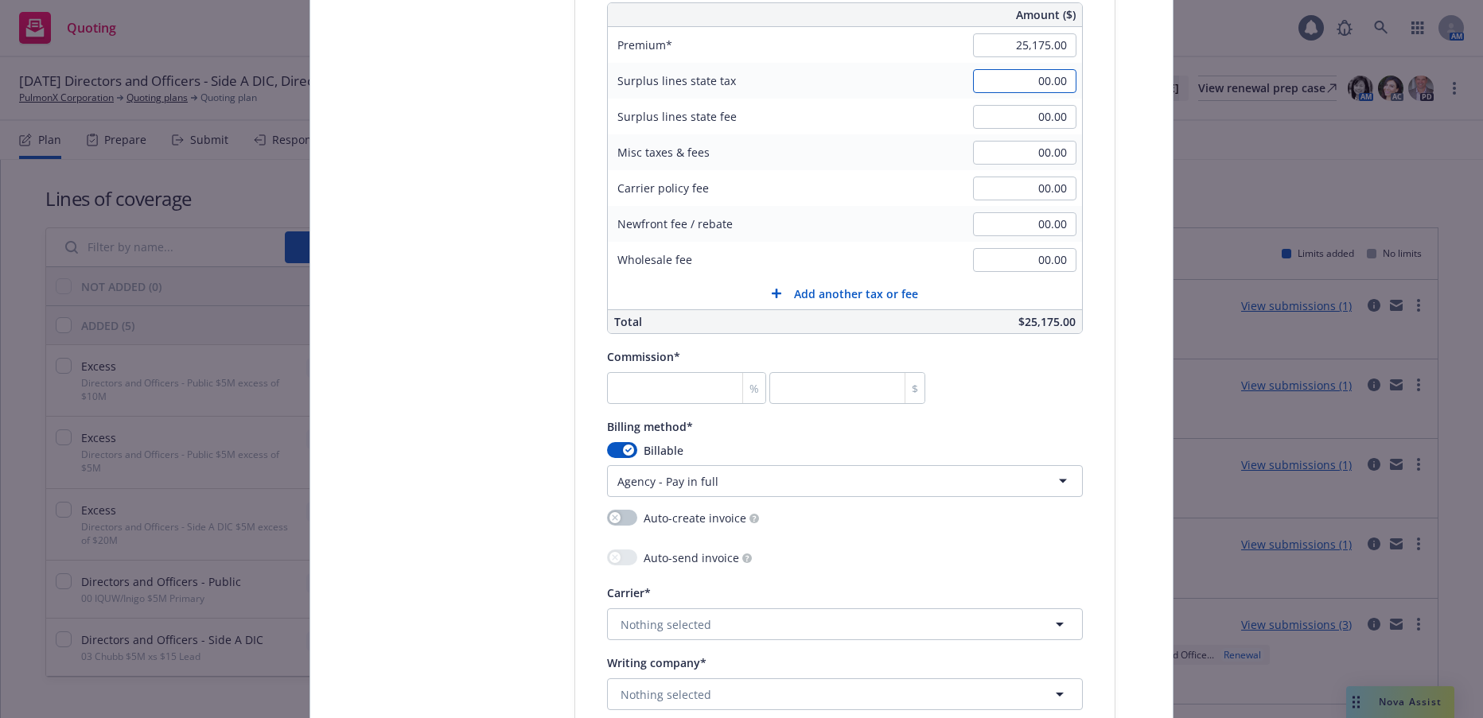
scroll to position [1273, 0]
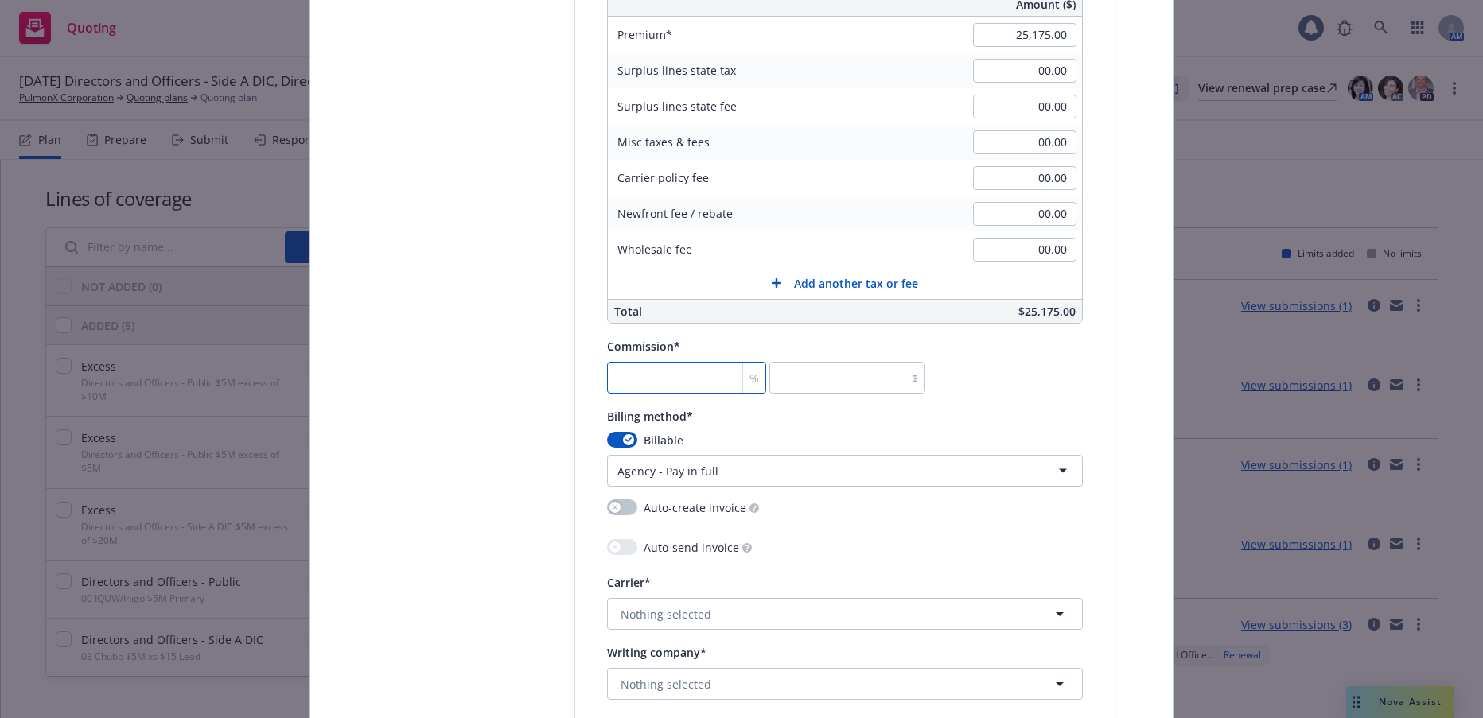
click at [667, 375] on input "number" at bounding box center [686, 378] width 159 height 32
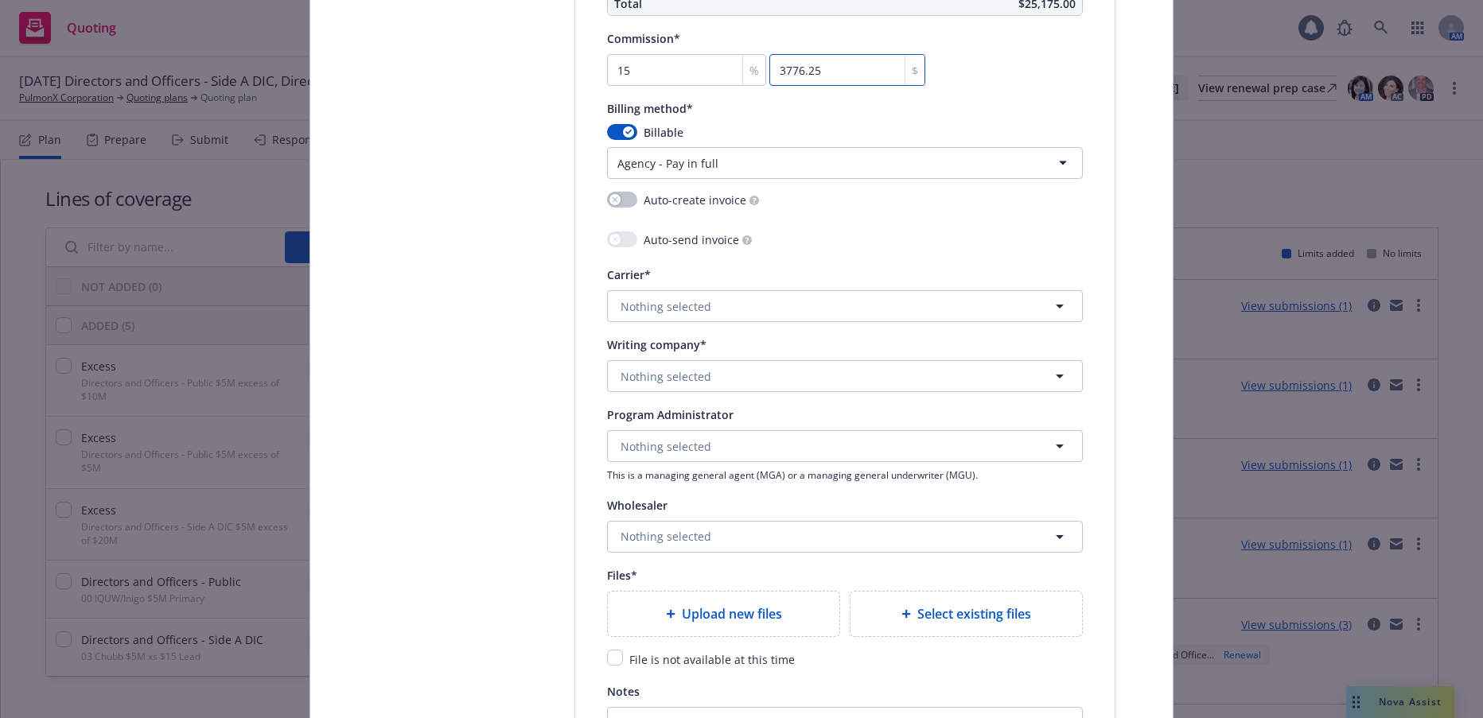
scroll to position [1591, 0]
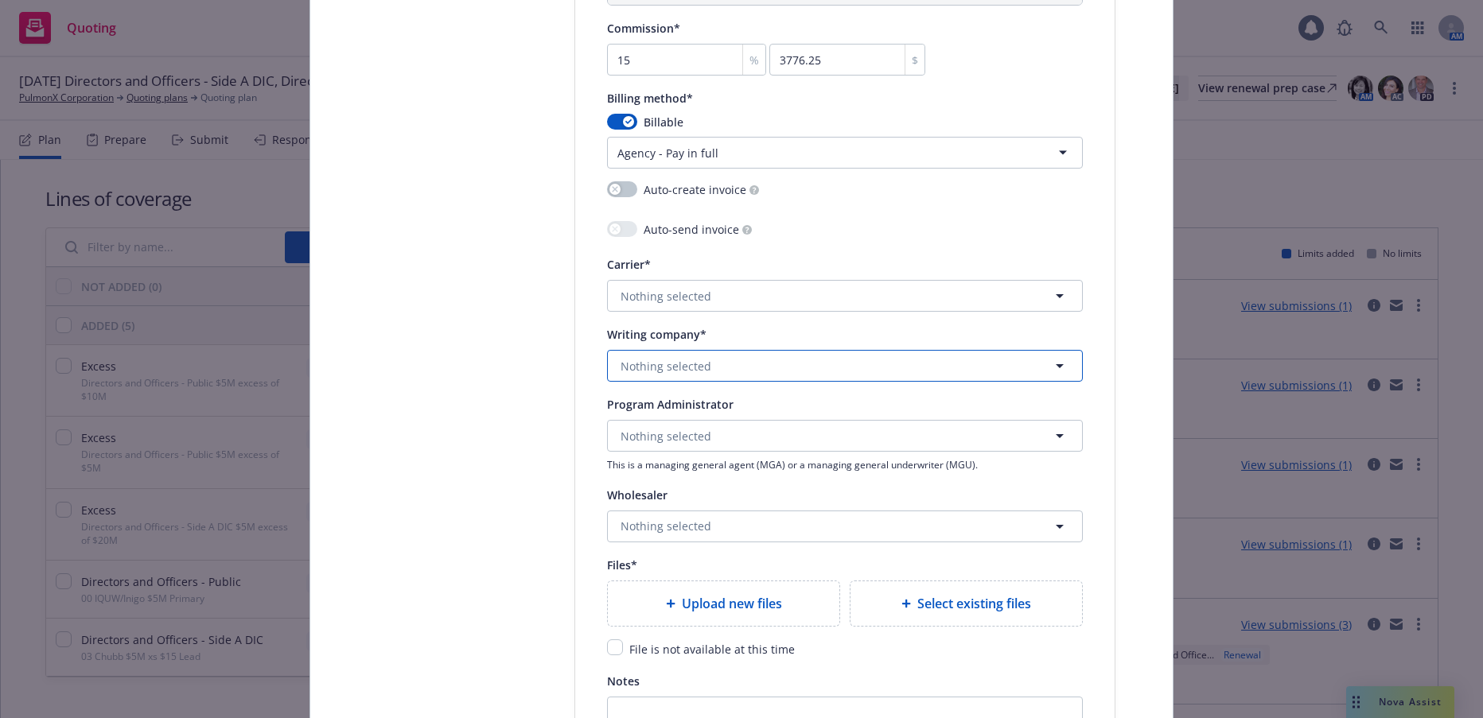
click at [690, 364] on span "Nothing selected" at bounding box center [666, 366] width 91 height 17
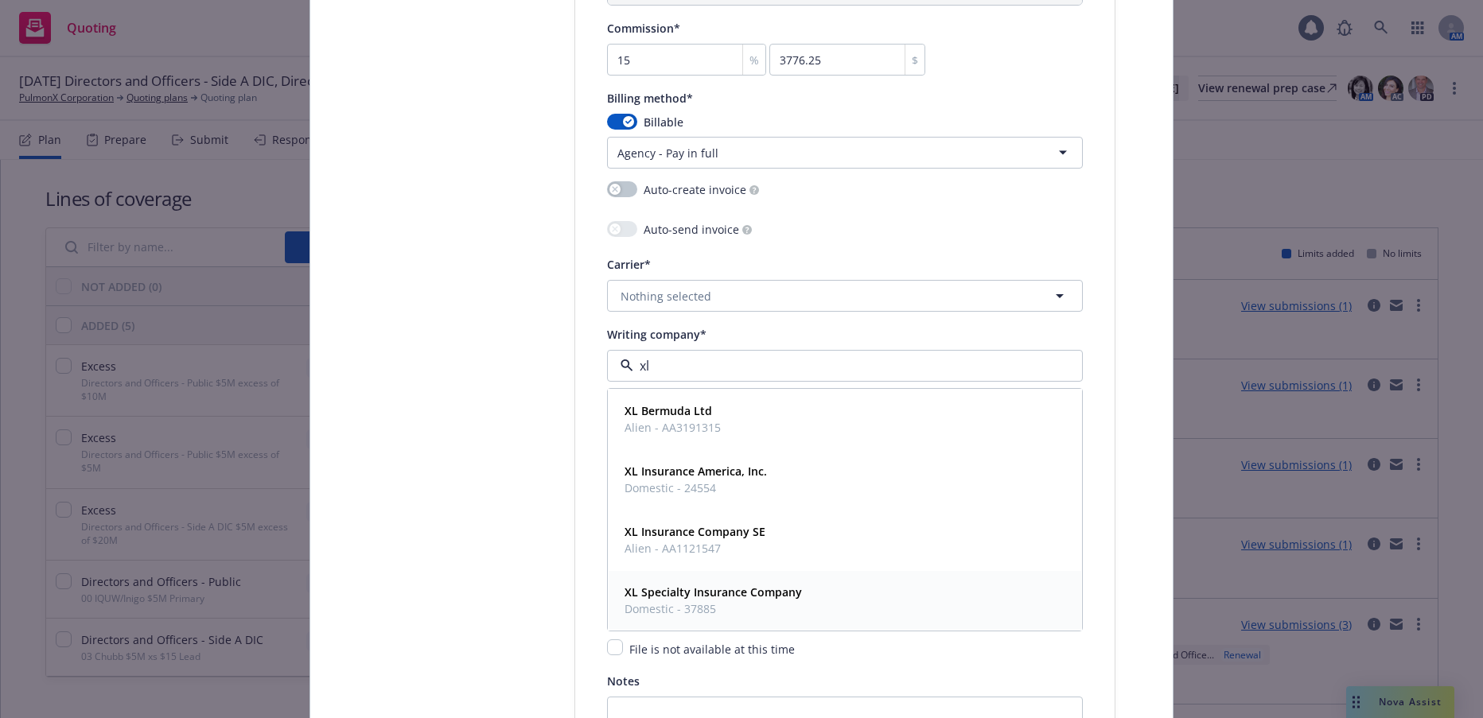
click at [690, 609] on span "Domestic - 37885" at bounding box center [713, 609] width 177 height 17
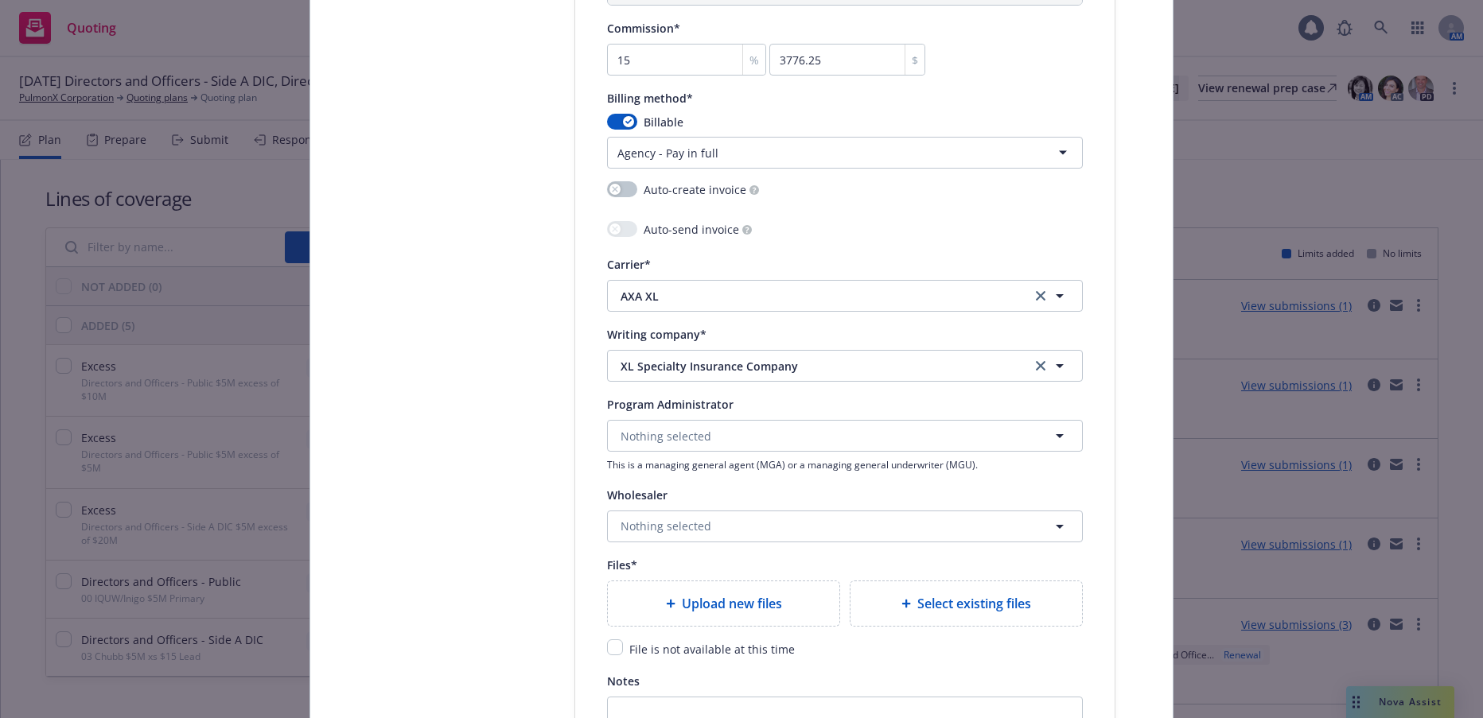
click at [754, 608] on span "Upload new files" at bounding box center [732, 603] width 100 height 19
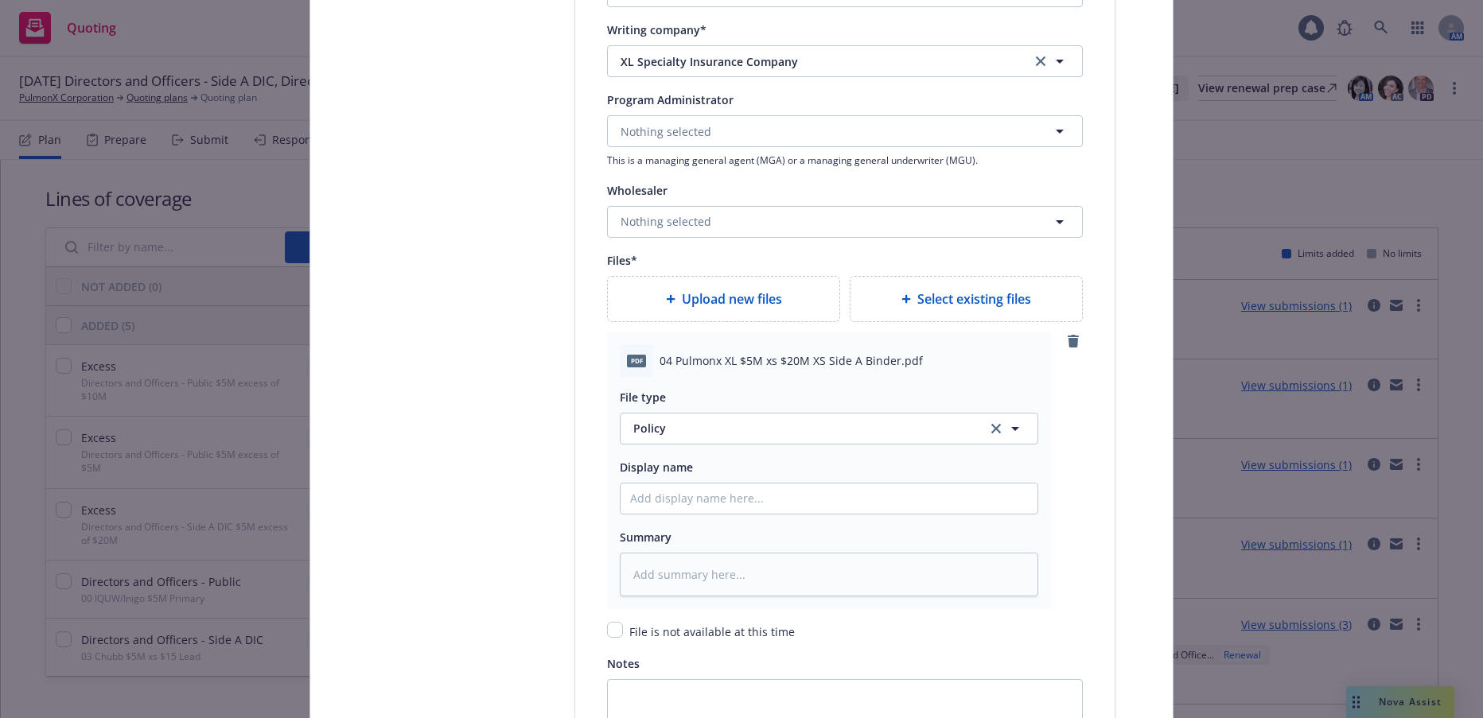
scroll to position [1909, 0]
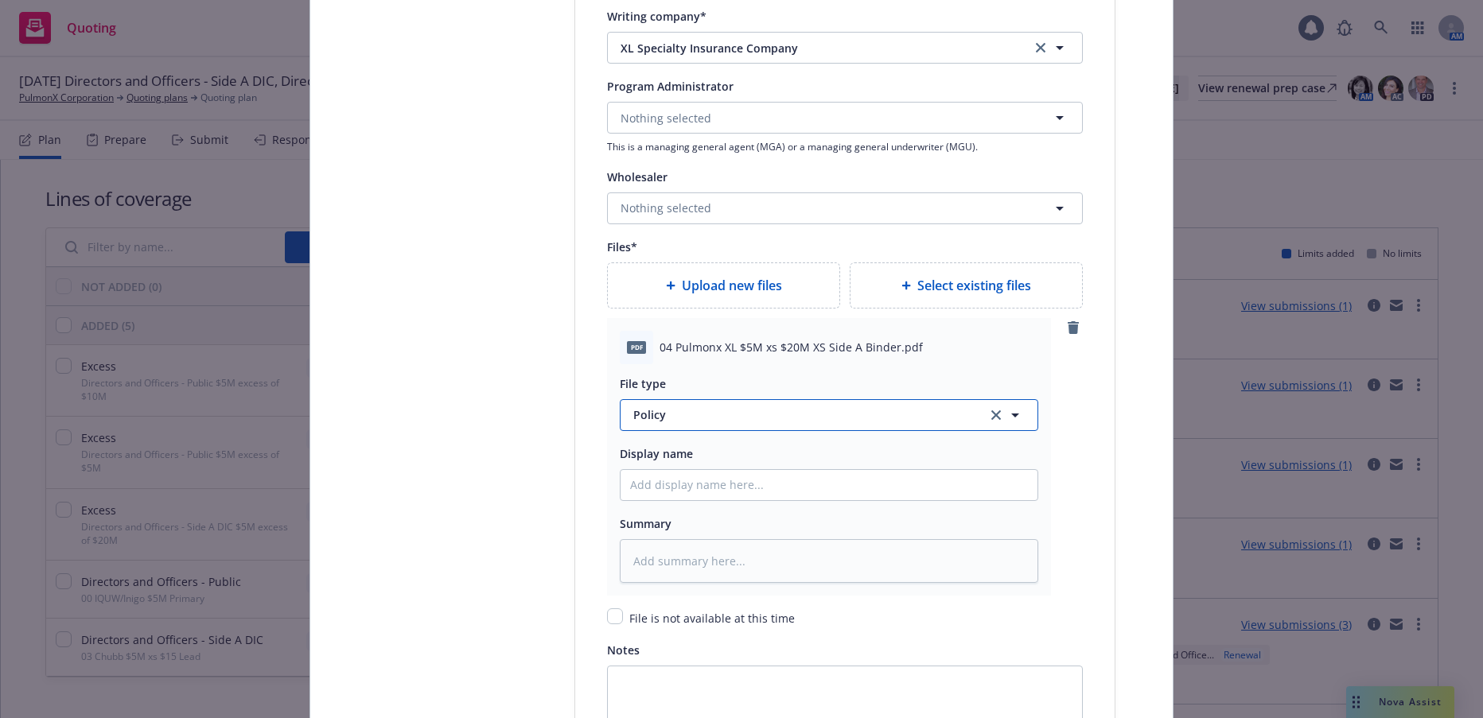
click at [648, 411] on span "Policy" at bounding box center [800, 415] width 335 height 17
click at [650, 456] on span "Binder" at bounding box center [654, 459] width 36 height 17
click at [715, 488] on input "Policy display name" at bounding box center [829, 485] width 417 height 30
click at [756, 283] on span "Upload new files" at bounding box center [732, 285] width 100 height 19
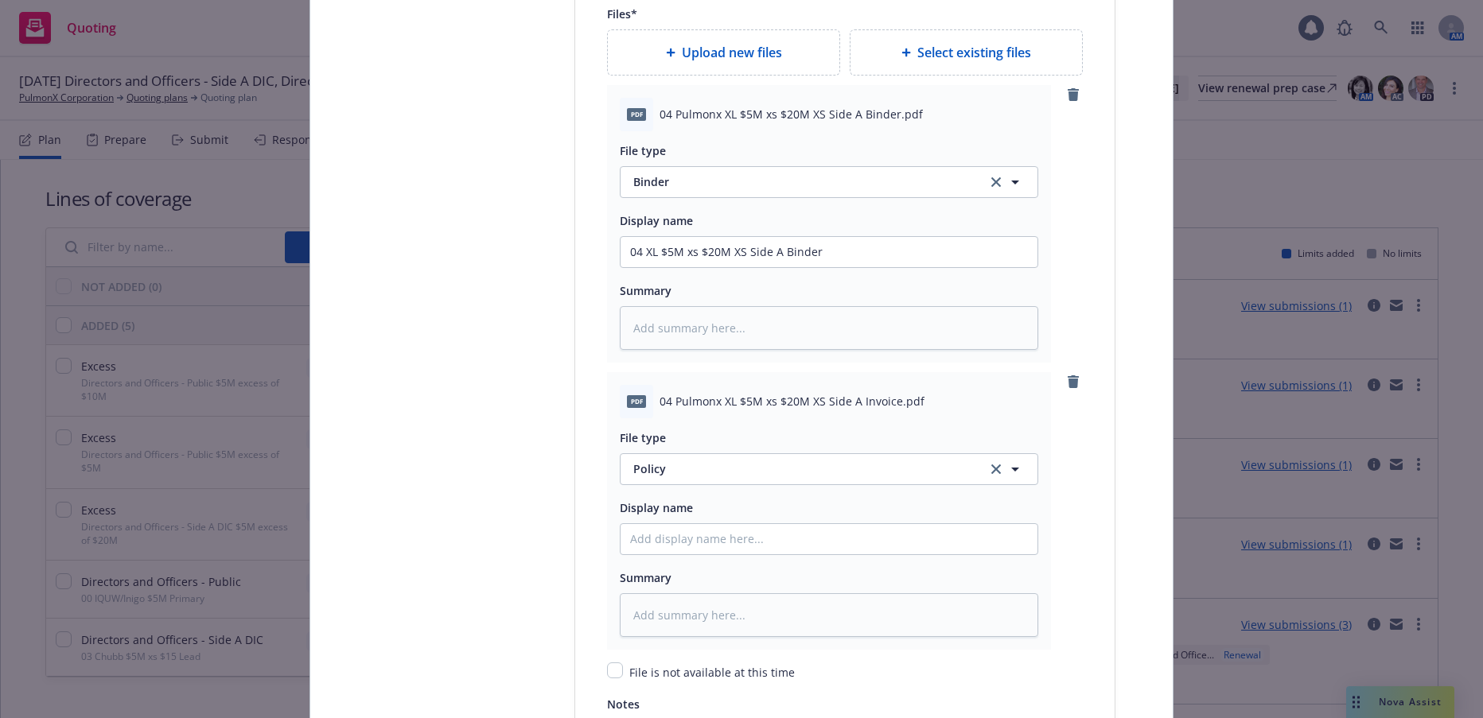
scroll to position [2148, 0]
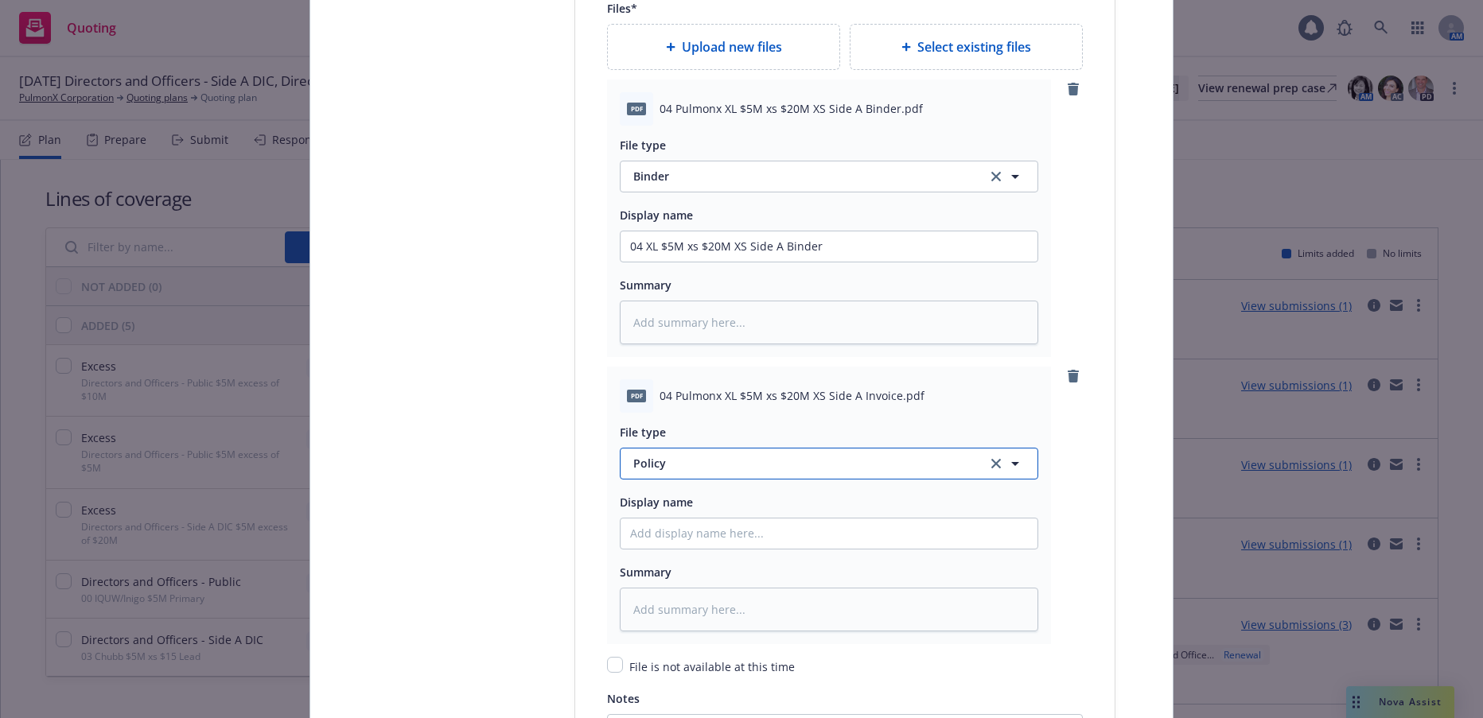
click at [650, 465] on span "Policy" at bounding box center [800, 463] width 335 height 17
click at [712, 421] on span "Invoice - Third Party" at bounding box center [691, 419] width 110 height 17
drag, startPoint x: 819, startPoint y: 247, endPoint x: 607, endPoint y: 250, distance: 212.4
click at [607, 250] on div "pdf 04 Pulmonx XL $5M xs $20M XS Side A Binder.pdf File type Binder Display nam…" at bounding box center [829, 219] width 444 height 278
click at [714, 534] on input "Policy display name" at bounding box center [829, 534] width 417 height 30
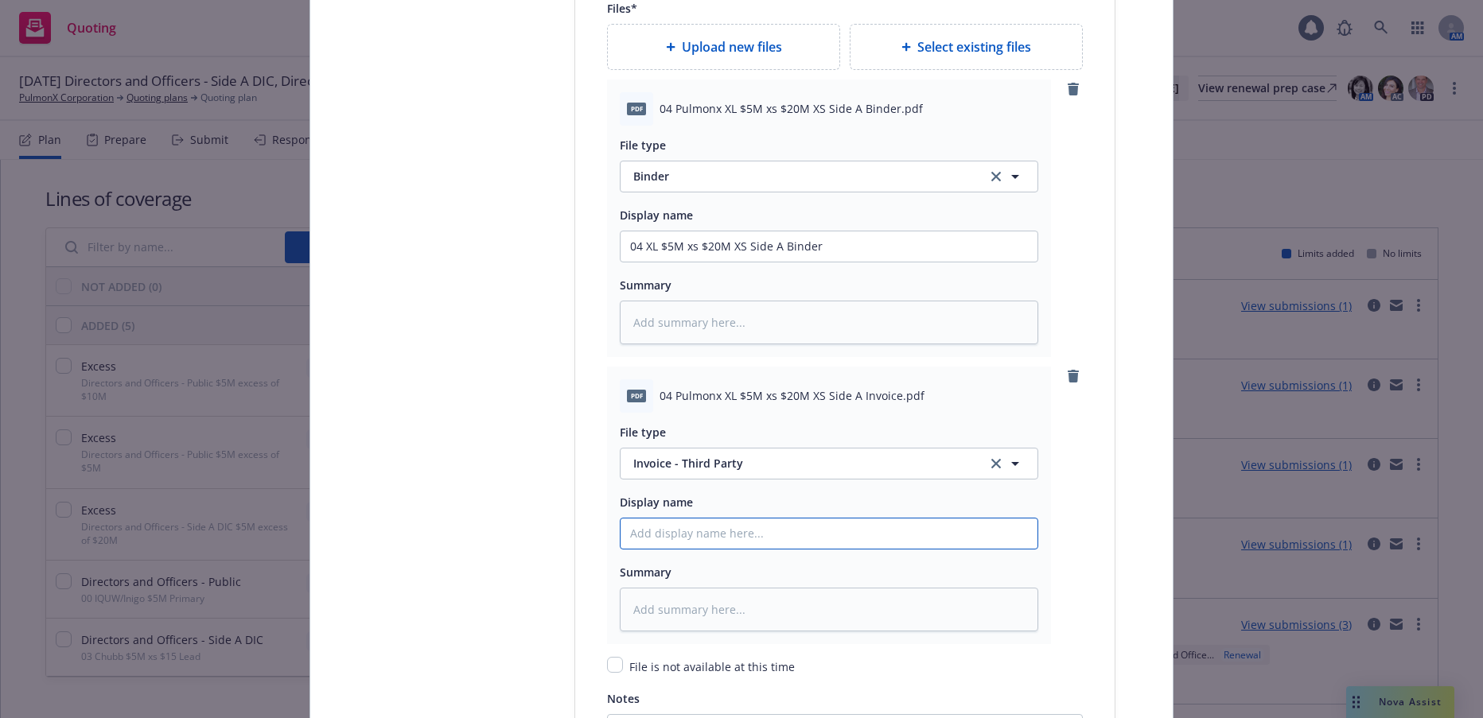
paste input "04 XL $5M xs $20M XS Side A Binder"
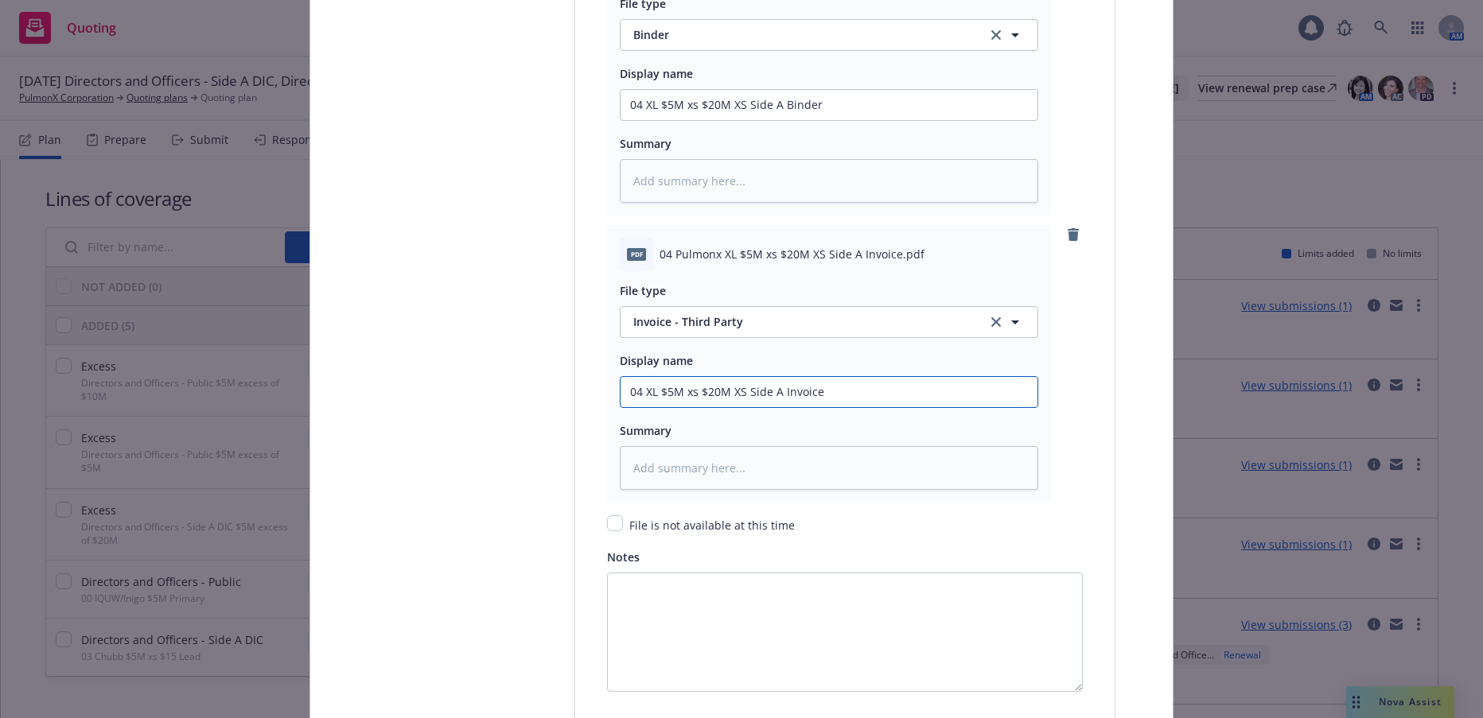
scroll to position [2387, 0]
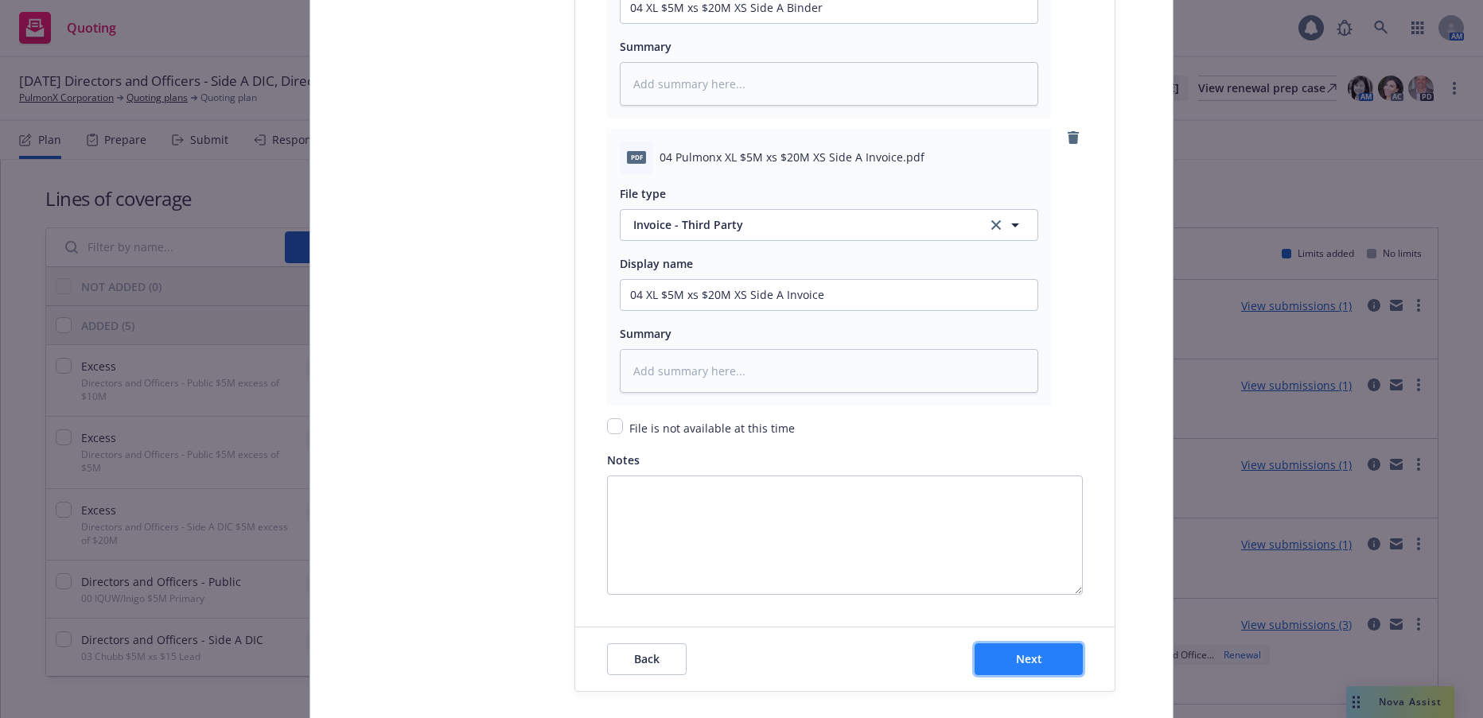
click at [1039, 656] on button "Next" at bounding box center [1029, 660] width 108 height 32
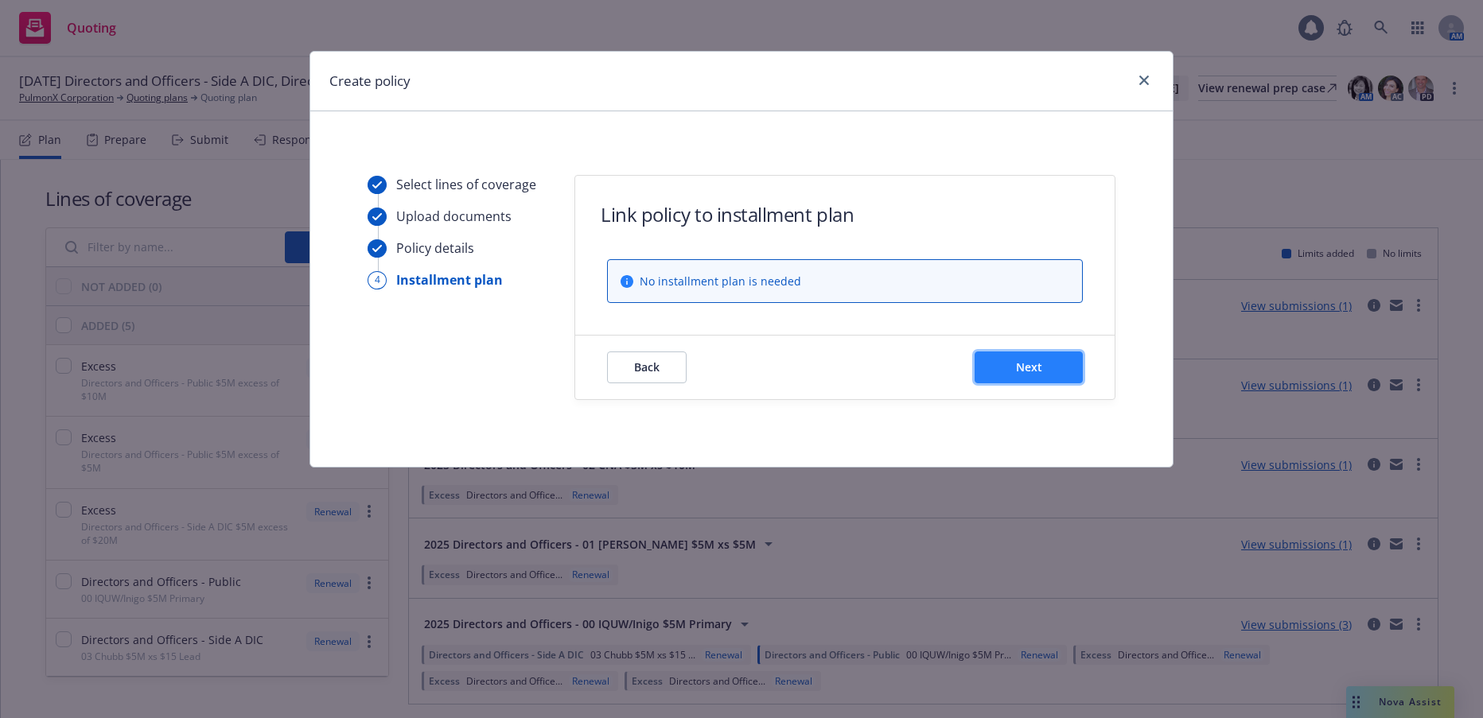
click at [1043, 364] on button "Next" at bounding box center [1029, 368] width 108 height 32
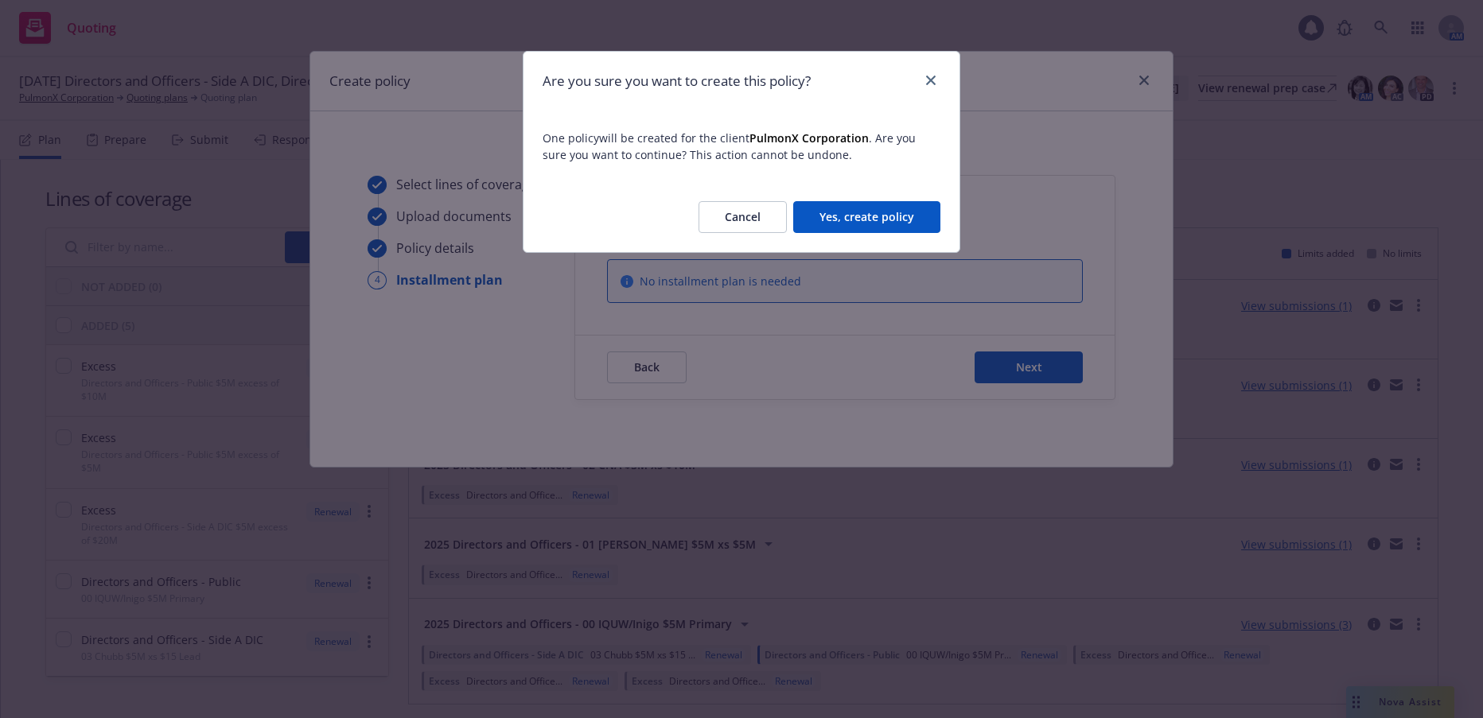
click at [882, 220] on button "Yes, create policy" at bounding box center [866, 217] width 147 height 32
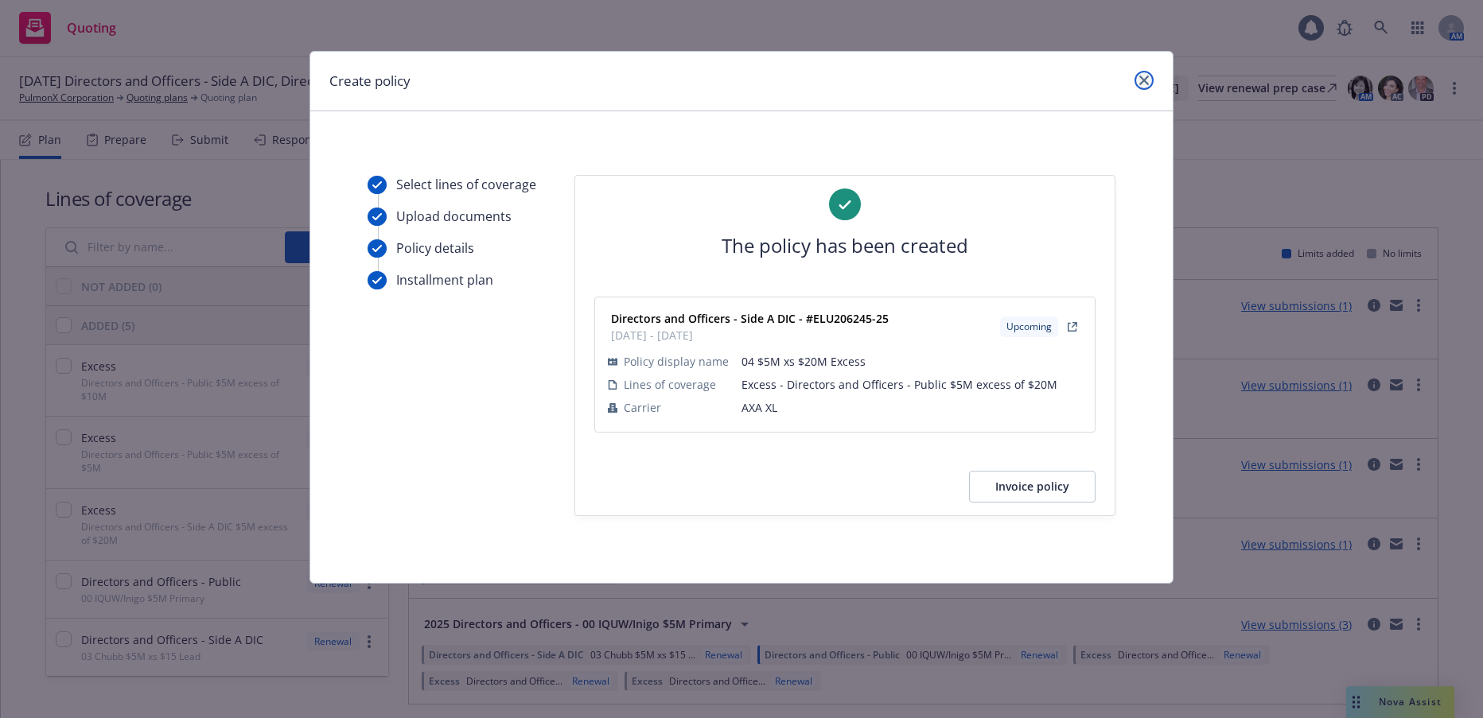
click at [1145, 81] on icon "close" at bounding box center [1144, 81] width 10 height 10
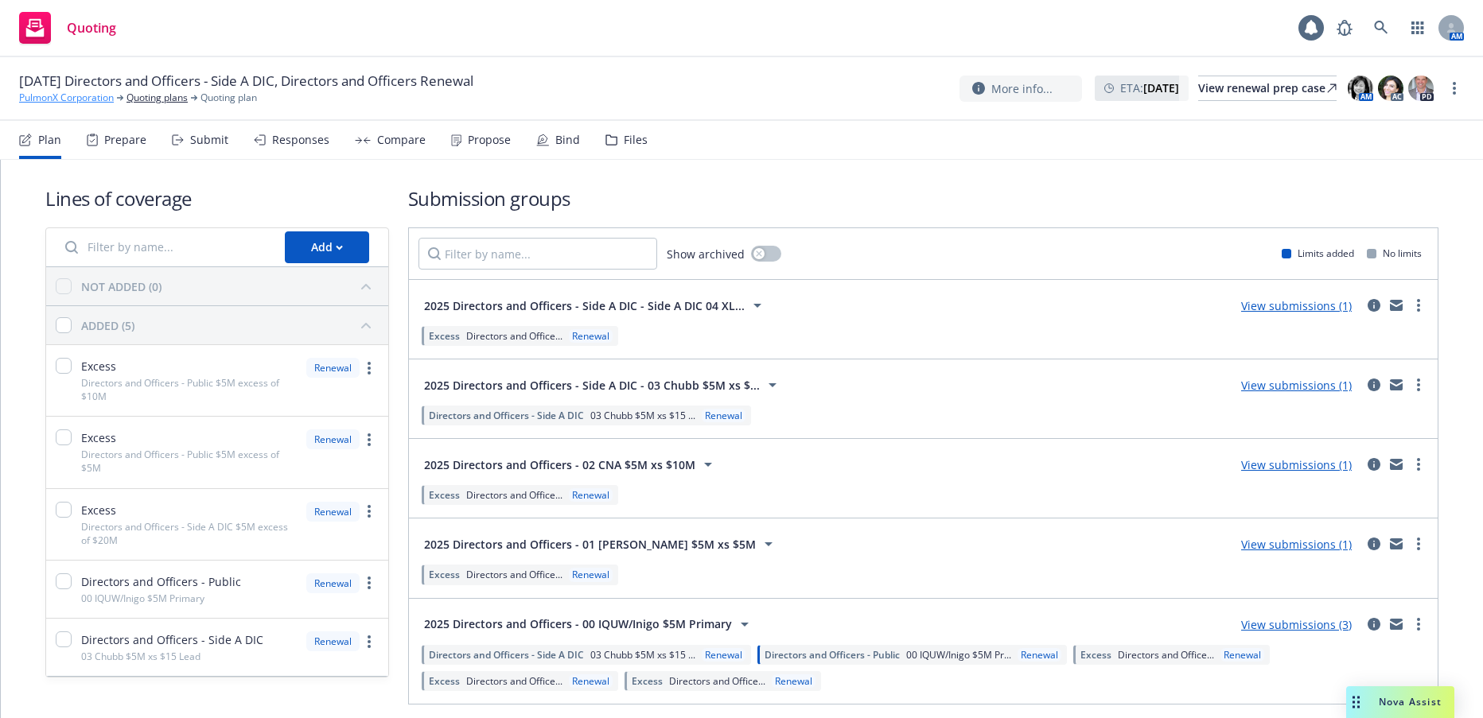
click at [88, 95] on link "PulmonX Corporation" at bounding box center [66, 98] width 95 height 14
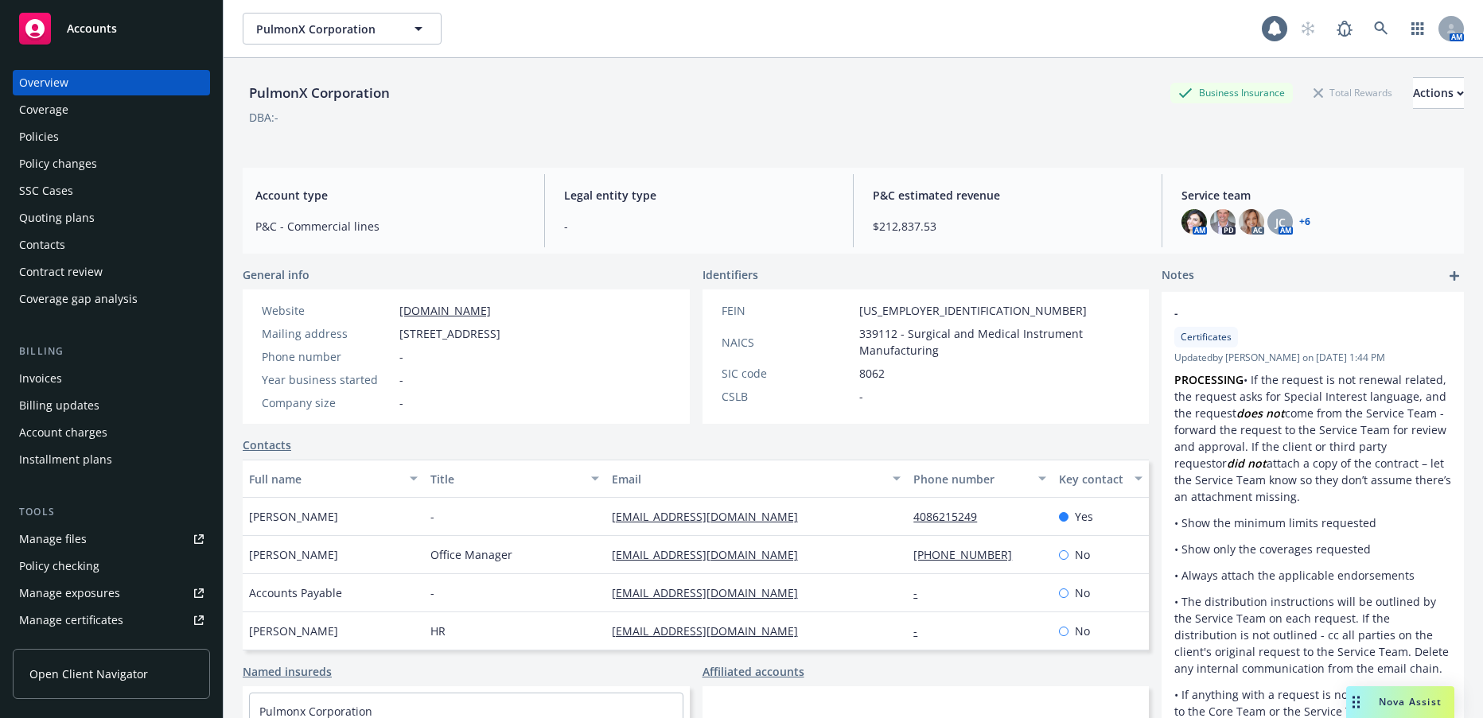
click at [54, 379] on div "Invoices" at bounding box center [40, 378] width 43 height 25
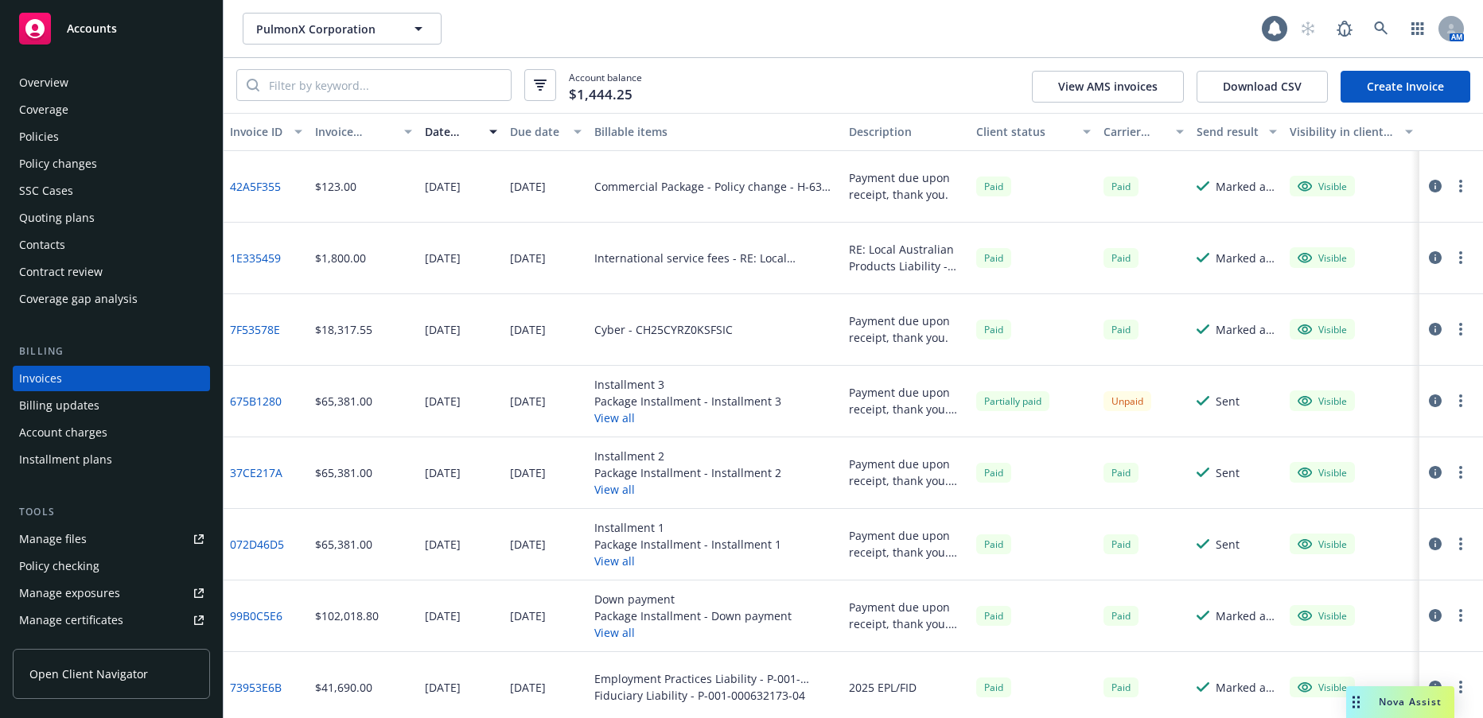
click at [1423, 91] on link "Create Invoice" at bounding box center [1406, 87] width 130 height 32
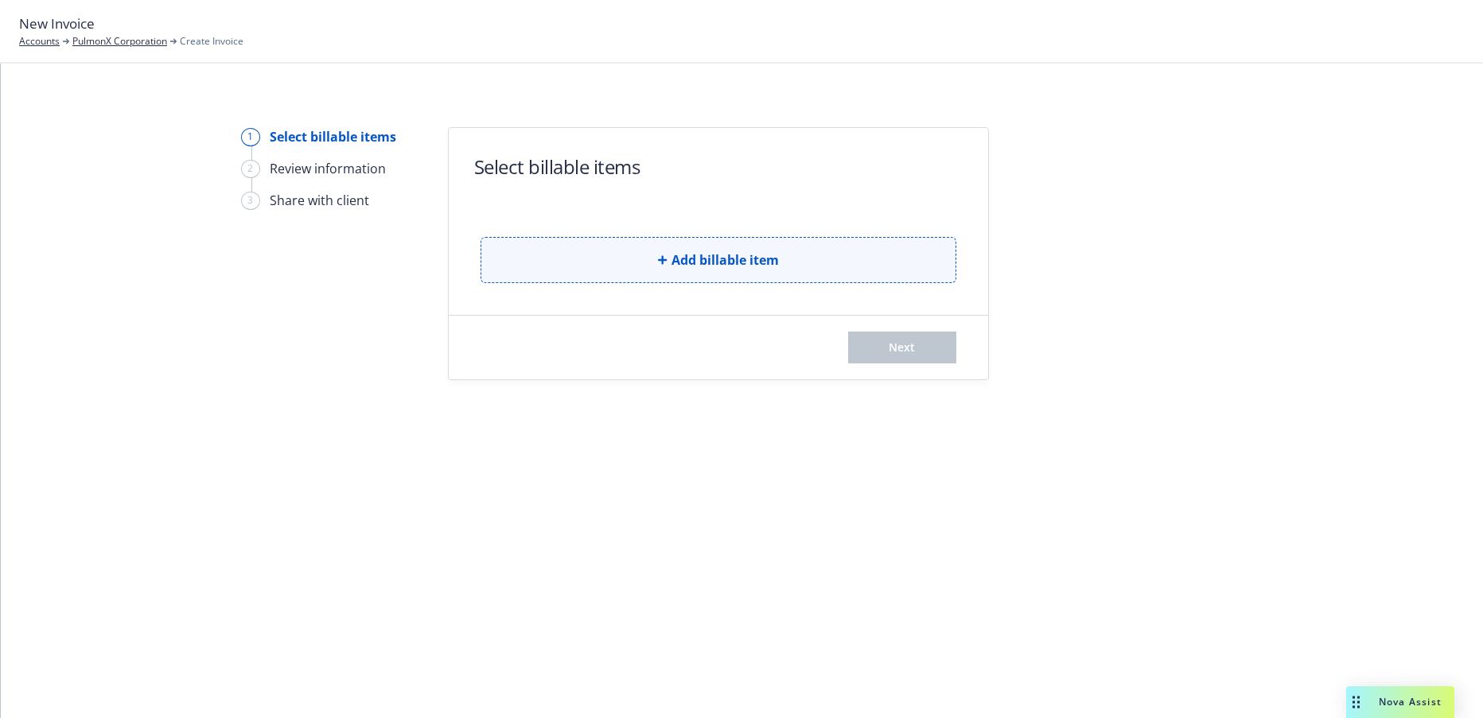
click at [751, 255] on span "Add billable item" at bounding box center [724, 260] width 107 height 19
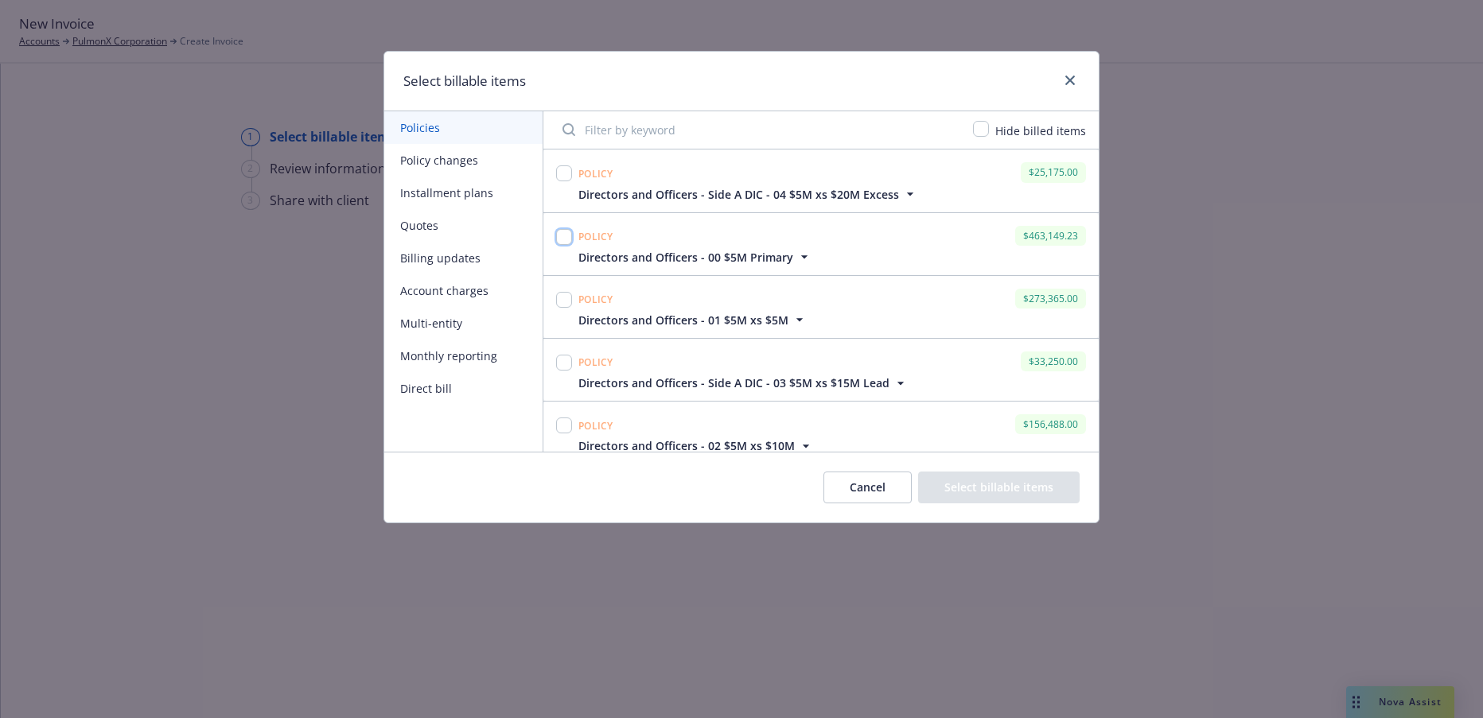
click at [565, 238] on input "checkbox" at bounding box center [564, 237] width 16 height 16
checkbox input "true"
click at [566, 305] on input "checkbox" at bounding box center [564, 300] width 16 height 16
checkbox input "true"
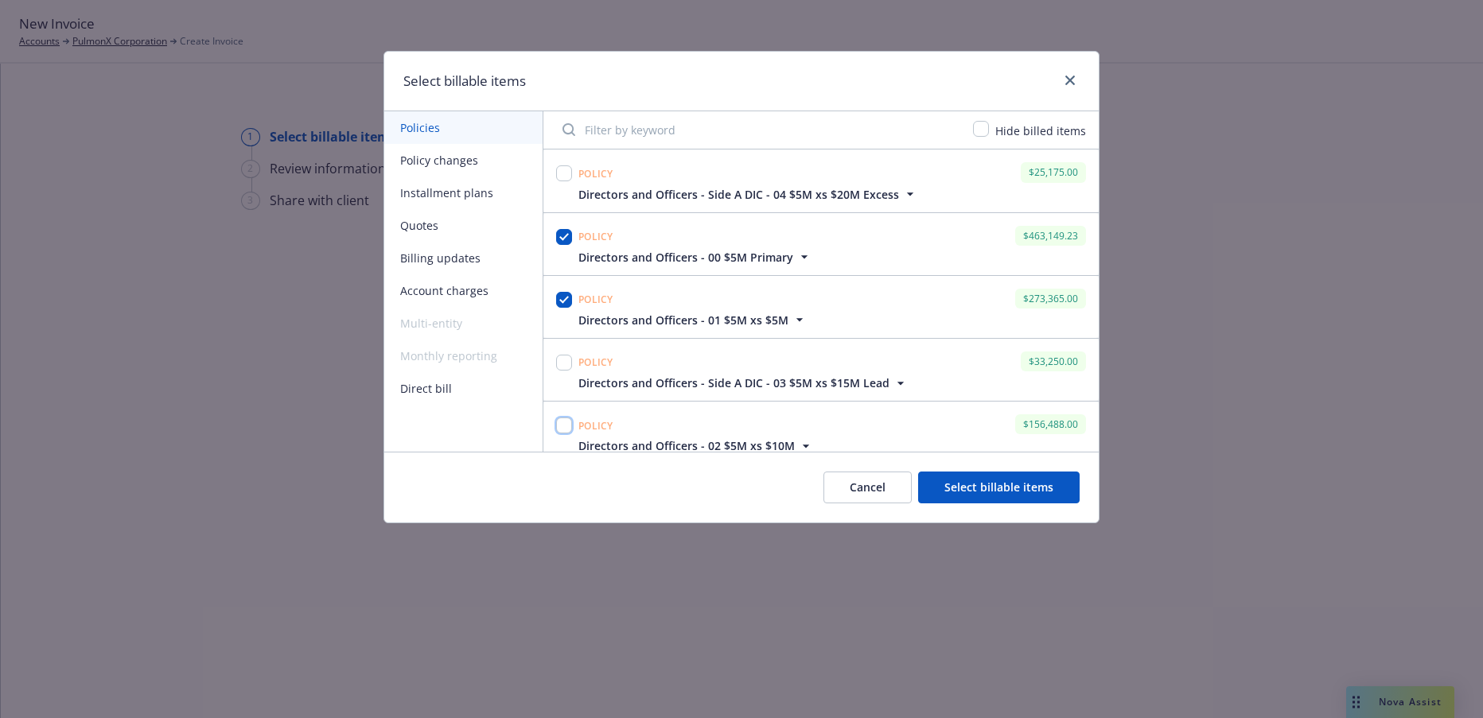
click at [566, 429] on input "checkbox" at bounding box center [564, 426] width 16 height 16
checkbox input "true"
click at [564, 360] on input "checkbox" at bounding box center [564, 363] width 16 height 16
checkbox input "true"
click at [565, 177] on input "checkbox" at bounding box center [564, 173] width 16 height 16
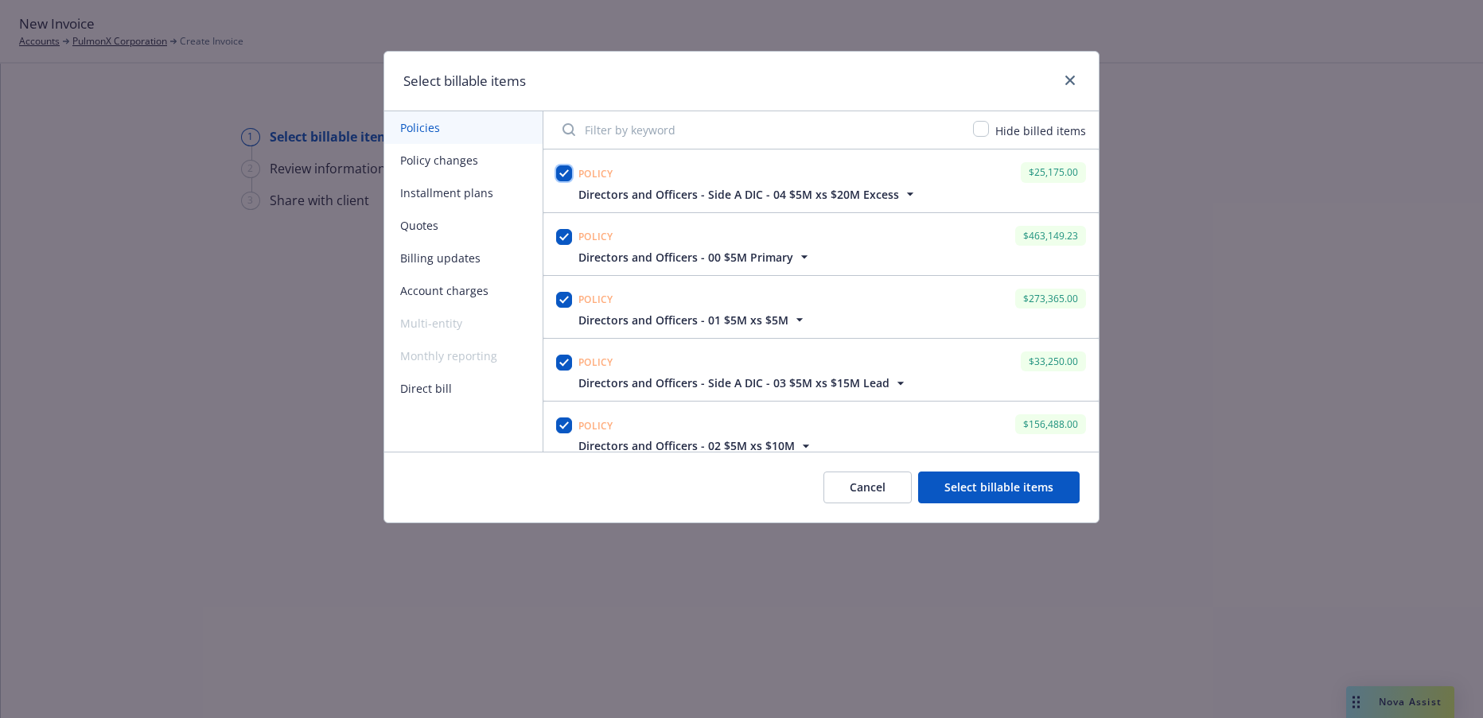
checkbox input "true"
click at [1023, 488] on button "Select billable items" at bounding box center [999, 488] width 162 height 32
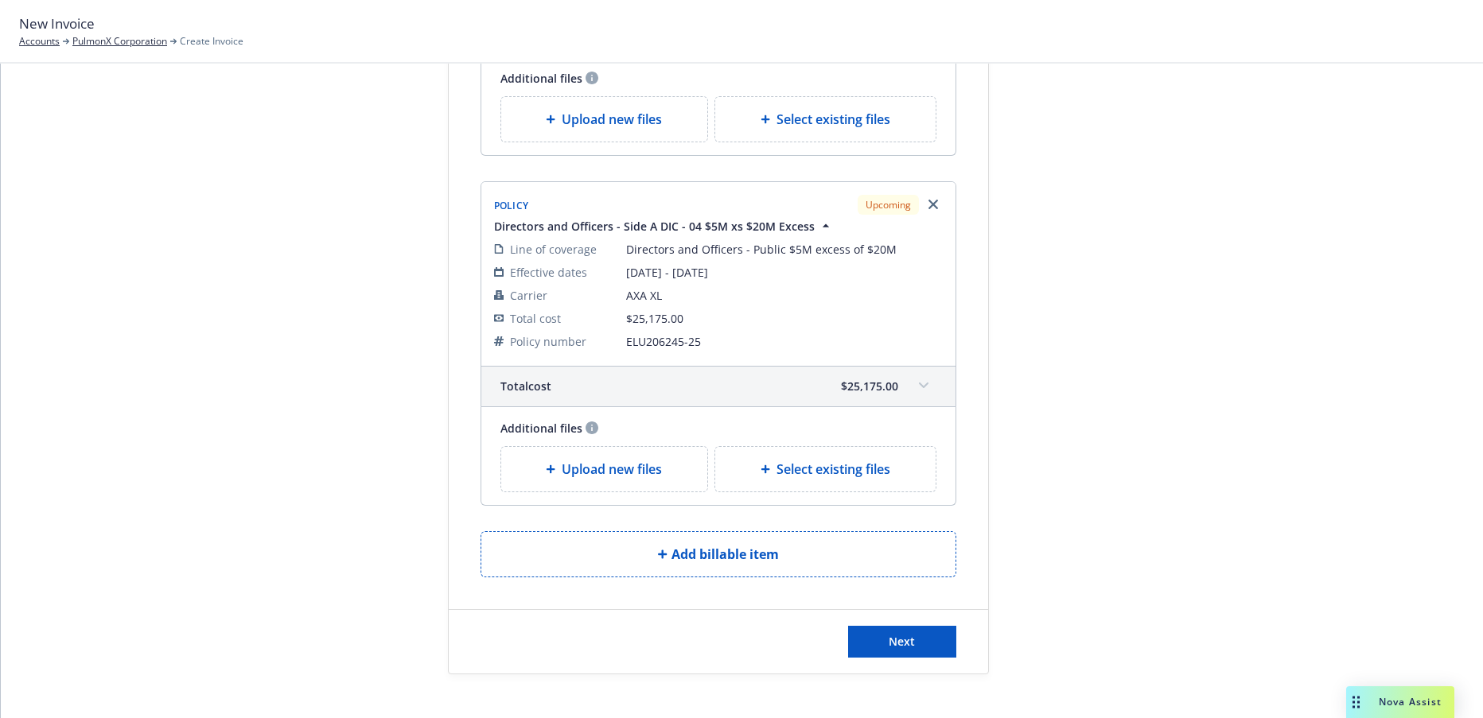
scroll to position [1468, 0]
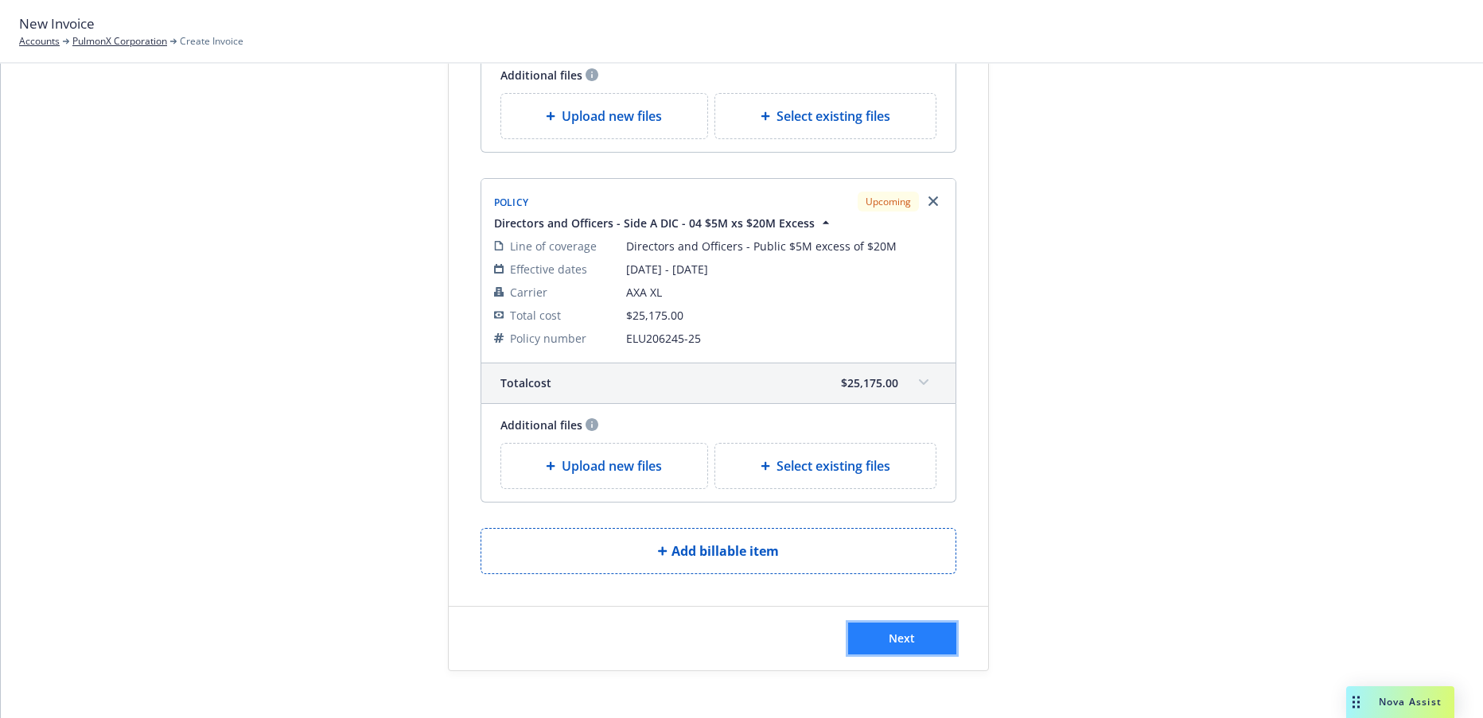
click at [902, 631] on span "Next" at bounding box center [902, 638] width 26 height 15
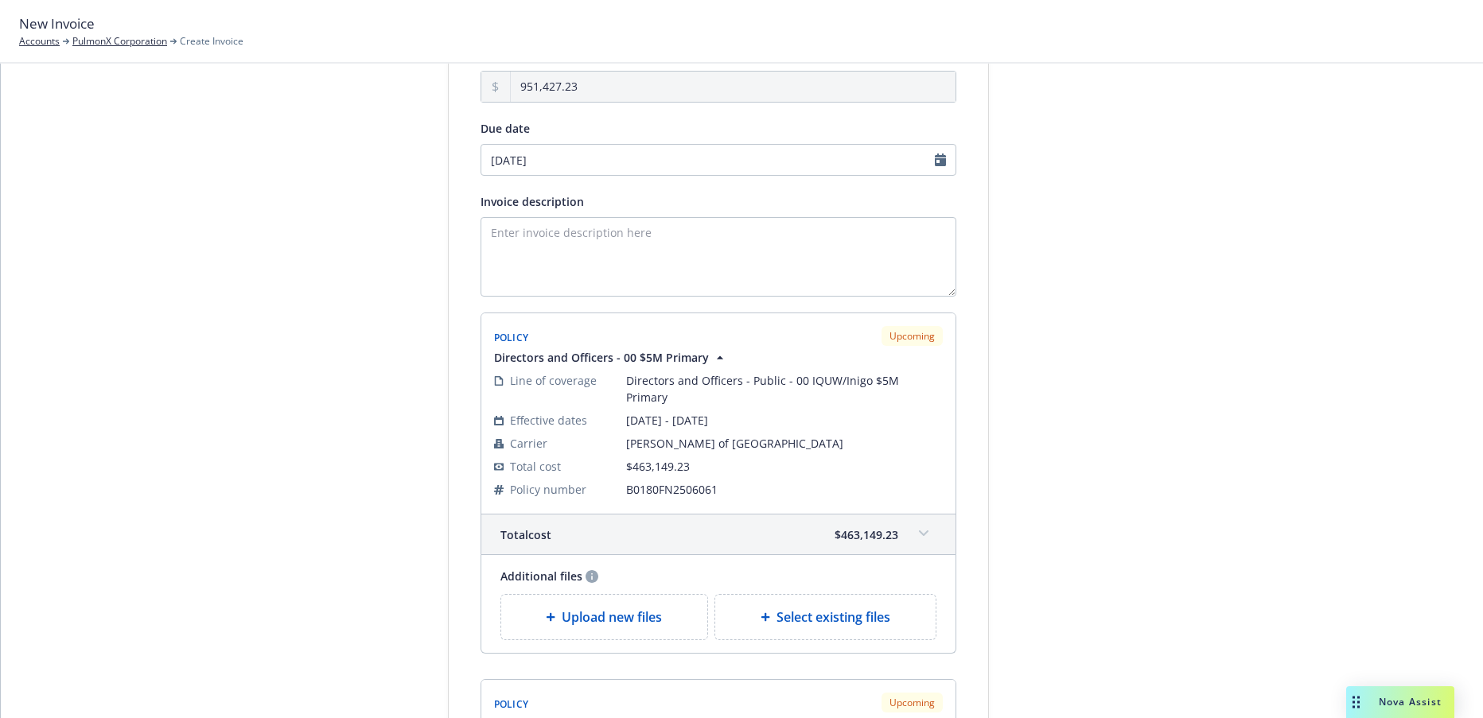
scroll to position [0, 0]
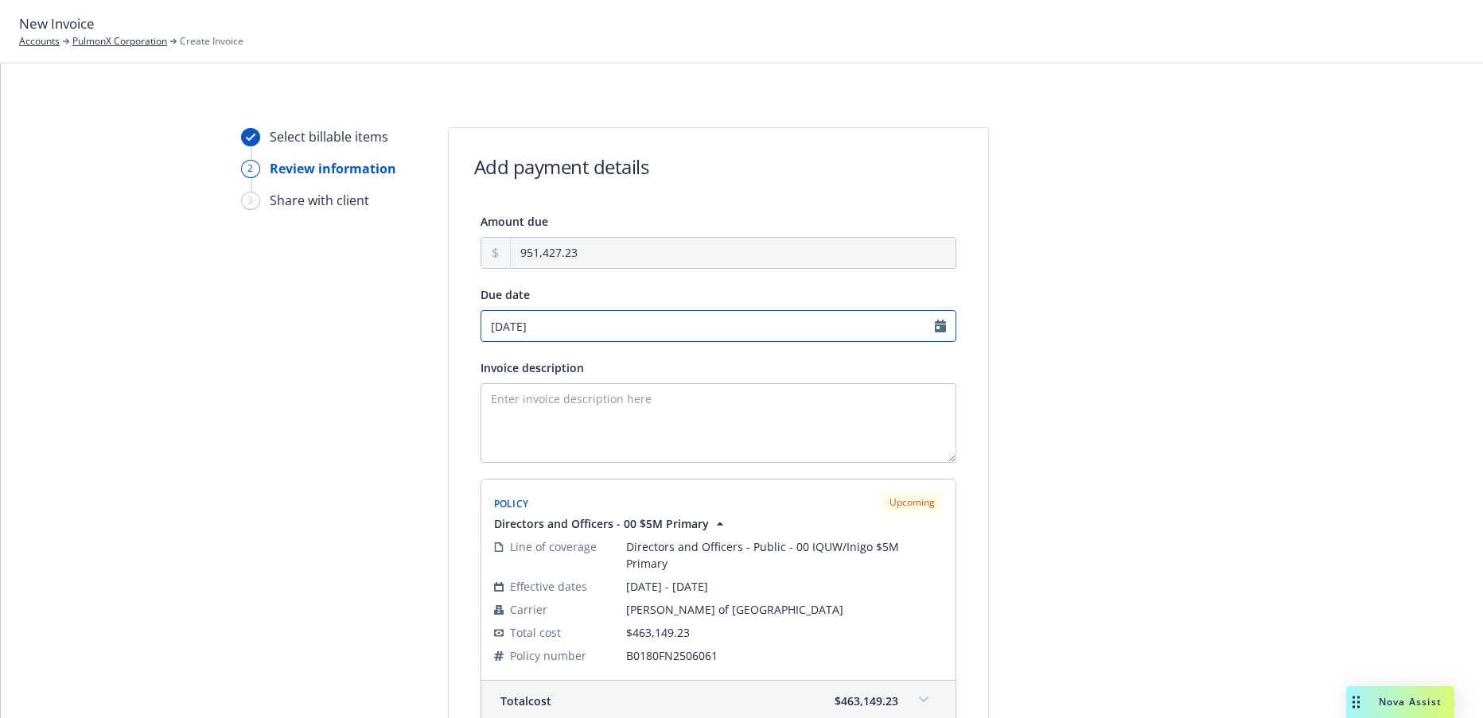
click at [932, 327] on input "09/30/2025" at bounding box center [719, 326] width 476 height 32
select select "September"
select select "2025"
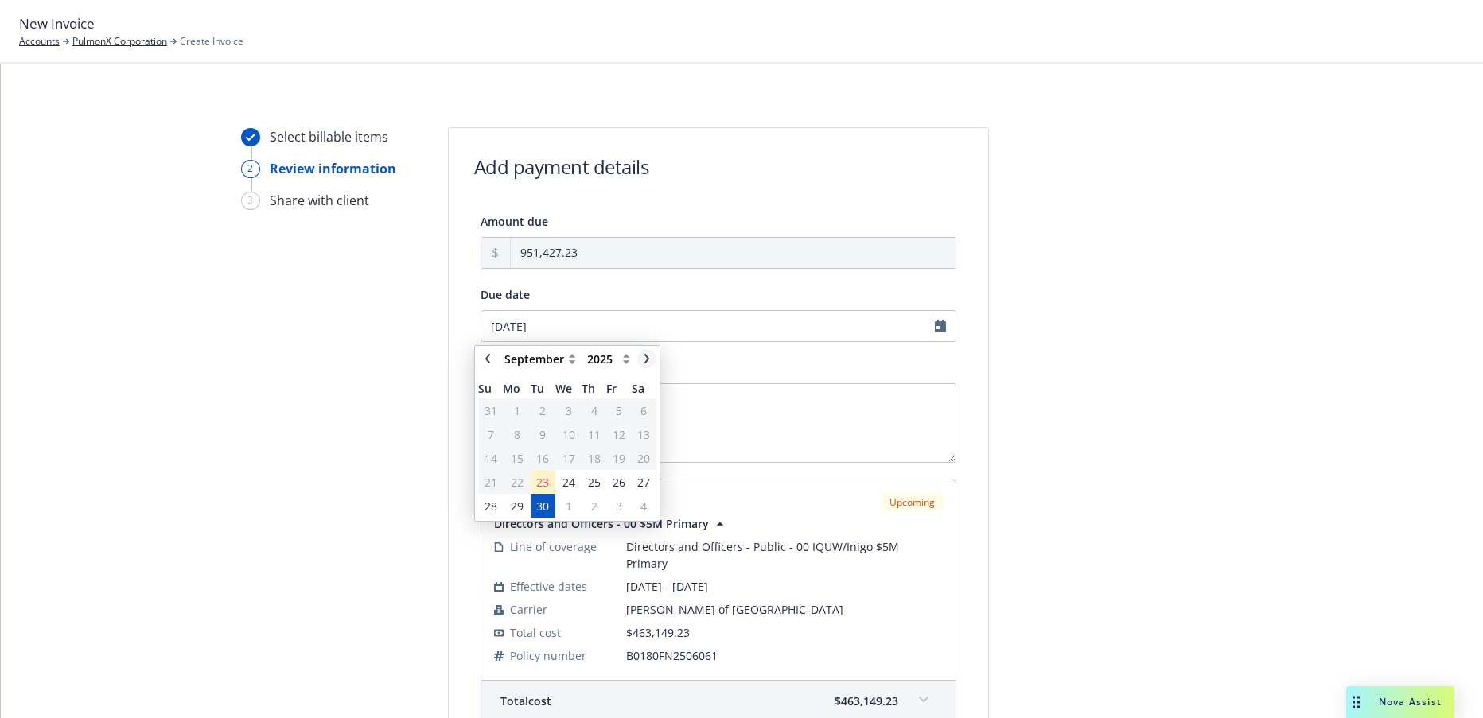
click at [644, 358] on icon "chevronRight" at bounding box center [647, 359] width 10 height 10
select select "October"
click at [540, 434] on span "7" at bounding box center [542, 434] width 6 height 17
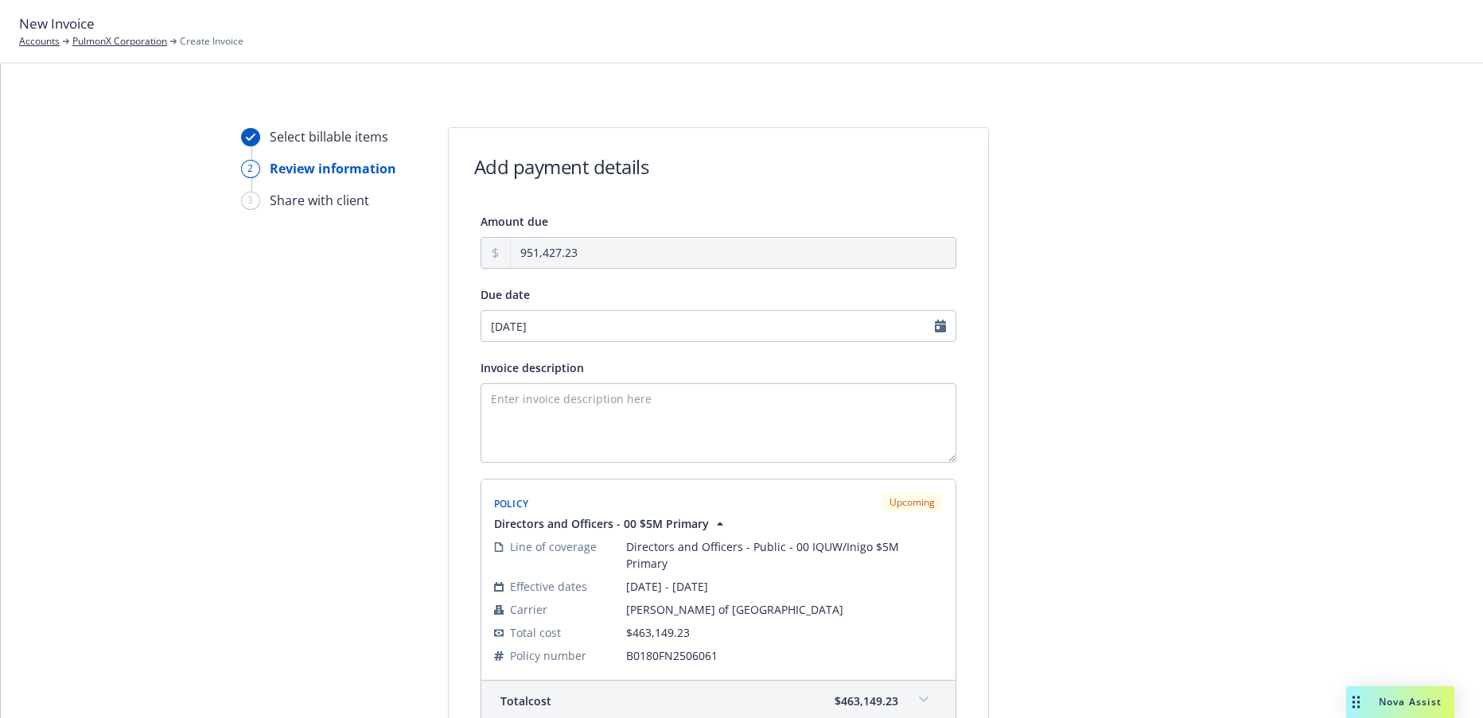
type input "10/07/2025"
click at [622, 403] on textarea "Invoice description" at bounding box center [719, 423] width 476 height 80
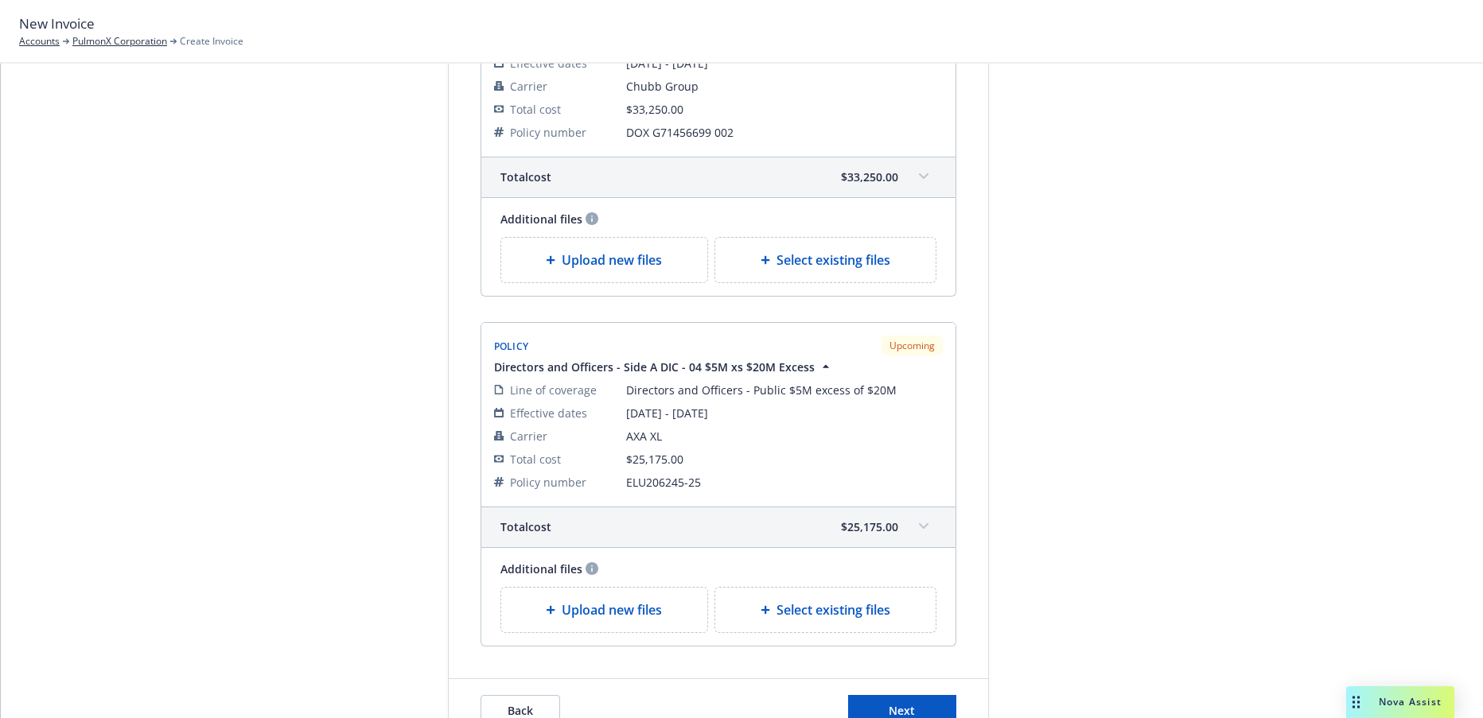
scroll to position [1664, 0]
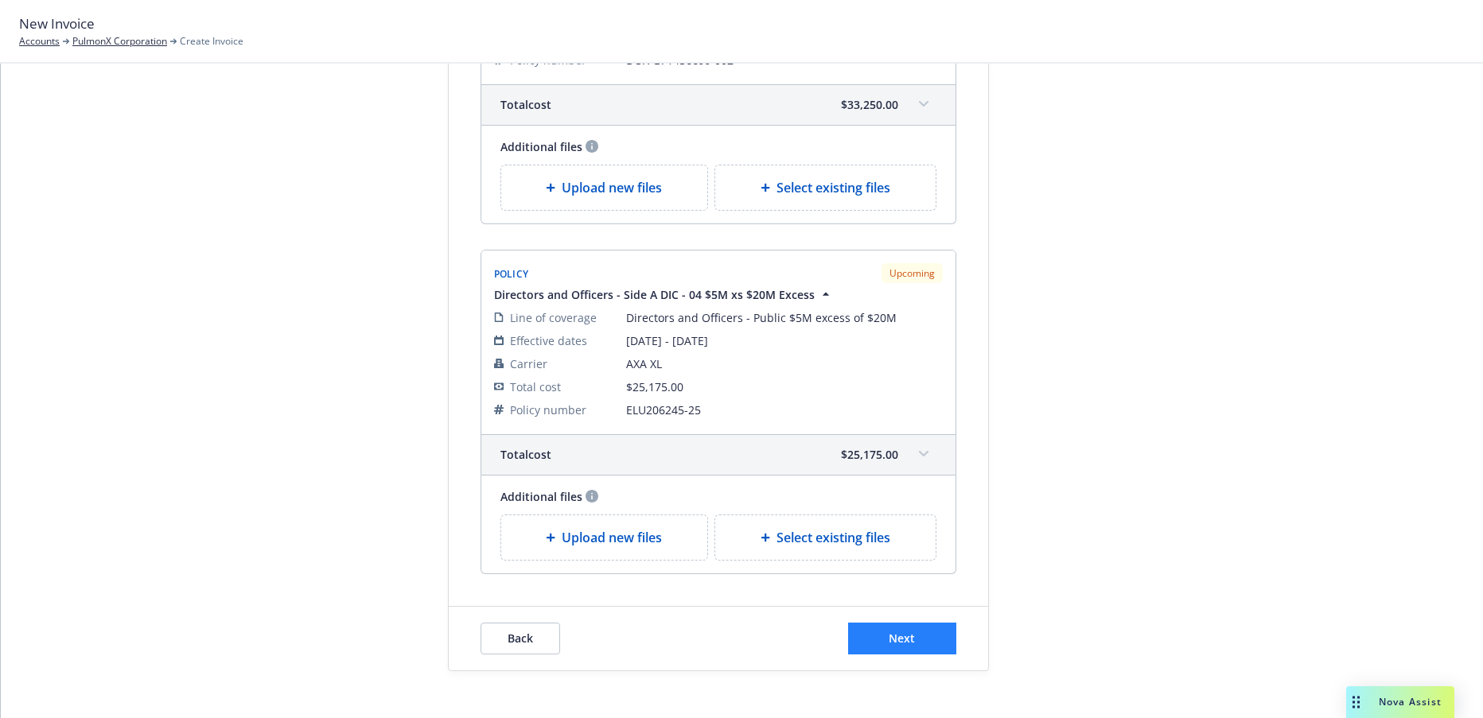
type textarea "2025-26 D&O"
click at [892, 631] on span "Next" at bounding box center [902, 638] width 26 height 15
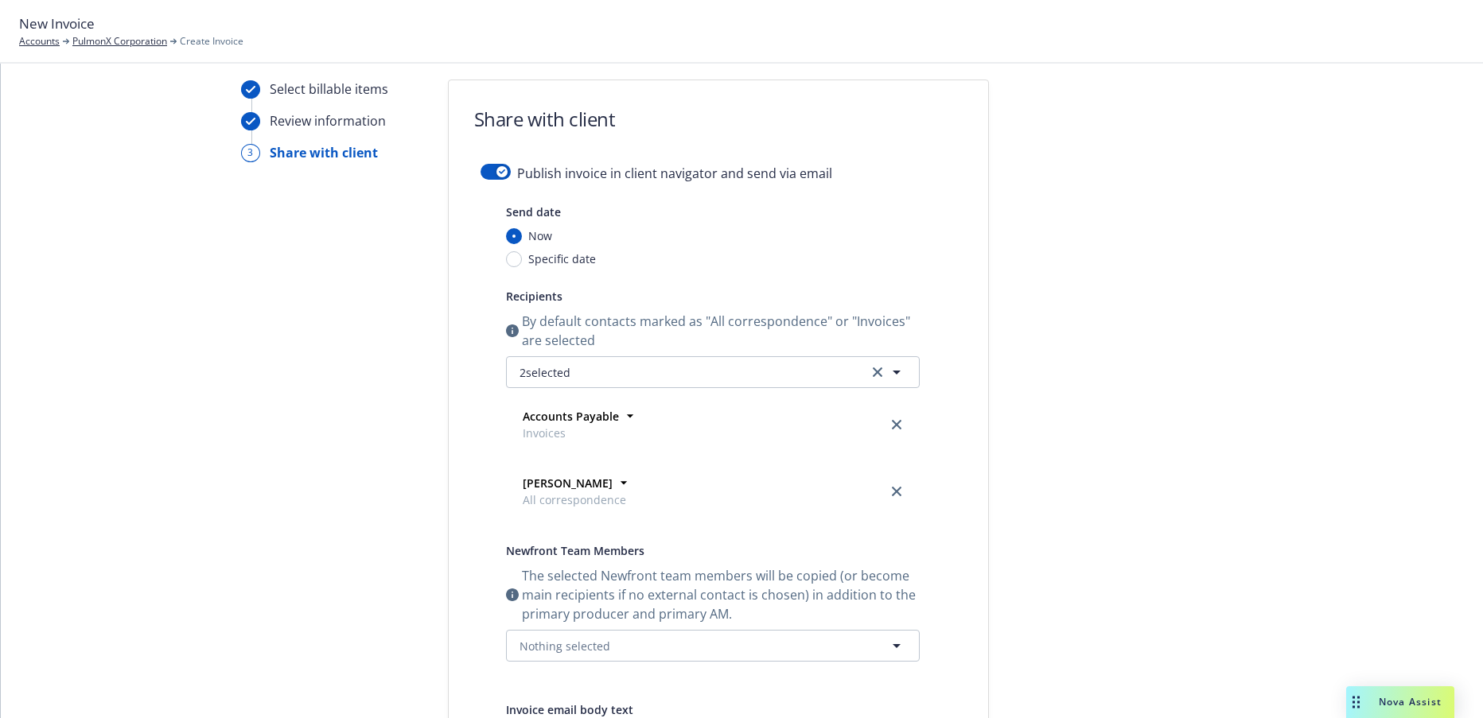
scroll to position [37, 0]
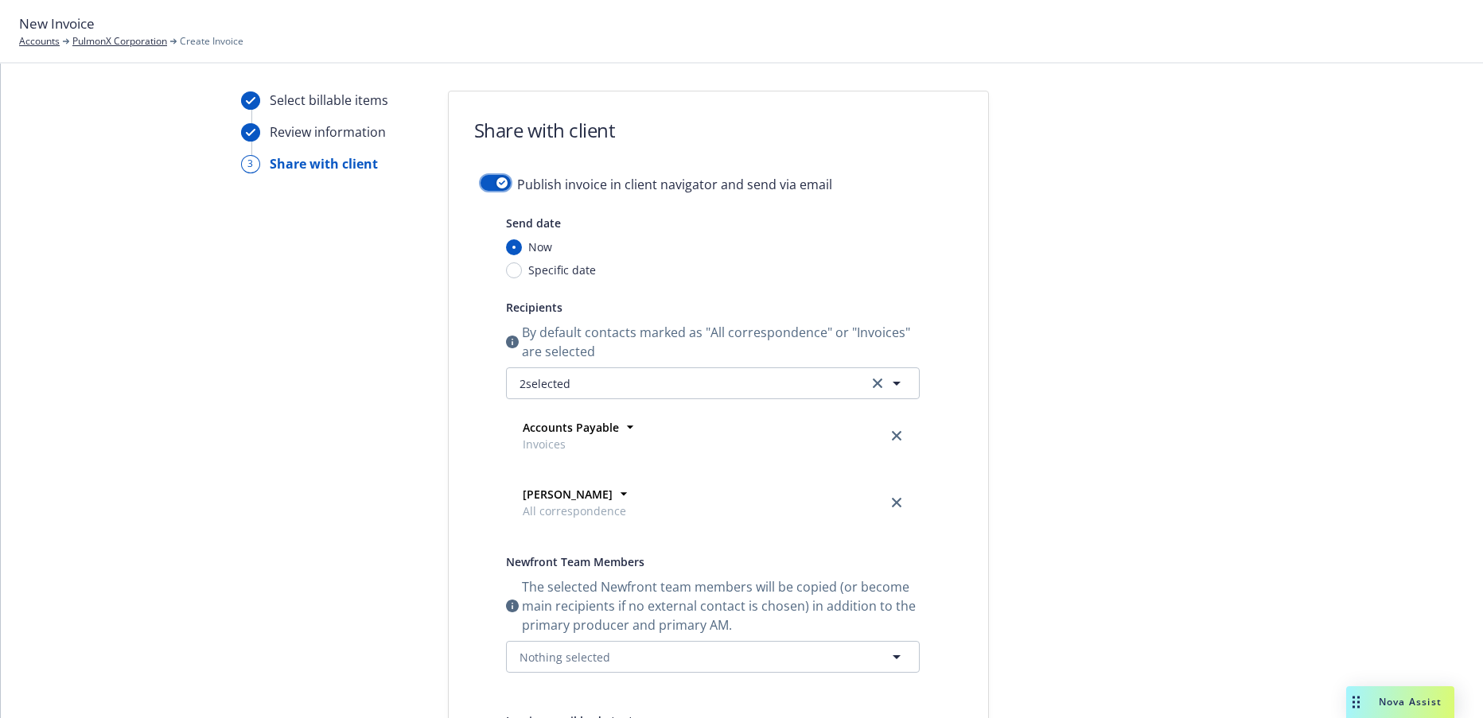
click at [481, 181] on button "button" at bounding box center [496, 183] width 30 height 16
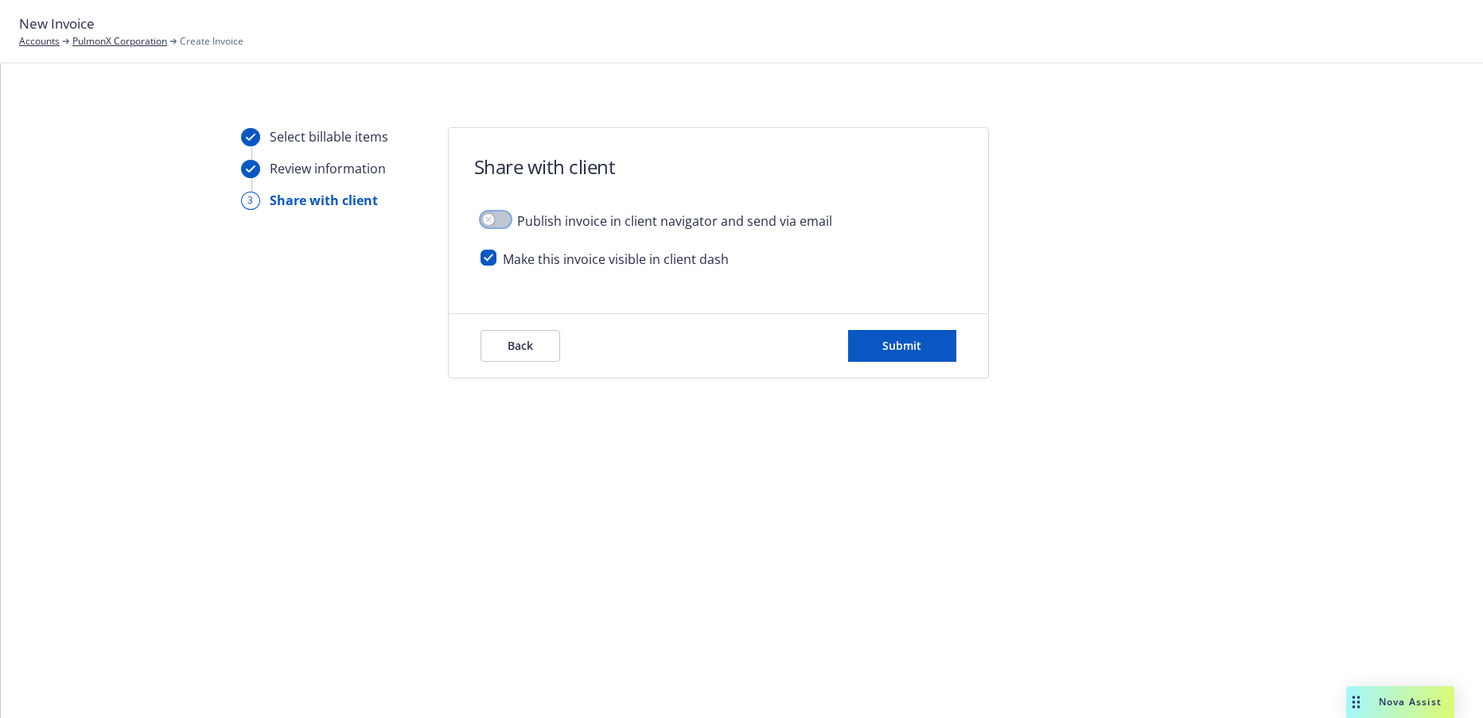
scroll to position [0, 0]
click at [897, 343] on span "Submit" at bounding box center [901, 345] width 39 height 15
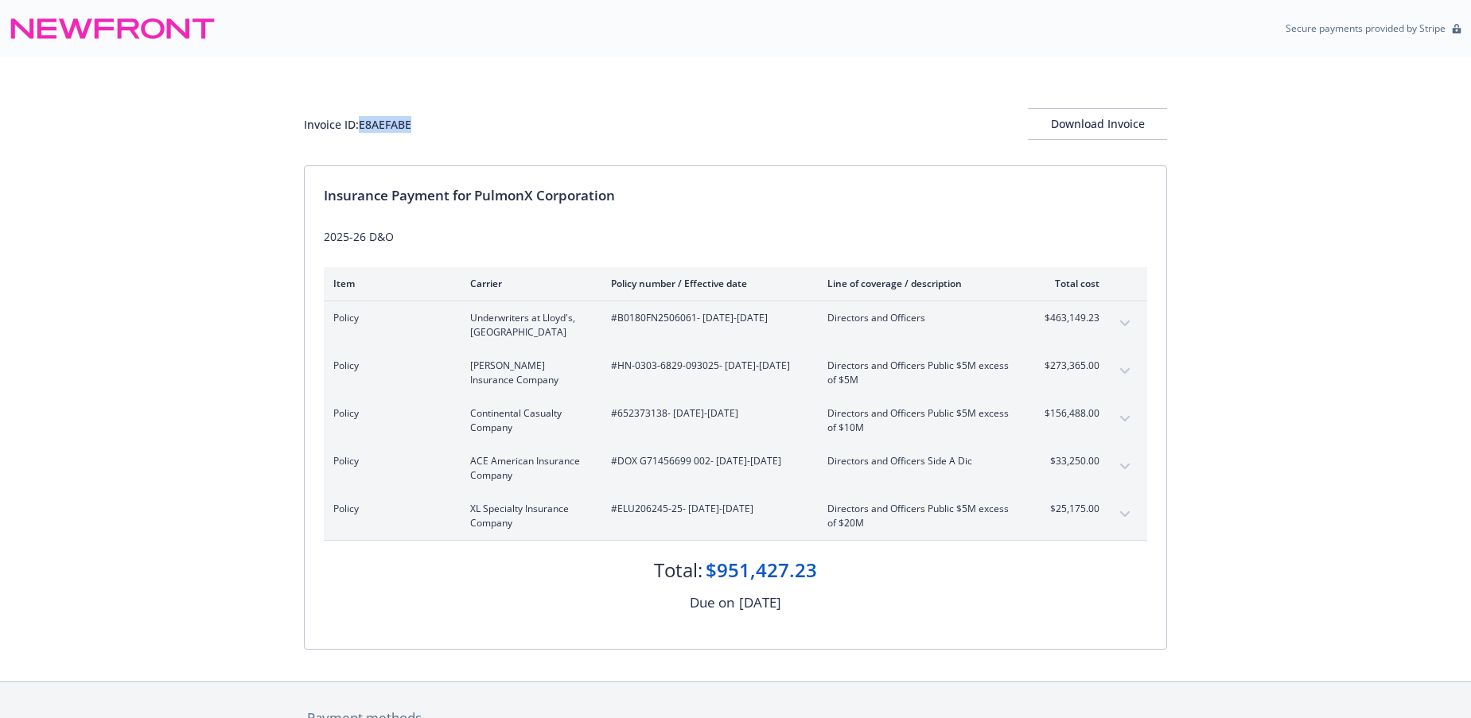
drag, startPoint x: 414, startPoint y: 119, endPoint x: 364, endPoint y: 125, distance: 50.5
click at [364, 125] on div "Invoice ID: E8AEFABE" at bounding box center [357, 124] width 107 height 17
copy div "E8AEFABE"
click at [1117, 122] on div "Download Invoice" at bounding box center [1097, 124] width 139 height 30
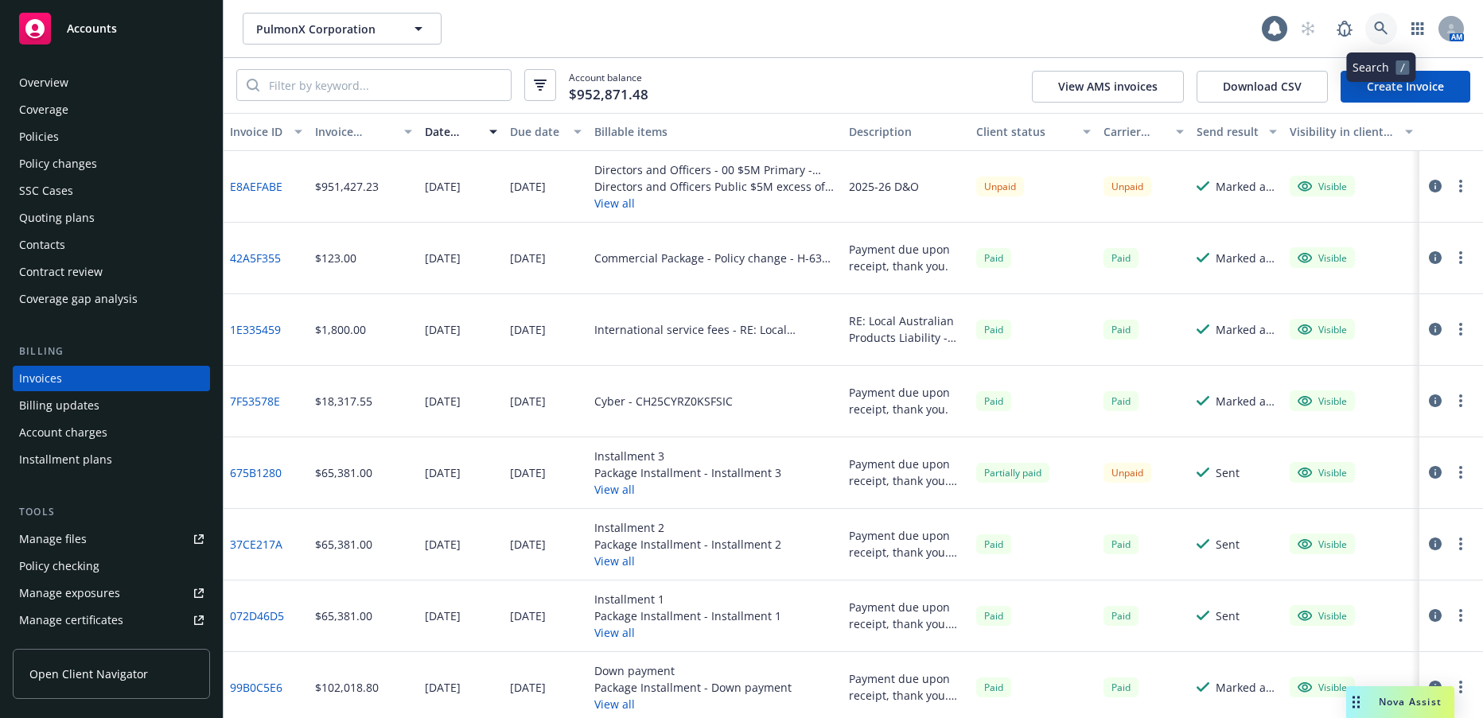
click at [1380, 29] on icon at bounding box center [1381, 28] width 14 height 14
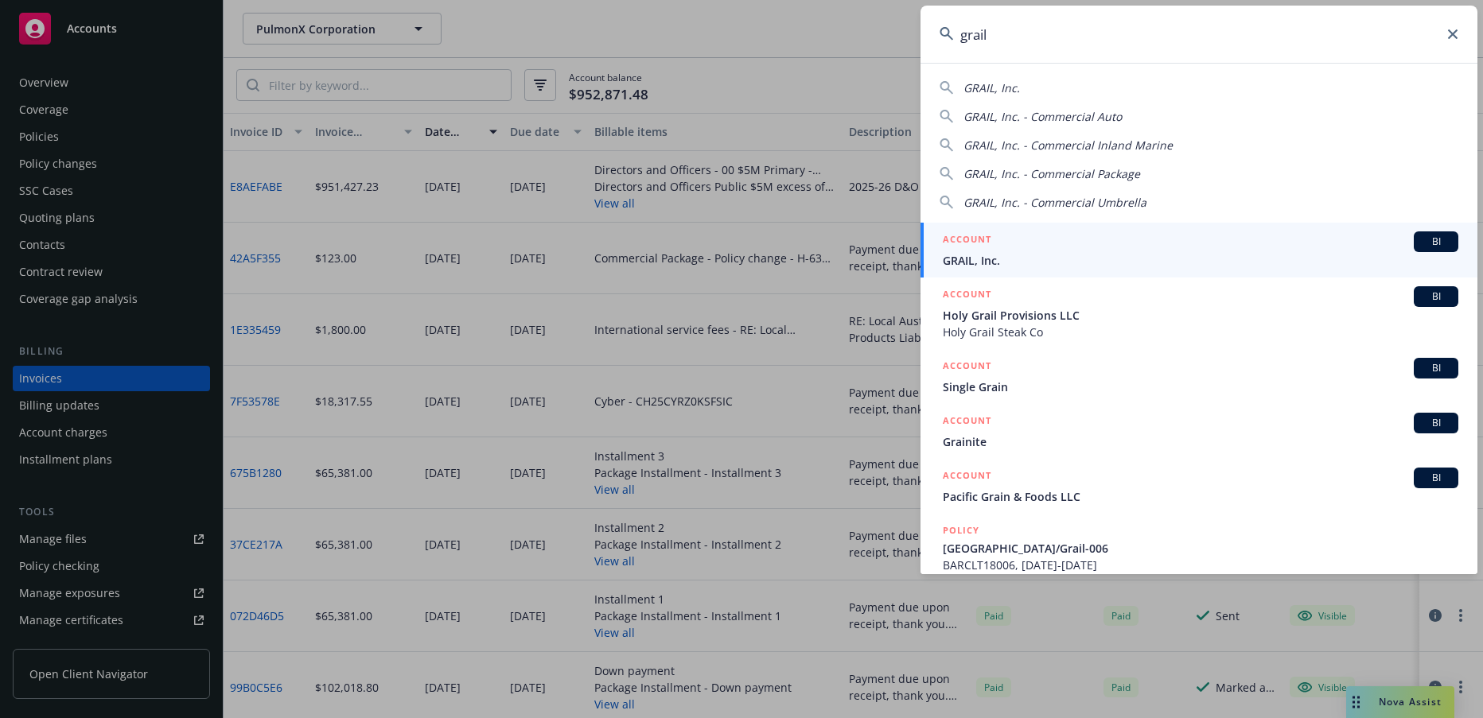
type input "grail"
click at [982, 261] on span "GRAIL, Inc." at bounding box center [1201, 260] width 516 height 17
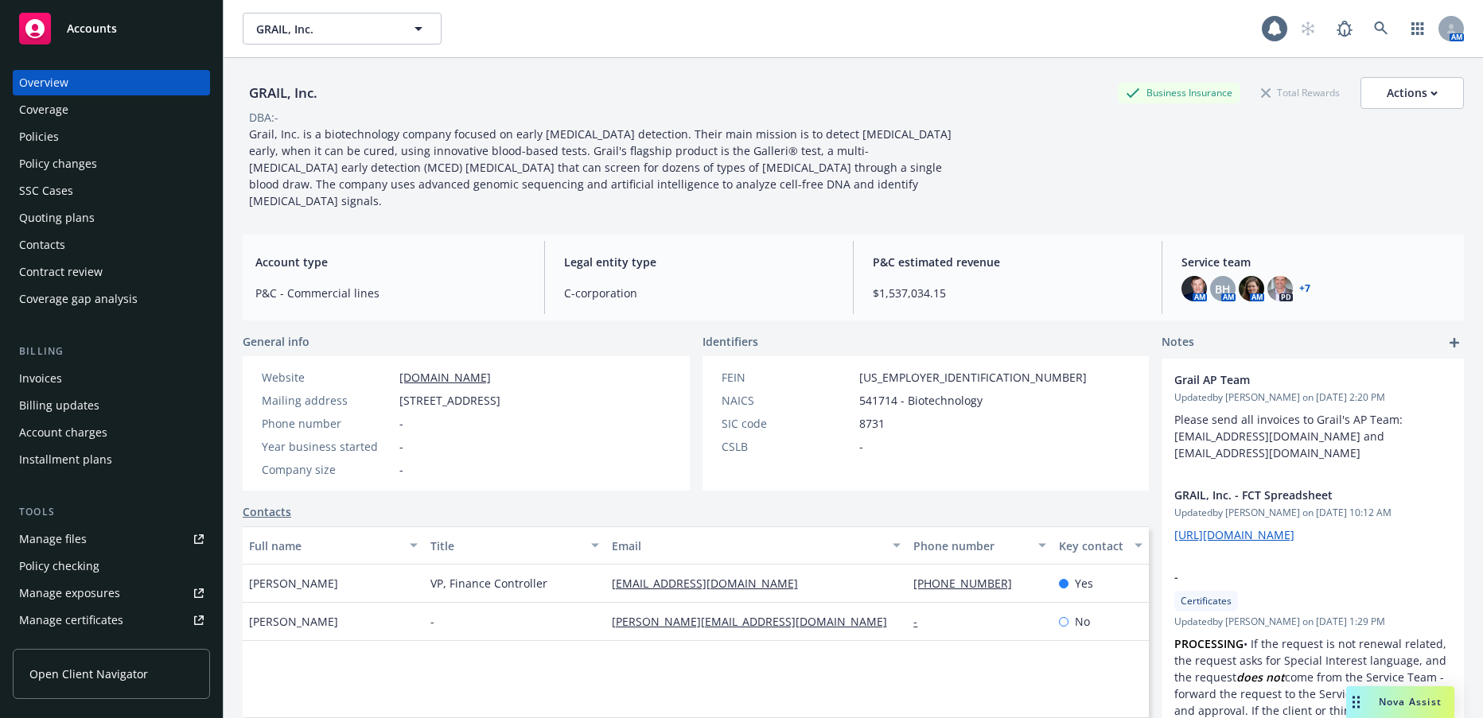
click at [52, 381] on div "Invoices" at bounding box center [40, 378] width 43 height 25
